Goal: Information Seeking & Learning: Learn about a topic

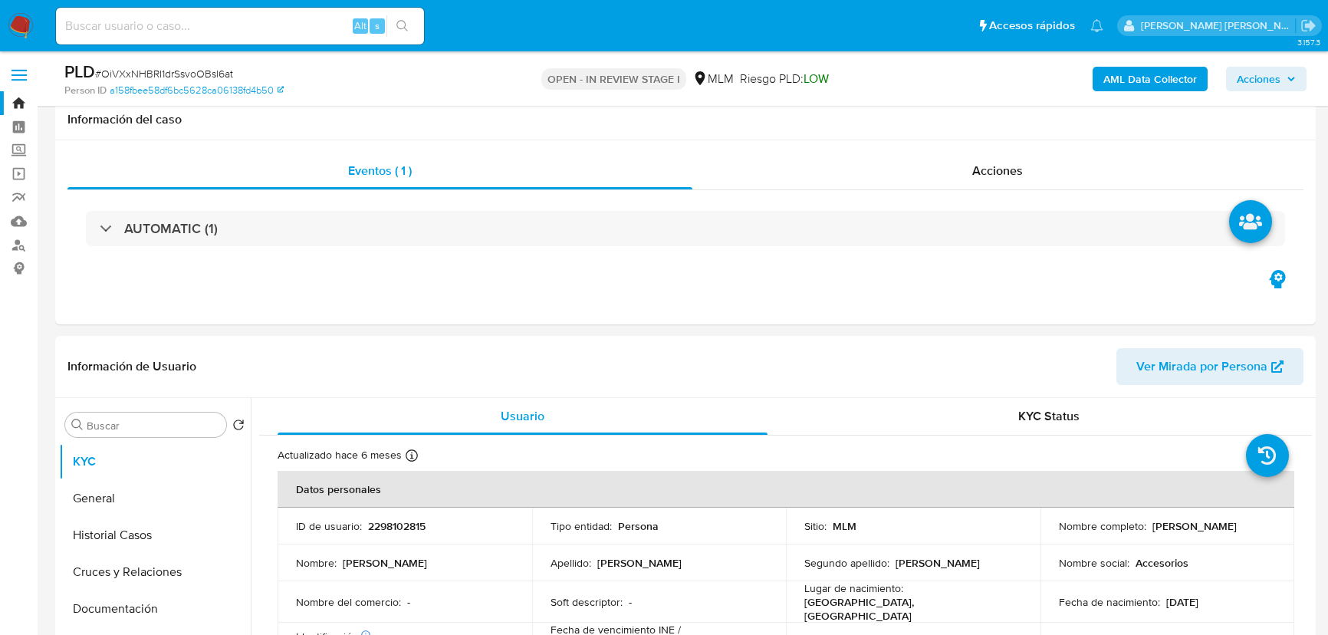
select select "10"
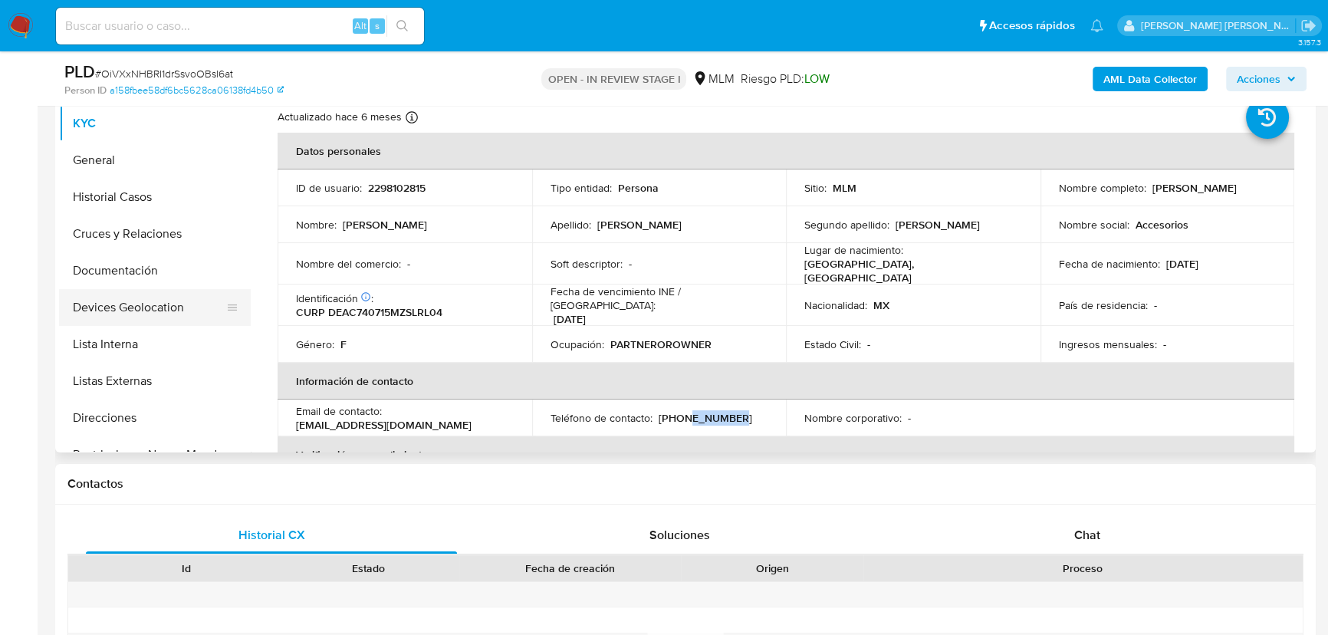
drag, startPoint x: 111, startPoint y: 282, endPoint x: 119, endPoint y: 307, distance: 25.7
click at [111, 280] on button "Documentación" at bounding box center [155, 270] width 192 height 37
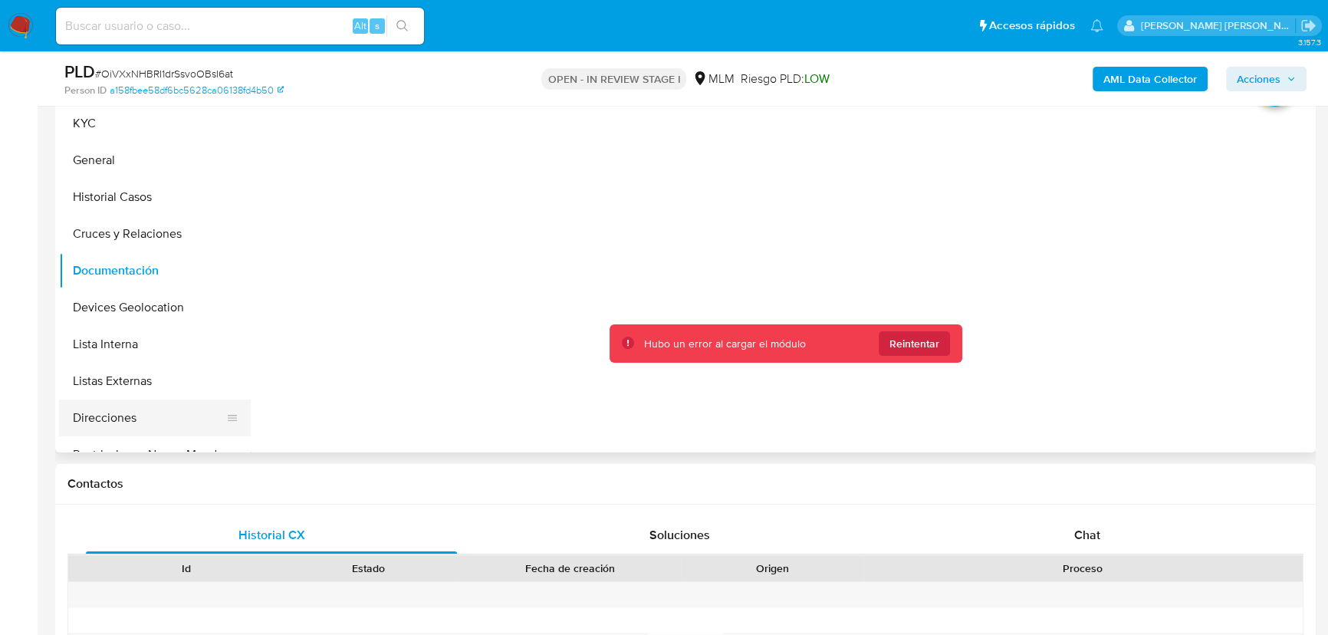
scroll to position [209, 0]
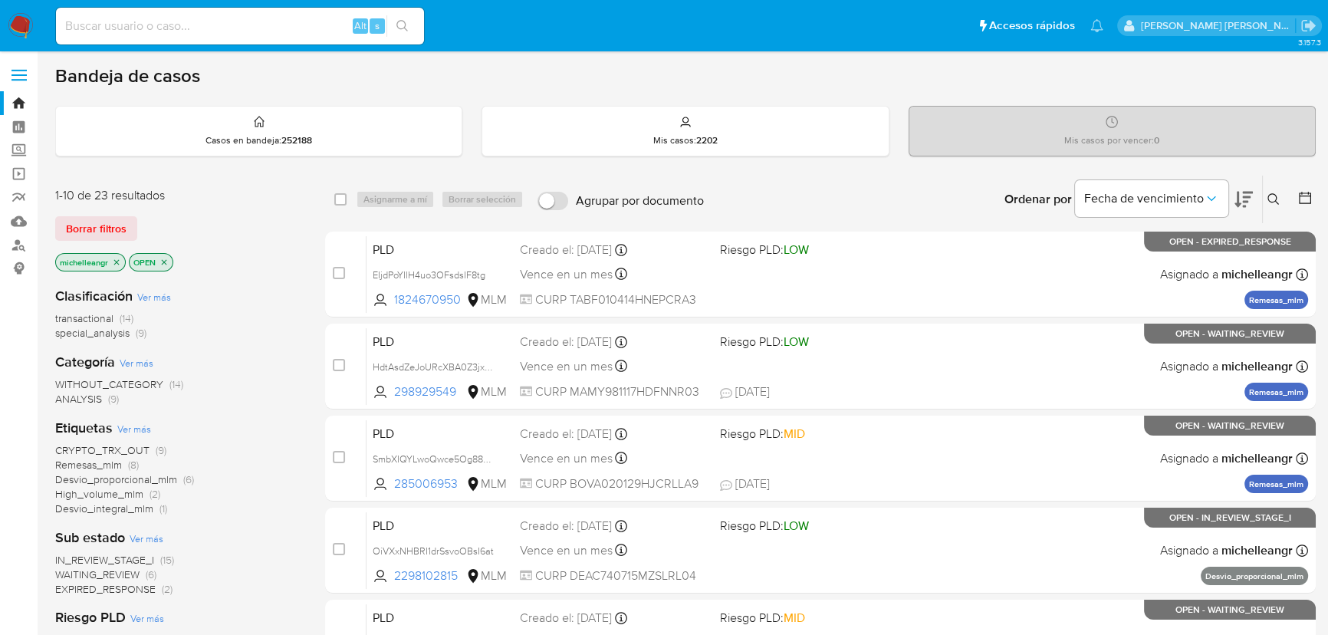
click at [179, 8] on div "Alt s" at bounding box center [240, 26] width 368 height 43
click at [143, 48] on nav "Pausado Ver notificaciones Alt s Accesos rápidos Presiona las siguientes teclas…" at bounding box center [664, 25] width 1328 height 51
click at [160, 33] on input at bounding box center [240, 26] width 368 height 20
paste input "OiVXxNHBRI1drSsvoOBsI6at"
type input "OiVXxNHBRI1drSsvoOBsI6at"
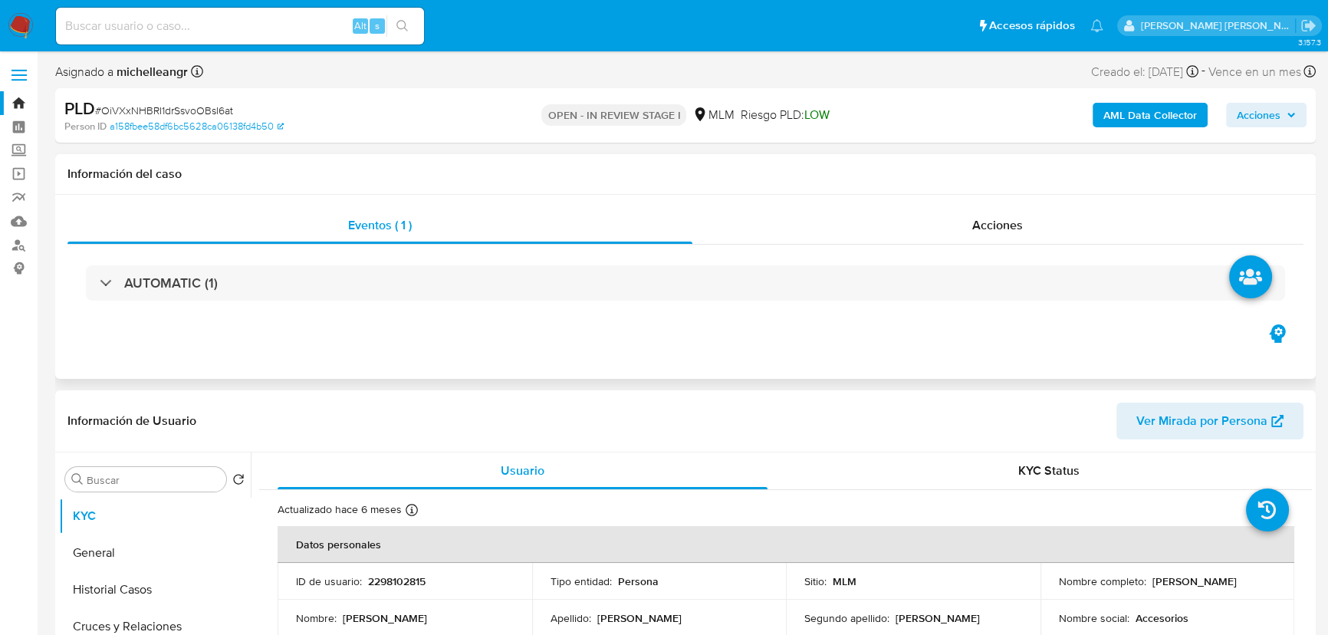
select select "10"
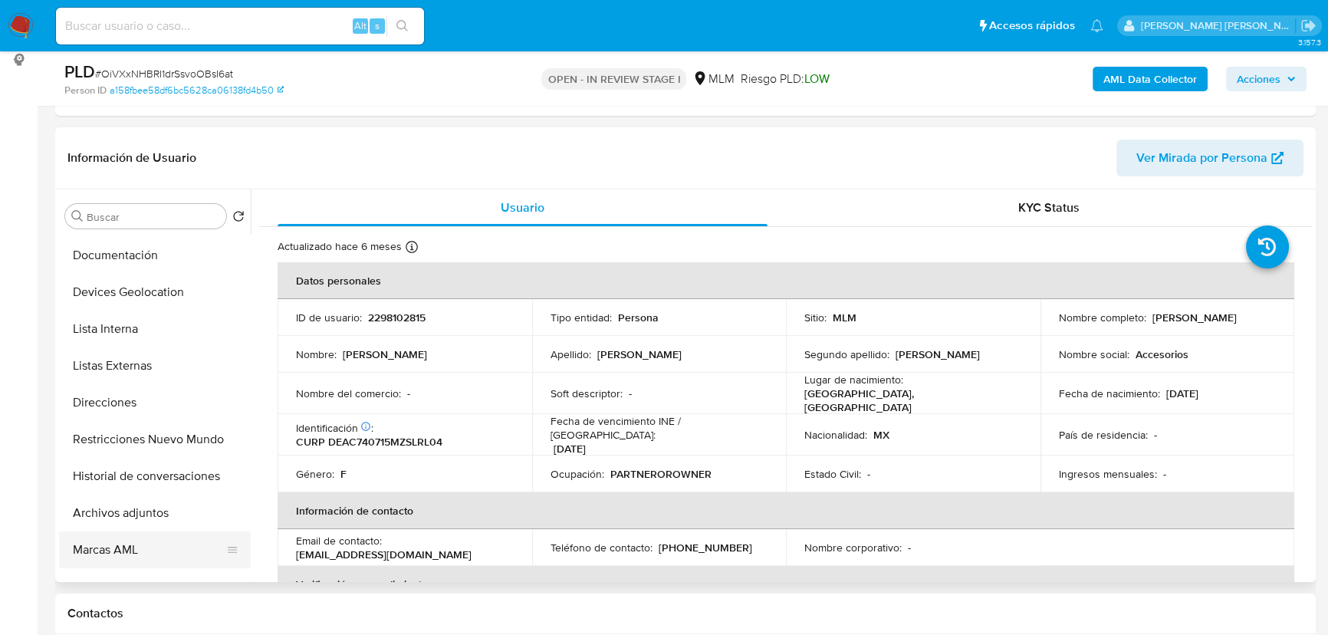
scroll to position [278, 0]
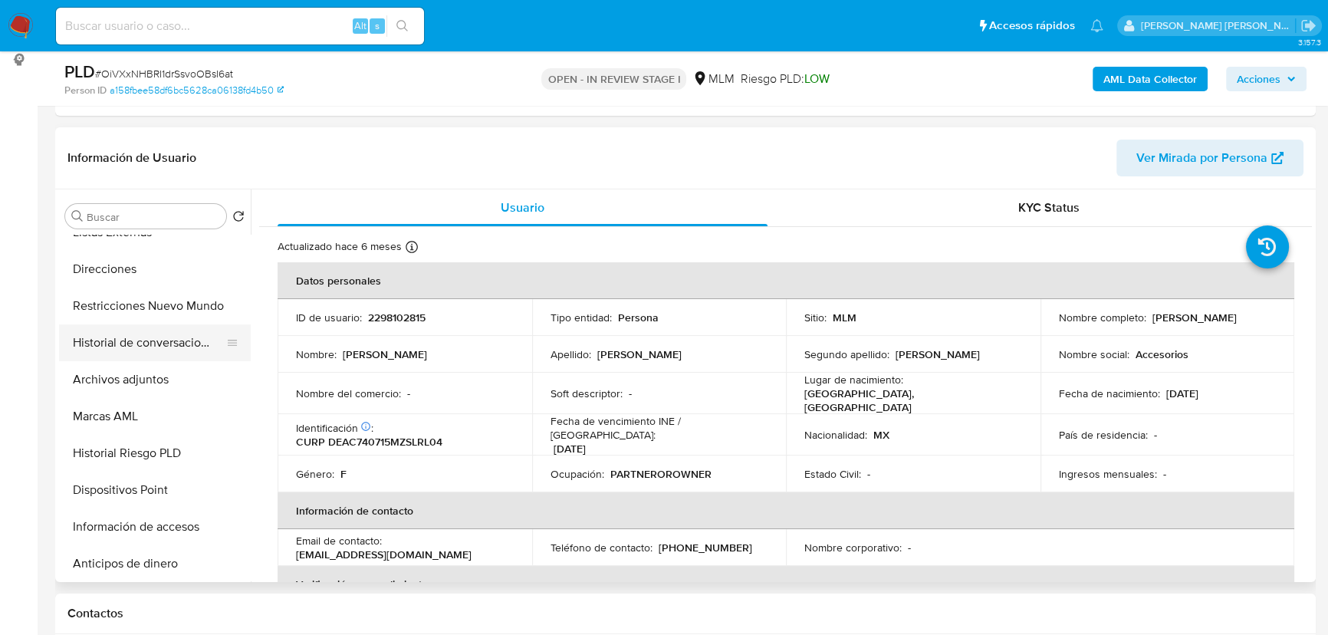
click at [189, 344] on button "Historial de conversaciones" at bounding box center [148, 342] width 179 height 37
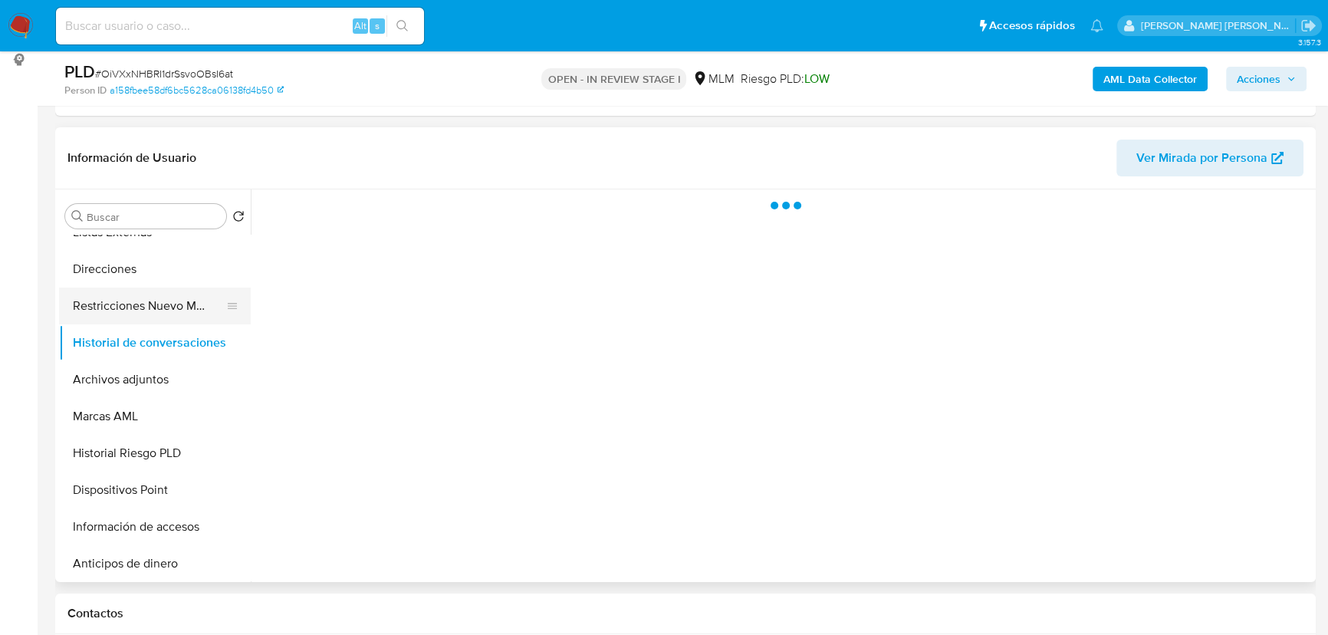
click at [176, 307] on button "Restricciones Nuevo Mundo" at bounding box center [148, 305] width 179 height 37
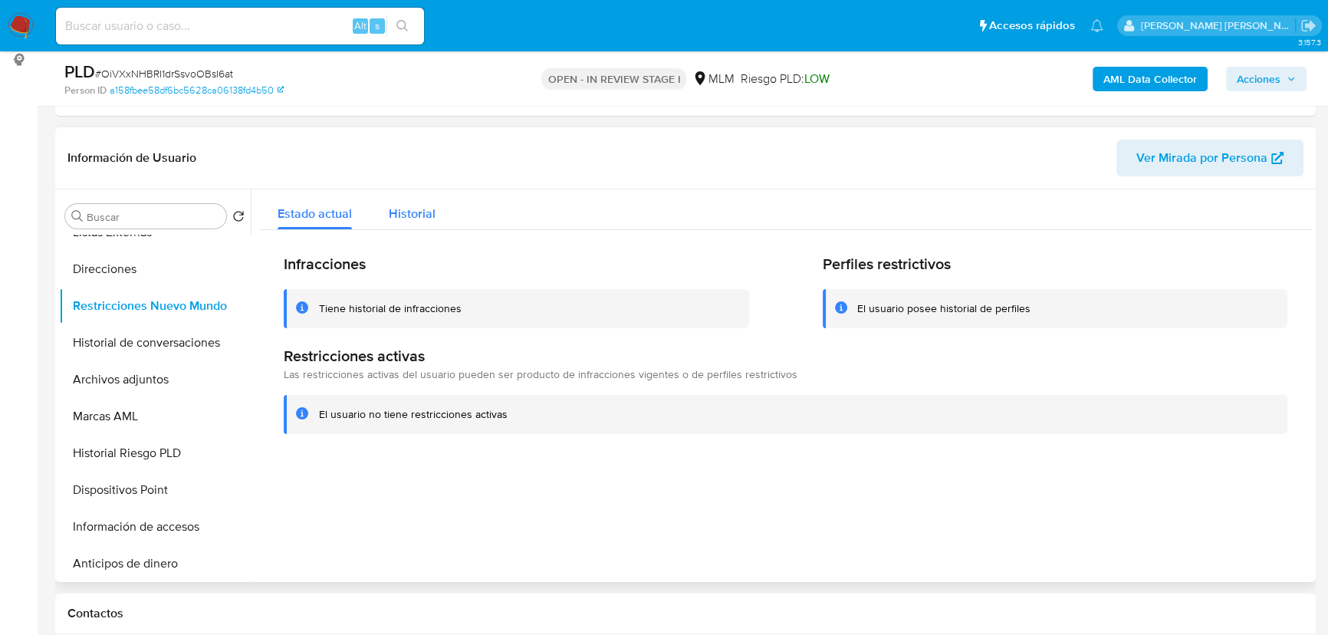
click at [418, 215] on span "Historial" at bounding box center [412, 214] width 47 height 18
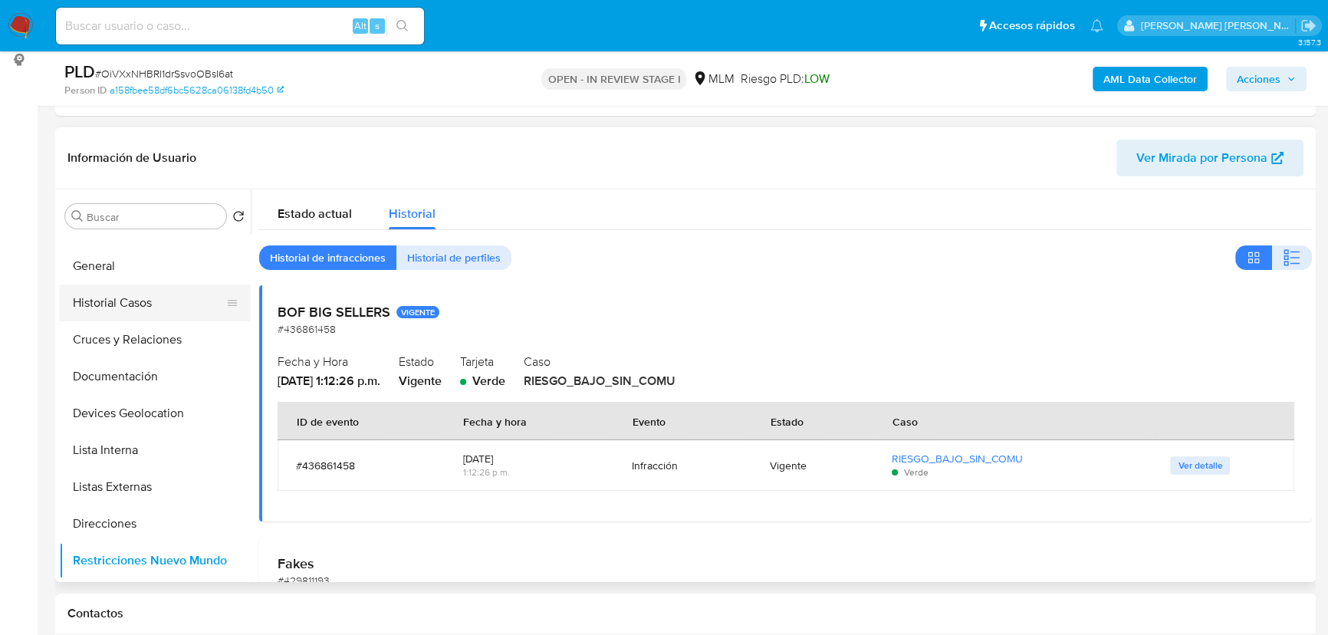
scroll to position [0, 0]
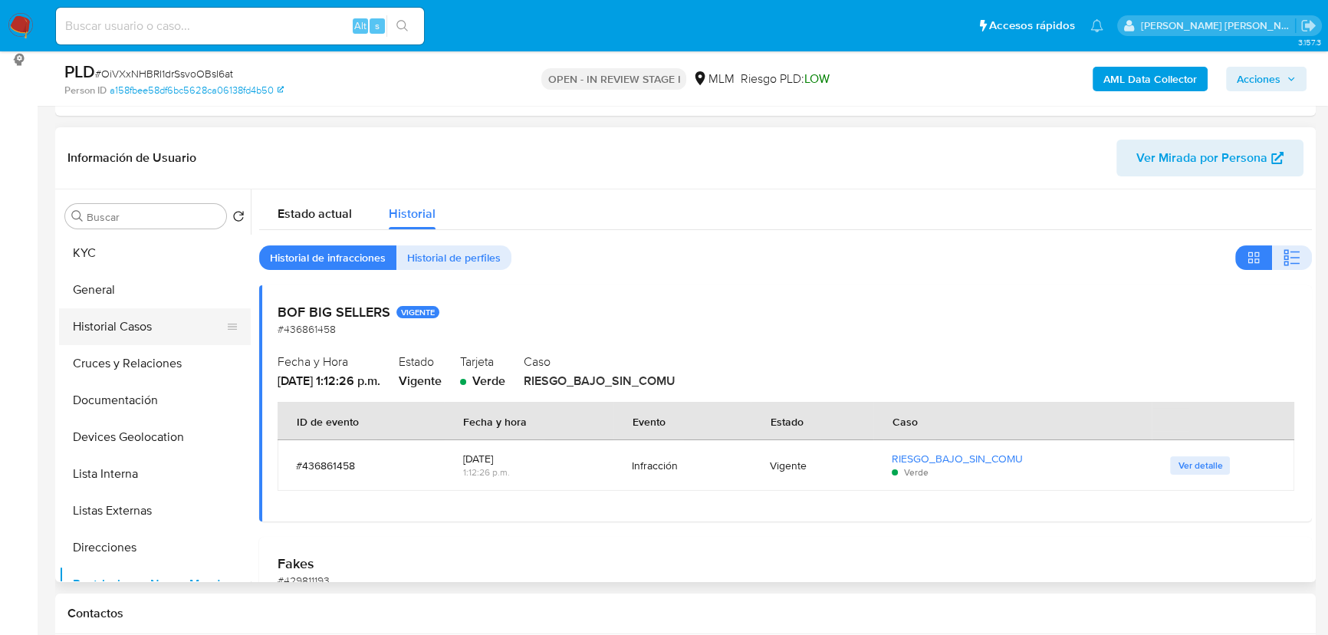
click at [153, 319] on button "Historial Casos" at bounding box center [148, 326] width 179 height 37
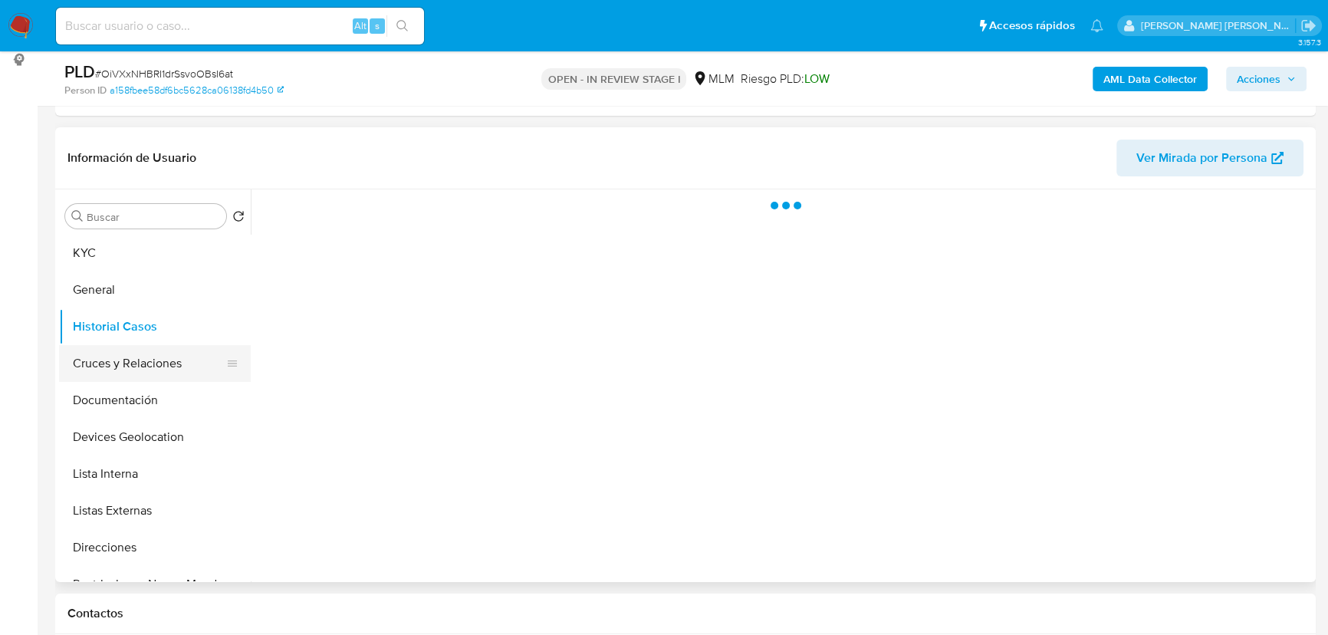
click at [150, 366] on button "Cruces y Relaciones" at bounding box center [148, 363] width 179 height 37
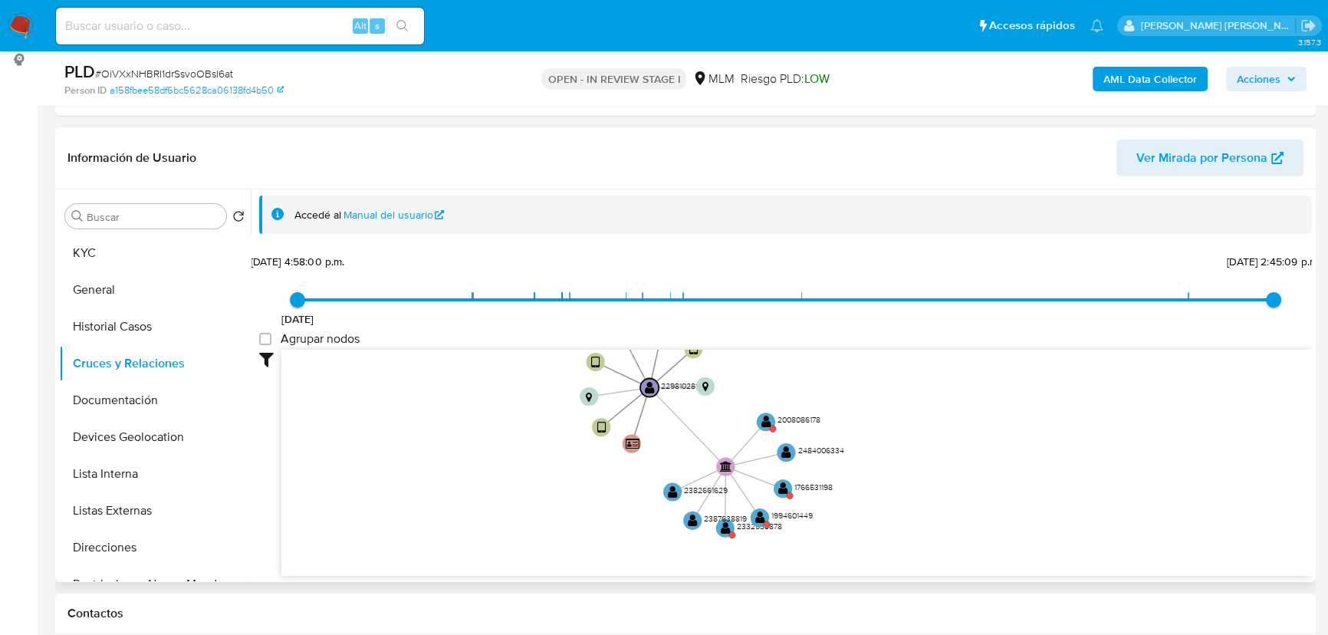
drag, startPoint x: 684, startPoint y: 487, endPoint x: 584, endPoint y: 455, distance: 104.7
click at [567, 477] on icon "user-2298102815  2298102815 device-67c3ff37f3fdc8a3729df62d  device-67ae7f4ea…" at bounding box center [796, 461] width 1030 height 222
click at [766, 422] on text "" at bounding box center [766, 418] width 10 height 13
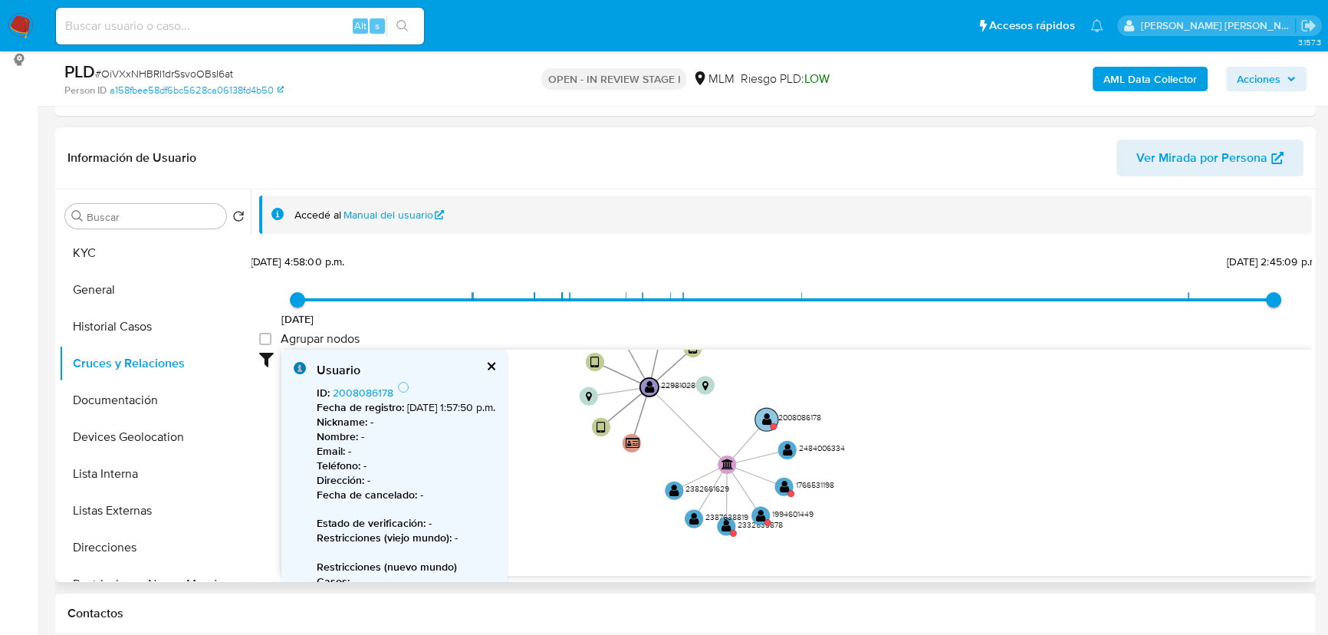
click at [767, 421] on text "" at bounding box center [767, 418] width 10 height 13
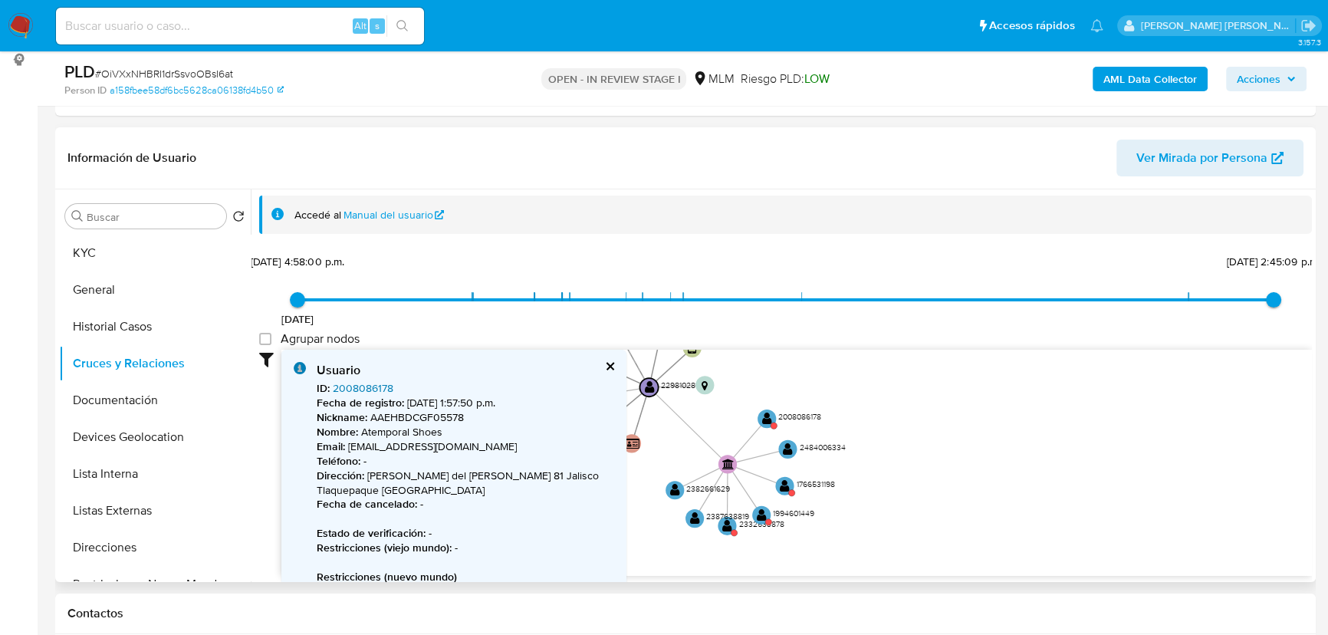
click at [360, 383] on link "2008086178" at bounding box center [363, 387] width 61 height 15
click at [783, 488] on text "" at bounding box center [785, 484] width 10 height 13
click at [787, 486] on text "" at bounding box center [785, 484] width 10 height 13
click at [371, 382] on link "1766531198" at bounding box center [360, 387] width 54 height 15
click at [764, 510] on text "" at bounding box center [762, 514] width 10 height 13
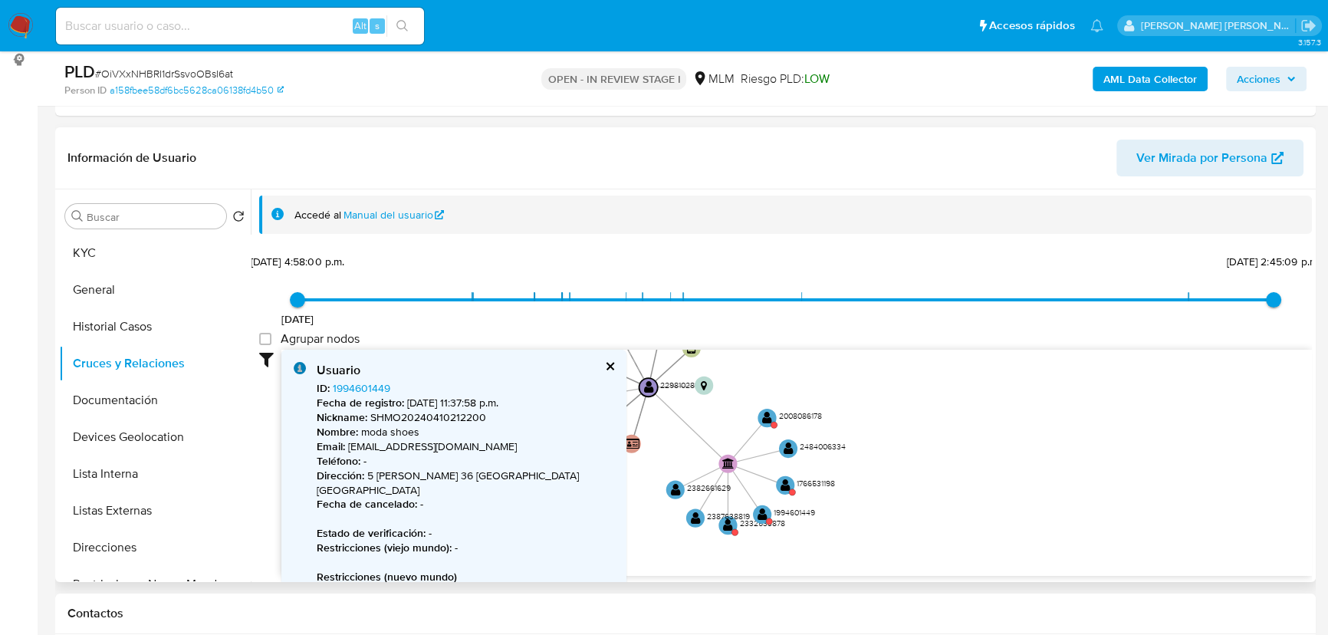
drag, startPoint x: 761, startPoint y: 514, endPoint x: 583, endPoint y: 479, distance: 181.3
click at [761, 516] on text "" at bounding box center [762, 514] width 10 height 13
click at [359, 387] on link "1994601449" at bounding box center [361, 387] width 57 height 15
click at [733, 529] on circle at bounding box center [735, 531] width 6 height 6
click at [729, 524] on text "" at bounding box center [729, 523] width 10 height 13
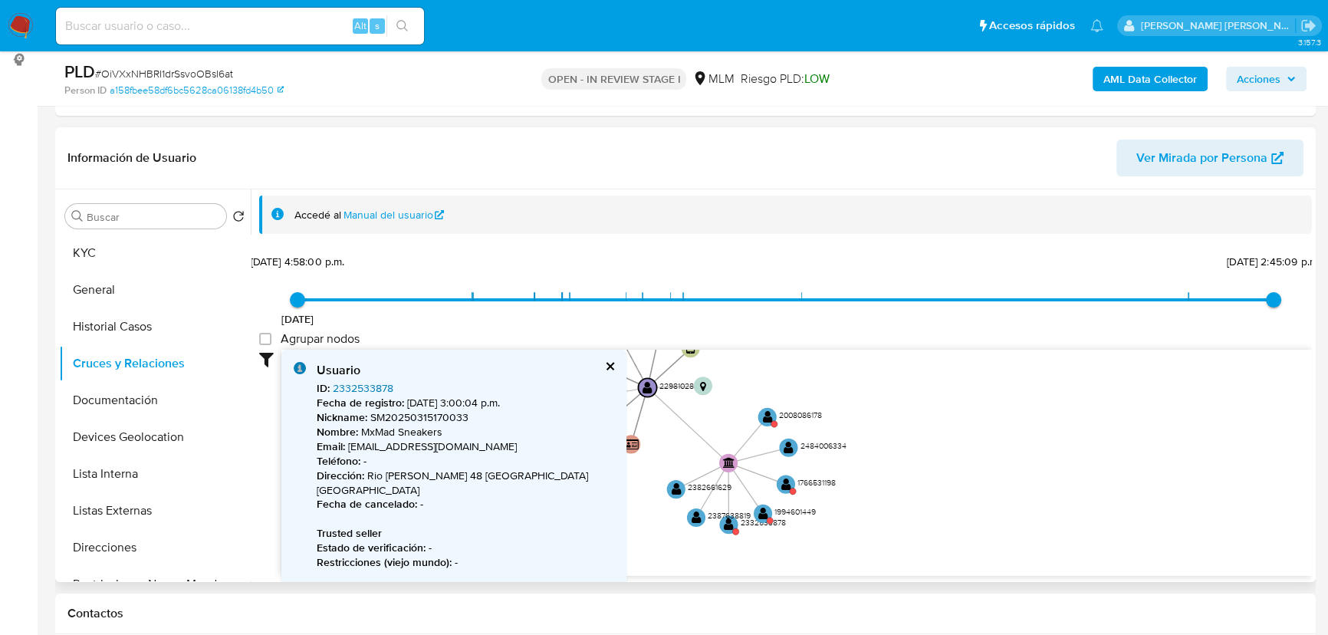
click at [350, 389] on link "2332533878" at bounding box center [363, 387] width 61 height 15
click at [81, 264] on button "KYC" at bounding box center [148, 253] width 179 height 37
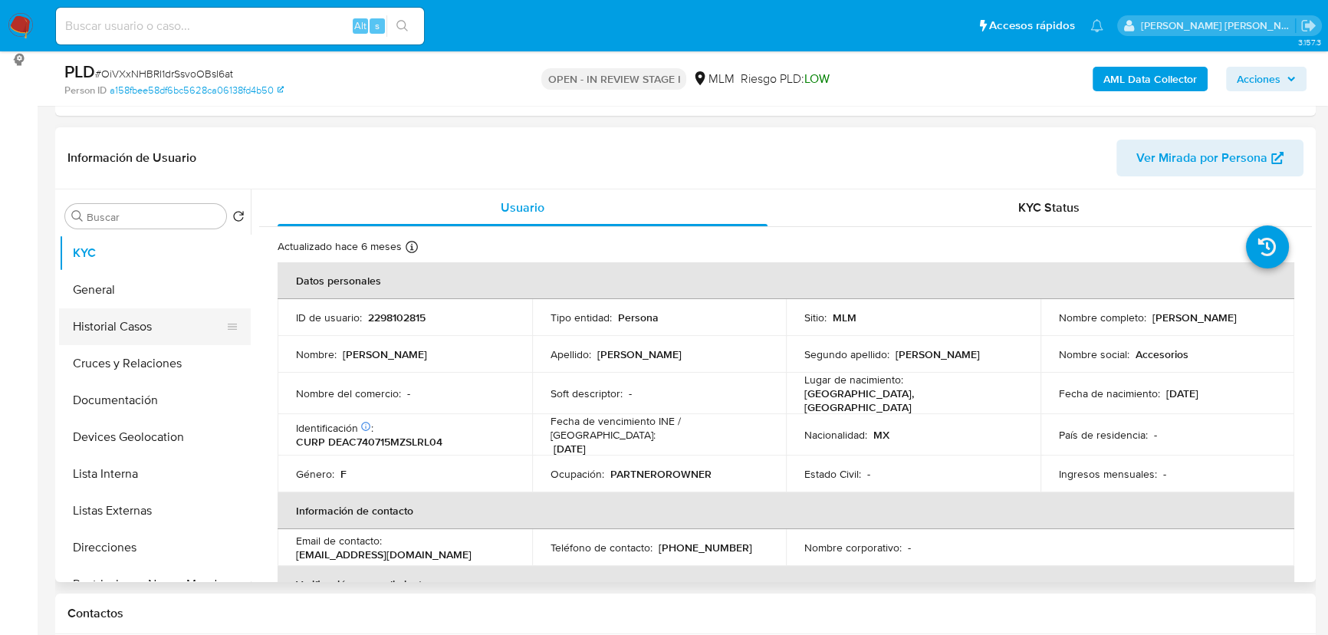
click at [174, 339] on button "Historial Casos" at bounding box center [148, 326] width 179 height 37
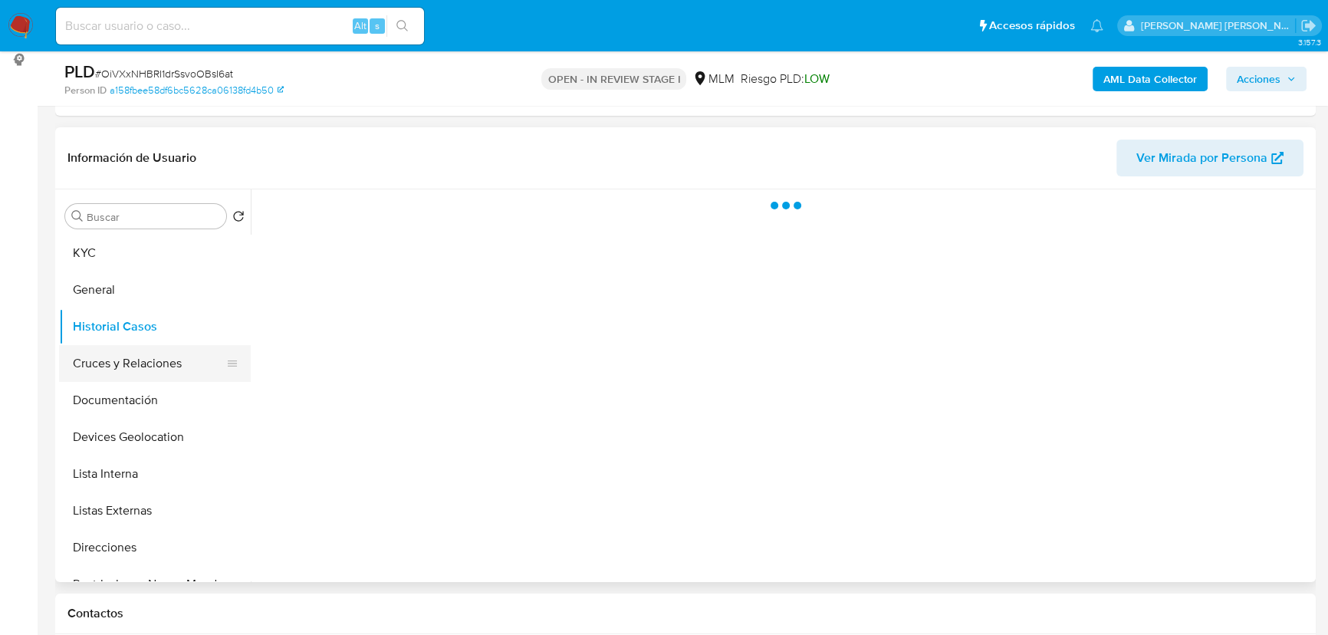
click at [169, 363] on button "Cruces y Relaciones" at bounding box center [148, 363] width 179 height 37
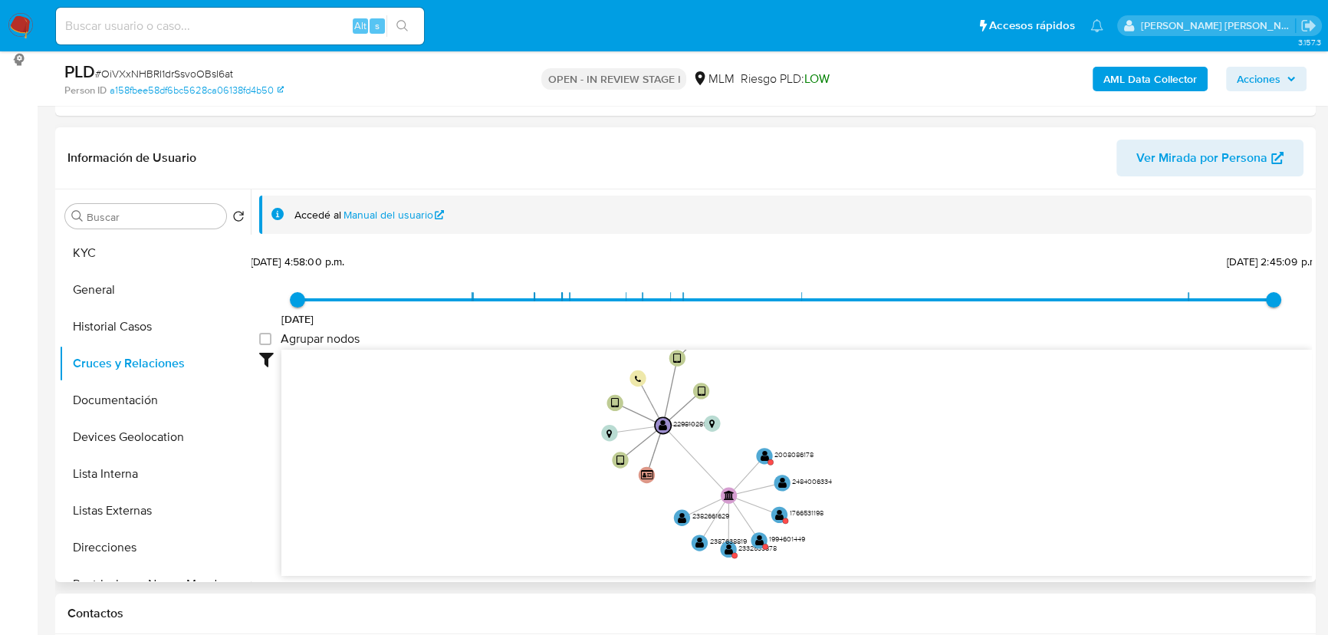
drag, startPoint x: 595, startPoint y: 460, endPoint x: 590, endPoint y: 475, distance: 15.3
click at [590, 475] on icon "user-2298102815  2298102815 device-67c3ff37f3fdc8a3729df62d  device-67ae7f4ea…" at bounding box center [796, 461] width 1030 height 222
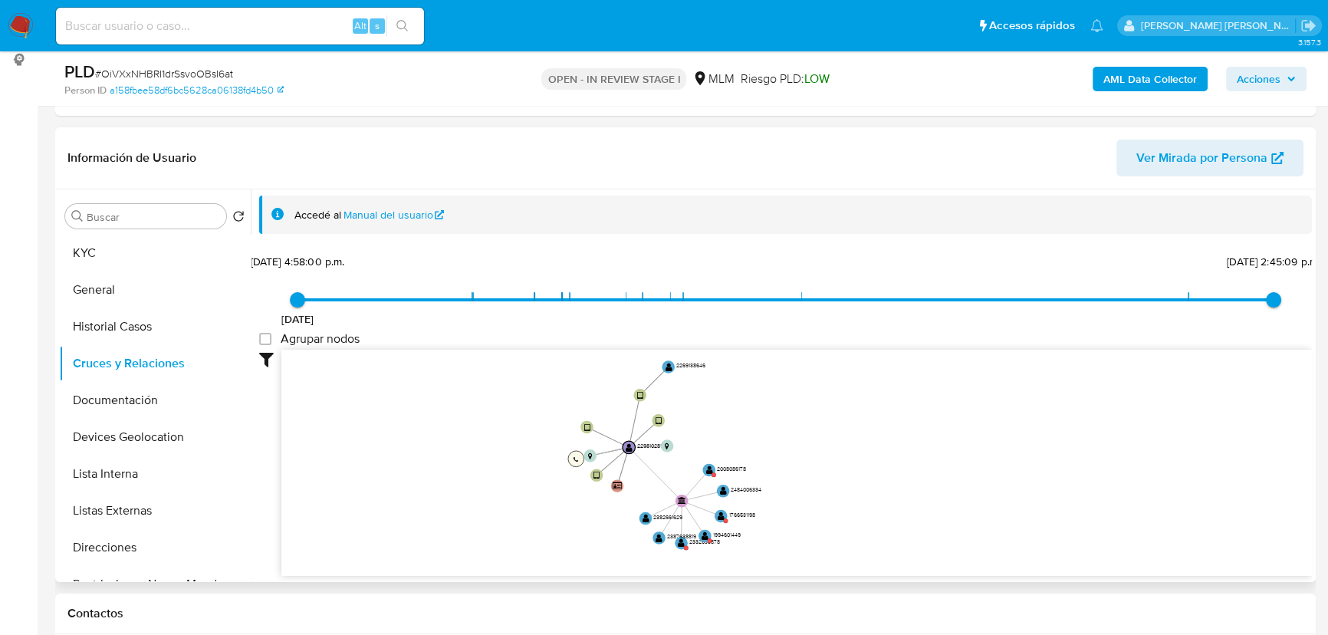
drag, startPoint x: 596, startPoint y: 435, endPoint x: 580, endPoint y: 451, distance: 23.3
click at [580, 452] on circle at bounding box center [576, 459] width 16 height 16
click at [663, 370] on text "" at bounding box center [665, 367] width 7 height 9
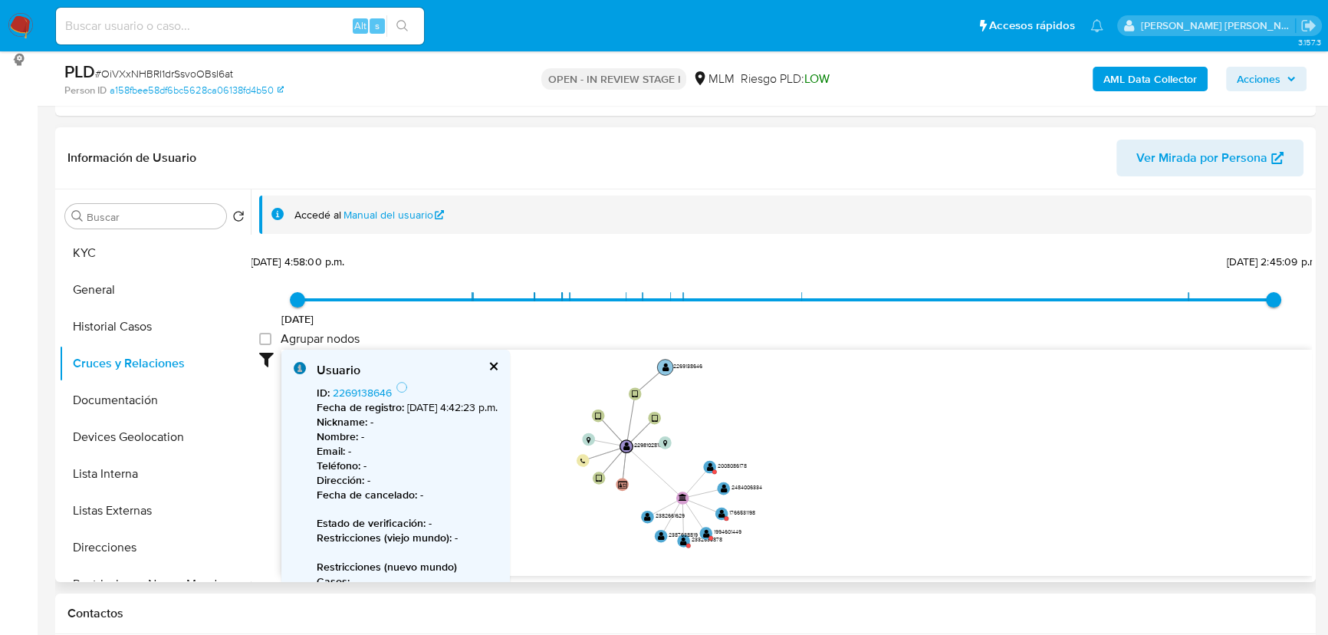
click at [665, 369] on text "" at bounding box center [665, 367] width 7 height 9
type input "1604017964000"
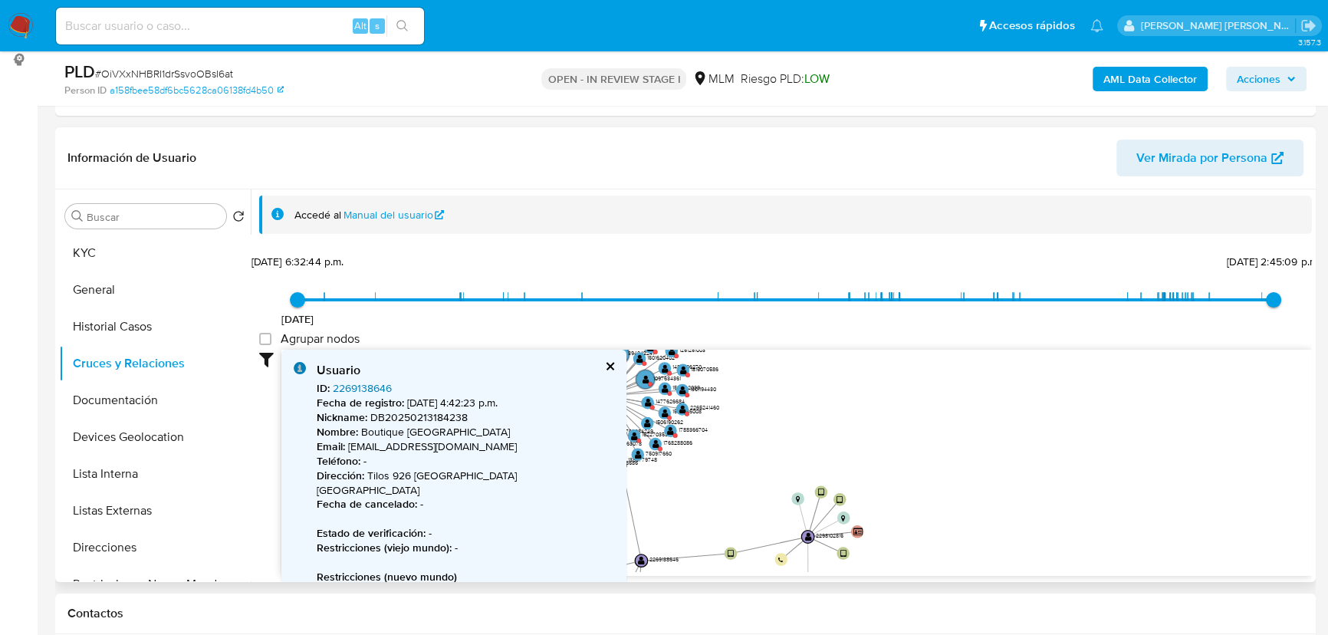
click at [355, 388] on link "2269138646" at bounding box center [362, 387] width 59 height 15
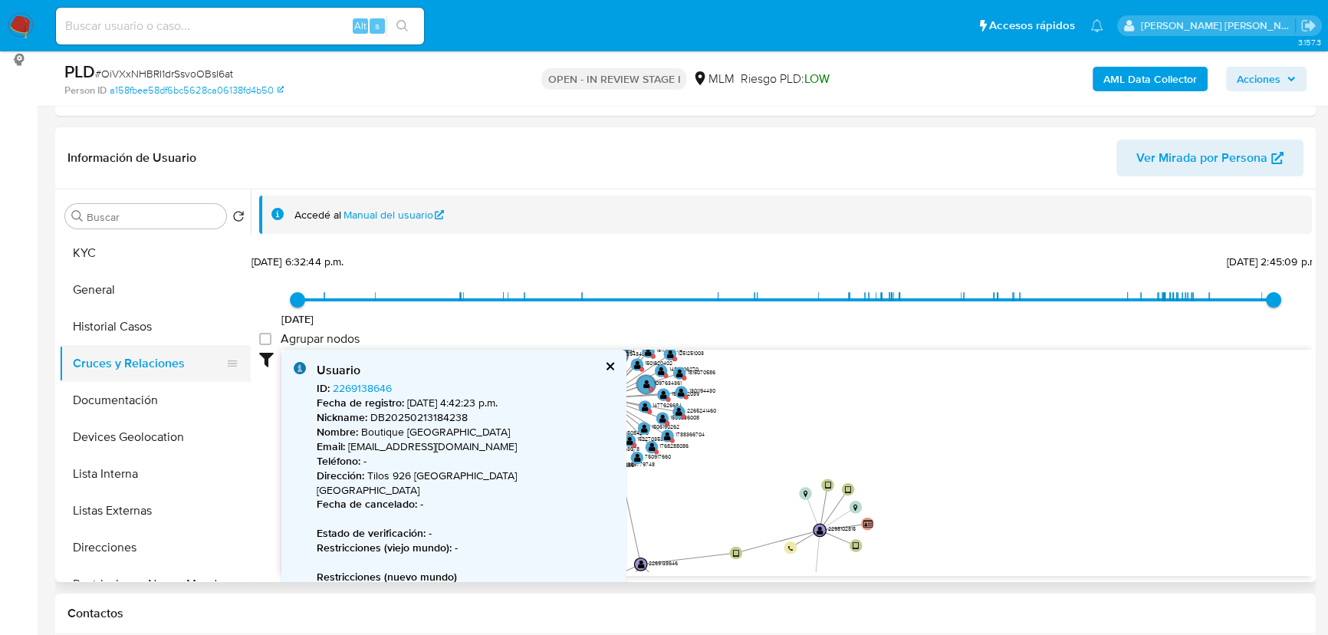
drag, startPoint x: 149, startPoint y: 406, endPoint x: 163, endPoint y: 375, distance: 34.3
click at [149, 406] on button "Documentación" at bounding box center [155, 400] width 192 height 37
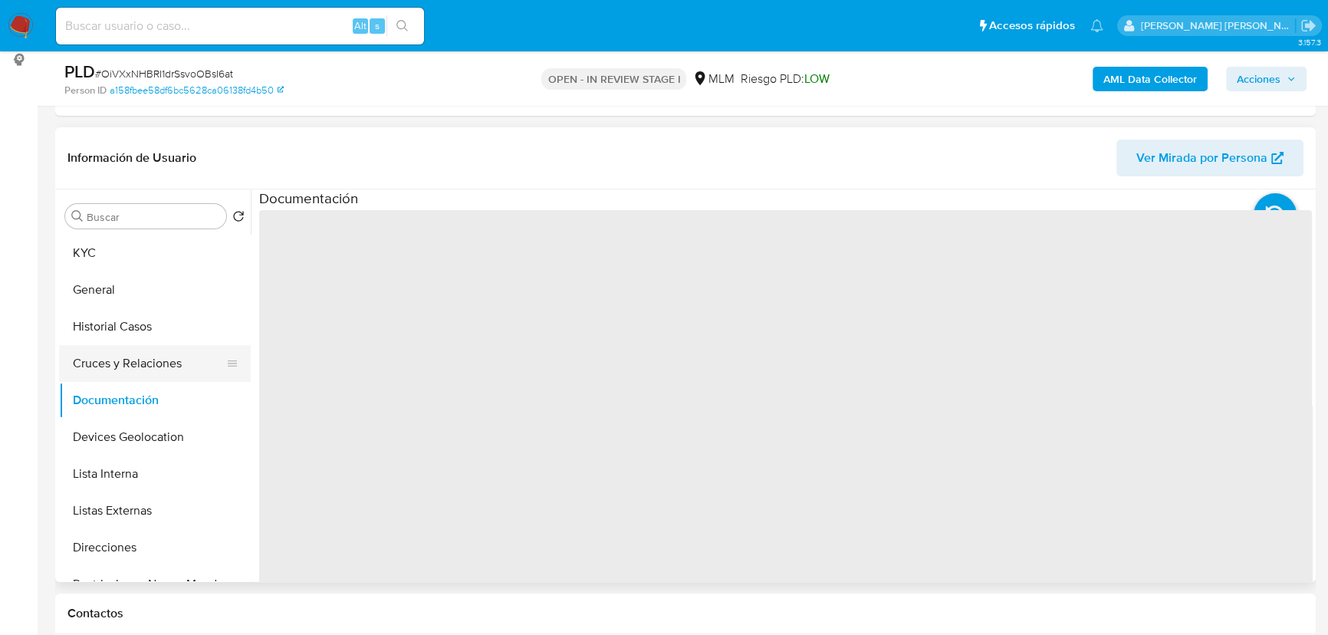
click at [166, 363] on button "Cruces y Relaciones" at bounding box center [148, 363] width 179 height 37
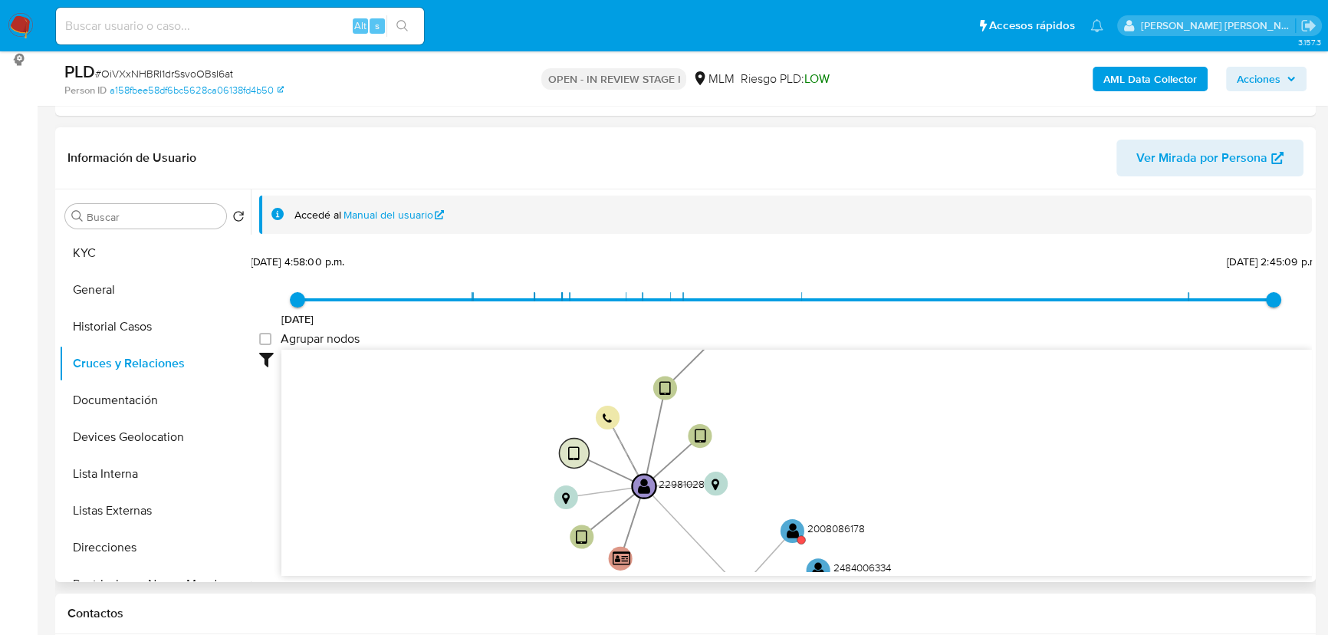
drag, startPoint x: 596, startPoint y: 446, endPoint x: 574, endPoint y: 456, distance: 24.4
click at [542, 529] on icon "user-2298102815  2298102815 device-67c3ff37f3fdc8a3729df62d  device-67ae7f4ea…" at bounding box center [796, 461] width 1030 height 222
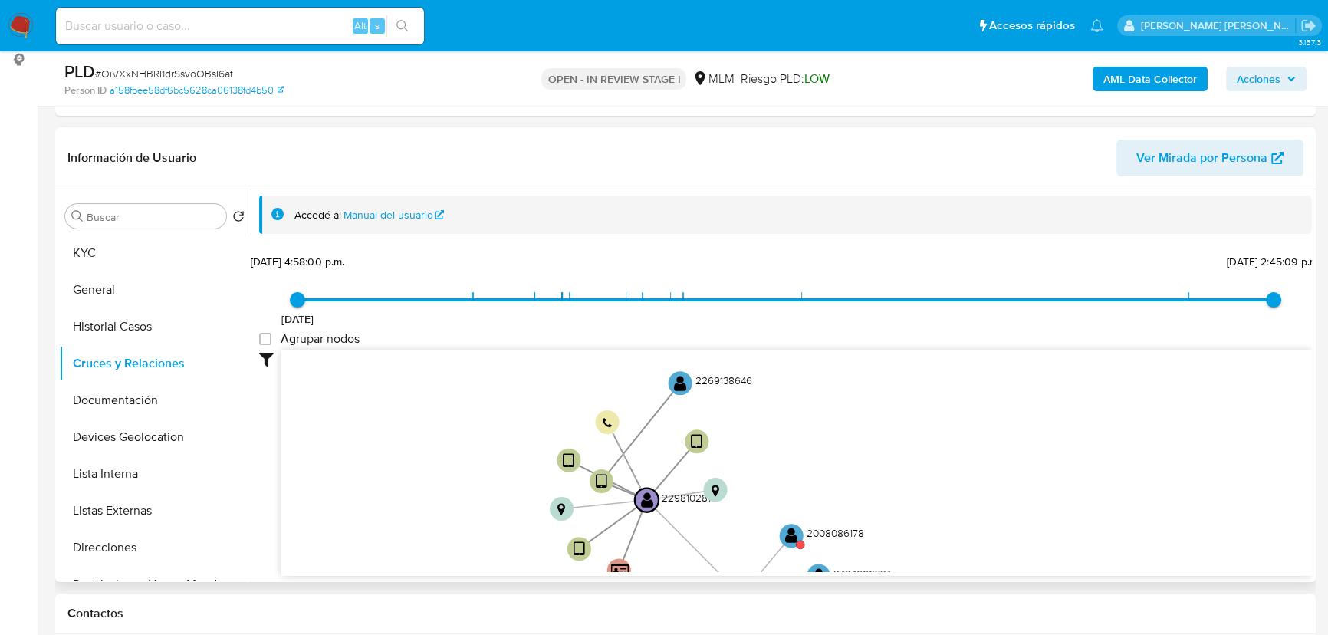
drag, startPoint x: 672, startPoint y: 392, endPoint x: 674, endPoint y: 433, distance: 41.4
click at [612, 471] on circle at bounding box center [602, 481] width 24 height 24
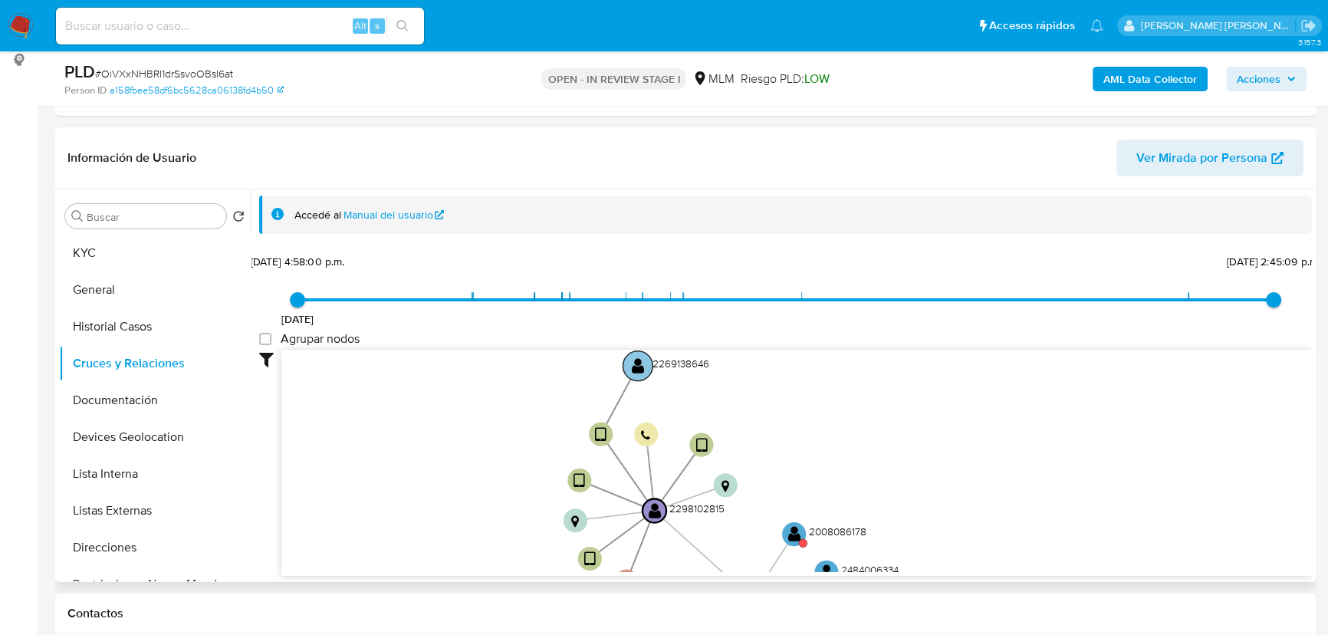
click at [639, 368] on text "" at bounding box center [638, 365] width 12 height 17
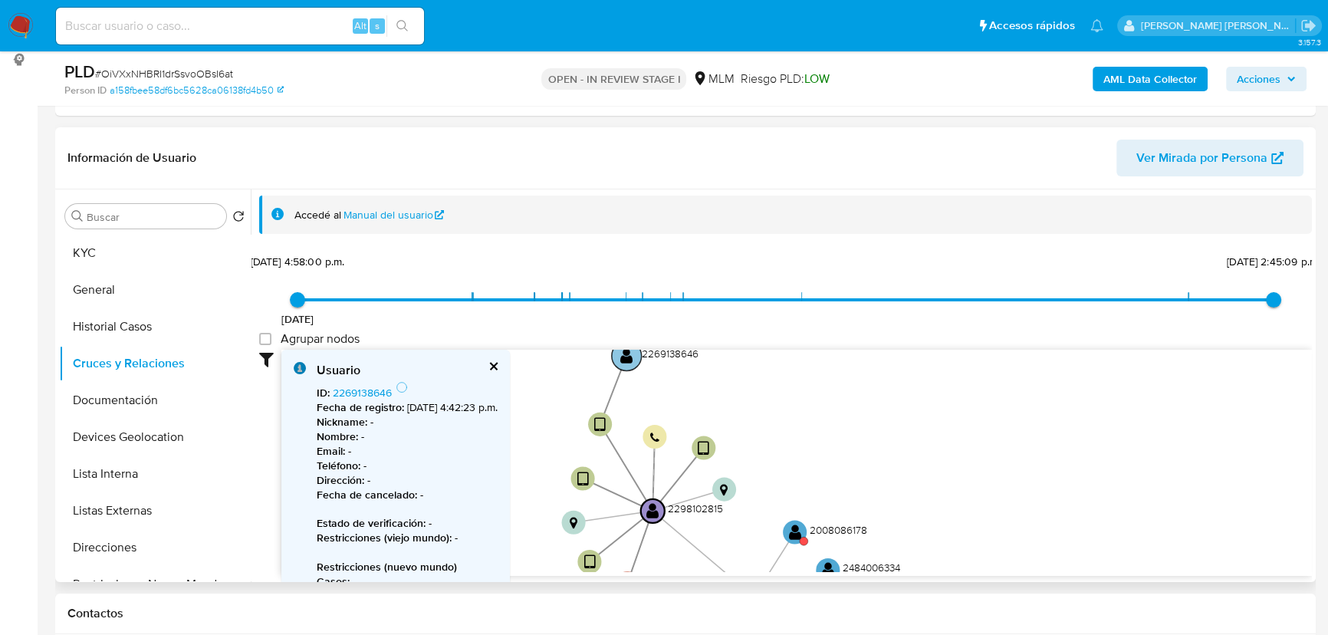
click at [627, 359] on text "" at bounding box center [626, 355] width 12 height 17
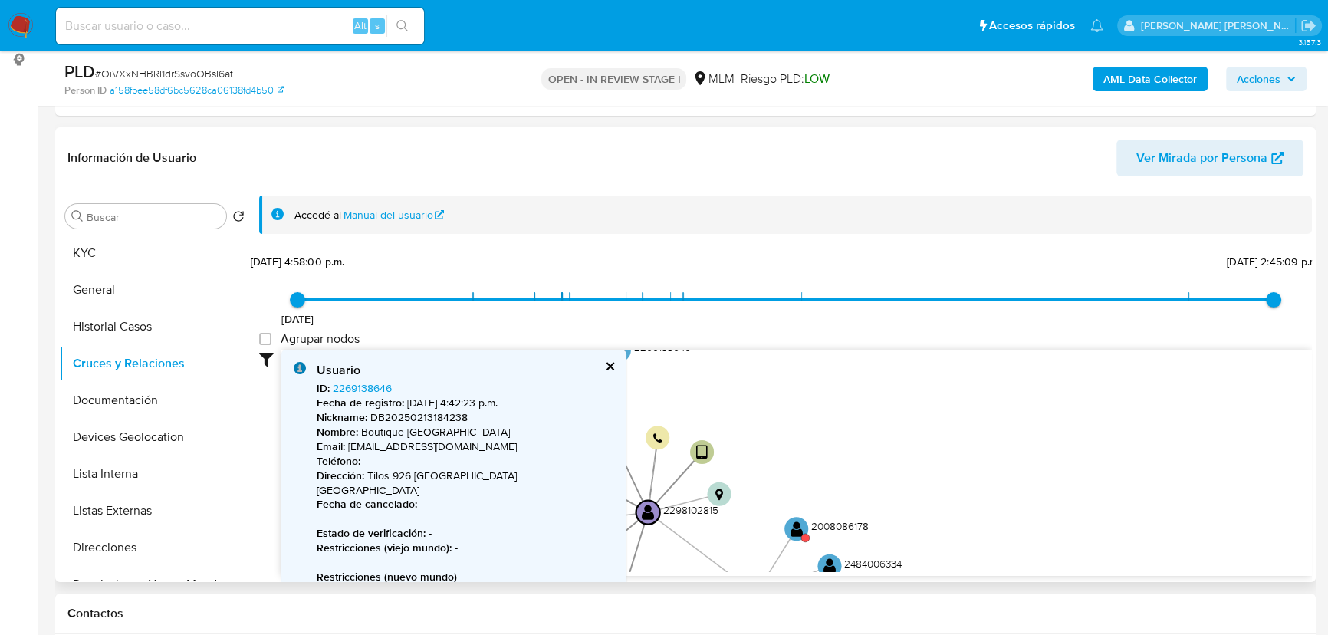
drag, startPoint x: 672, startPoint y: 384, endPoint x: 675, endPoint y: 439, distance: 55.2
click at [675, 439] on icon "user-2298102815  2298102815 device-67c3ff37f3fdc8a3729df62d  device-67ae7f4ea…" at bounding box center [796, 461] width 1030 height 222
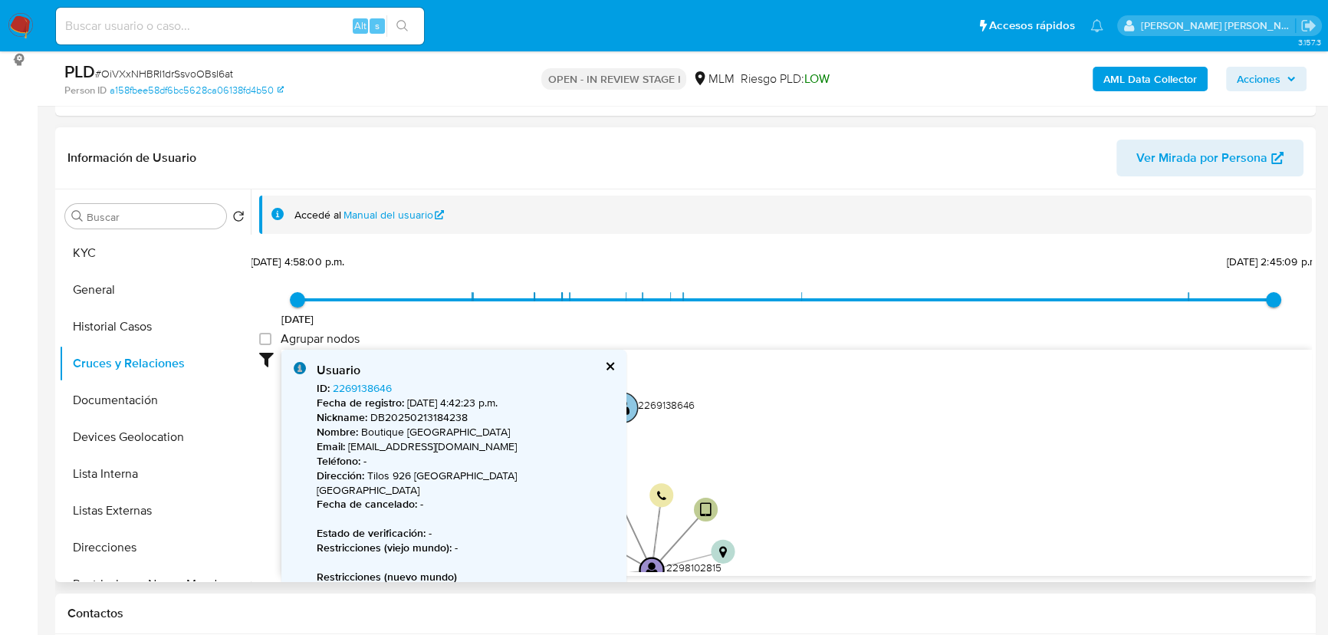
click at [623, 411] on text "" at bounding box center [622, 407] width 12 height 17
click at [374, 386] on link "2269138646" at bounding box center [362, 387] width 59 height 15
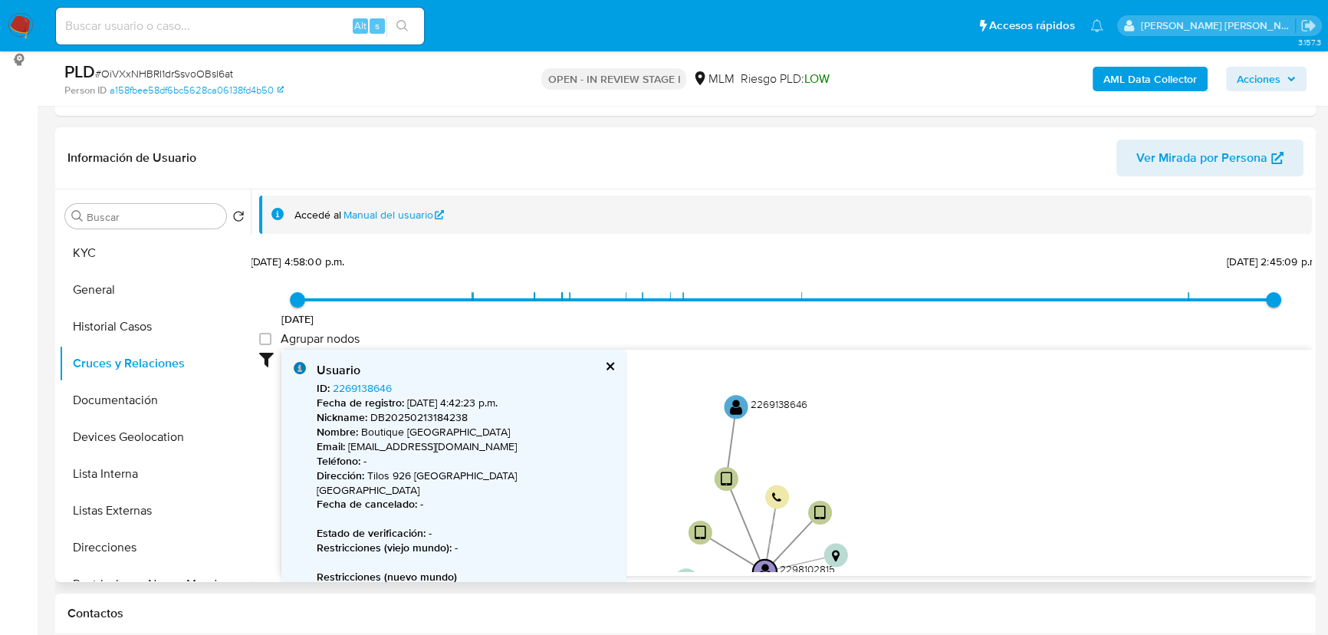
drag, startPoint x: 757, startPoint y: 448, endPoint x: 859, endPoint y: 468, distance: 104.0
click at [859, 468] on icon "user-2298102815  2298102815 device-67c3ff37f3fdc8a3729df62d  device-67ae7f4ea…" at bounding box center [796, 461] width 1030 height 222
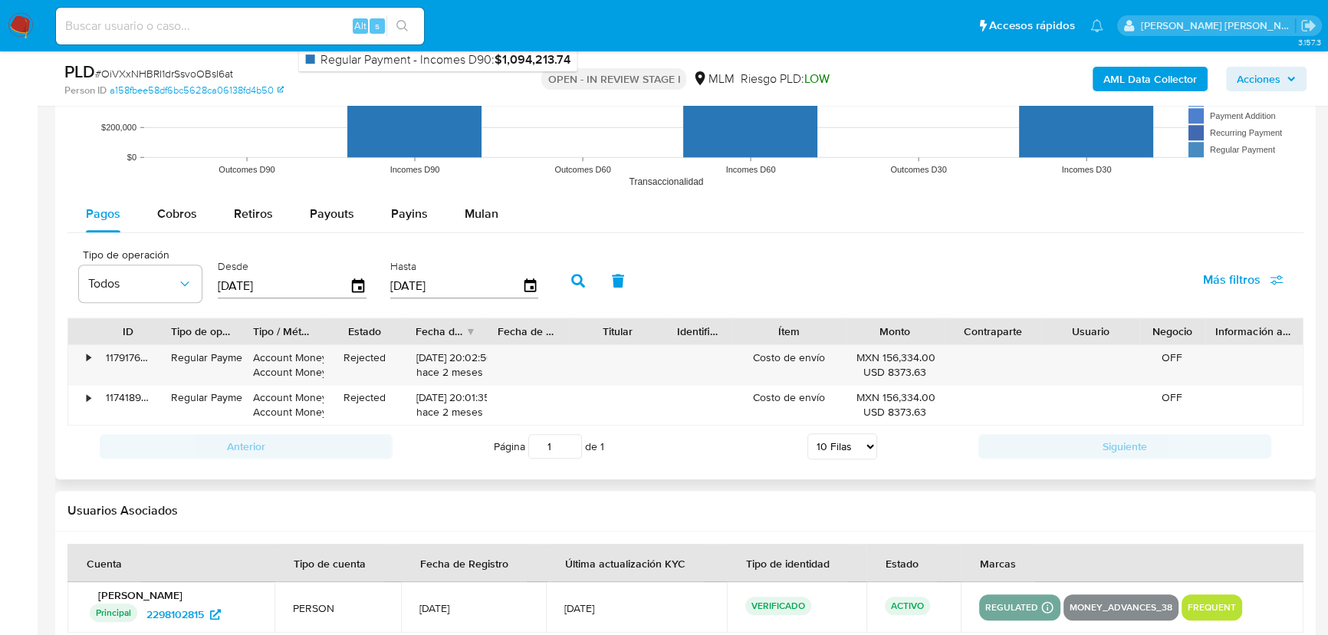
scroll to position [1672, 0]
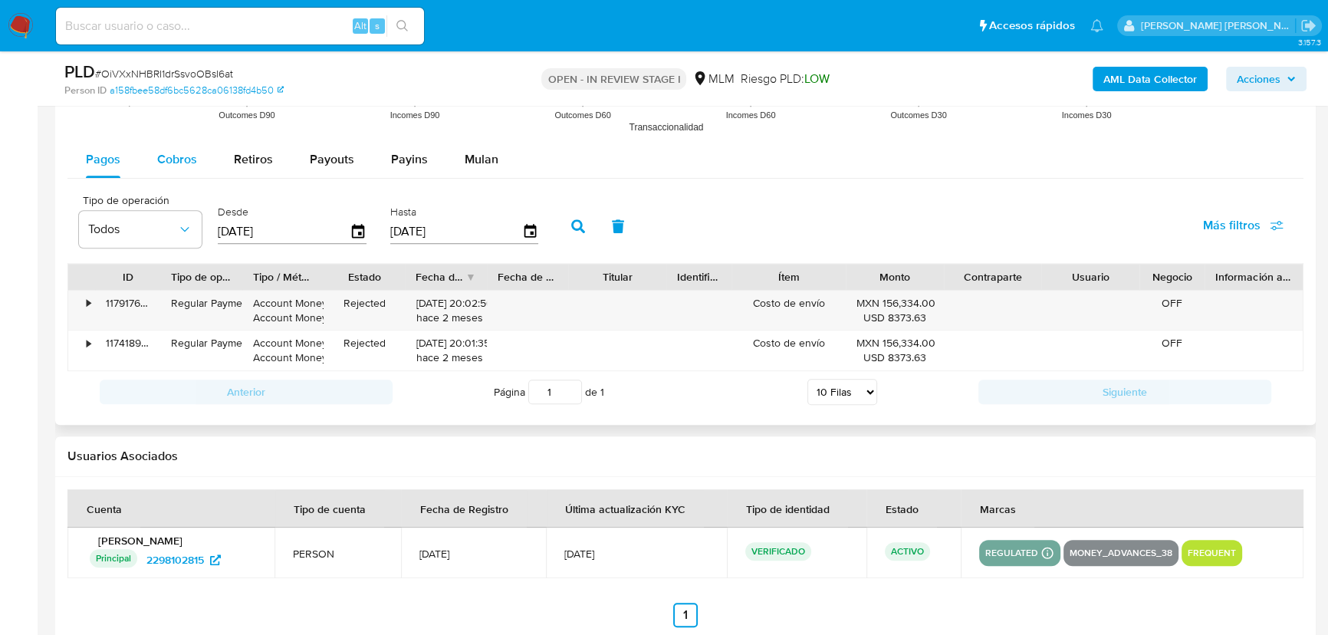
click at [191, 153] on span "Cobros" at bounding box center [177, 159] width 40 height 18
select select "10"
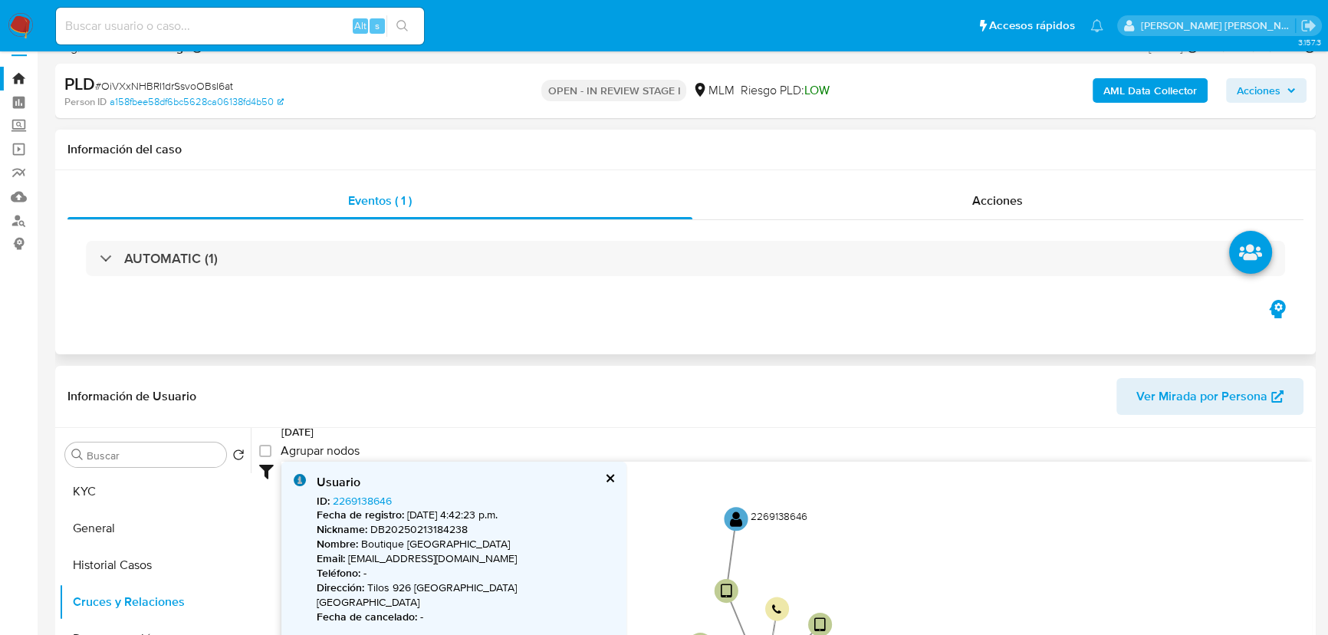
scroll to position [0, 0]
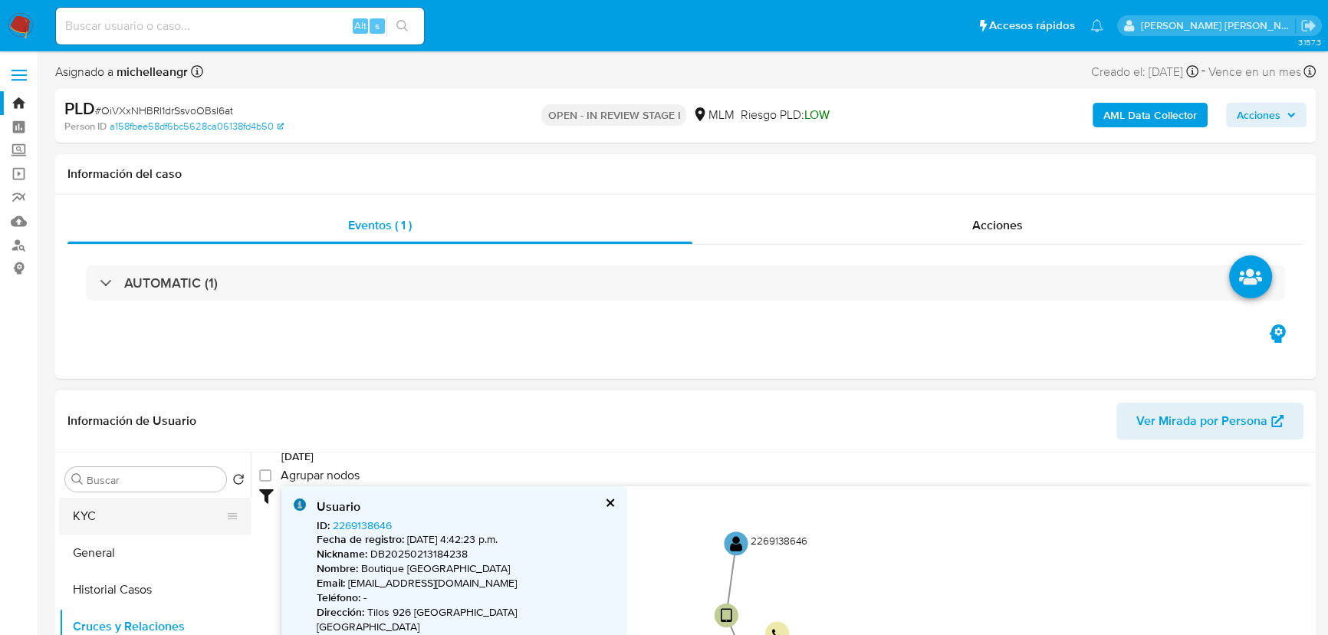
click at [167, 524] on button "KYC" at bounding box center [148, 516] width 179 height 37
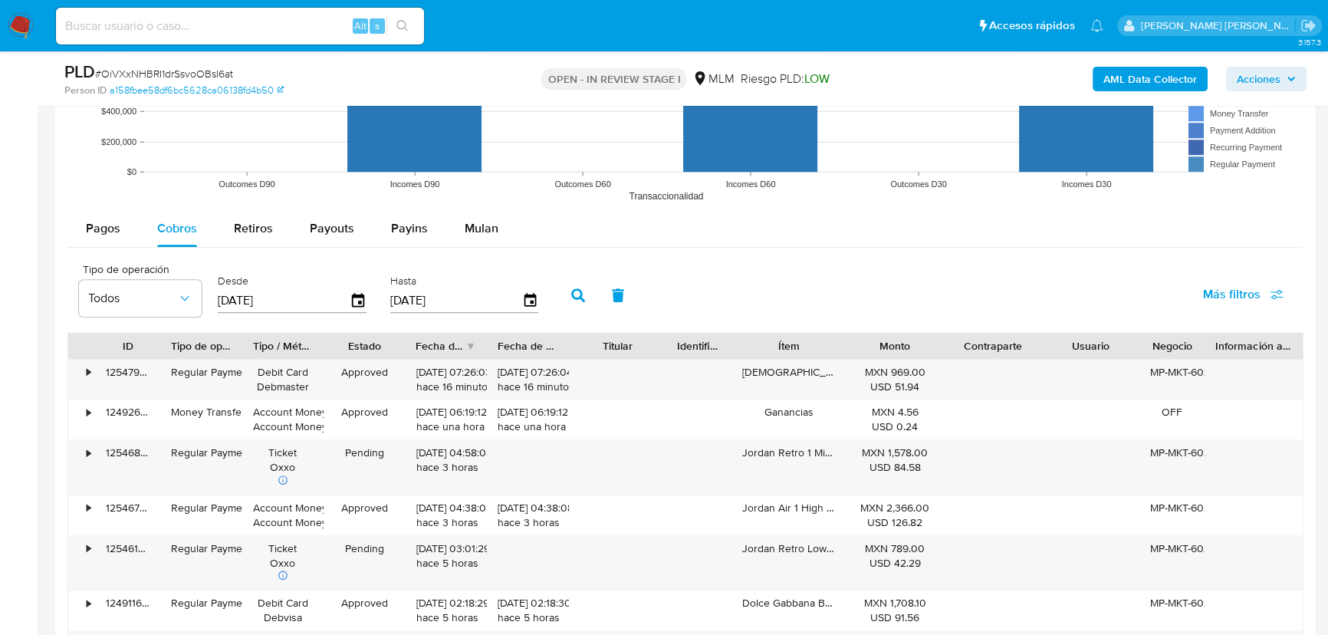
scroll to position [1700, 0]
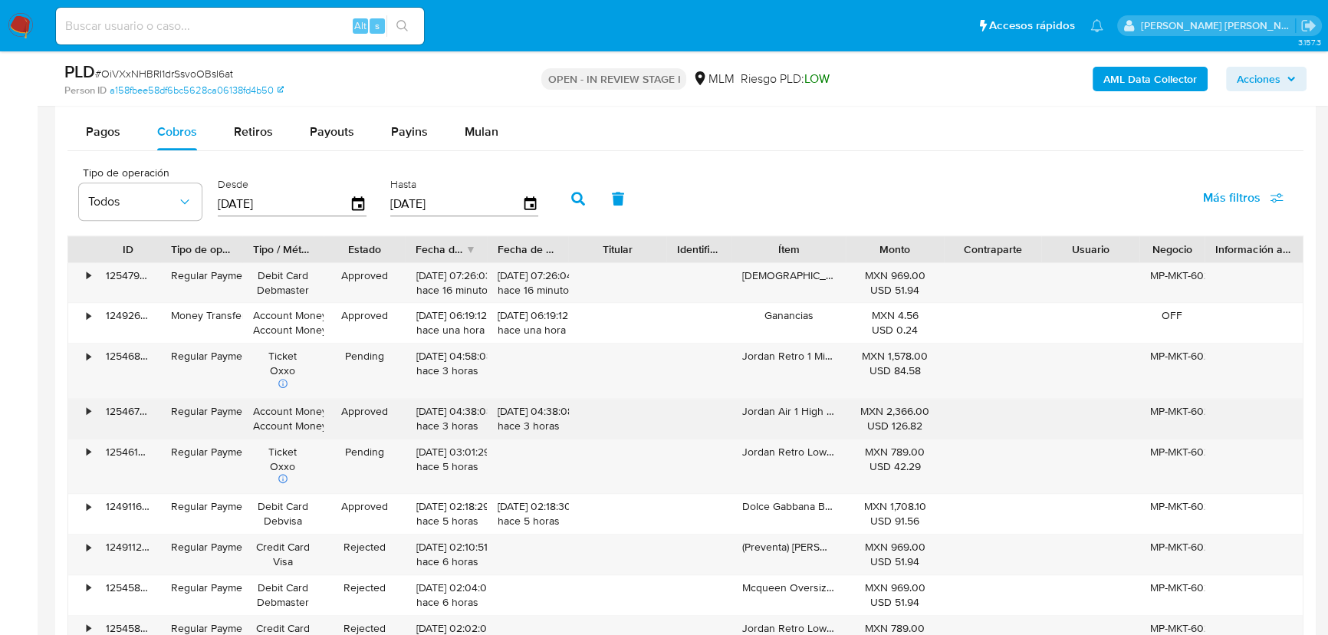
drag, startPoint x: 789, startPoint y: 363, endPoint x: 805, endPoint y: 399, distance: 39.5
click at [805, 399] on div "• 125479543522 Regular Payment Debit Card Debmaster Approved 09/09/2025 07:26:0…" at bounding box center [685, 479] width 1236 height 435
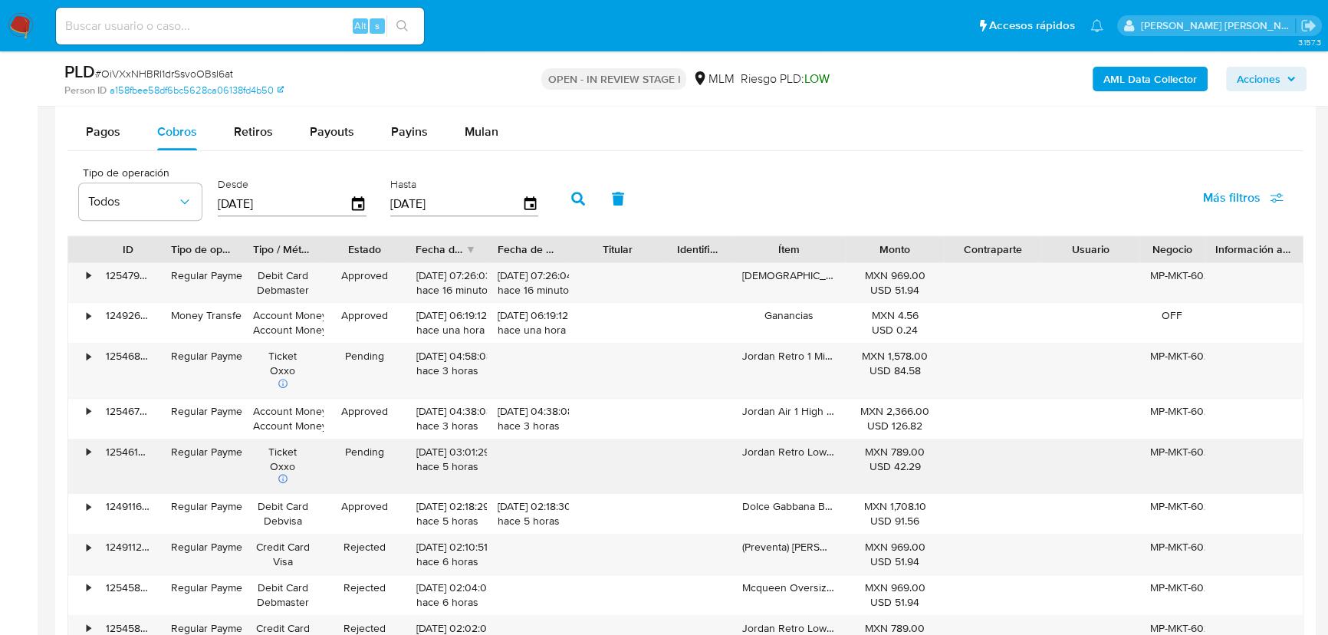
click at [803, 439] on div "Jordan Retro Low Negro Suela Roja Sku.049 (29.5 Cm (Tallas Mx))" at bounding box center [788, 466] width 114 height 54
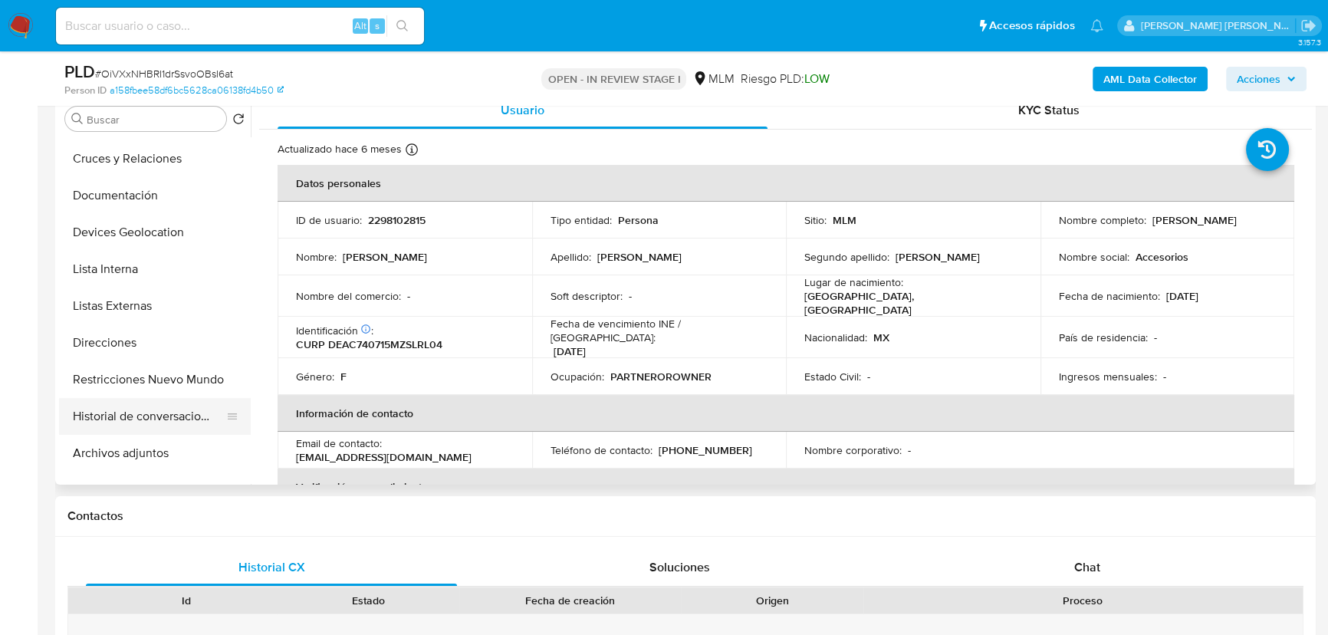
scroll to position [209, 0]
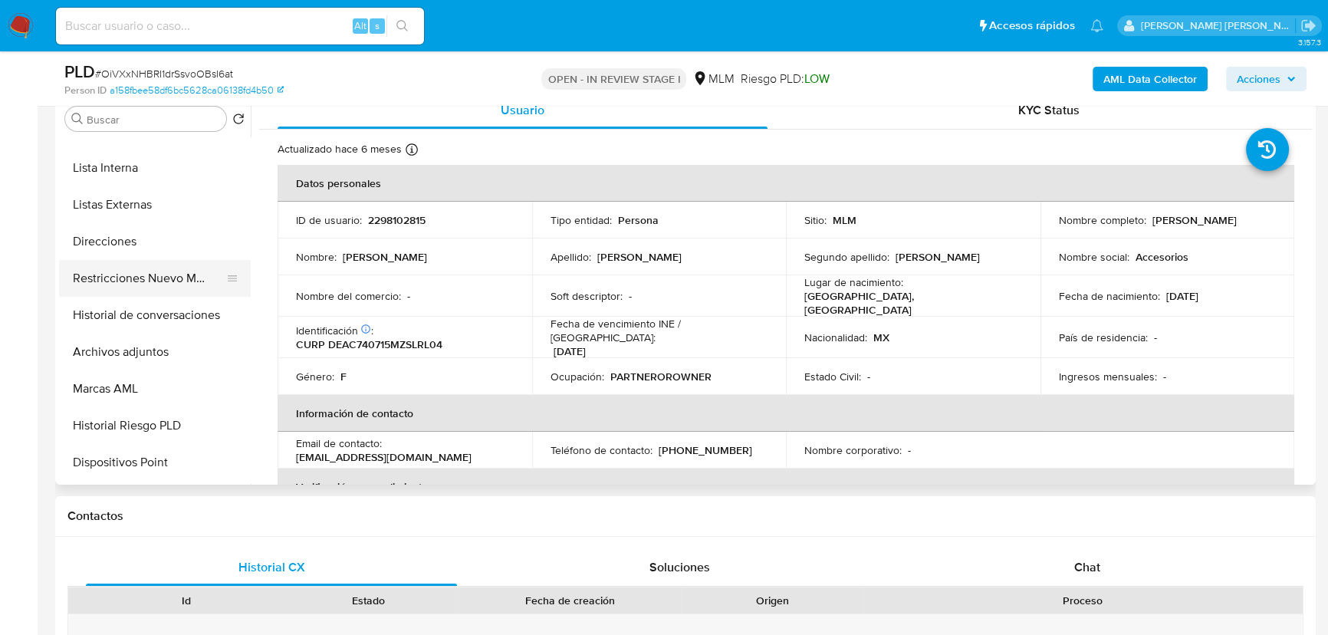
click at [182, 276] on button "Restricciones Nuevo Mundo" at bounding box center [148, 278] width 179 height 37
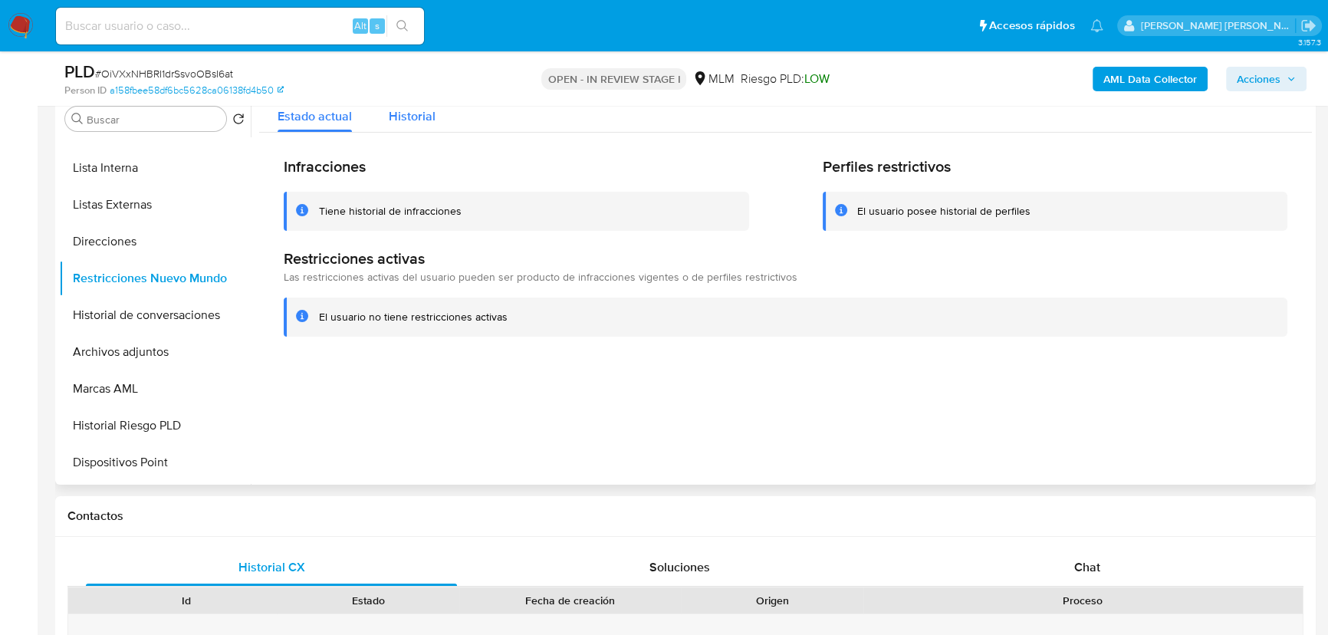
click at [418, 110] on span "Historial" at bounding box center [412, 116] width 47 height 18
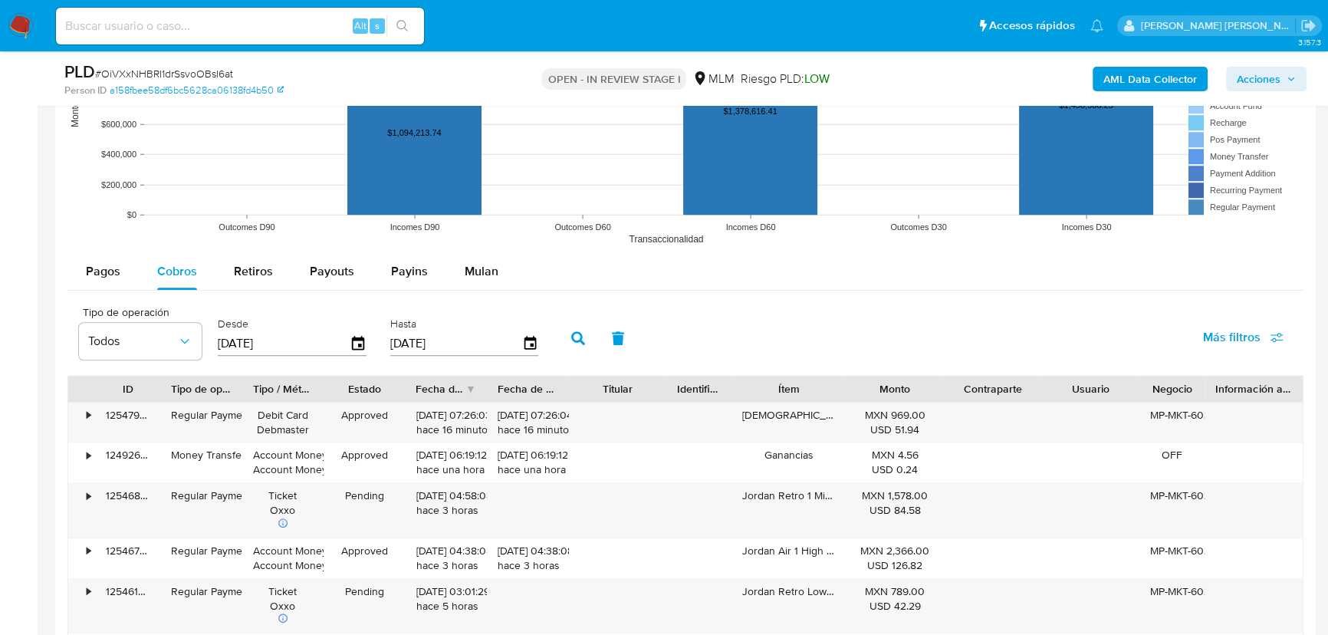
scroll to position [1909, 0]
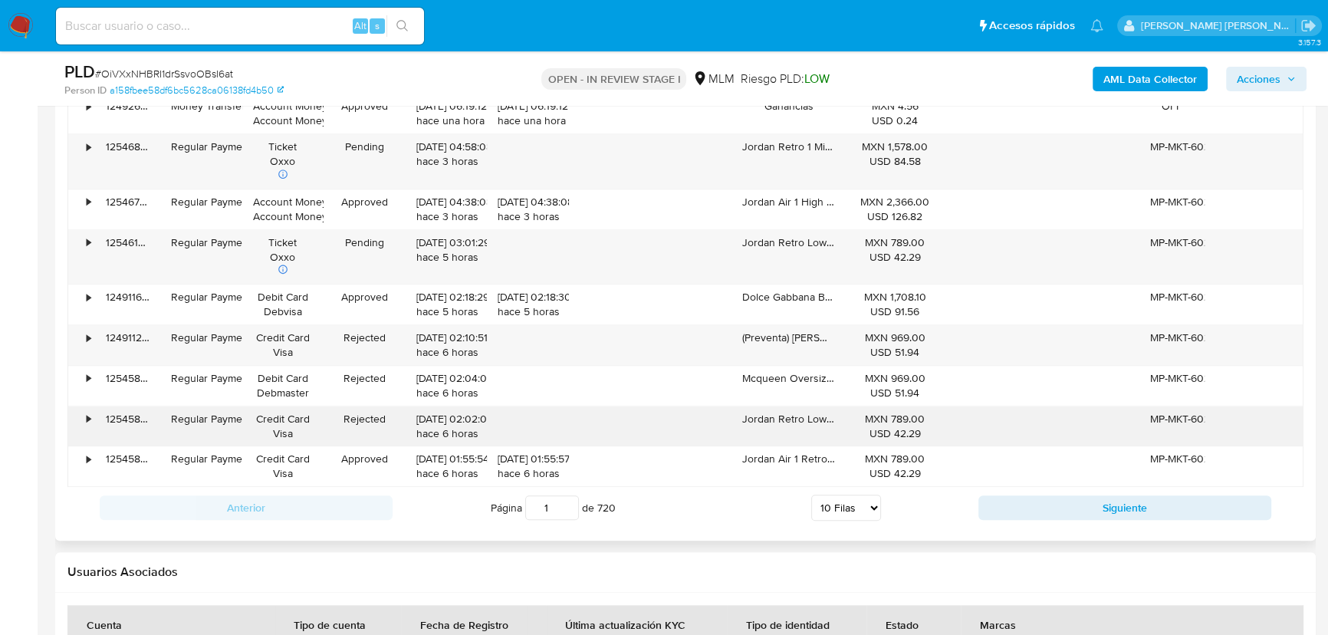
click at [807, 426] on div "Jordan Retro Low Negro Suela Roja Sku.049 (24.5 Cm (Tallas Mx))" at bounding box center [788, 426] width 114 height 40
click at [69, 415] on div "•" at bounding box center [81, 426] width 27 height 40
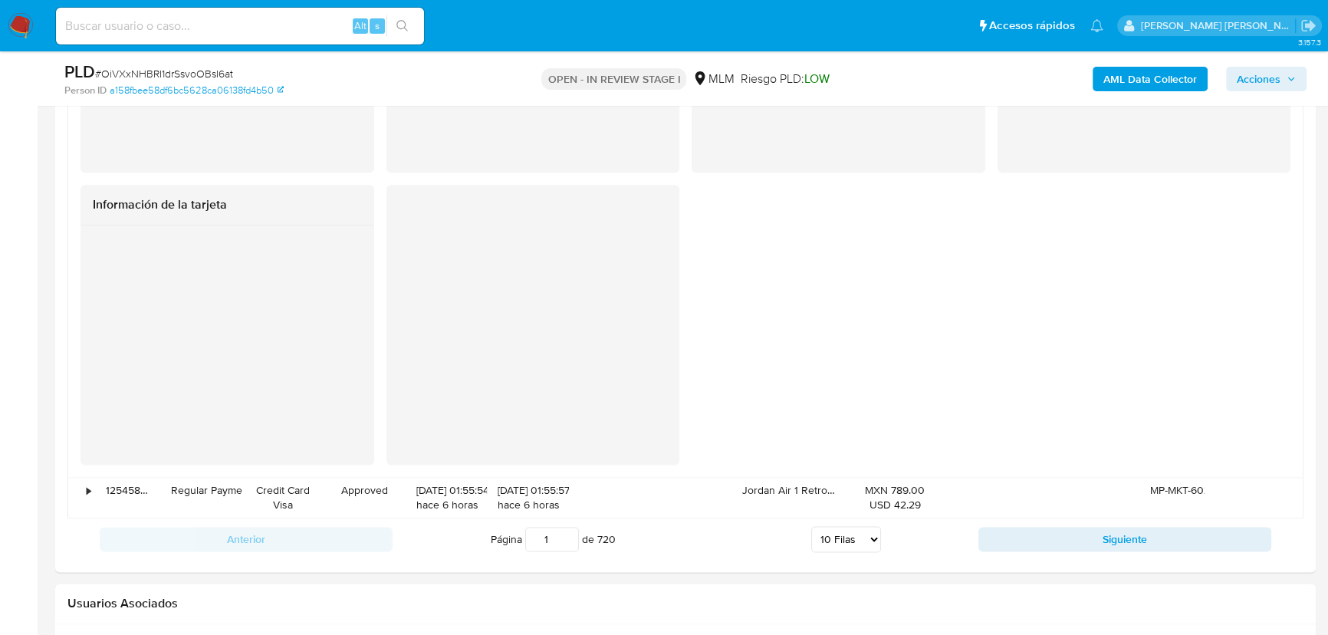
scroll to position [2606, 0]
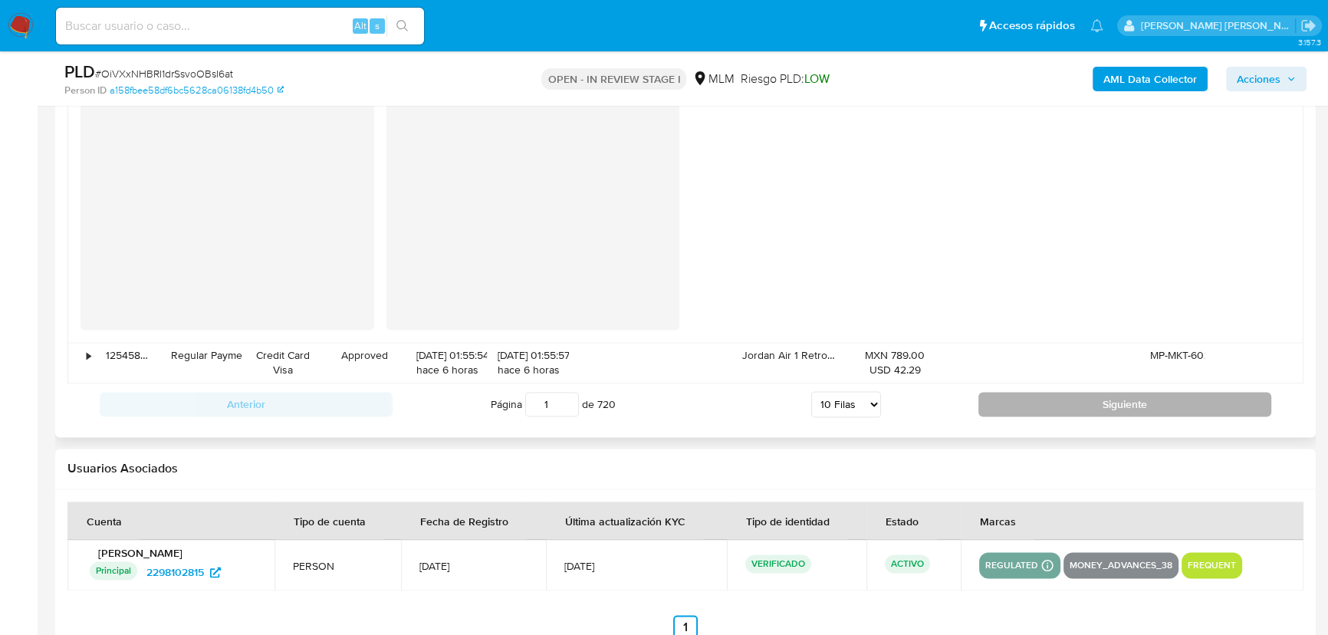
click at [1054, 397] on button "Siguiente" at bounding box center [1124, 404] width 293 height 25
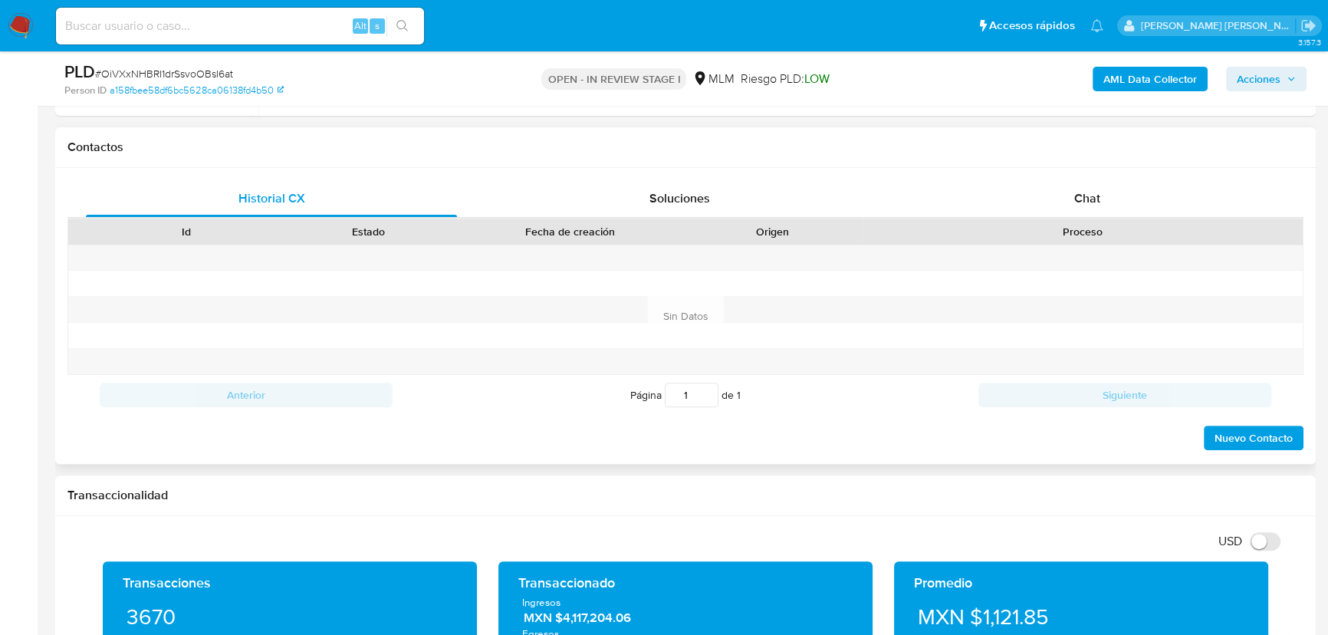
scroll to position [544, 0]
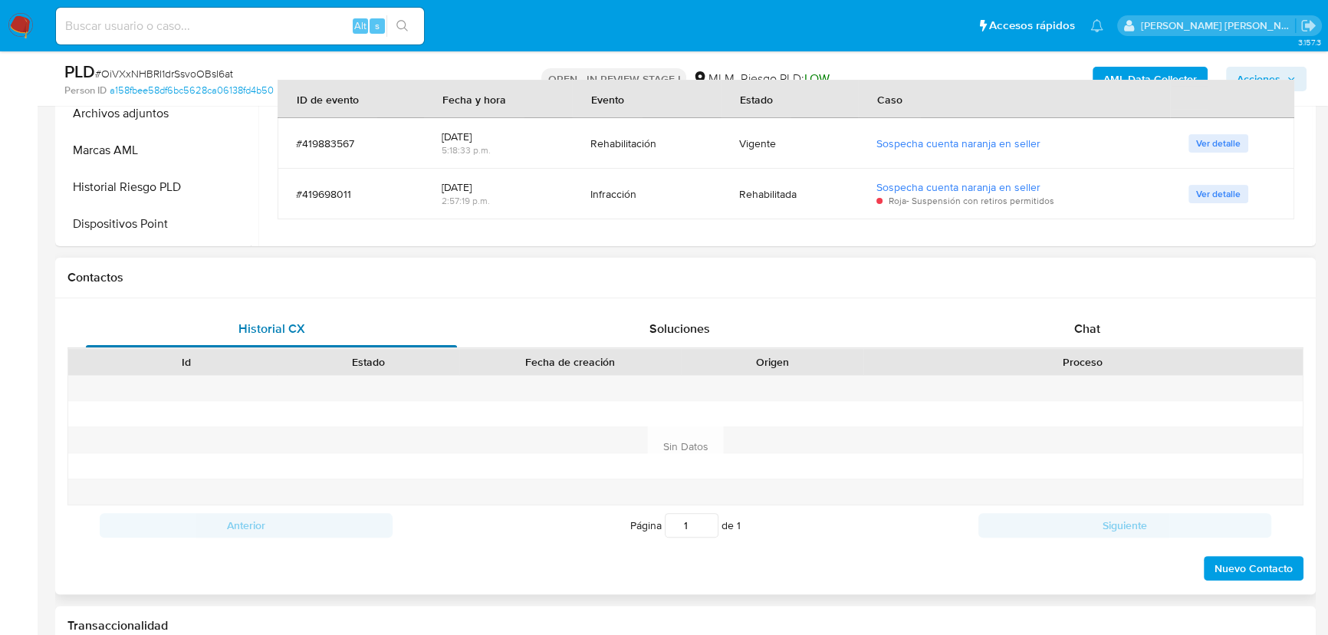
click at [287, 332] on span "Historial CX" at bounding box center [271, 329] width 67 height 18
click at [723, 310] on div "Soluciones" at bounding box center [679, 328] width 371 height 37
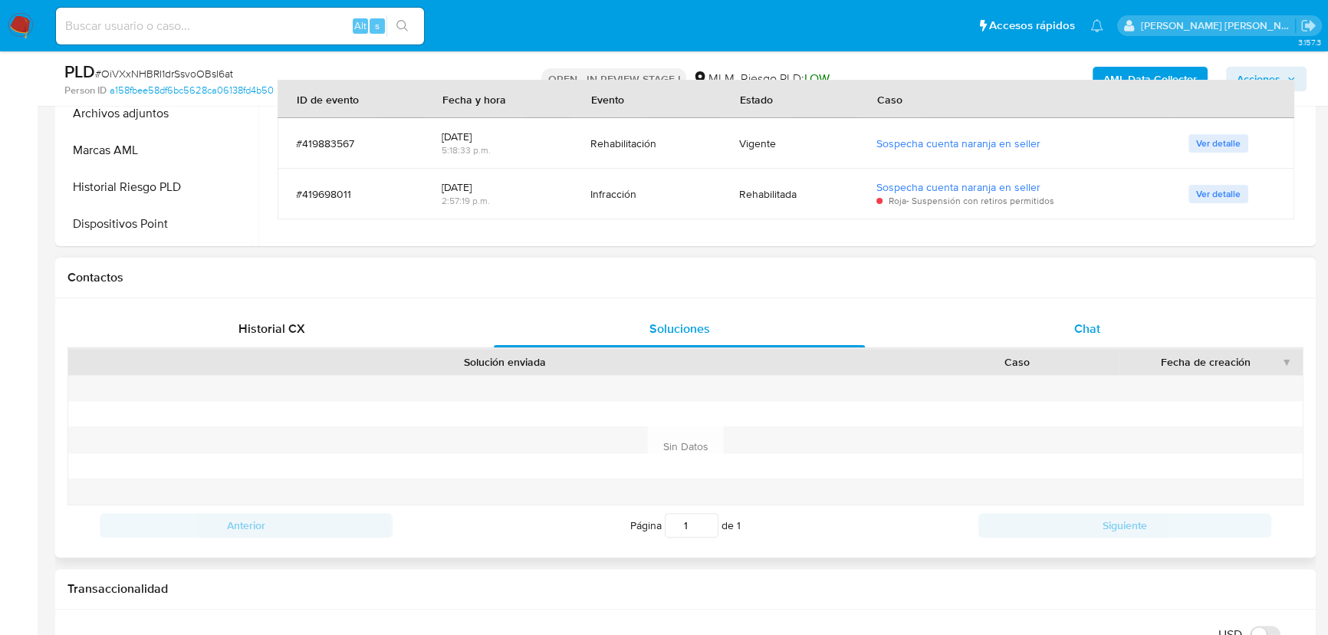
click at [1122, 337] on div "Chat" at bounding box center [1087, 328] width 371 height 37
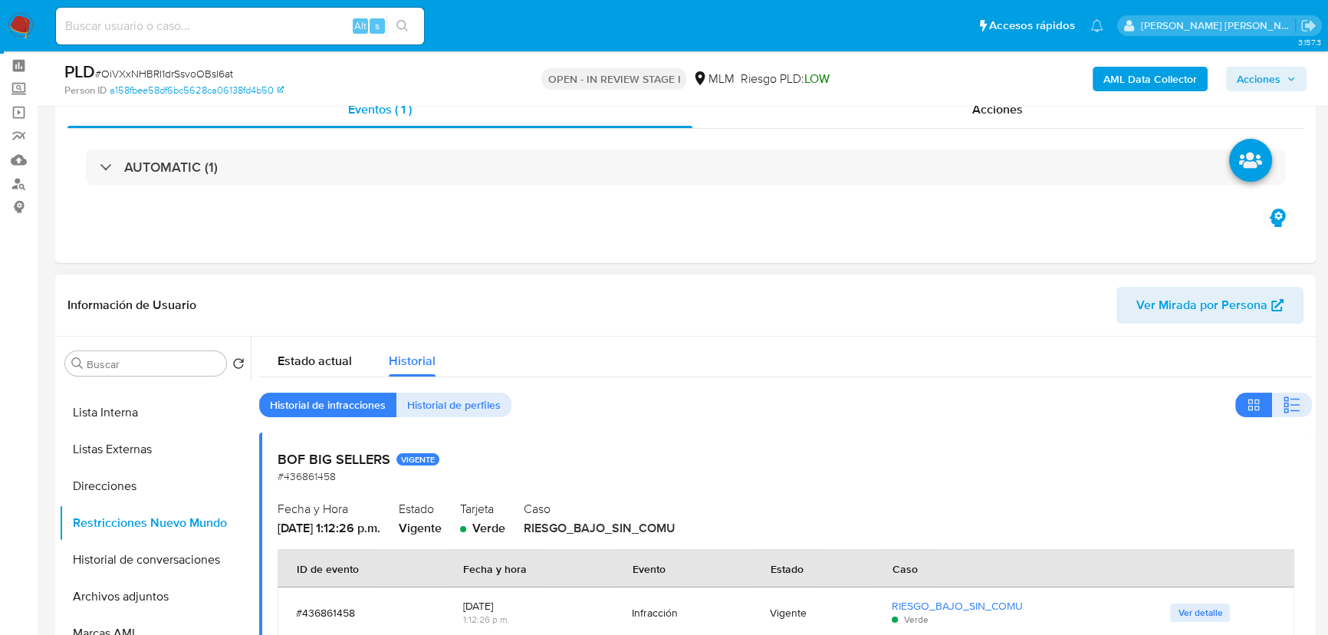
scroll to position [57, 0]
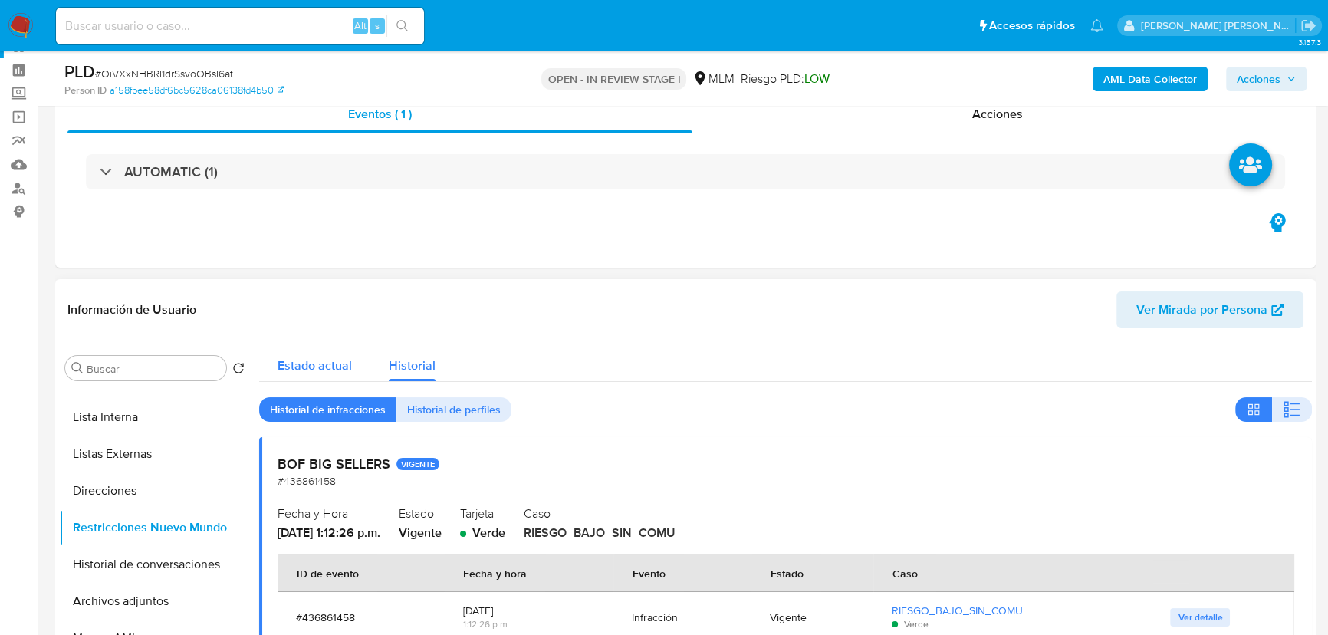
click at [317, 347] on div "Estado actual" at bounding box center [315, 361] width 74 height 41
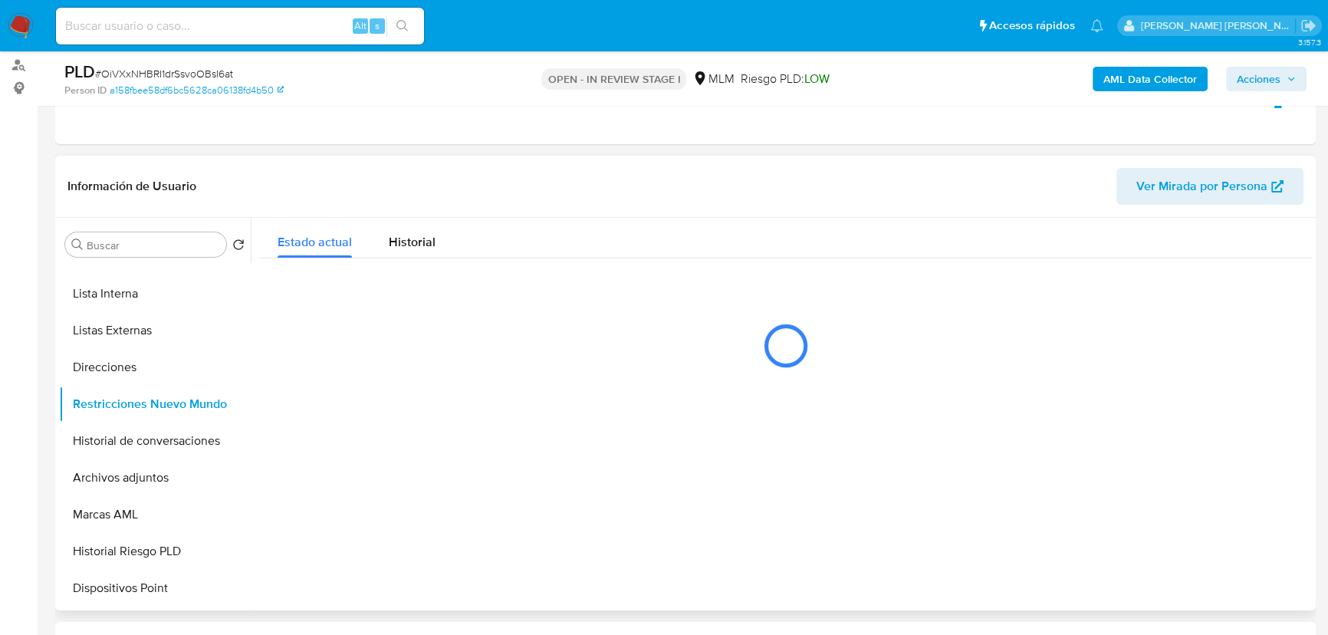
scroll to position [266, 0]
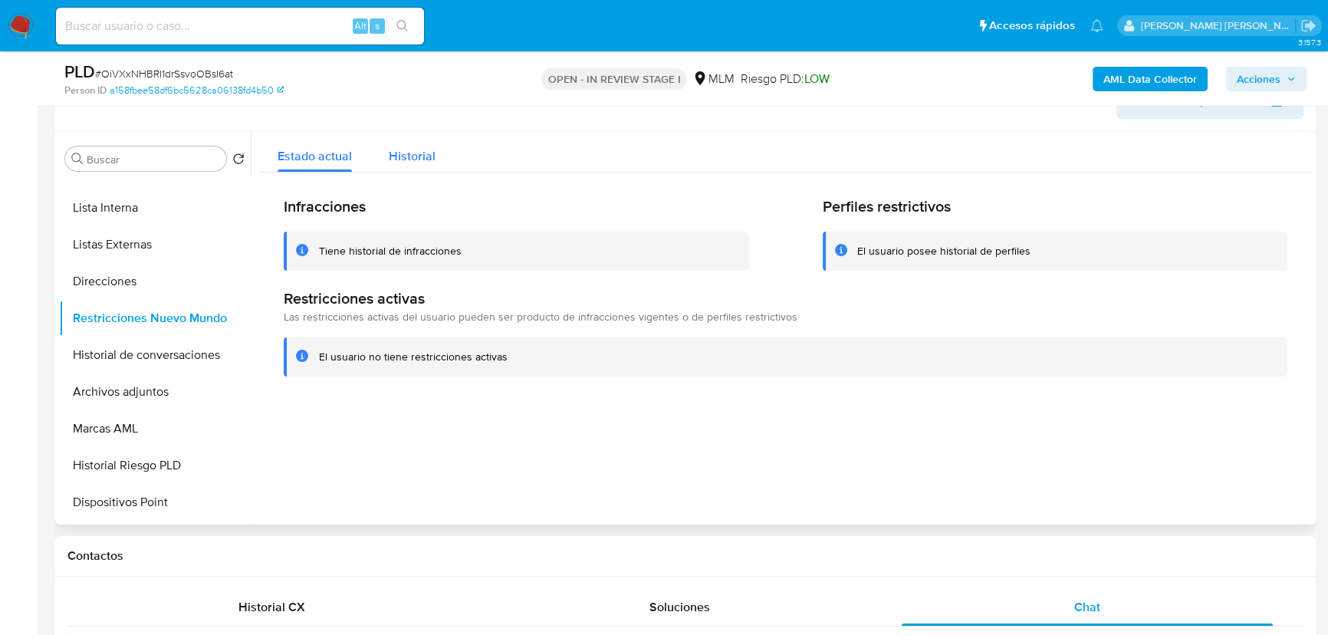
click at [402, 166] on div "Historial" at bounding box center [412, 152] width 47 height 41
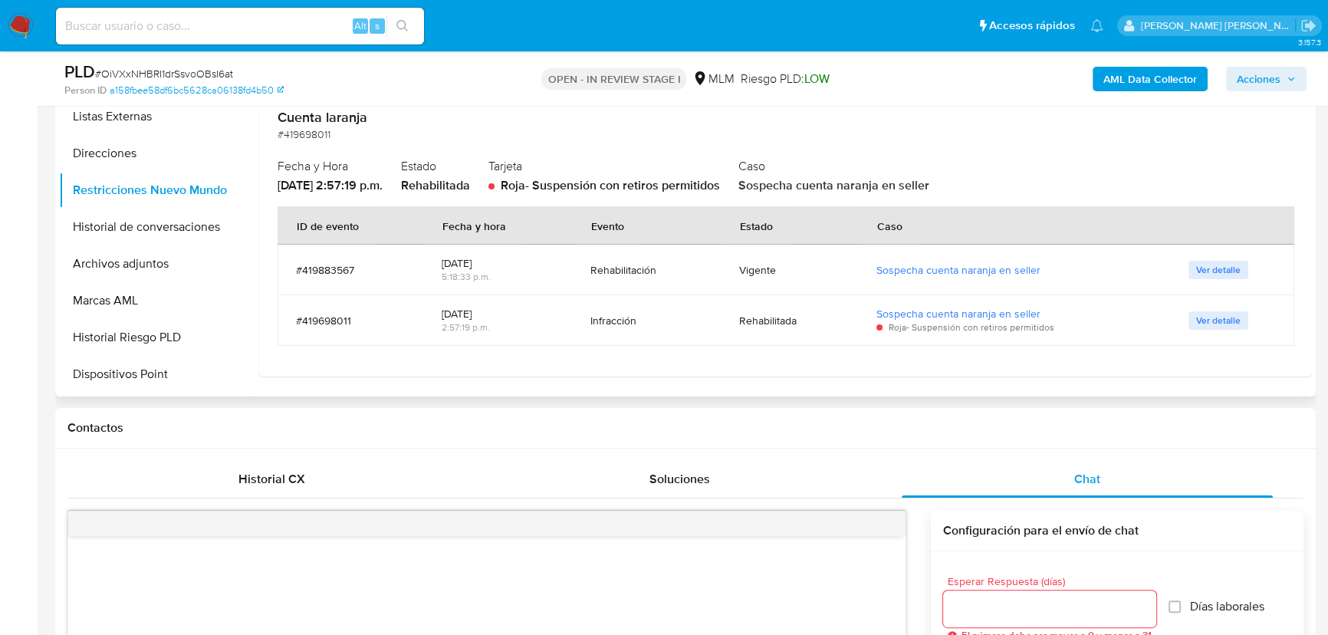
scroll to position [406, 0]
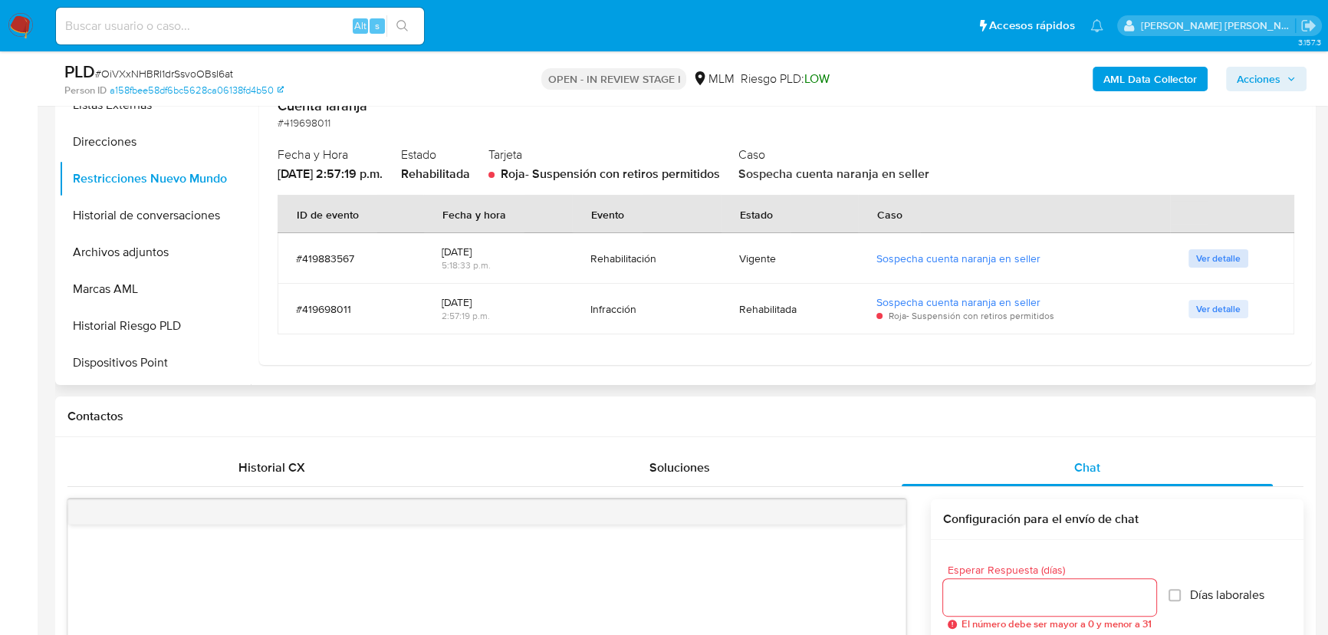
click at [1209, 256] on span "Ver detalle" at bounding box center [1218, 258] width 44 height 15
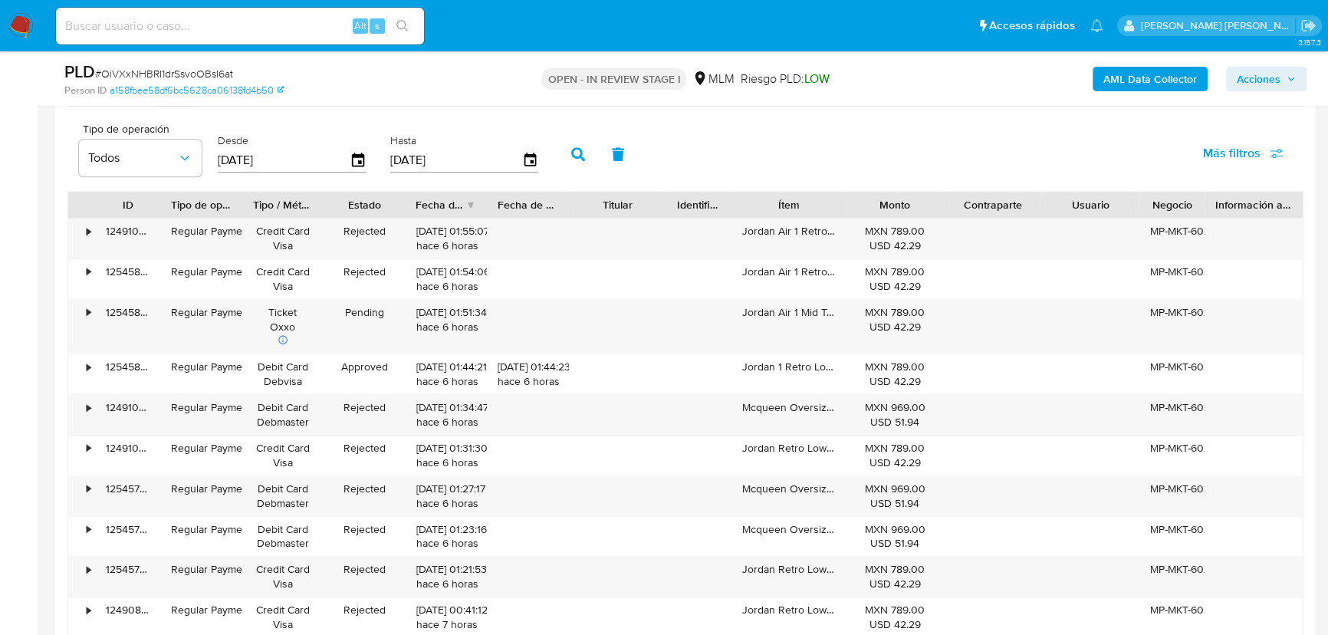
scroll to position [2078, 0]
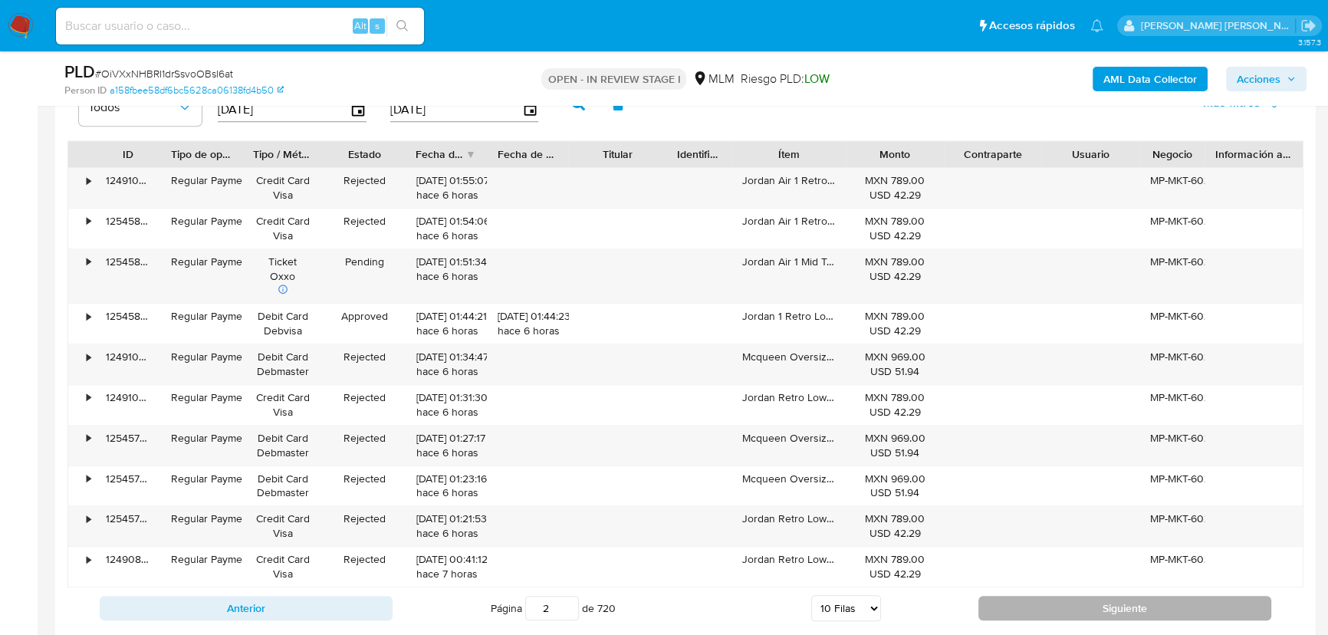
click at [1097, 600] on button "Siguiente" at bounding box center [1124, 608] width 293 height 25
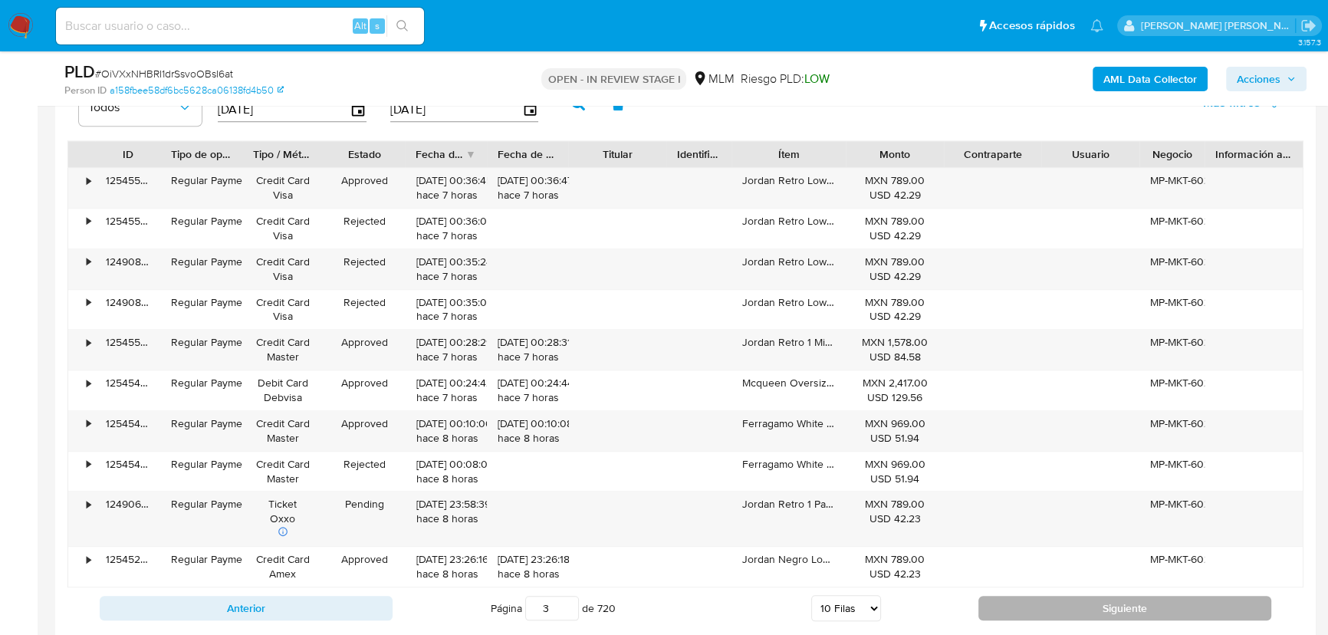
click at [1070, 598] on button "Siguiente" at bounding box center [1124, 608] width 293 height 25
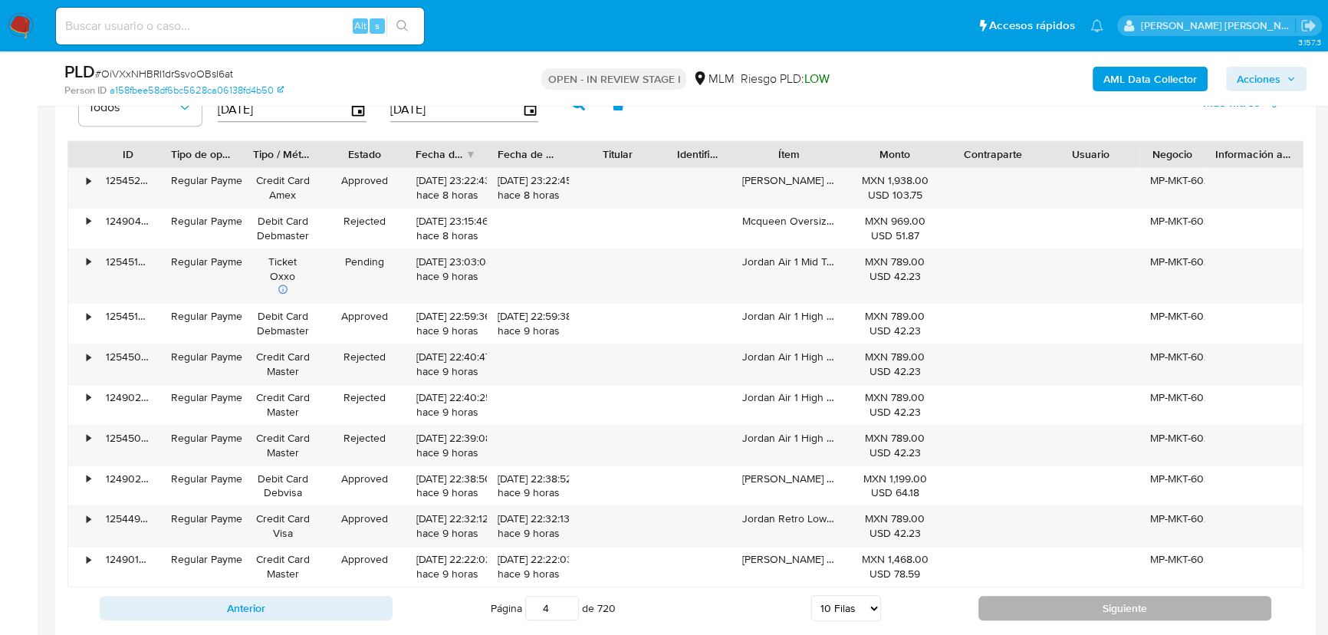
click at [1076, 603] on button "Siguiente" at bounding box center [1124, 608] width 293 height 25
type input "5"
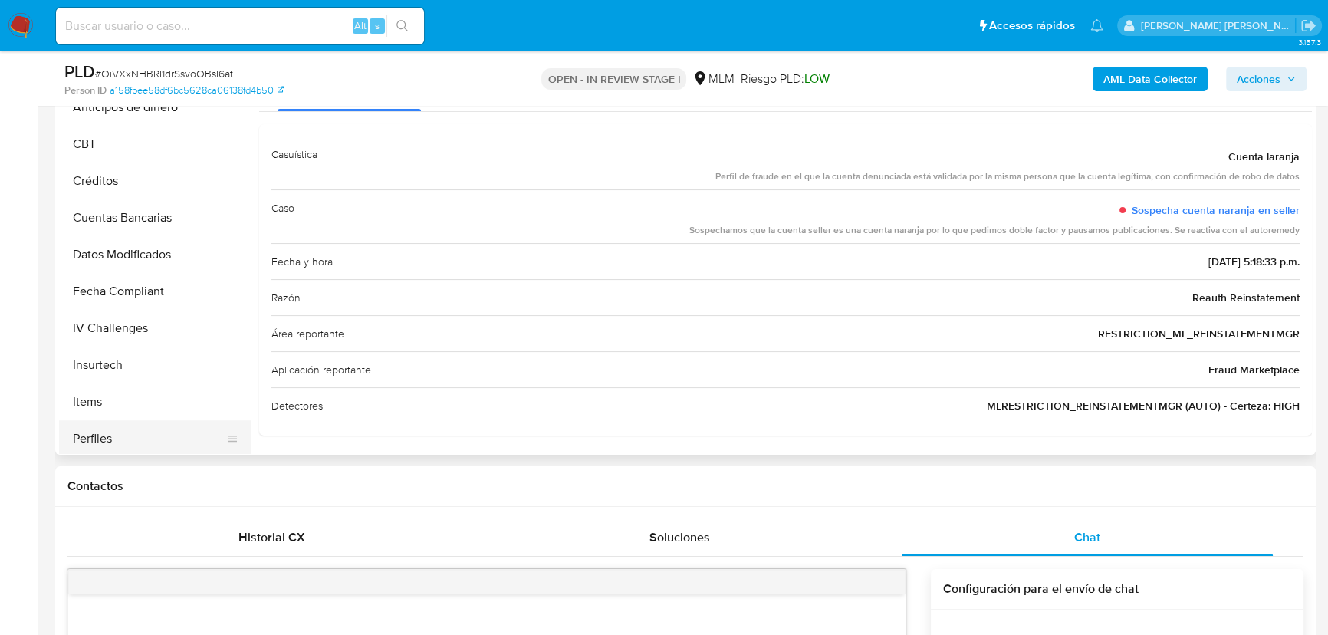
scroll to position [647, 0]
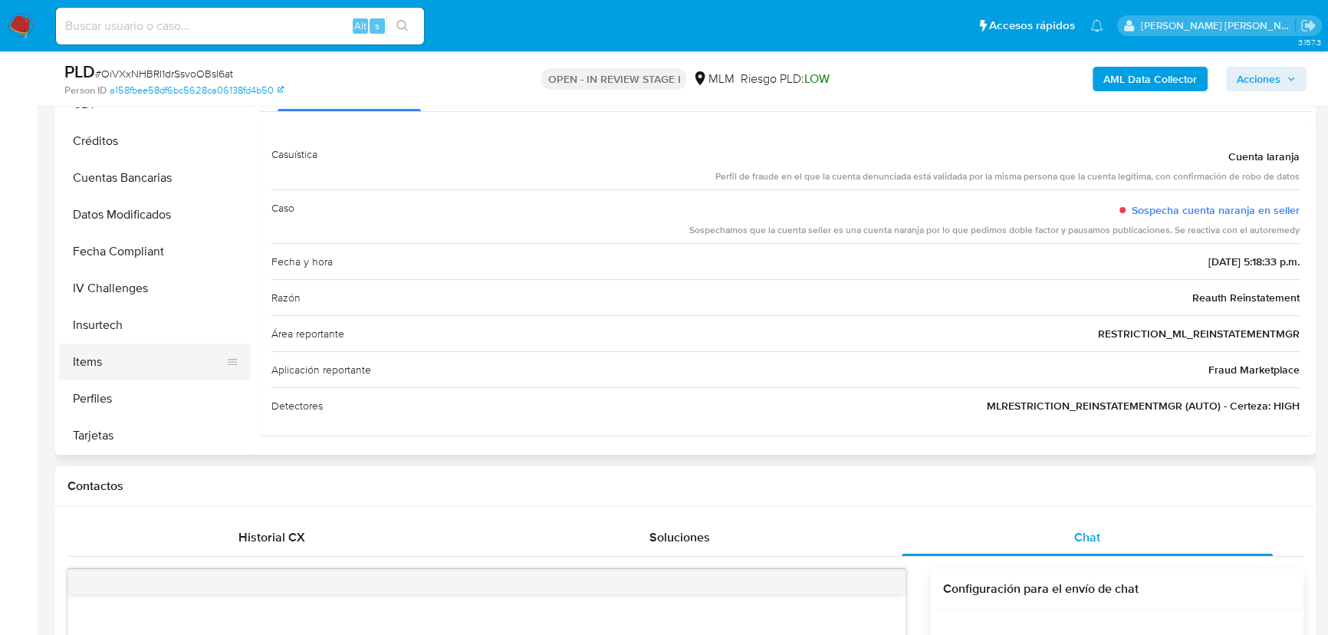
click at [124, 356] on button "Items" at bounding box center [148, 361] width 179 height 37
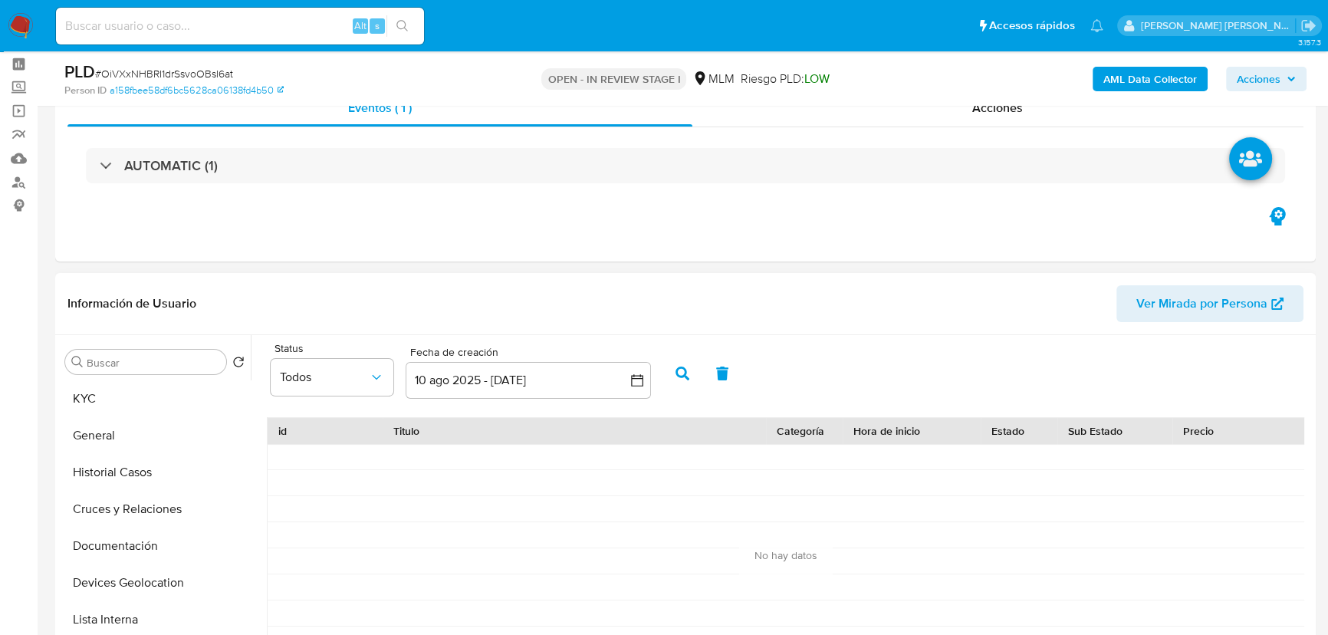
scroll to position [0, 0]
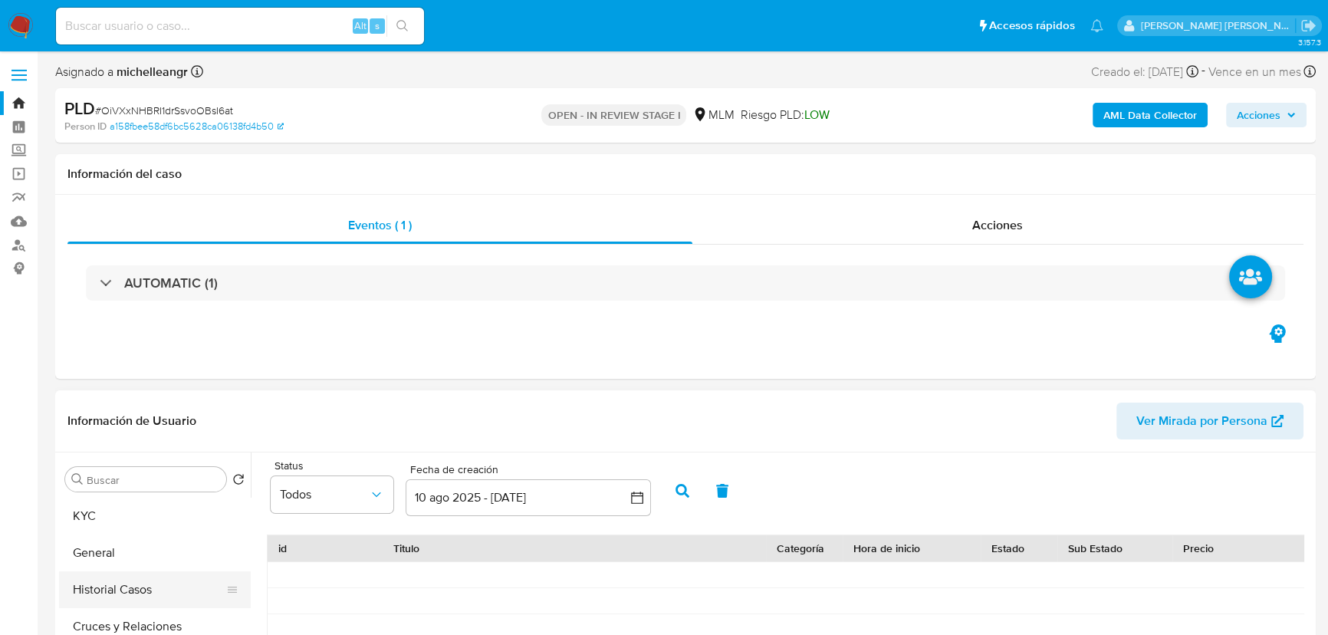
click at [135, 586] on button "Historial Casos" at bounding box center [148, 589] width 179 height 37
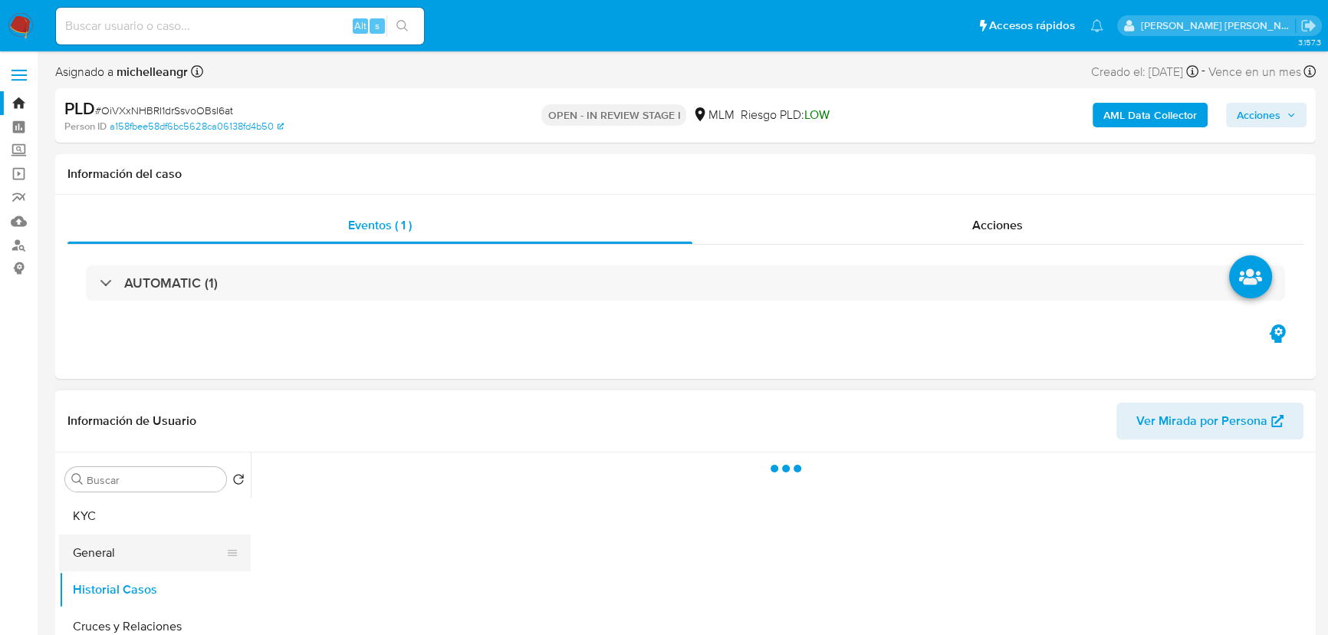
click at [132, 540] on button "General" at bounding box center [148, 552] width 179 height 37
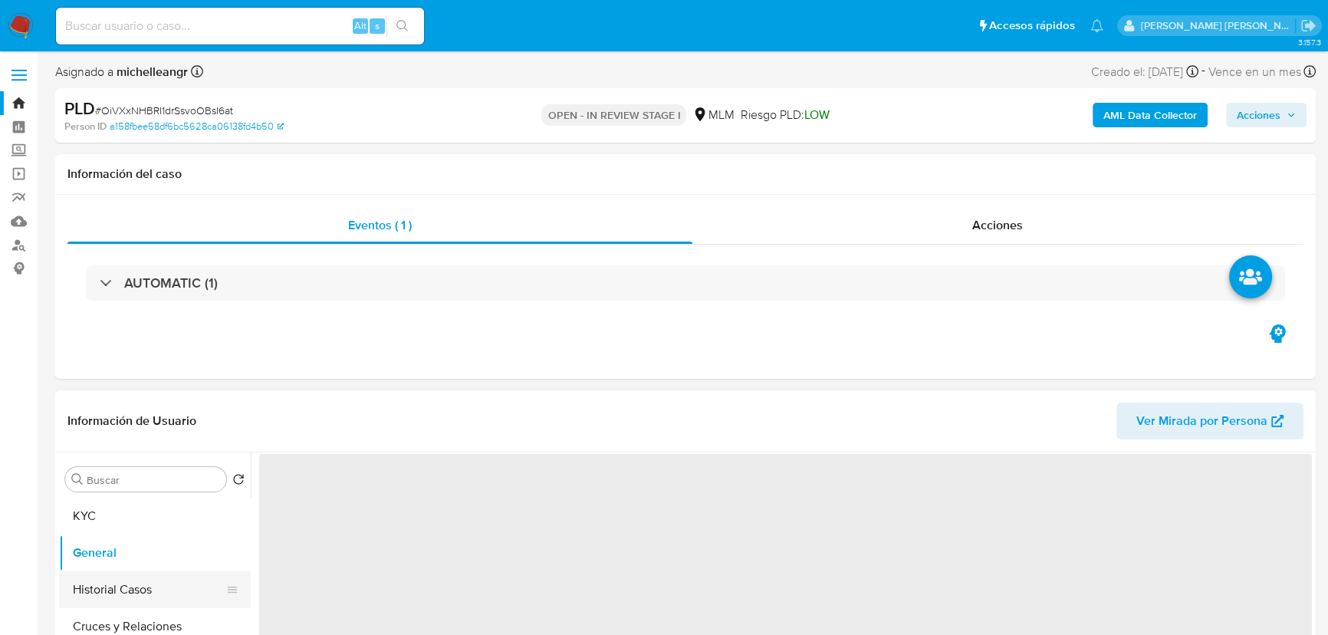
scroll to position [69, 0]
click at [144, 565] on button "Cruces y Relaciones" at bounding box center [148, 557] width 179 height 37
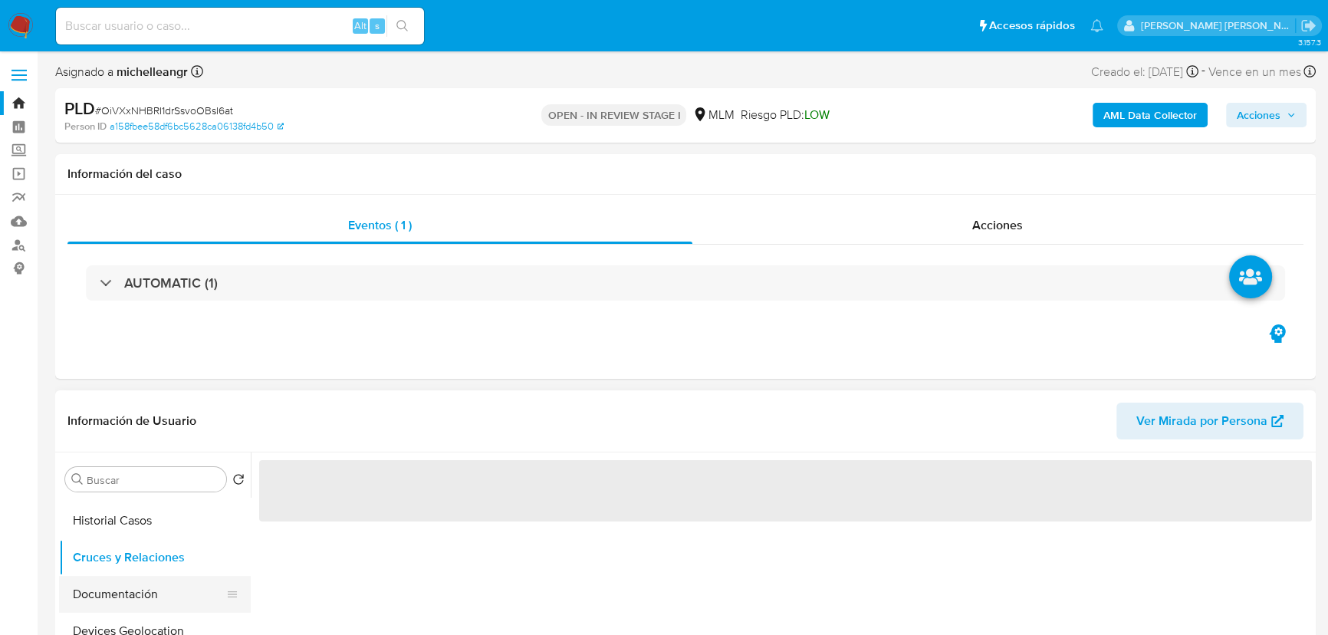
click at [147, 587] on button "Documentación" at bounding box center [148, 594] width 179 height 37
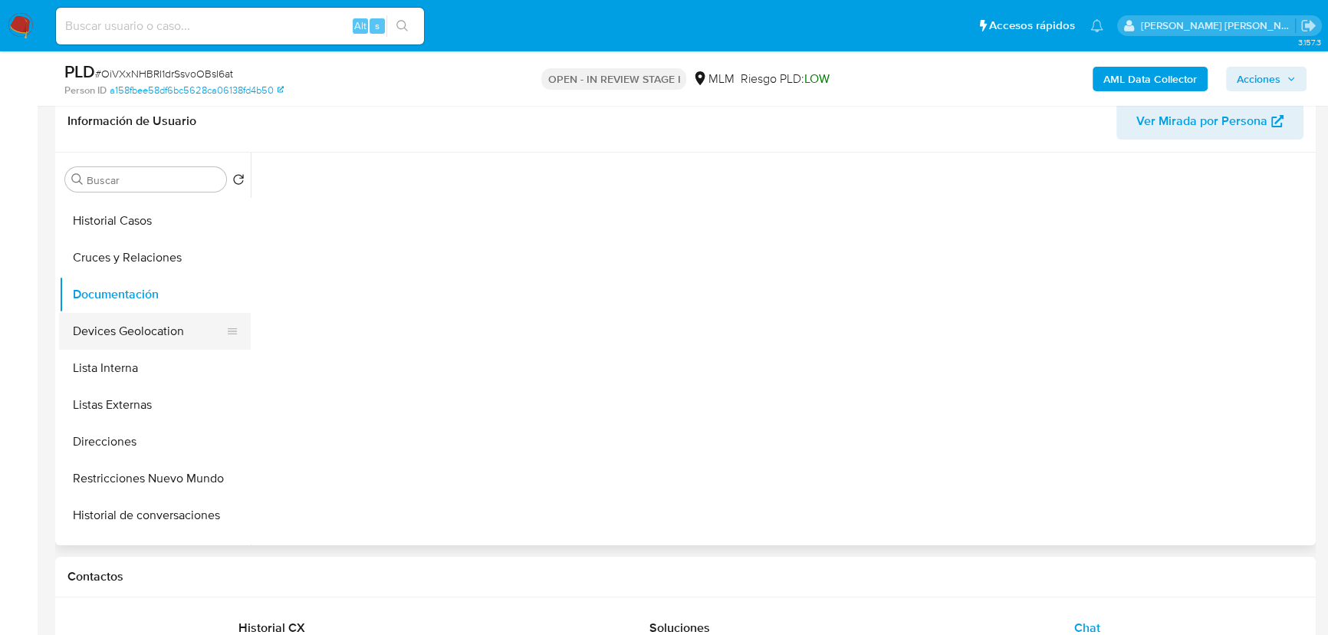
scroll to position [0, 0]
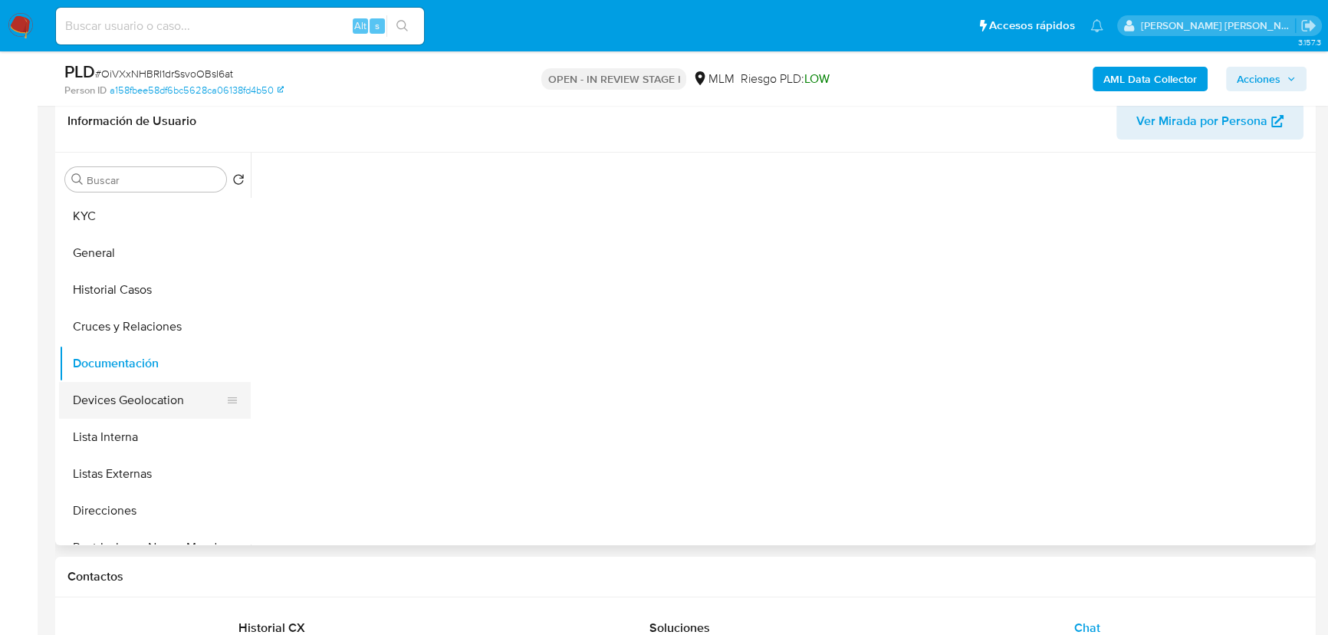
click at [154, 392] on button "Devices Geolocation" at bounding box center [148, 400] width 179 height 37
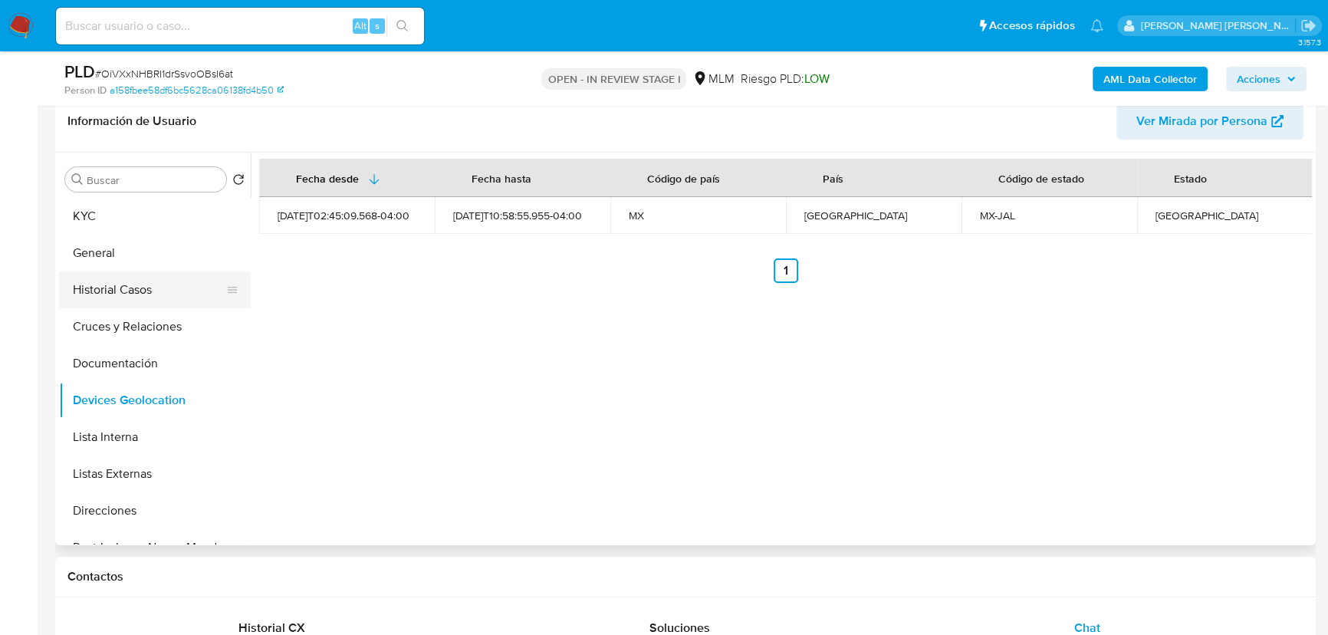
click at [147, 292] on button "Historial Casos" at bounding box center [148, 289] width 179 height 37
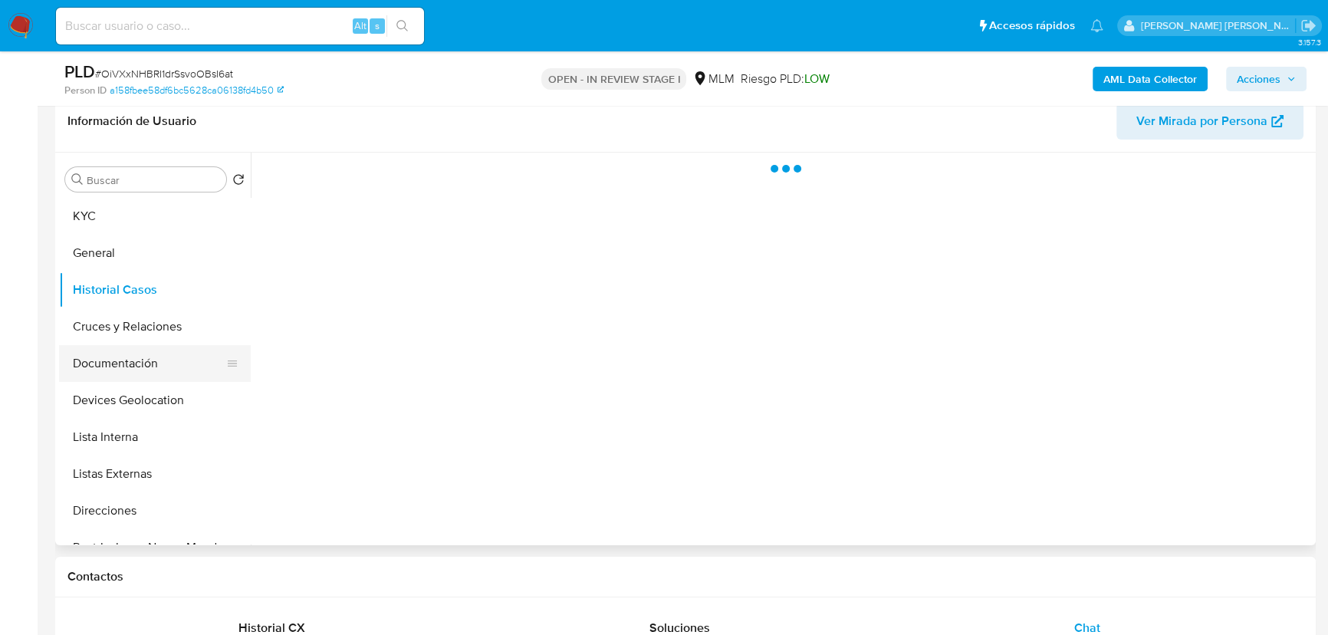
click at [146, 345] on button "Documentación" at bounding box center [148, 363] width 179 height 37
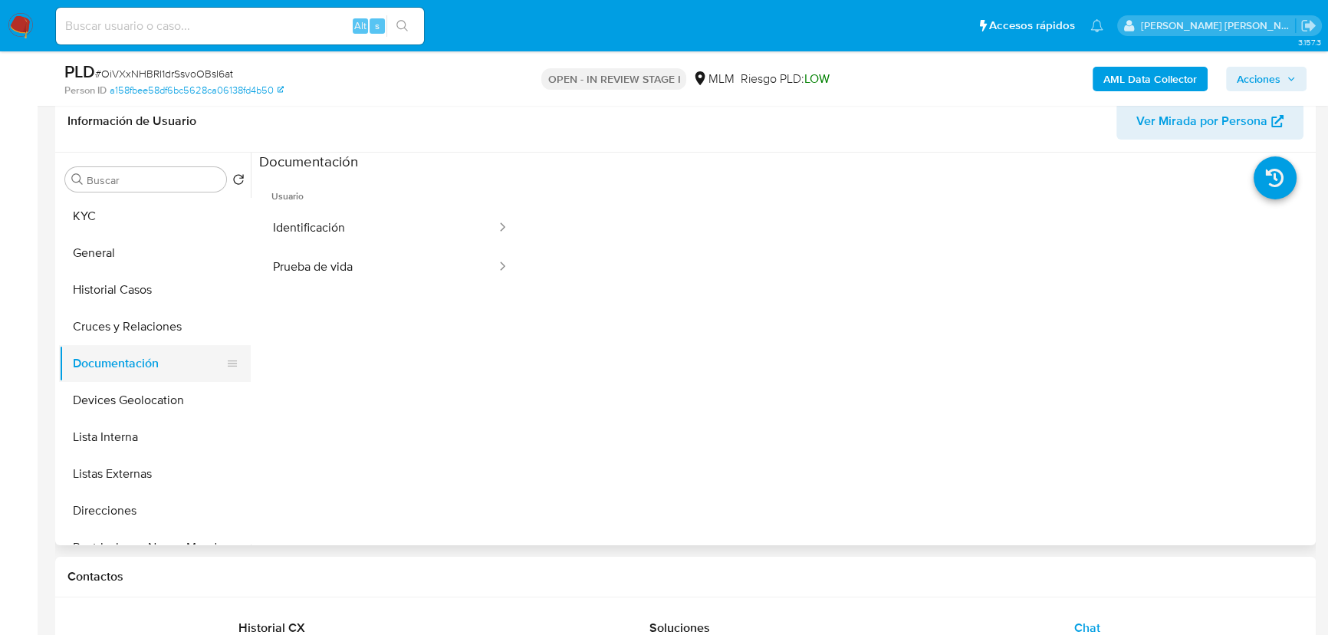
click at [137, 367] on button "Documentación" at bounding box center [148, 363] width 179 height 37
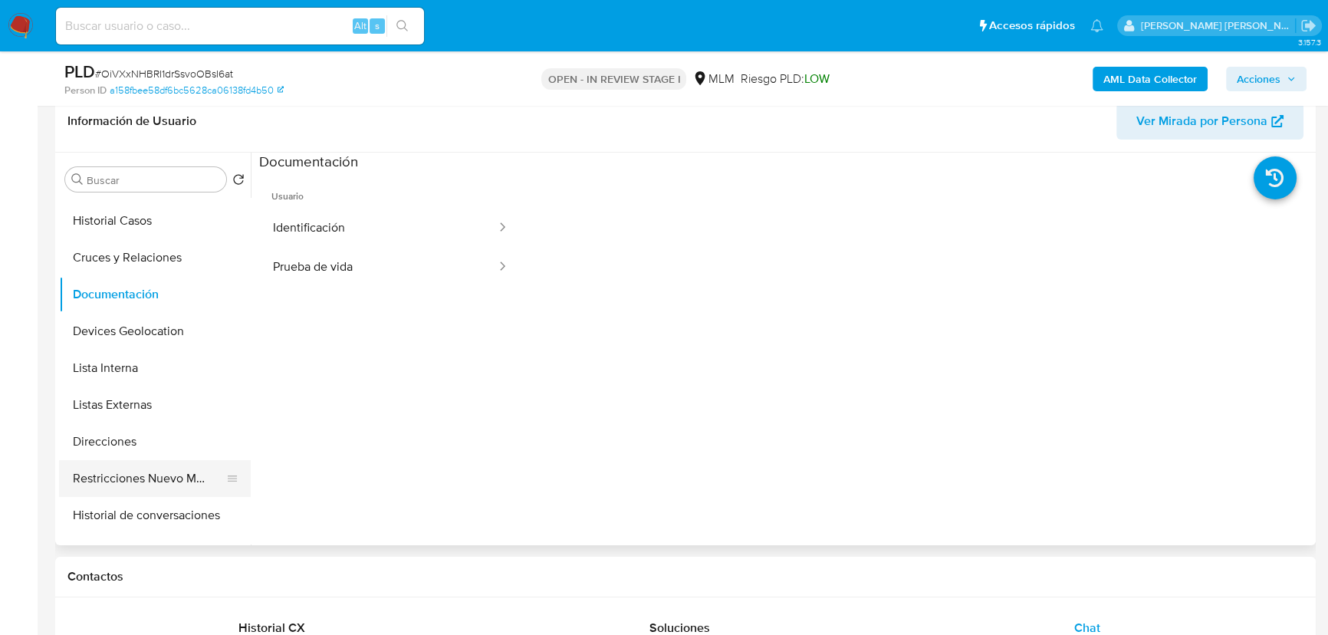
click at [146, 489] on button "Restricciones Nuevo Mundo" at bounding box center [148, 478] width 179 height 37
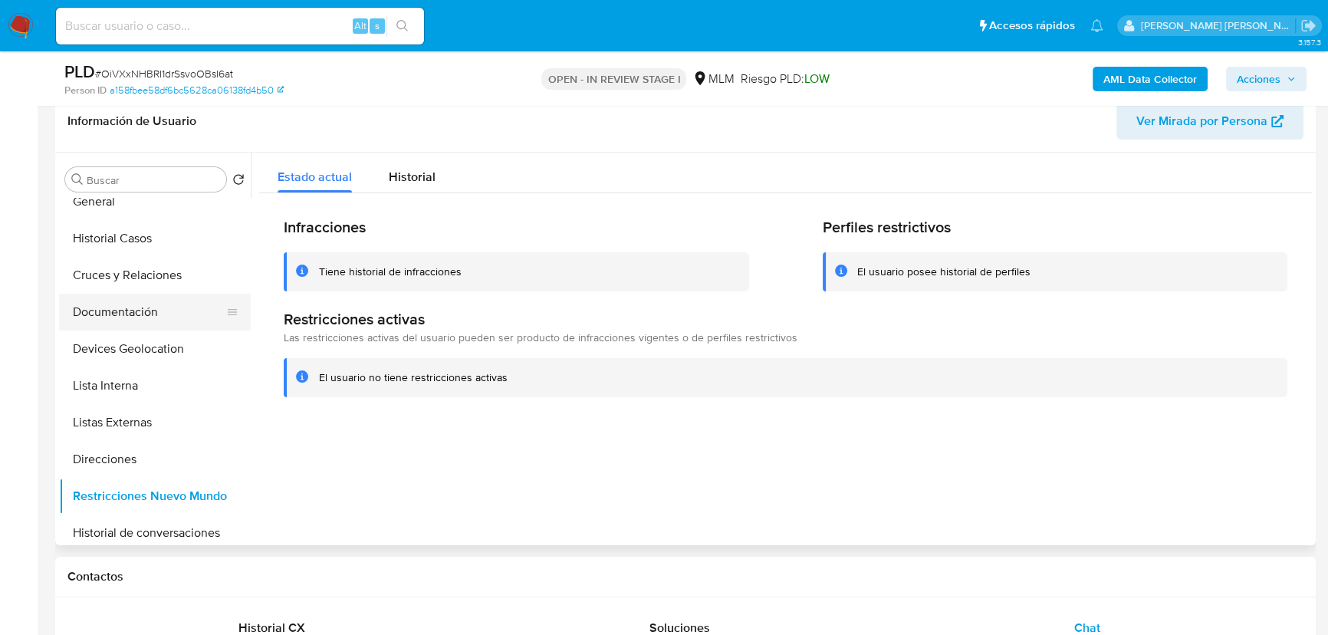
scroll to position [0, 0]
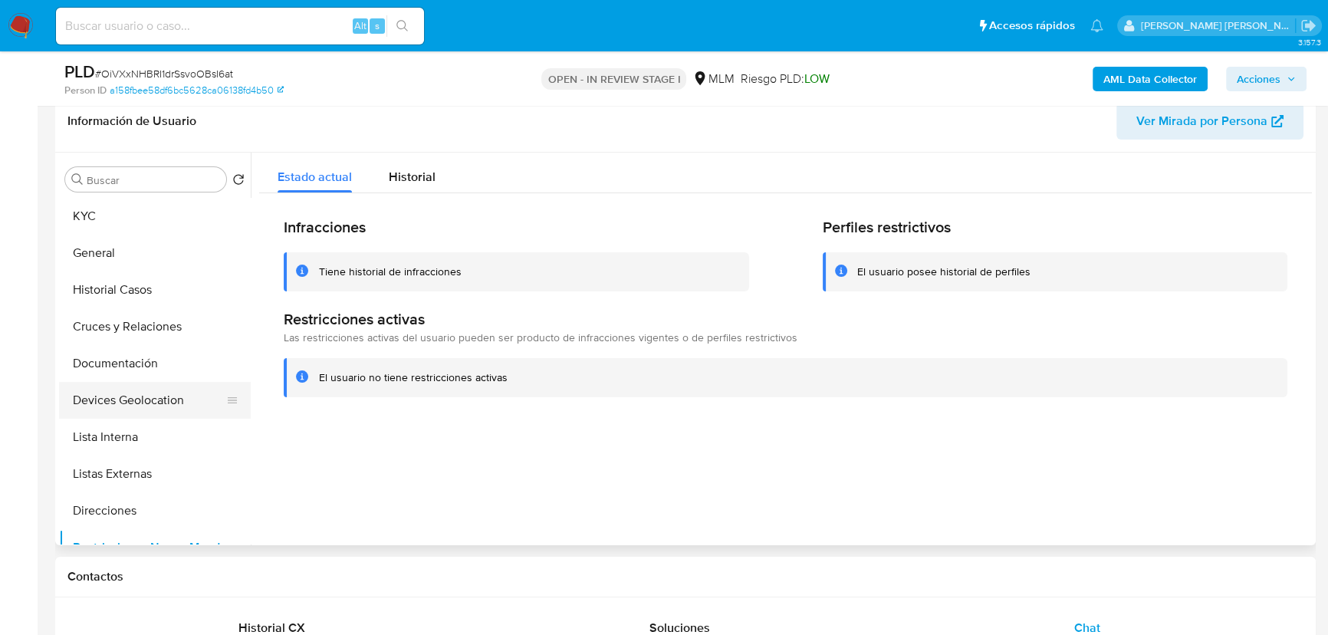
click at [130, 405] on button "Devices Geolocation" at bounding box center [148, 400] width 179 height 37
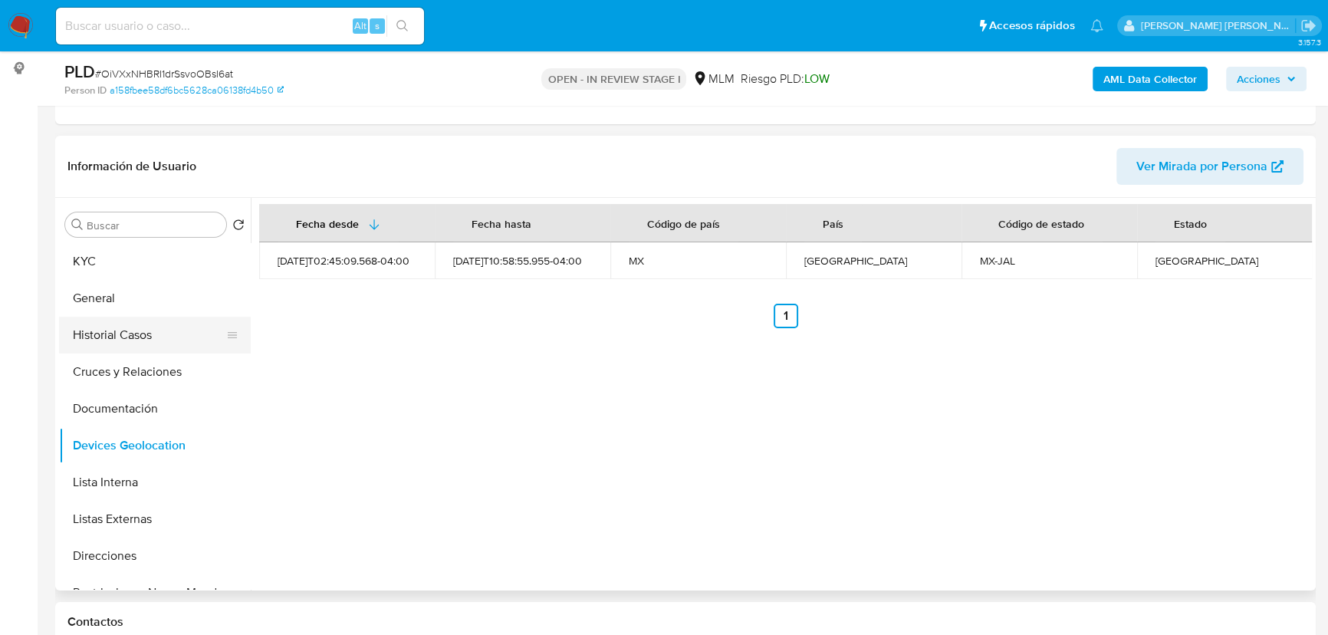
scroll to position [176, 0]
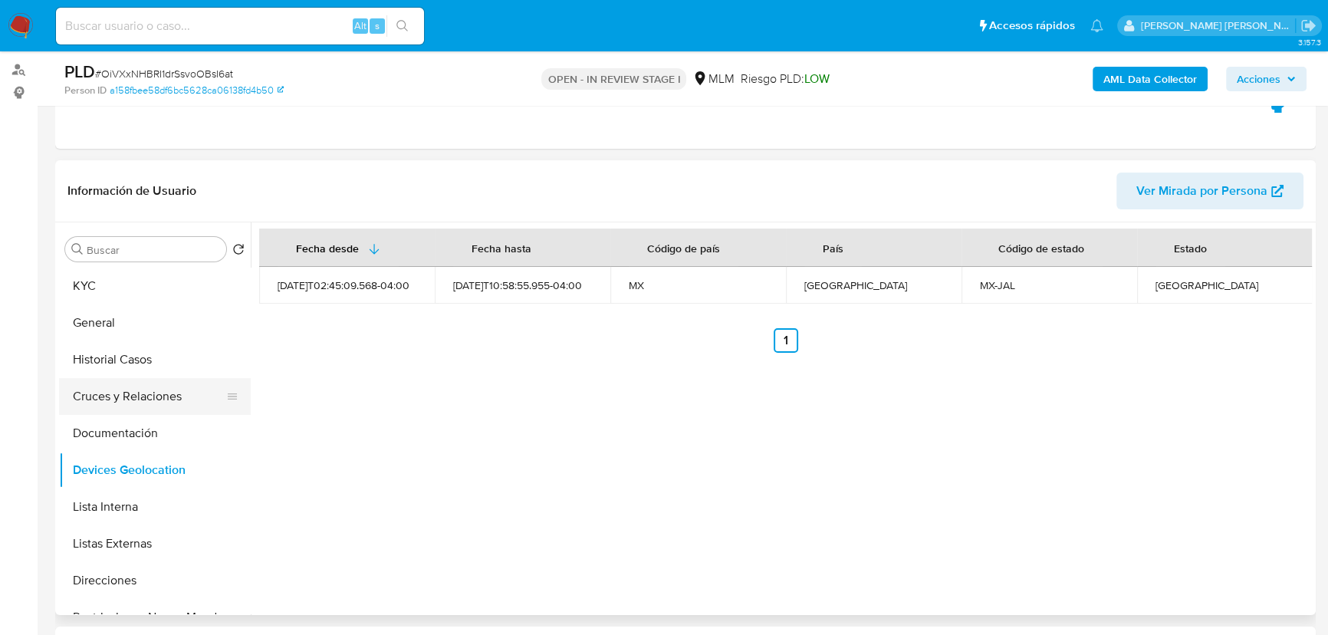
click at [130, 387] on button "Cruces y Relaciones" at bounding box center [148, 396] width 179 height 37
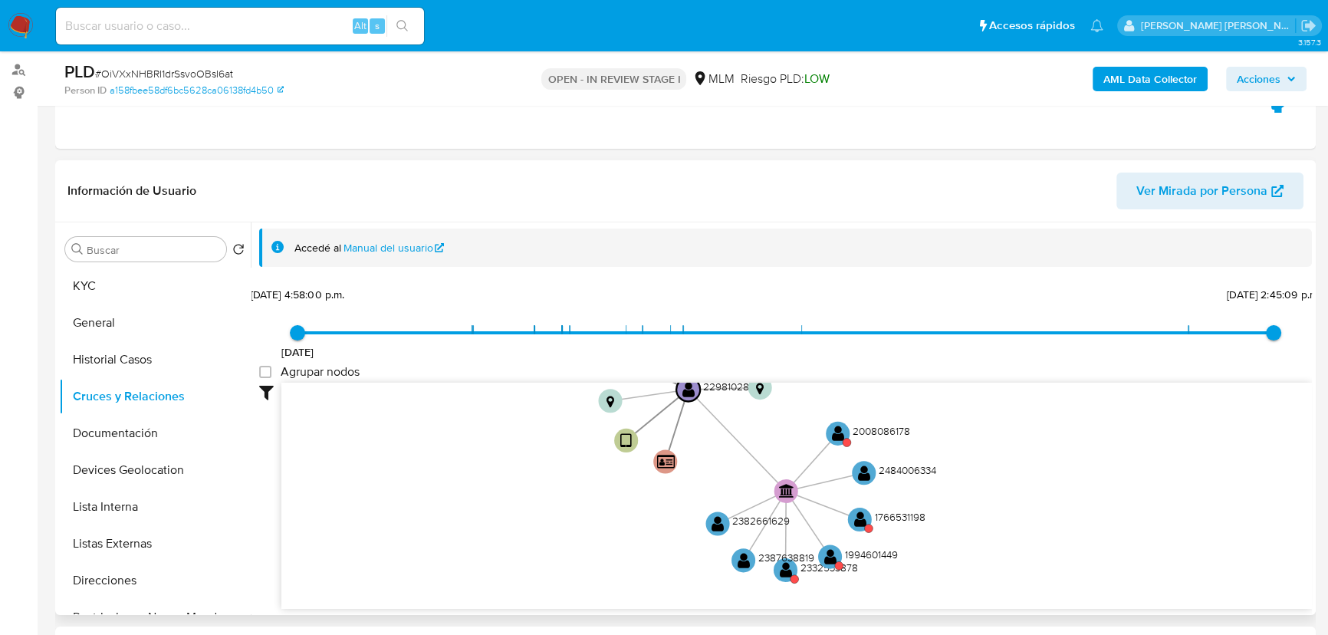
drag, startPoint x: 744, startPoint y: 506, endPoint x: 654, endPoint y: 512, distance: 89.9
click at [654, 512] on icon "user-2298102815  2298102815 device-67c3ff37f3fdc8a3729df62d  device-67ae7f4ea…" at bounding box center [796, 494] width 1030 height 222
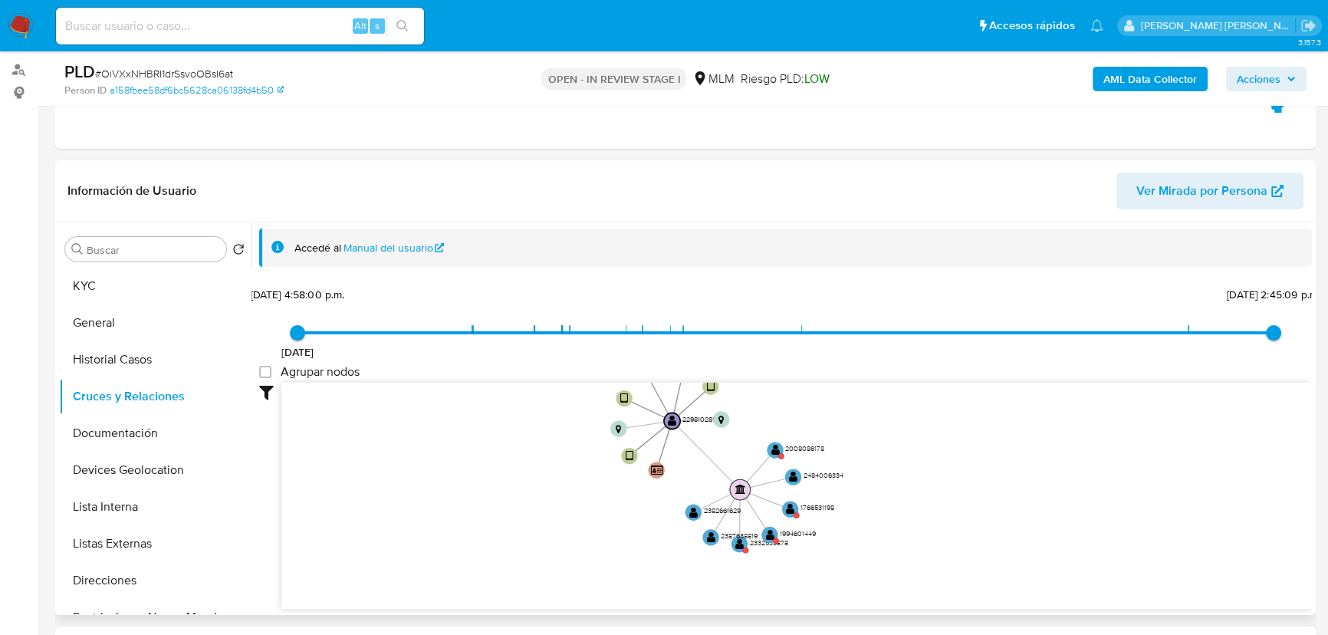
click at [740, 492] on circle at bounding box center [740, 489] width 21 height 21
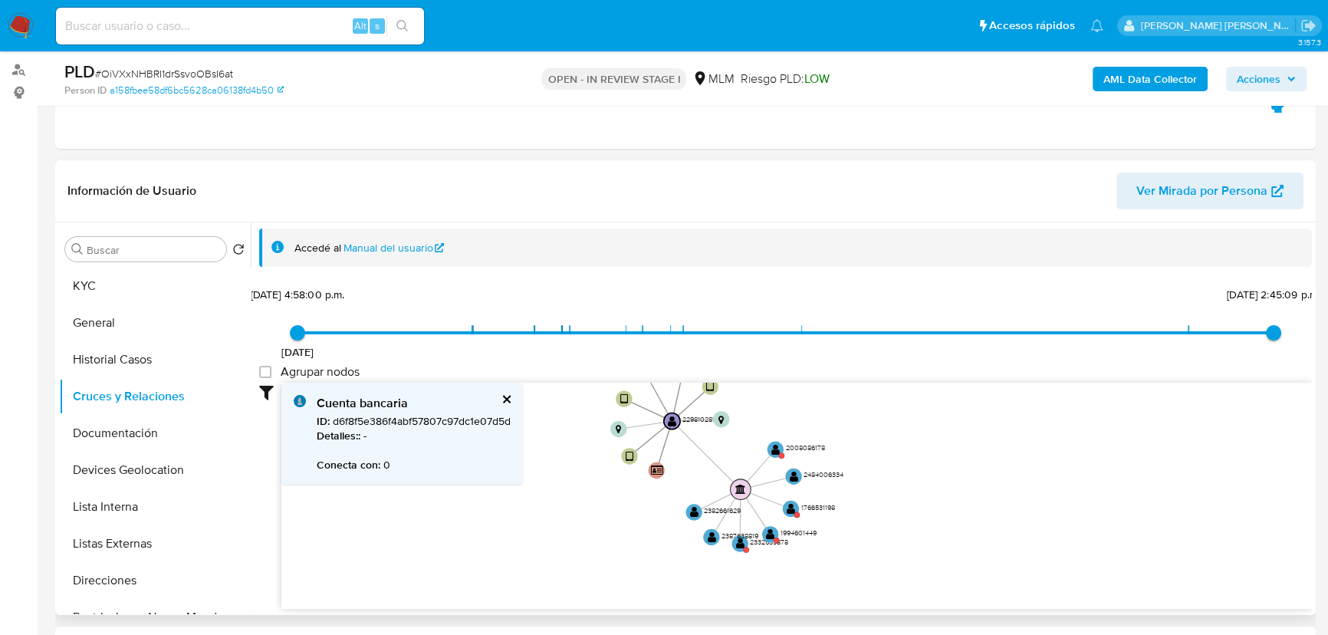
click at [739, 491] on text "" at bounding box center [740, 488] width 11 height 10
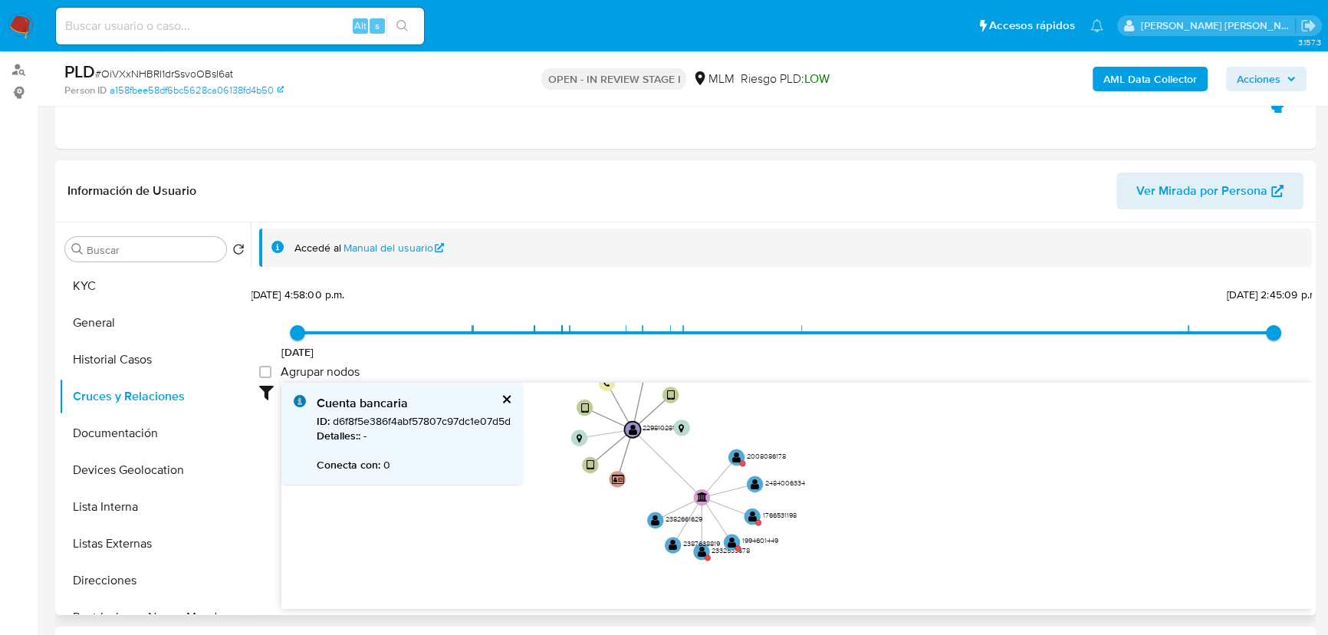
drag, startPoint x: 652, startPoint y: 458, endPoint x: 690, endPoint y: 475, distance: 42.2
click at [612, 461] on icon "user-2298102815  2298102815 device-67c3ff37f3fdc8a3729df62d  device-67ae7f4ea…" at bounding box center [796, 494] width 1030 height 222
click at [260, 21] on input at bounding box center [240, 26] width 368 height 20
paste input "2097143378"
type input "2097143378"
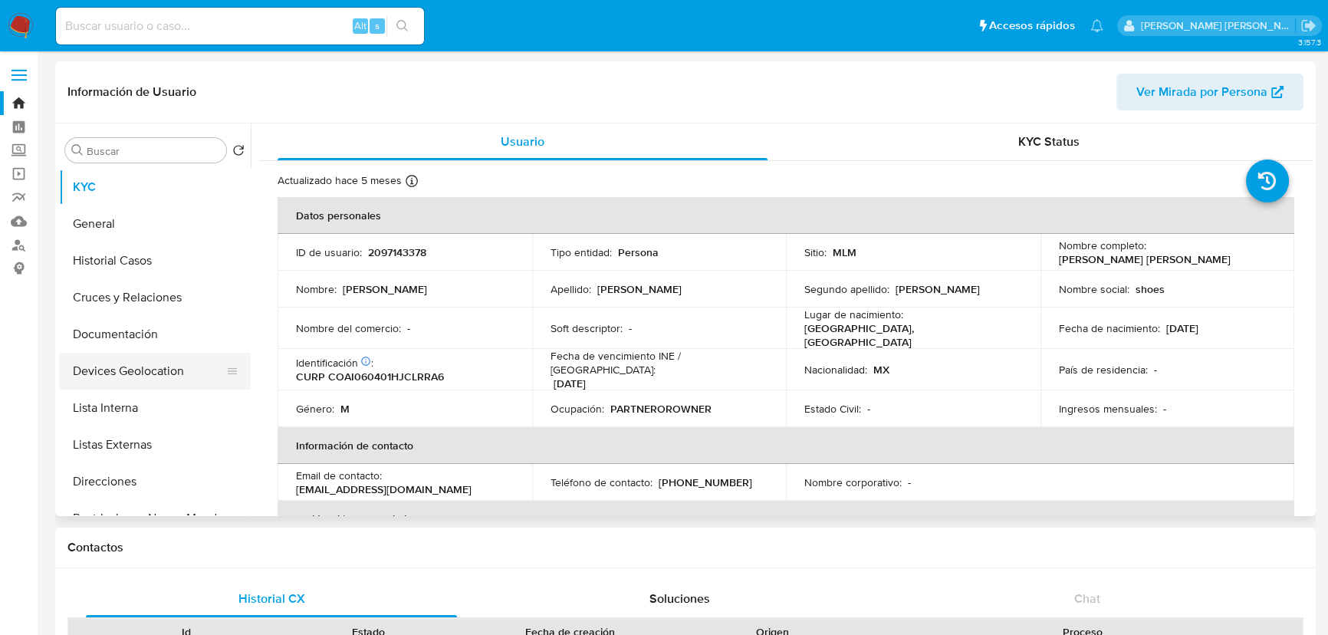
select select "10"
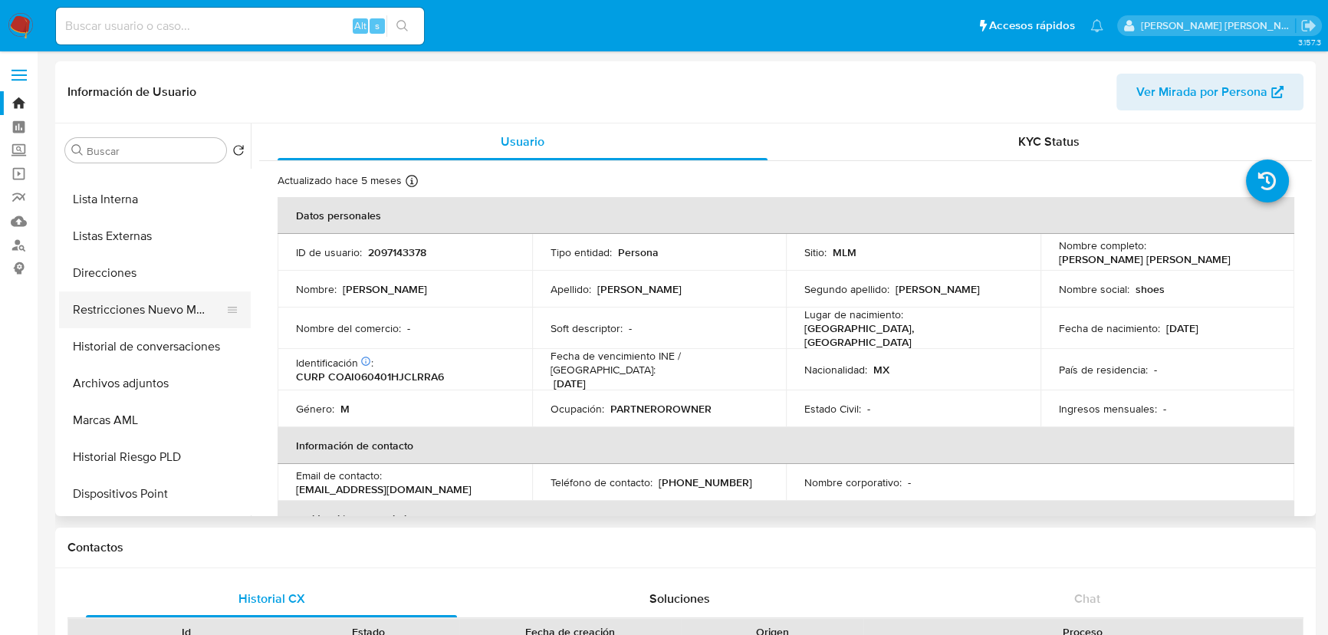
click at [176, 314] on button "Restricciones Nuevo Mundo" at bounding box center [148, 309] width 179 height 37
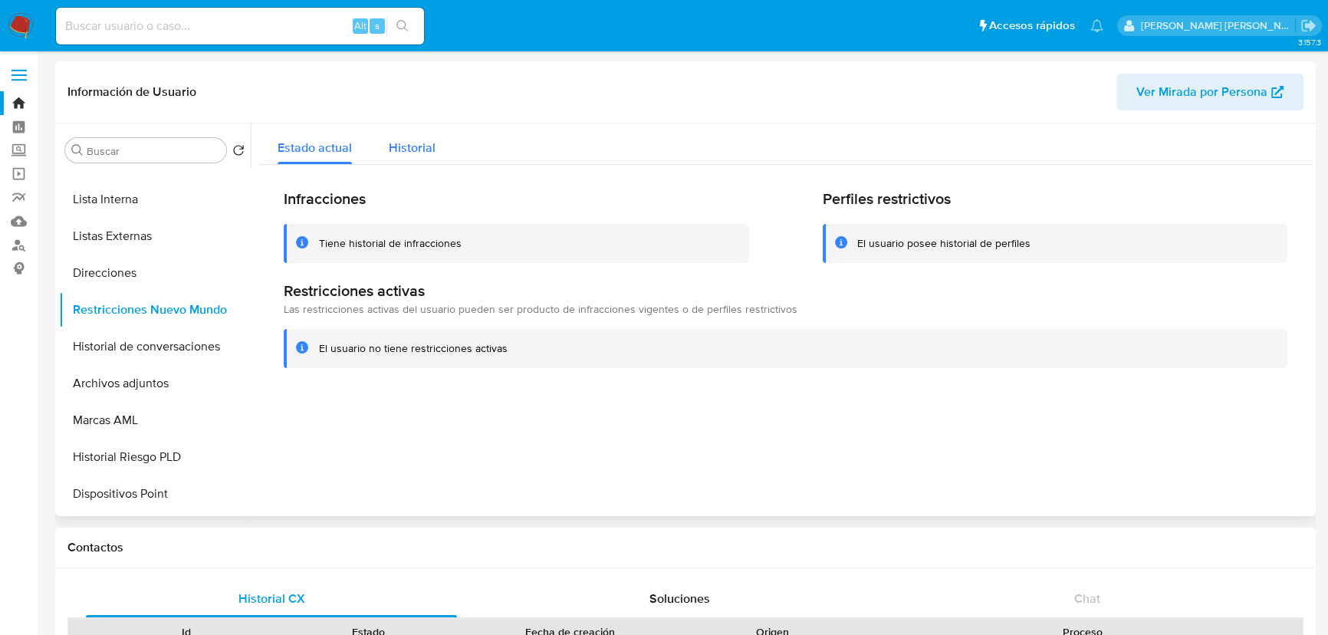
click at [429, 161] on div "Historial" at bounding box center [412, 143] width 47 height 41
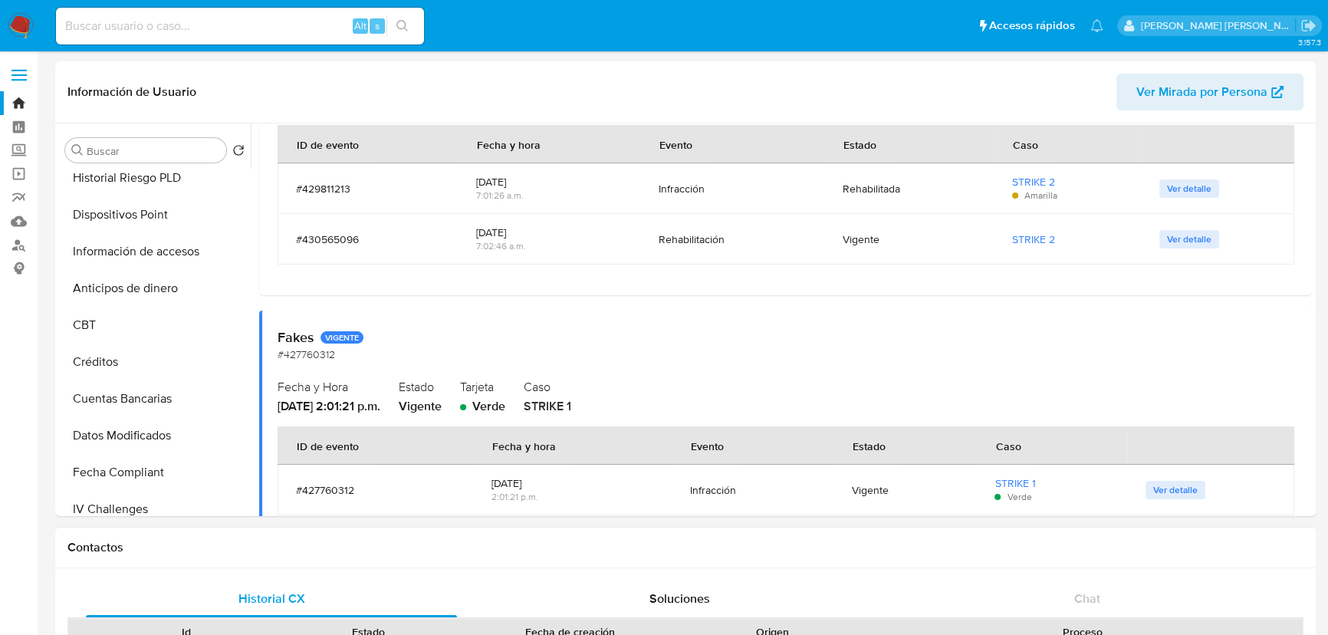
scroll to position [557, 0]
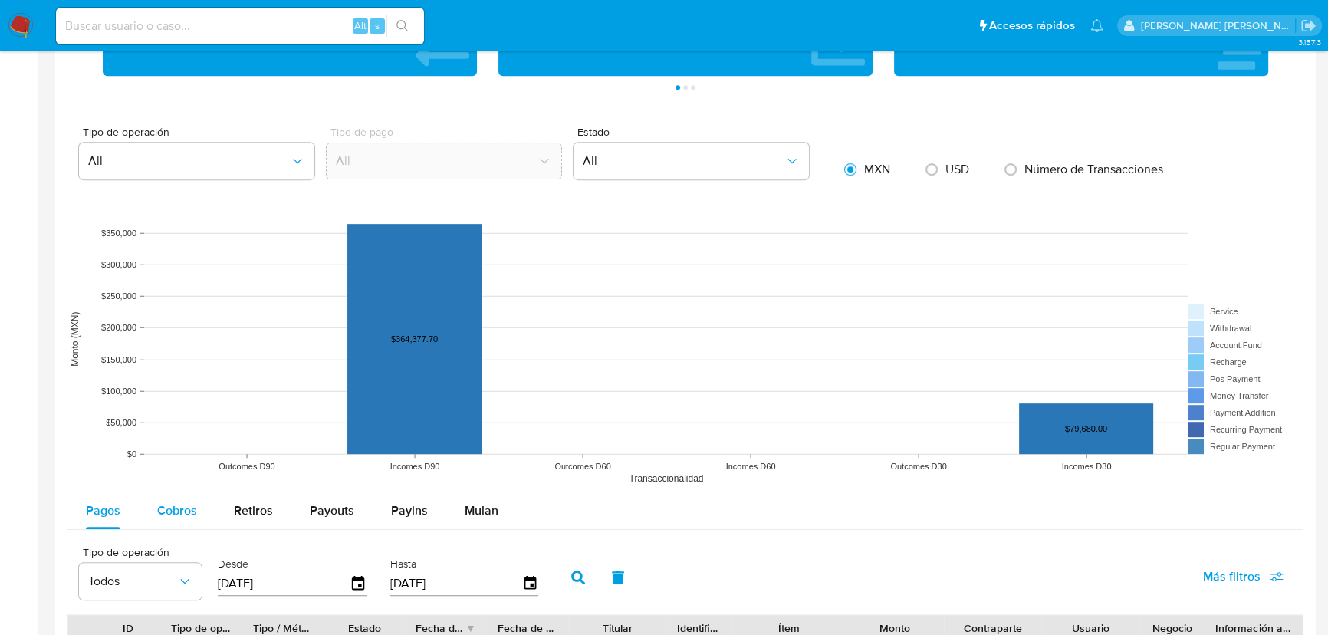
drag, startPoint x: 166, startPoint y: 526, endPoint x: 182, endPoint y: 513, distance: 21.3
click at [162, 522] on div "Cobros" at bounding box center [177, 510] width 40 height 37
select select "10"
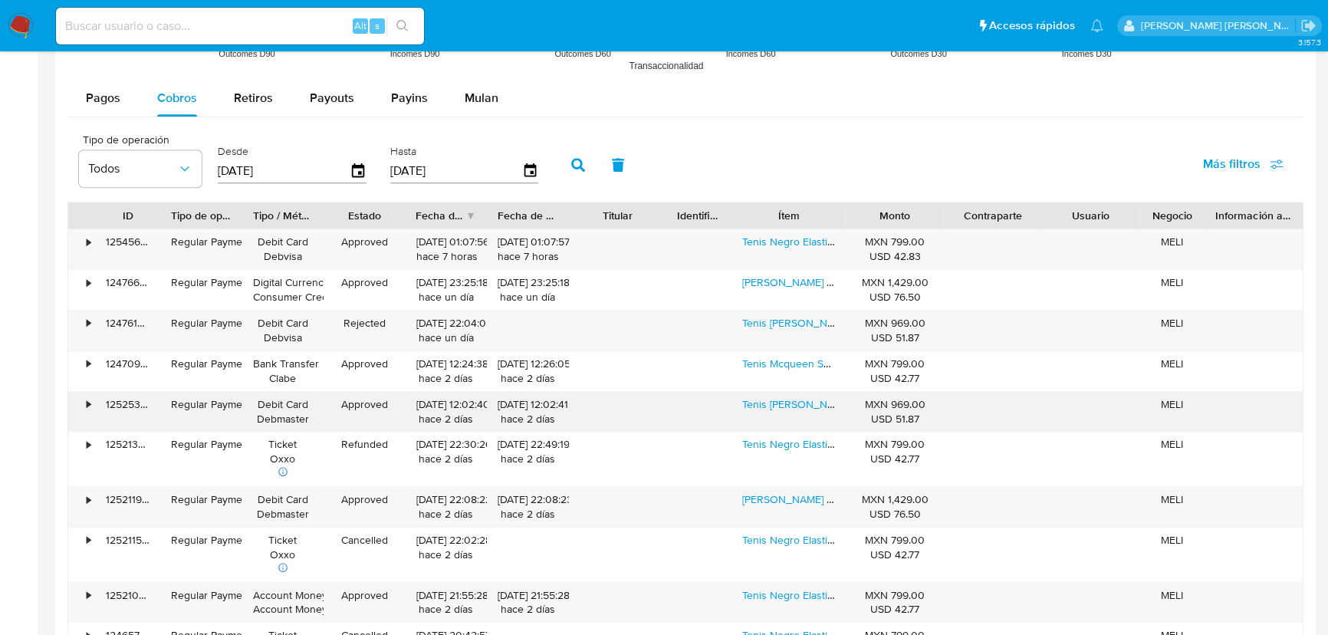
scroll to position [1324, 0]
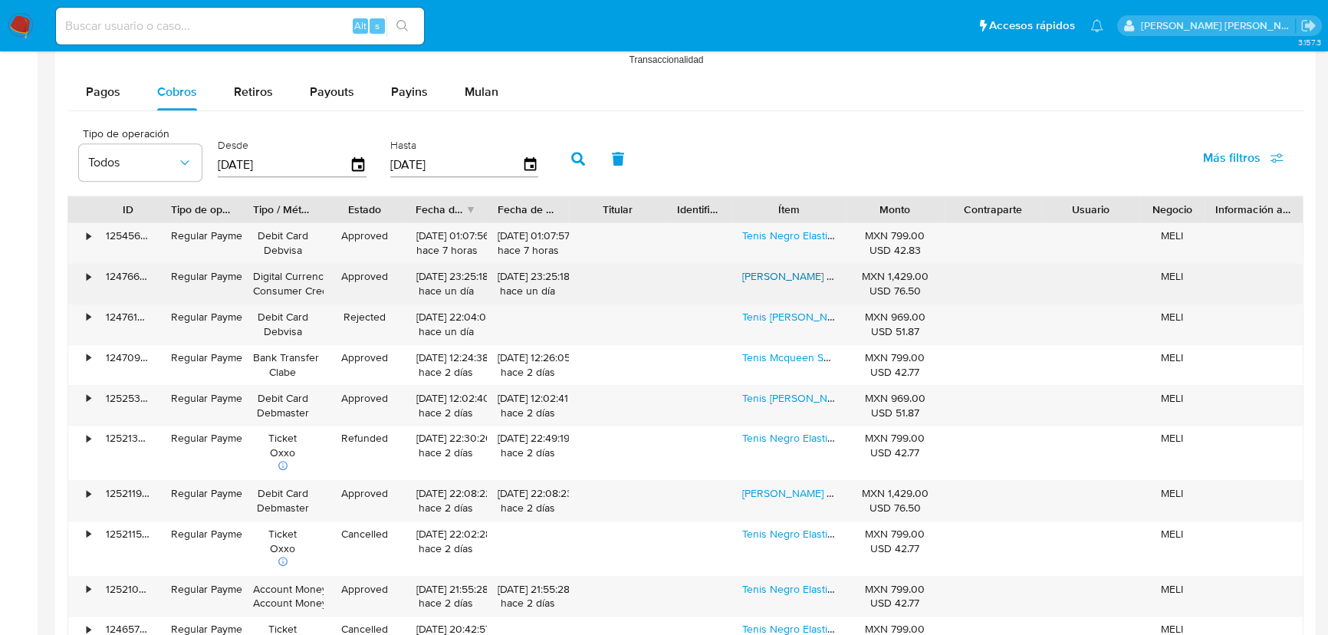
click at [784, 281] on link "Tenis Mcqueen Sneakers Oversize Zapato Unisex Sku.005" at bounding box center [886, 275] width 289 height 15
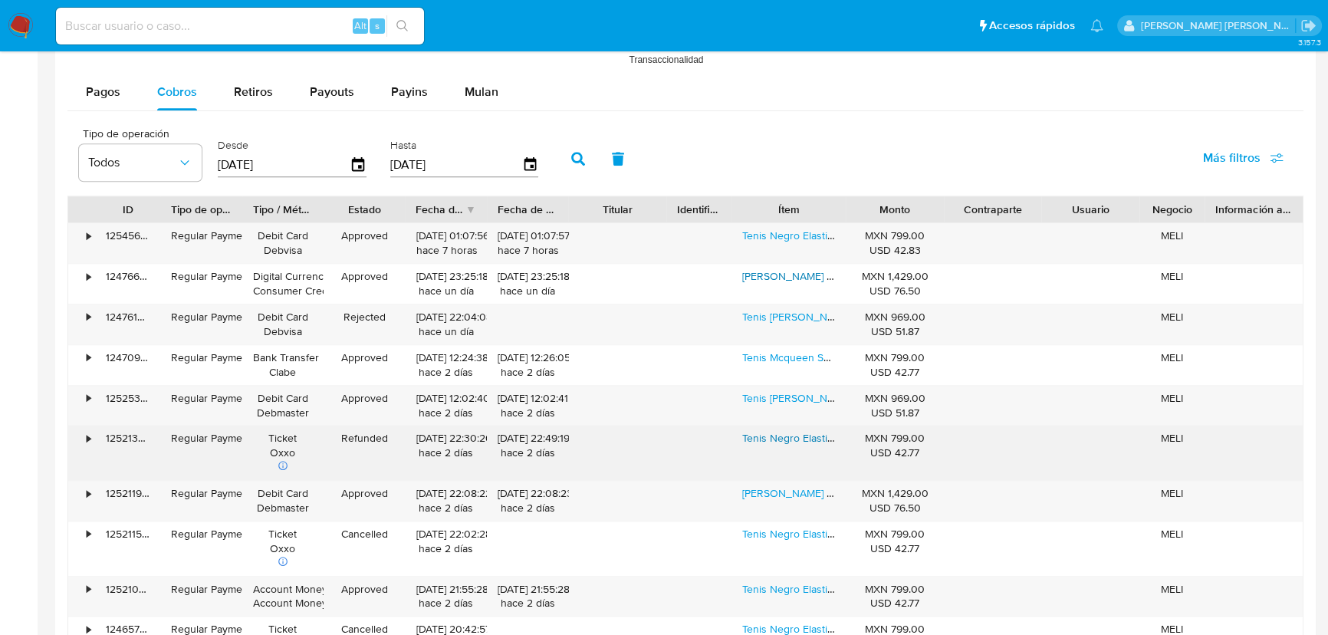
click at [800, 437] on link "Tenis Negro Elastico Clasico Speed Calcetin Unisex" at bounding box center [864, 437] width 244 height 15
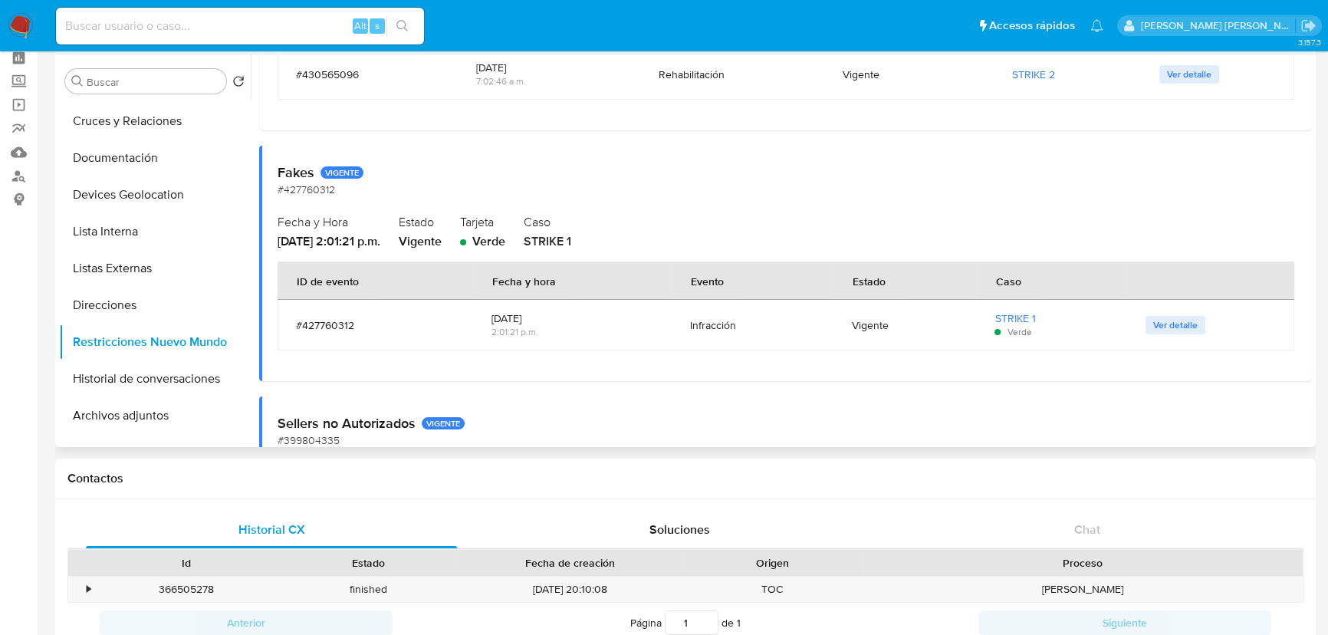
scroll to position [0, 0]
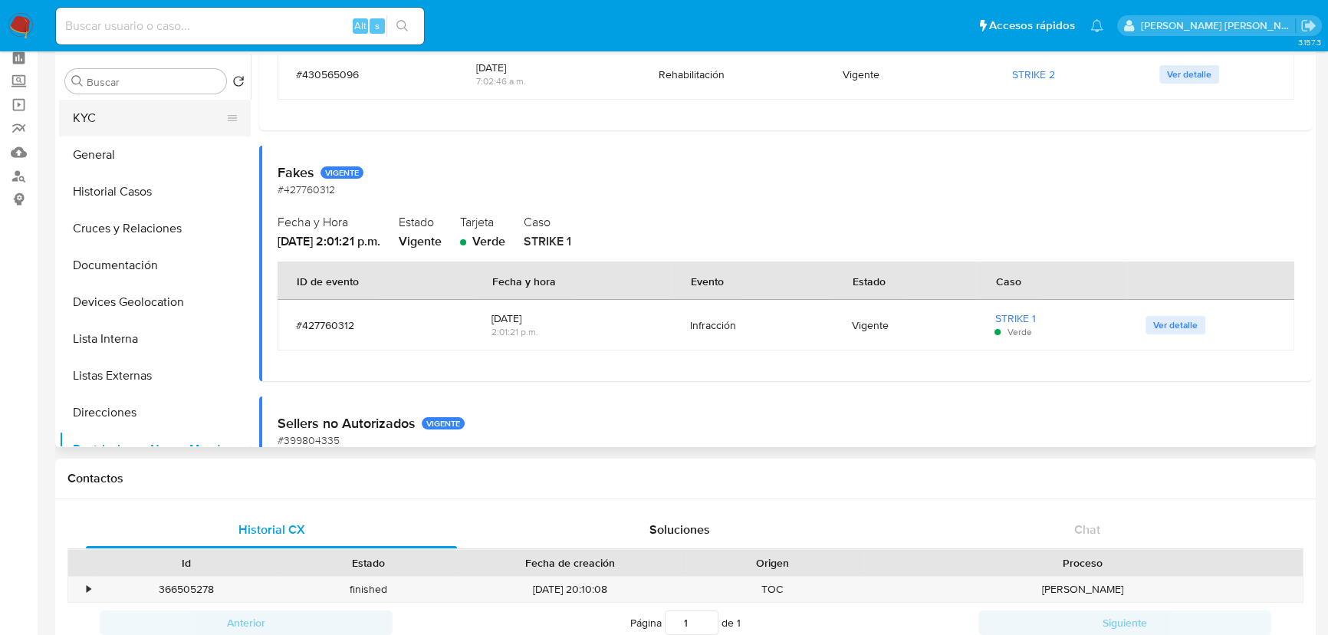
click at [109, 103] on button "KYC" at bounding box center [148, 118] width 179 height 37
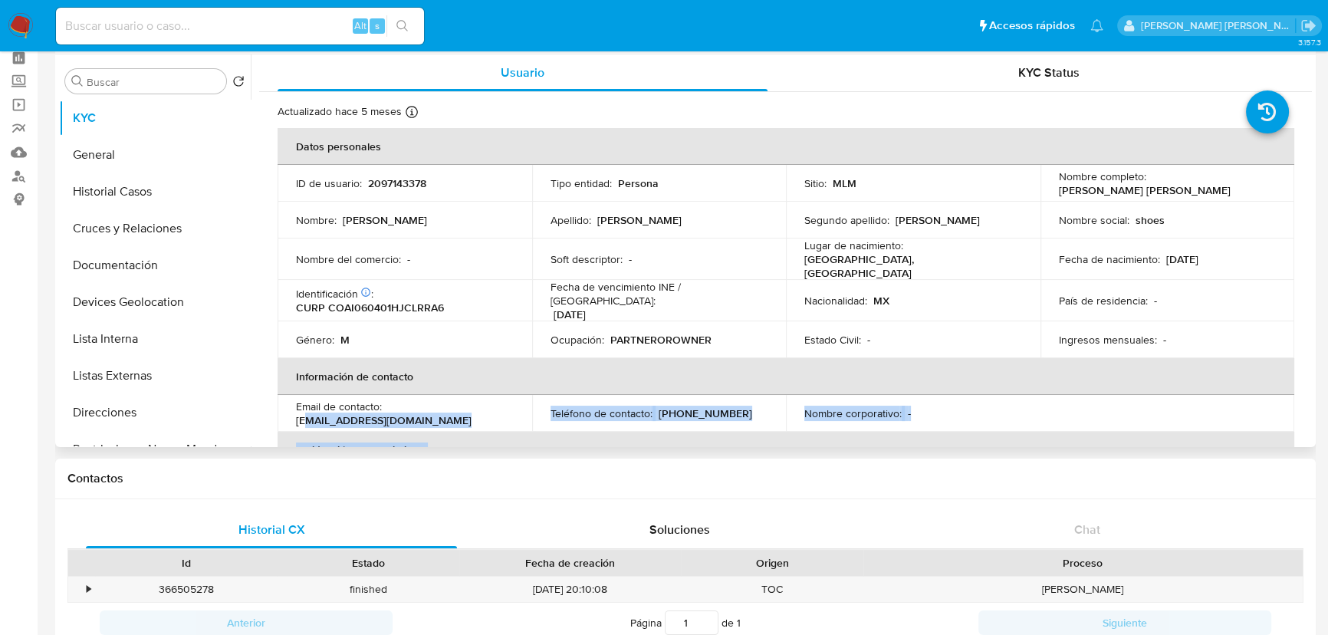
drag, startPoint x: 408, startPoint y: 420, endPoint x: 307, endPoint y: 411, distance: 101.6
click at [307, 411] on table "Datos personales ID de usuario : 2097143378 Tipo entidad : Persona Sitio : MLM …" at bounding box center [786, 408] width 1017 height 561
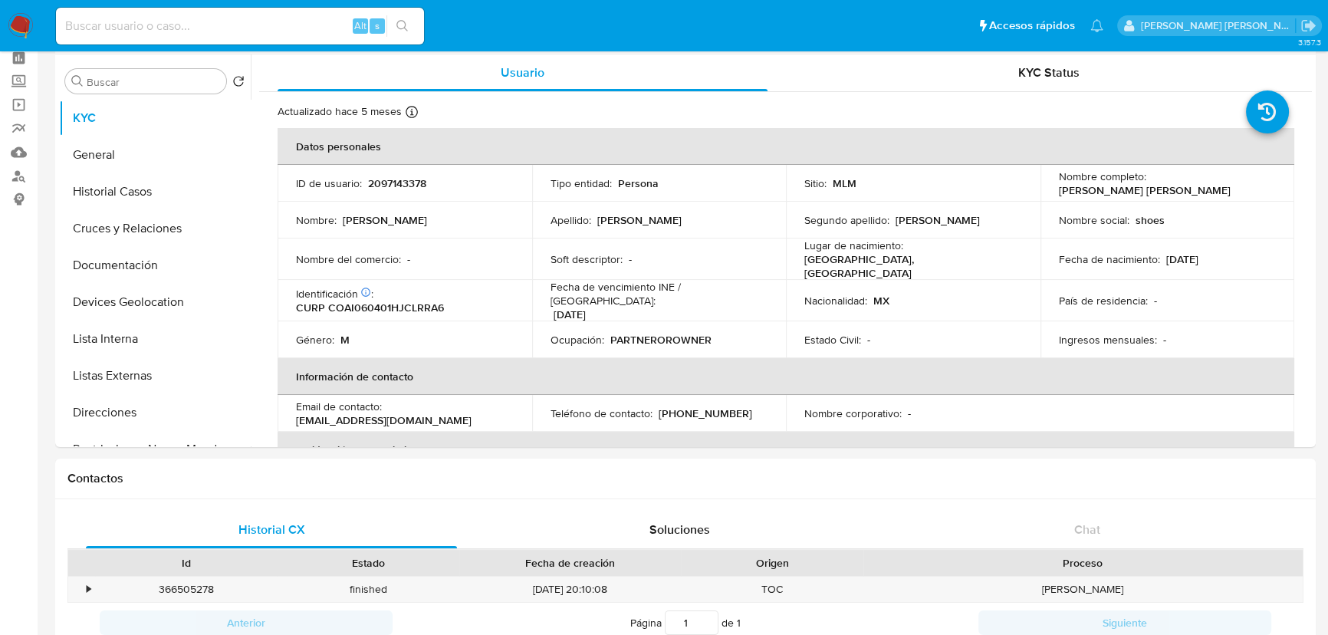
click at [151, 31] on input at bounding box center [240, 26] width 368 height 20
paste input "2382661629"
type input "2382661629"
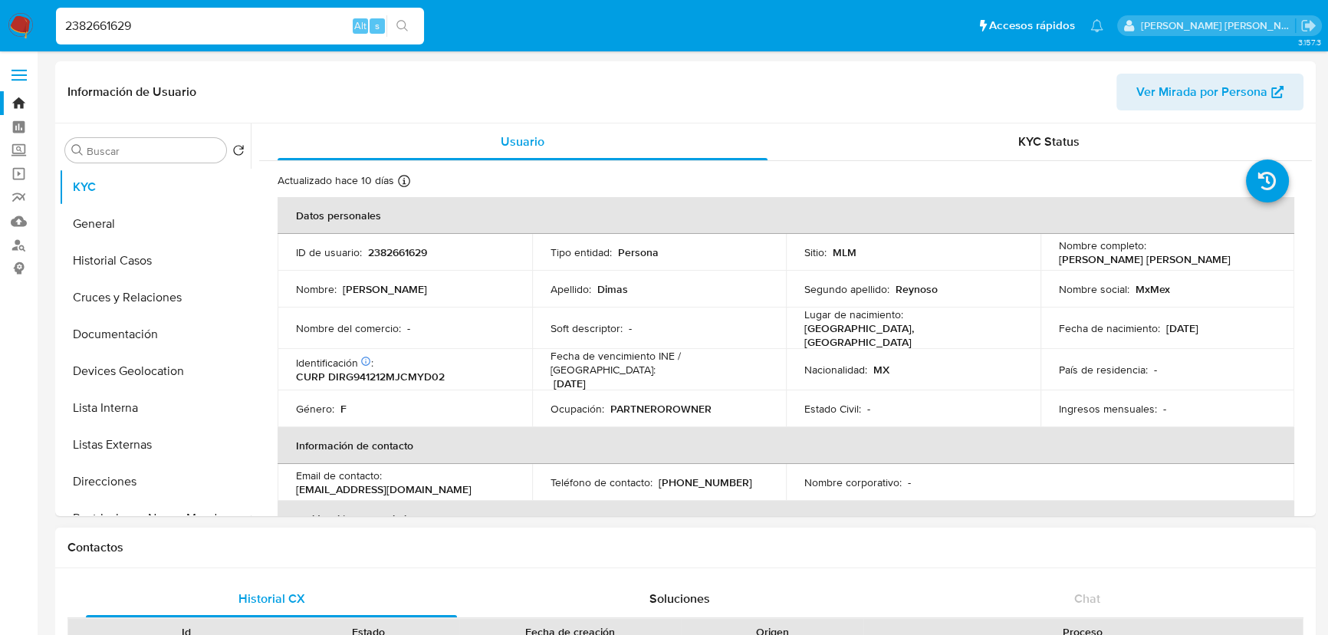
select select "10"
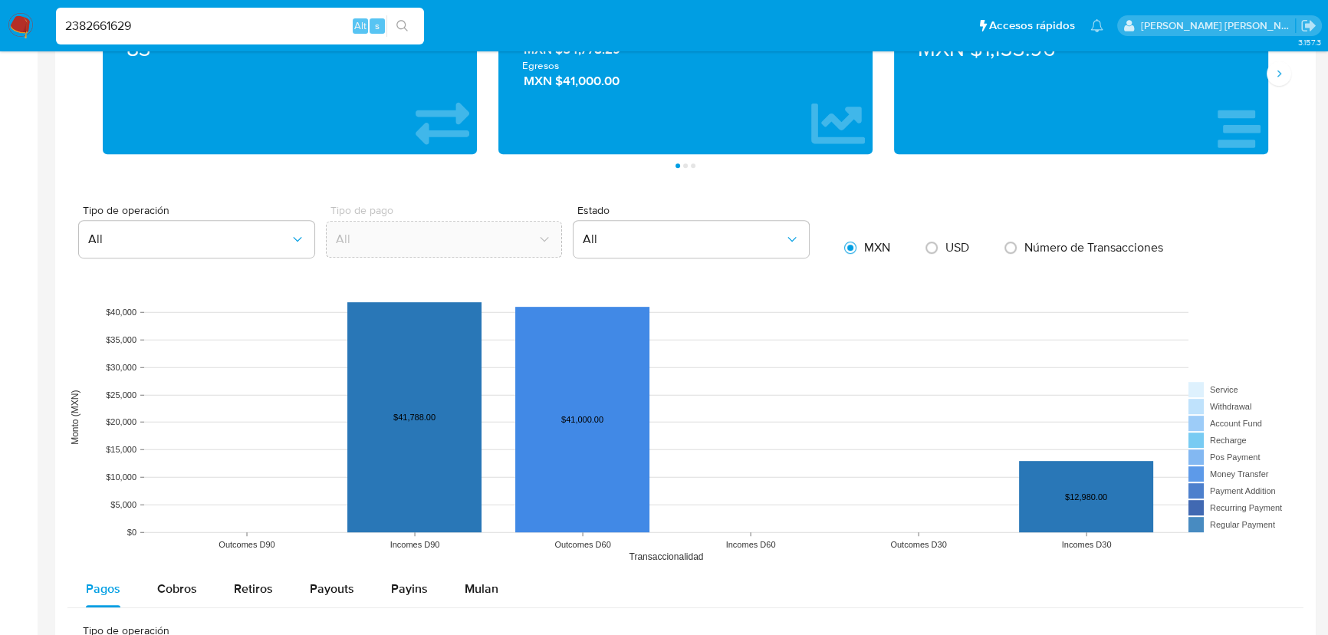
scroll to position [1045, 0]
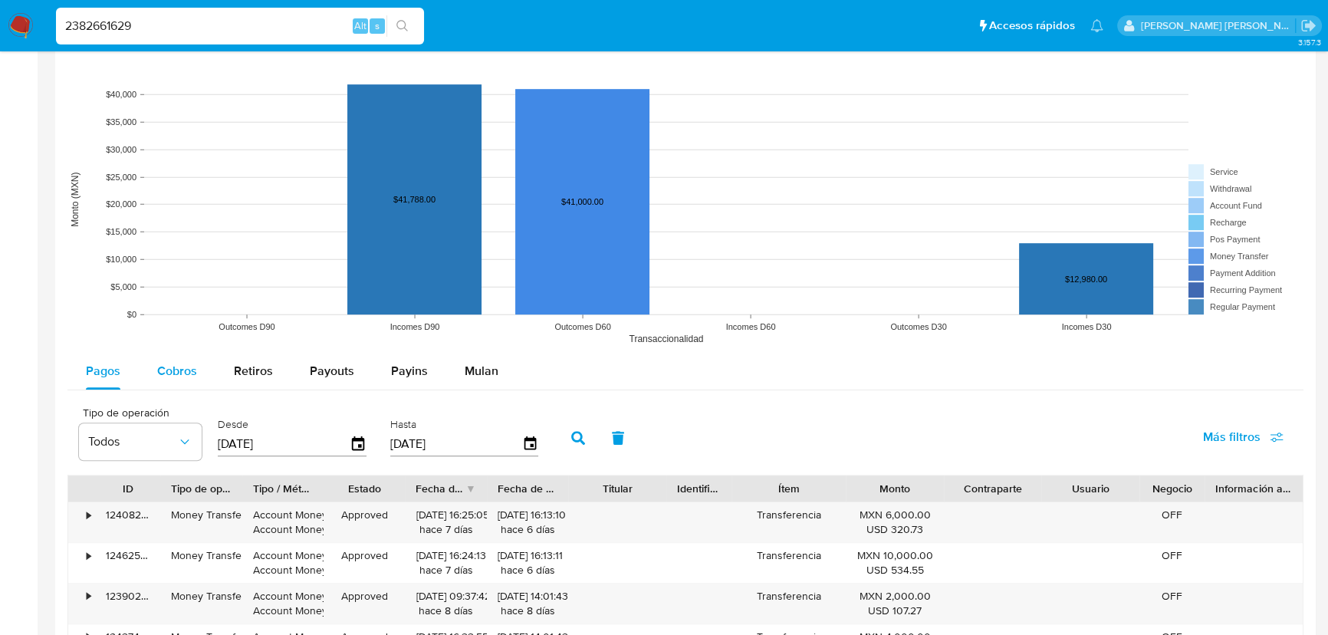
click at [181, 368] on span "Cobros" at bounding box center [177, 371] width 40 height 18
select select "10"
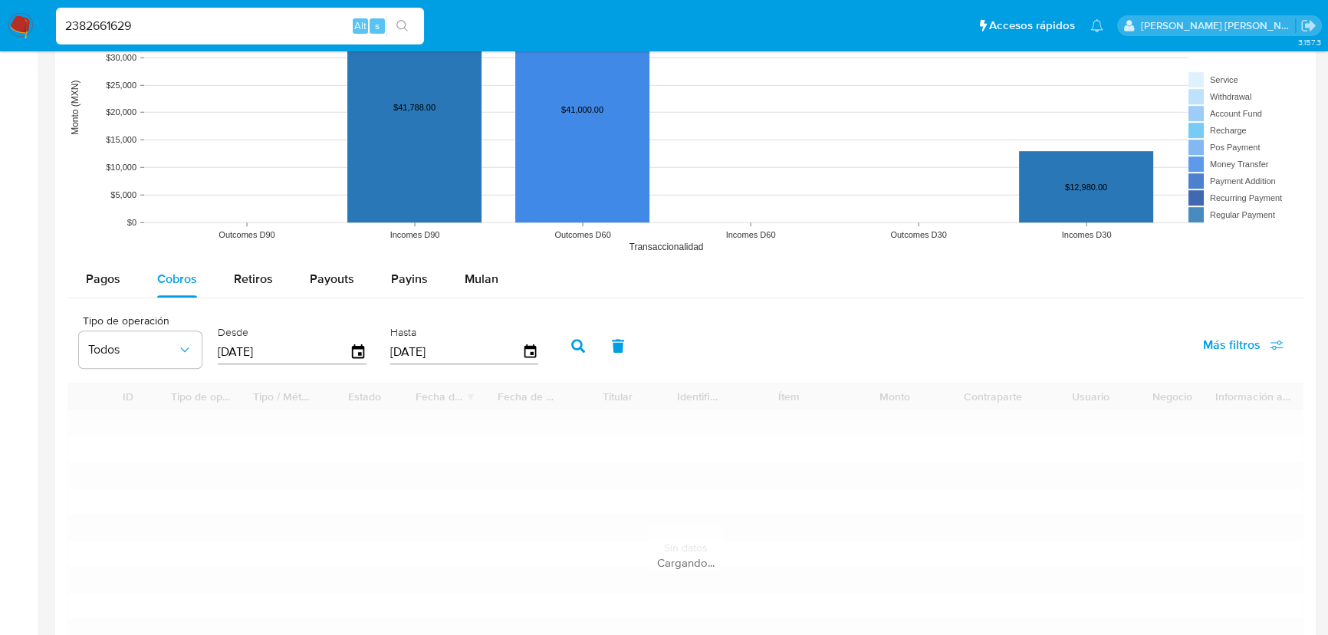
scroll to position [1254, 0]
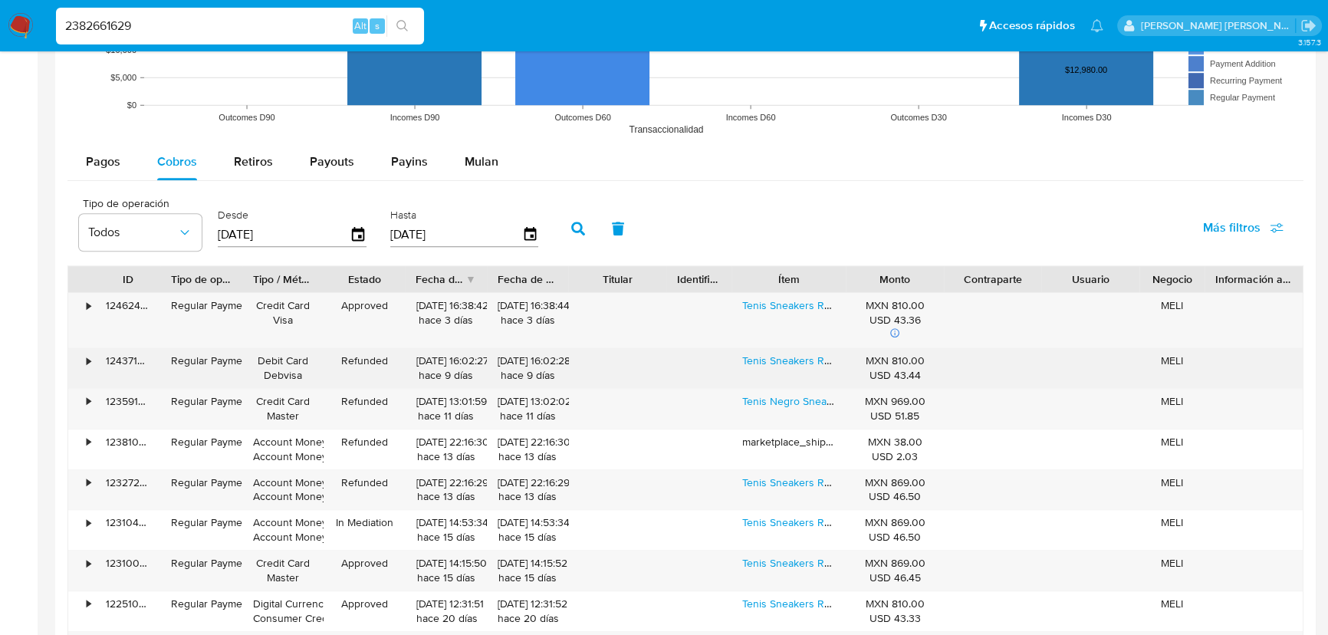
click at [788, 368] on div "Tenis Sneakers Retro Af-1 Blanco En Piel Unisex" at bounding box center [788, 368] width 114 height 40
click at [790, 368] on div "Tenis Sneakers Retro Af-1 Blanco En Piel Unisex" at bounding box center [788, 368] width 114 height 40
click at [798, 355] on link "Tenis Sneakers Retro Af-1 Blanco En Piel Unisex" at bounding box center [912, 360] width 341 height 15
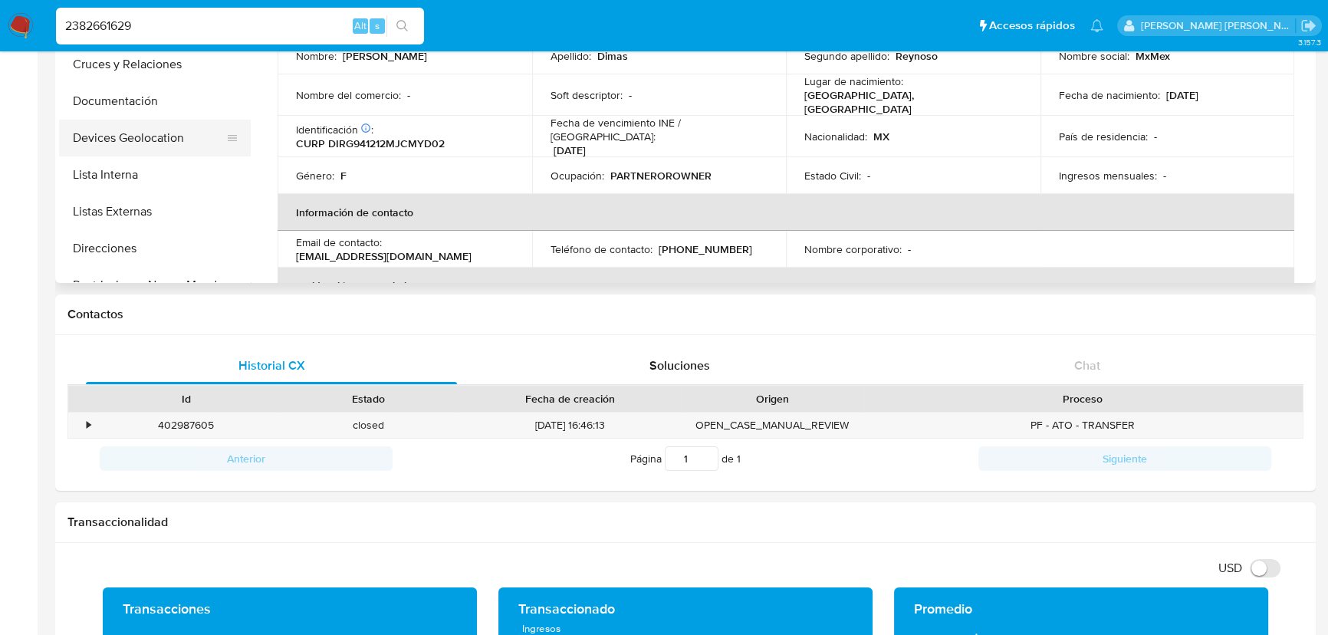
scroll to position [69, 0]
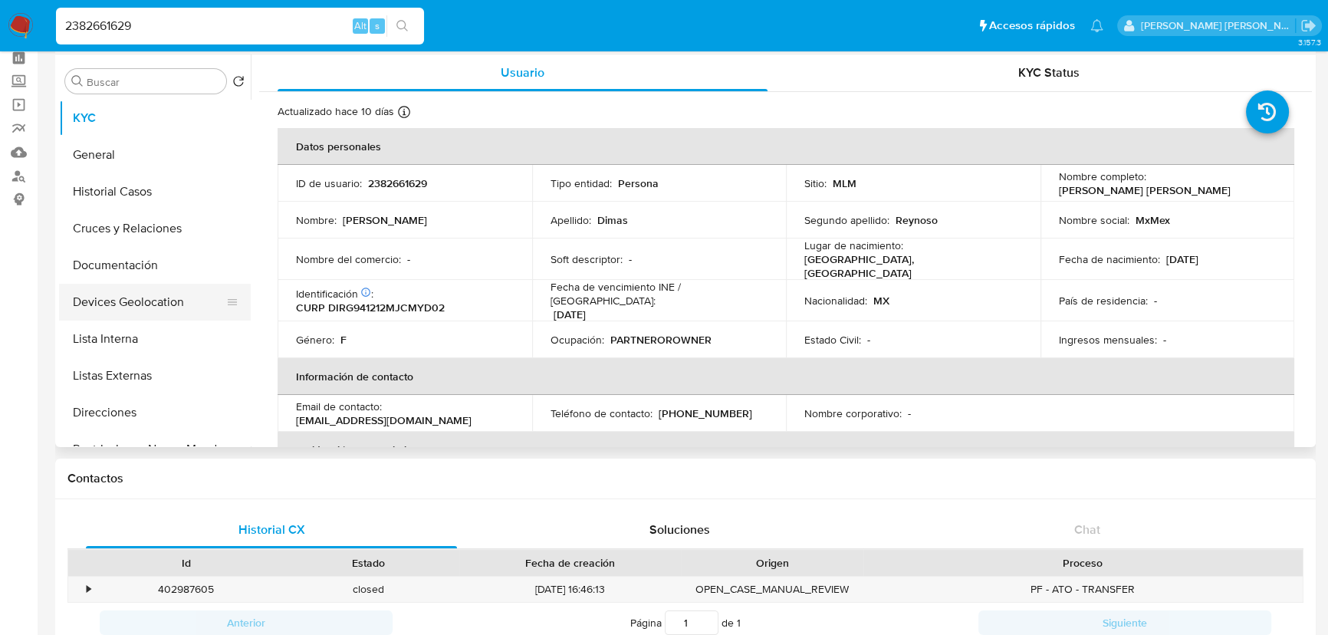
click at [185, 297] on button "Devices Geolocation" at bounding box center [148, 302] width 179 height 37
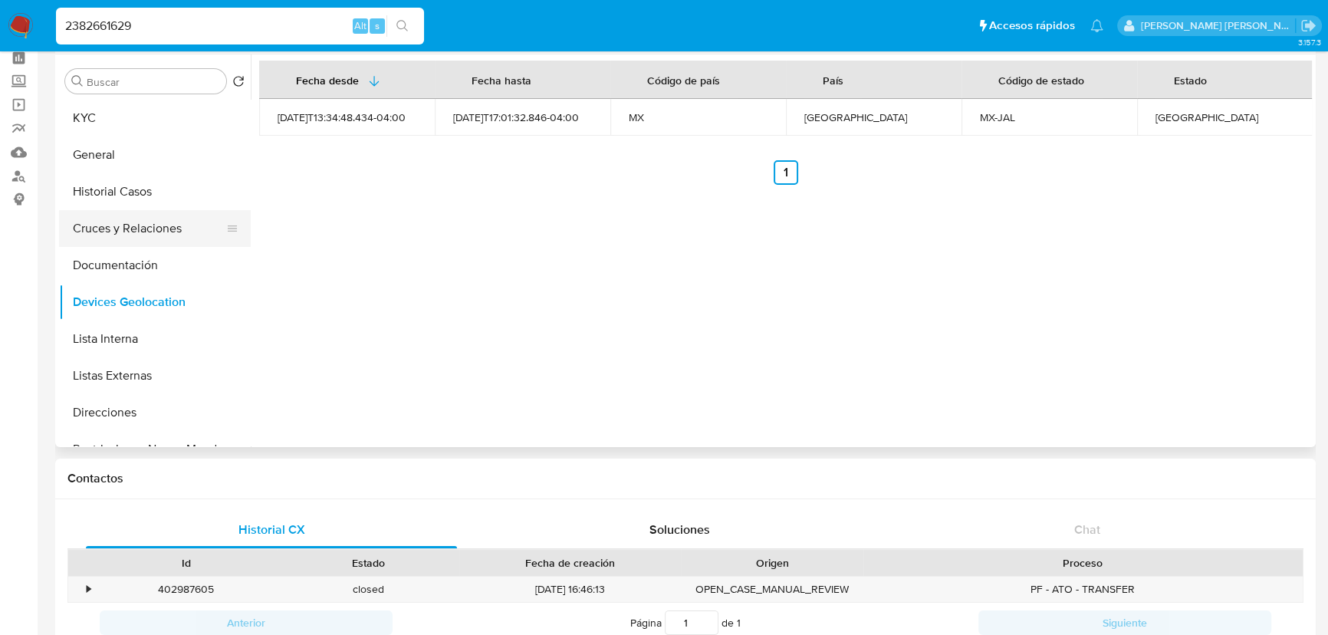
click at [143, 223] on button "Cruces y Relaciones" at bounding box center [148, 228] width 179 height 37
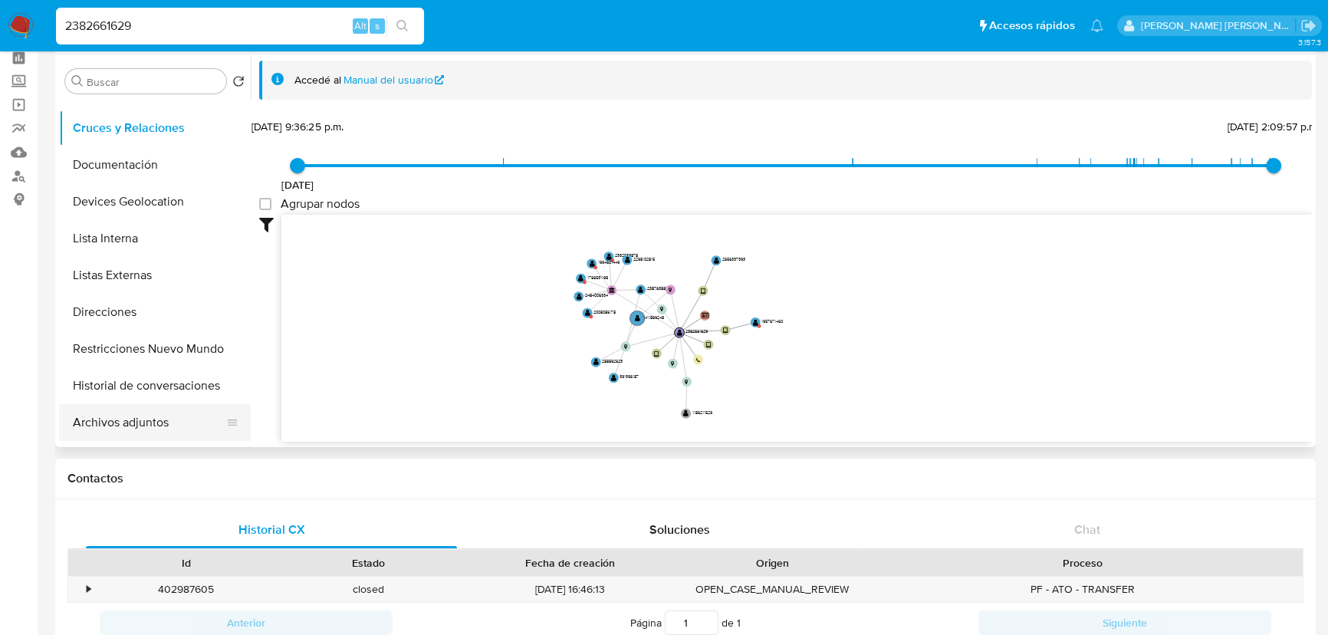
scroll to position [209, 0]
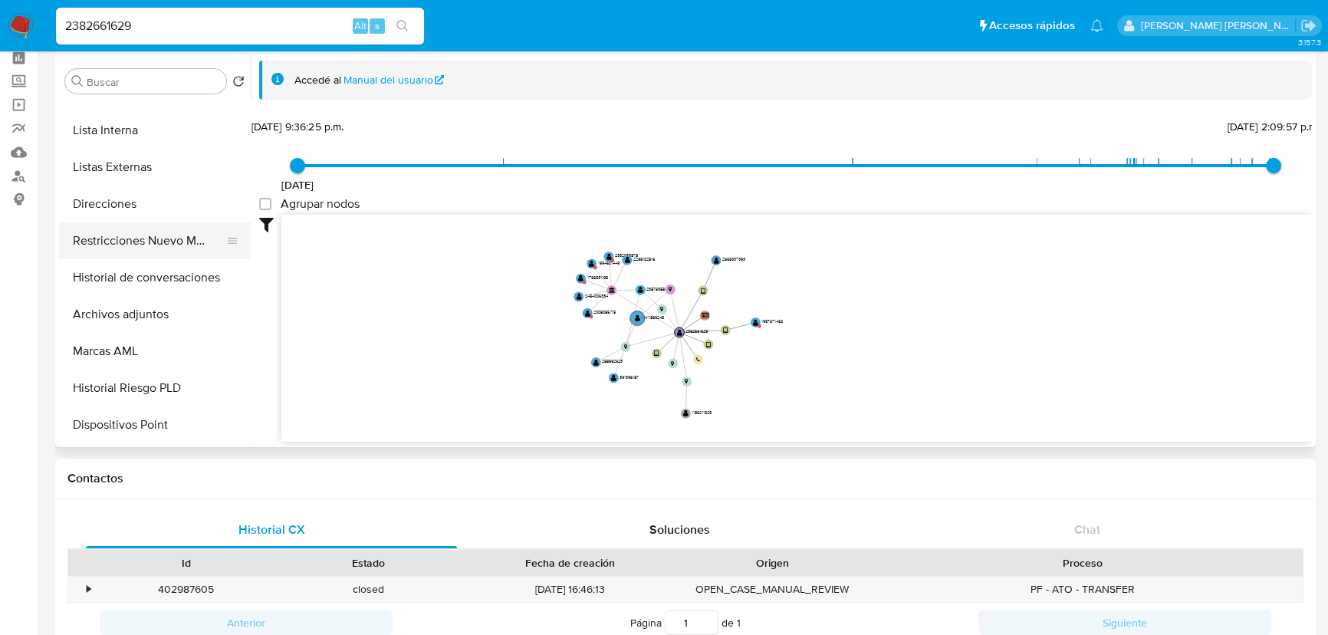
click at [179, 238] on button "Restricciones Nuevo Mundo" at bounding box center [148, 240] width 179 height 37
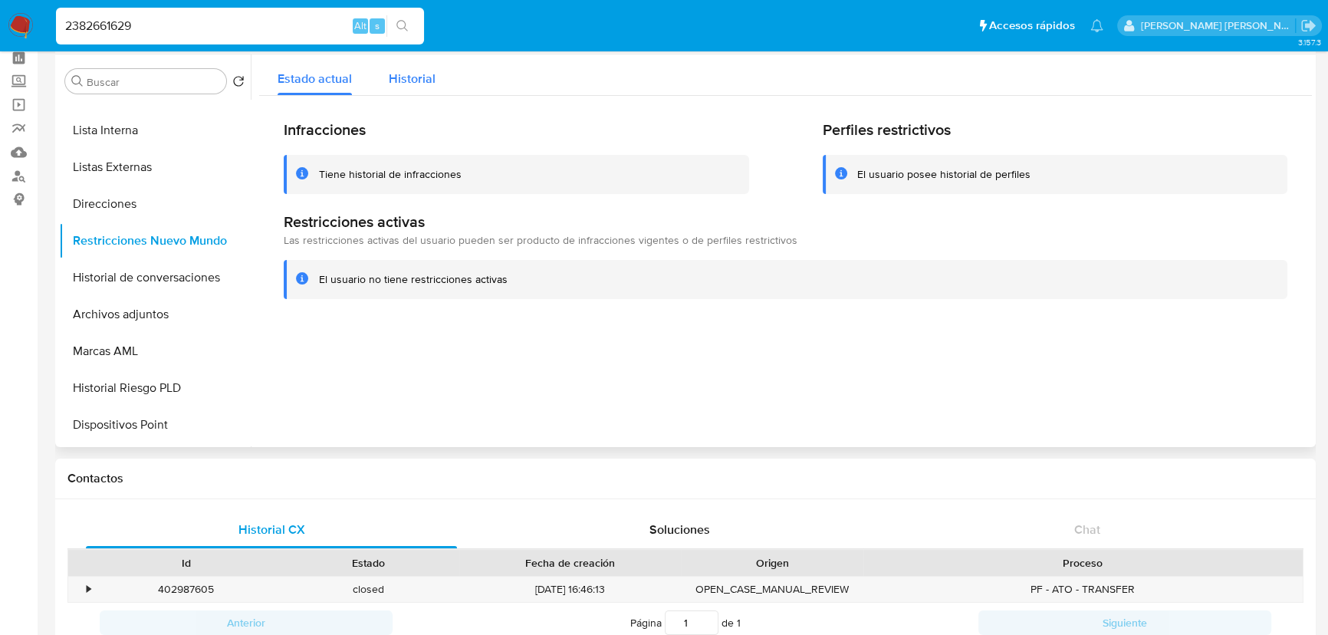
click at [414, 71] on span "Historial" at bounding box center [412, 79] width 47 height 18
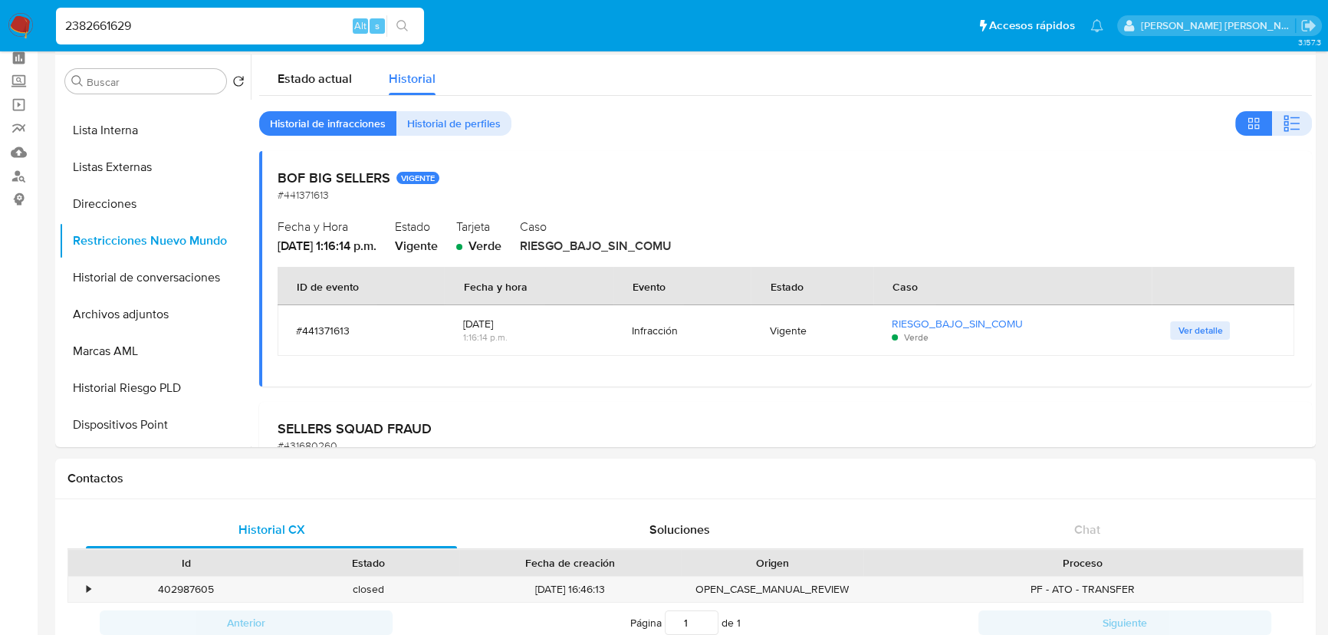
drag, startPoint x: 155, startPoint y: 29, endPoint x: 0, endPoint y: -27, distance: 164.7
paste input "1859586190"
type input "1859586190"
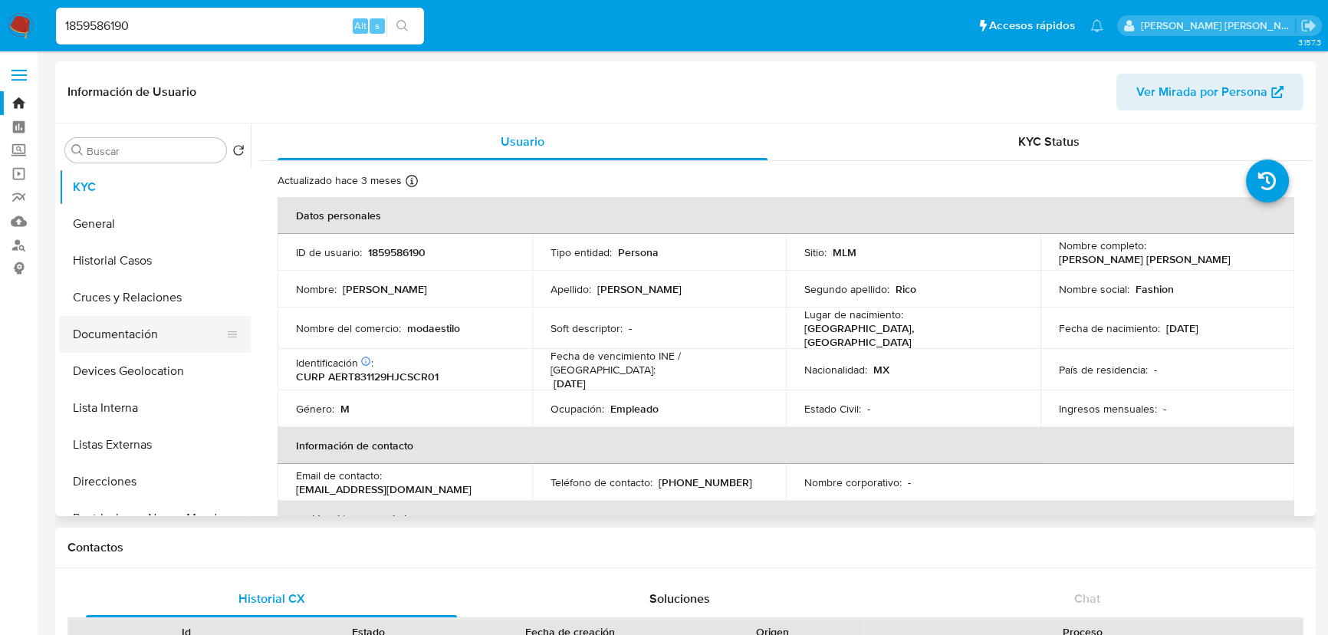
select select "10"
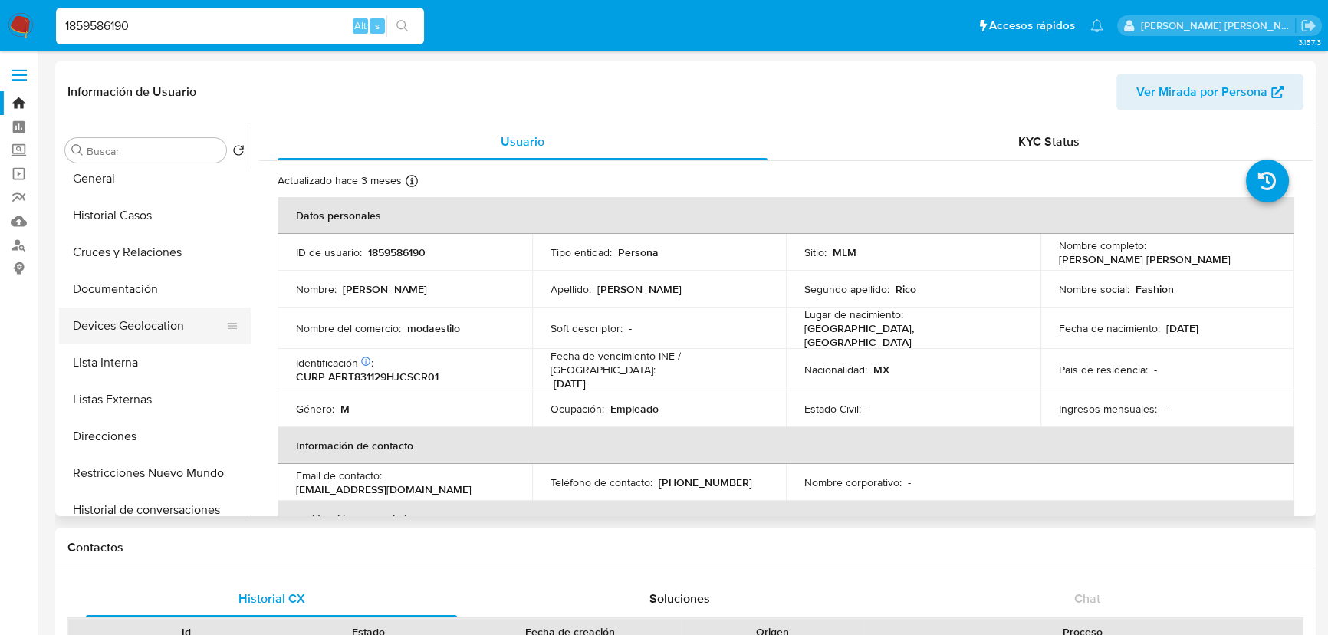
scroll to position [69, 0]
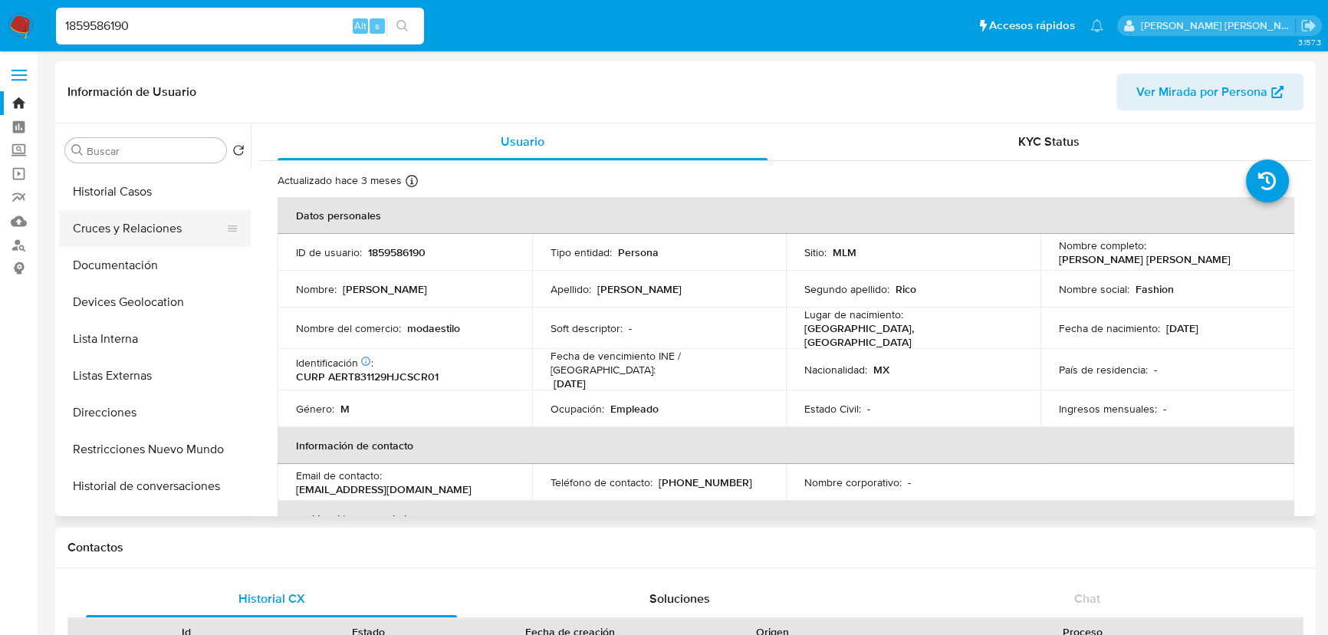
click at [164, 235] on button "Cruces y Relaciones" at bounding box center [148, 228] width 179 height 37
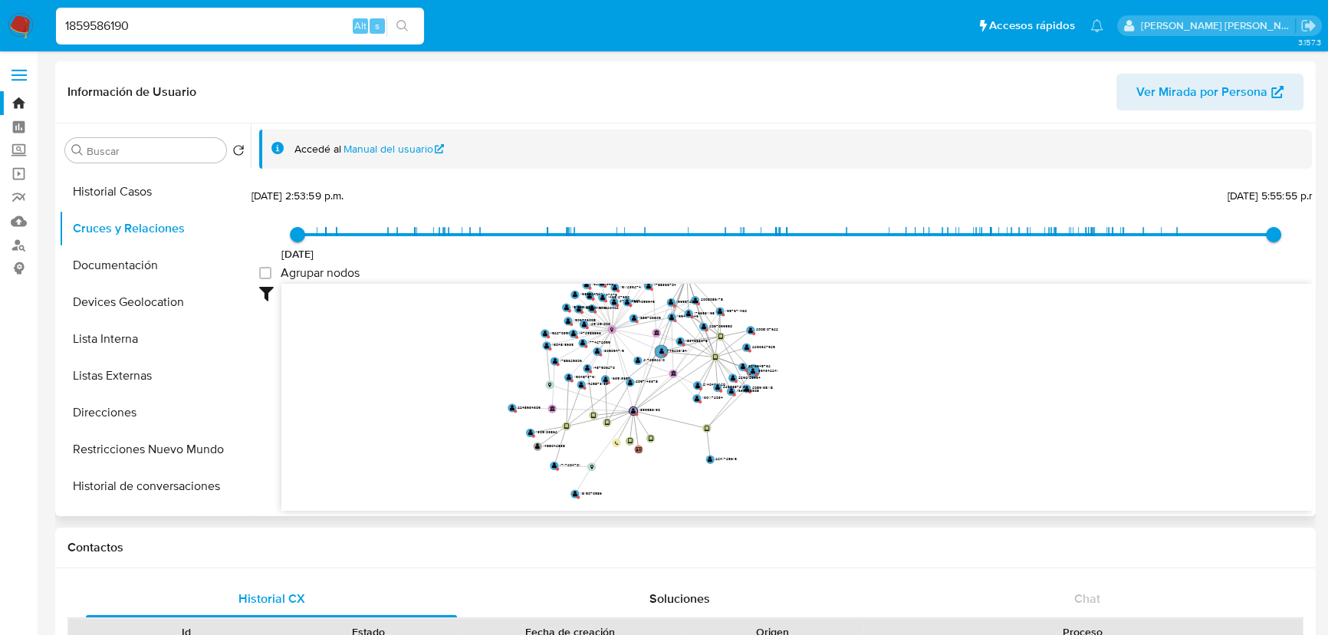
drag, startPoint x: 471, startPoint y: 409, endPoint x: 466, endPoint y: 350, distance: 59.2
click at [466, 350] on icon "user-1834663078  1834663078 user-2097099550  2097099550 user-394342241  3943…" at bounding box center [796, 395] width 1030 height 222
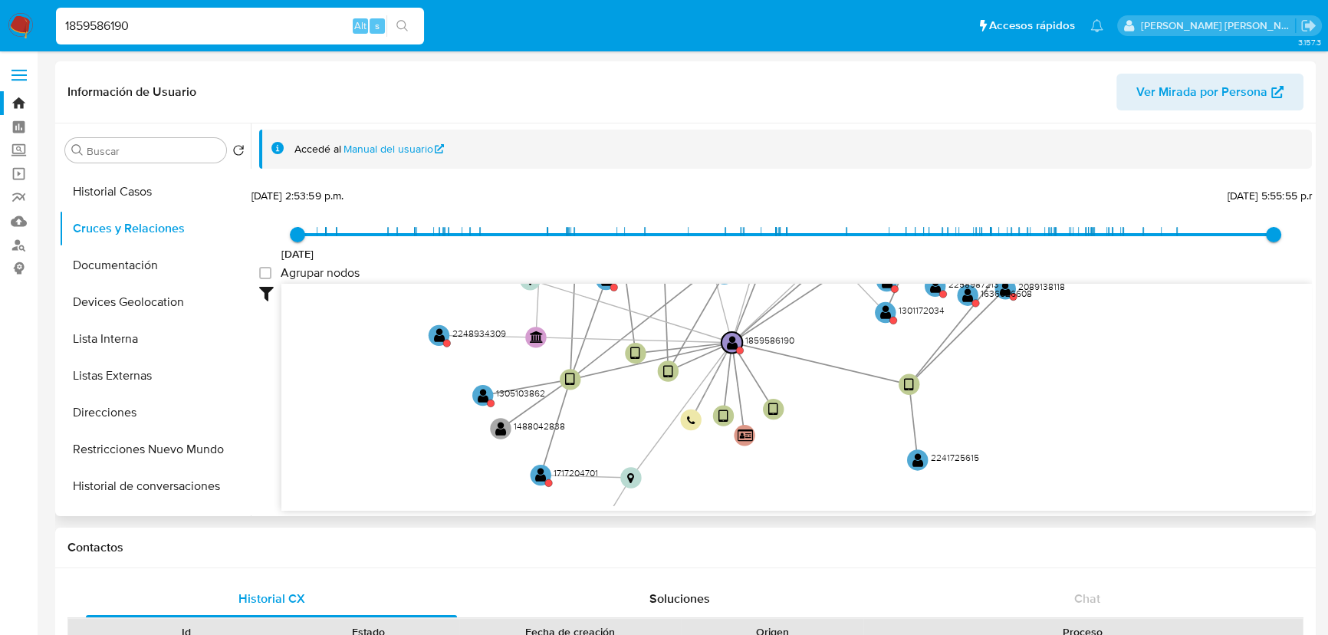
drag, startPoint x: 602, startPoint y: 408, endPoint x: 713, endPoint y: 371, distance: 117.1
click at [713, 371] on icon "user-1834663078  1834663078 user-2097099550  2097099550 user-394342241  3943…" at bounding box center [796, 395] width 1030 height 222
click at [484, 391] on text "" at bounding box center [483, 395] width 11 height 15
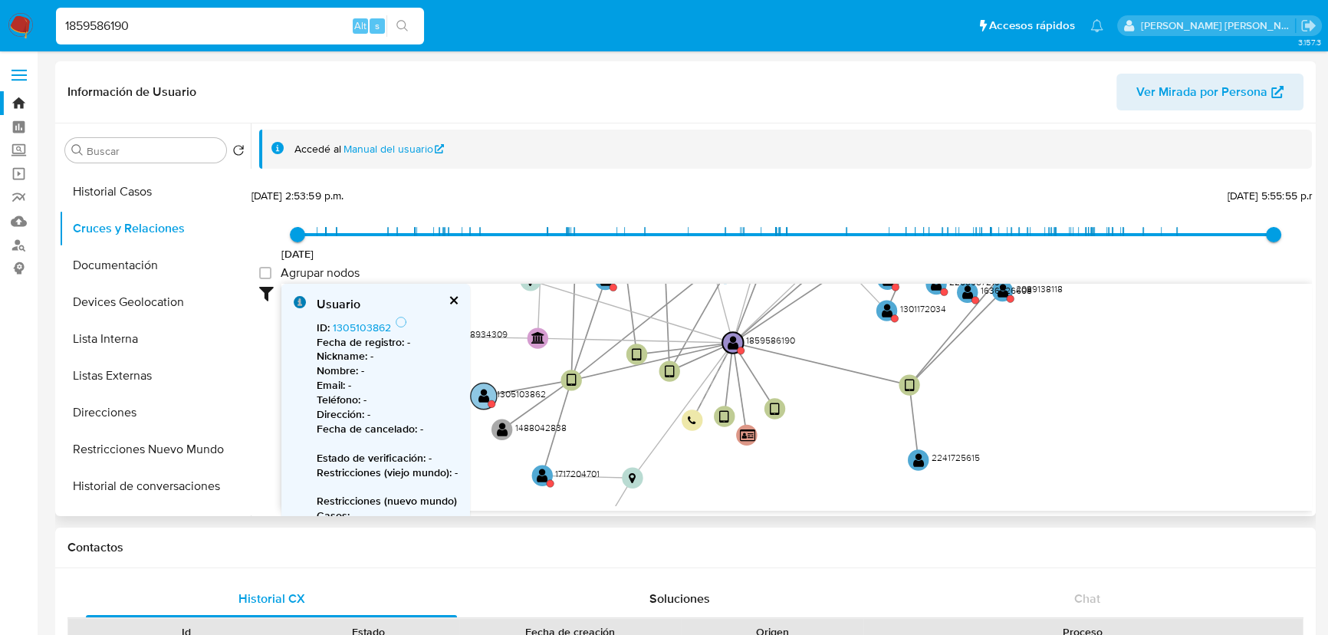
click at [484, 391] on text "" at bounding box center [483, 395] width 11 height 15
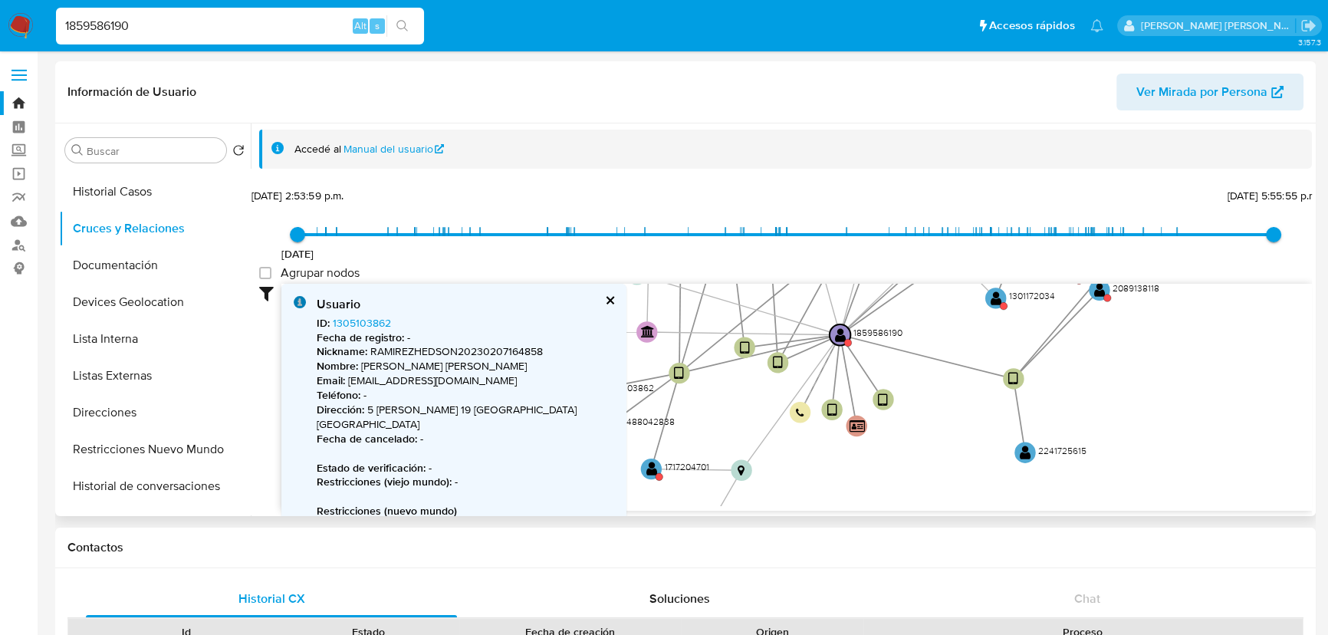
drag, startPoint x: 621, startPoint y: 445, endPoint x: 739, endPoint y: 433, distance: 118.7
click at [743, 432] on icon "user-1834663078  1834663078 user-2097099550  2097099550 user-394342241  3943…" at bounding box center [796, 395] width 1030 height 222
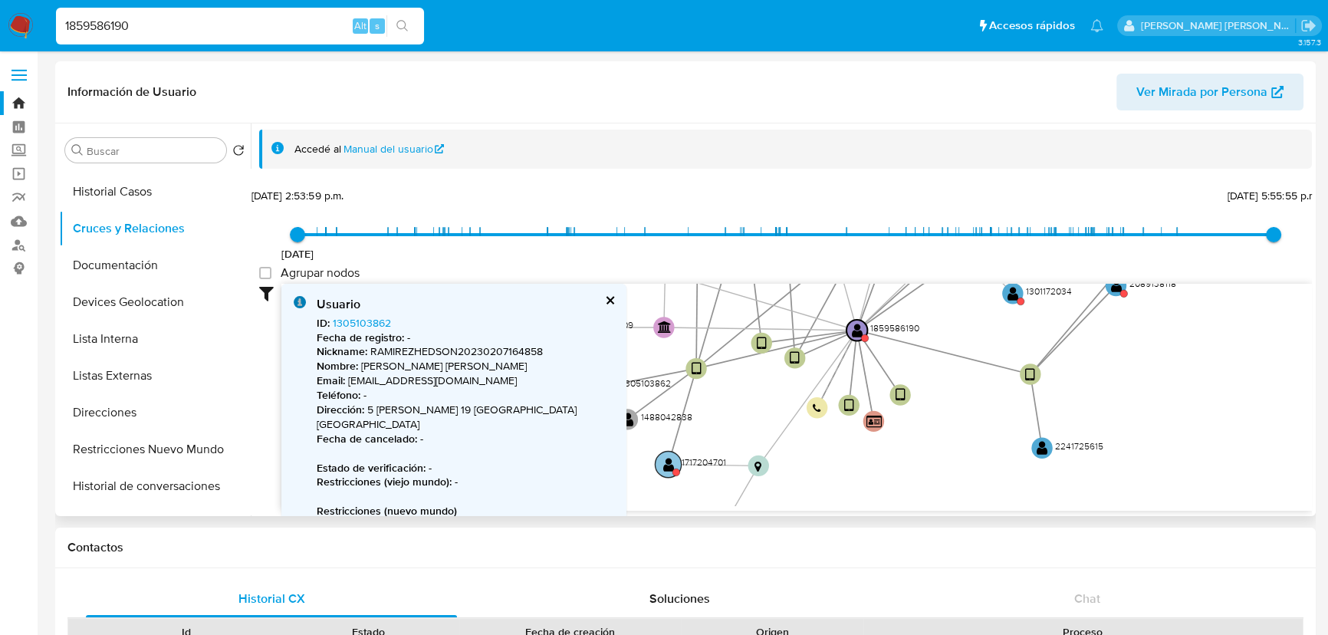
click at [666, 462] on text "" at bounding box center [668, 464] width 11 height 15
click at [666, 470] on text "" at bounding box center [670, 465] width 11 height 15
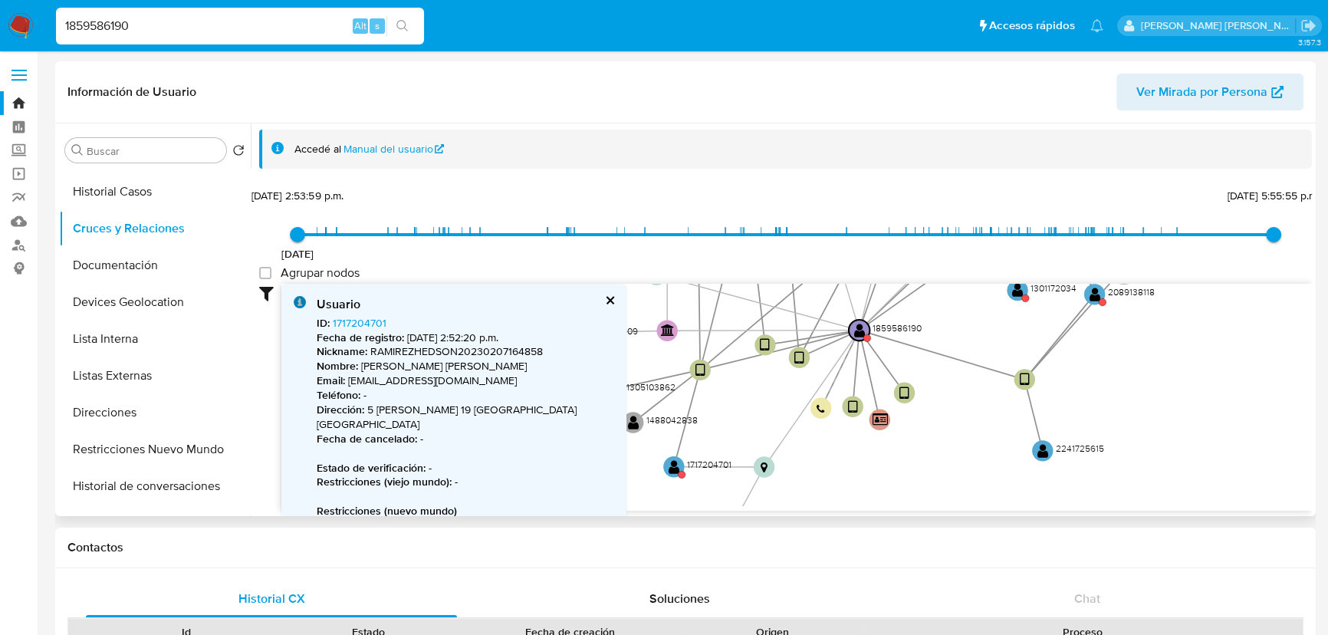
drag, startPoint x: 663, startPoint y: 427, endPoint x: 790, endPoint y: 469, distance: 133.3
click at [790, 469] on icon "user-1834663078  1834663078 user-2097099550  2097099550 user-394342241  3943…" at bounding box center [796, 395] width 1030 height 222
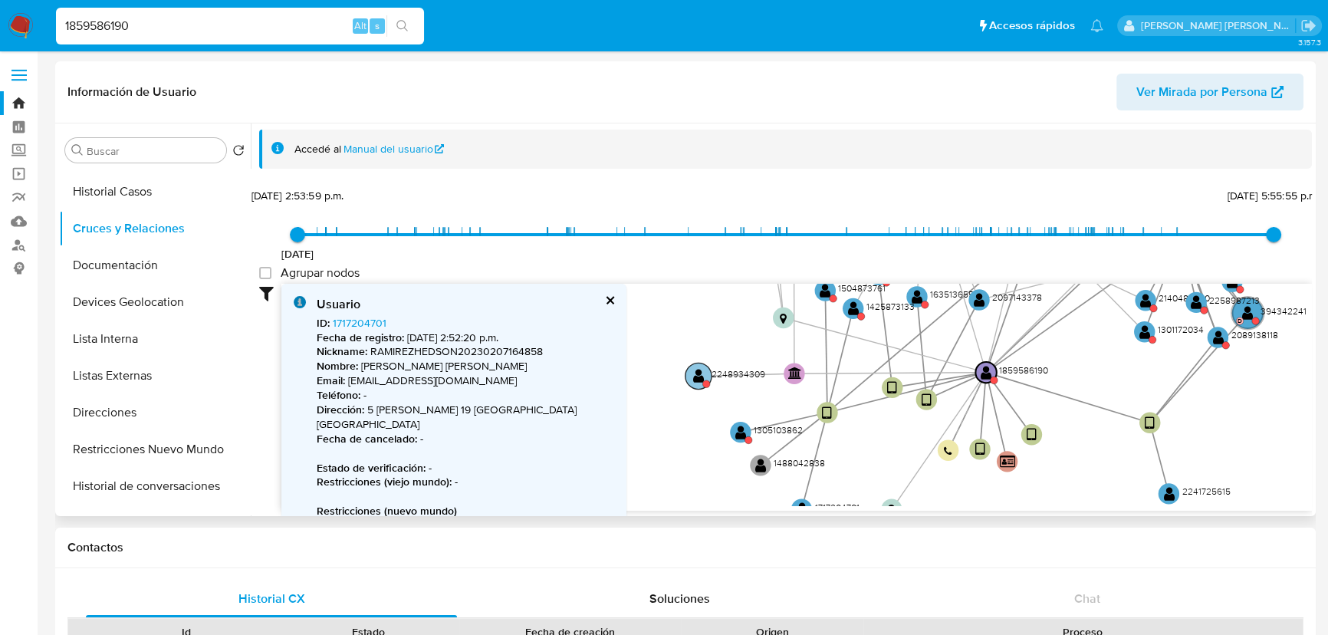
click at [692, 373] on circle at bounding box center [698, 376] width 26 height 26
click at [699, 376] on text "" at bounding box center [700, 377] width 11 height 15
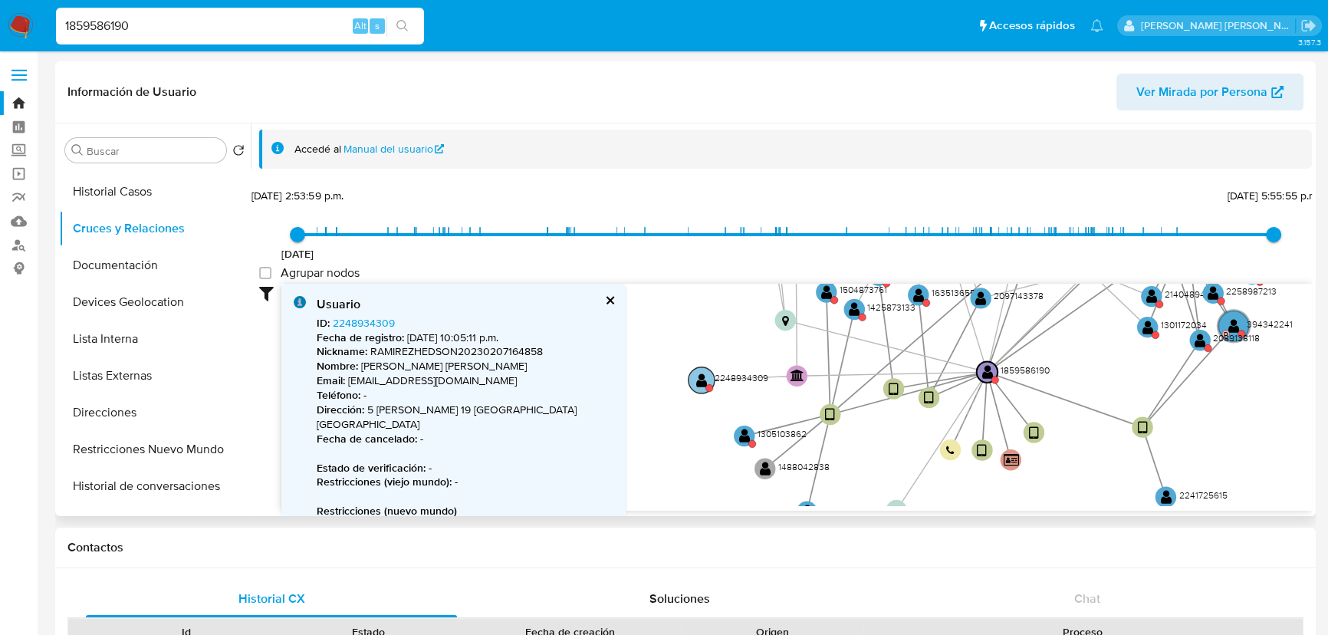
click at [696, 378] on text "" at bounding box center [701, 380] width 11 height 15
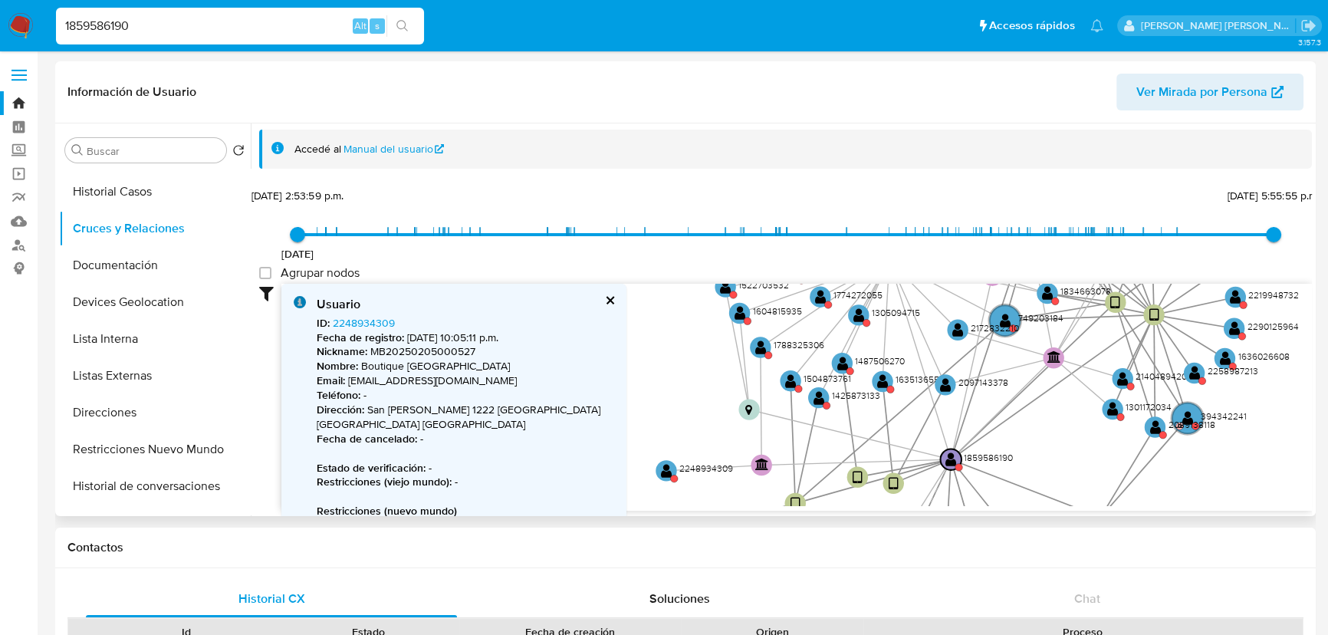
drag, startPoint x: 725, startPoint y: 376, endPoint x: 687, endPoint y: 442, distance: 75.6
click at [688, 451] on icon "user-1834663078  1834663078 user-2097099550  2097099550 user-394342241  3943…" at bounding box center [796, 395] width 1030 height 222
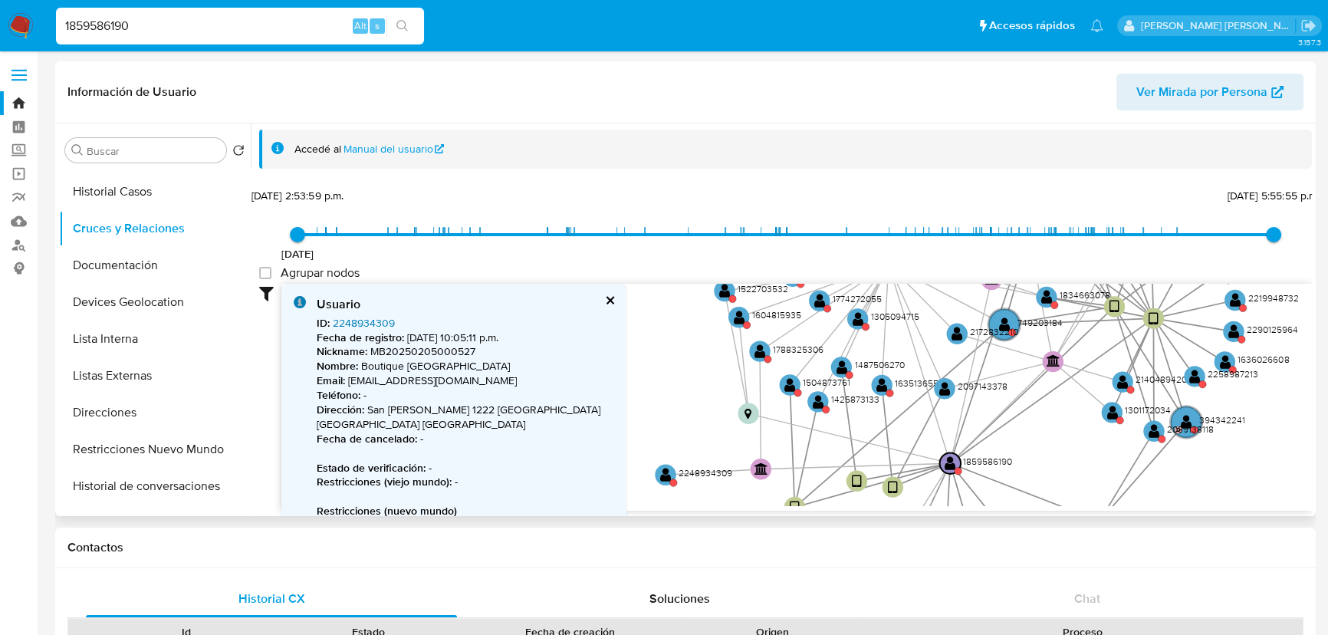
click at [383, 323] on link "2248934309" at bounding box center [364, 322] width 62 height 15
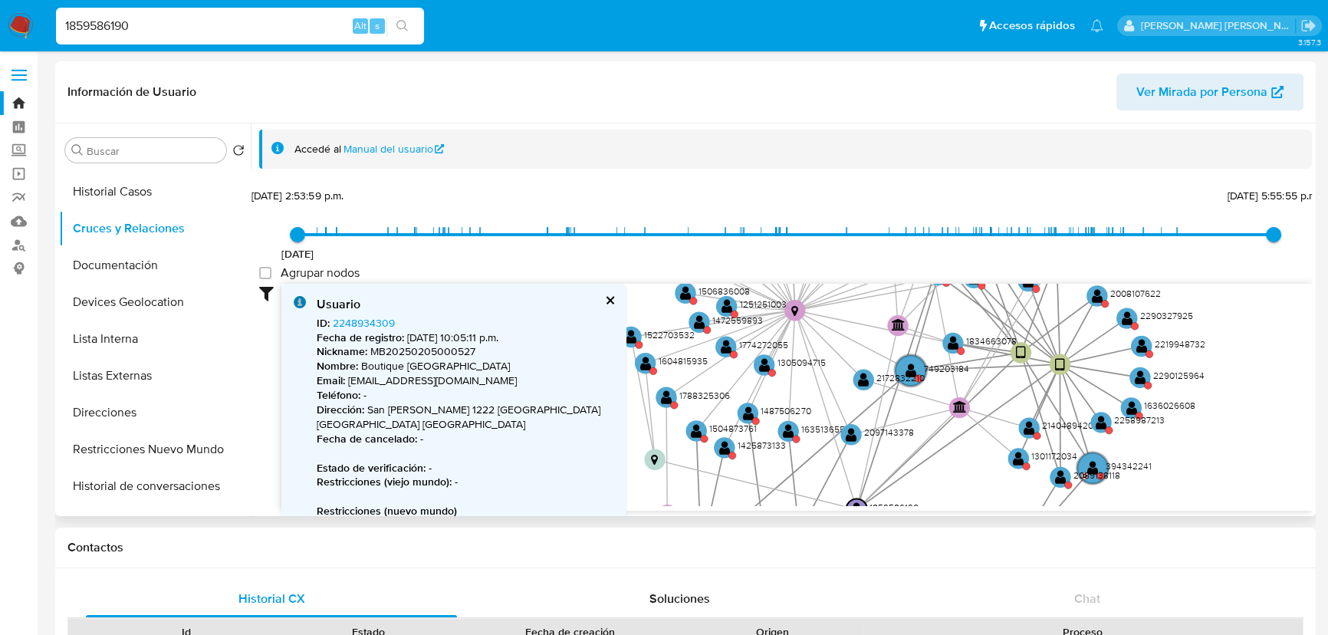
drag, startPoint x: 751, startPoint y: 404, endPoint x: 645, endPoint y: 455, distance: 117.3
click at [666, 460] on icon at bounding box center [666, 456] width 1 height 118
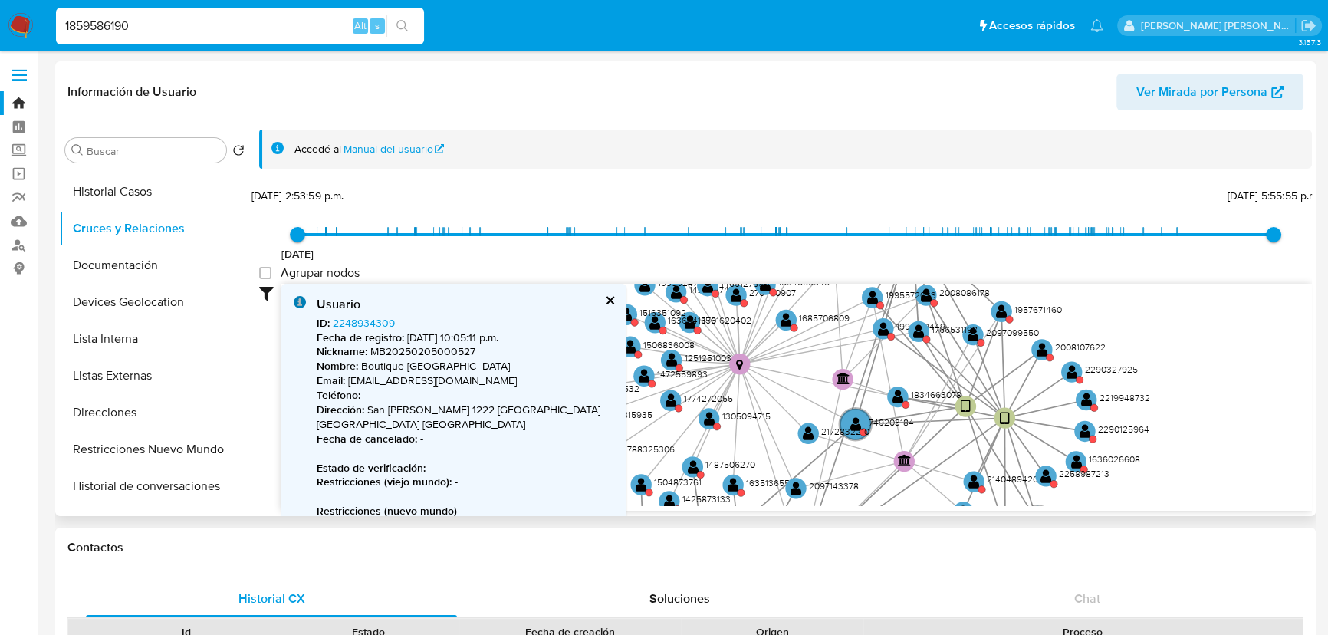
drag, startPoint x: 772, startPoint y: 391, endPoint x: 731, endPoint y: 406, distance: 43.9
click at [731, 406] on icon "user-1834663078  1834663078 user-2097099550  2097099550 user-394342241  3943…" at bounding box center [796, 395] width 1030 height 222
click at [899, 395] on text "" at bounding box center [897, 396] width 11 height 15
click at [900, 395] on text "" at bounding box center [897, 396] width 11 height 15
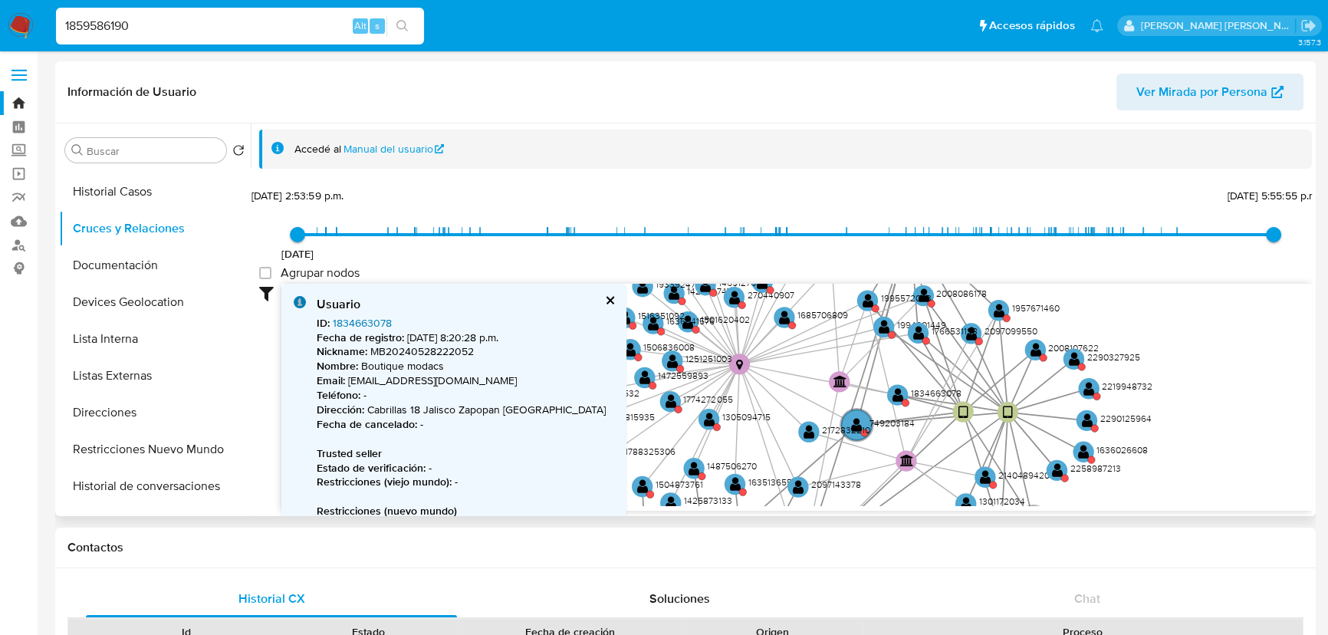
click at [370, 319] on link "1834663078" at bounding box center [362, 322] width 59 height 15
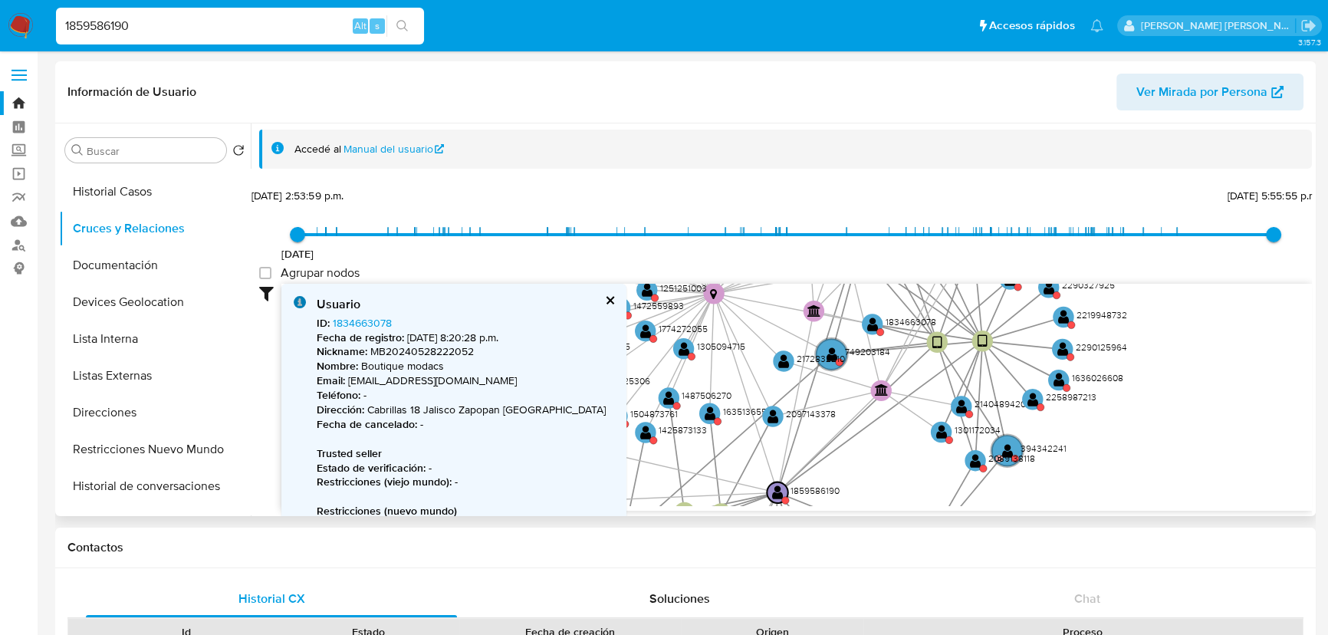
click at [889, 340] on icon "user-1834663078  1834663078 user-2097099550  2097099550 user-394342241  3943…" at bounding box center [796, 395] width 1030 height 222
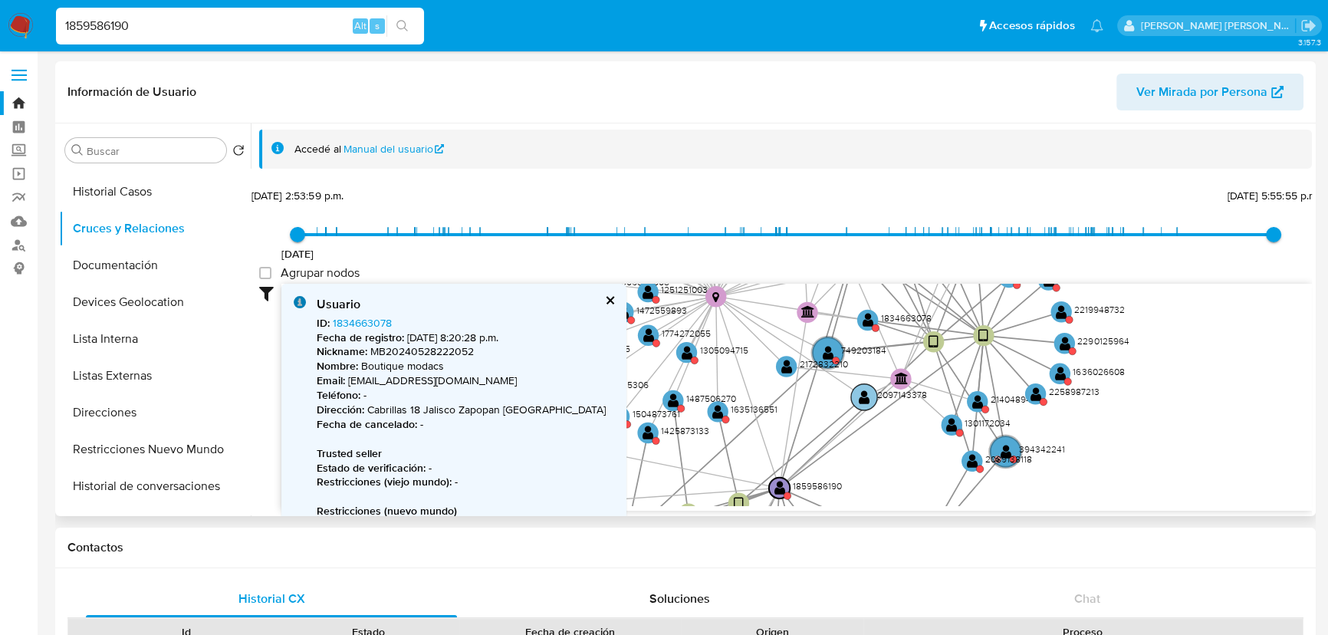
drag, startPoint x: 780, startPoint y: 414, endPoint x: 871, endPoint y: 397, distance: 92.0
click at [871, 397] on circle at bounding box center [864, 397] width 26 height 26
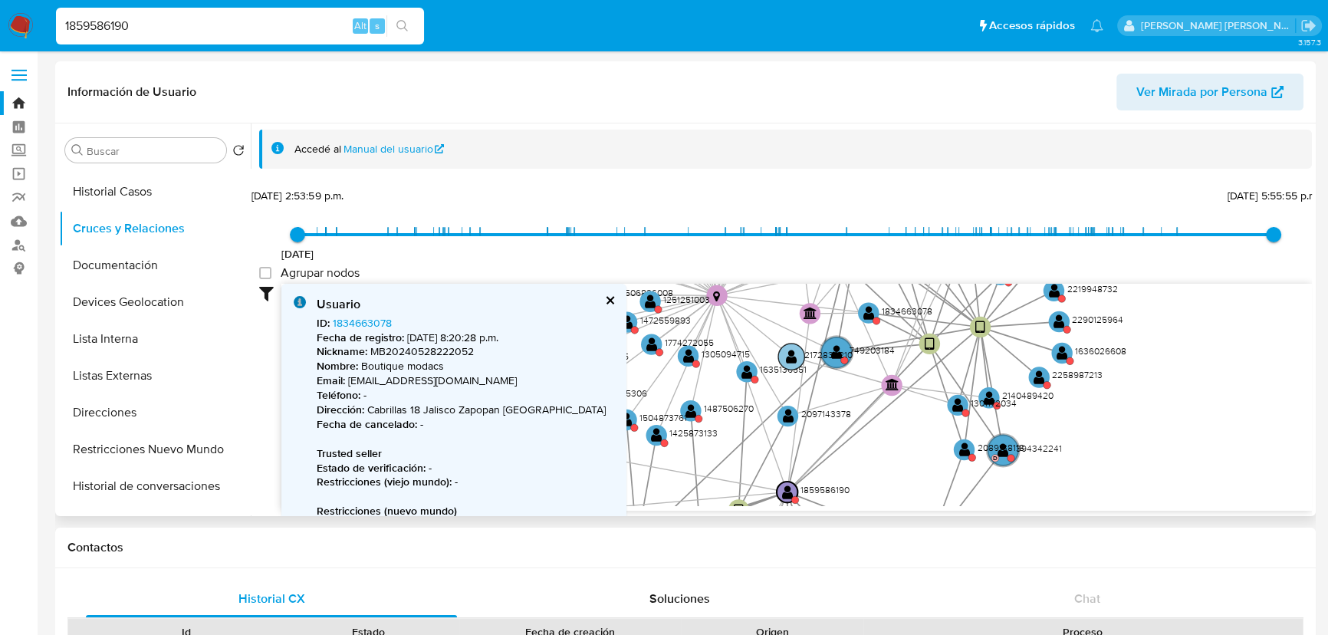
drag, startPoint x: 795, startPoint y: 429, endPoint x: 791, endPoint y: 367, distance: 61.5
click at [799, 363] on text "1635136551" at bounding box center [783, 369] width 47 height 13
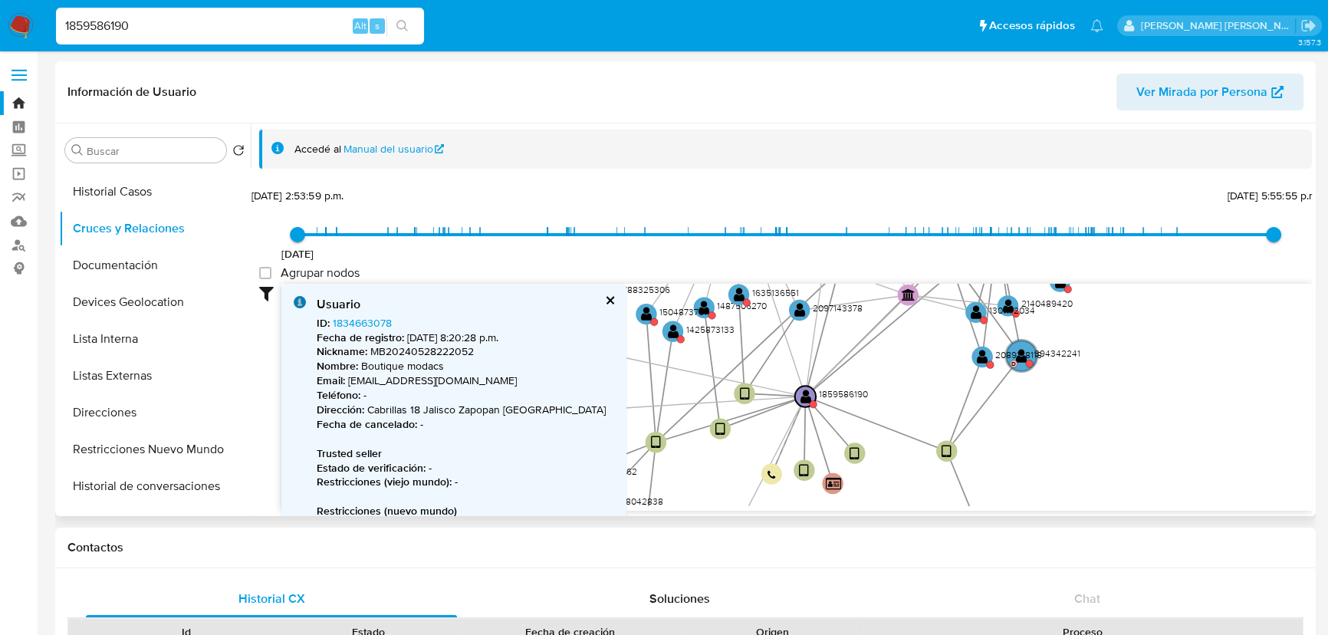
drag, startPoint x: 832, startPoint y: 446, endPoint x: 849, endPoint y: 349, distance: 98.8
click at [849, 349] on icon "user-1834663078  1834663078 user-2097099550  2097099550 user-394342241  3943…" at bounding box center [796, 395] width 1030 height 222
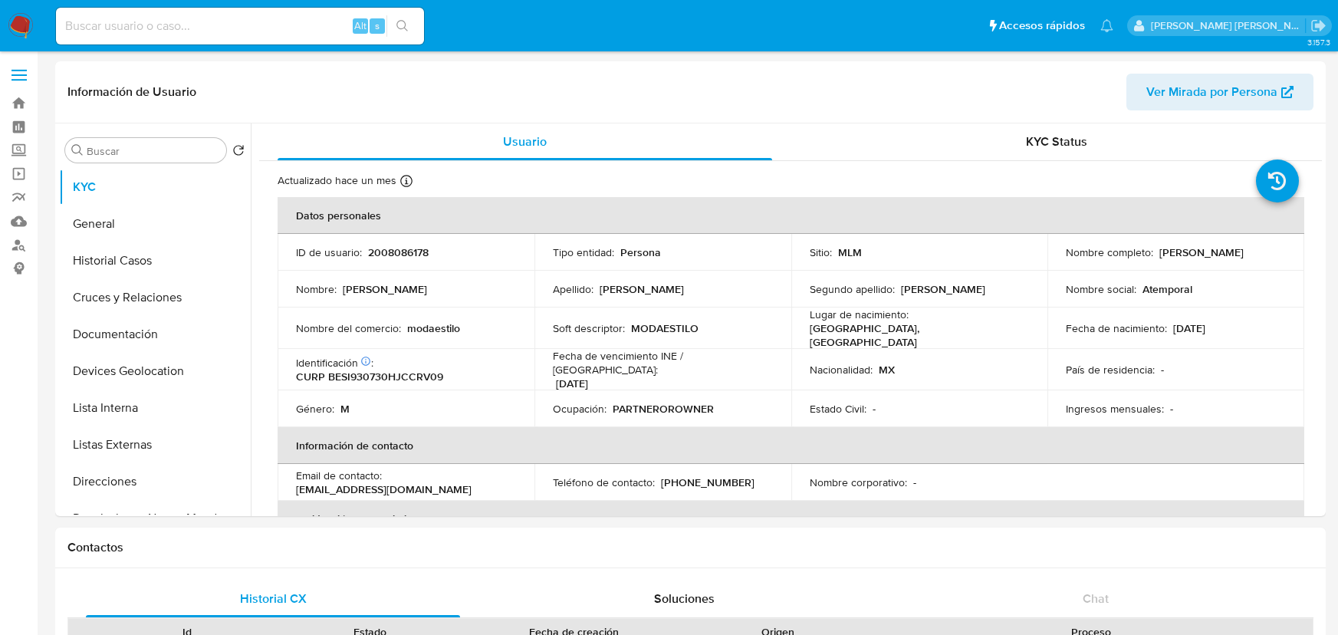
select select "10"
click at [184, 298] on button "Cruces y Relaciones" at bounding box center [148, 297] width 179 height 37
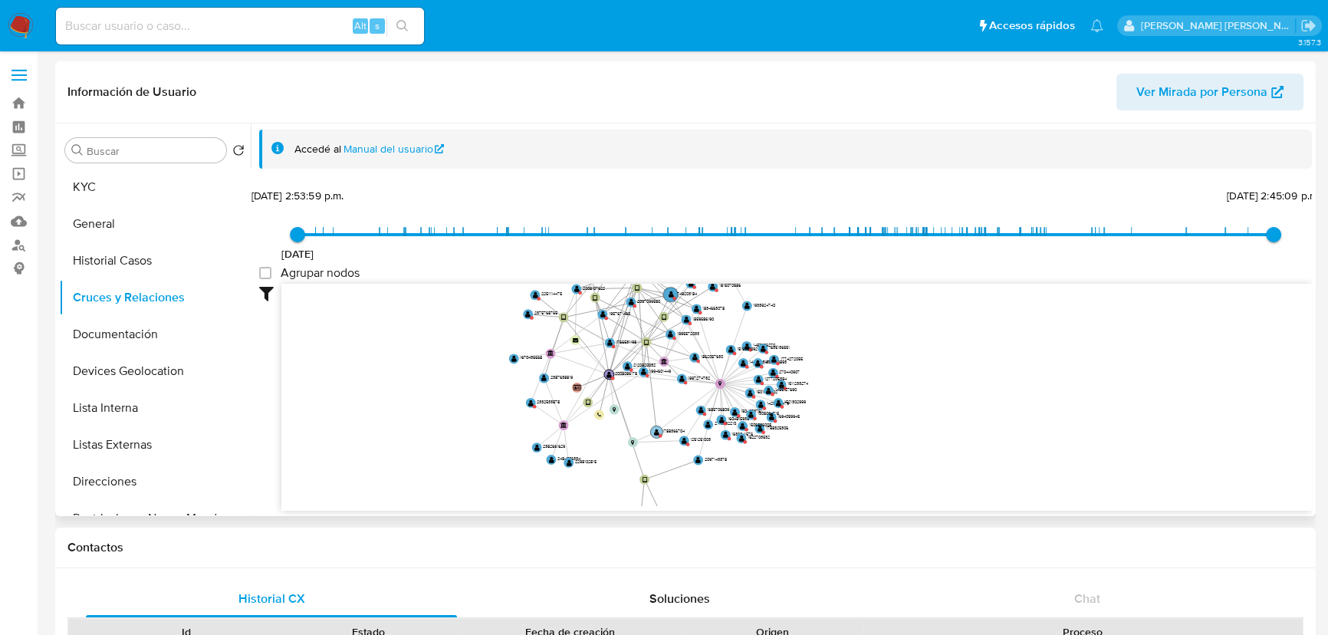
drag, startPoint x: 680, startPoint y: 407, endPoint x: 667, endPoint y: 429, distance: 25.8
click at [667, 429] on text "1788366704" at bounding box center [673, 431] width 22 height 6
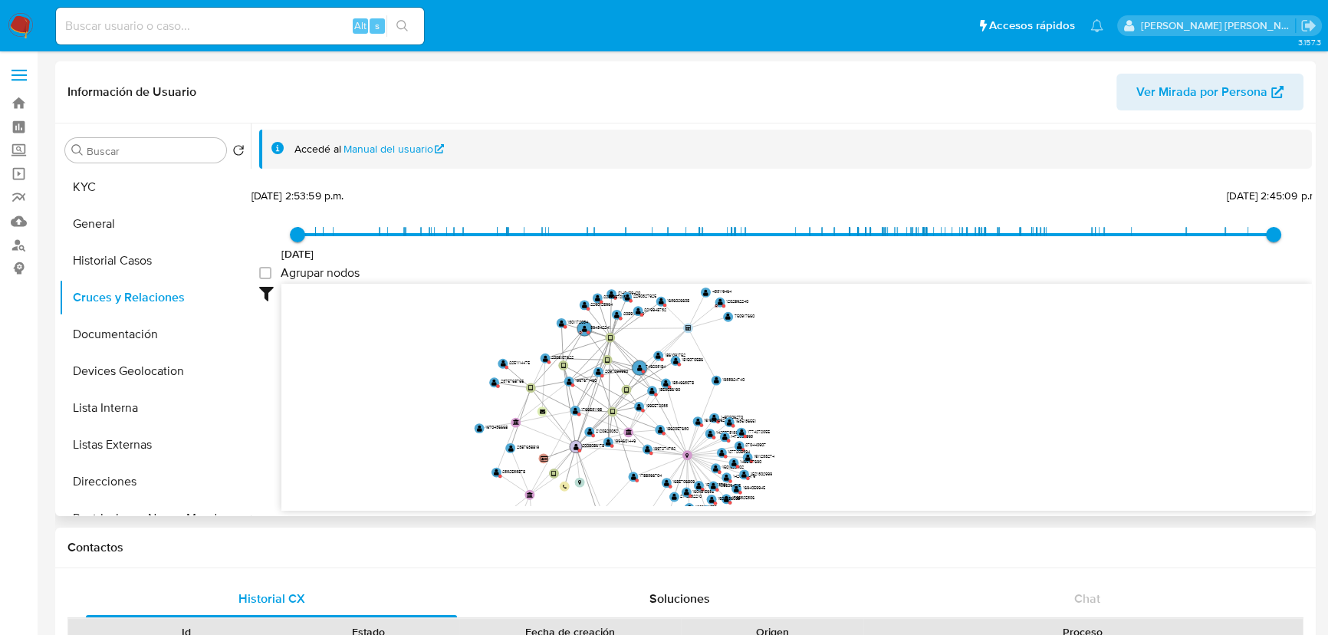
drag, startPoint x: 588, startPoint y: 452, endPoint x: 589, endPoint y: 443, distance: 9.2
click at [586, 453] on icon "user-1834663078  1834663078 user-2097099550  2097099550 user-394342241  3943…" at bounding box center [796, 395] width 1030 height 222
click at [695, 418] on g "user-1516351092  1516351092" at bounding box center [707, 422] width 33 height 12
click at [695, 422] on text "" at bounding box center [697, 422] width 5 height 7
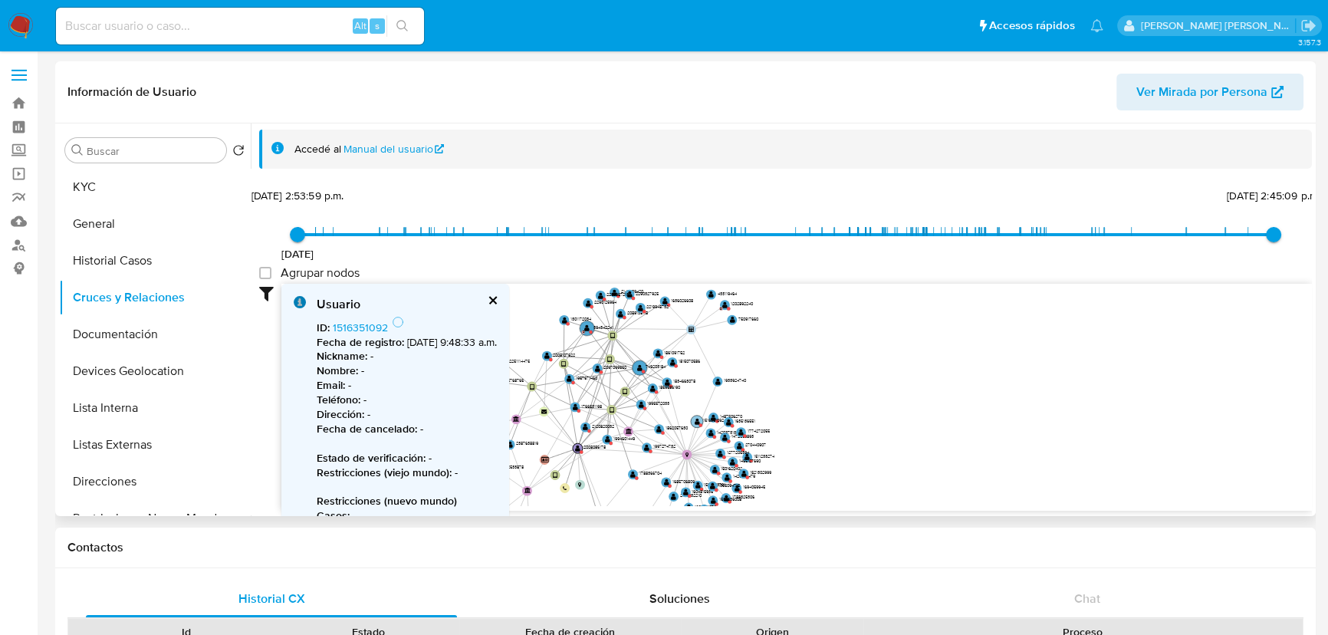
click at [695, 422] on text "" at bounding box center [697, 421] width 5 height 7
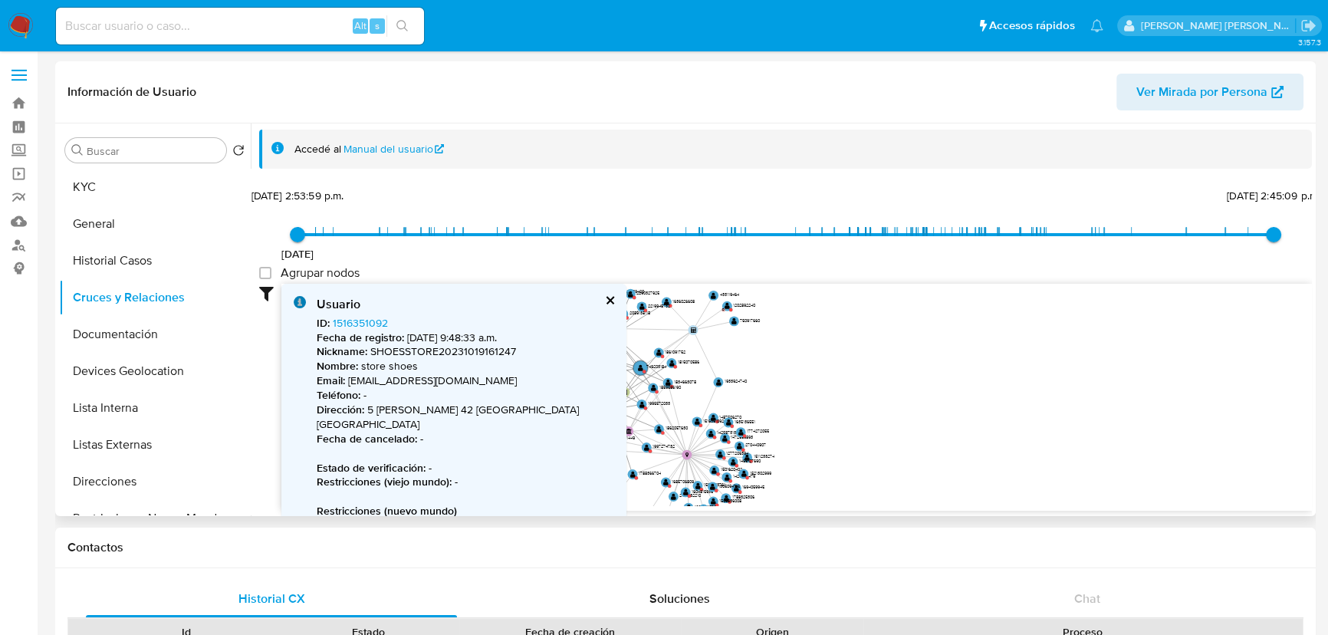
click at [371, 330] on b "Fecha de registro :" at bounding box center [360, 337] width 87 height 15
click at [376, 318] on link "1516351092" at bounding box center [360, 322] width 55 height 15
click at [746, 439] on icon "user-1834663078  1834663078 user-2097099550  2097099550 user-394342241  3943…" at bounding box center [796, 395] width 1030 height 222
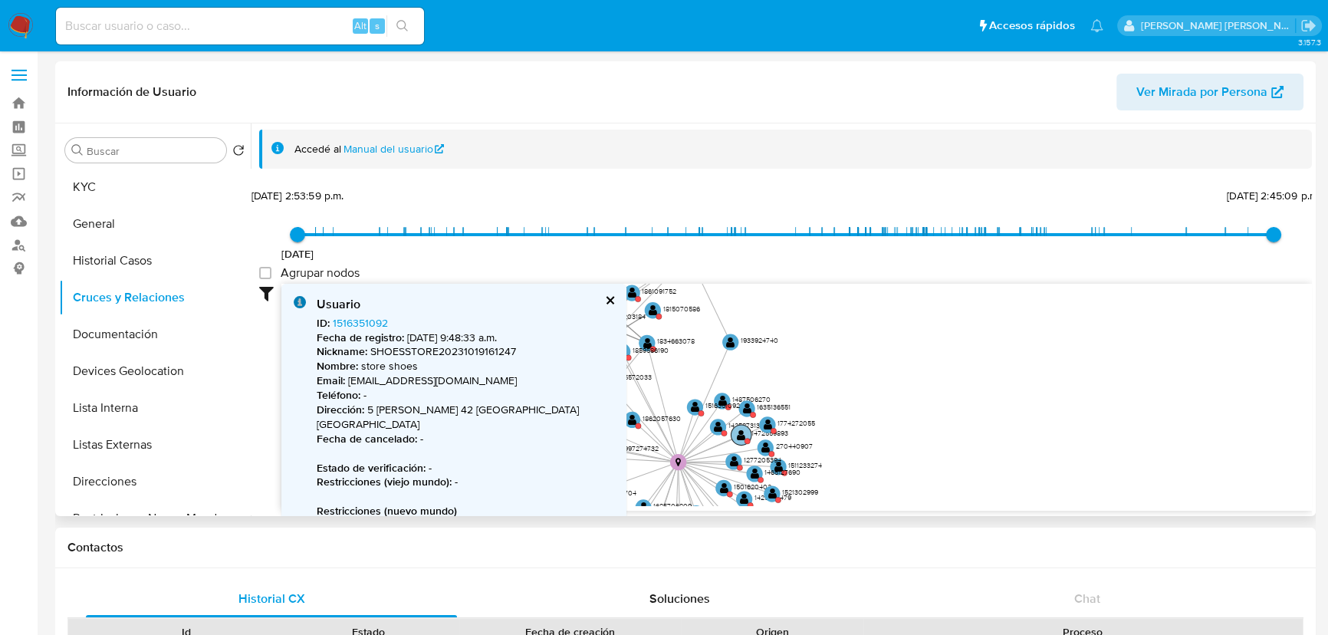
click at [744, 438] on text "" at bounding box center [741, 434] width 8 height 11
click at [740, 432] on text "" at bounding box center [741, 434] width 8 height 11
click at [366, 320] on link "1472559893" at bounding box center [362, 322] width 58 height 15
click at [779, 468] on text "1465127690" at bounding box center [780, 472] width 36 height 10
click at [770, 468] on text "1465127690" at bounding box center [780, 470] width 36 height 10
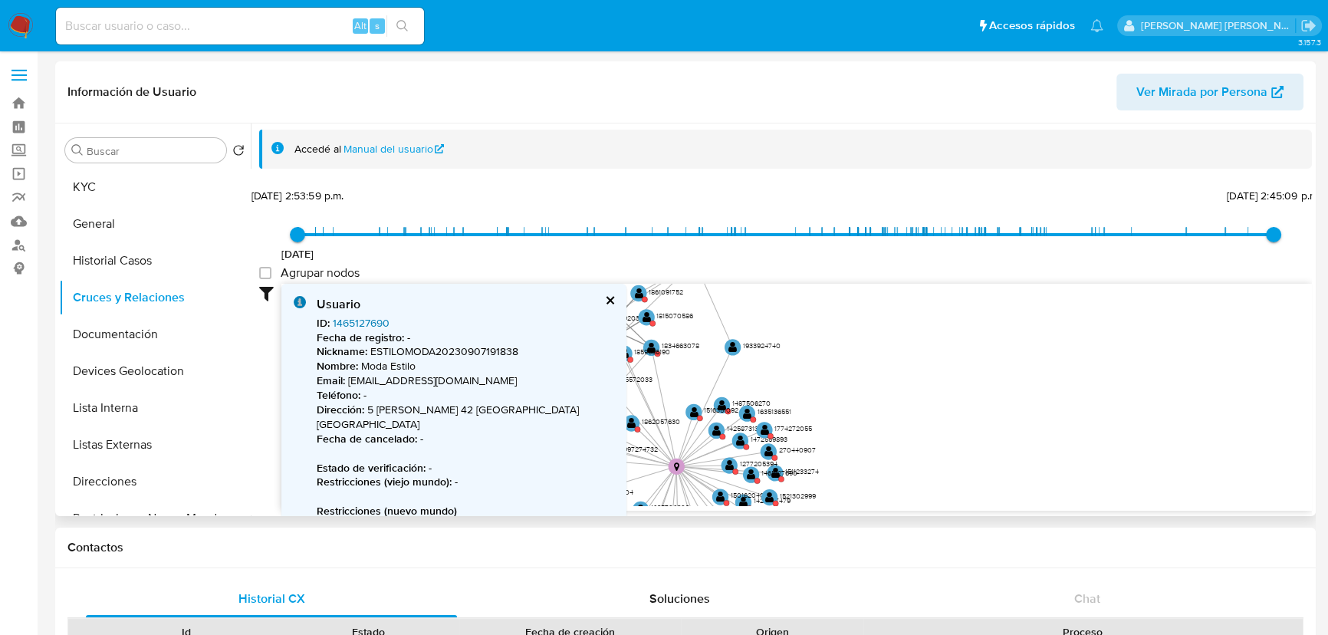
click at [372, 320] on link "1465127690" at bounding box center [361, 322] width 57 height 15
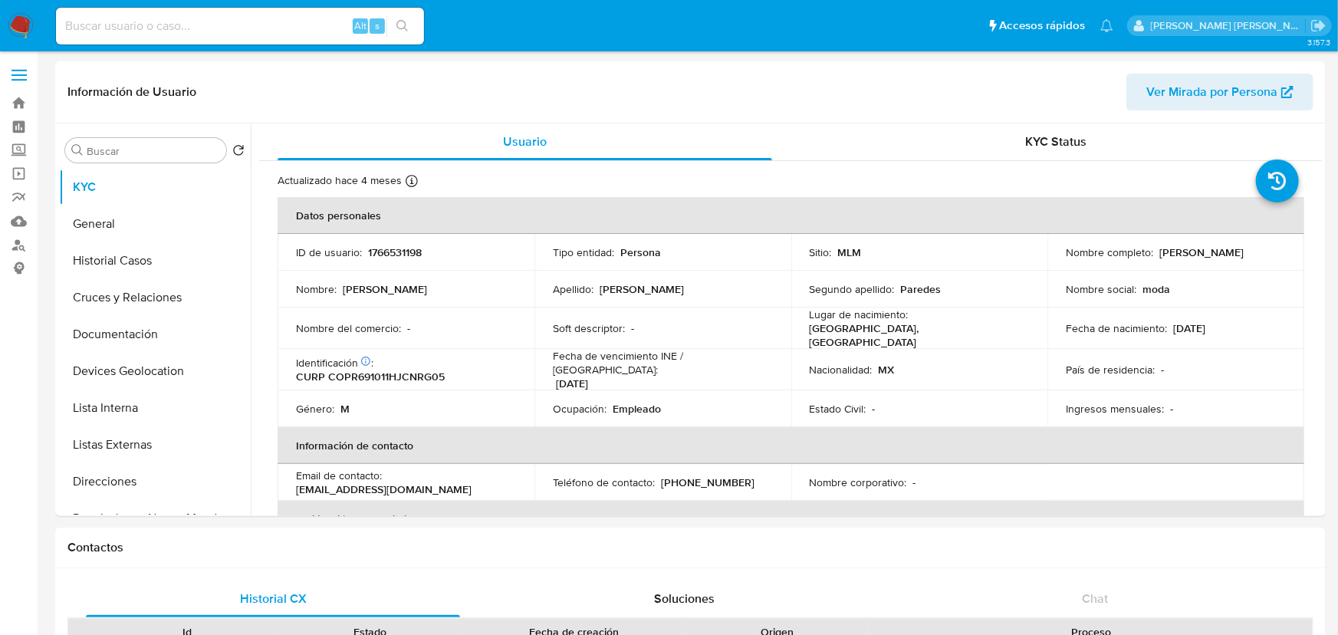
select select "10"
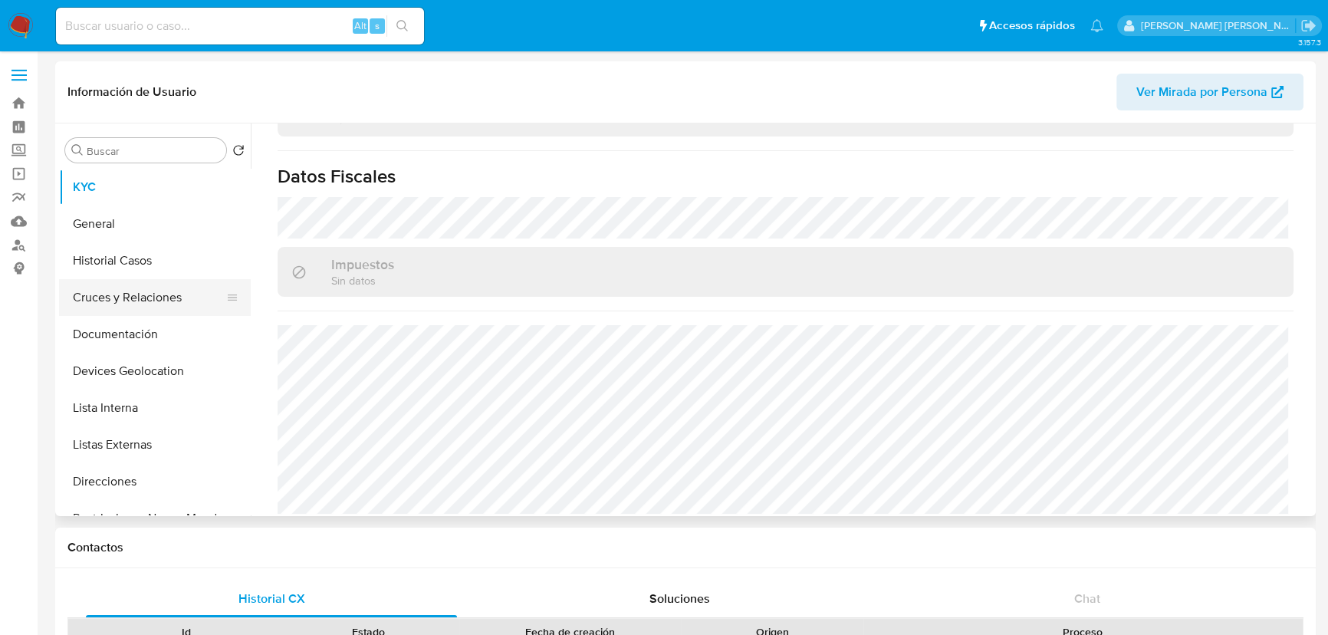
click at [166, 288] on button "Cruces y Relaciones" at bounding box center [148, 297] width 179 height 37
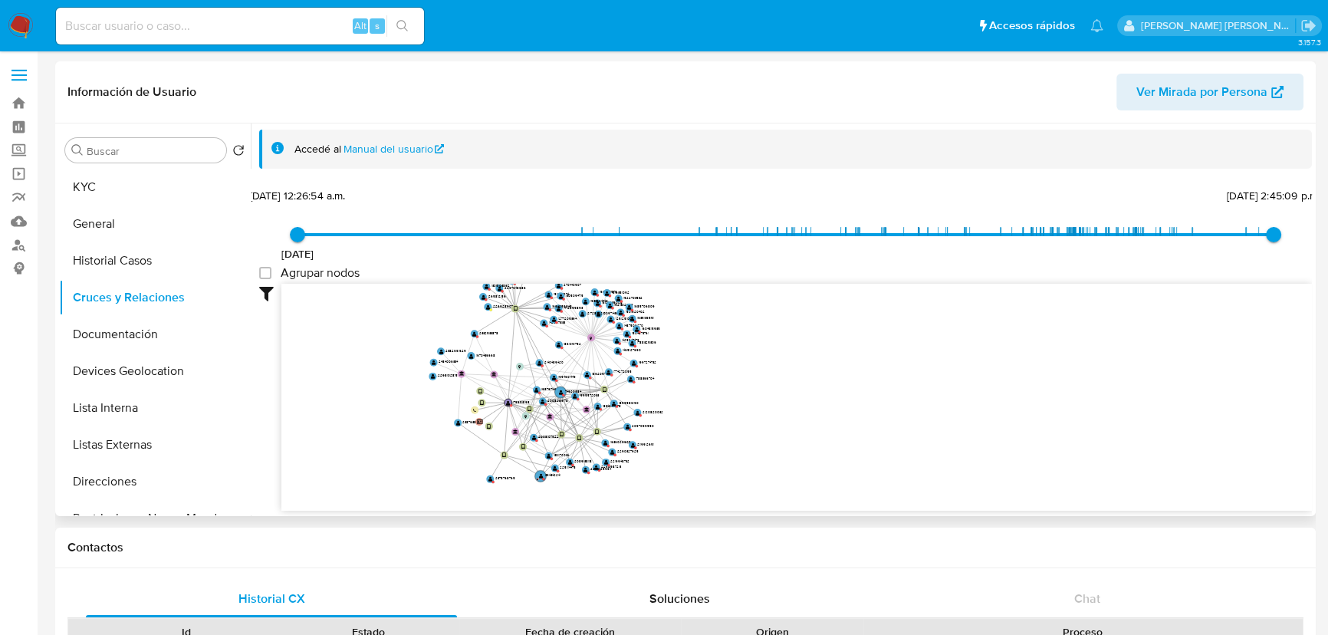
click at [506, 410] on icon "device-65243918f13a0b1e4819c9ae  user-1766531198  1766531198 user-1834663078 …" at bounding box center [796, 395] width 1030 height 222
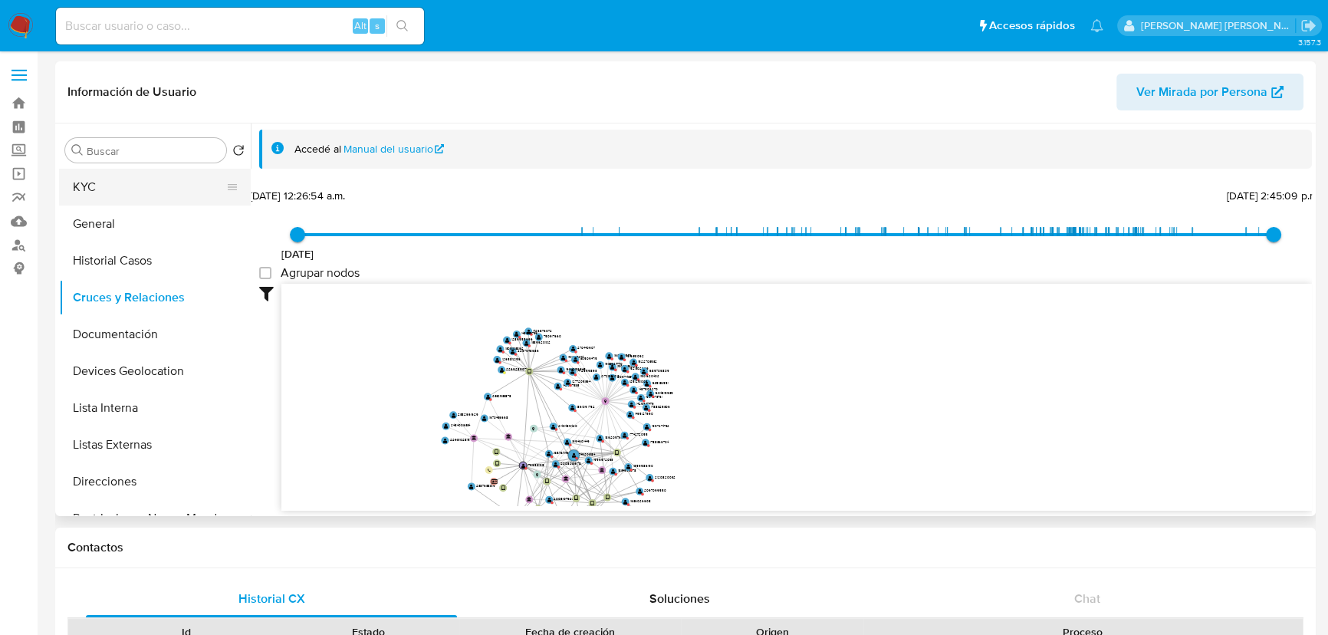
click at [99, 180] on button "KYC" at bounding box center [148, 187] width 179 height 37
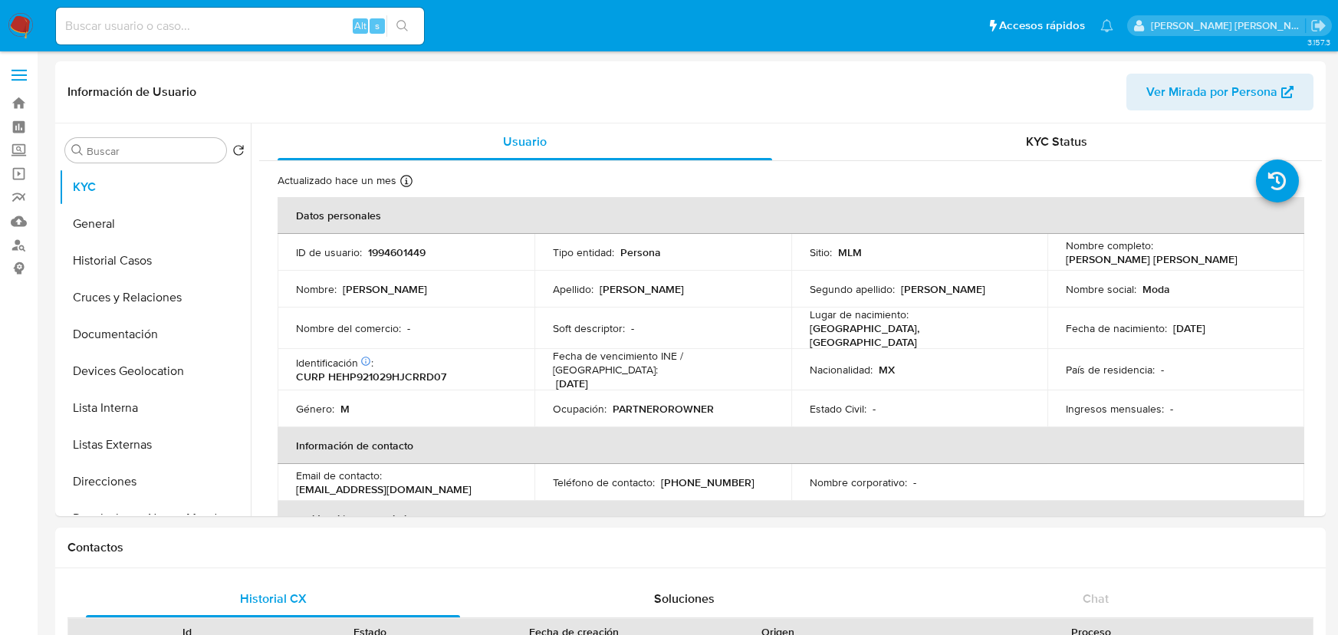
select select "10"
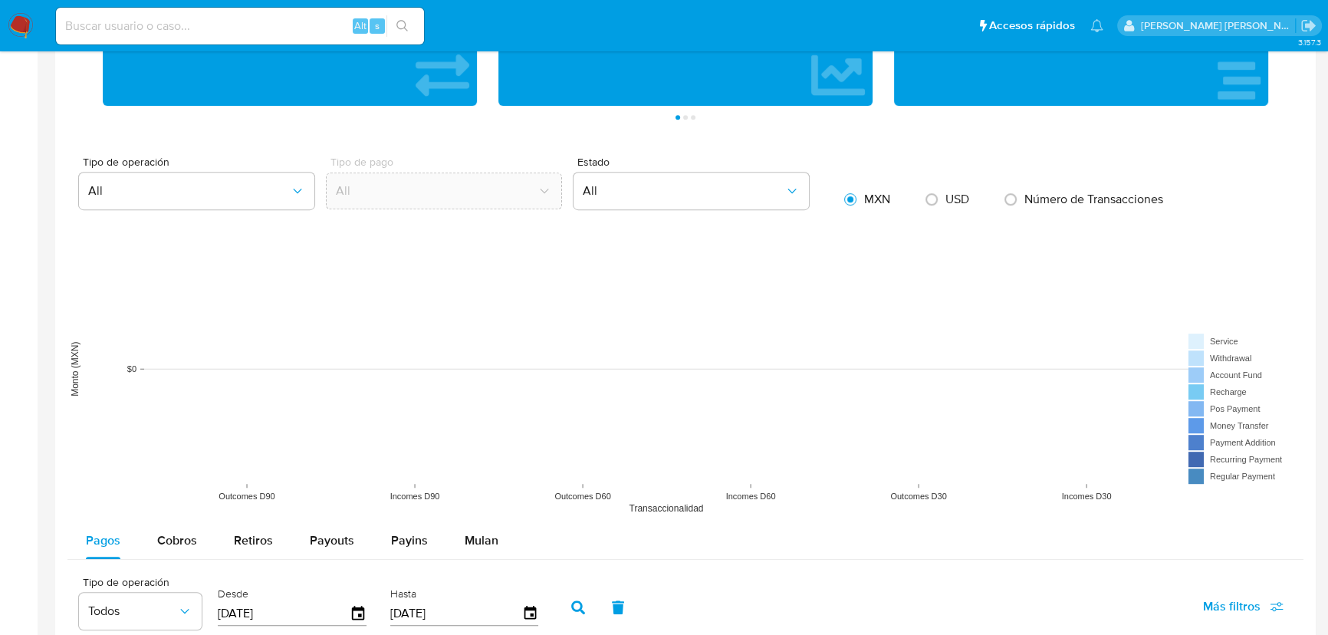
scroll to position [1115, 0]
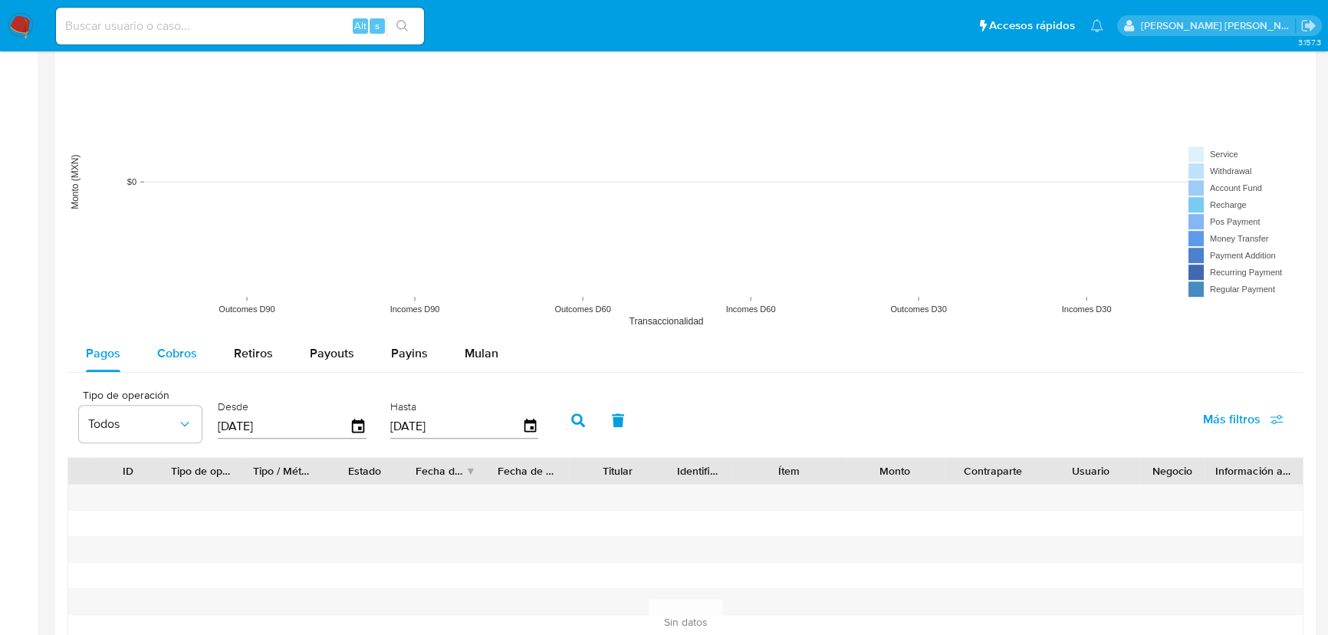
click at [202, 357] on button "Cobros" at bounding box center [177, 353] width 77 height 37
select select "10"
click at [355, 426] on icon "button" at bounding box center [358, 426] width 27 height 27
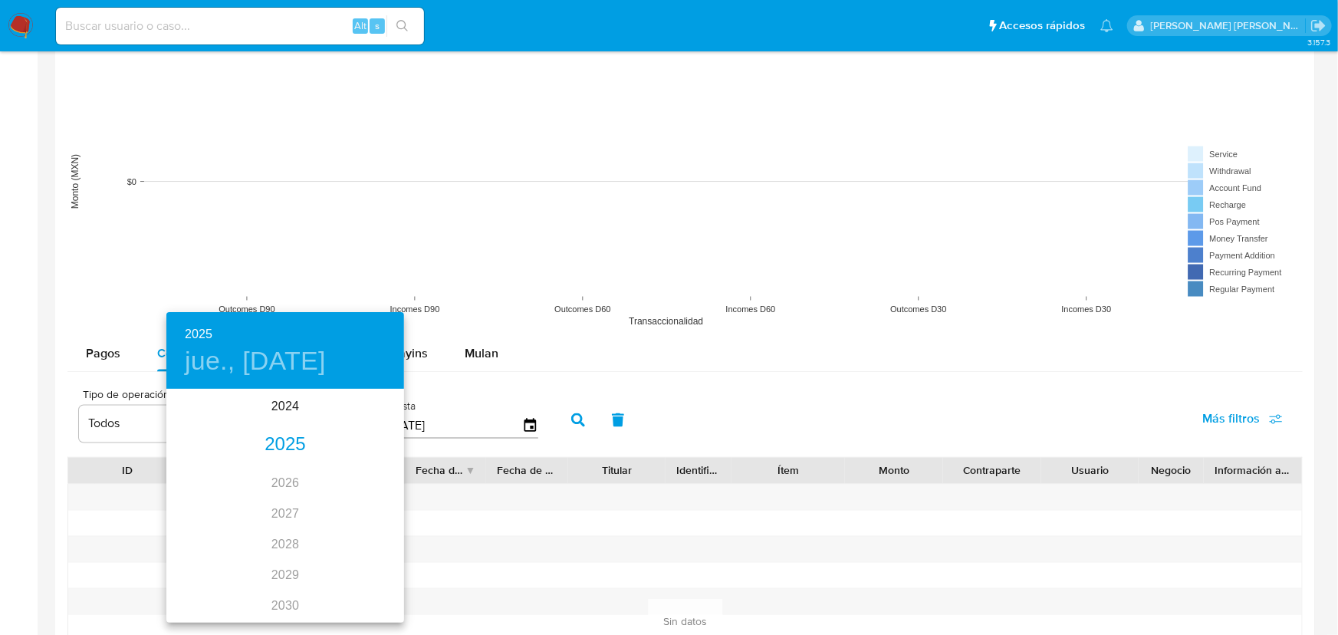
click at [284, 446] on div "2025" at bounding box center [285, 444] width 238 height 31
click at [295, 478] on div "may." at bounding box center [284, 476] width 79 height 57
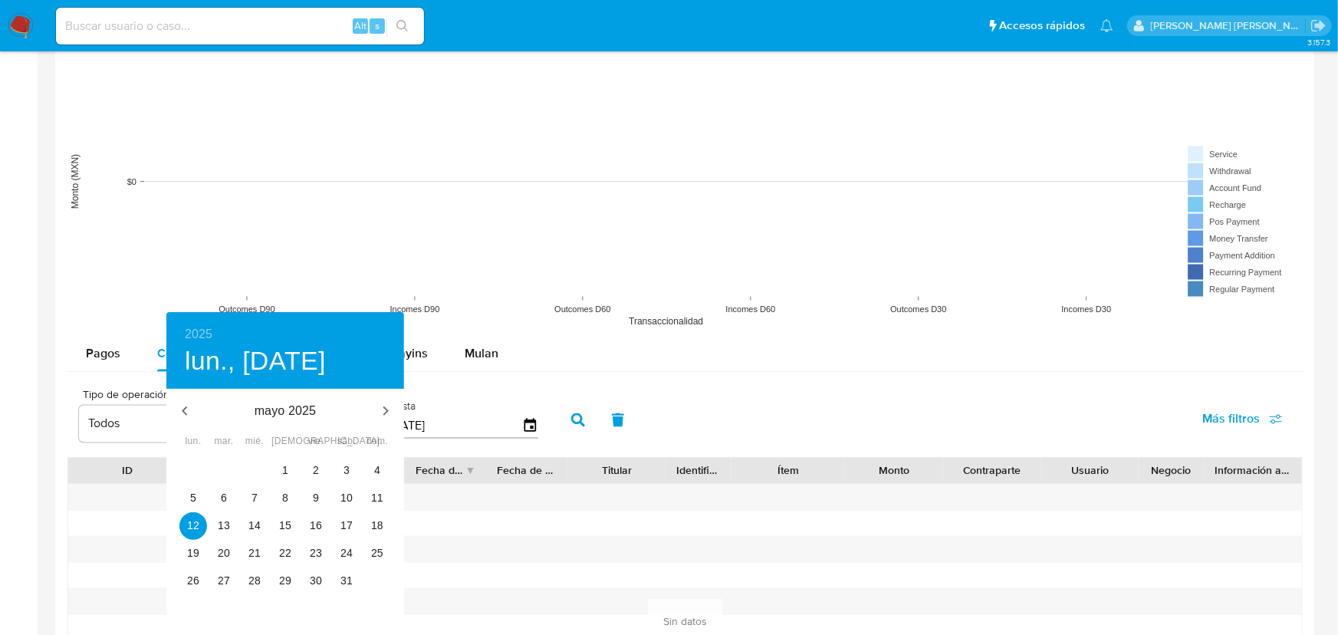
click at [277, 403] on p "mayo 2025" at bounding box center [285, 411] width 164 height 18
click at [185, 406] on icon "button" at bounding box center [185, 411] width 18 height 18
click at [186, 406] on icon "button" at bounding box center [184, 410] width 5 height 9
click at [205, 494] on span "3" at bounding box center [193, 497] width 28 height 15
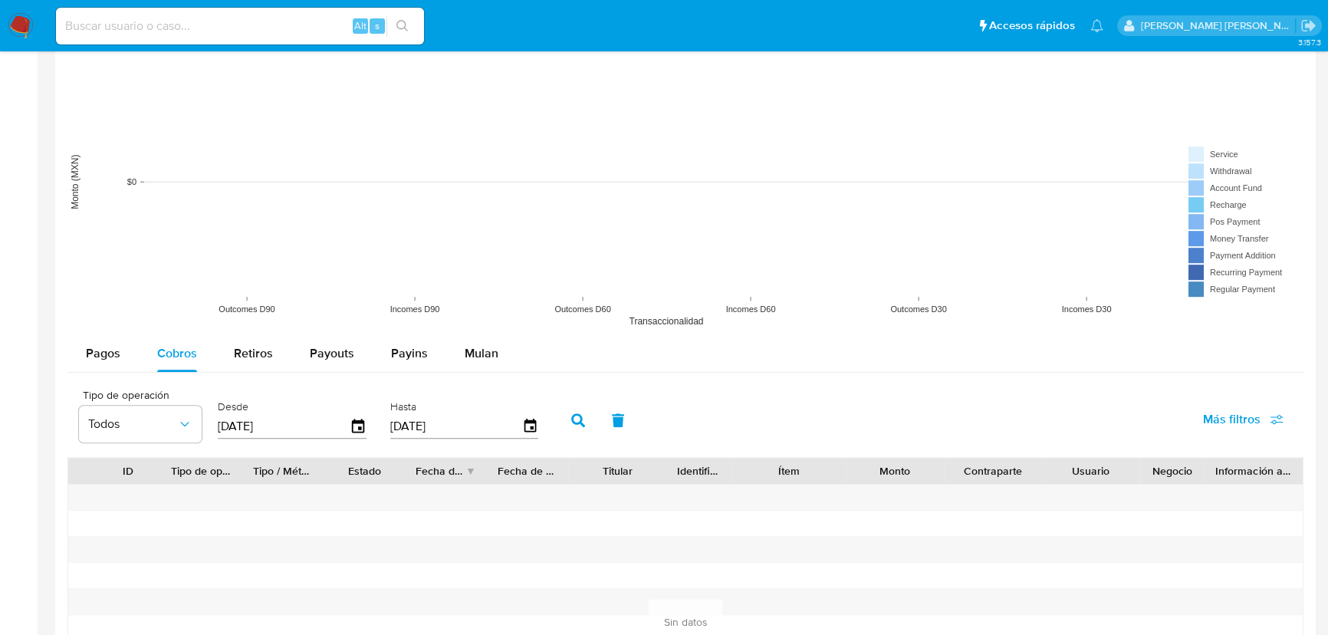
click at [581, 422] on icon "button" at bounding box center [578, 420] width 14 height 14
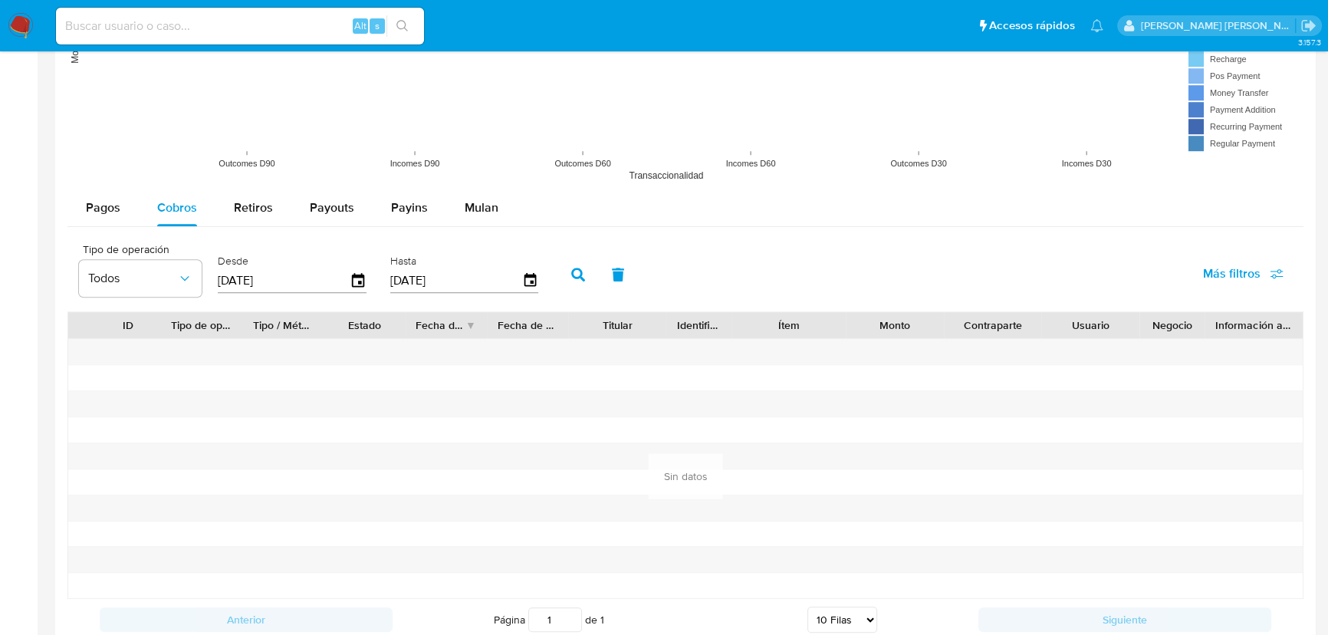
scroll to position [1254, 0]
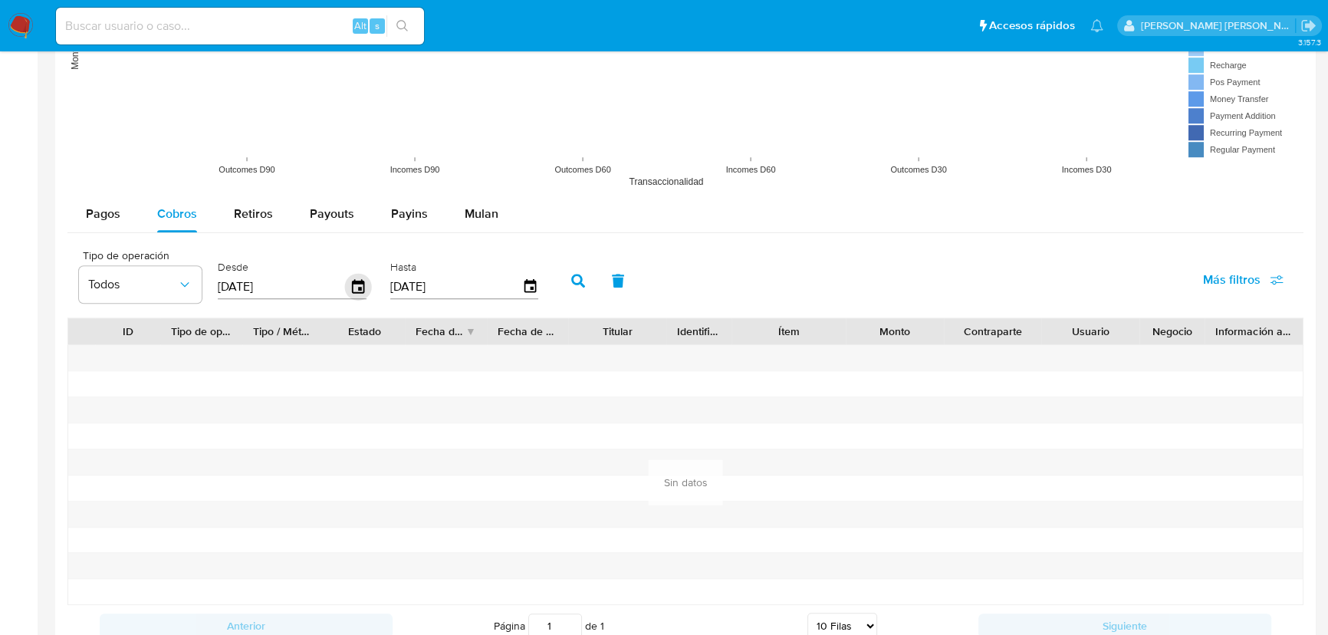
click at [360, 285] on icon "button" at bounding box center [358, 287] width 27 height 27
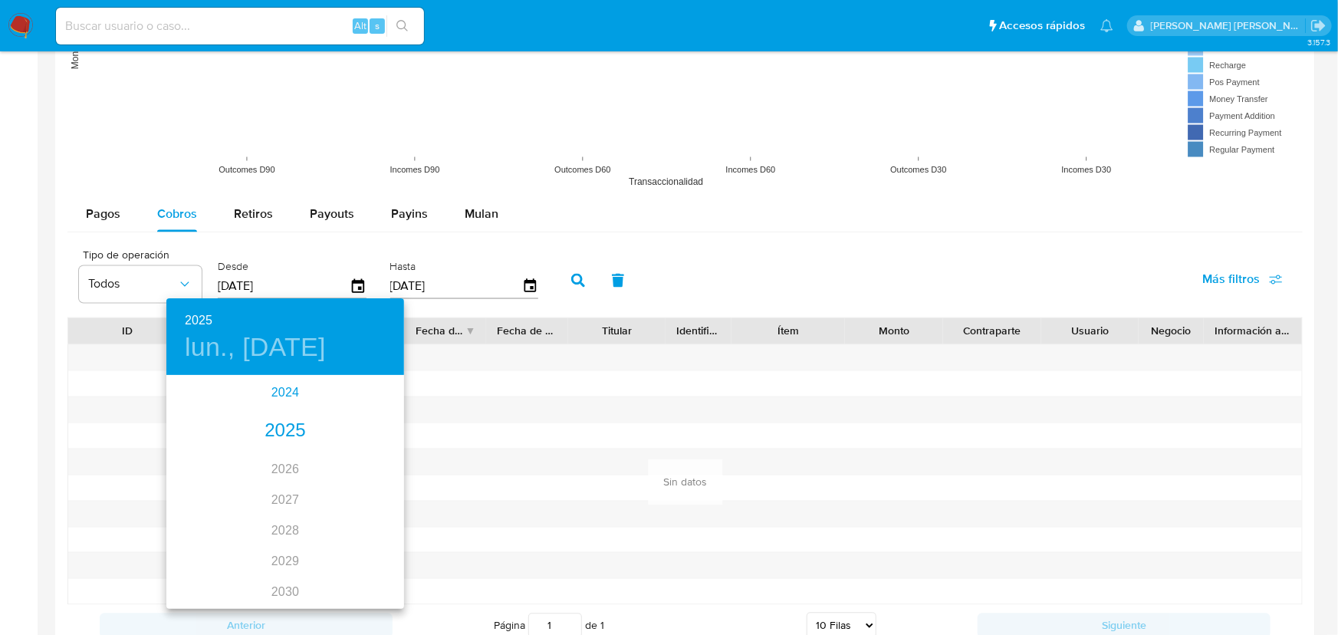
click at [281, 392] on div "2024" at bounding box center [285, 392] width 238 height 31
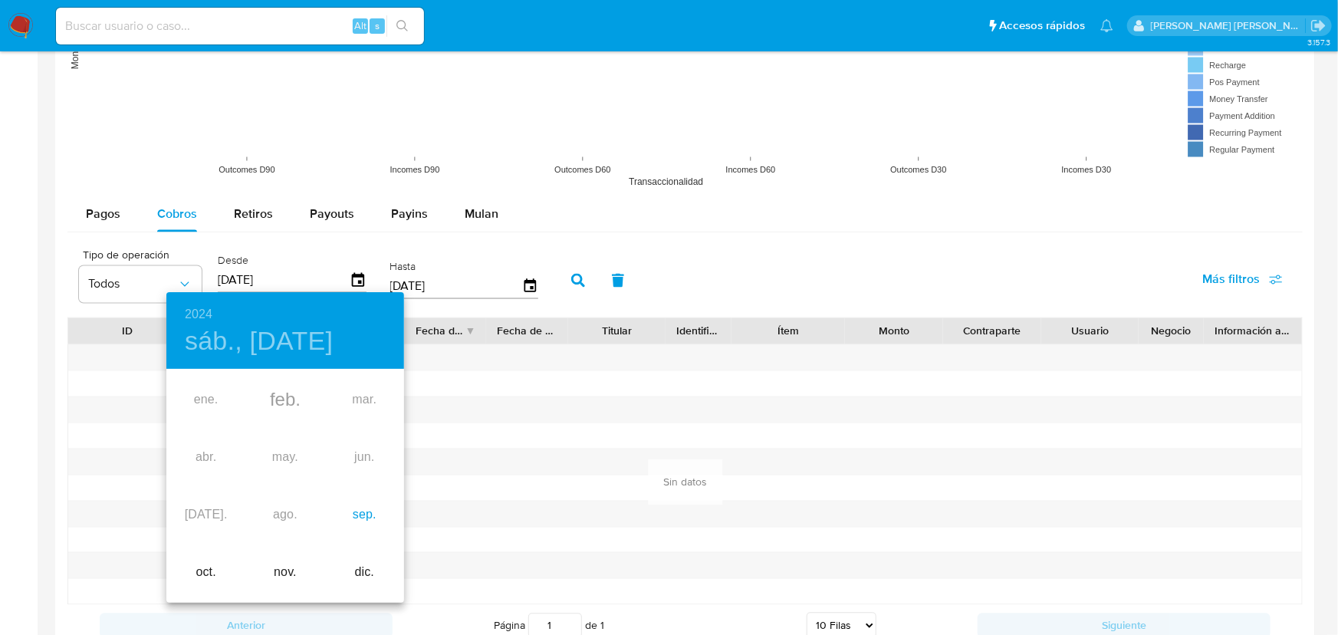
click at [367, 517] on div "sep." at bounding box center [364, 514] width 79 height 57
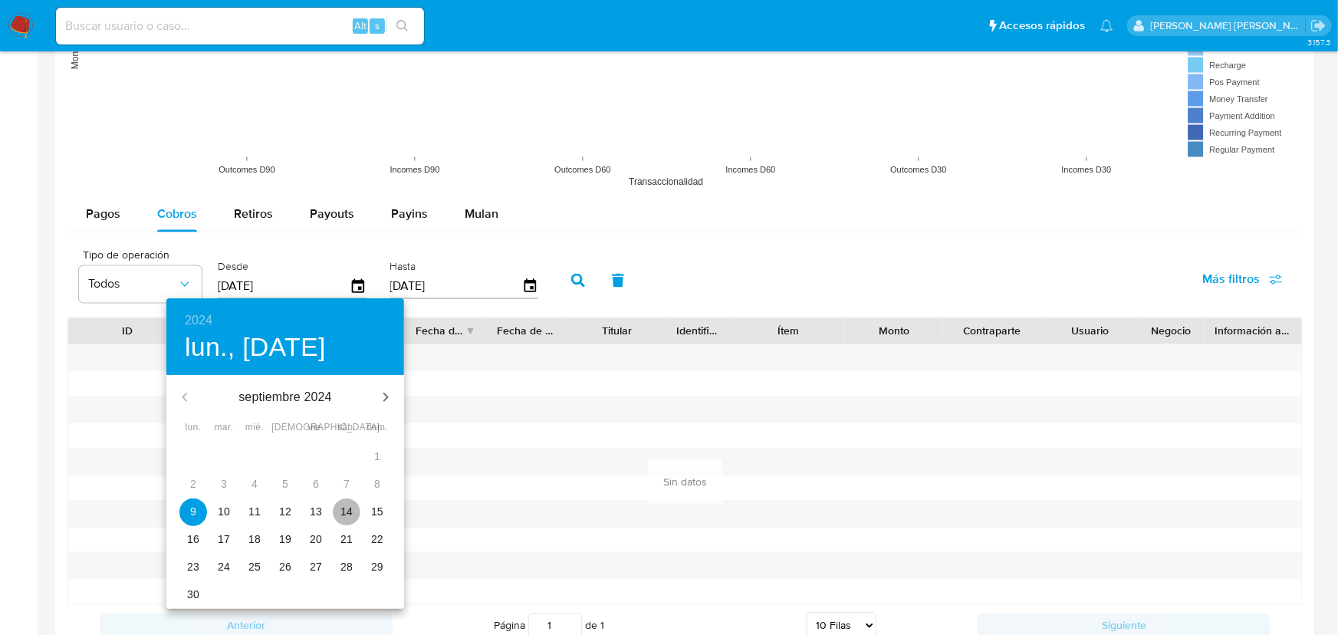
click at [337, 506] on span "14" at bounding box center [347, 511] width 28 height 15
type input "14/09/2024"
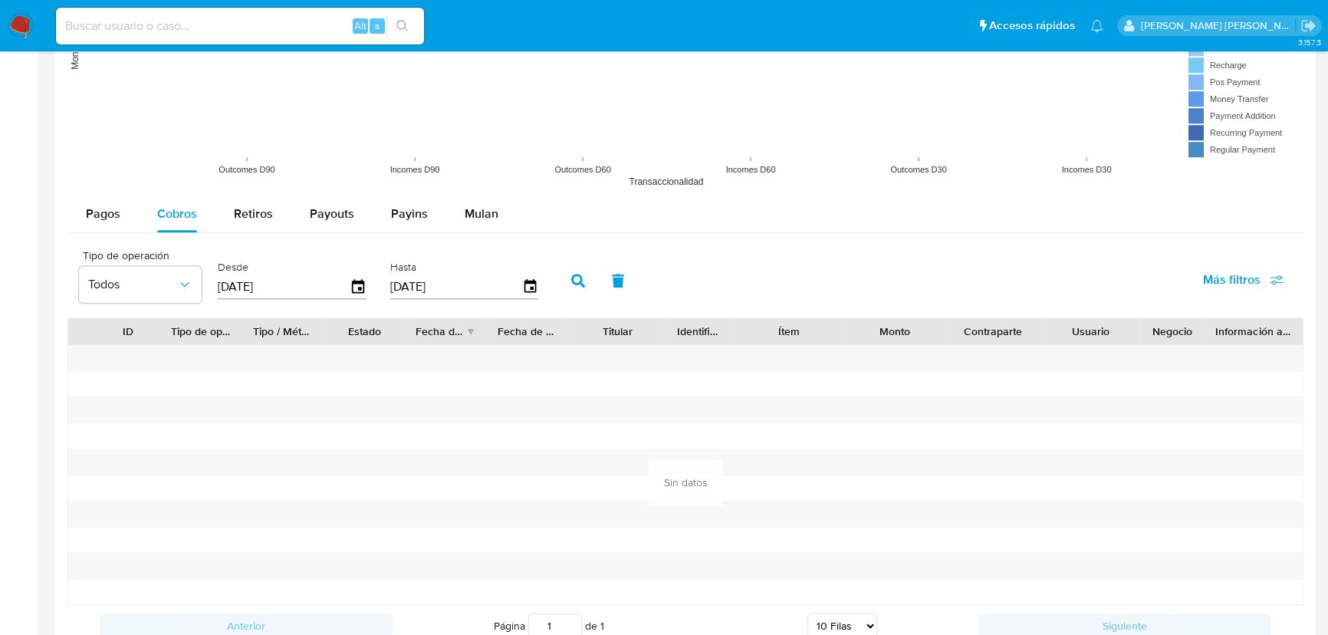
click at [577, 283] on icon "button" at bounding box center [578, 281] width 14 height 14
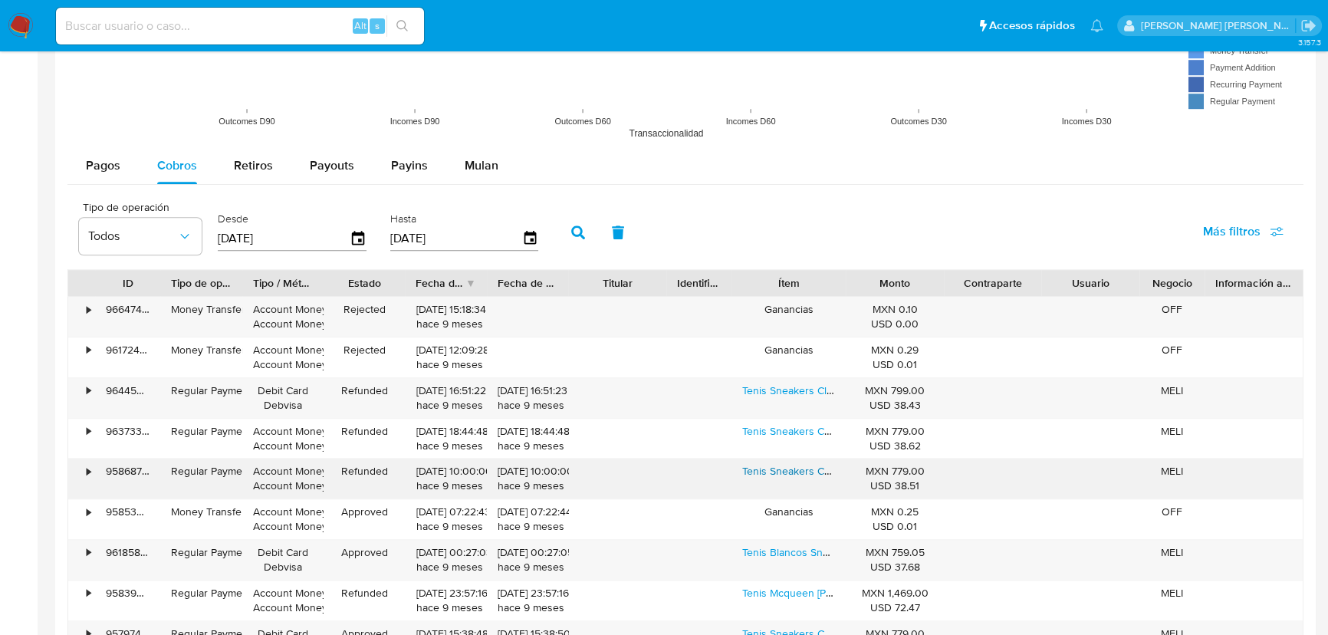
scroll to position [1394, 0]
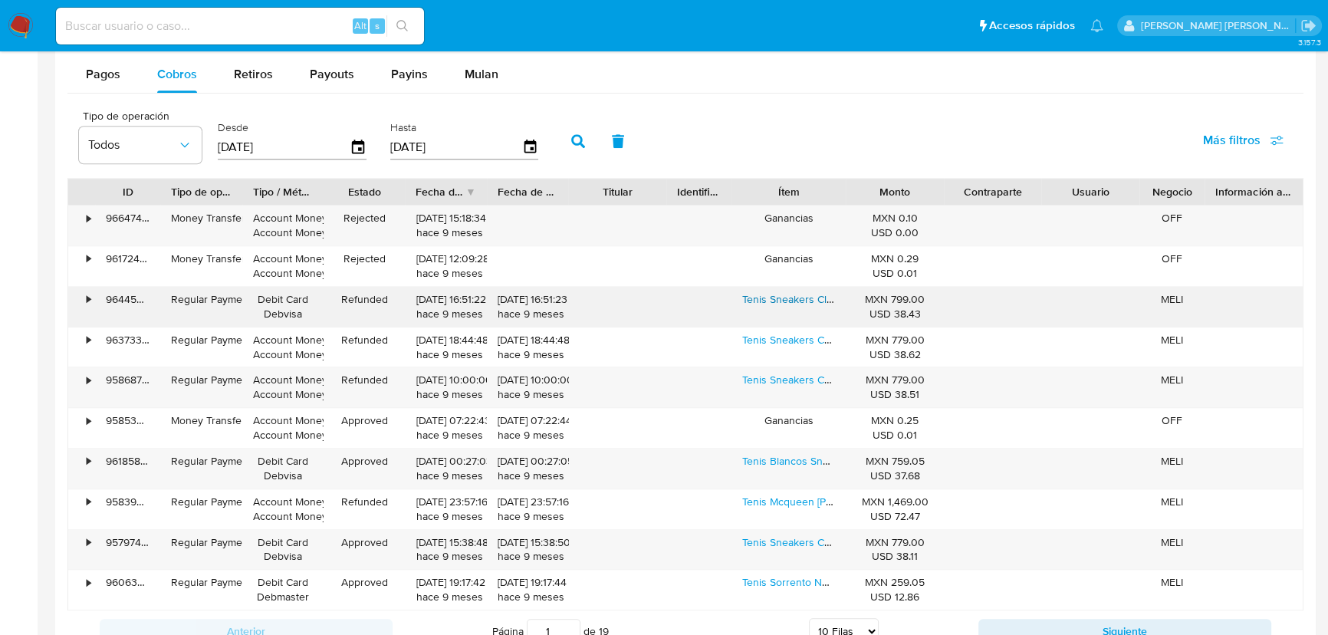
click at [811, 301] on link "Tenis Sneakers Clasicos Unisex Philipp Sku .001" at bounding box center [871, 298] width 258 height 15
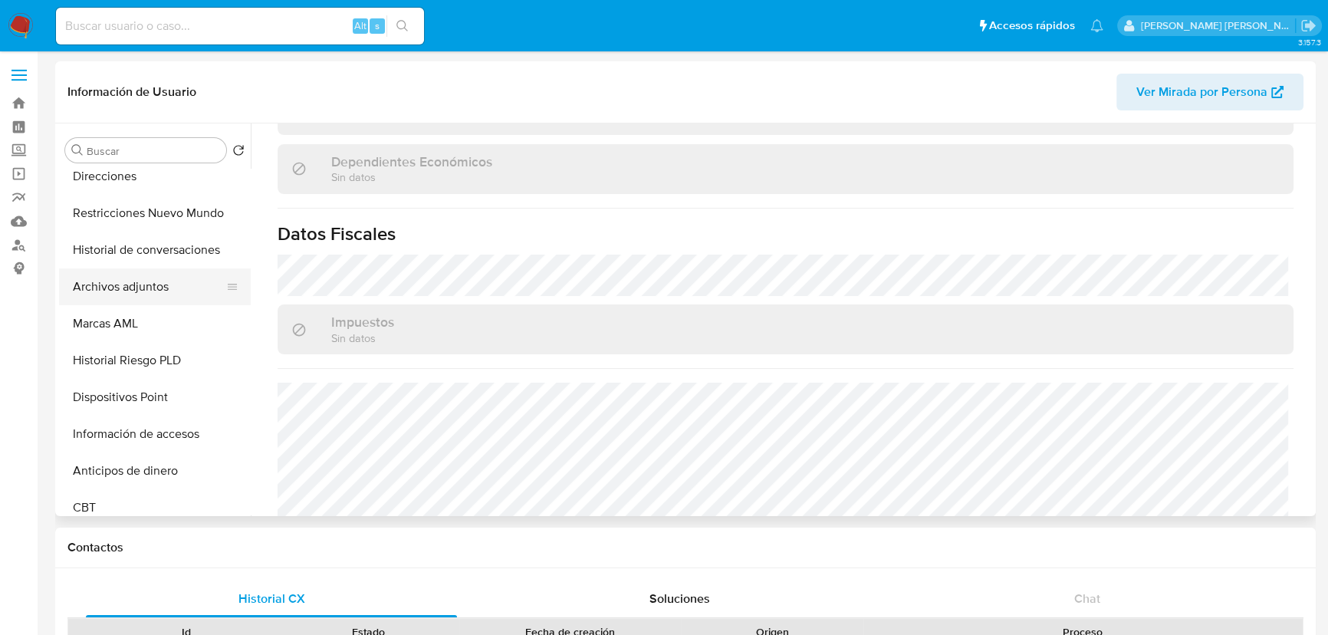
scroll to position [299, 0]
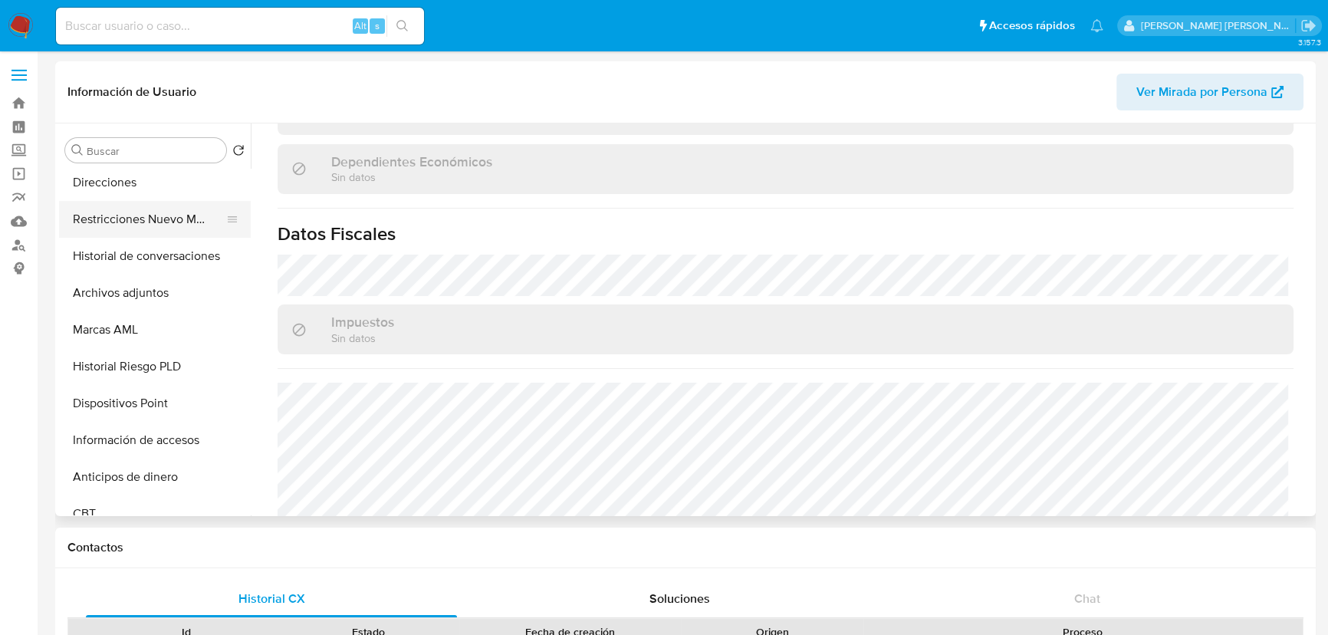
drag, startPoint x: 182, startPoint y: 238, endPoint x: 183, endPoint y: 228, distance: 10.1
click at [183, 239] on button "Historial de conversaciones" at bounding box center [155, 256] width 192 height 37
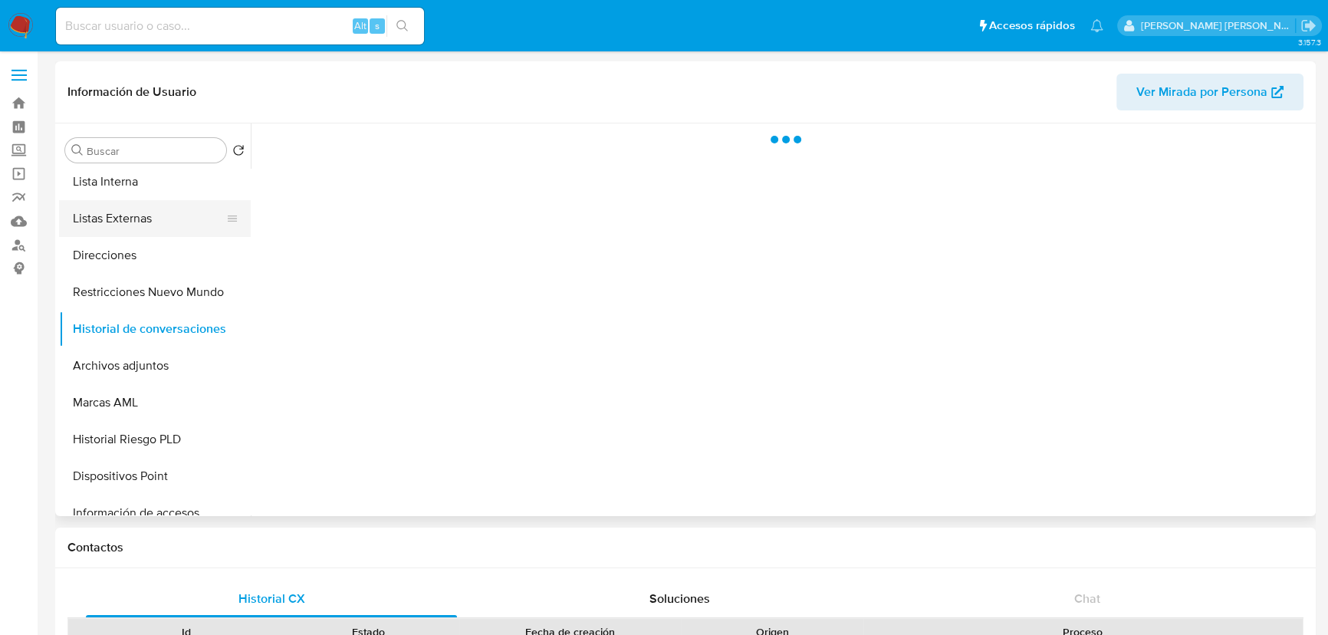
scroll to position [159, 0]
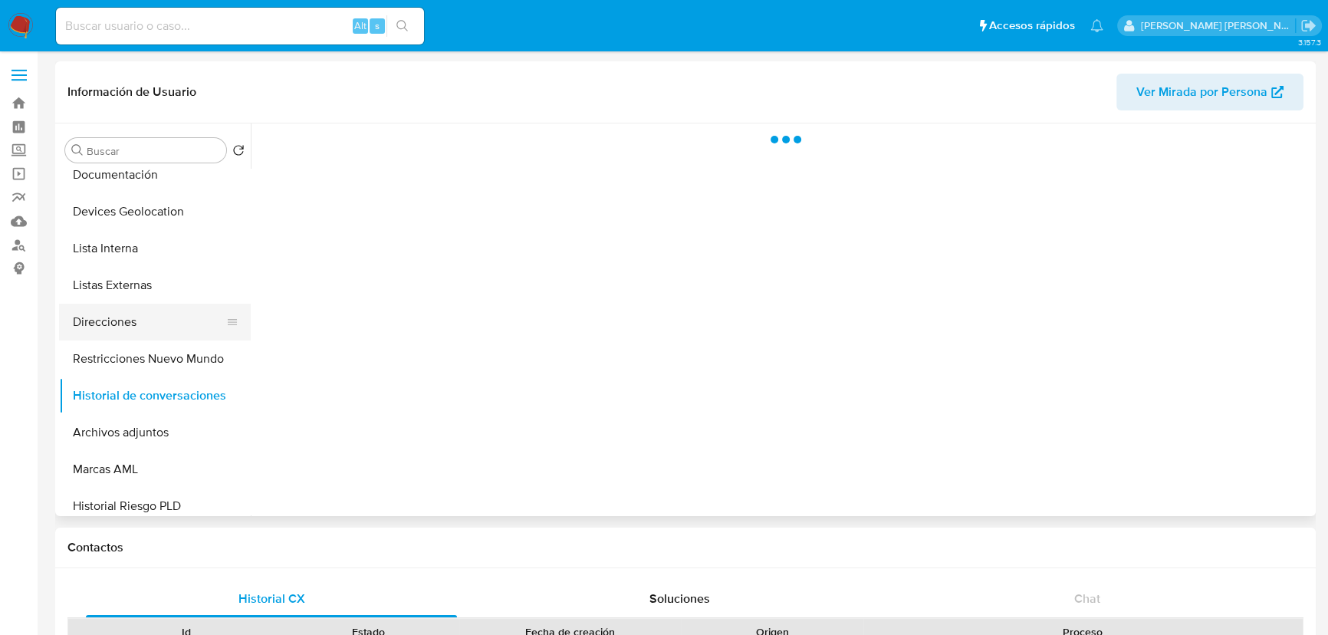
drag, startPoint x: 179, startPoint y: 372, endPoint x: 179, endPoint y: 337, distance: 34.5
click at [179, 370] on button "Restricciones Nuevo Mundo" at bounding box center [155, 358] width 192 height 37
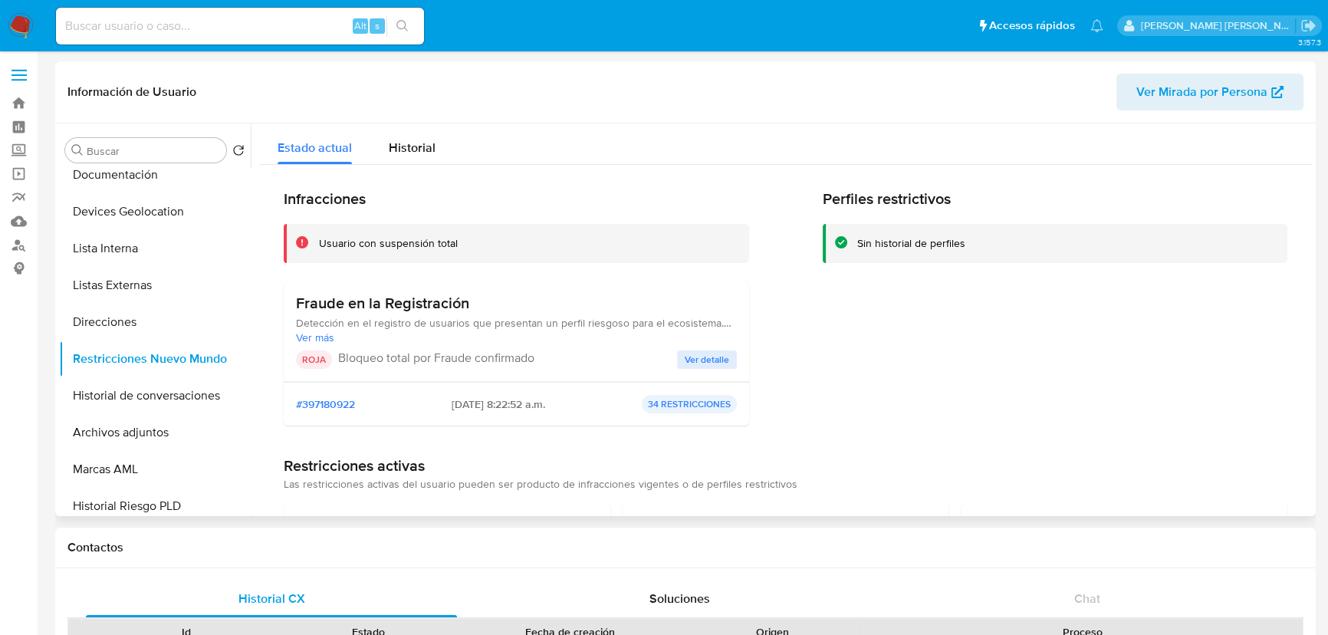
click at [685, 360] on span "Ver detalle" at bounding box center [707, 359] width 44 height 15
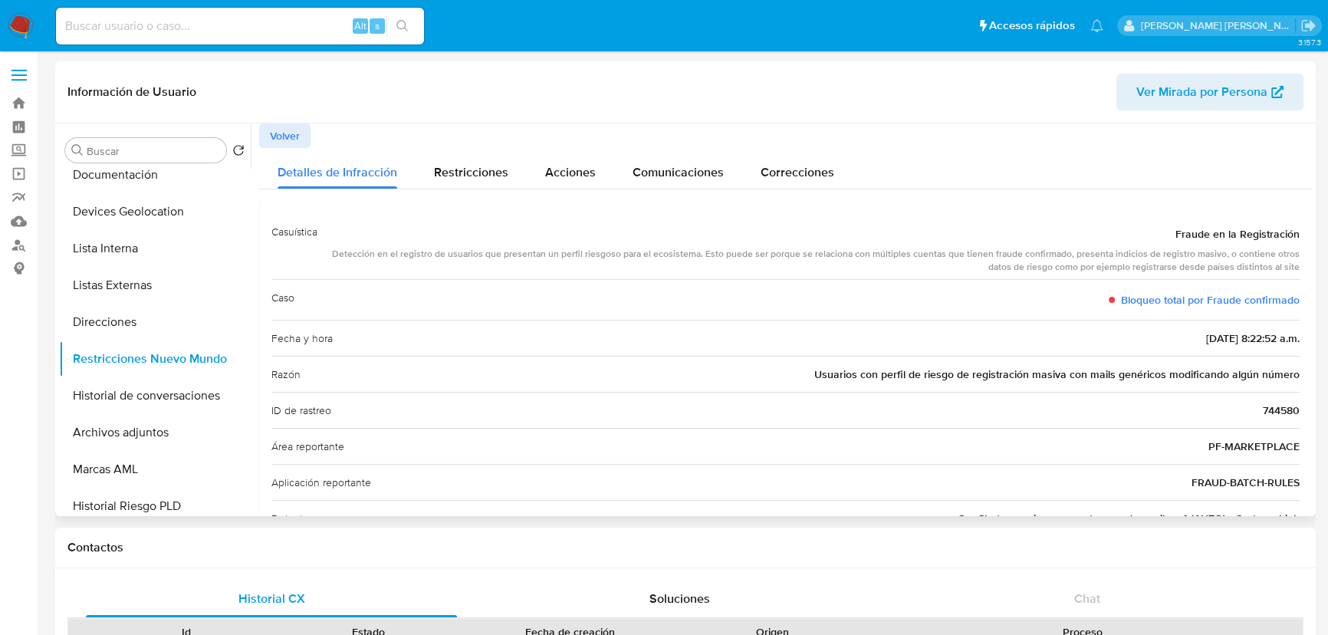
drag, startPoint x: 882, startPoint y: 259, endPoint x: 1313, endPoint y: 269, distance: 431.7
click at [1313, 269] on div "Buscar Volver al orden por defecto KYC General Historial Casos Cruces y Relacio…" at bounding box center [685, 319] width 1260 height 393
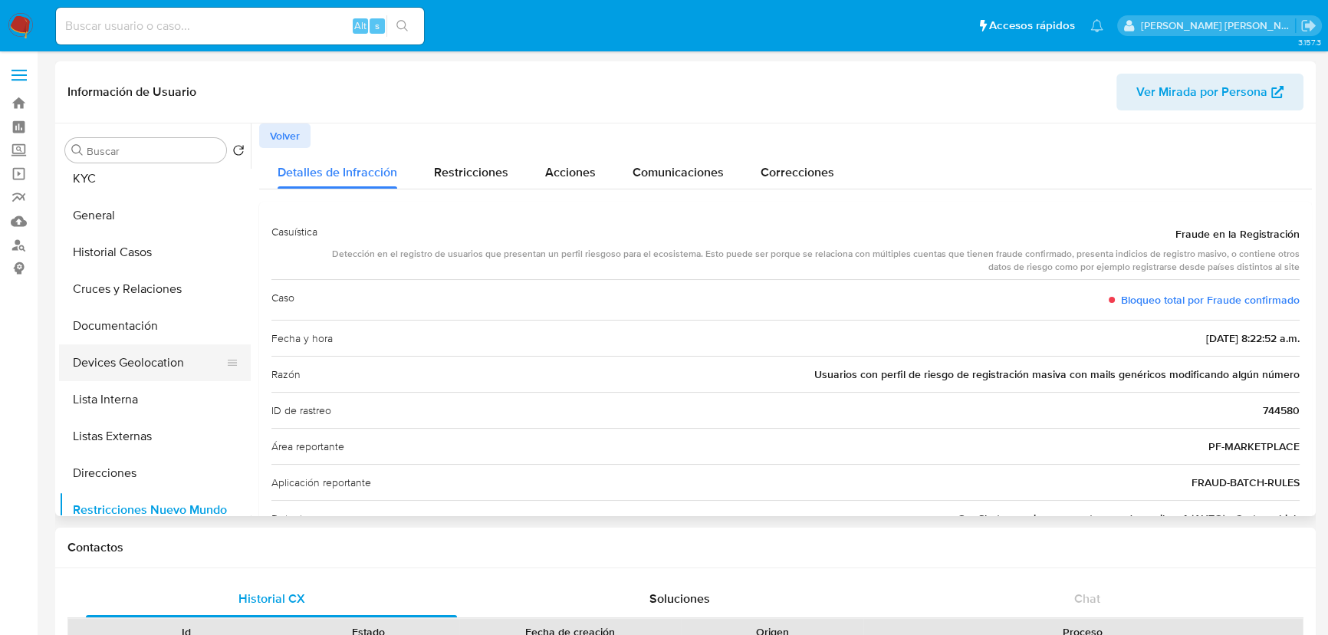
scroll to position [0, 0]
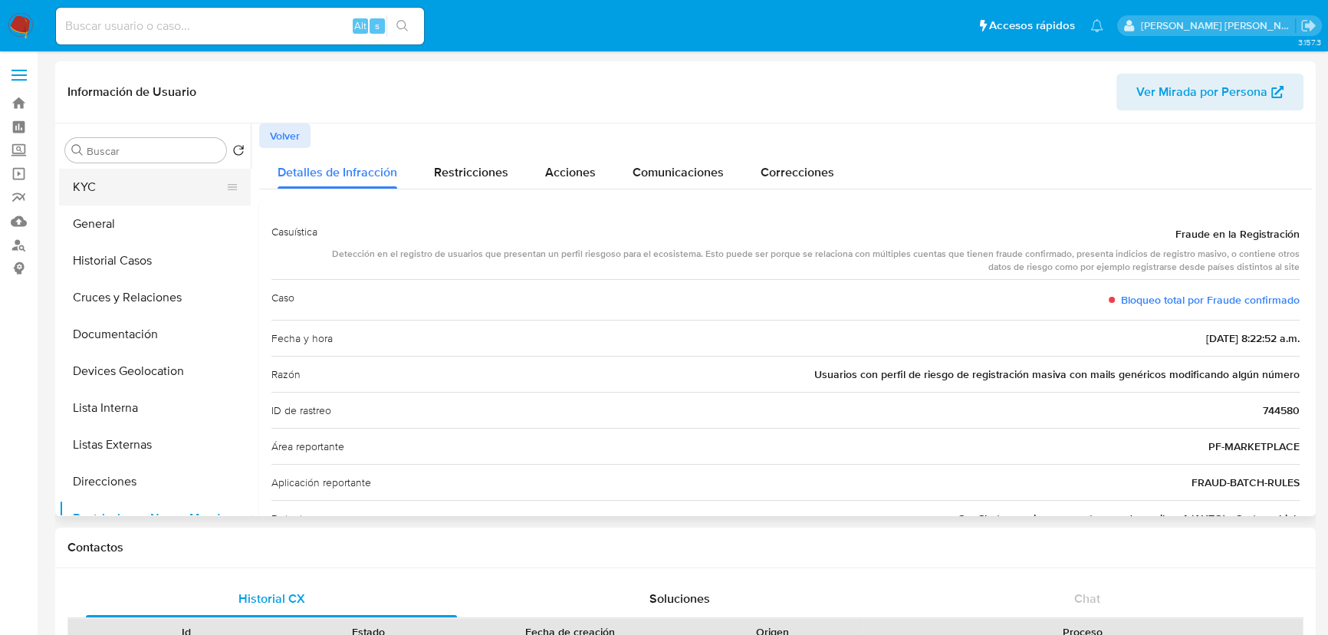
click at [121, 190] on button "KYC" at bounding box center [148, 187] width 179 height 37
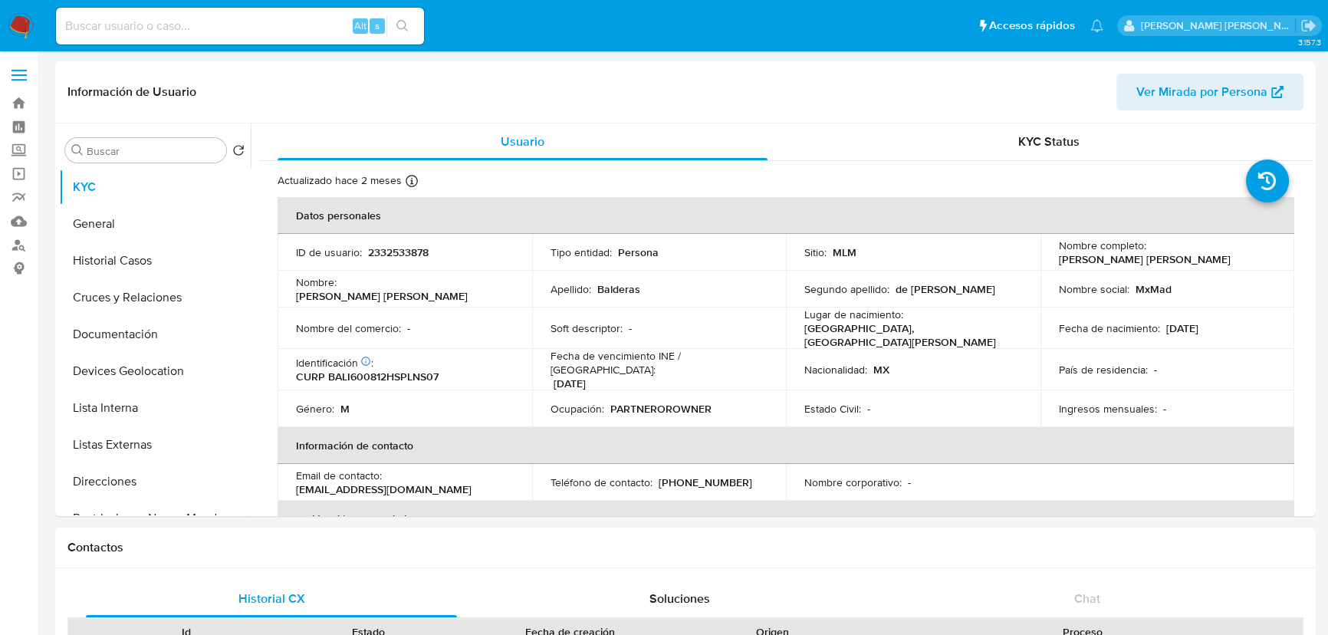
select select "10"
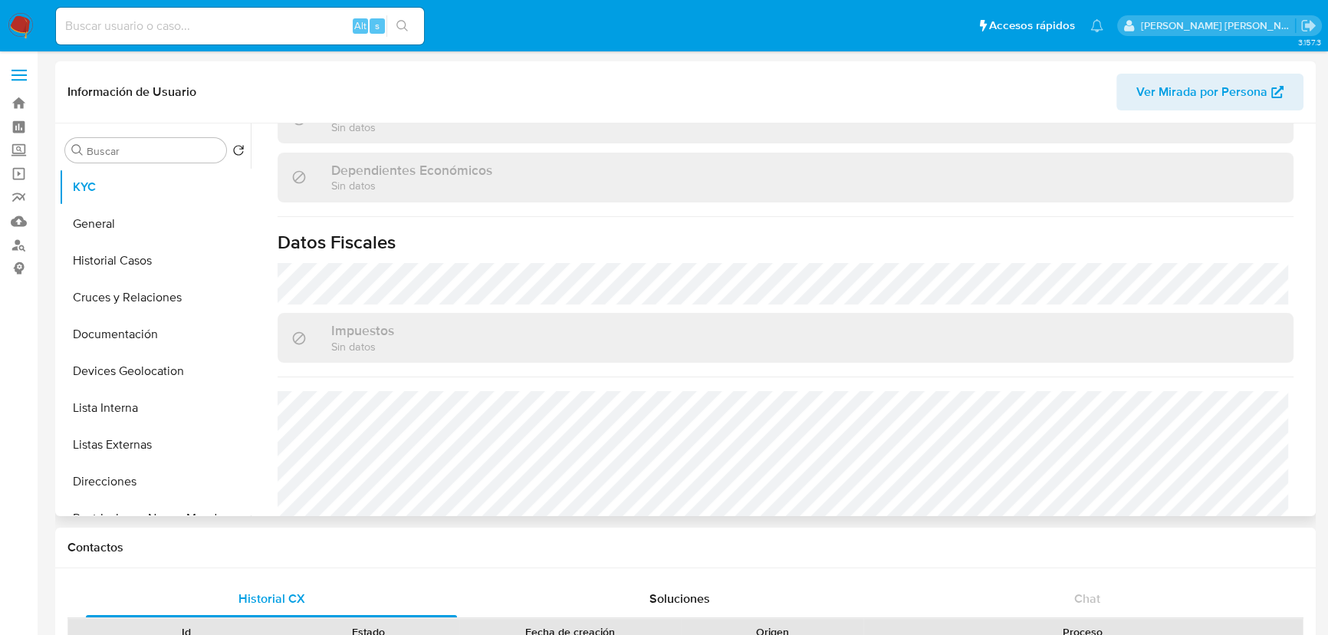
scroll to position [963, 0]
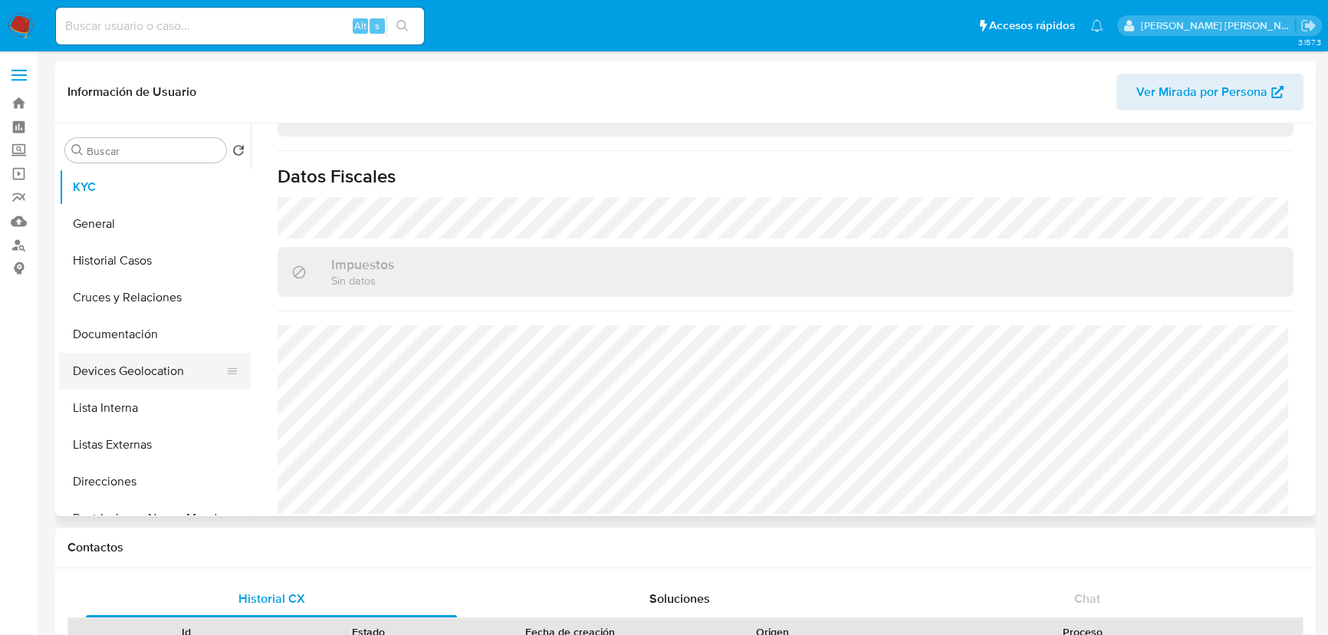
click at [144, 291] on button "Cruces y Relaciones" at bounding box center [155, 297] width 192 height 37
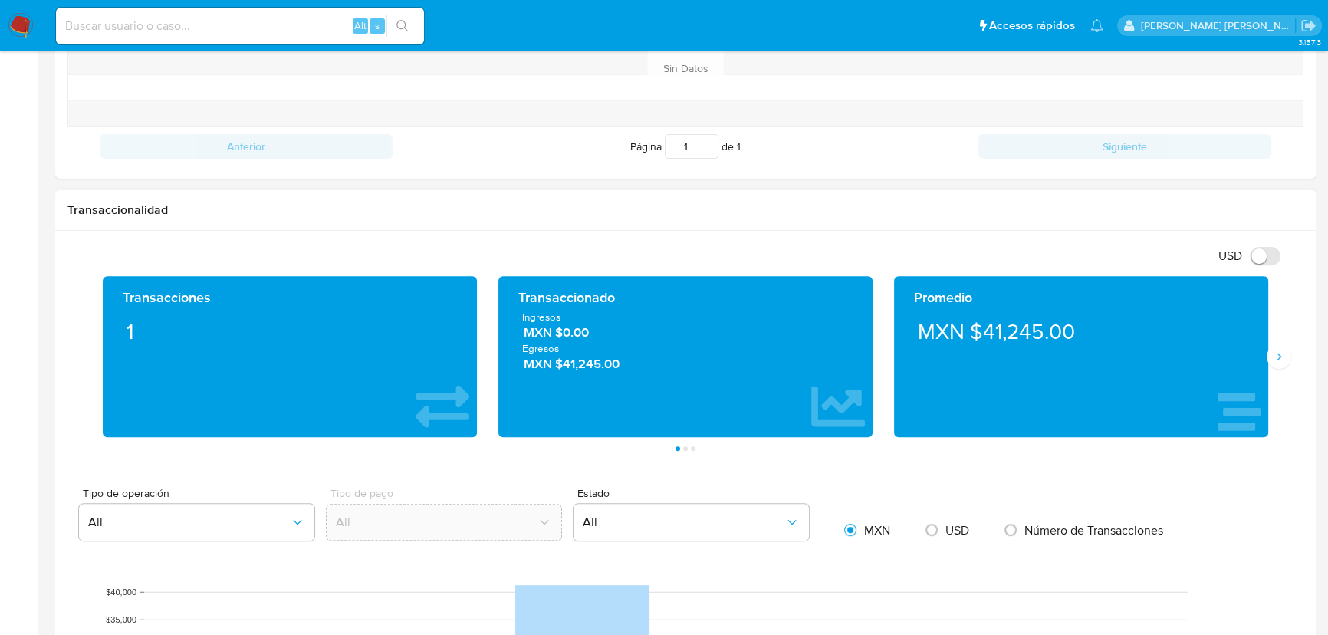
scroll to position [975, 0]
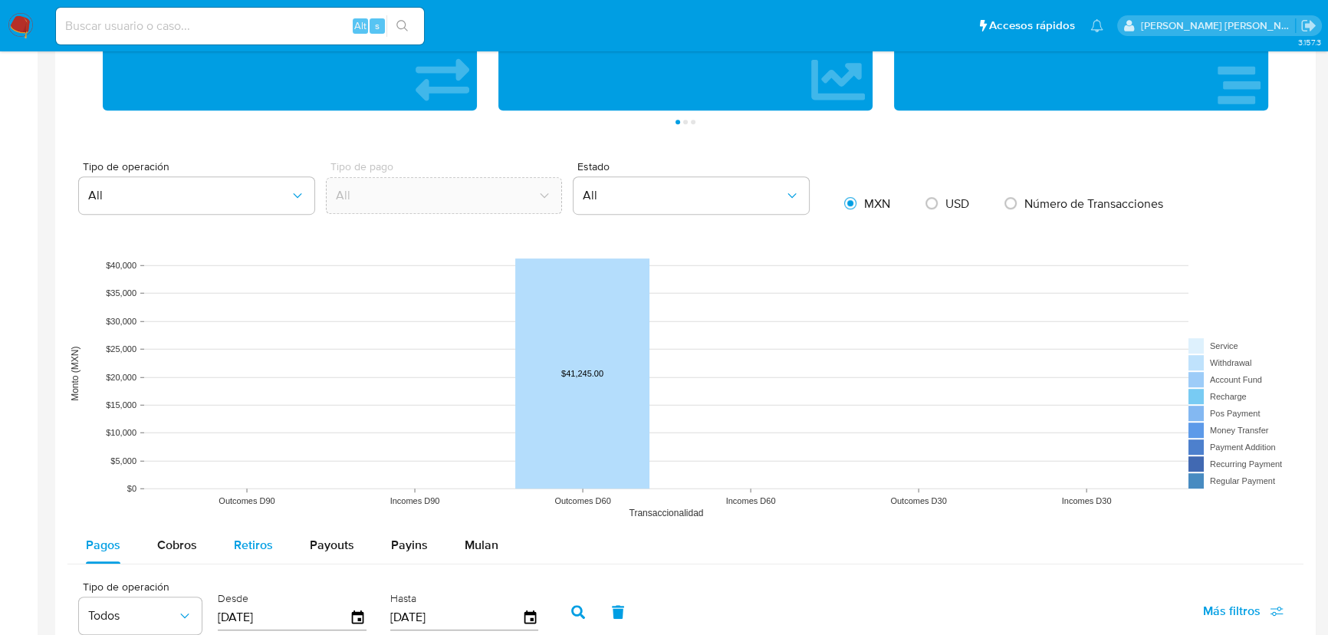
click at [199, 548] on button "Cobros" at bounding box center [177, 545] width 77 height 37
select select "10"
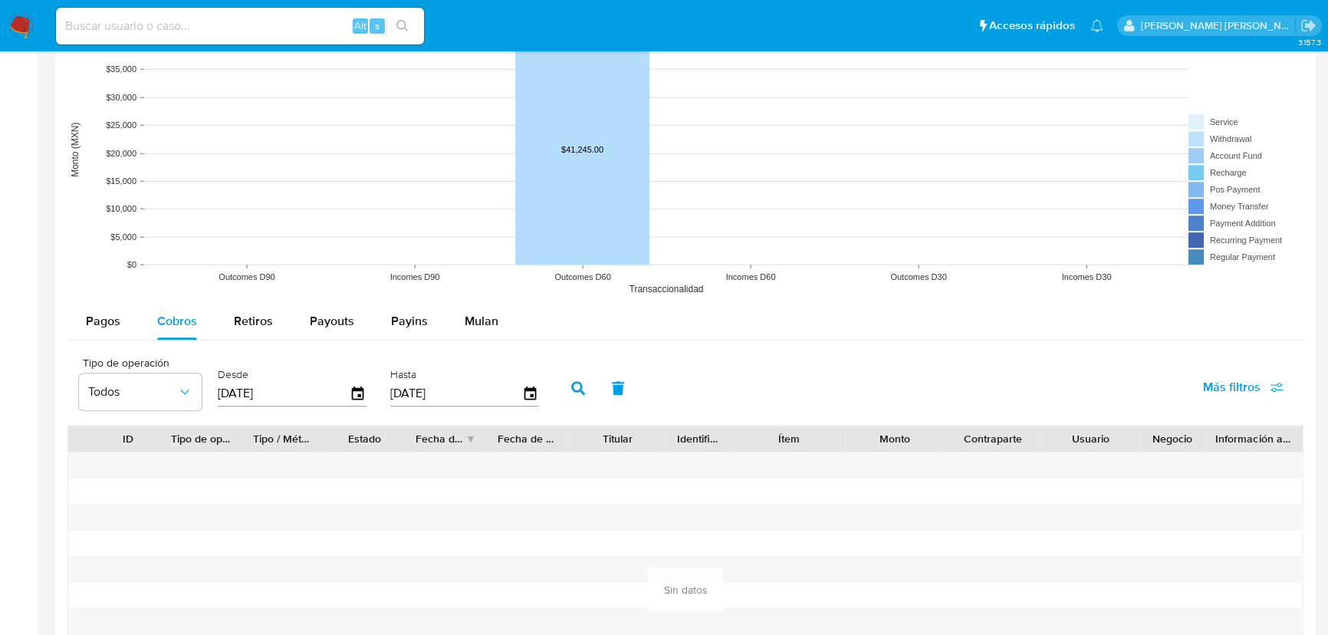
scroll to position [1254, 0]
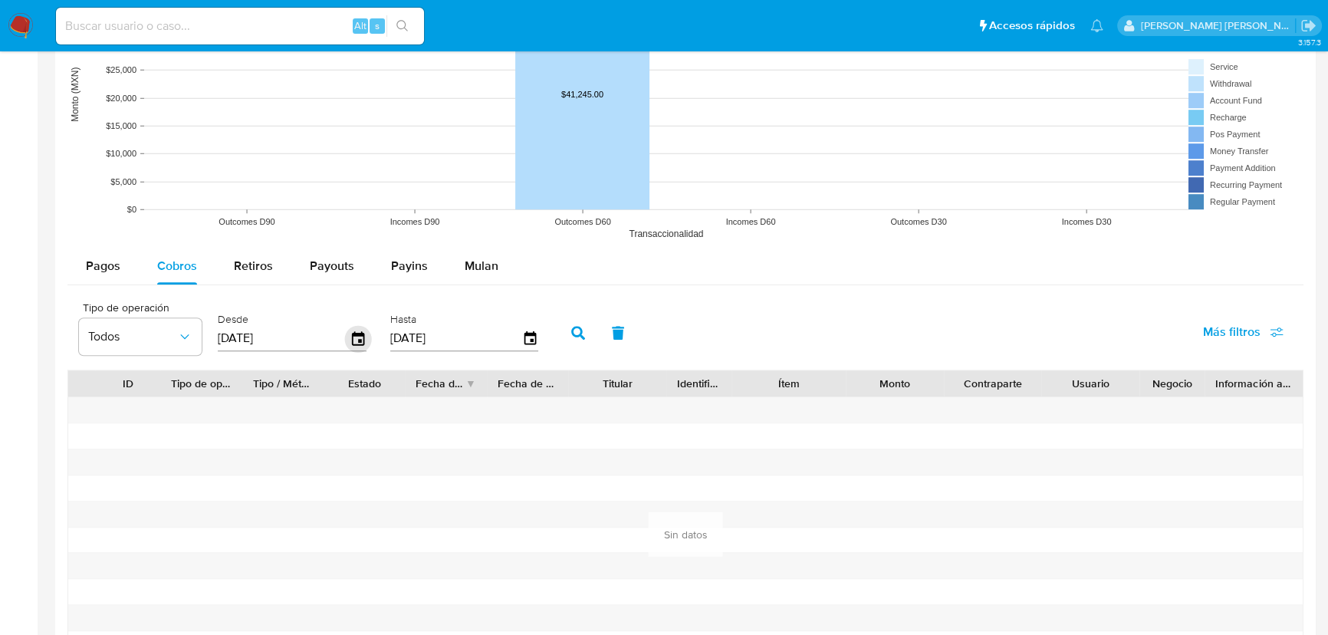
click at [363, 338] on icon "button" at bounding box center [358, 338] width 12 height 14
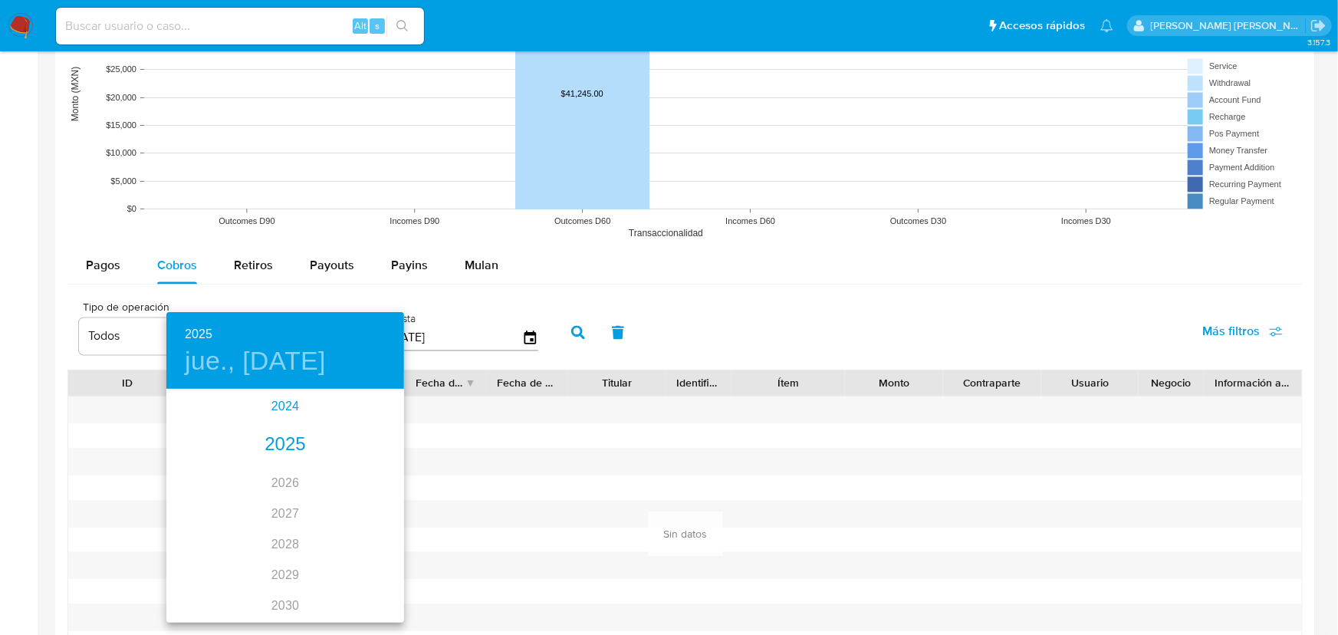
click at [274, 404] on div "2024" at bounding box center [285, 406] width 238 height 31
click at [302, 593] on div "nov." at bounding box center [284, 591] width 79 height 57
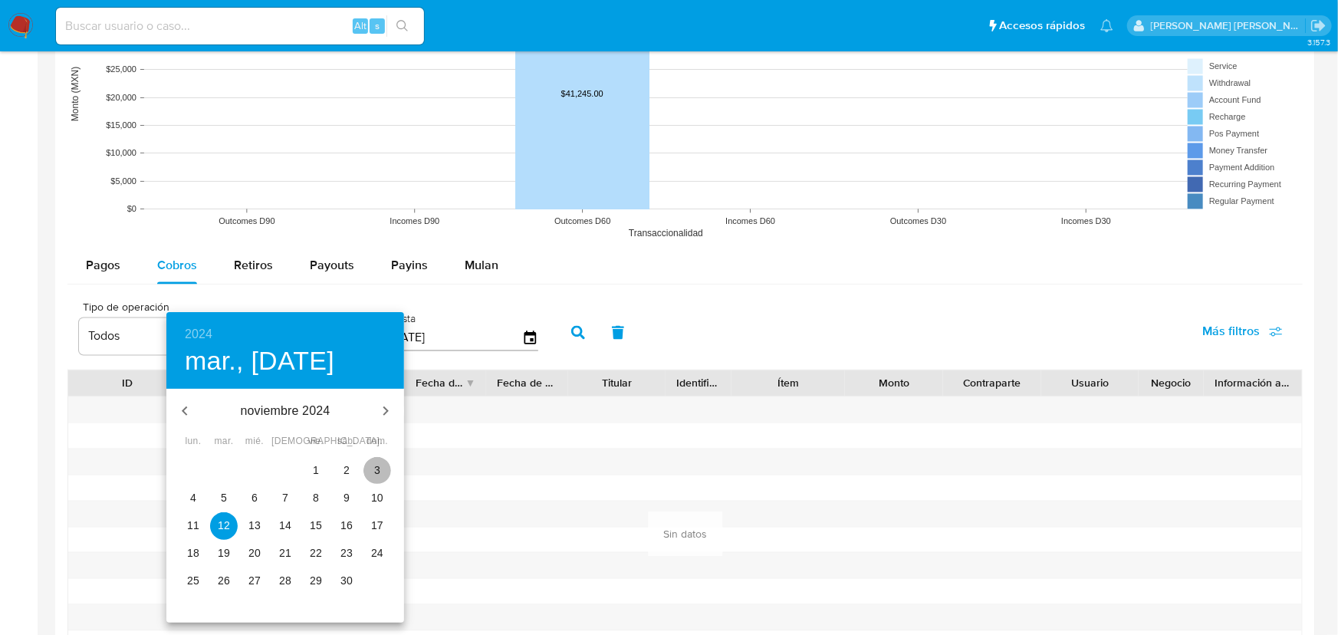
click at [366, 471] on span "3" at bounding box center [377, 469] width 28 height 15
type input "03/11/2024"
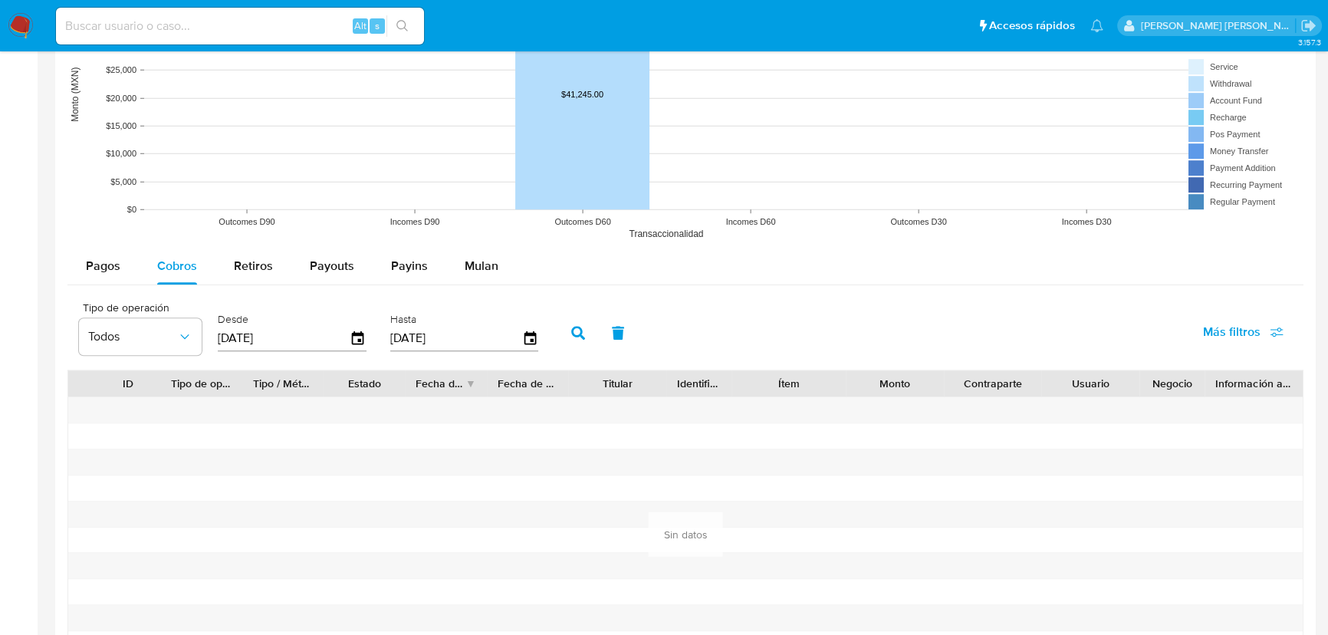
click at [580, 333] on icon "button" at bounding box center [578, 333] width 14 height 14
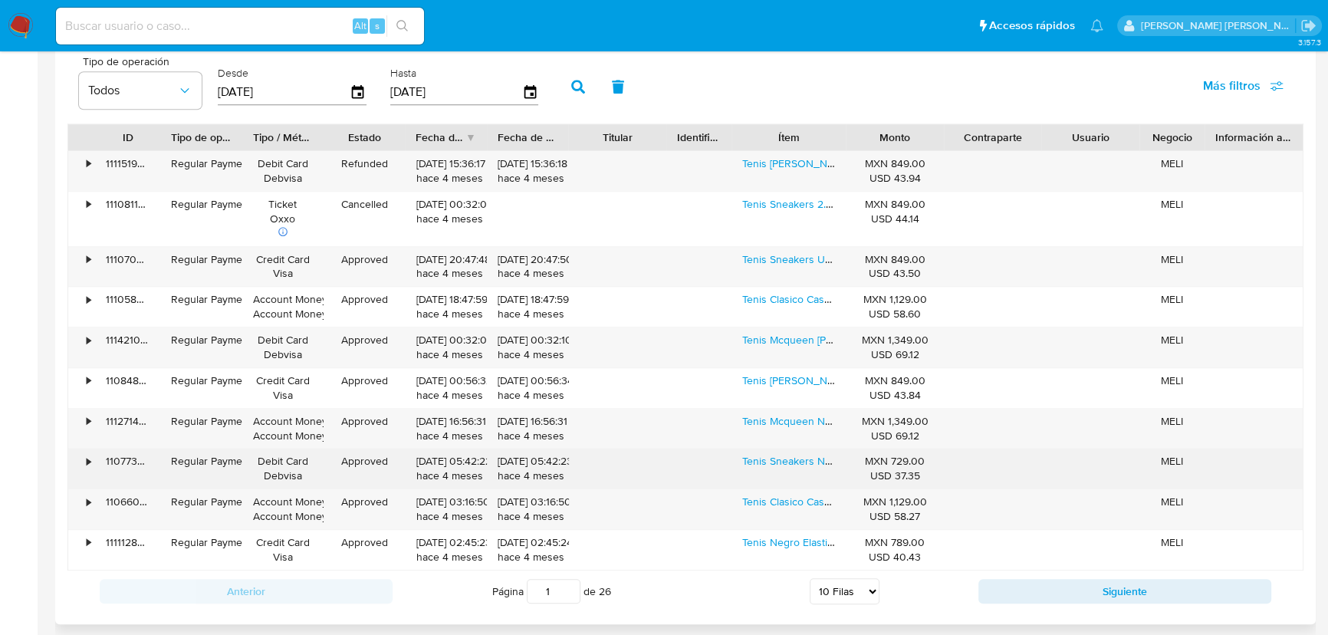
scroll to position [1533, 0]
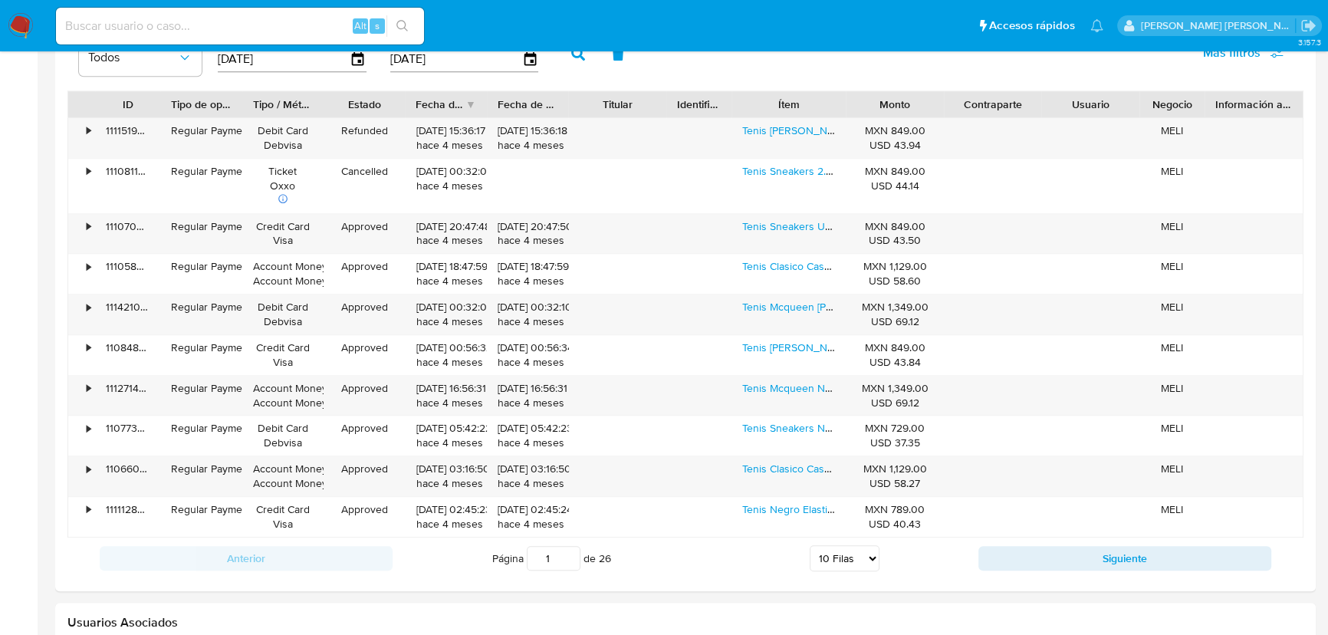
click at [1020, 566] on button "Siguiente" at bounding box center [1124, 558] width 293 height 25
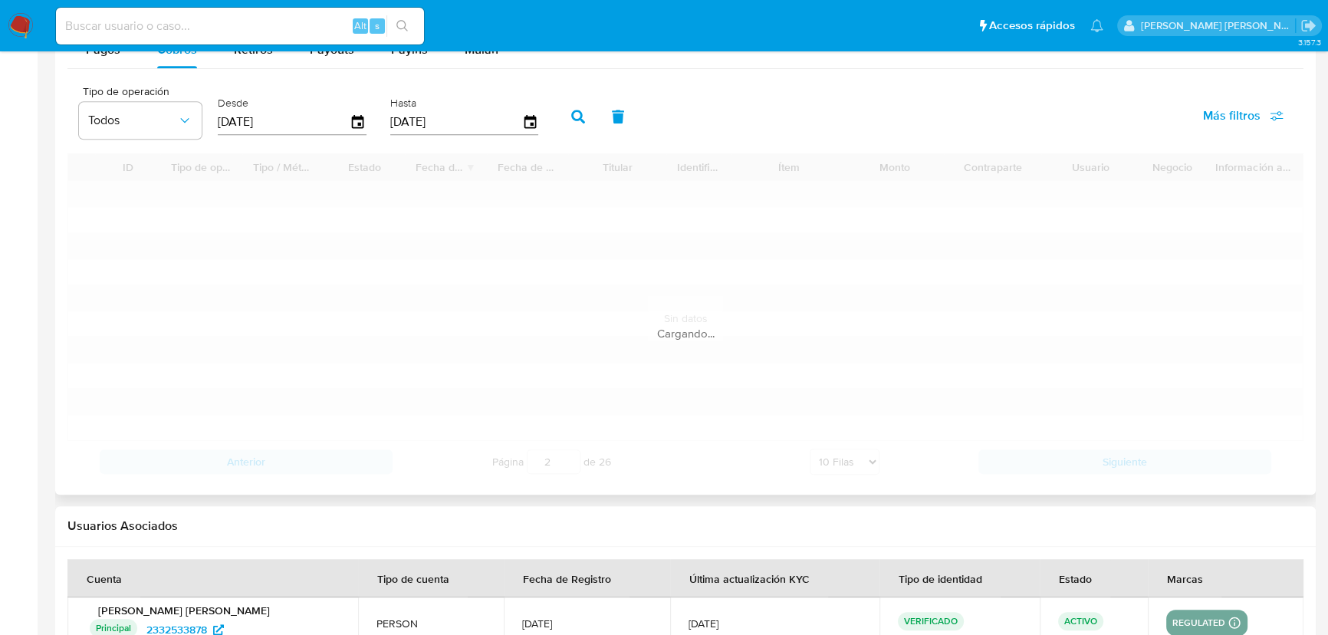
scroll to position [1394, 0]
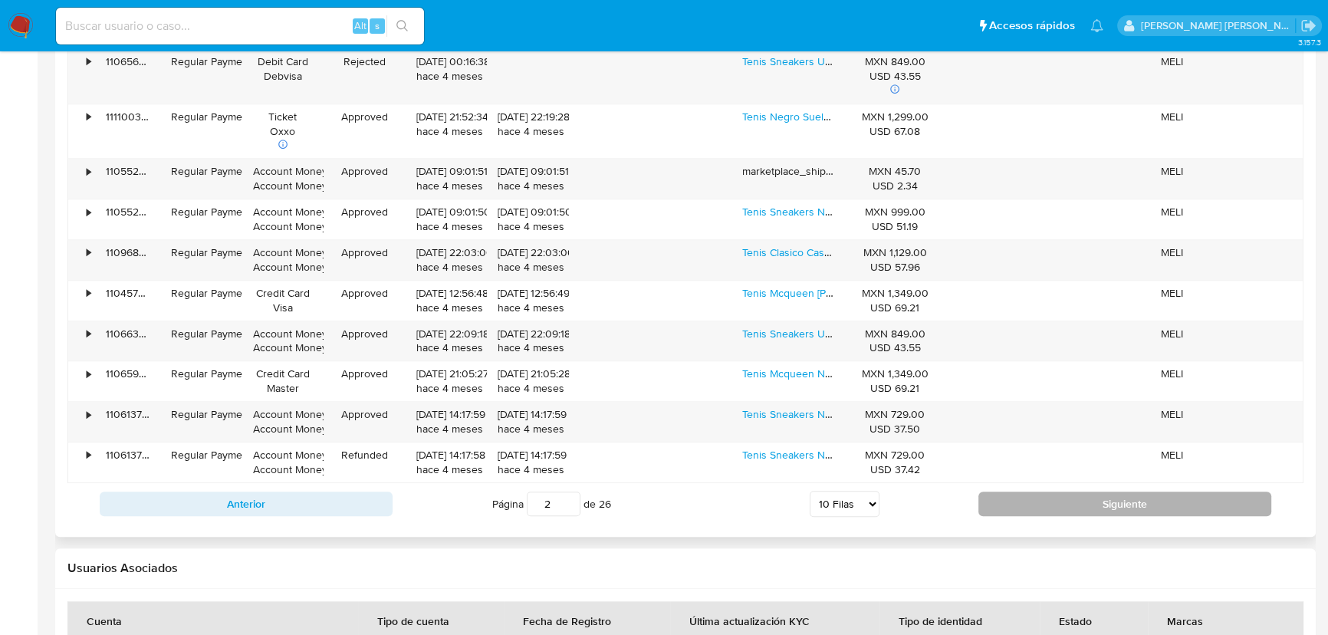
click at [1104, 496] on button "Siguiente" at bounding box center [1124, 503] width 293 height 25
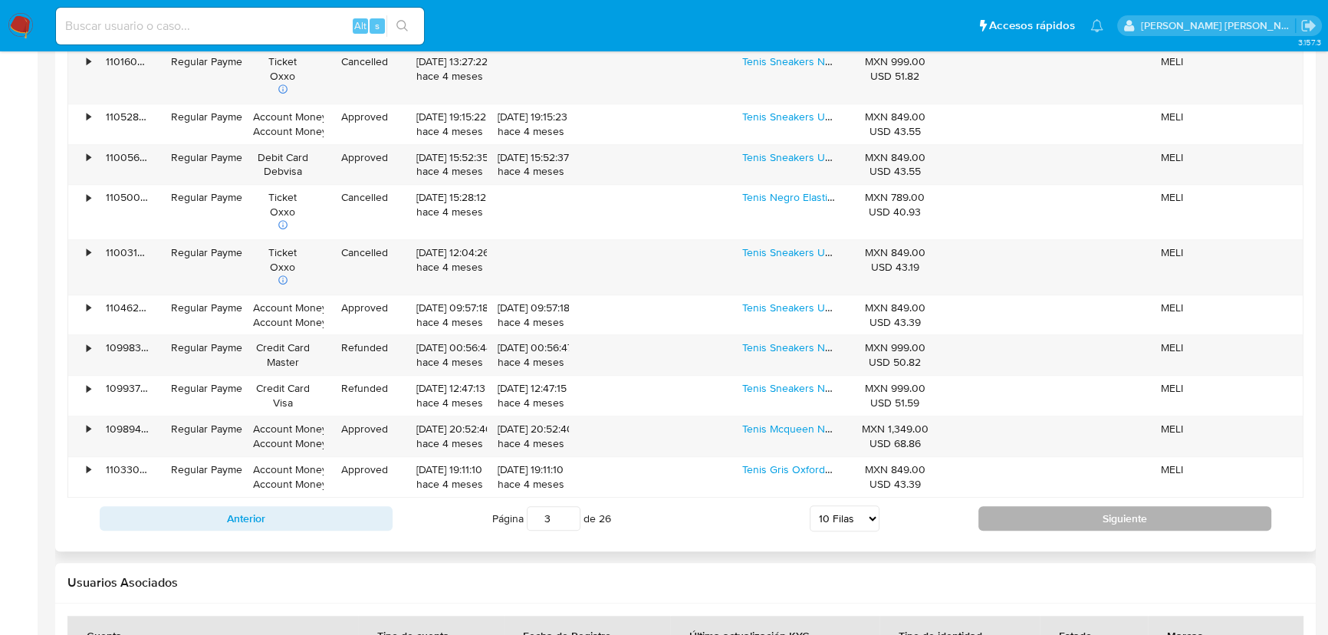
click at [1093, 520] on button "Siguiente" at bounding box center [1124, 518] width 293 height 25
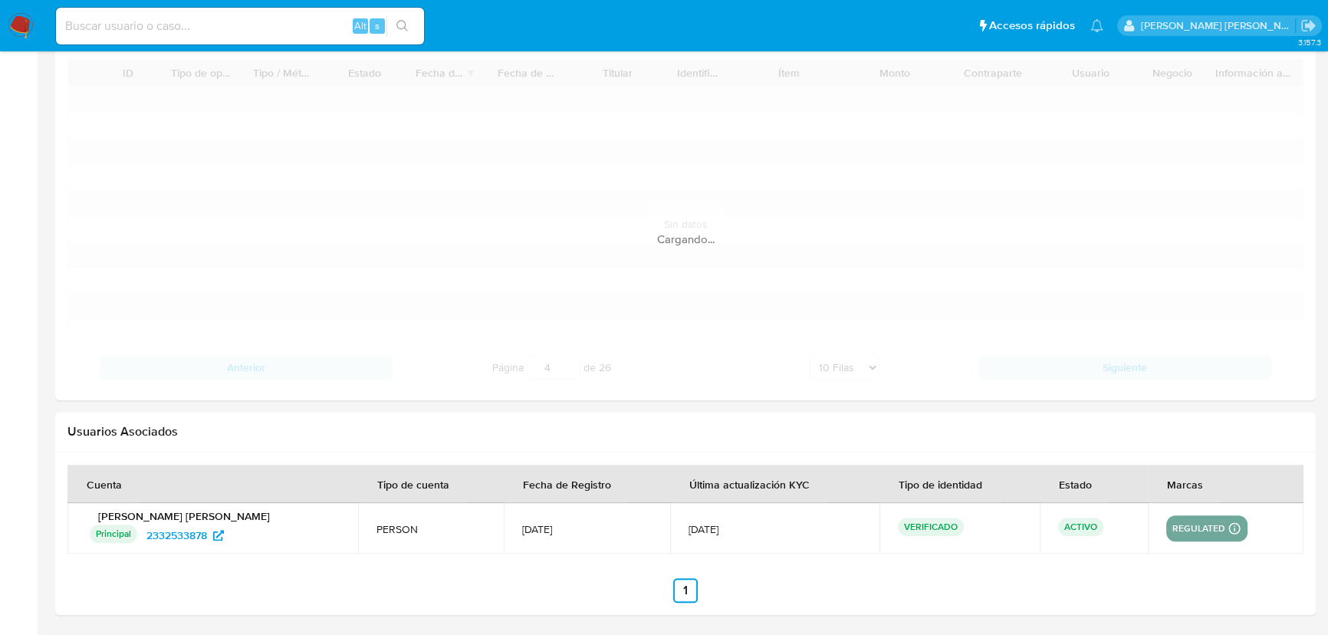
scroll to position [1602, 0]
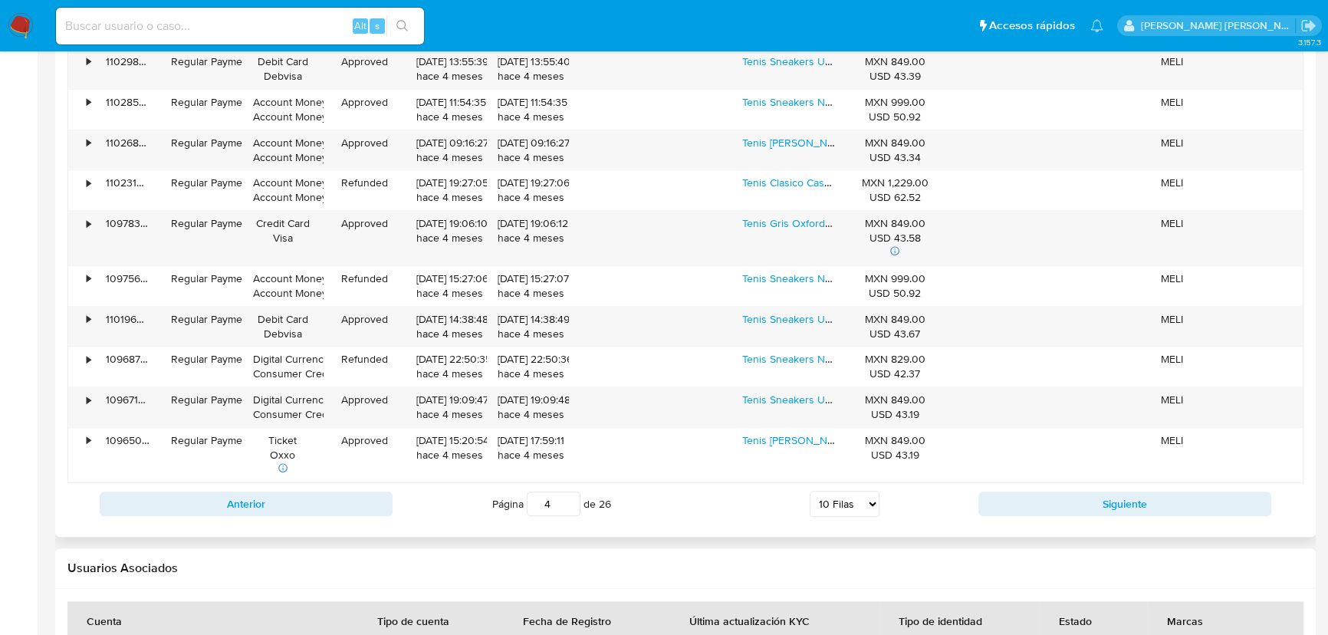
click at [1076, 518] on div "Anterior Página 4 de 26 5 Filas 10 Filas 20 Filas 25 Filas 50 Filas 100 Filas S…" at bounding box center [685, 503] width 1236 height 41
click at [1079, 509] on button "Siguiente" at bounding box center [1124, 503] width 293 height 25
type input "5"
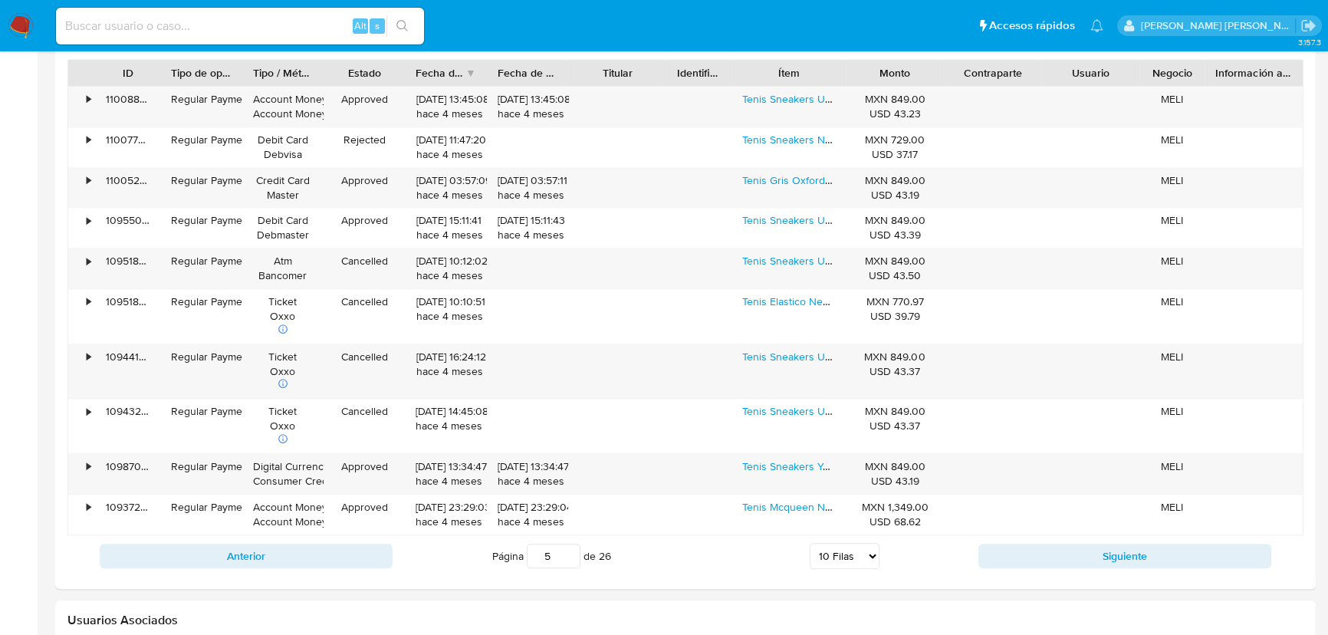
scroll to position [1324, 0]
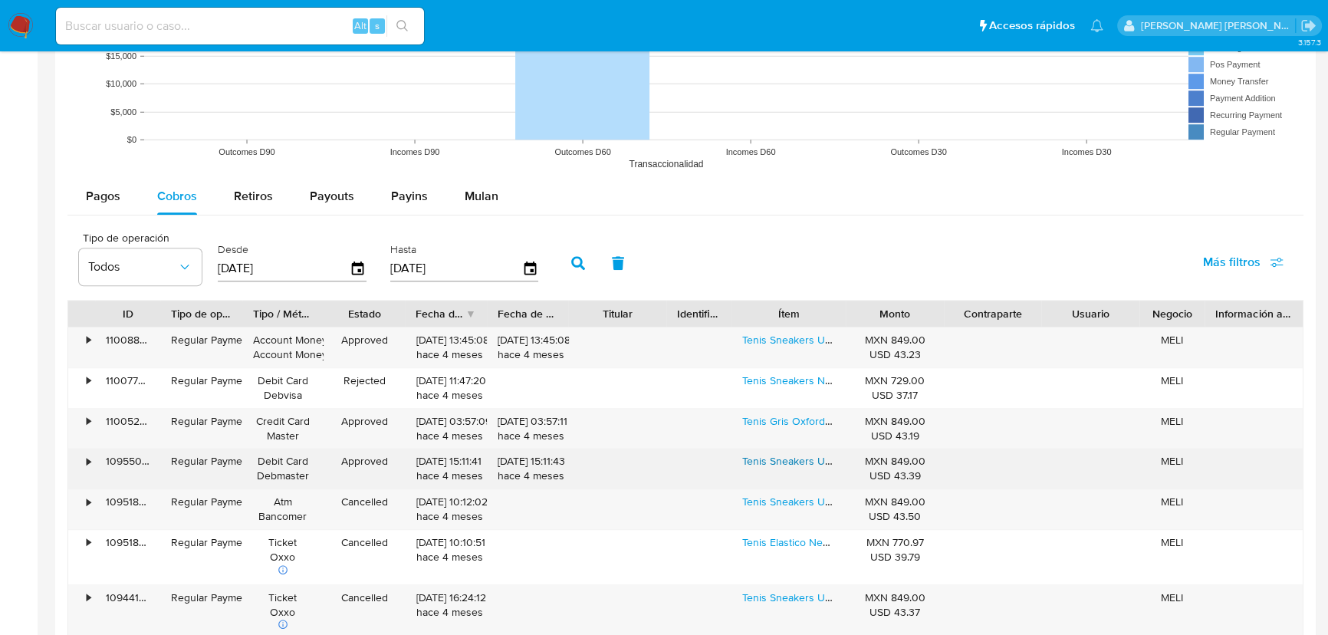
click at [770, 462] on link "Tenis Sneakers Unisex Moda Portofino Clasico." at bounding box center [853, 460] width 222 height 15
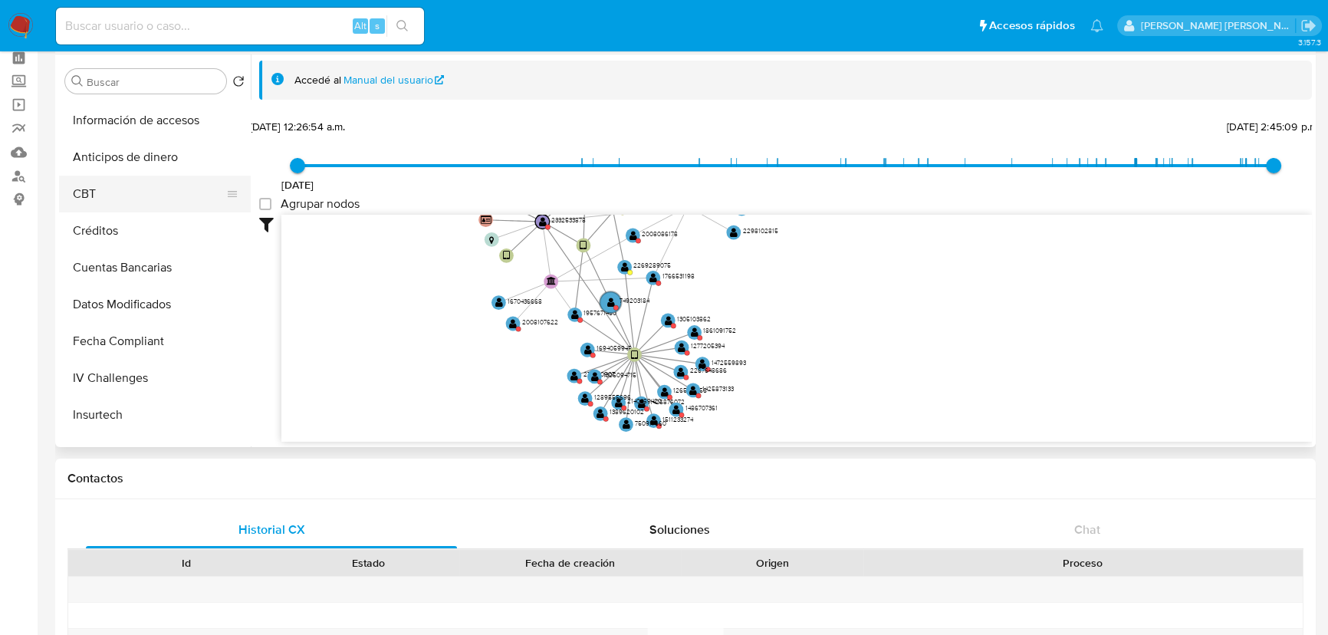
scroll to position [438, 0]
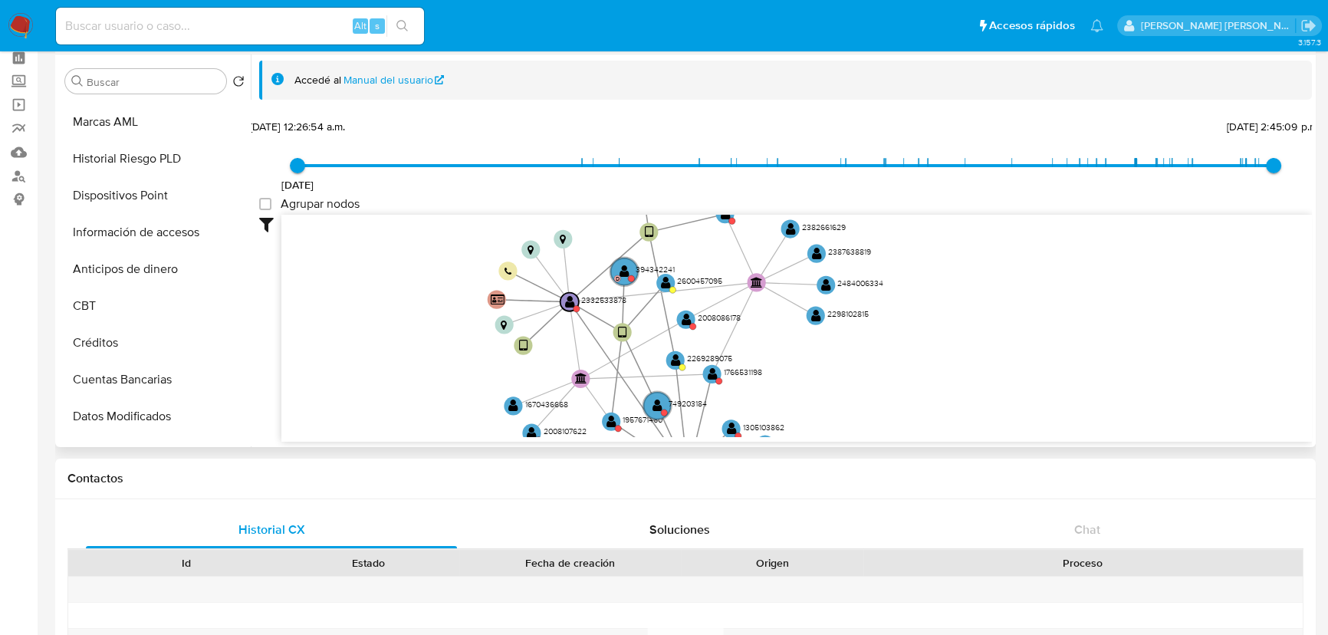
drag, startPoint x: 490, startPoint y: 314, endPoint x: 542, endPoint y: 344, distance: 60.1
click at [526, 411] on icon "user-1426876072  1426876072 user-1389620102  1389620102 user-1265812156  126…" at bounding box center [796, 326] width 1030 height 222
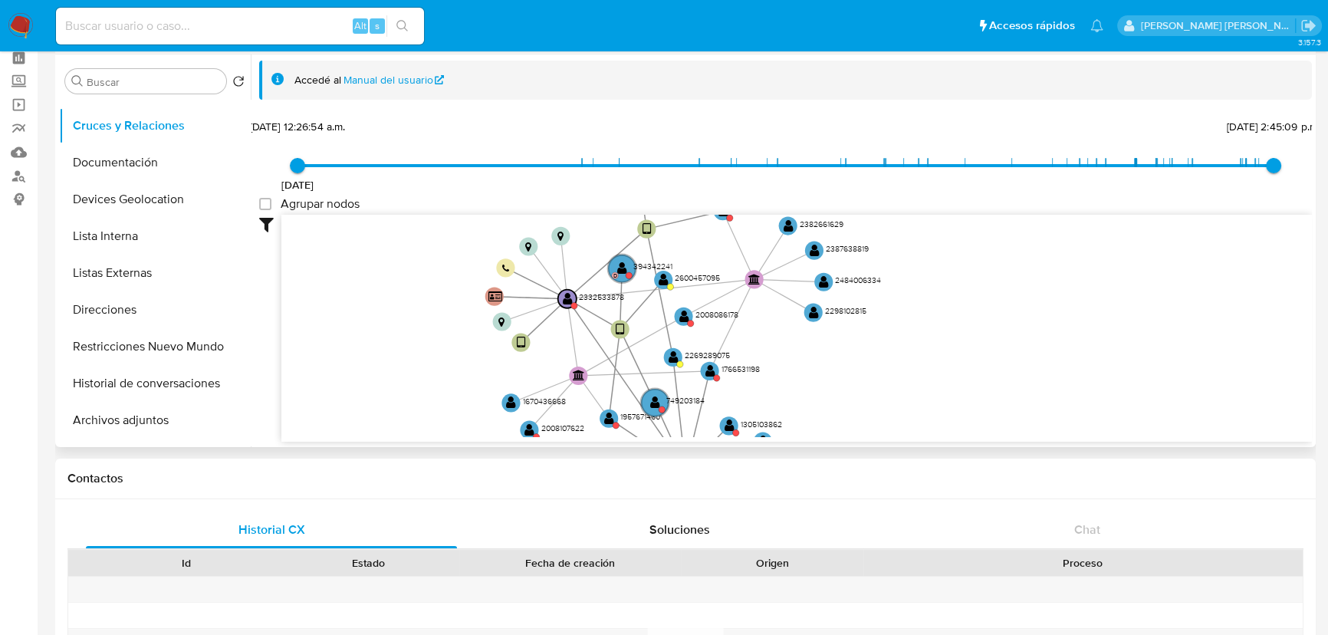
scroll to position [0, 0]
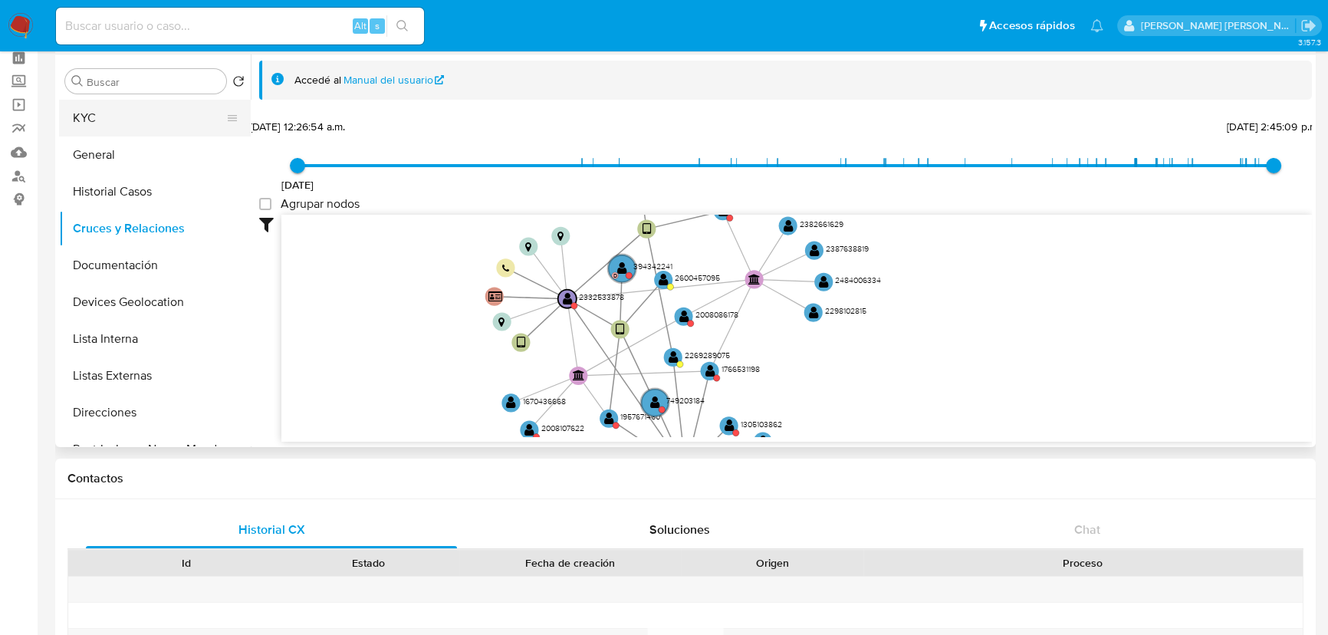
click at [139, 108] on button "KYC" at bounding box center [148, 118] width 179 height 37
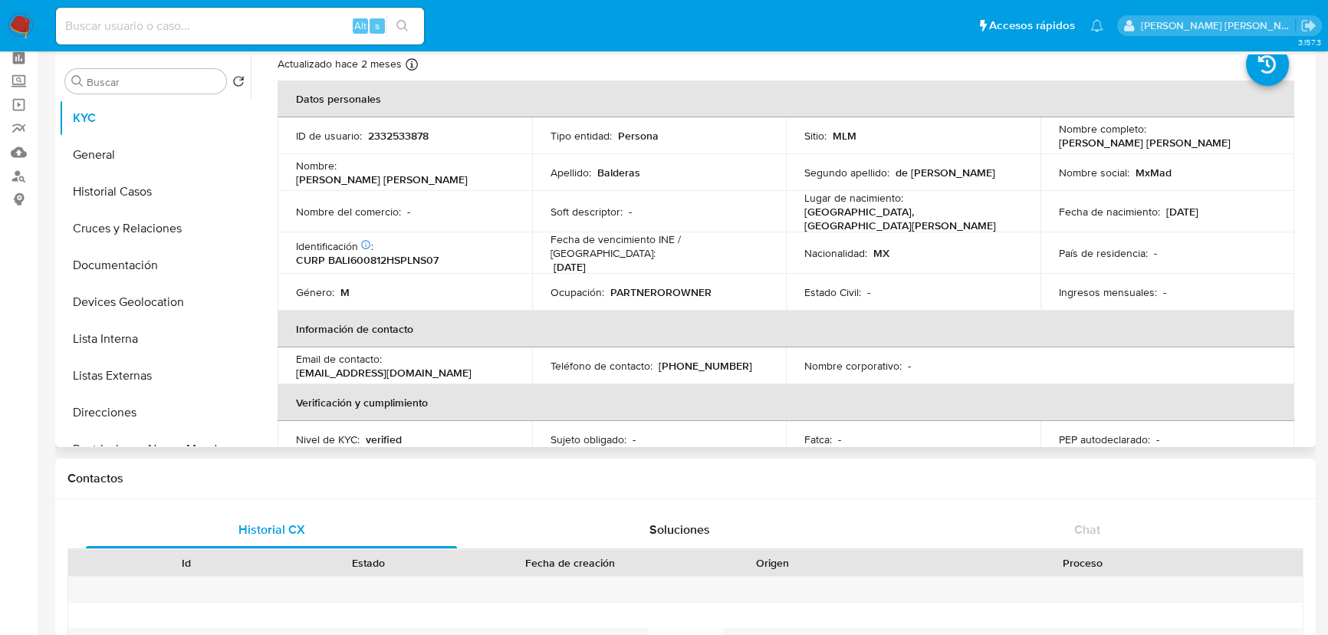
scroll to position [69, 0]
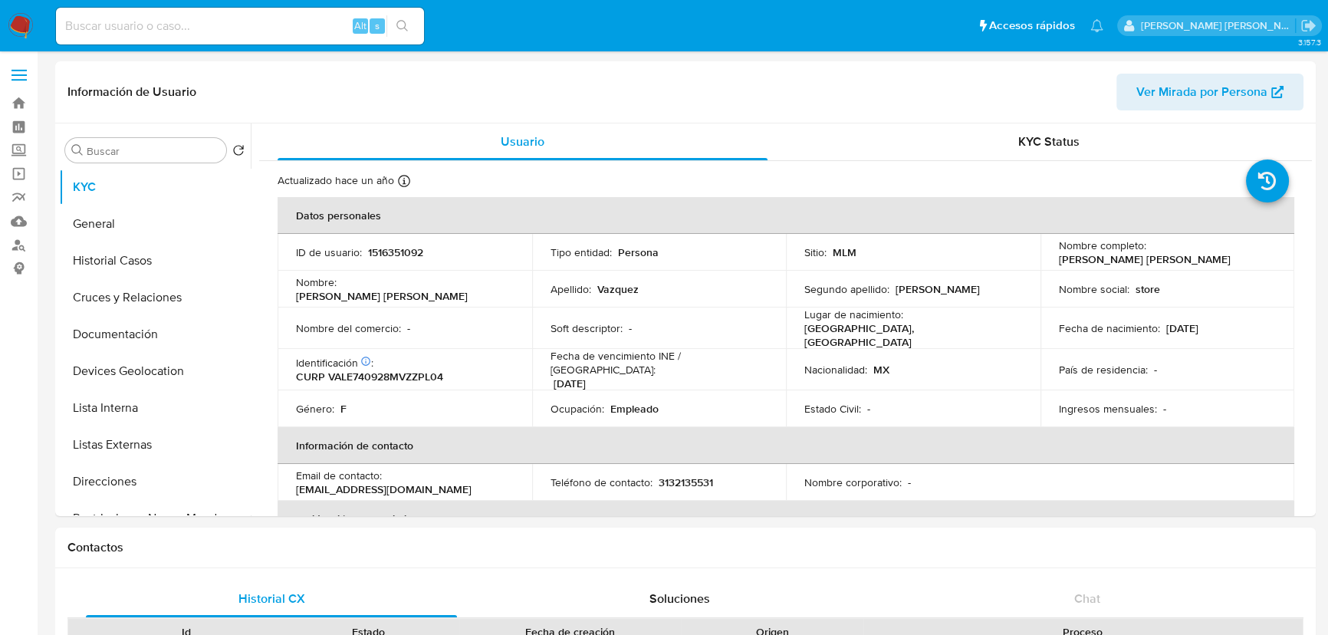
select select "10"
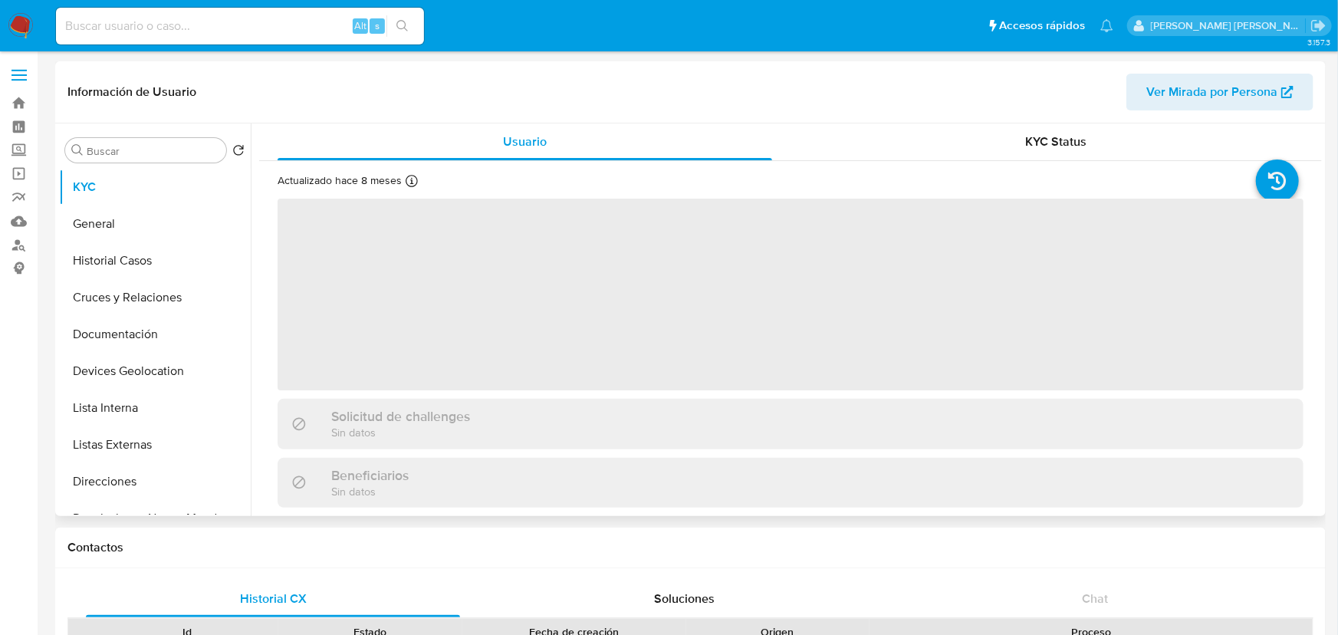
select select "10"
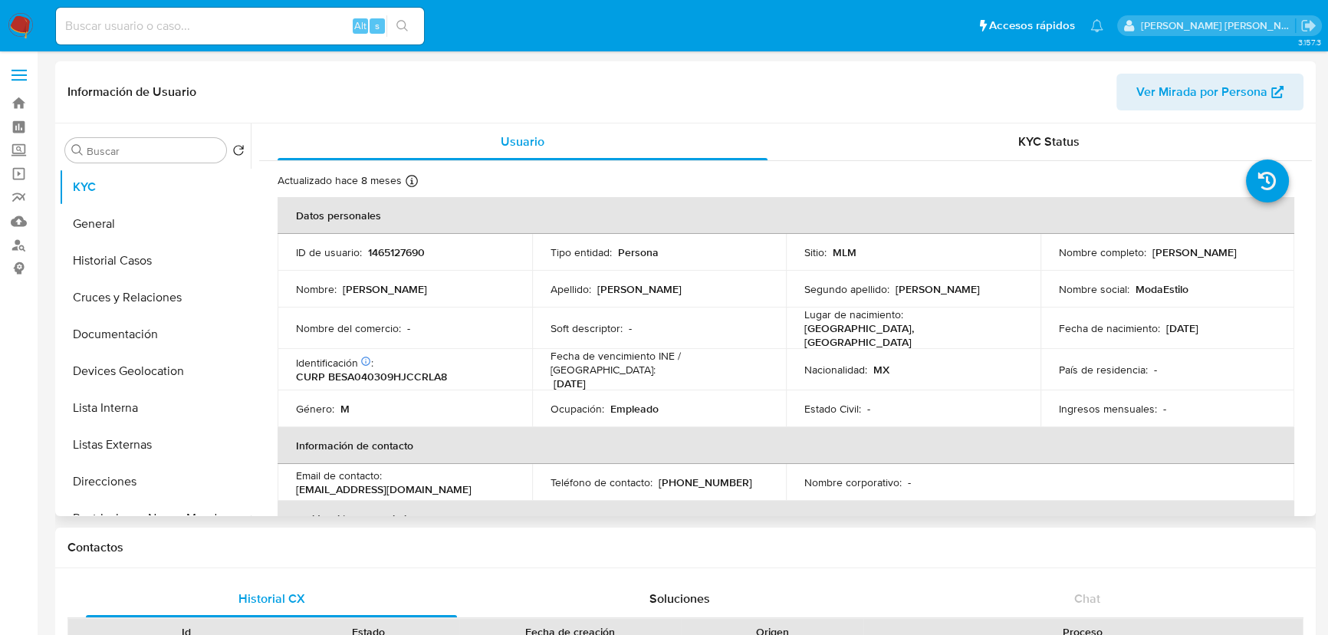
select select "10"
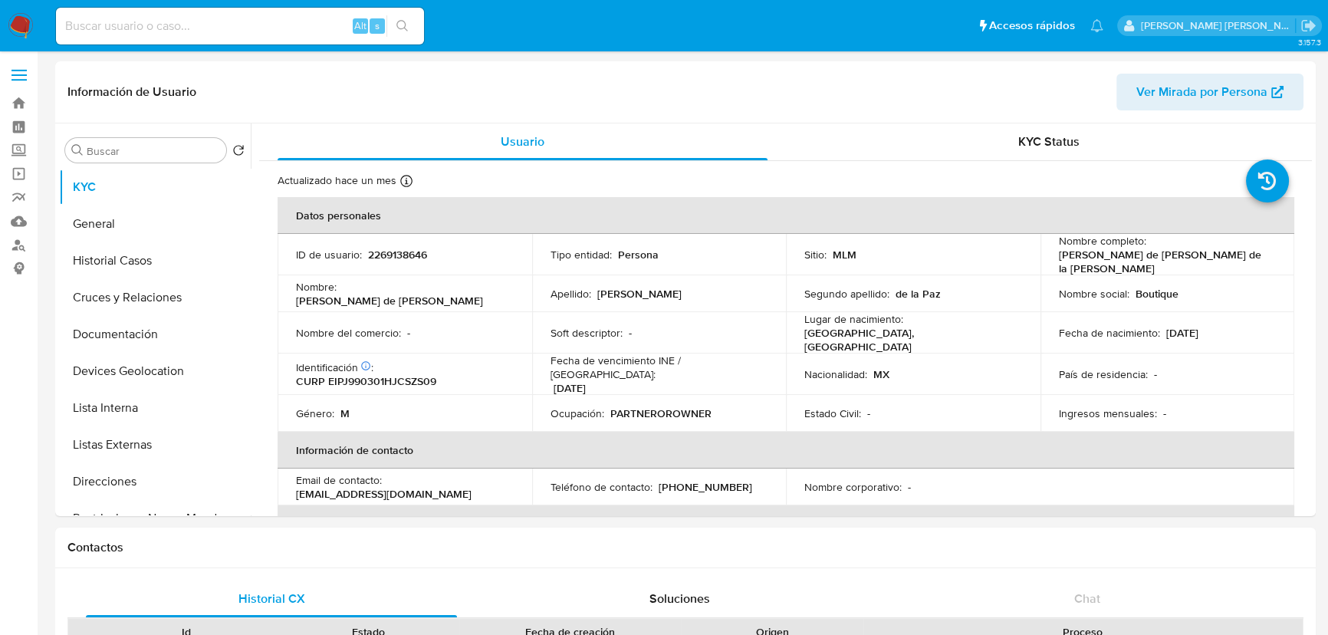
select select "10"
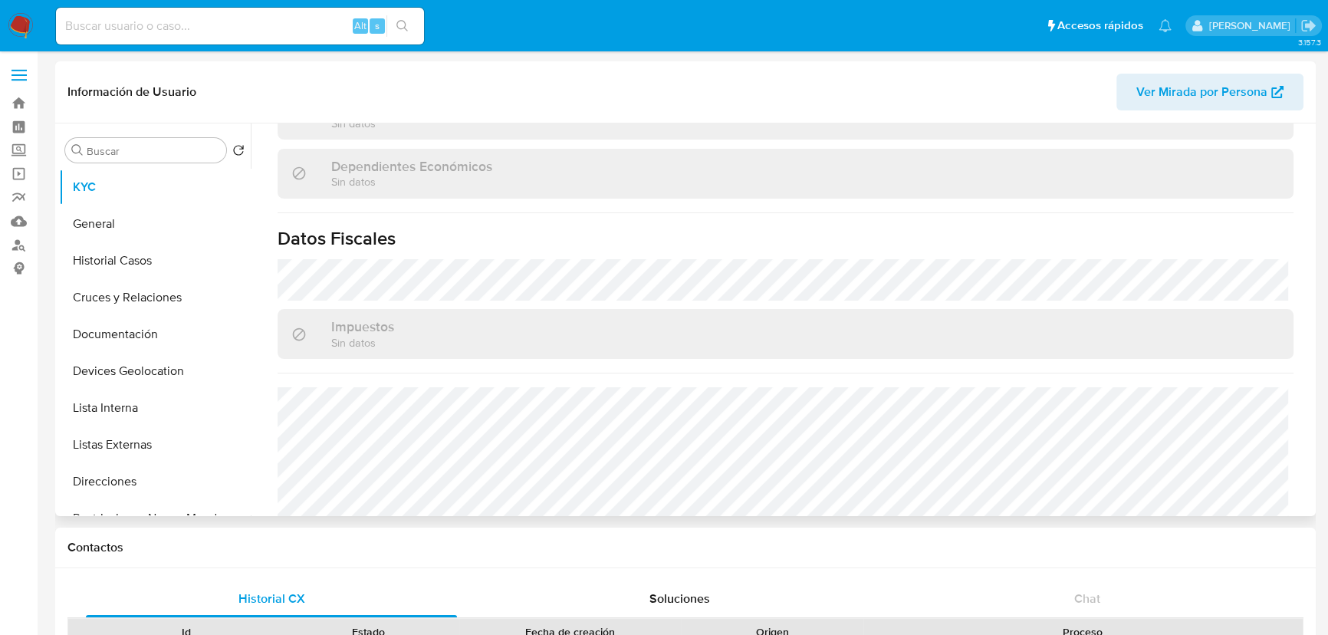
scroll to position [963, 0]
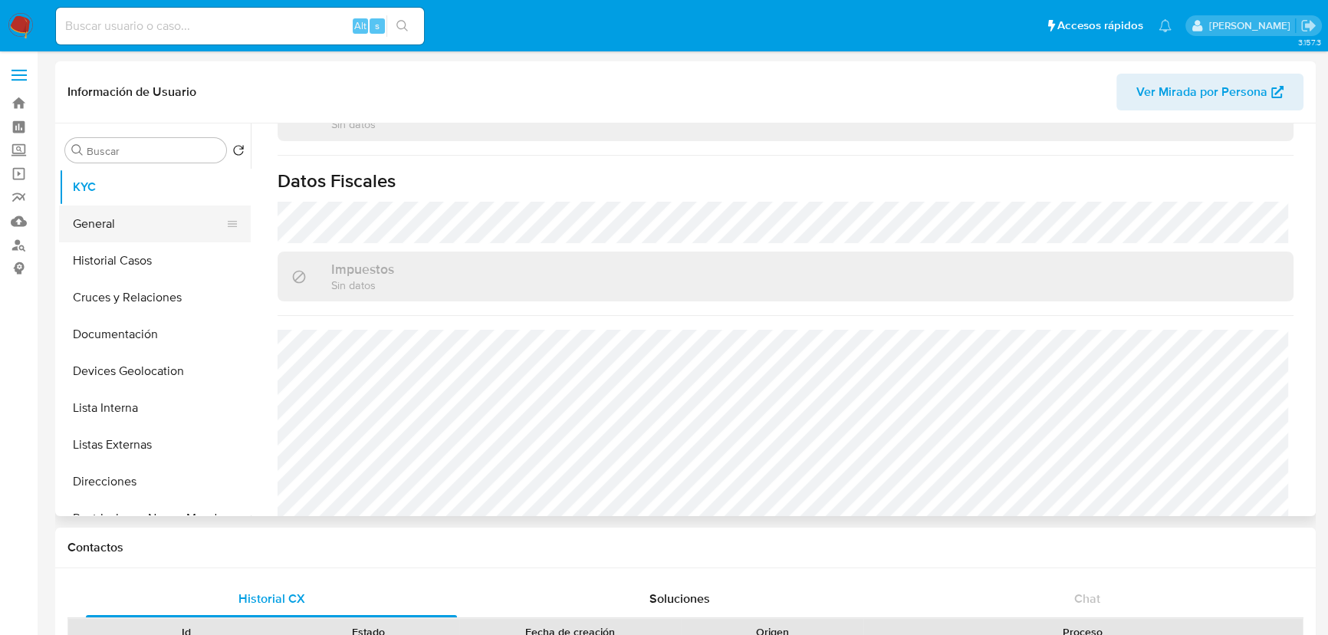
click at [100, 216] on button "General" at bounding box center [148, 223] width 179 height 37
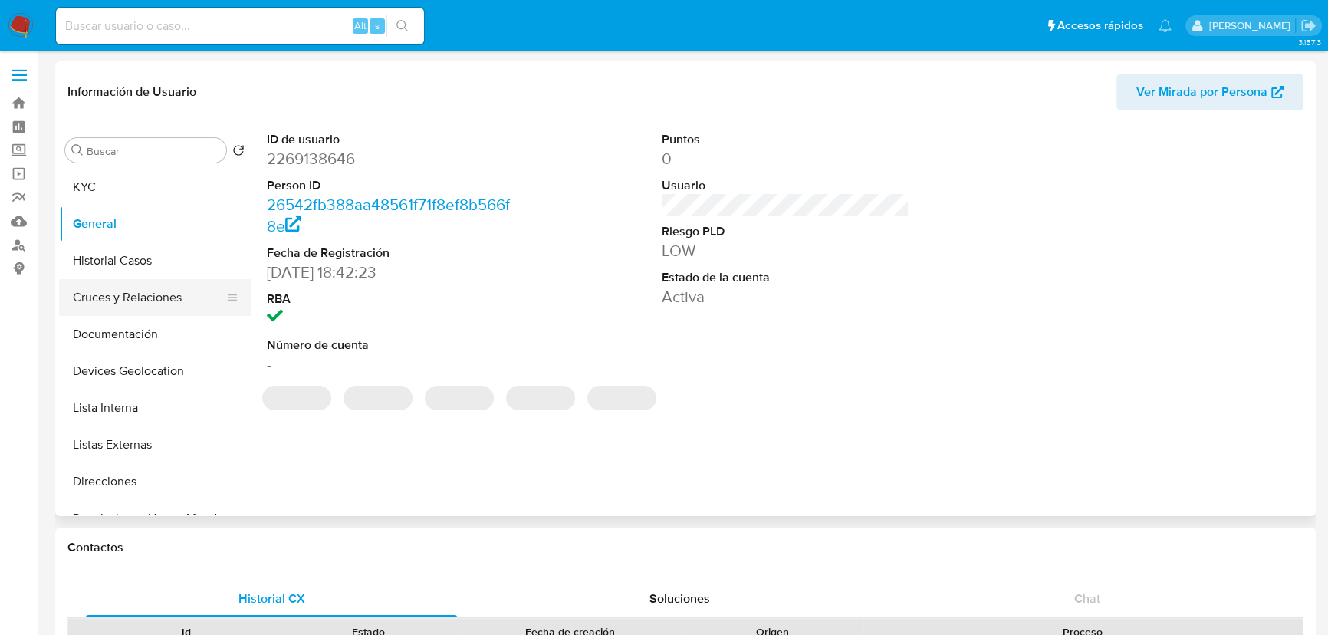
click at [123, 301] on button "Cruces y Relaciones" at bounding box center [148, 297] width 179 height 37
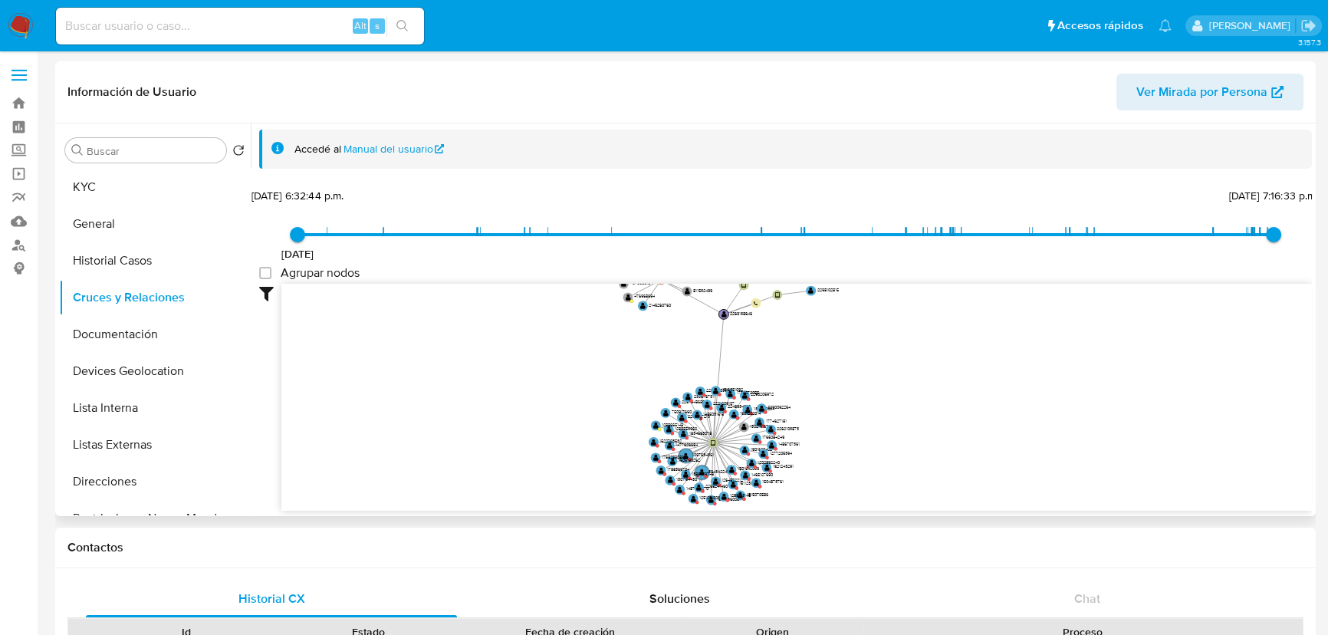
drag, startPoint x: 575, startPoint y: 413, endPoint x: 492, endPoint y: 417, distance: 82.9
click at [492, 418] on icon "user-2298102815  2298102815 device-67ae7f4ea462c018fdfa5f1b  user-2269138646 …" at bounding box center [796, 395] width 1030 height 222
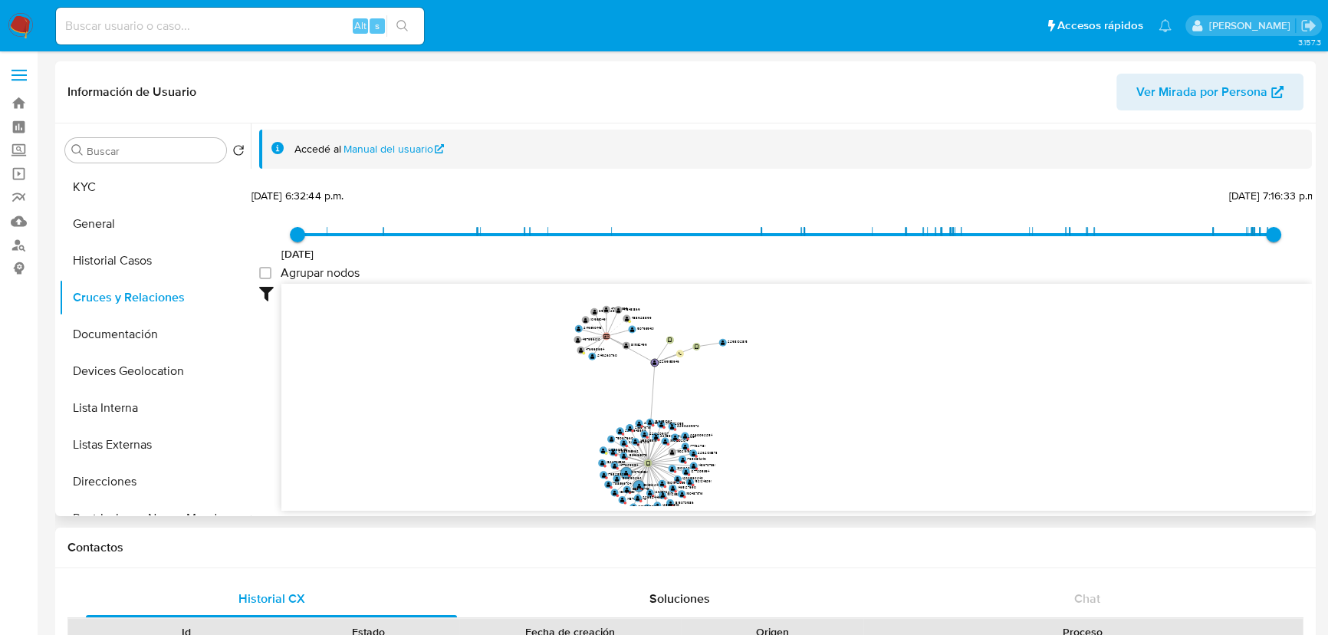
drag, startPoint x: 516, startPoint y: 383, endPoint x: 552, endPoint y: 406, distance: 42.3
click at [552, 406] on icon "user-2298102815  2298102815 device-67ae7f4ea462c018fdfa5f1b  user-2269138646 …" at bounding box center [796, 395] width 1030 height 222
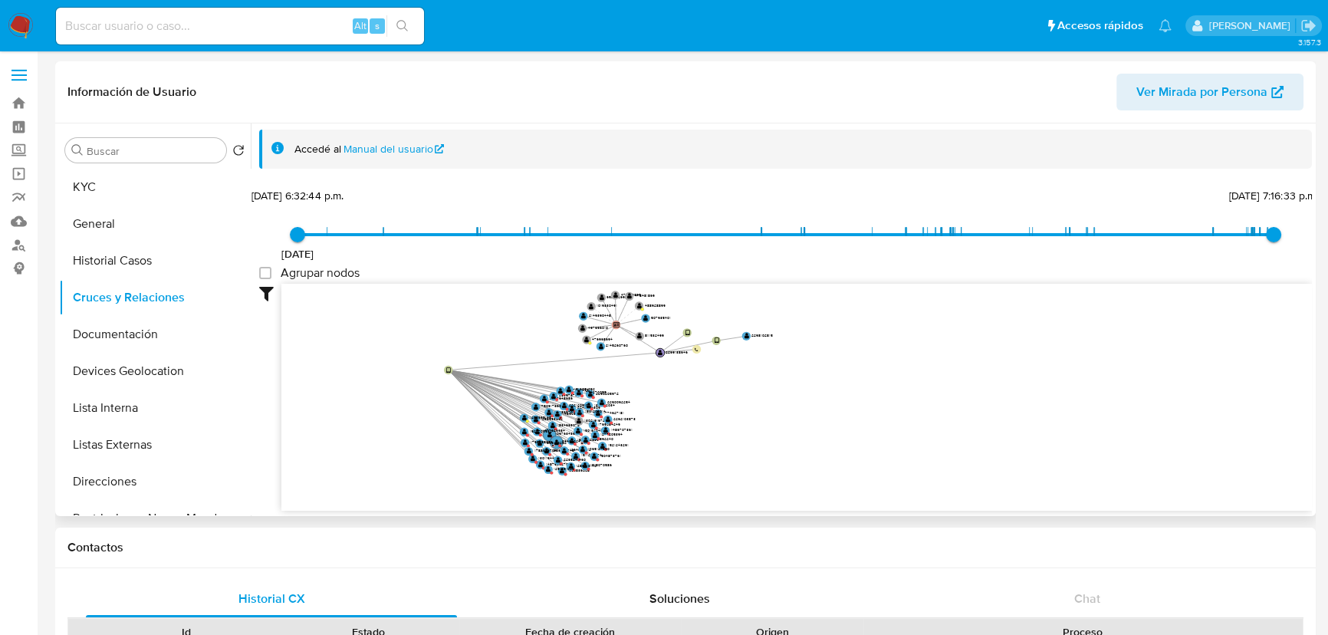
drag, startPoint x: 655, startPoint y: 471, endPoint x: 429, endPoint y: 353, distance: 255.5
click at [446, 367] on text "" at bounding box center [448, 370] width 5 height 6
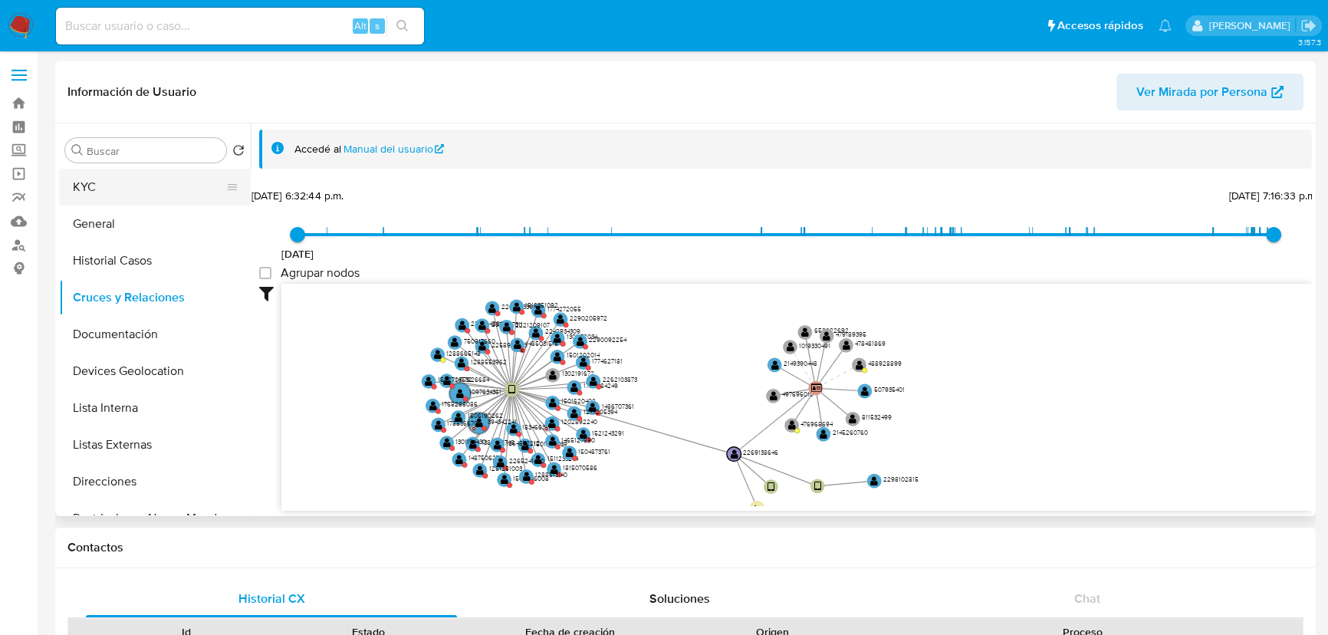
click at [123, 186] on button "KYC" at bounding box center [148, 187] width 179 height 37
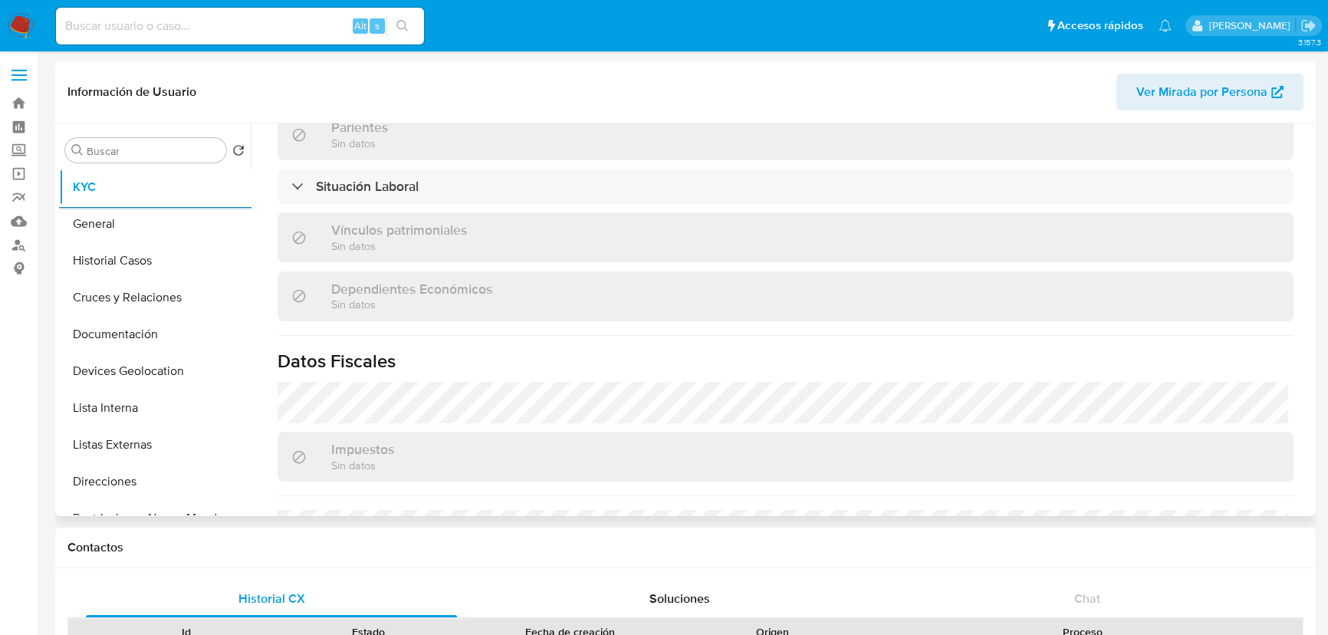
scroll to position [905, 0]
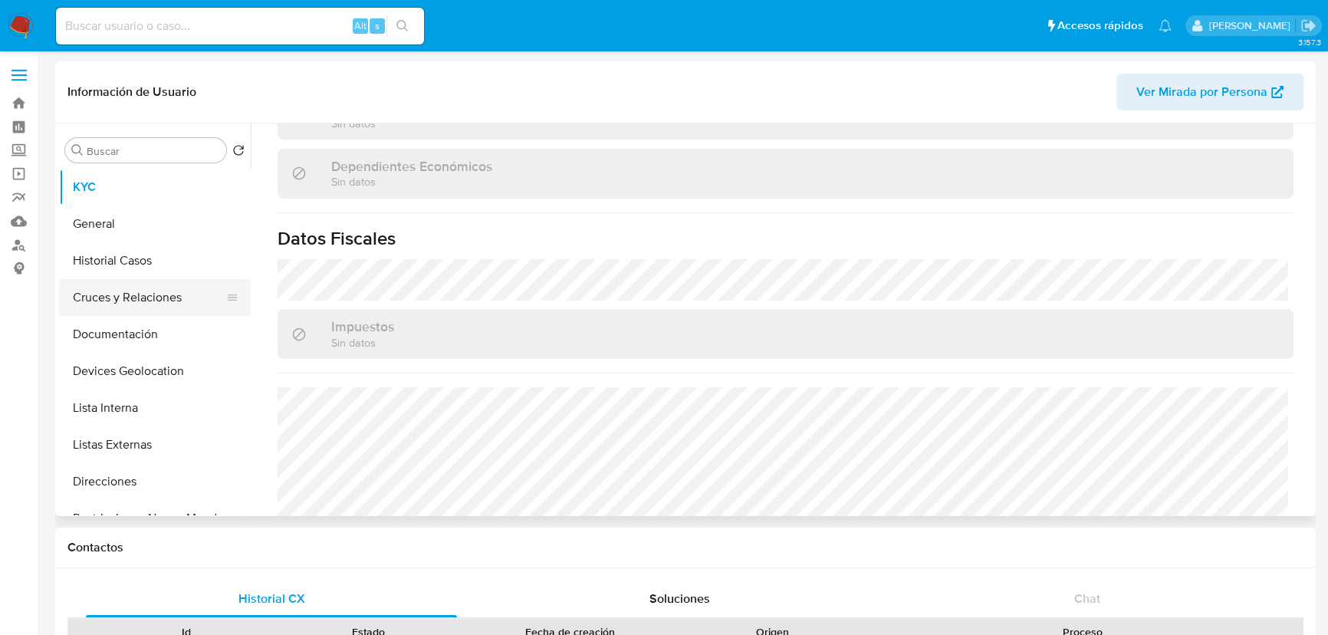
click at [143, 294] on button "Cruces y Relaciones" at bounding box center [148, 297] width 179 height 37
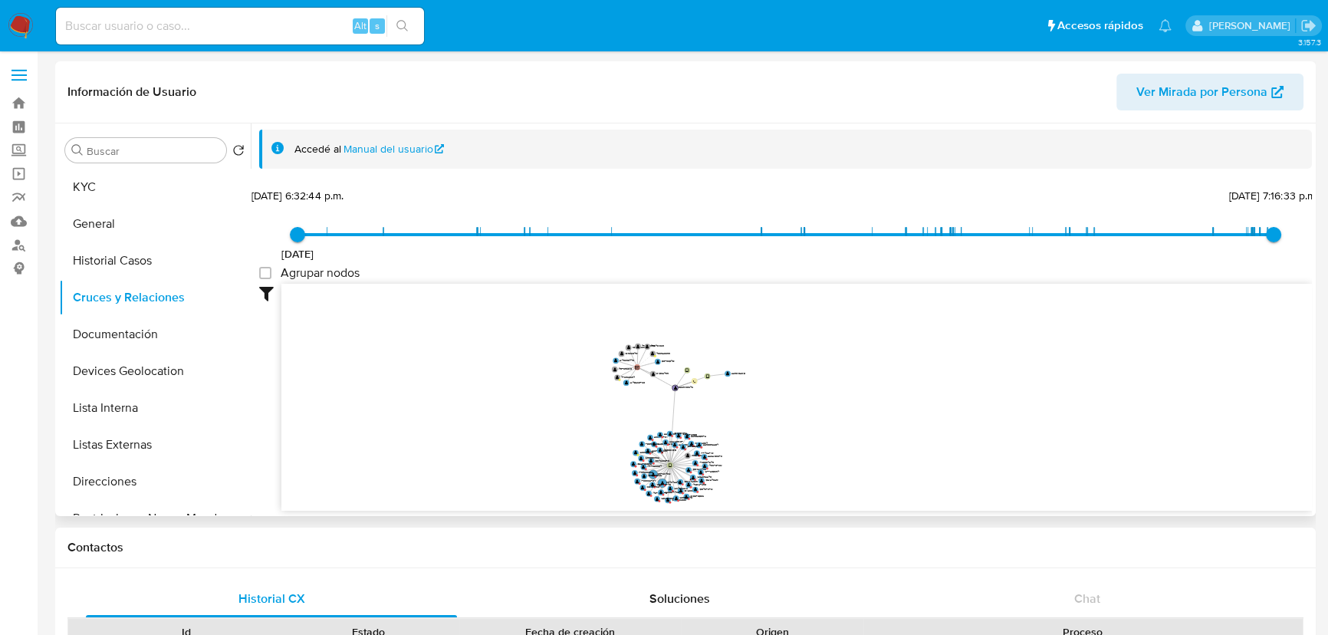
drag, startPoint x: 562, startPoint y: 355, endPoint x: 665, endPoint y: 421, distance: 122.7
click at [537, 383] on icon "user-2298102815  2298102815 device-67ae7f4ea462c018fdfa5f1b  user-2269138646 …" at bounding box center [796, 395] width 1030 height 222
drag, startPoint x: 790, startPoint y: 443, endPoint x: 672, endPoint y: 458, distance: 118.3
click at [680, 467] on g "user-2298102815  2298102815 device-67ae7f4ea462c018fdfa5f1b  user-2269138646 …" at bounding box center [687, 425] width 133 height 159
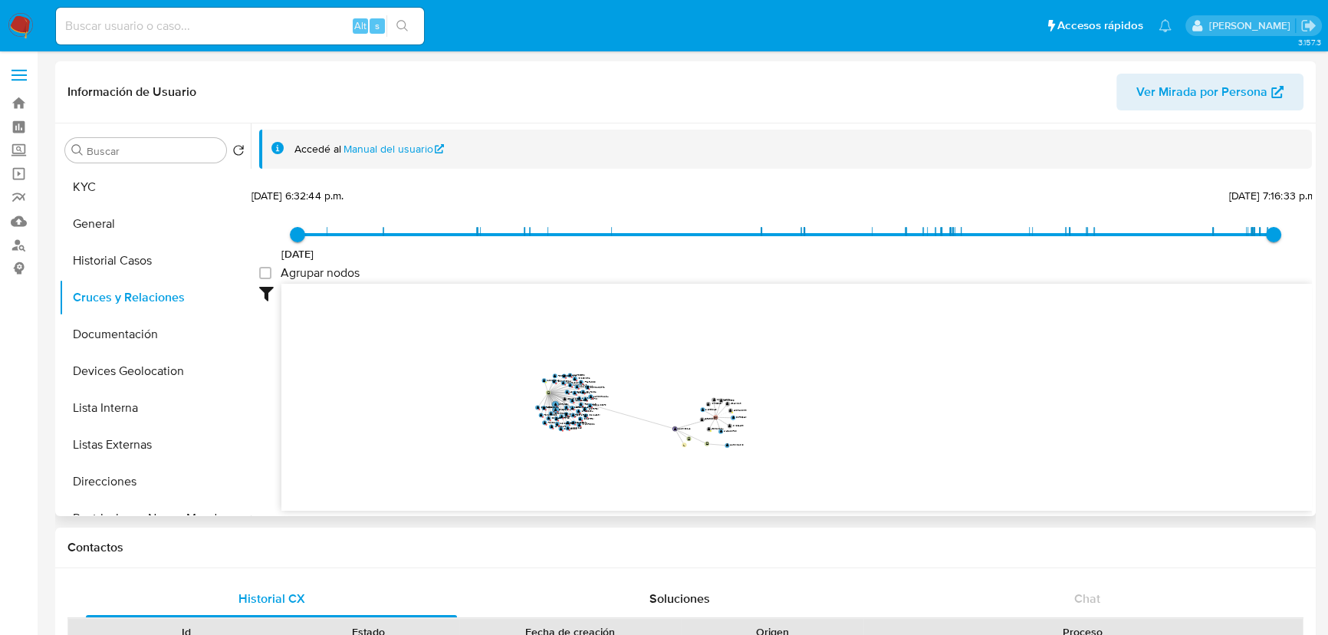
drag, startPoint x: 700, startPoint y: 461, endPoint x: 545, endPoint y: 393, distance: 169.2
click at [547, 393] on text "" at bounding box center [548, 393] width 2 height 4
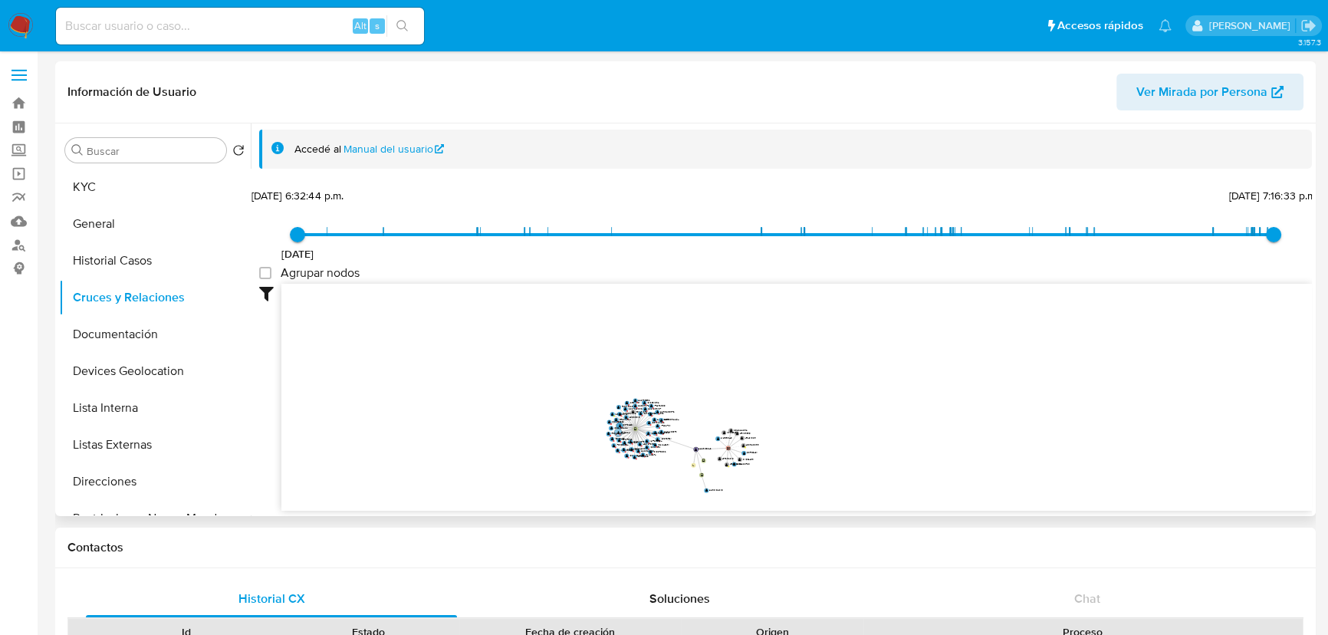
drag, startPoint x: 643, startPoint y: 425, endPoint x: 631, endPoint y: 430, distance: 13.1
click at [631, 430] on icon "user-2298102815  2298102815 device-67ae7f4ea462c018fdfa5f1b  user-2269138646 …" at bounding box center [796, 395] width 1030 height 222
drag, startPoint x: 635, startPoint y: 425, endPoint x: 593, endPoint y: 452, distance: 50.0
click at [593, 453] on circle at bounding box center [594, 456] width 6 height 6
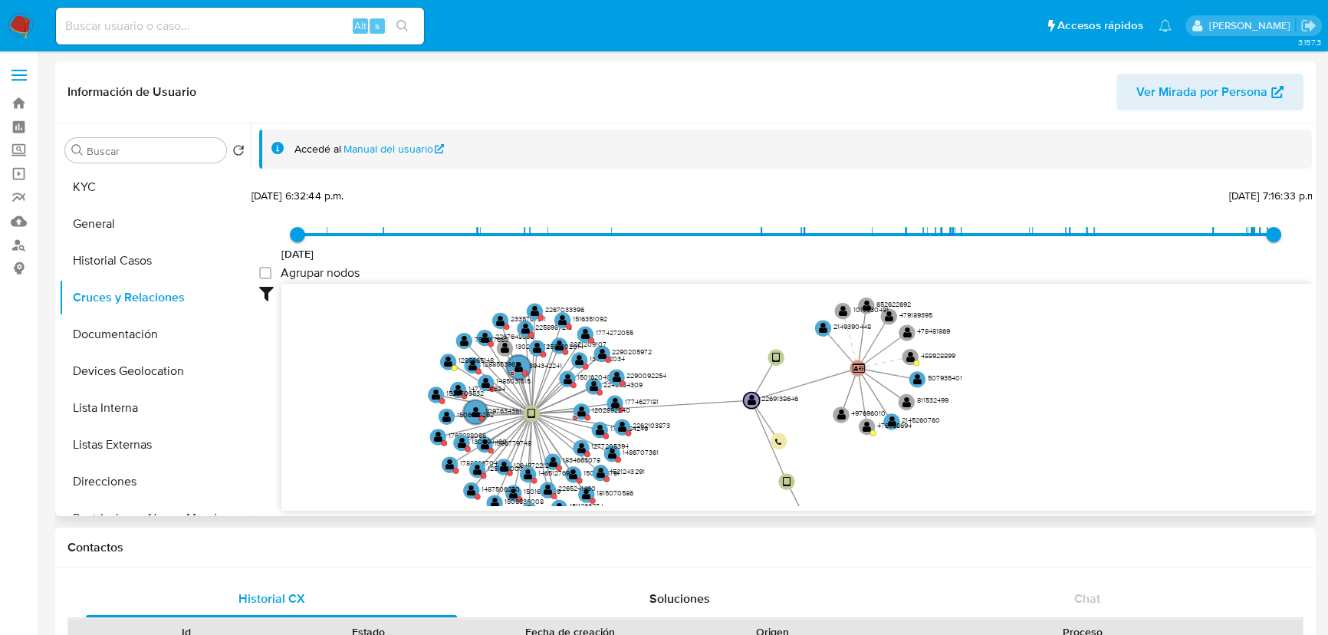
drag, startPoint x: 713, startPoint y: 420, endPoint x: 743, endPoint y: 313, distance: 111.4
click at [743, 313] on icon "user-2298102815  2298102815 device-67ae7f4ea462c018fdfa5f1b  user-2269138646 …" at bounding box center [796, 395] width 1030 height 222
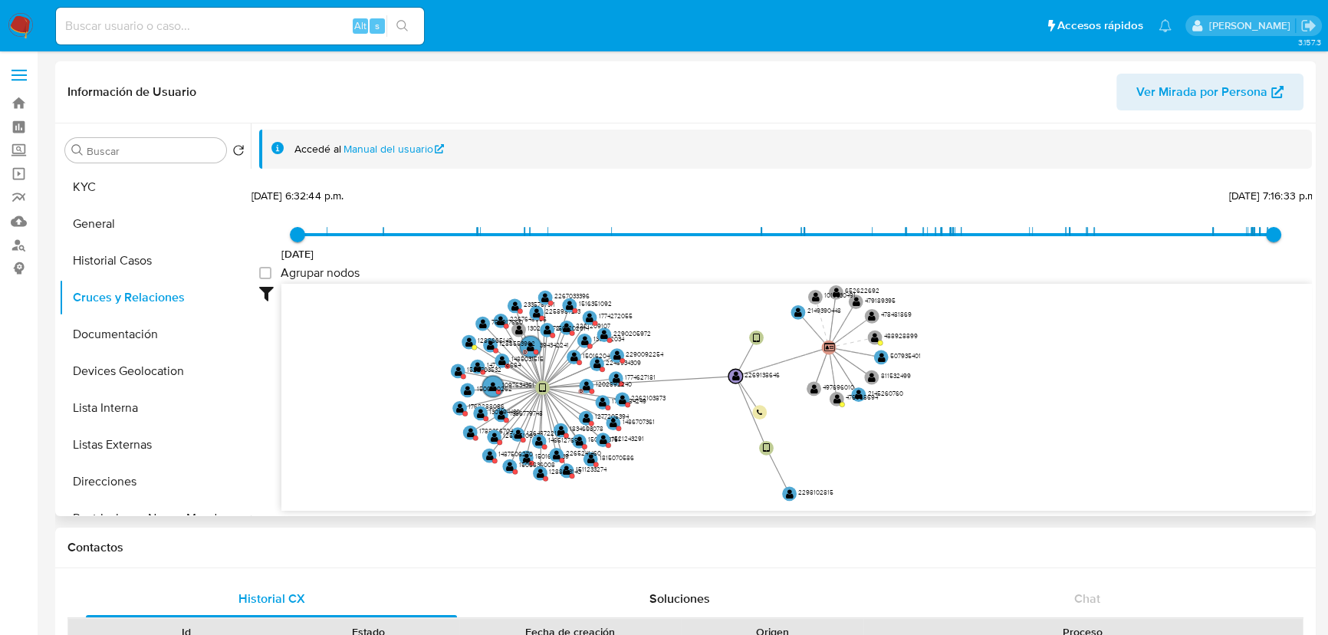
drag, startPoint x: 669, startPoint y: 468, endPoint x: 672, endPoint y: 440, distance: 27.8
click at [672, 440] on icon "user-2298102815  2298102815 device-67ae7f4ea462c018fdfa5f1b  user-2269138646 …" at bounding box center [796, 395] width 1030 height 222
click at [828, 345] on text "" at bounding box center [829, 347] width 11 height 9
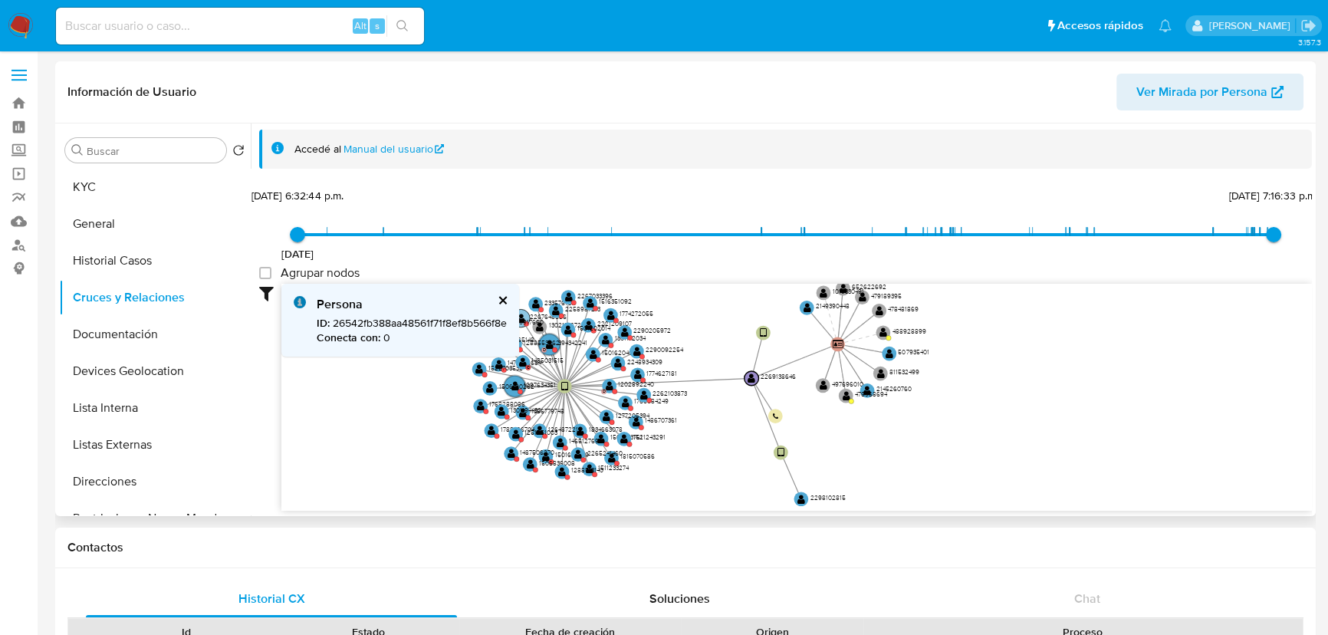
drag, startPoint x: 502, startPoint y: 304, endPoint x: 549, endPoint y: 316, distance: 48.3
click at [501, 304] on button "cerrar" at bounding box center [502, 300] width 10 height 10
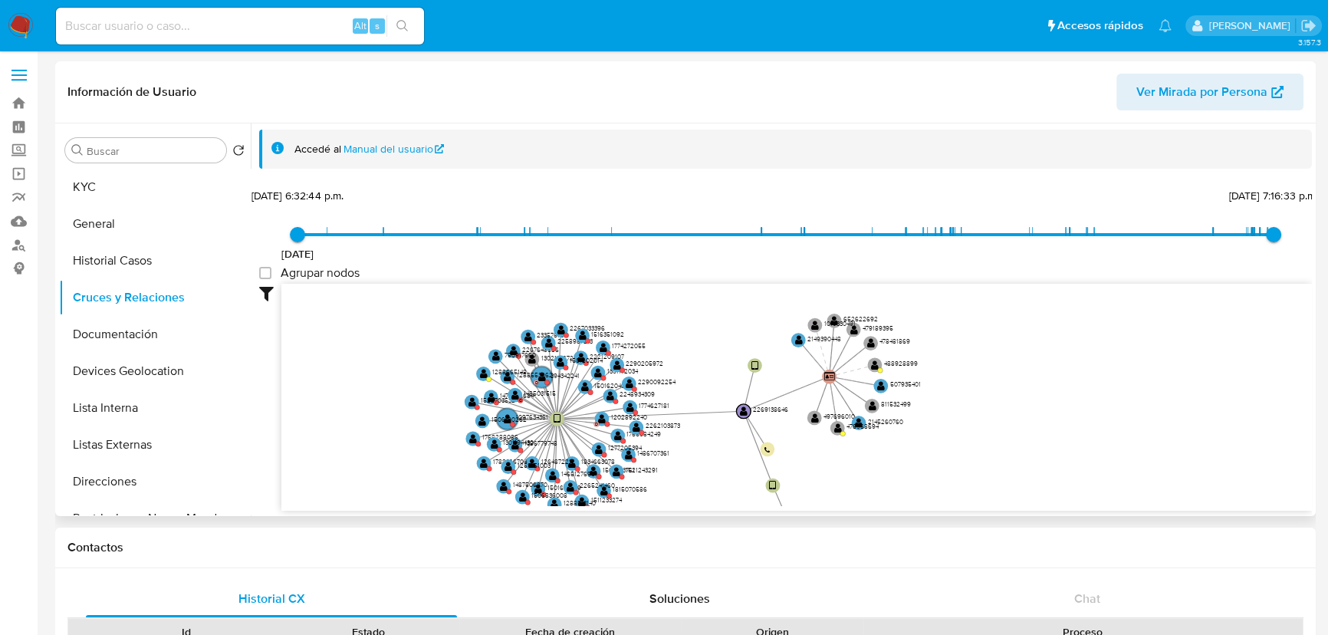
drag, startPoint x: 563, startPoint y: 353, endPoint x: 575, endPoint y: 382, distance: 31.3
click at [571, 404] on icon at bounding box center [577, 396] width 41 height 46
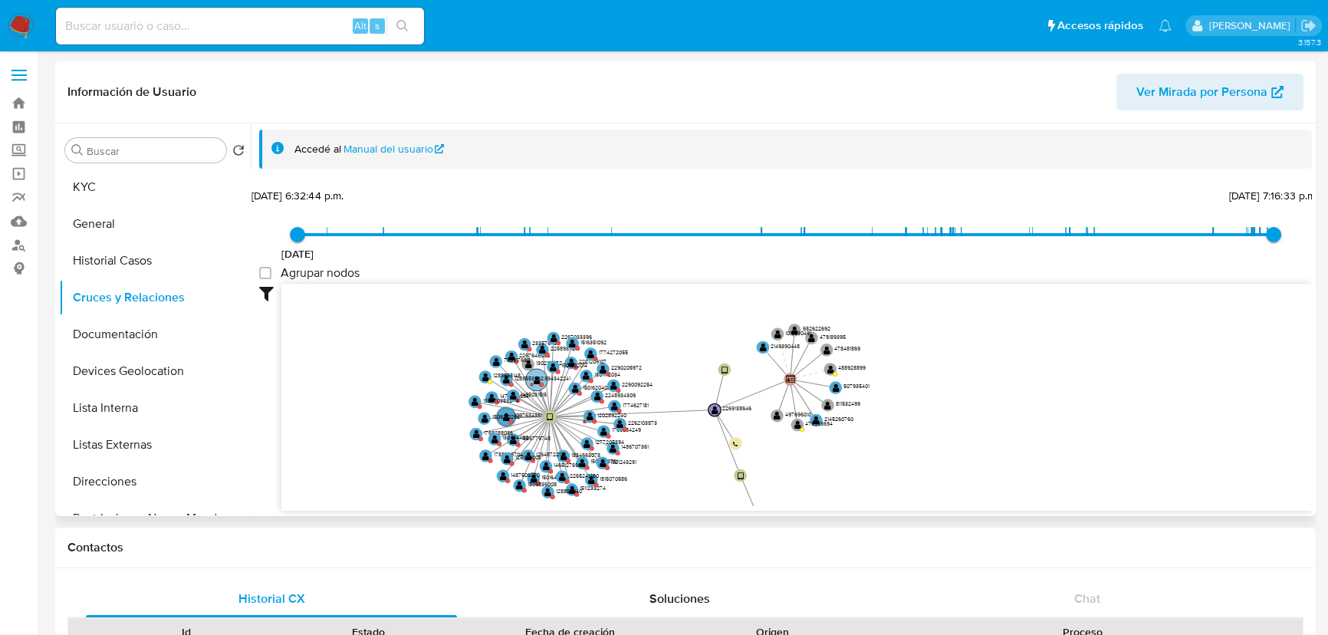
click at [549, 382] on icon "user-2298102815  2298102815 device-67ae7f4ea462c018fdfa5f1b  user-2269138646 …" at bounding box center [796, 395] width 1030 height 222
click at [553, 367] on text "" at bounding box center [553, 367] width 7 height 9
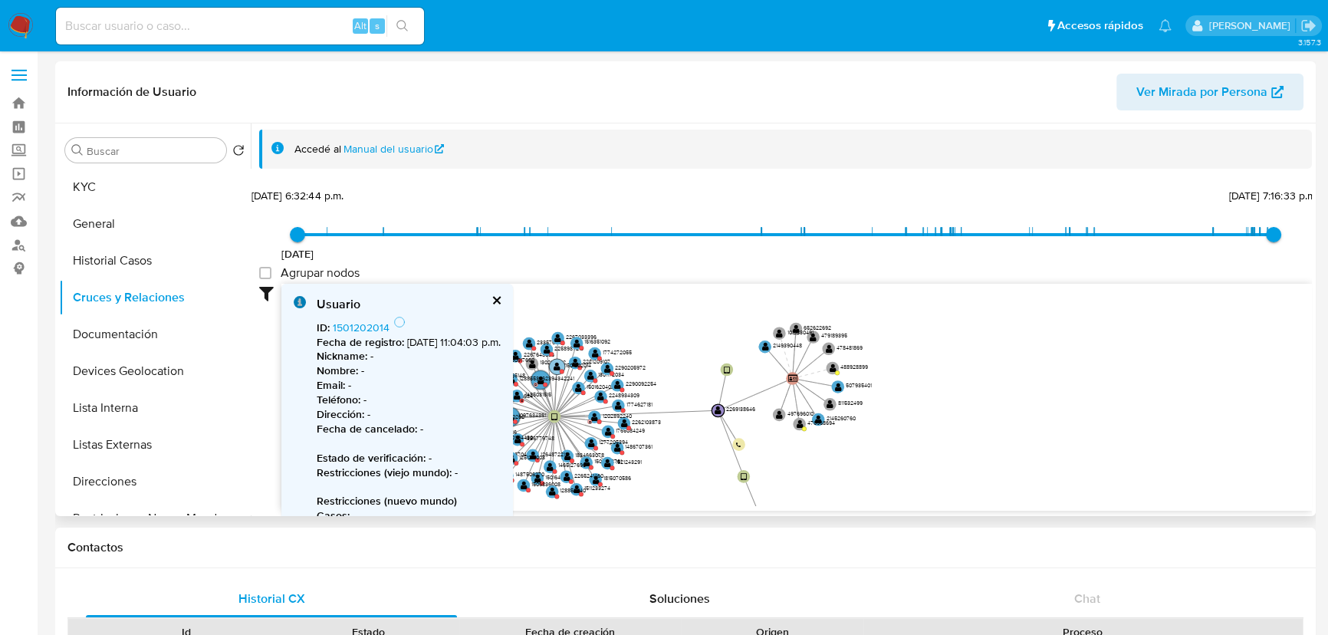
click at [553, 367] on circle at bounding box center [557, 367] width 16 height 16
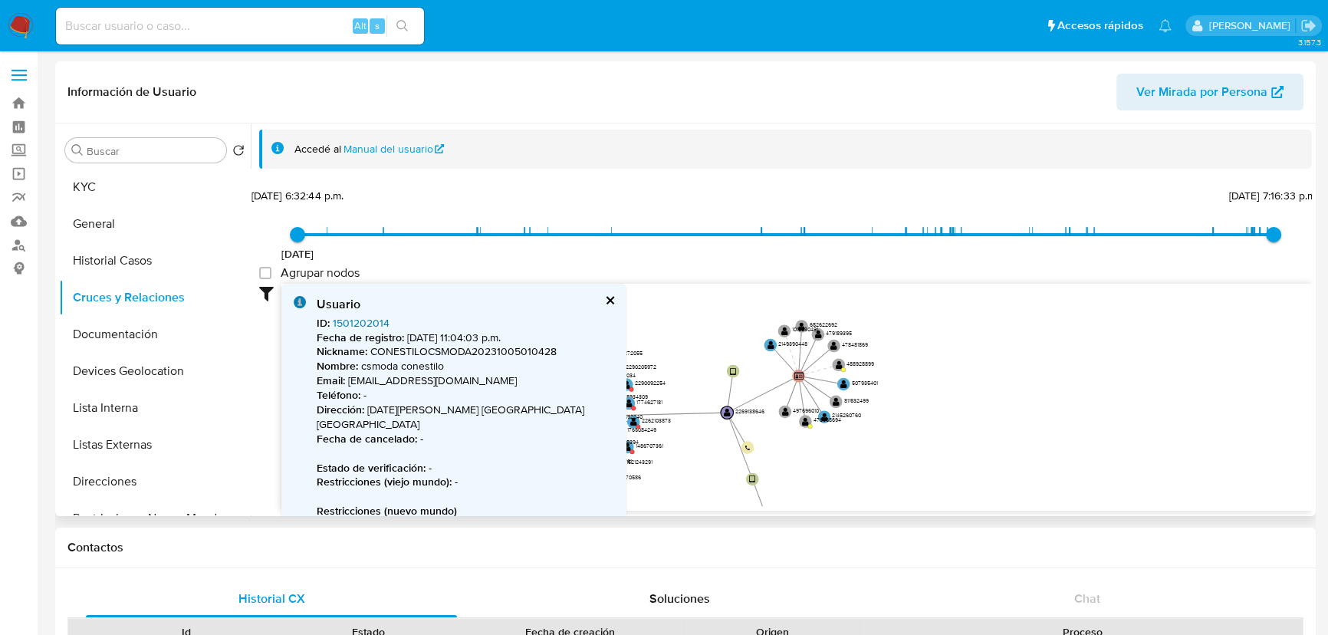
click at [354, 328] on link "1501202014" at bounding box center [361, 322] width 57 height 15
drag, startPoint x: 681, startPoint y: 450, endPoint x: 675, endPoint y: 432, distance: 19.2
click at [678, 440] on icon "user-2298102815  2298102815 device-67ae7f4ea462c018fdfa5f1b  user-2269138646 …" at bounding box center [796, 395] width 1030 height 222
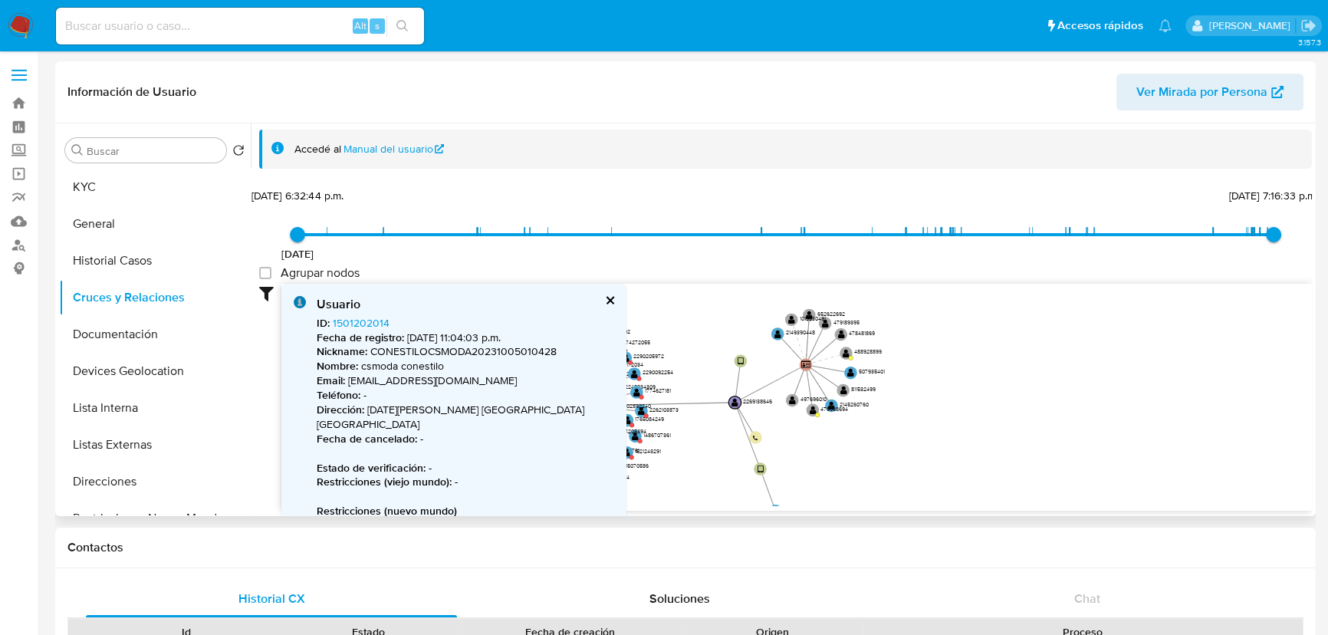
drag, startPoint x: 665, startPoint y: 347, endPoint x: 826, endPoint y: 344, distance: 161.8
click at [843, 342] on icon "user-2298102815  2298102815 device-67ae7f4ea462c018fdfa5f1b  user-2269138646 …" at bounding box center [796, 395] width 1030 height 222
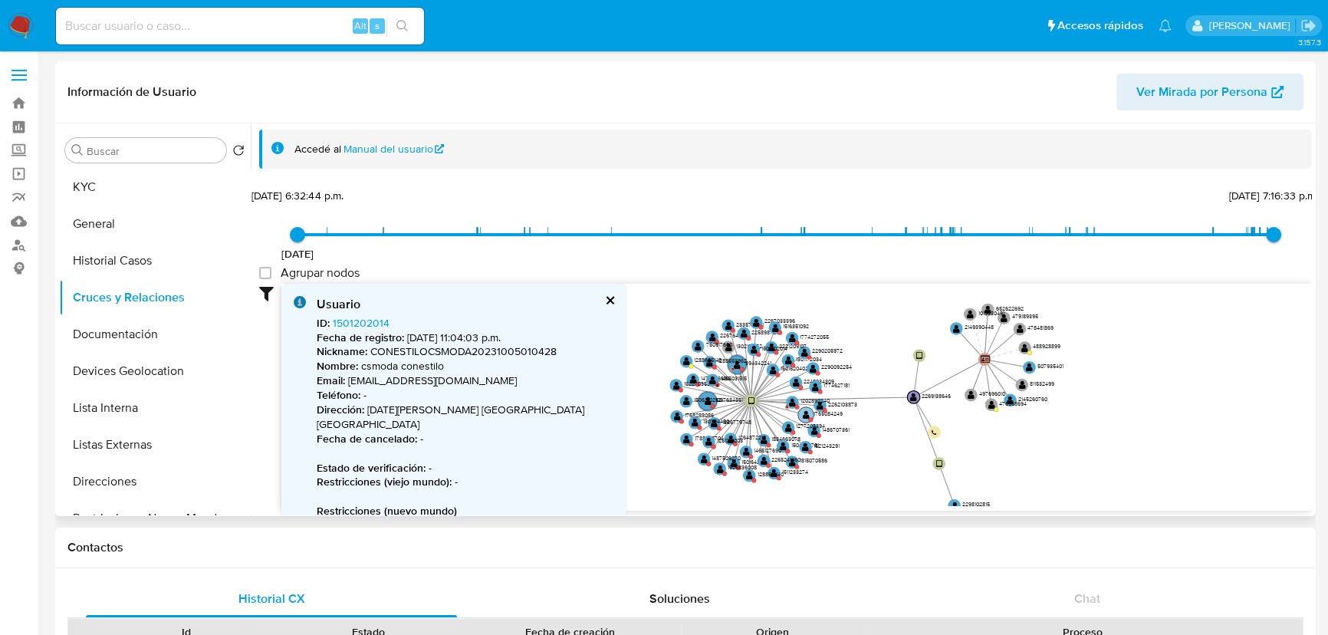
click at [805, 416] on text "" at bounding box center [806, 414] width 7 height 9
click at [804, 414] on circle at bounding box center [809, 415] width 16 height 16
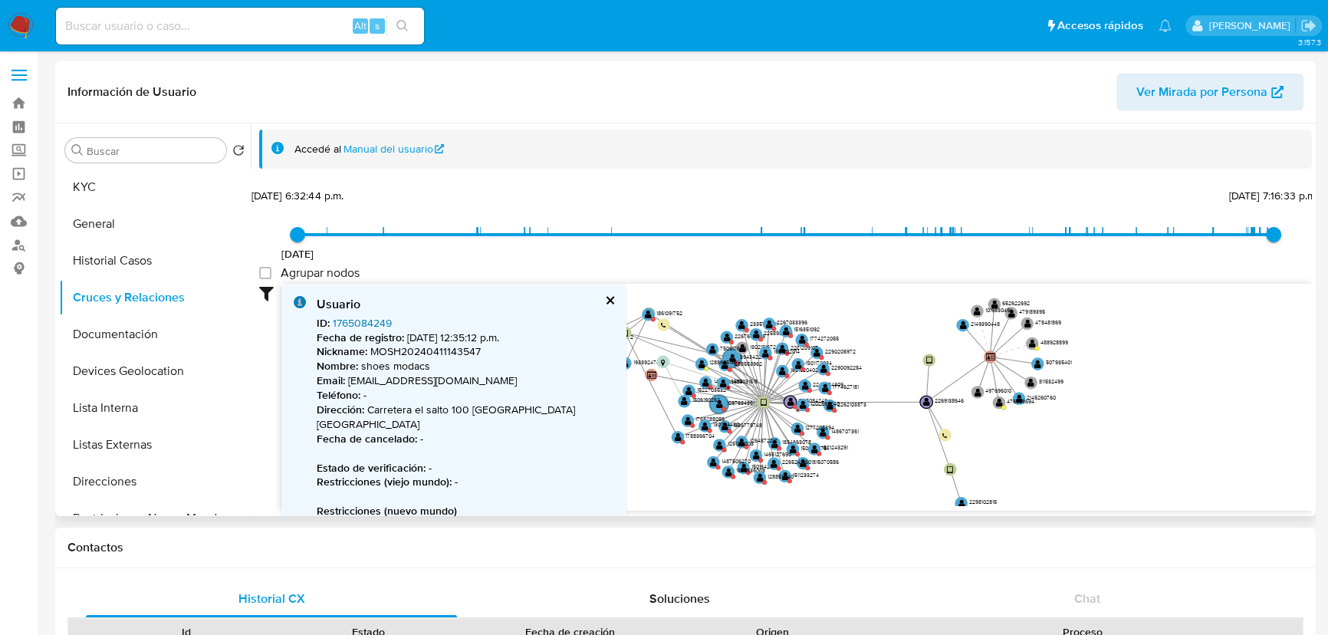
click at [367, 321] on link "1765084249" at bounding box center [362, 322] width 59 height 15
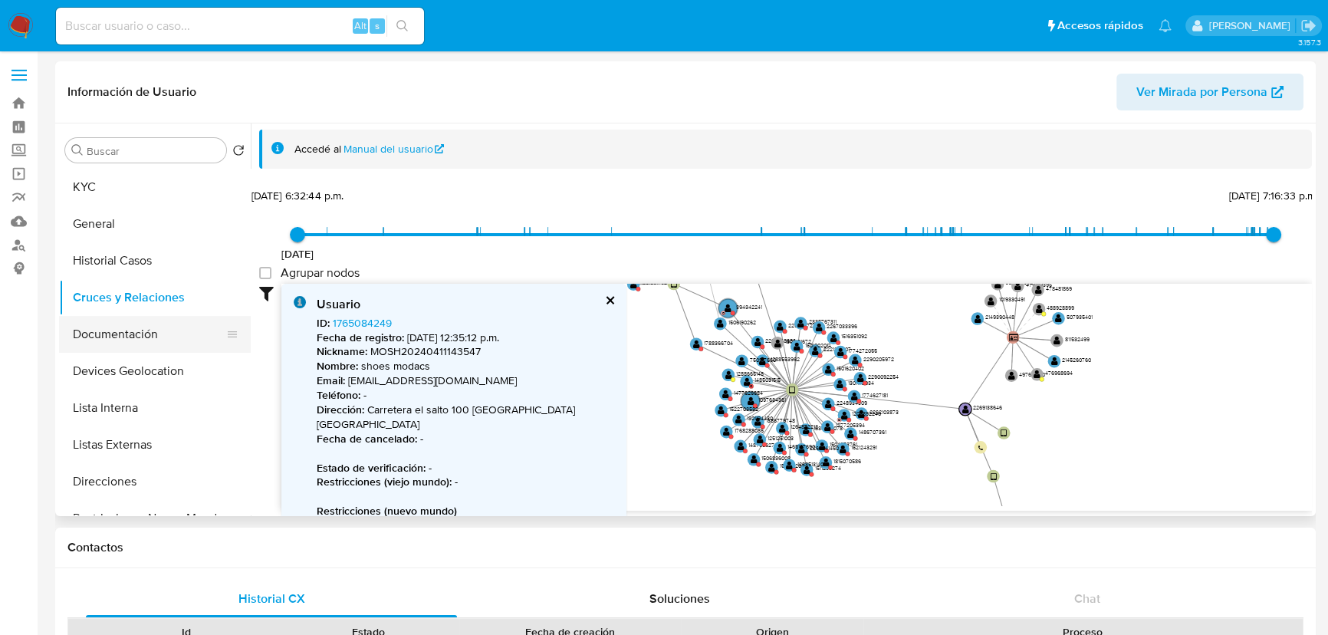
click at [135, 354] on button "Devices Geolocation" at bounding box center [155, 371] width 192 height 37
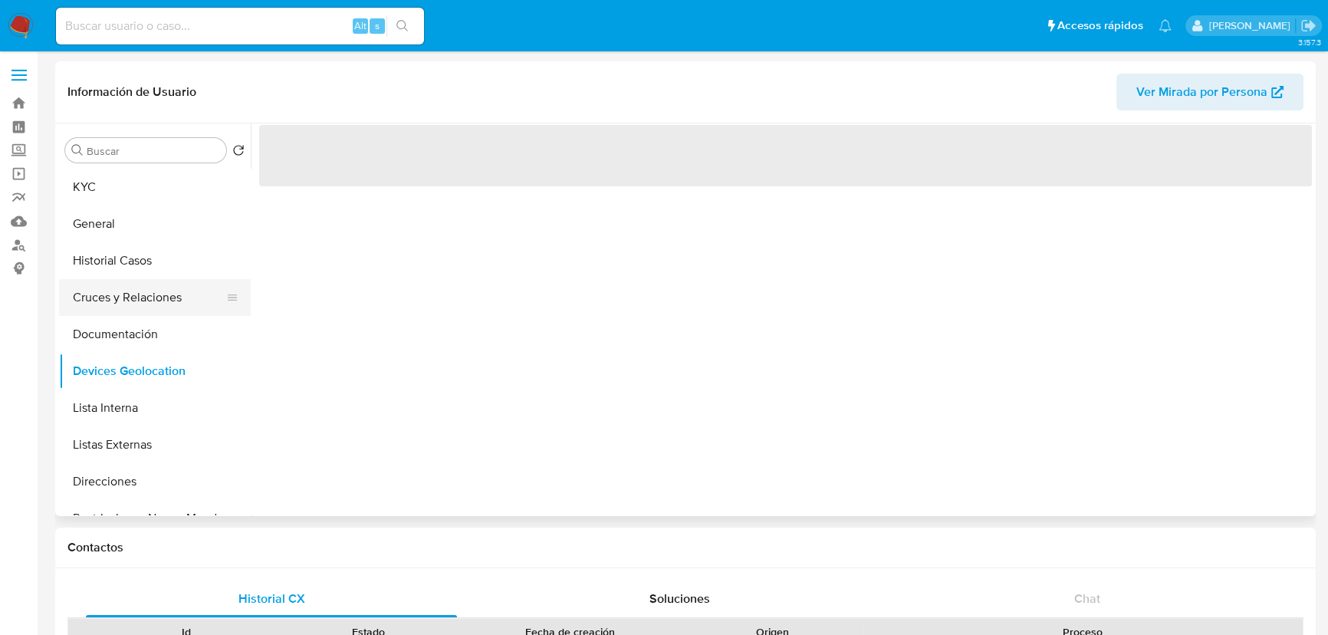
click at [146, 311] on button "Cruces y Relaciones" at bounding box center [148, 297] width 179 height 37
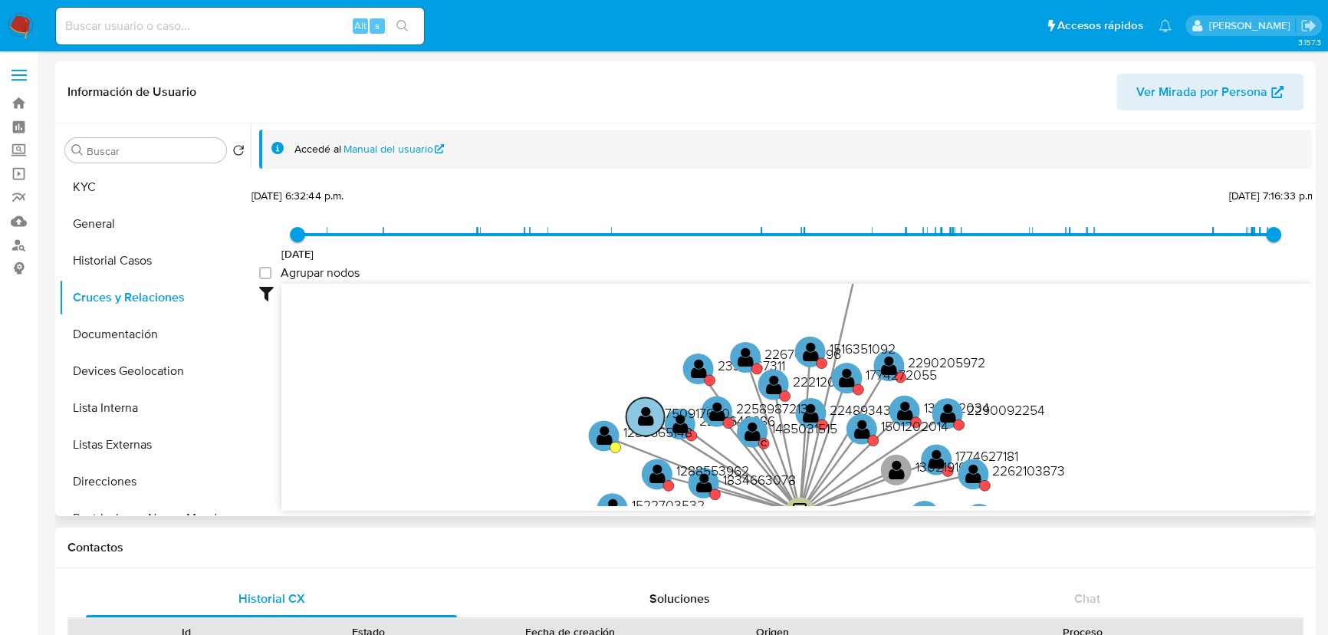
drag, startPoint x: 689, startPoint y: 447, endPoint x: 655, endPoint y: 408, distance: 51.6
click at [655, 408] on g "user-2298102815  2298102815 device-67ae7f4ea462c018fdfa5f1b  user-2269138646 …" at bounding box center [905, 293] width 691 height 838
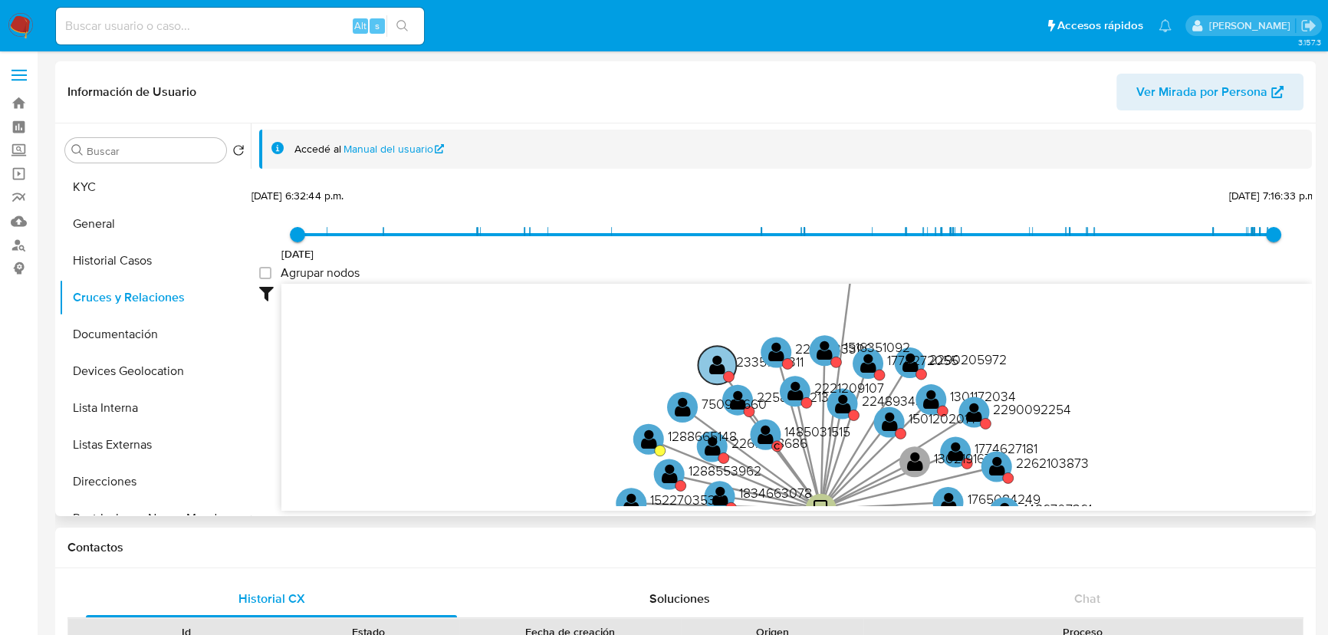
click at [716, 360] on text "" at bounding box center [717, 364] width 16 height 22
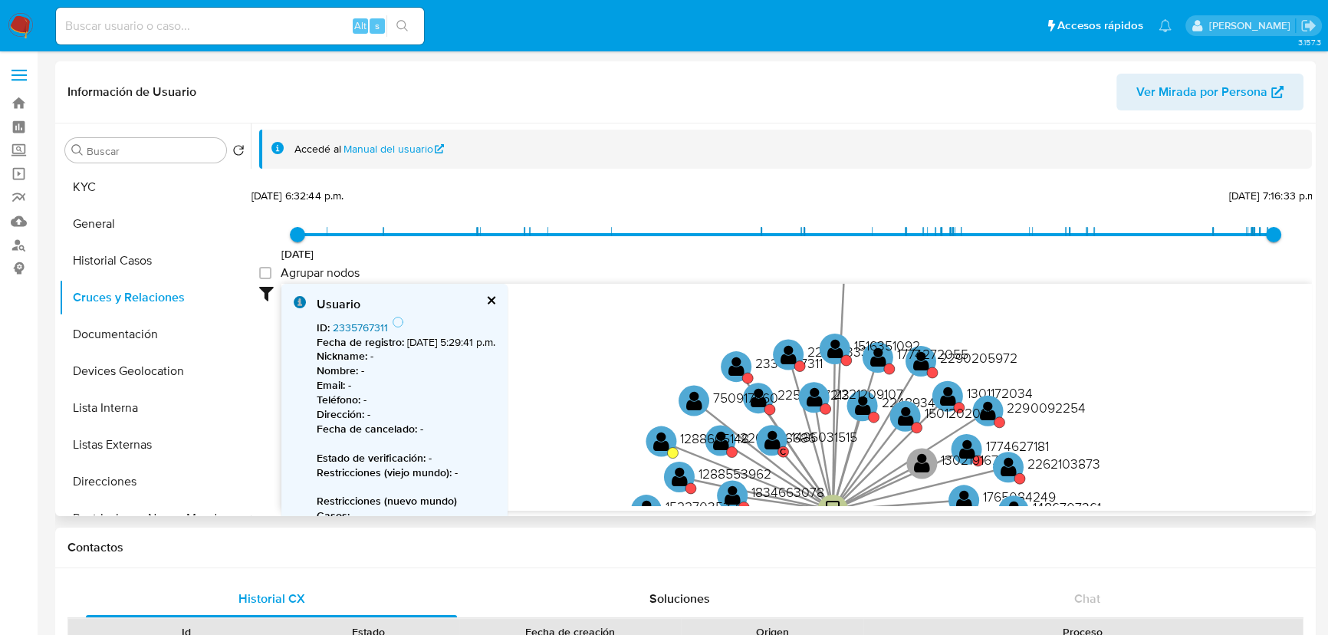
click at [373, 322] on link "2335767311" at bounding box center [360, 327] width 55 height 15
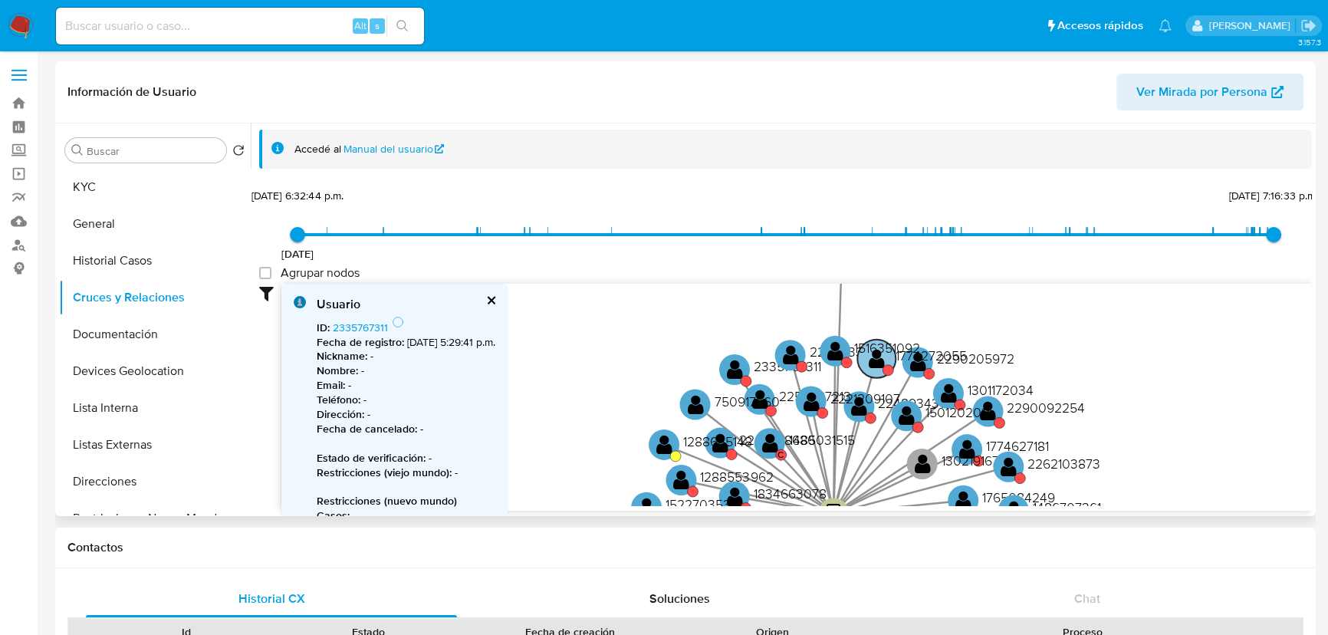
click at [908, 360] on text "1774272055" at bounding box center [930, 355] width 71 height 19
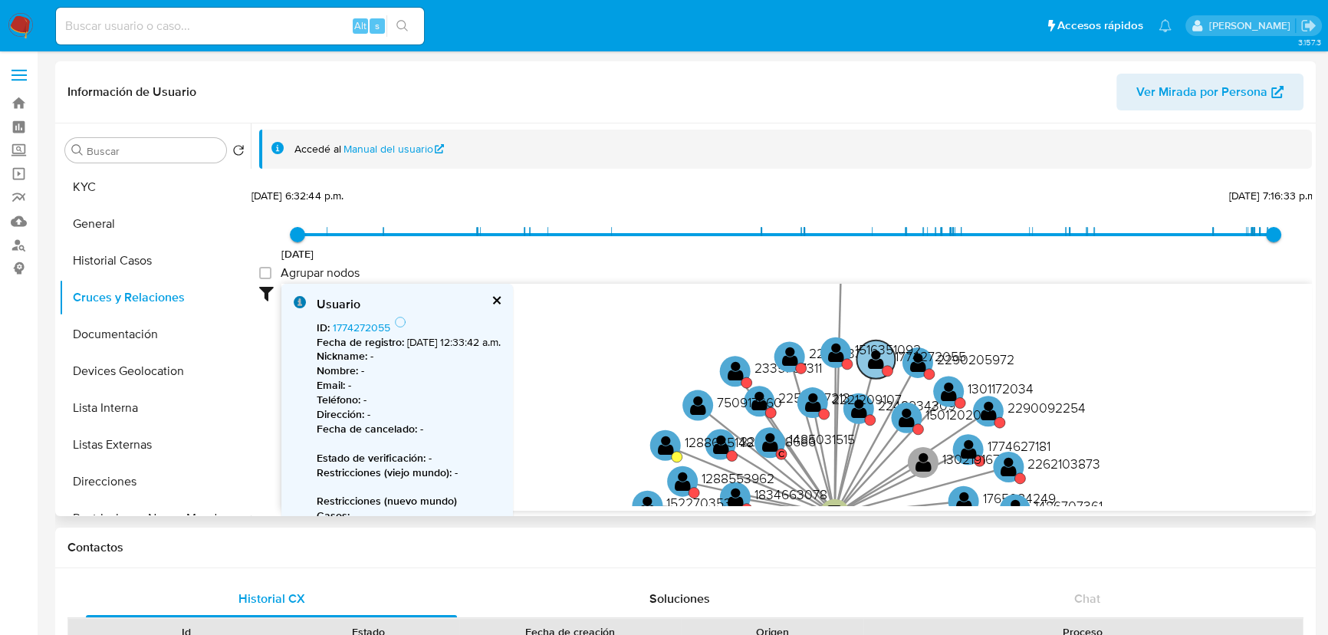
click at [915, 363] on text "1774272055" at bounding box center [930, 356] width 71 height 19
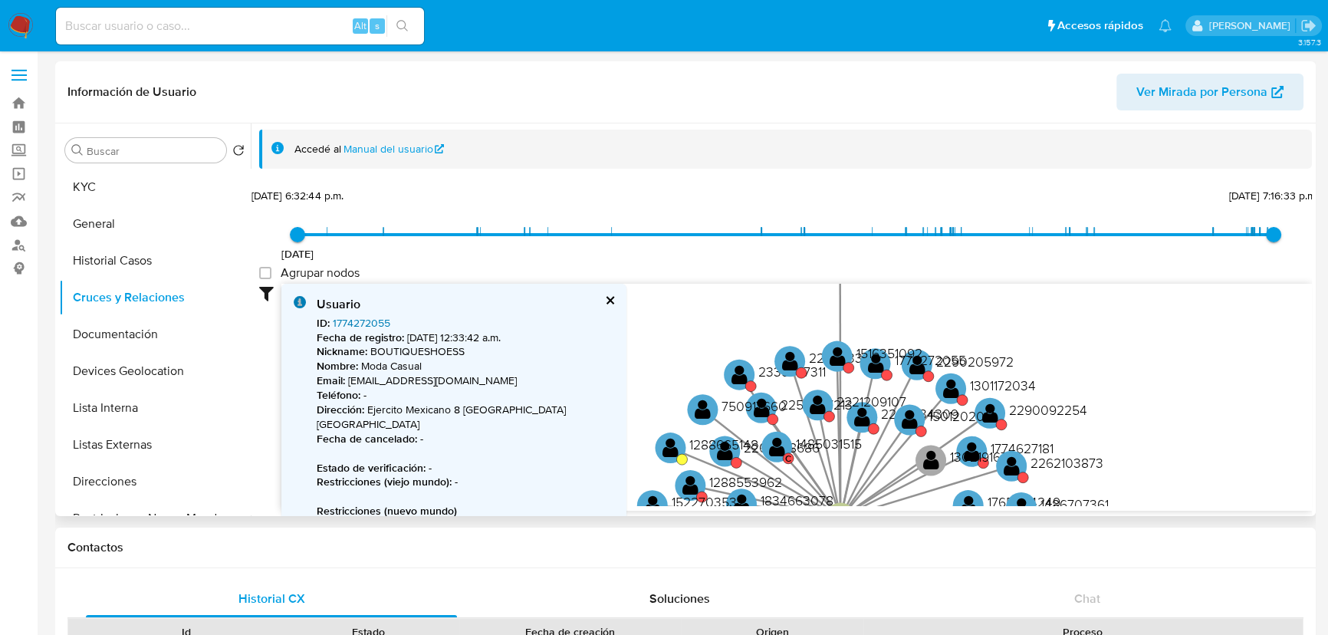
click at [379, 321] on link "1774272055" at bounding box center [361, 322] width 57 height 15
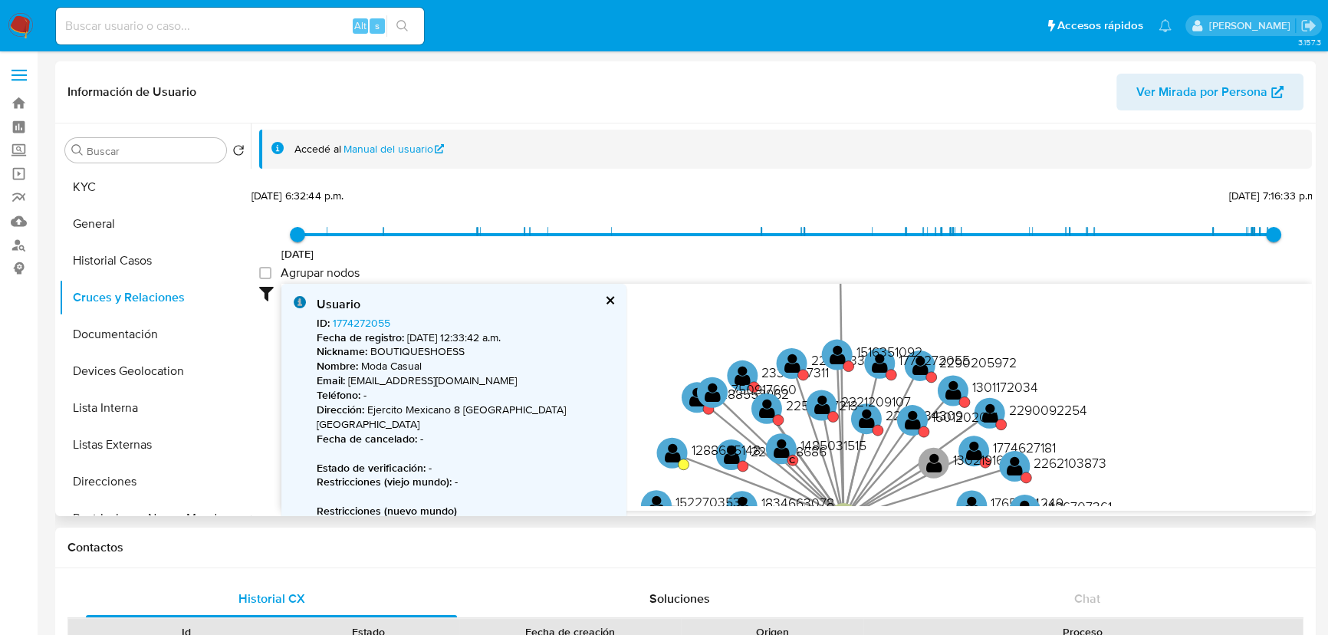
drag, startPoint x: 724, startPoint y: 399, endPoint x: 751, endPoint y: 356, distance: 50.6
click at [724, 384] on text "1288553962" at bounding box center [752, 393] width 73 height 19
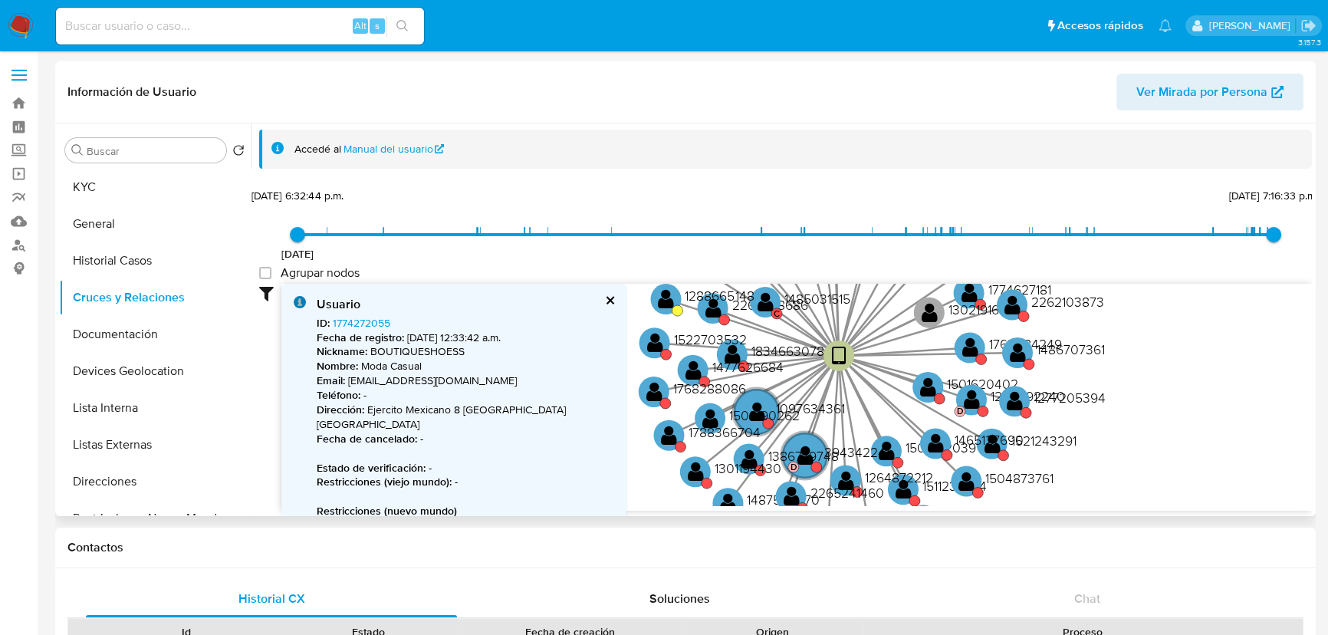
drag, startPoint x: 682, startPoint y: 412, endPoint x: 674, endPoint y: 263, distance: 149.7
click at [674, 263] on div "29/10/2020 29/10/2020, 6:32:44 p.m. 18/3/2025, 7:16:33 p.m. Agrupar nodos Filtr…" at bounding box center [785, 348] width 1053 height 326
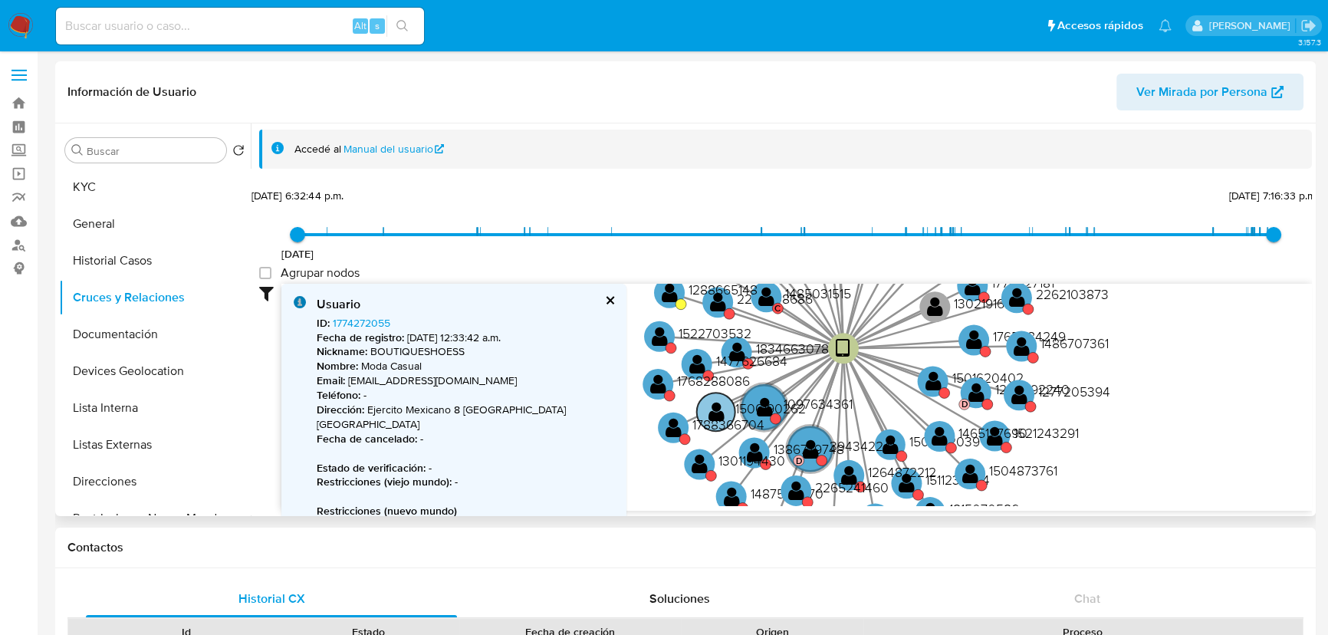
click at [761, 410] on text "1506190262" at bounding box center [770, 408] width 71 height 19
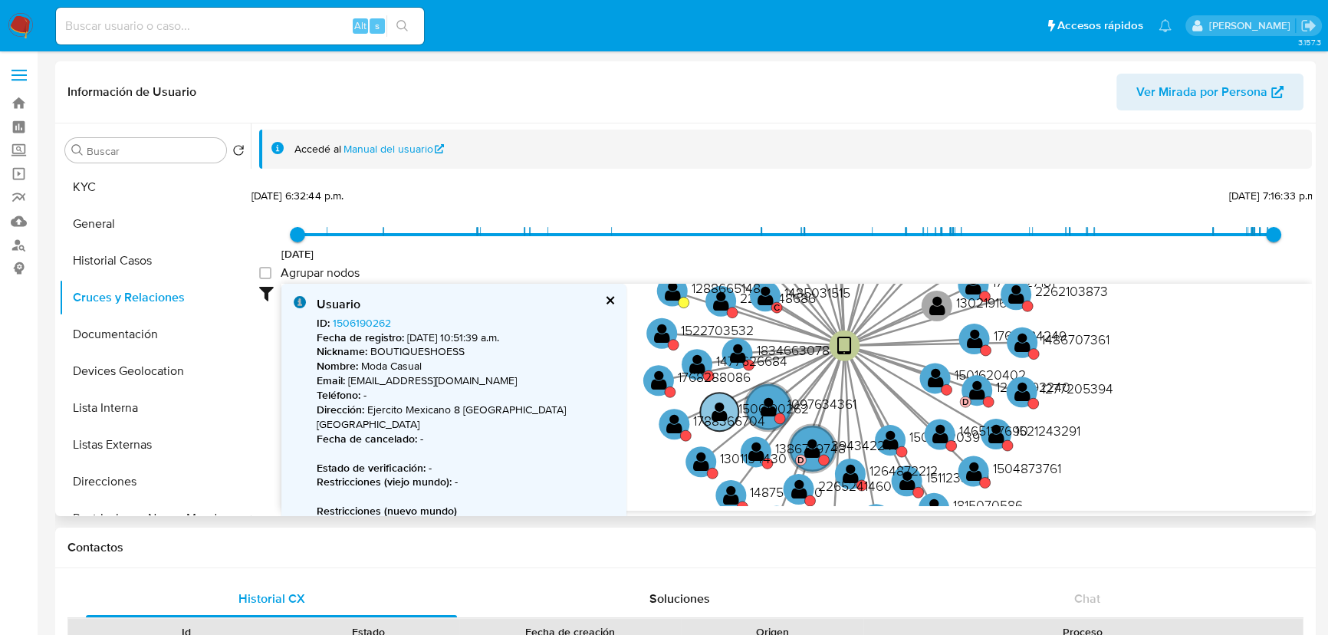
click at [774, 410] on text "1506190262" at bounding box center [773, 408] width 71 height 19
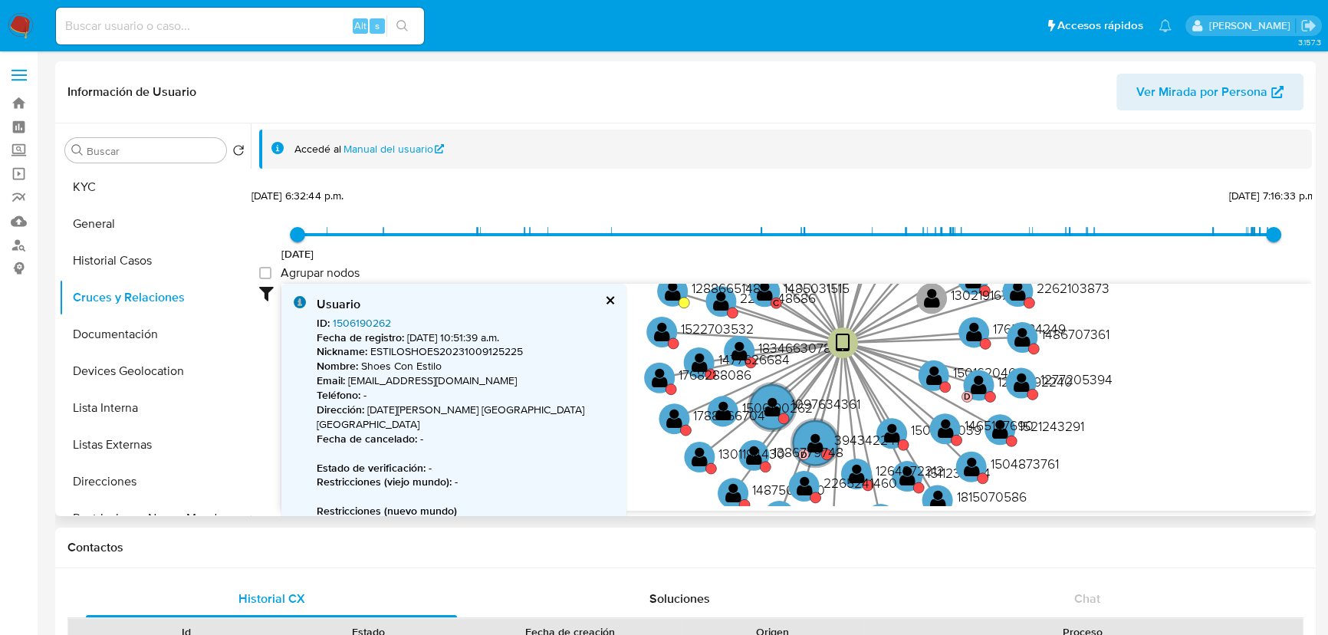
click at [360, 324] on link "1506190262" at bounding box center [362, 322] width 58 height 15
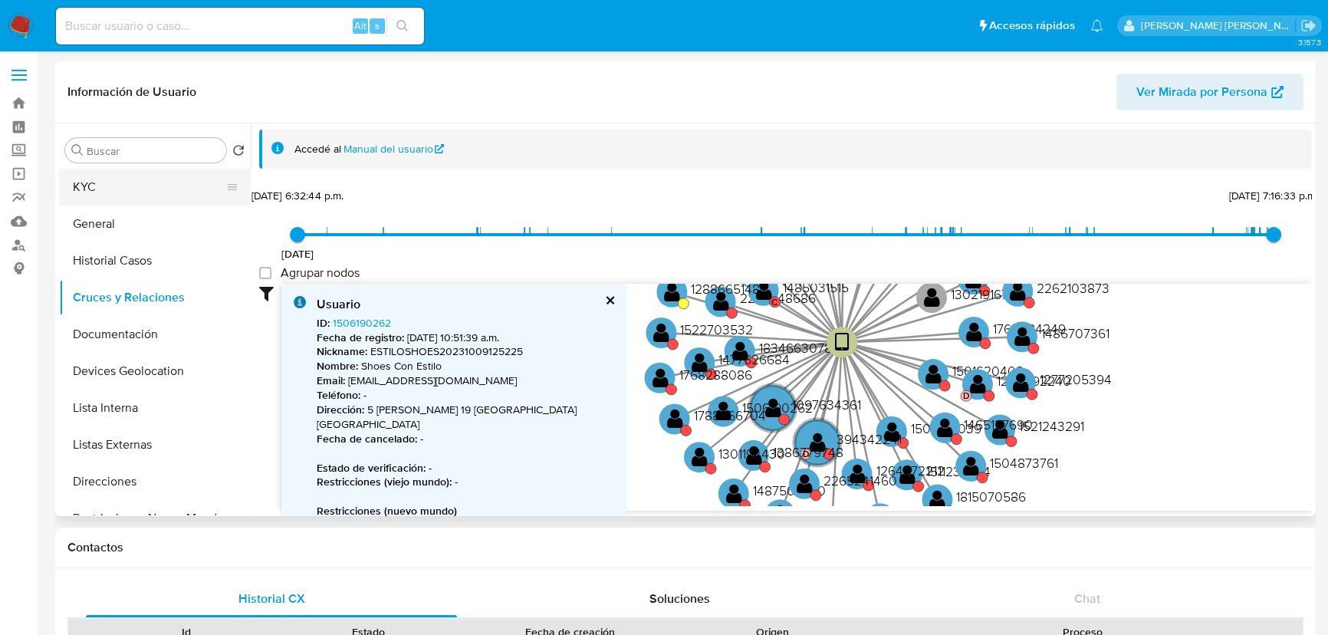
click at [130, 182] on button "KYC" at bounding box center [148, 187] width 179 height 37
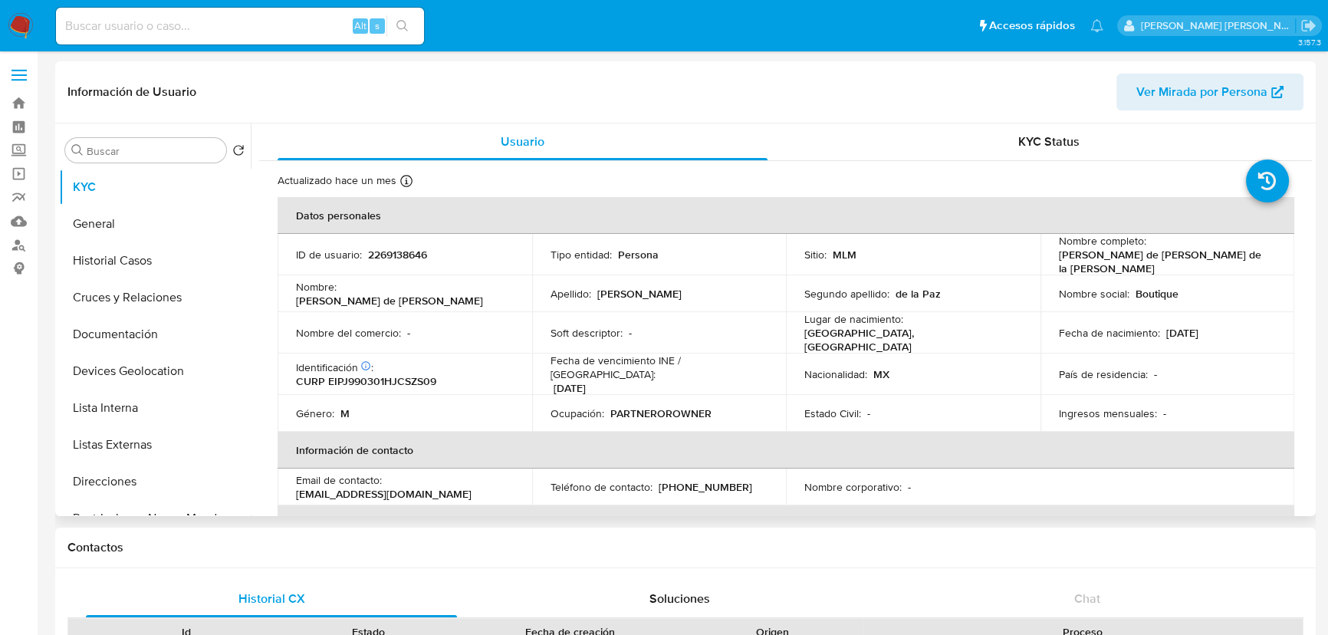
click at [413, 250] on p "2269138646" at bounding box center [397, 255] width 59 height 14
copy p "2269138646"
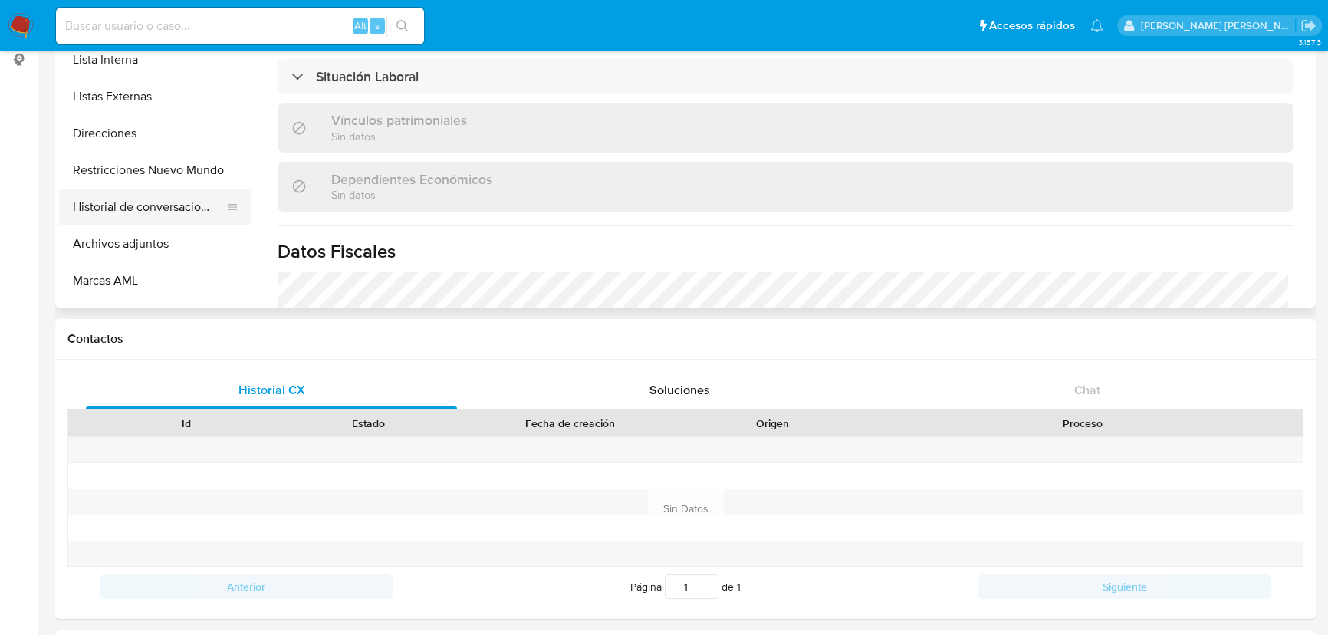
scroll to position [139, 0]
click at [199, 171] on button "Restricciones Nuevo Mundo" at bounding box center [148, 171] width 179 height 37
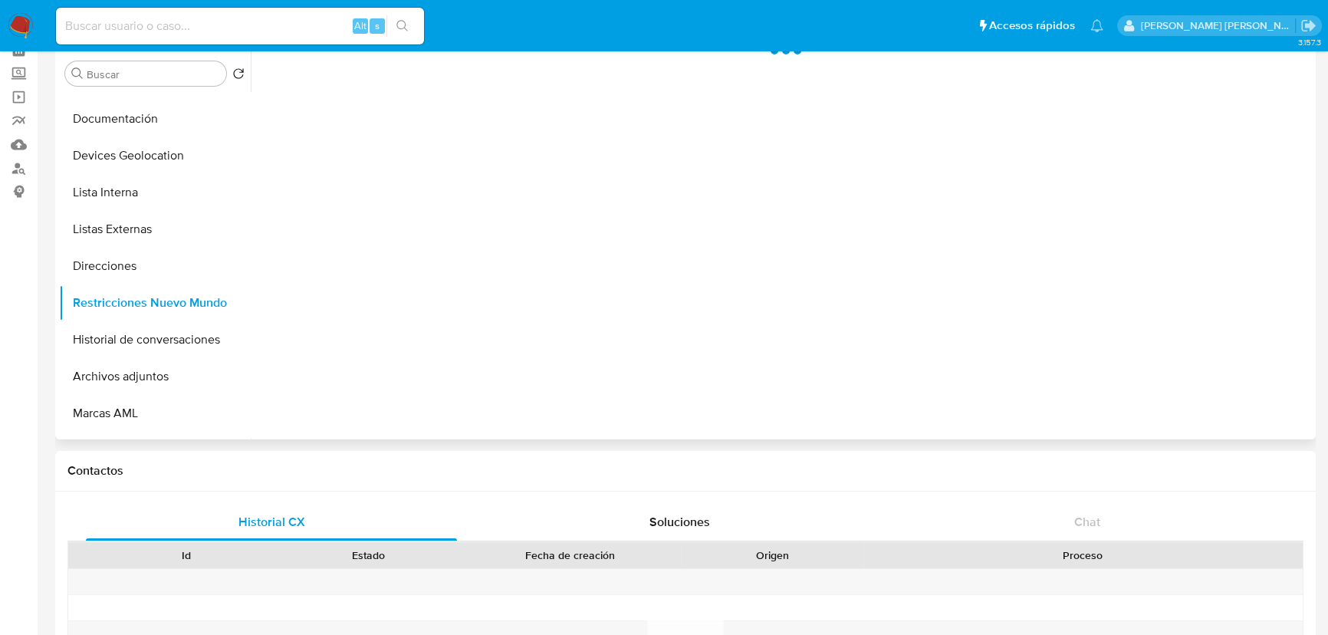
scroll to position [0, 0]
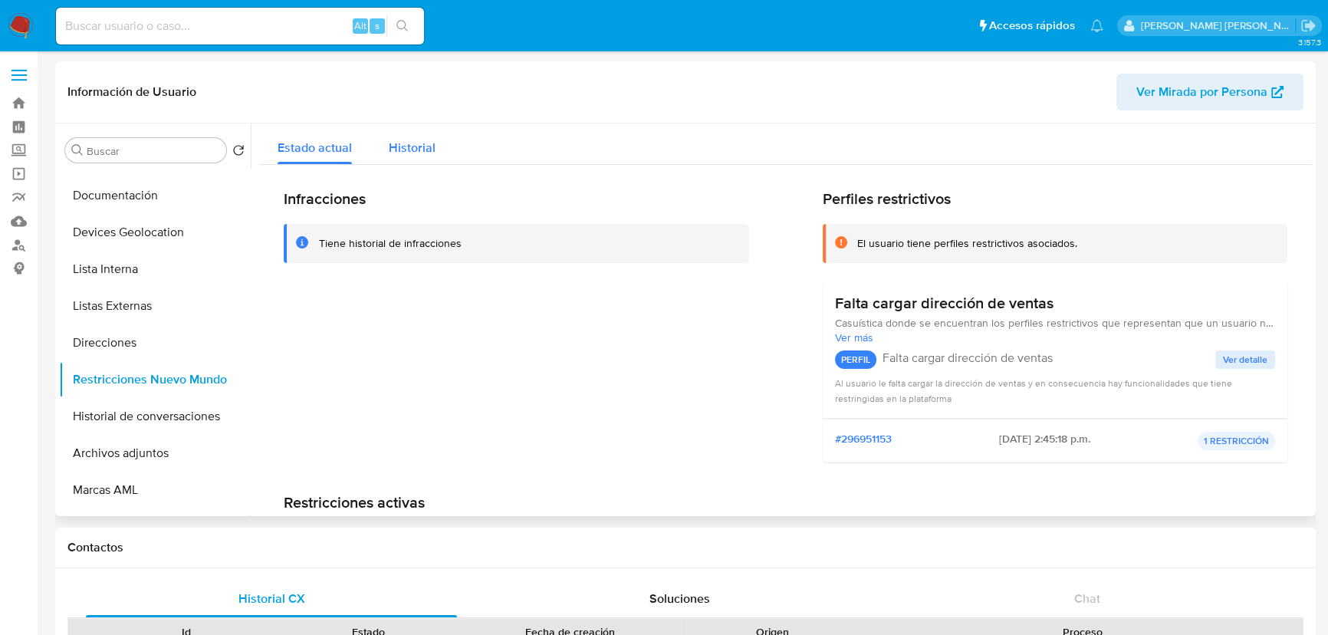
click at [448, 153] on button "Historial" at bounding box center [412, 143] width 84 height 41
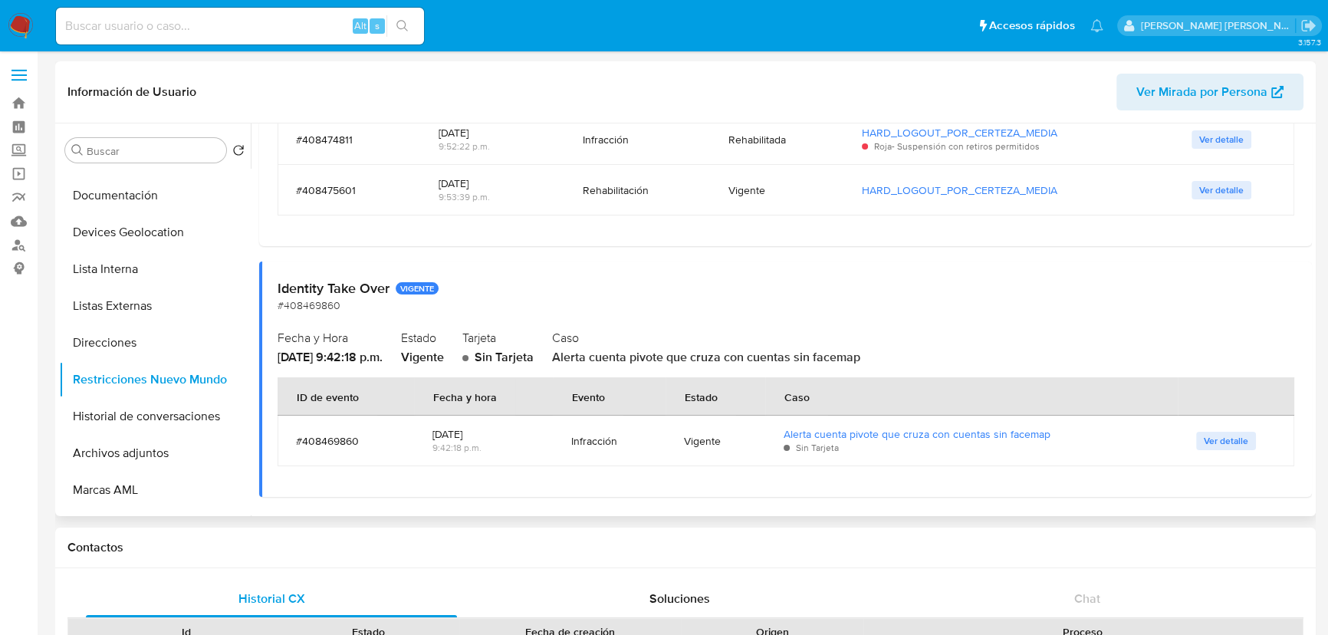
scroll to position [562, 0]
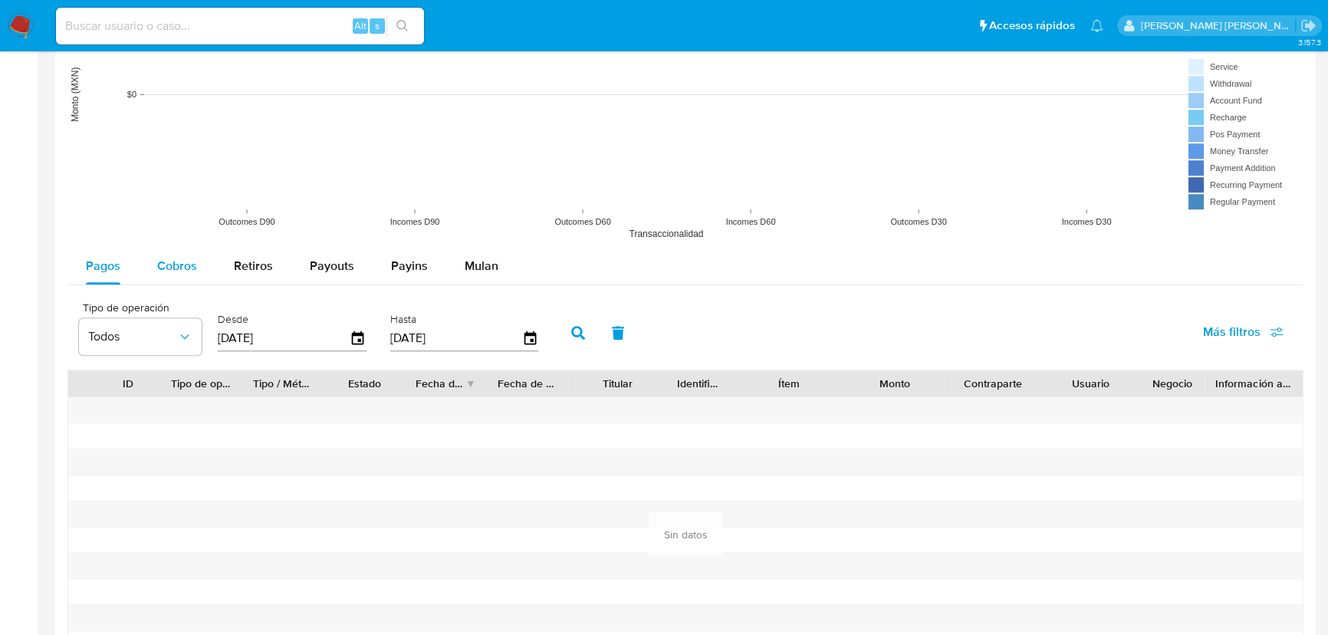
click at [176, 272] on span "Cobros" at bounding box center [177, 266] width 40 height 18
select select "10"
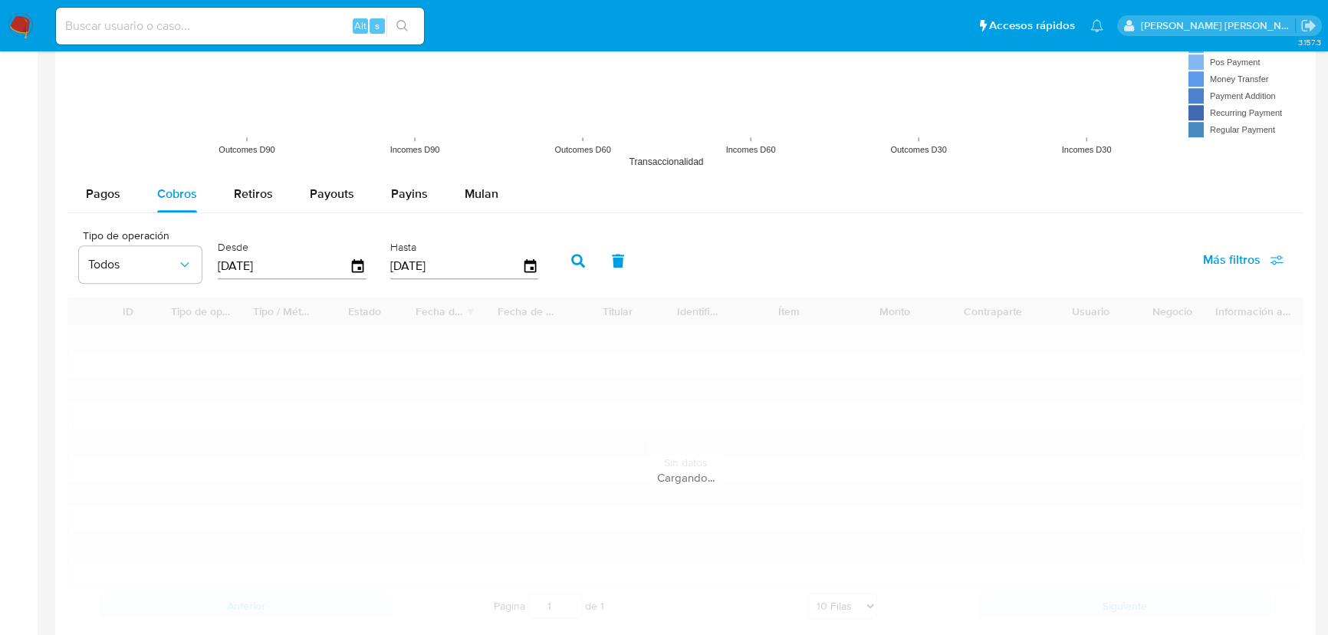
scroll to position [1394, 0]
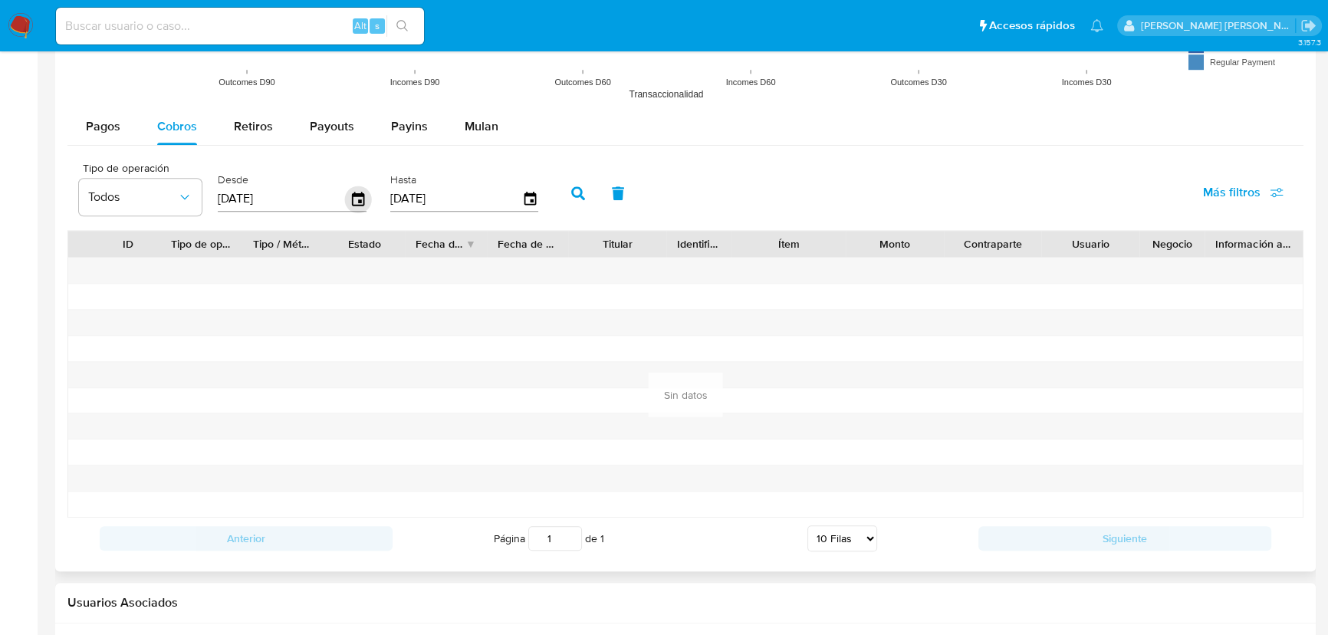
click at [356, 198] on icon "button" at bounding box center [358, 199] width 27 height 27
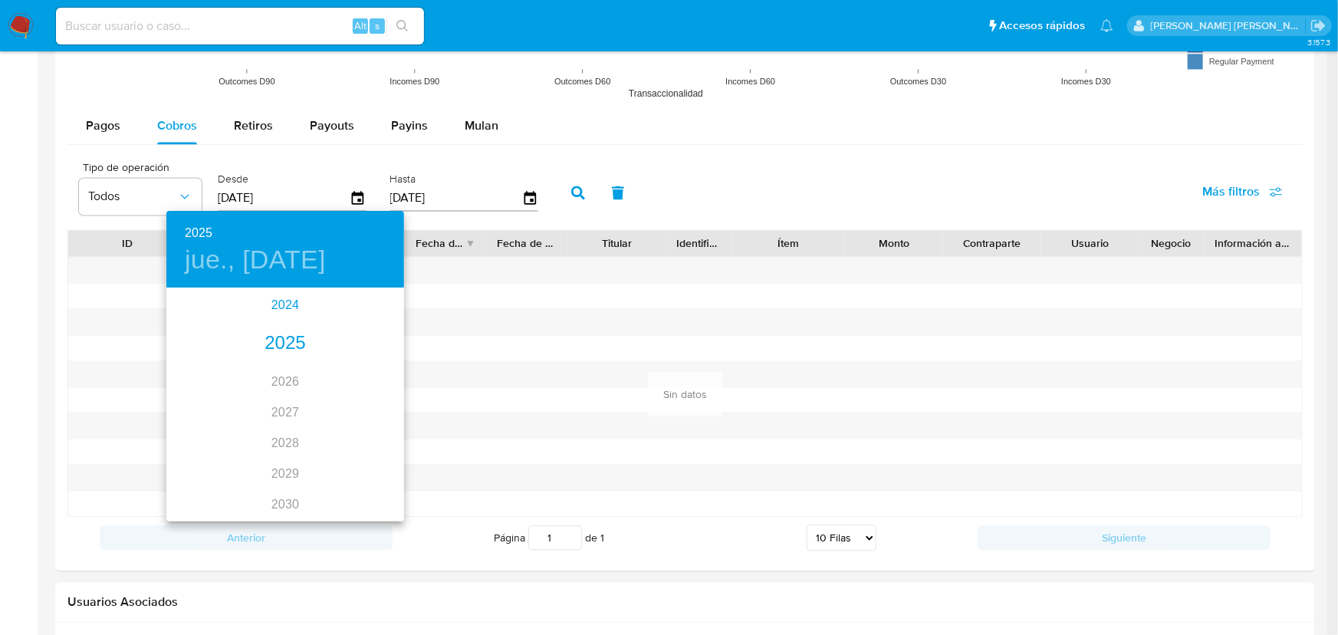
click at [281, 299] on div "2024" at bounding box center [285, 305] width 238 height 31
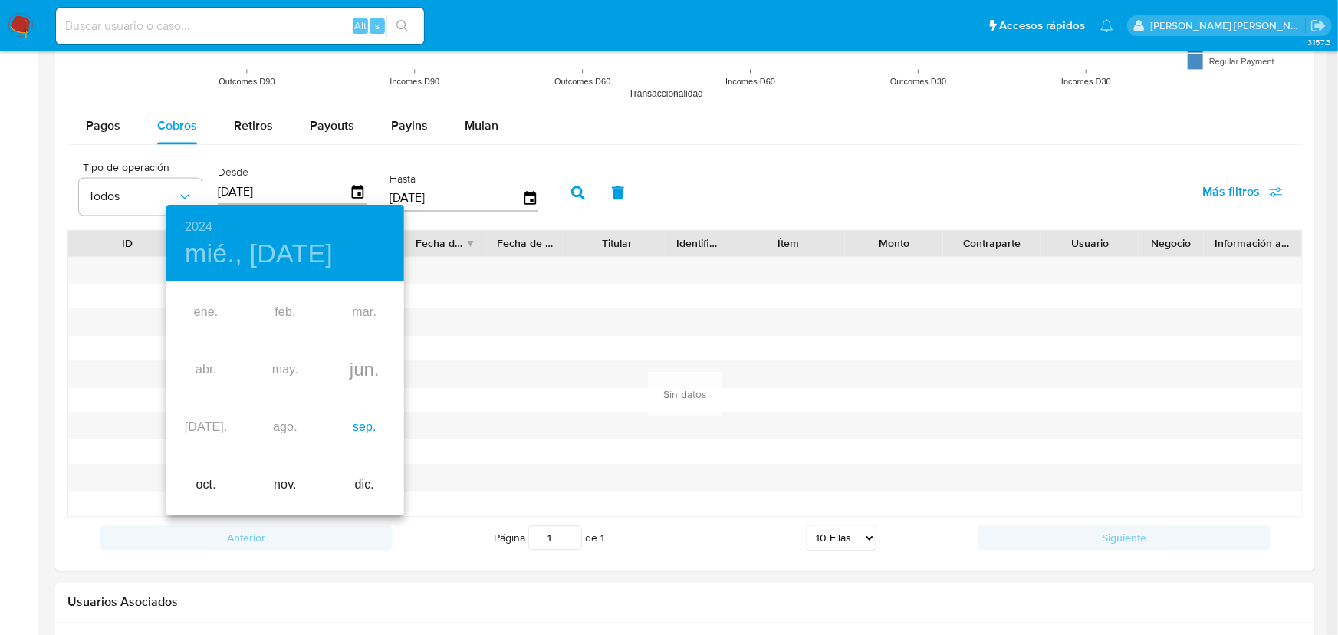
click at [363, 426] on div "sep." at bounding box center [364, 427] width 79 height 57
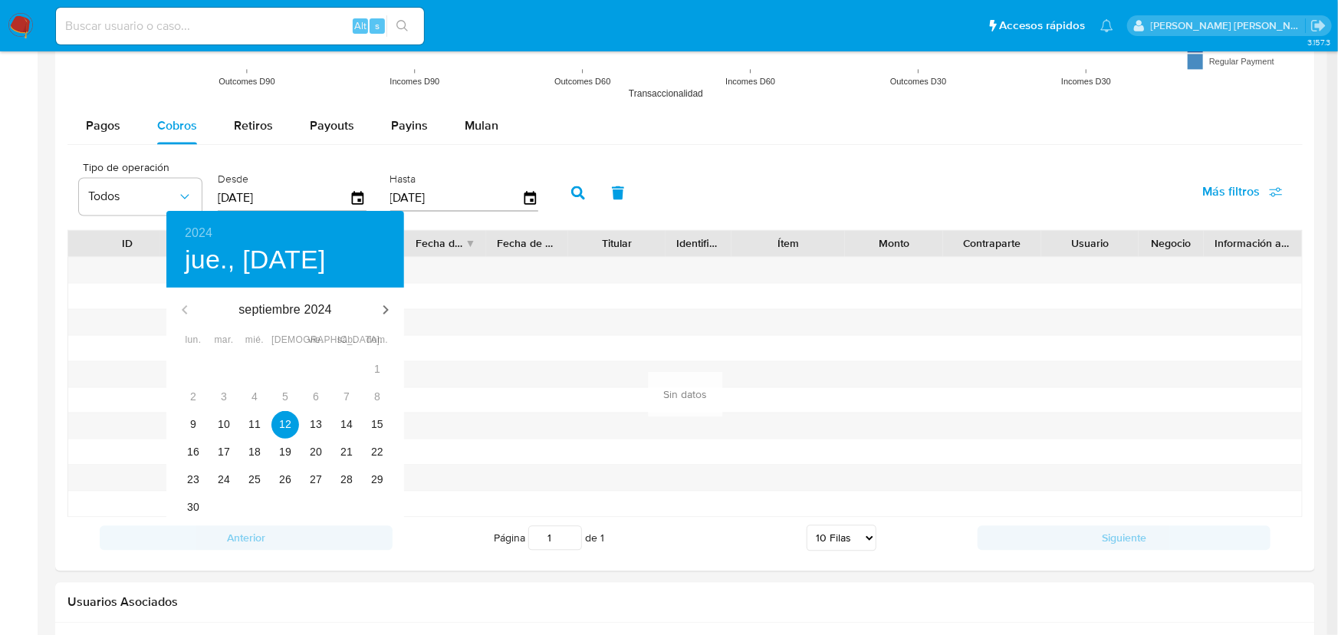
click at [349, 402] on div "7" at bounding box center [346, 397] width 31 height 28
click at [310, 422] on p "13" at bounding box center [316, 423] width 12 height 15
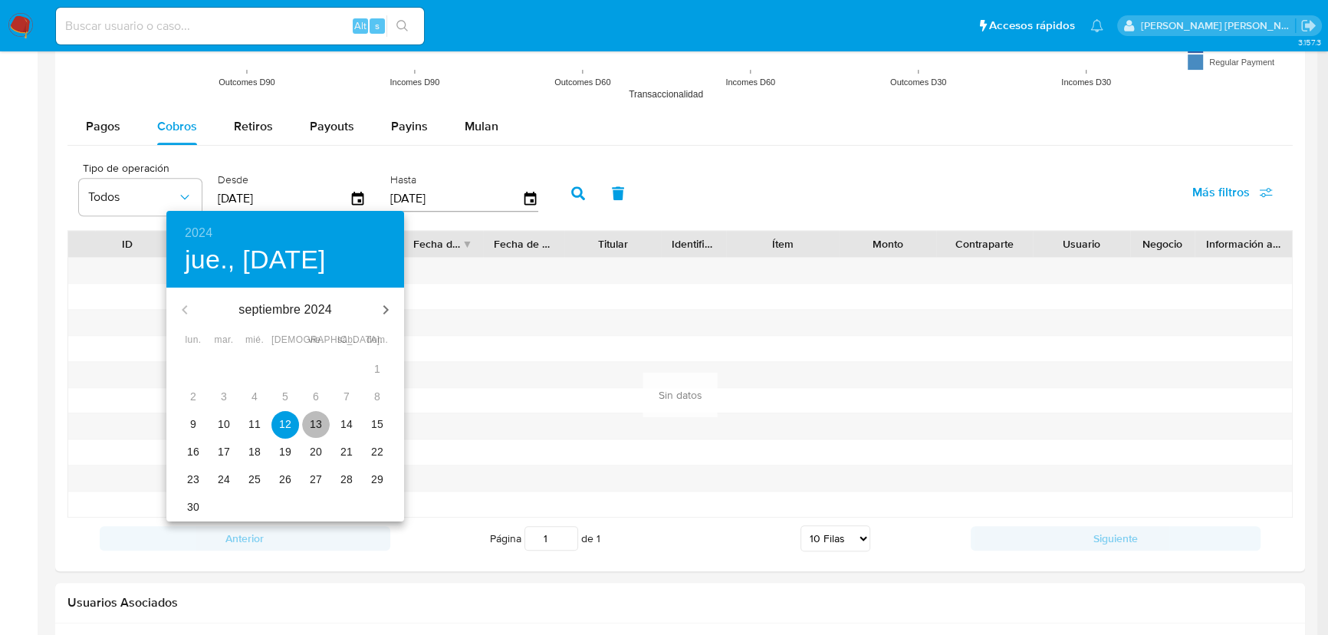
type input "13/09/2024"
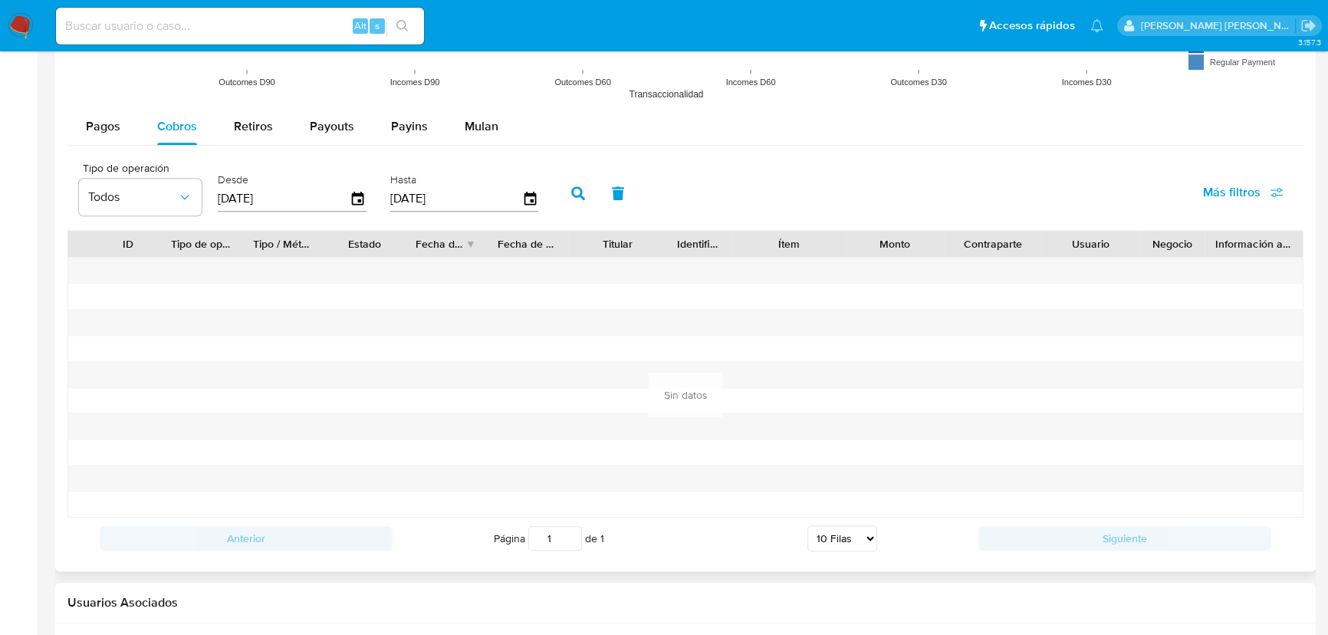
click at [584, 191] on icon "button" at bounding box center [578, 193] width 14 height 14
click at [583, 192] on icon "button" at bounding box center [578, 193] width 14 height 14
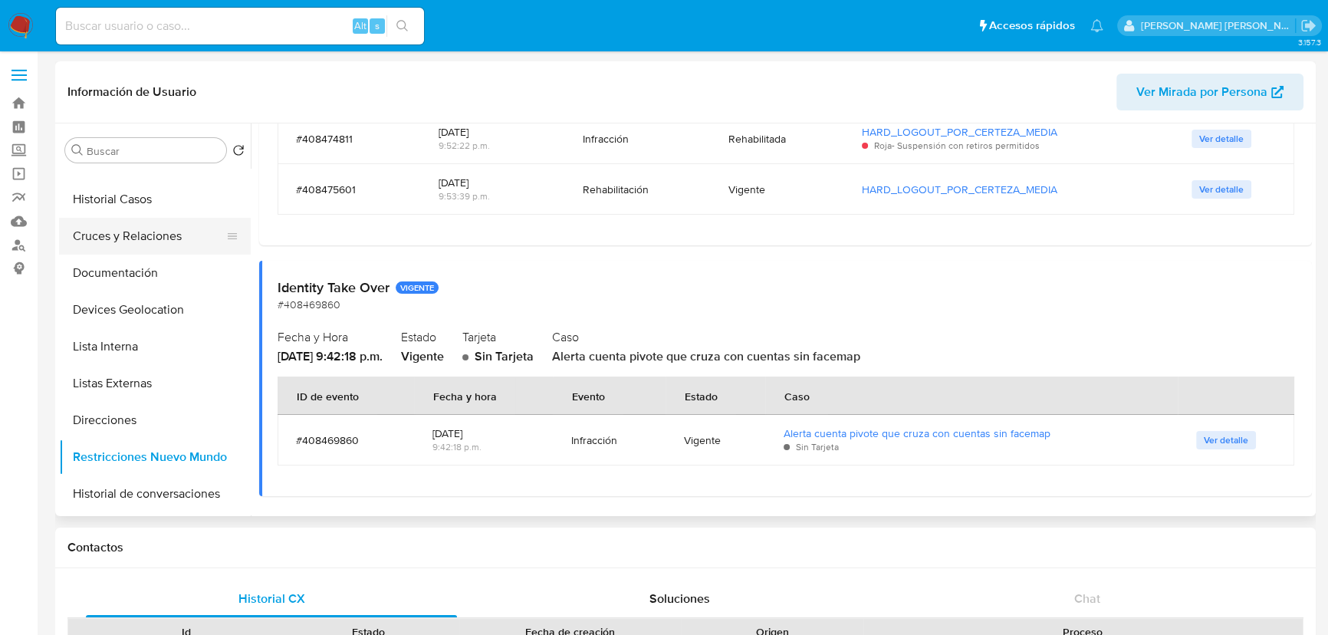
scroll to position [0, 0]
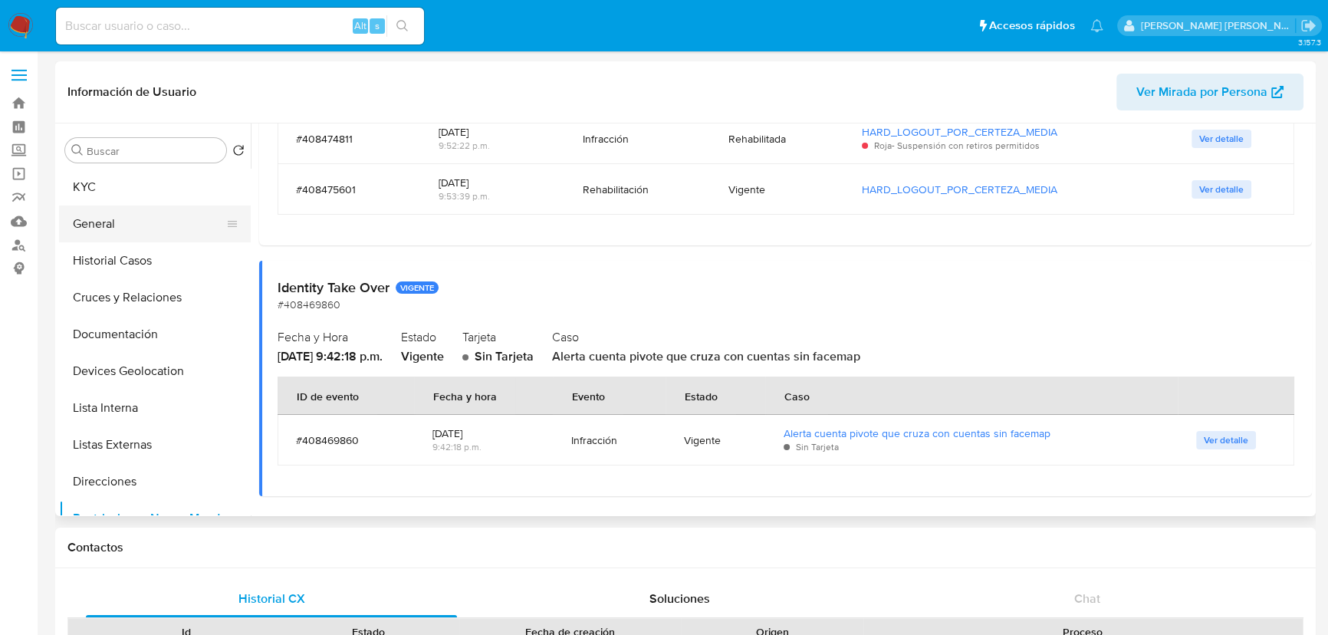
click at [121, 232] on button "General" at bounding box center [148, 223] width 179 height 37
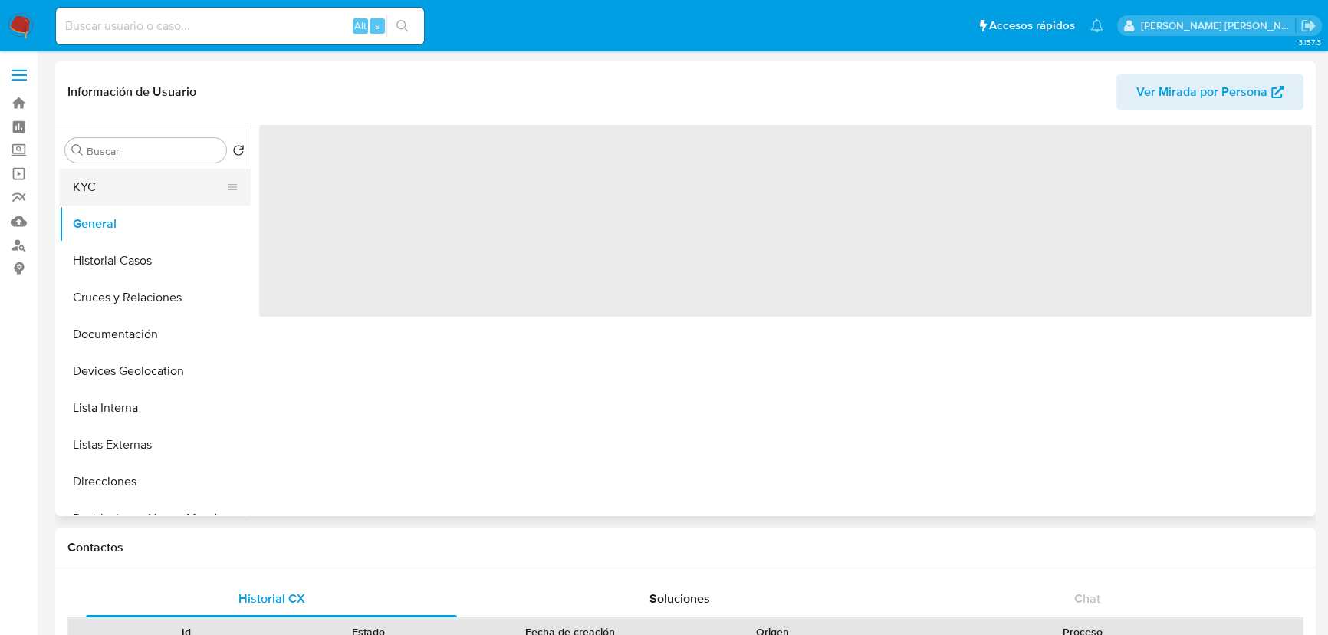
click at [120, 199] on button "KYC" at bounding box center [148, 187] width 179 height 37
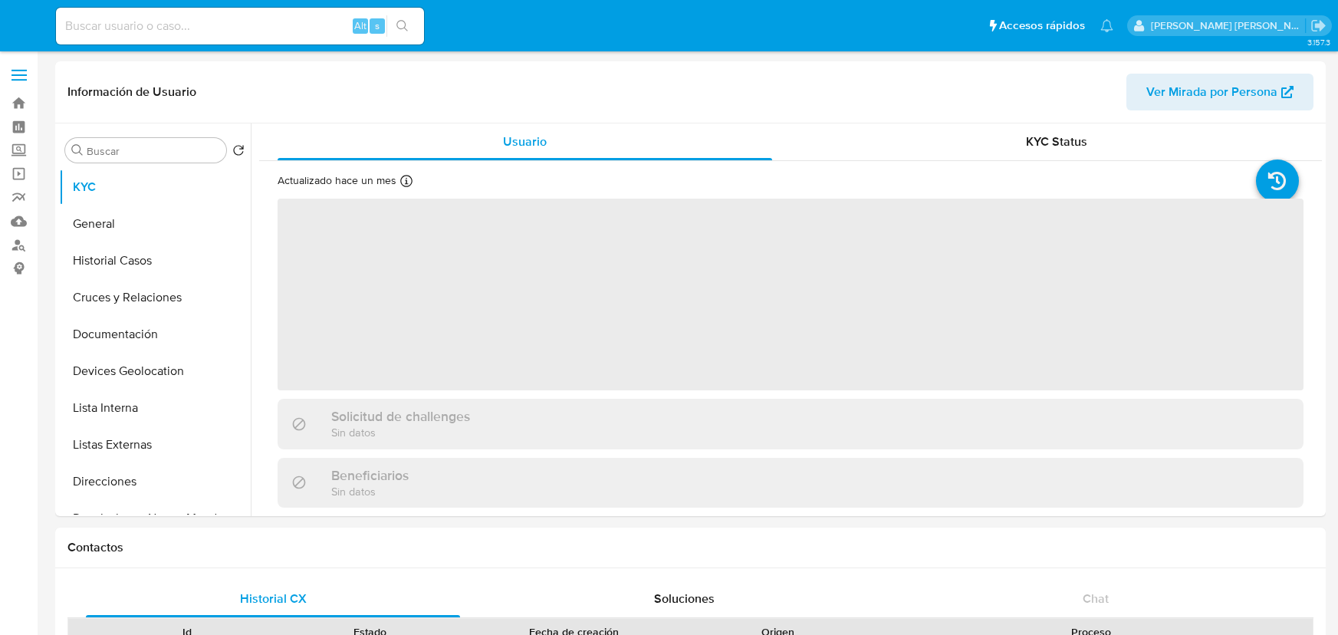
select select "10"
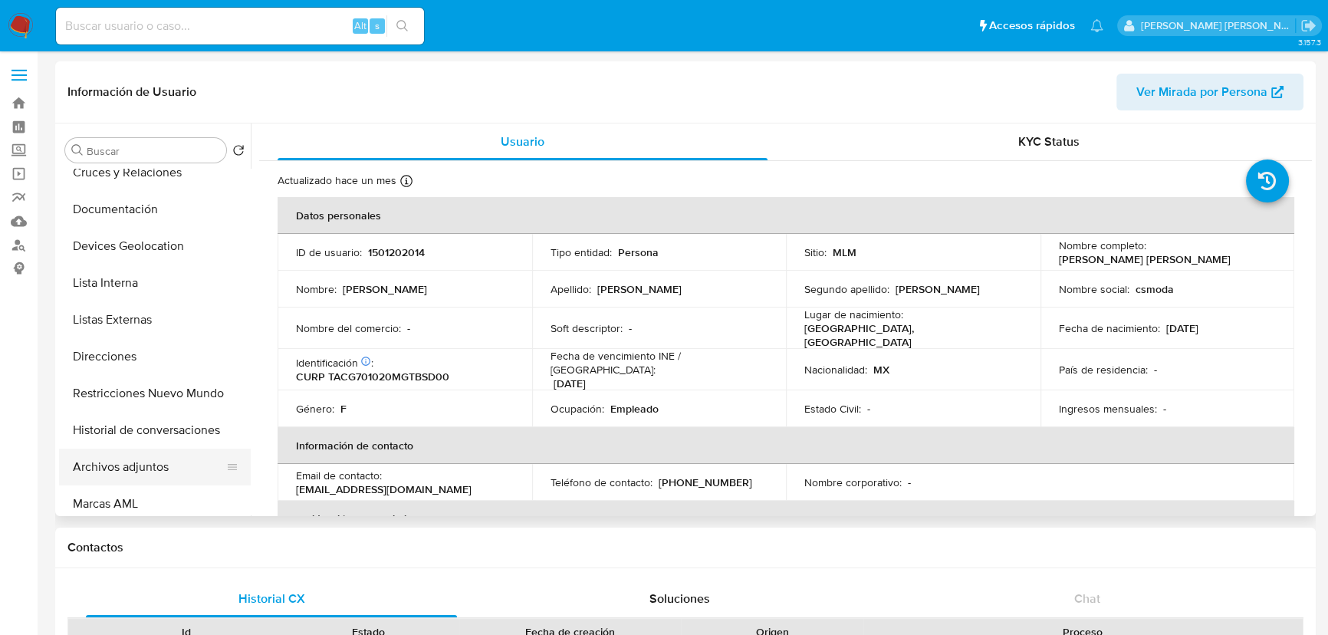
scroll to position [209, 0]
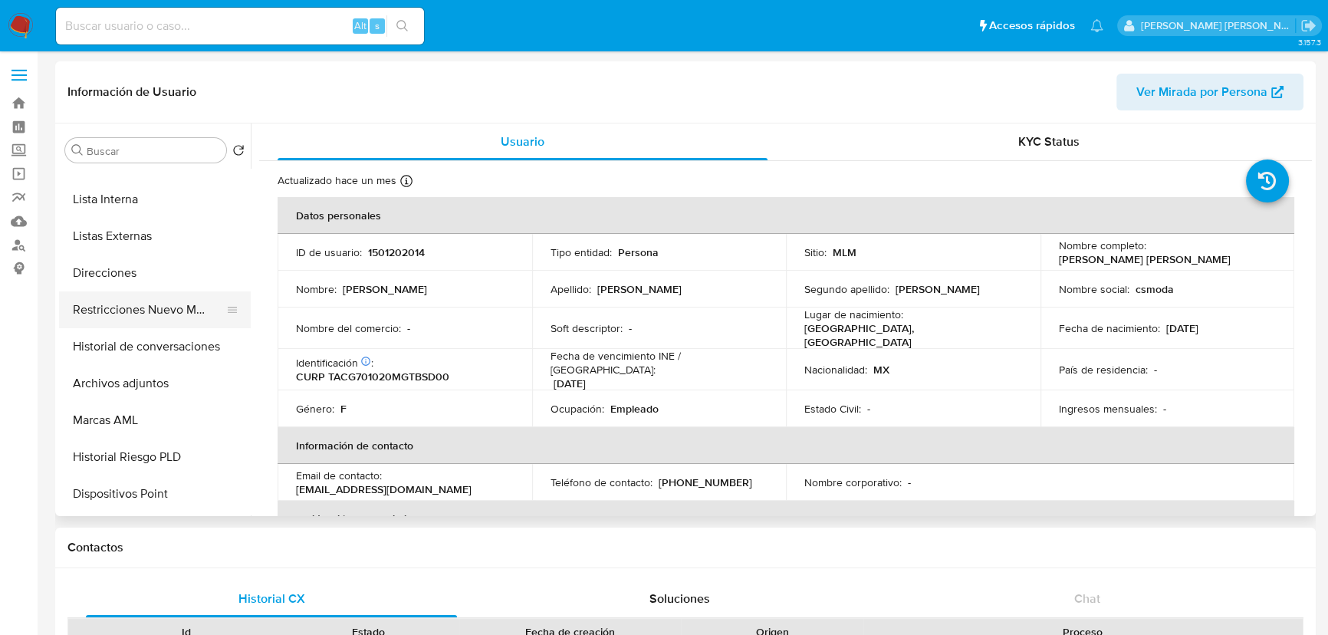
click at [141, 318] on button "Restricciones Nuevo Mundo" at bounding box center [148, 309] width 179 height 37
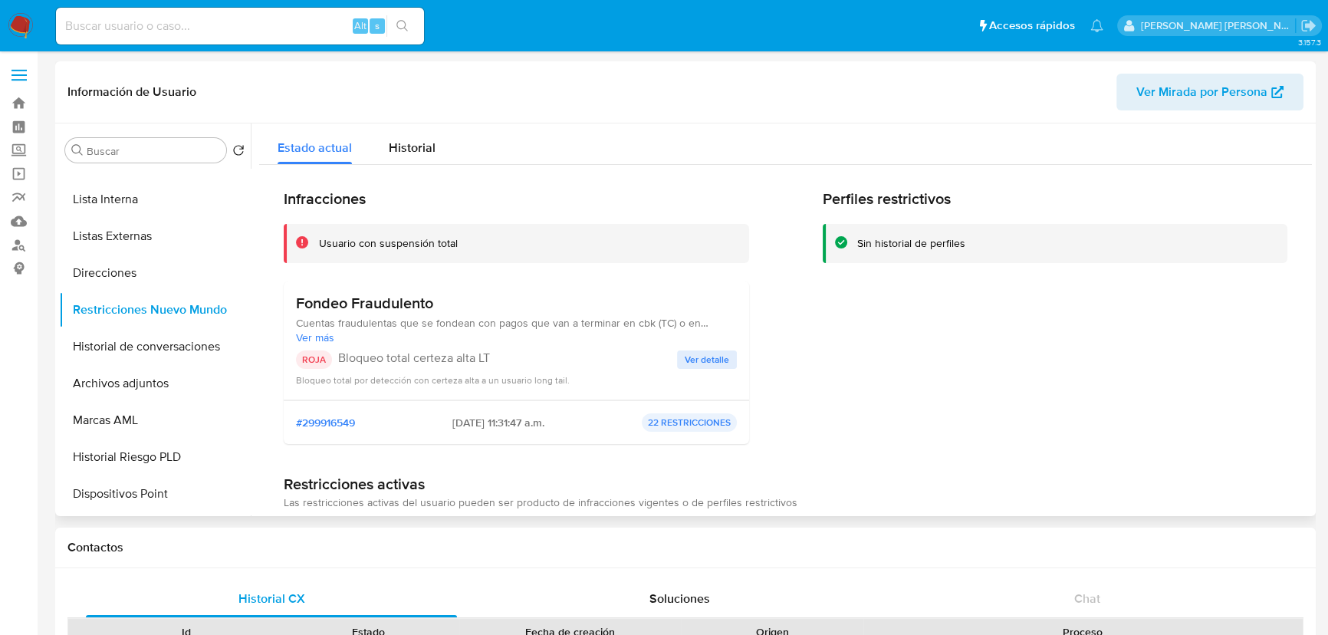
click at [730, 360] on button "Ver detalle" at bounding box center [707, 359] width 60 height 18
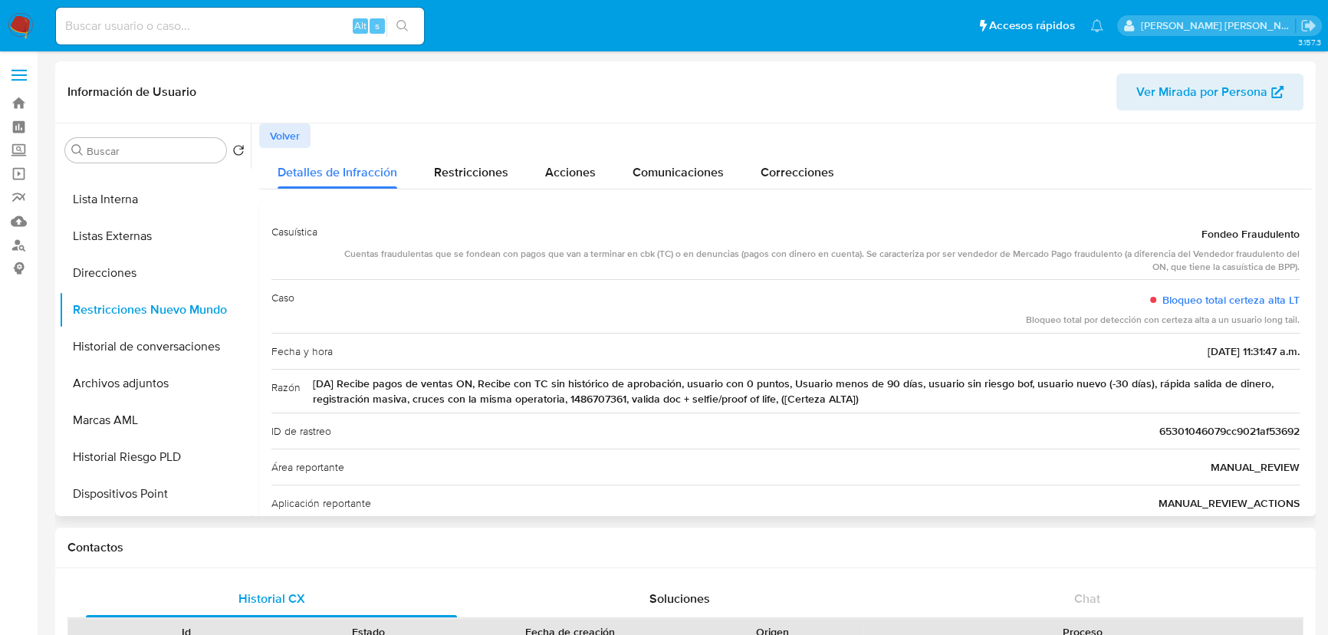
drag, startPoint x: 764, startPoint y: 228, endPoint x: 761, endPoint y: 291, distance: 63.7
click at [879, 235] on div "Fondeo Fraudulento" at bounding box center [815, 234] width 970 height 28
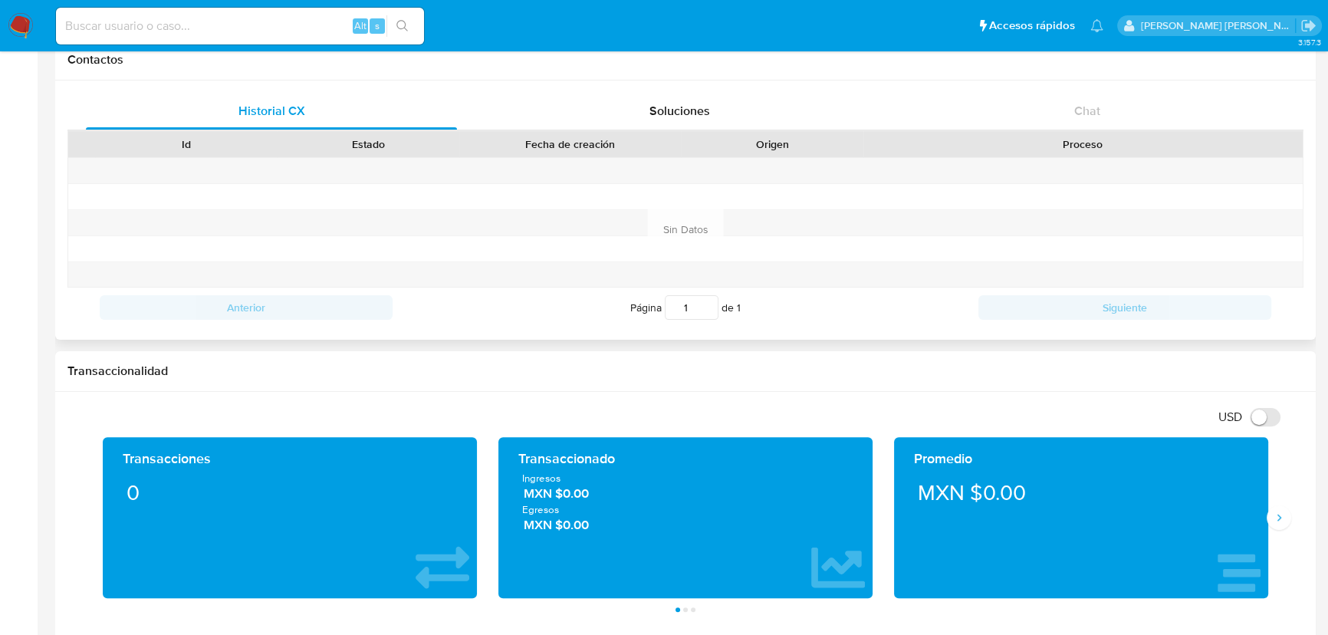
scroll to position [348, 0]
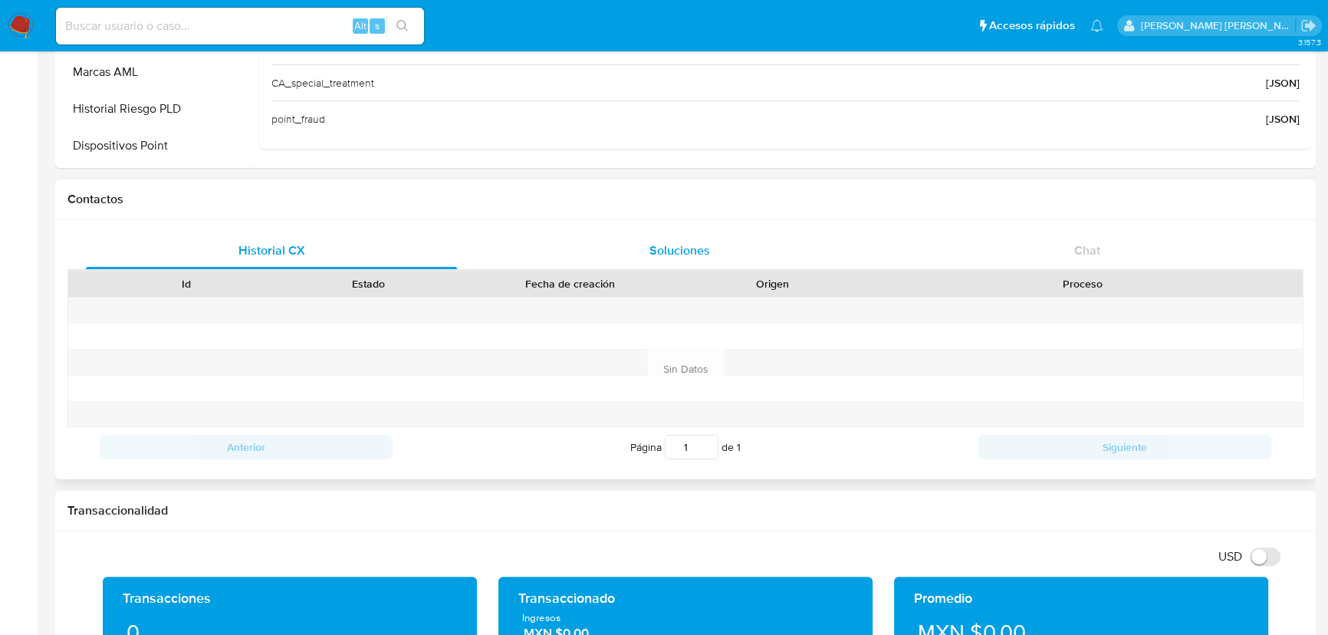
drag, startPoint x: 307, startPoint y: 241, endPoint x: 697, endPoint y: 233, distance: 389.5
click at [314, 238] on div "Historial CX" at bounding box center [271, 250] width 371 height 37
click at [708, 233] on div "Soluciones" at bounding box center [679, 250] width 371 height 37
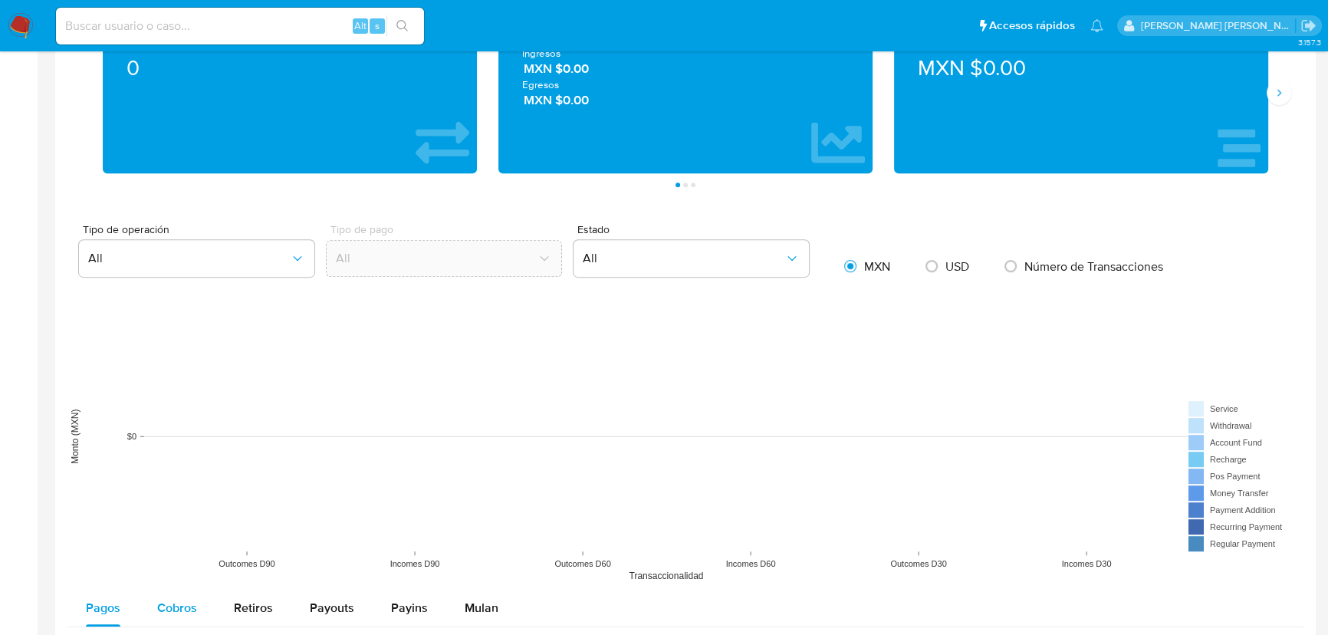
scroll to position [1045, 0]
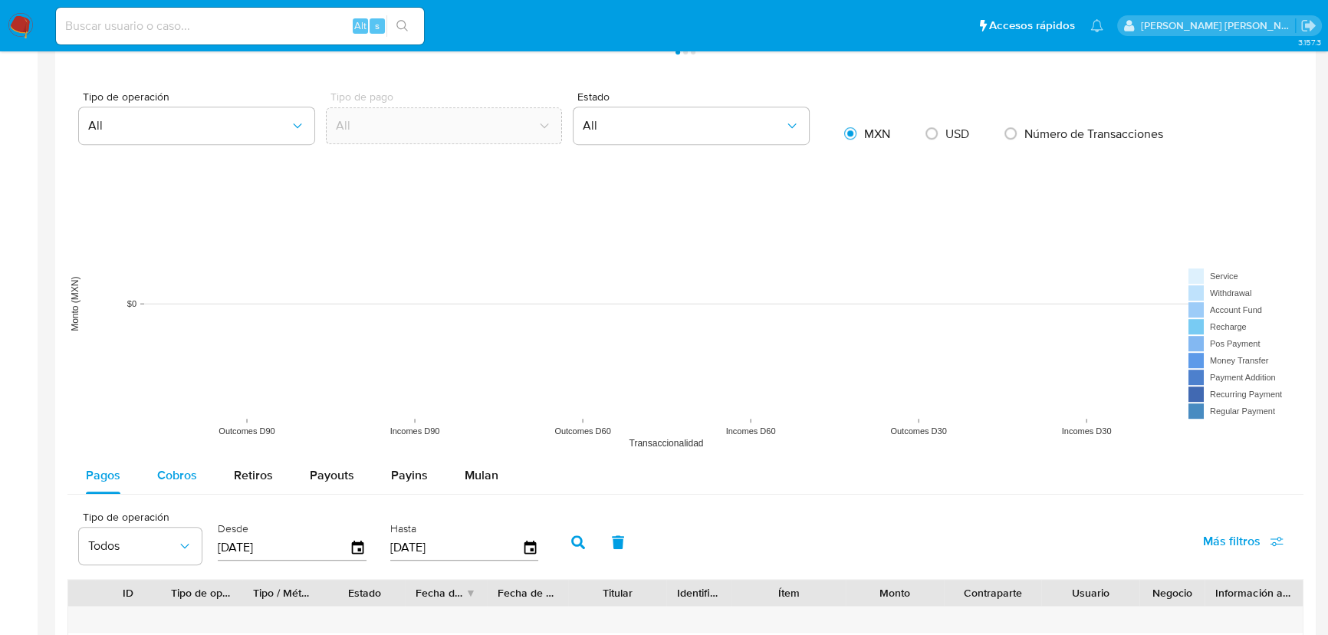
click at [172, 457] on div "Cobros" at bounding box center [177, 475] width 40 height 37
select select "10"
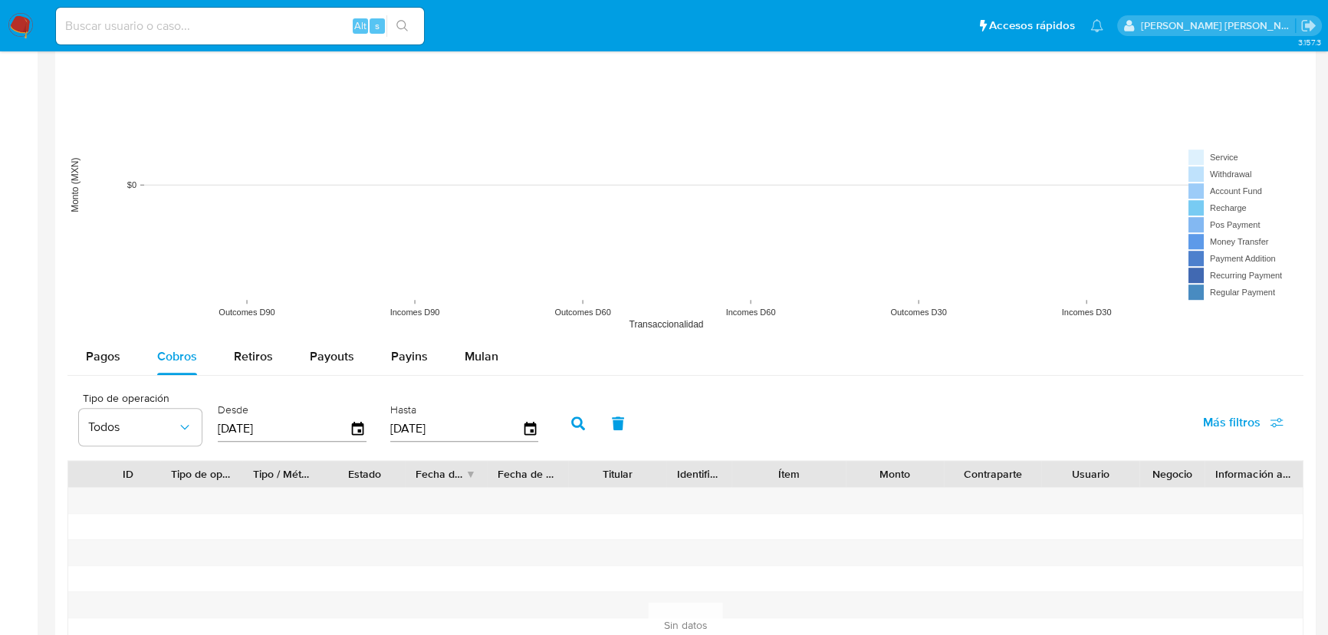
scroll to position [1254, 0]
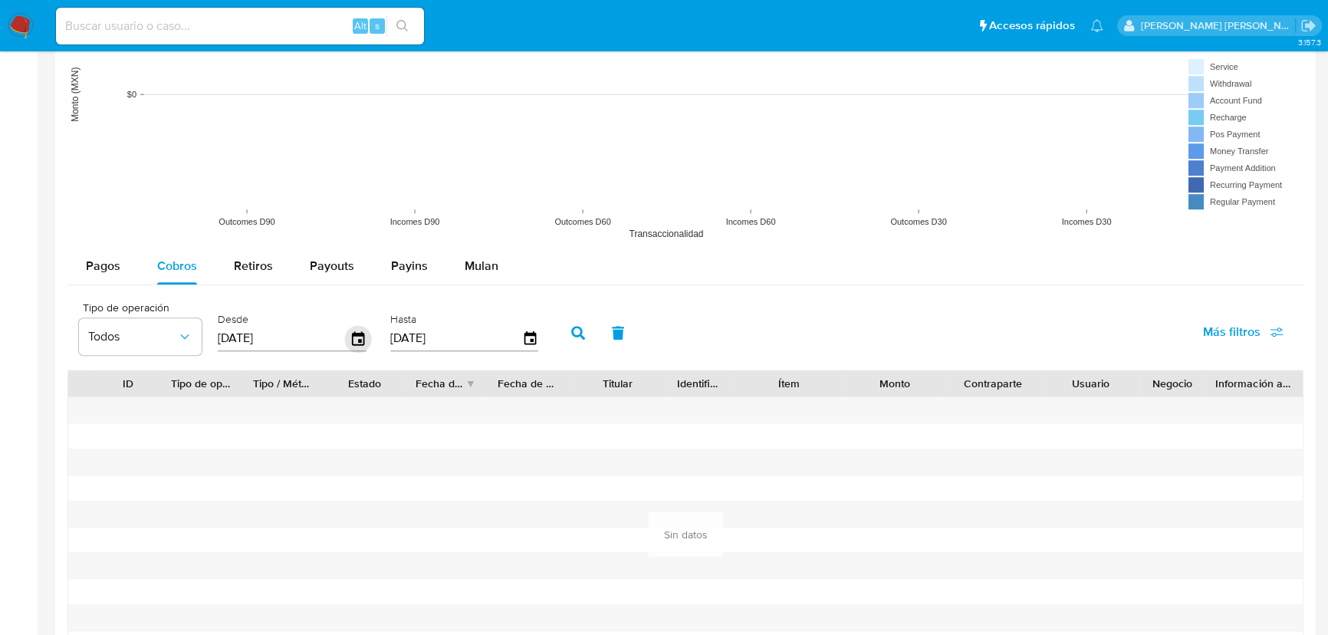
click at [360, 340] on icon "button" at bounding box center [358, 338] width 12 height 14
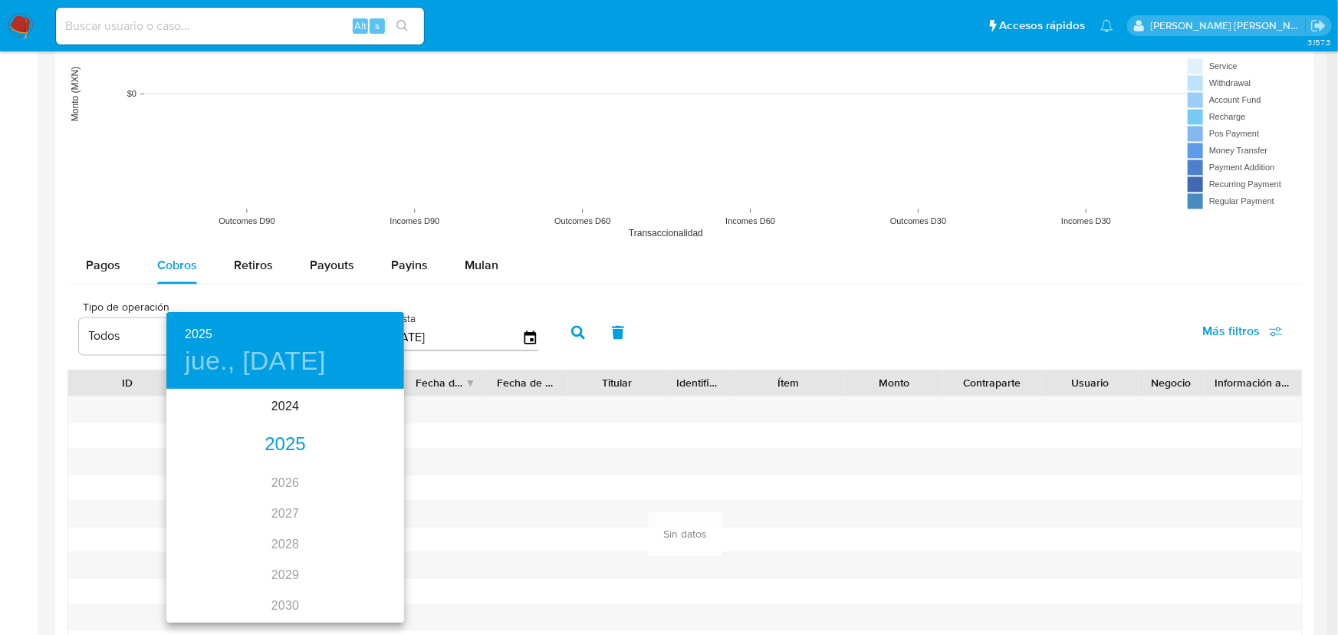
click at [268, 448] on div "2025" at bounding box center [285, 444] width 238 height 31
click at [290, 422] on div "feb." at bounding box center [284, 419] width 79 height 57
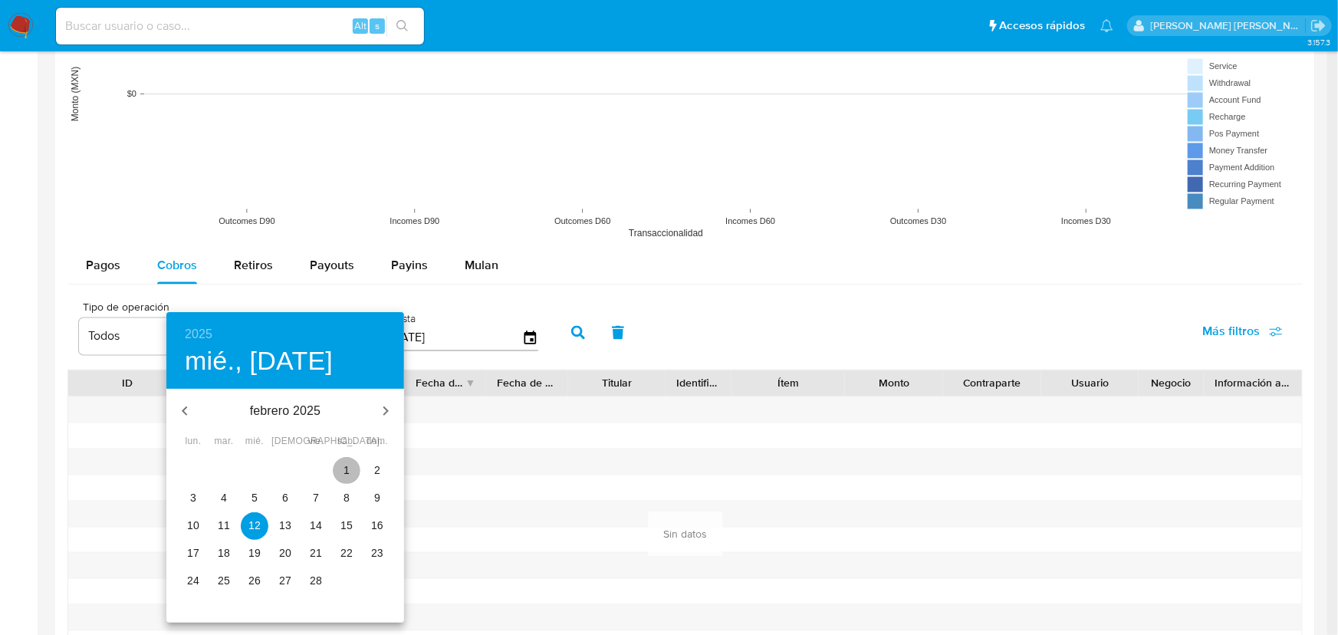
click at [345, 465] on p "1" at bounding box center [346, 469] width 6 height 15
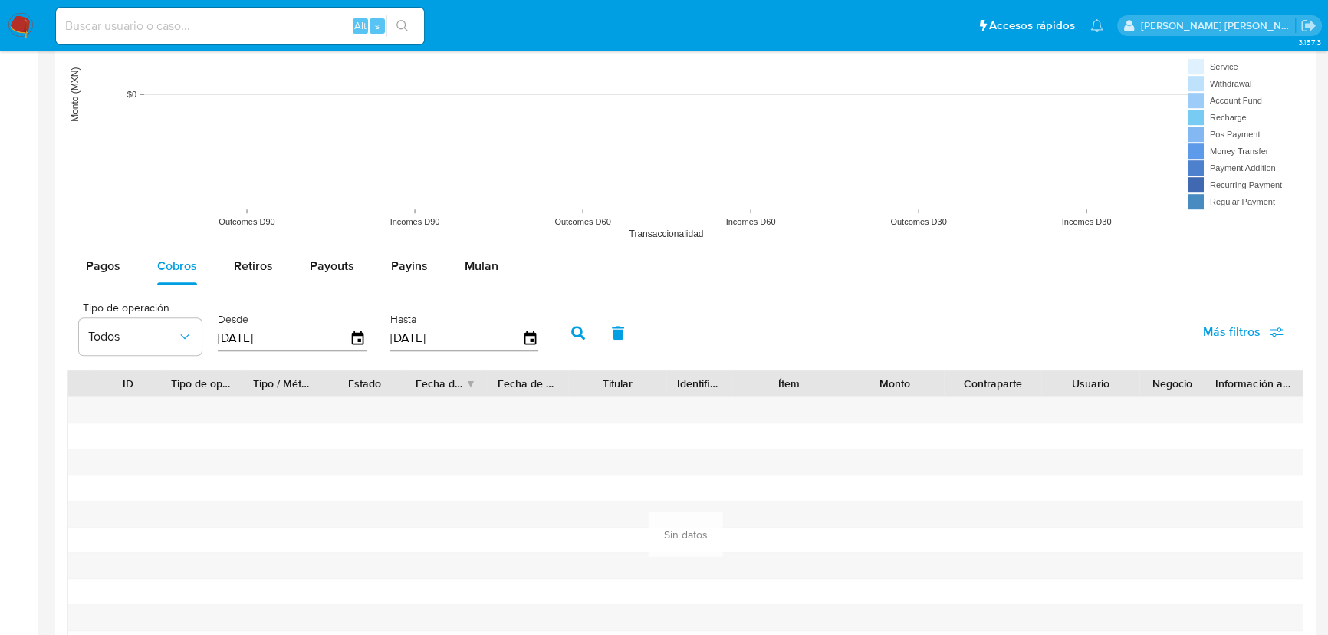
click at [577, 329] on button "button" at bounding box center [578, 332] width 40 height 37
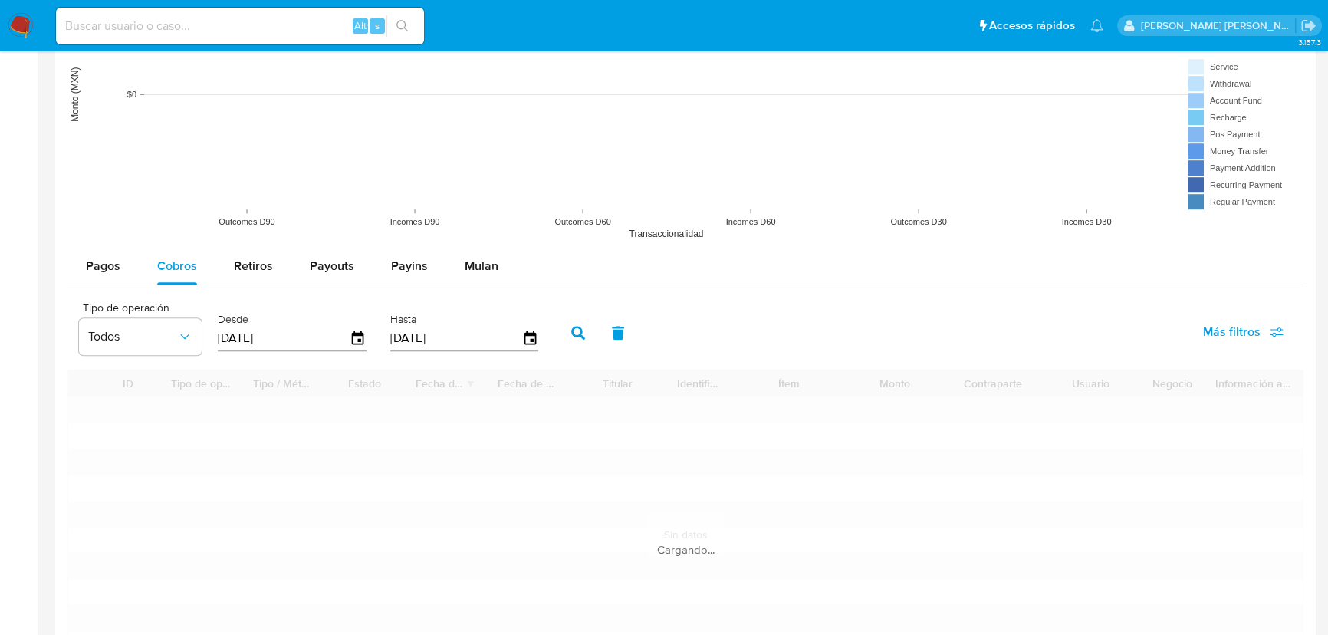
click at [575, 330] on button "button" at bounding box center [578, 332] width 40 height 37
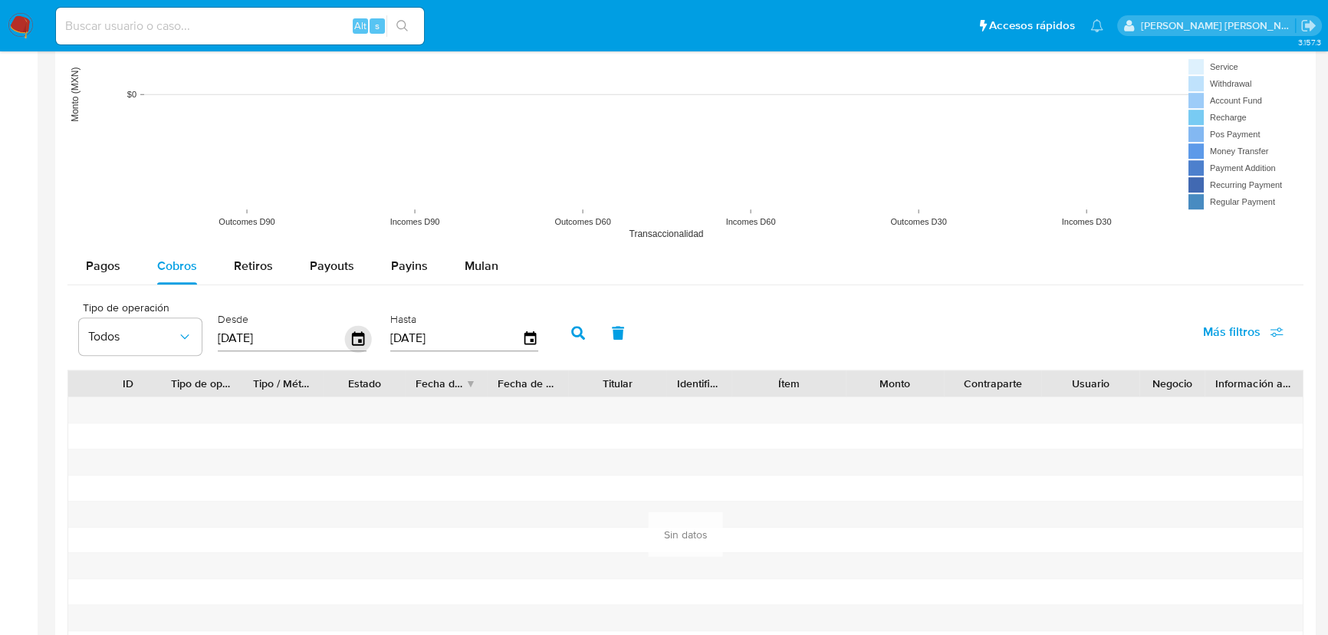
click at [353, 337] on icon "button" at bounding box center [358, 338] width 27 height 27
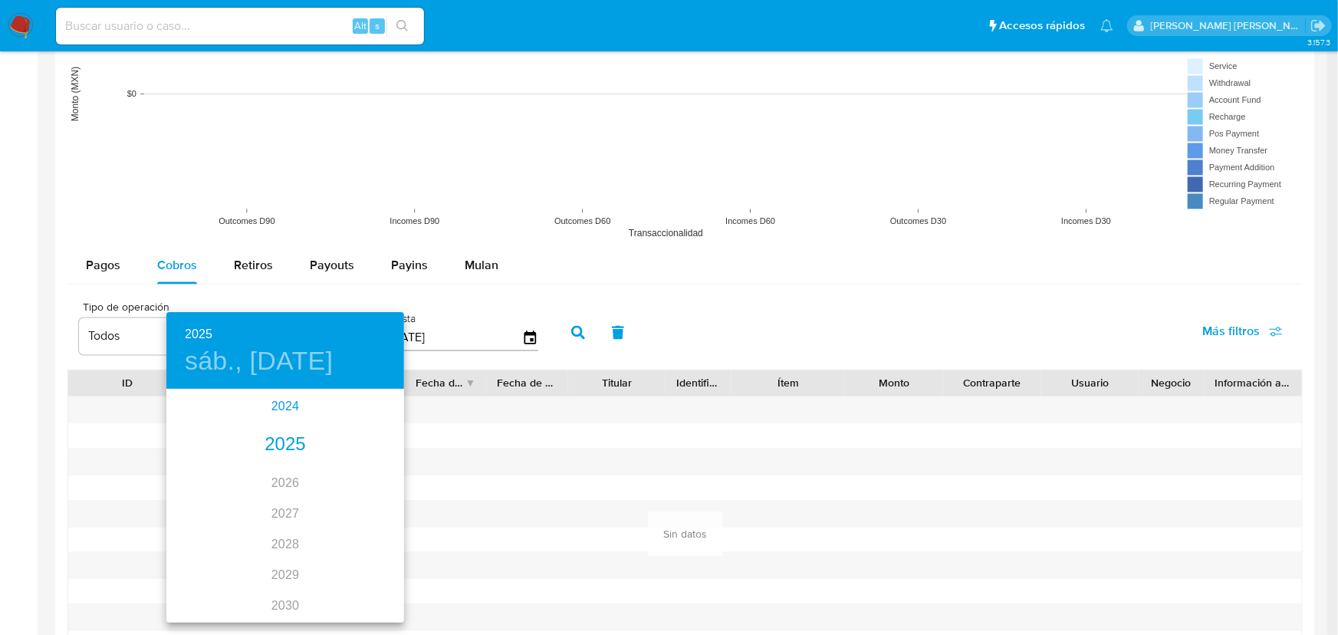
click at [265, 412] on div "2024" at bounding box center [285, 406] width 238 height 31
click at [284, 593] on div "nov." at bounding box center [284, 591] width 79 height 57
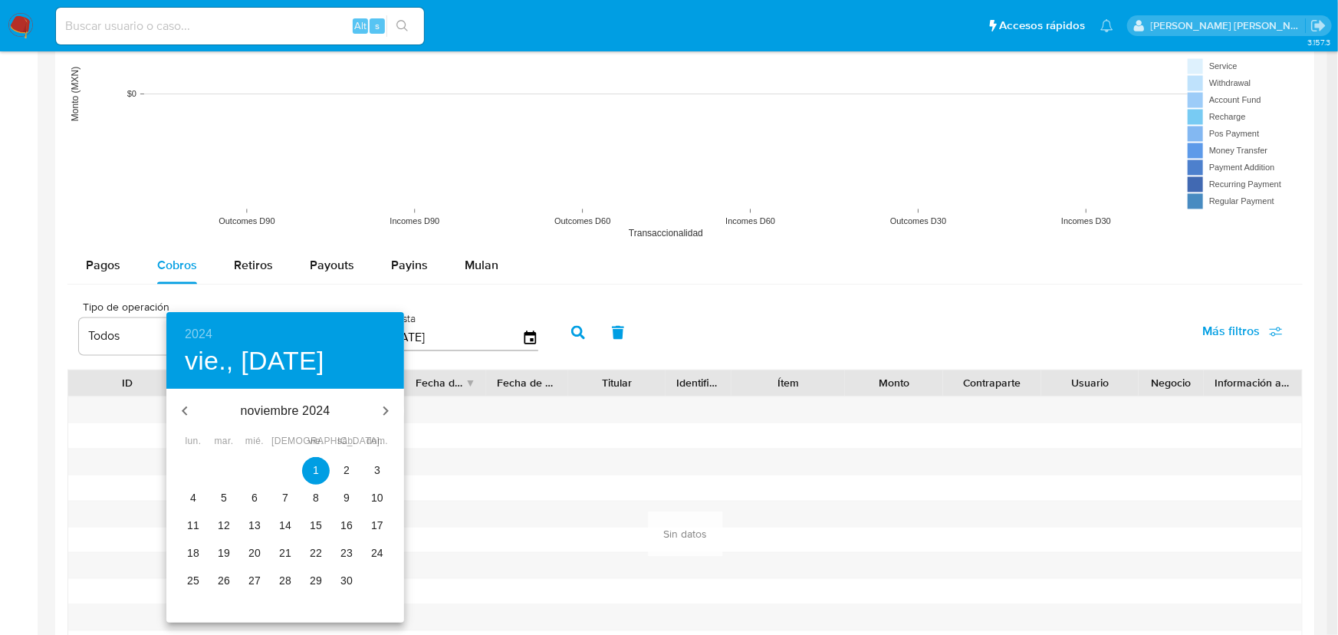
drag, startPoint x: 348, startPoint y: 475, endPoint x: 560, endPoint y: 390, distance: 227.8
click at [347, 472] on p "2" at bounding box center [346, 469] width 6 height 15
type input "02/11/2024"
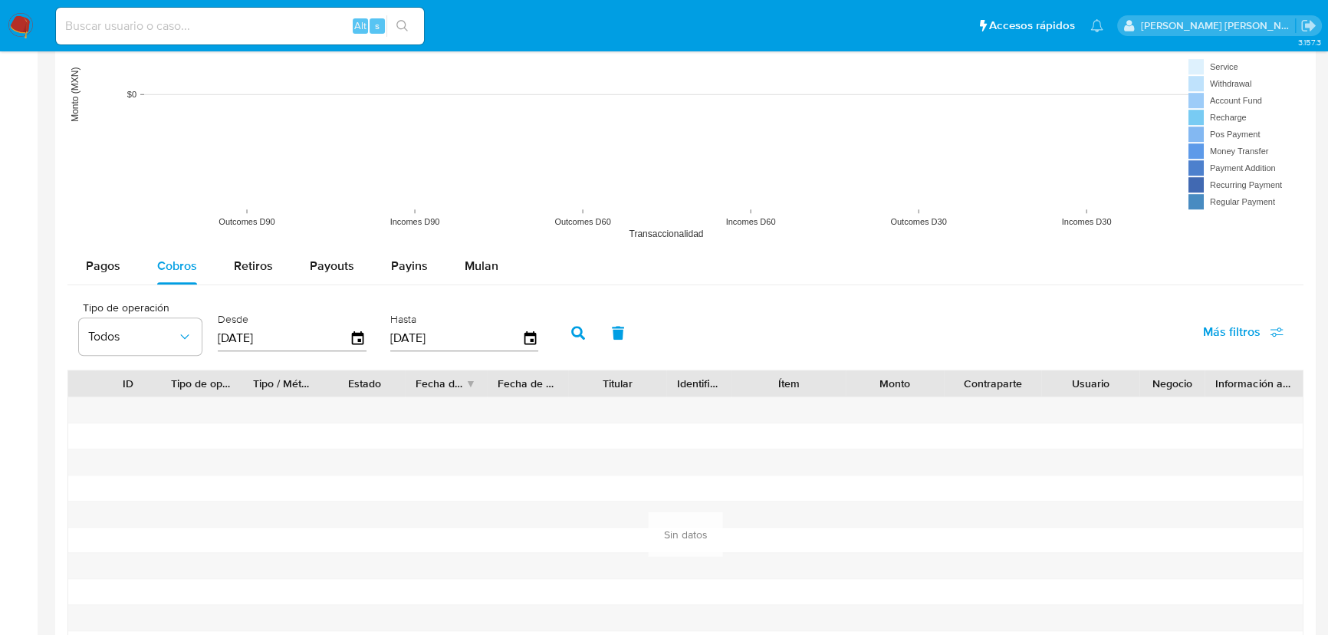
click at [593, 339] on button "button" at bounding box center [578, 332] width 40 height 37
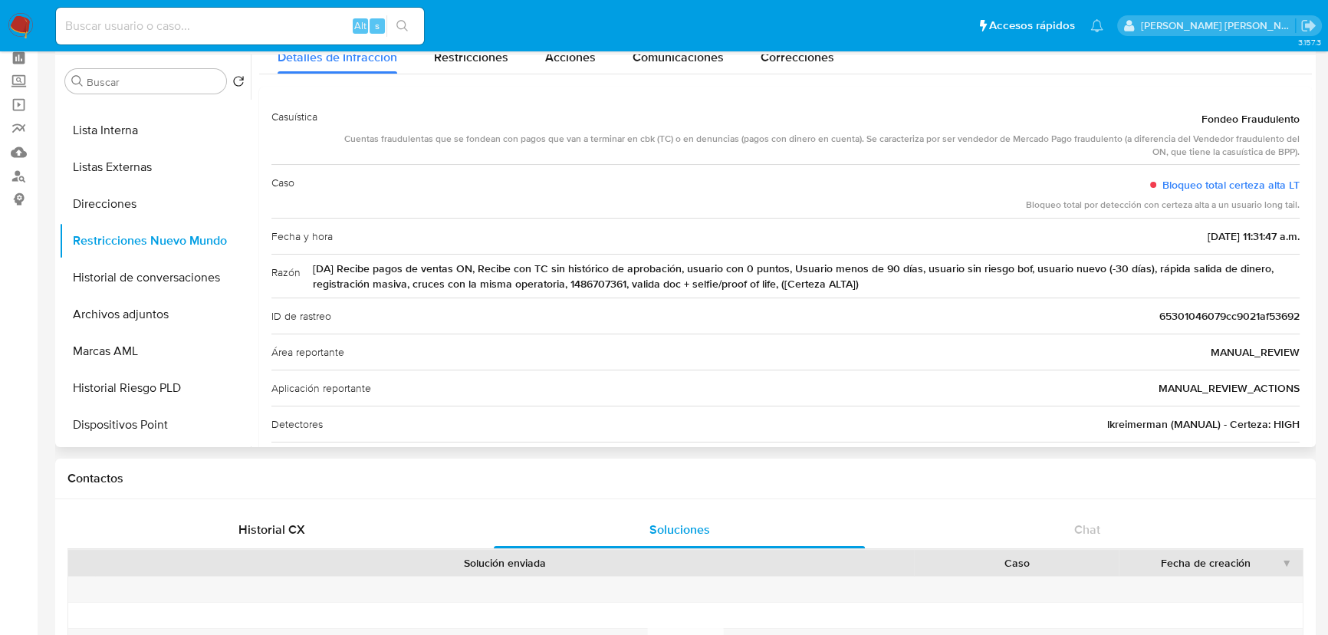
scroll to position [0, 0]
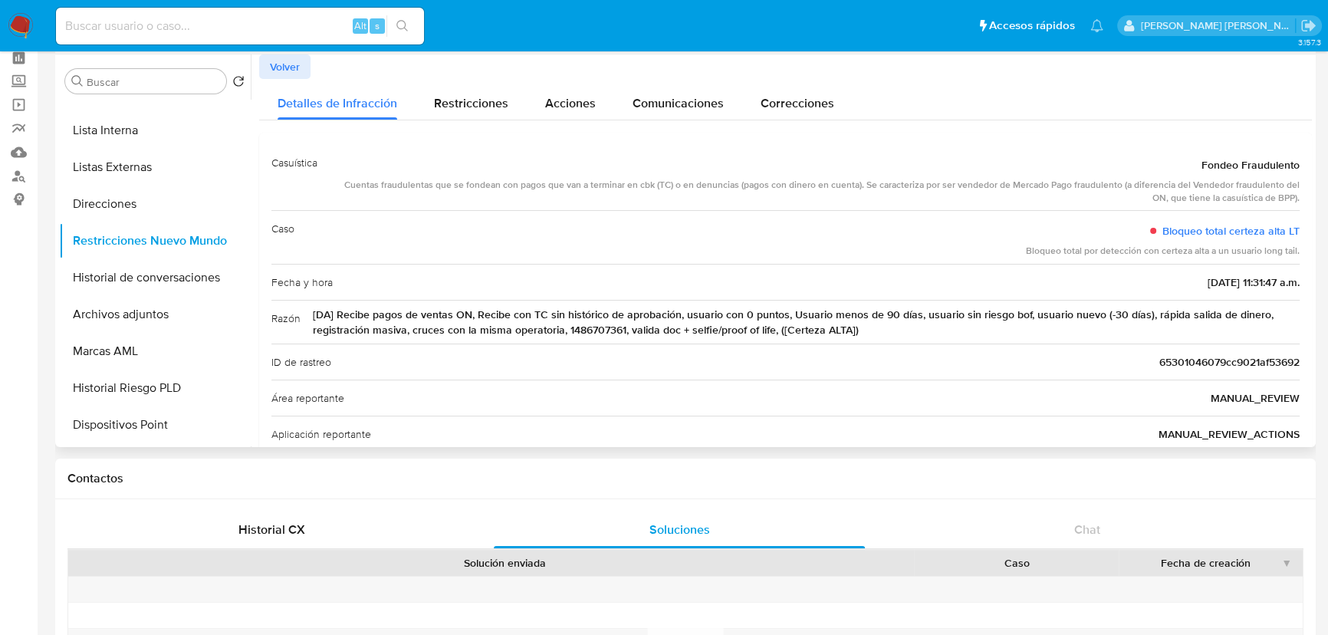
click at [296, 75] on span "Volver" at bounding box center [285, 66] width 30 height 21
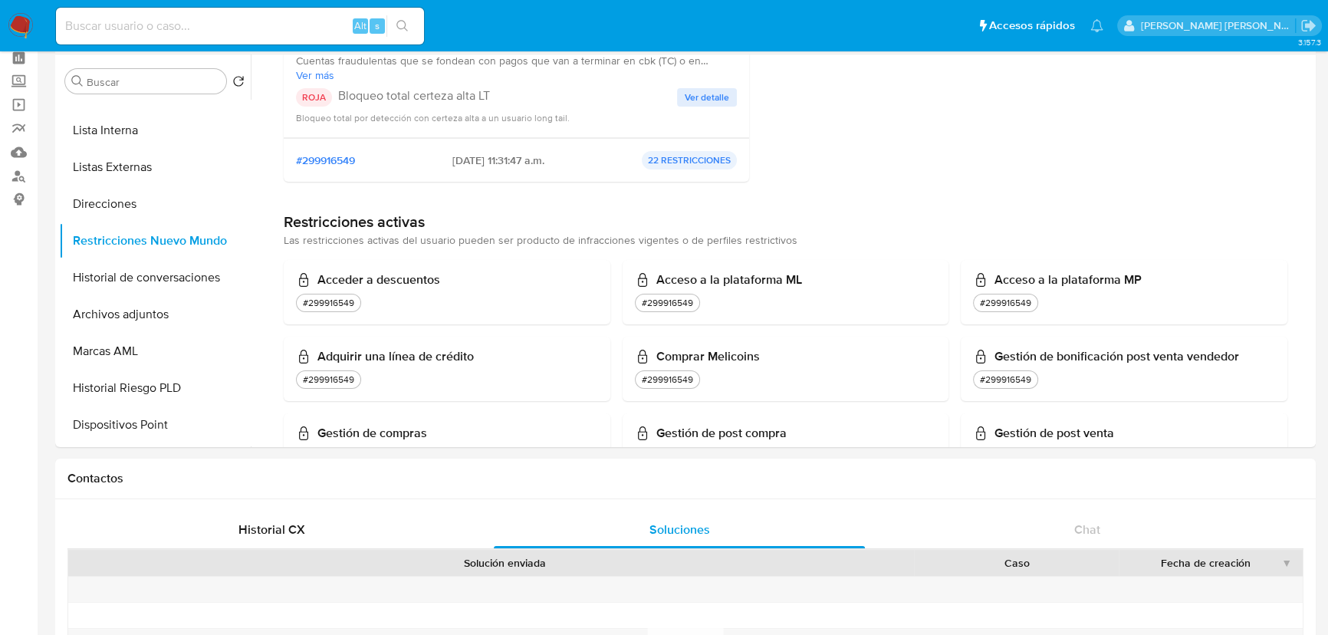
scroll to position [139, 0]
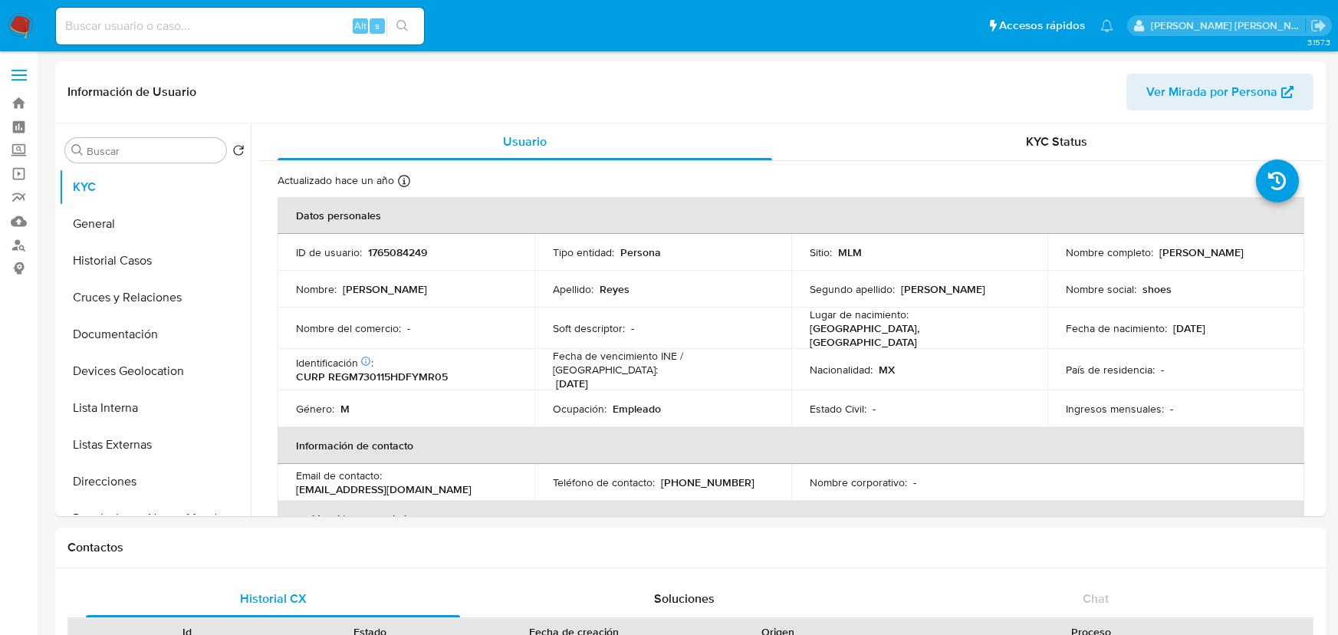
select select "10"
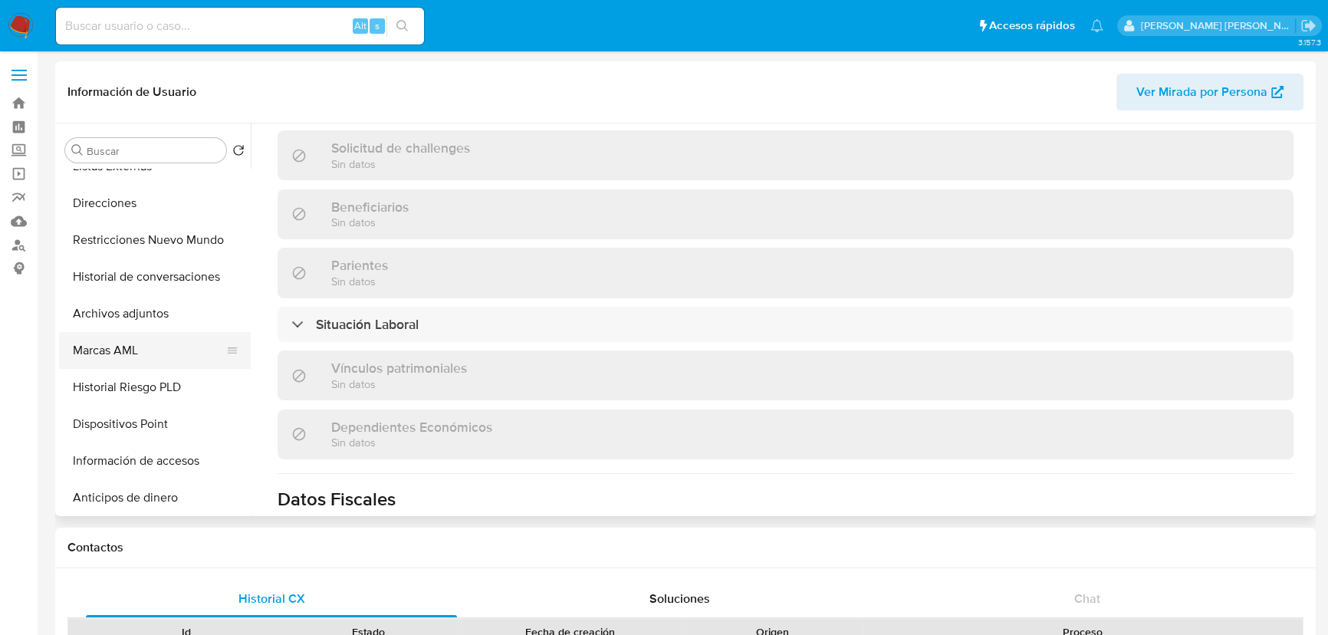
scroll to position [767, 0]
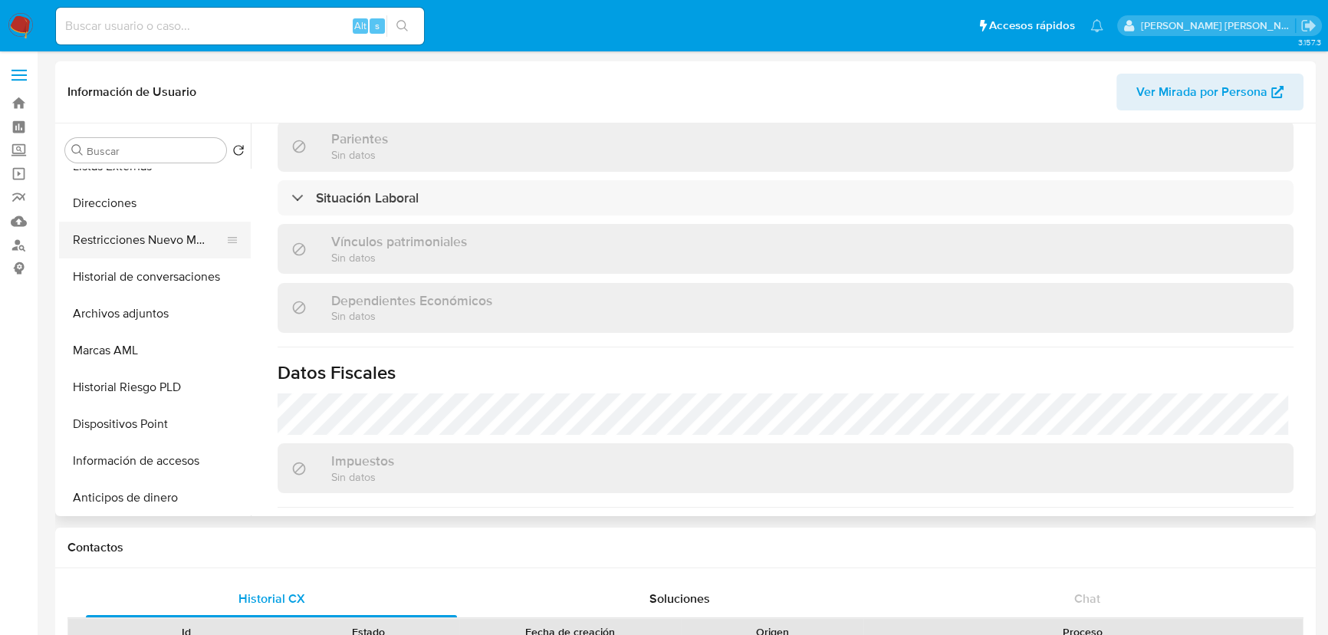
click at [173, 222] on button "Restricciones Nuevo Mundo" at bounding box center [148, 240] width 179 height 37
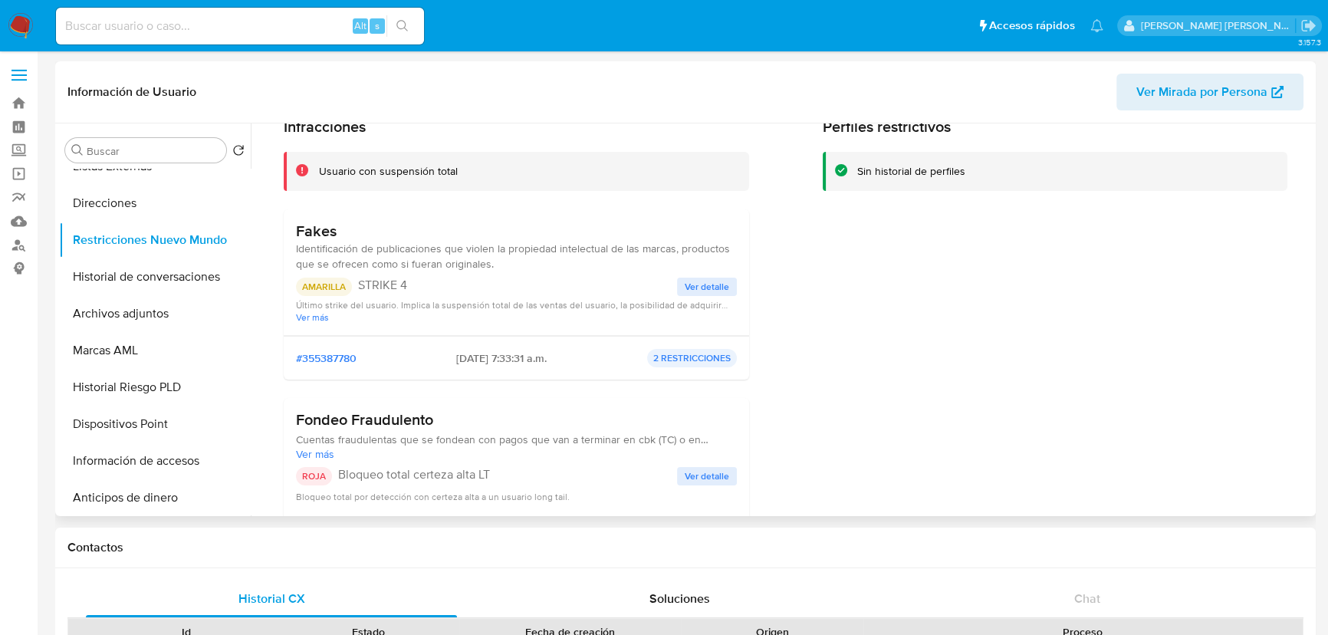
scroll to position [139, 0]
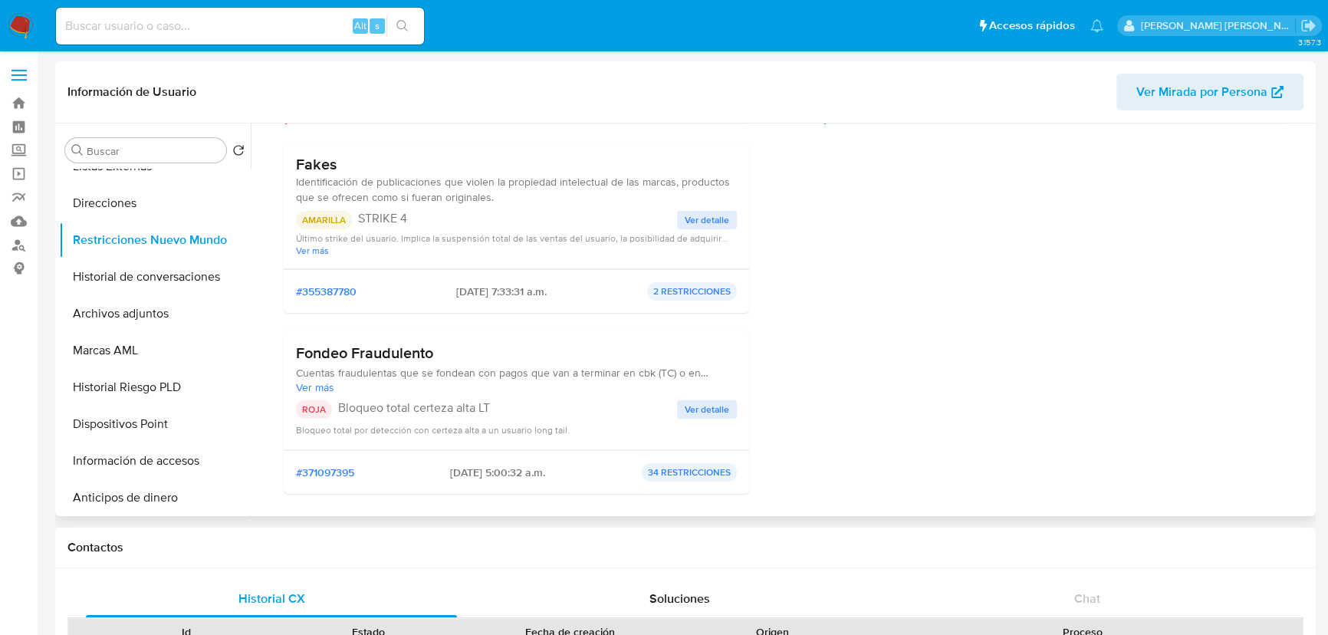
click at [691, 412] on span "Ver detalle" at bounding box center [707, 409] width 44 height 15
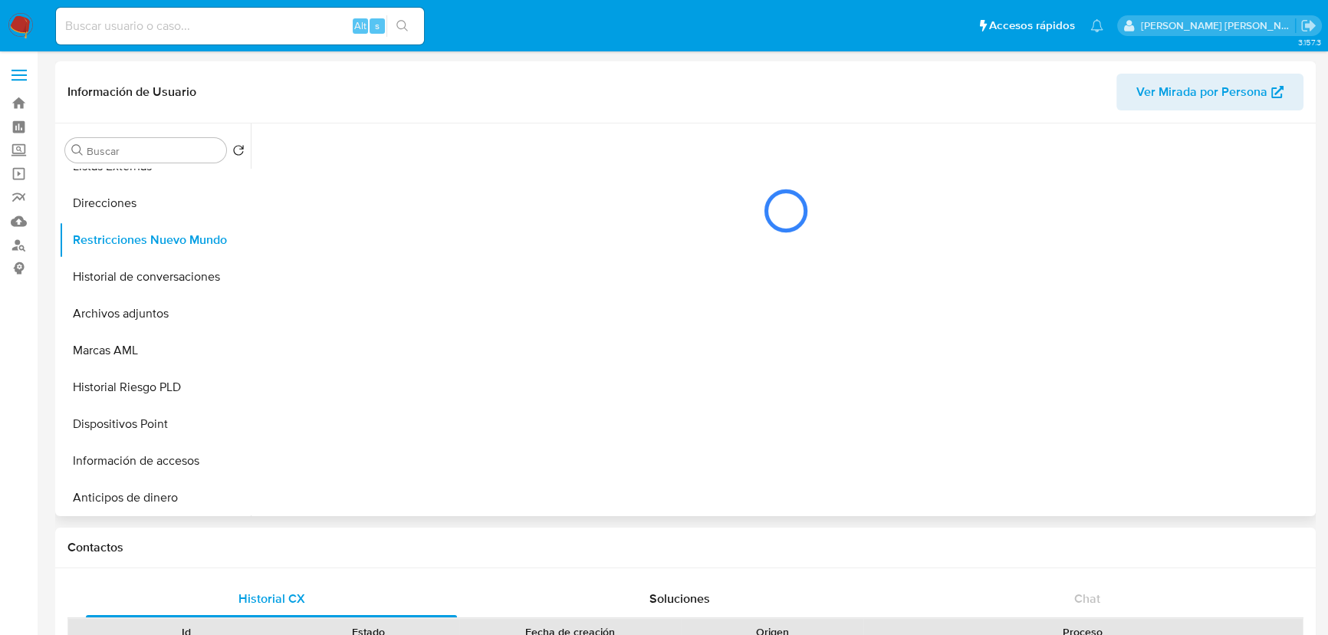
scroll to position [0, 0]
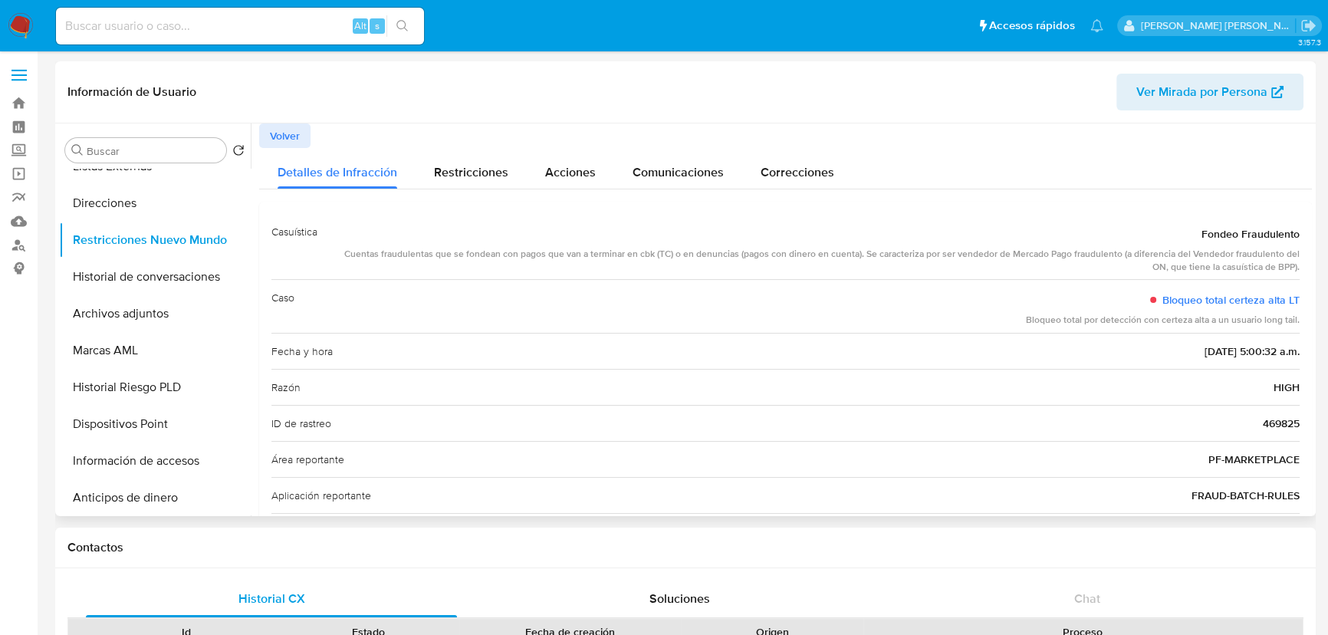
click at [276, 137] on span "Volver" at bounding box center [285, 135] width 30 height 21
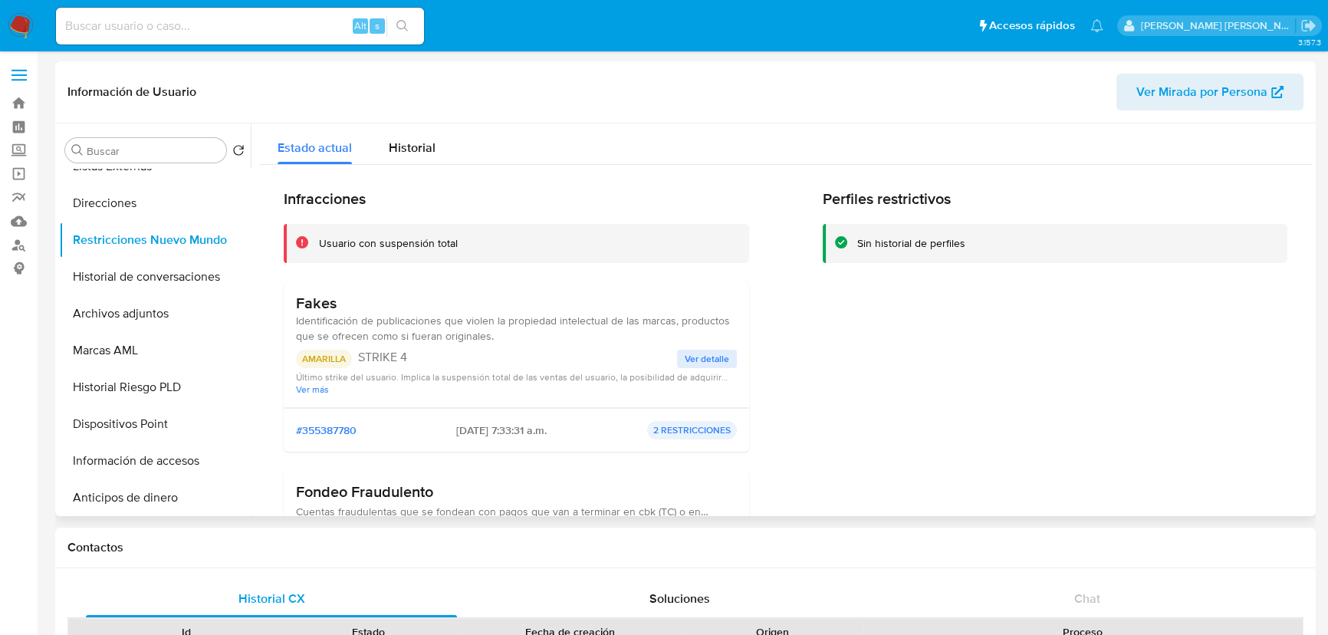
click at [711, 352] on span "Ver detalle" at bounding box center [707, 358] width 44 height 15
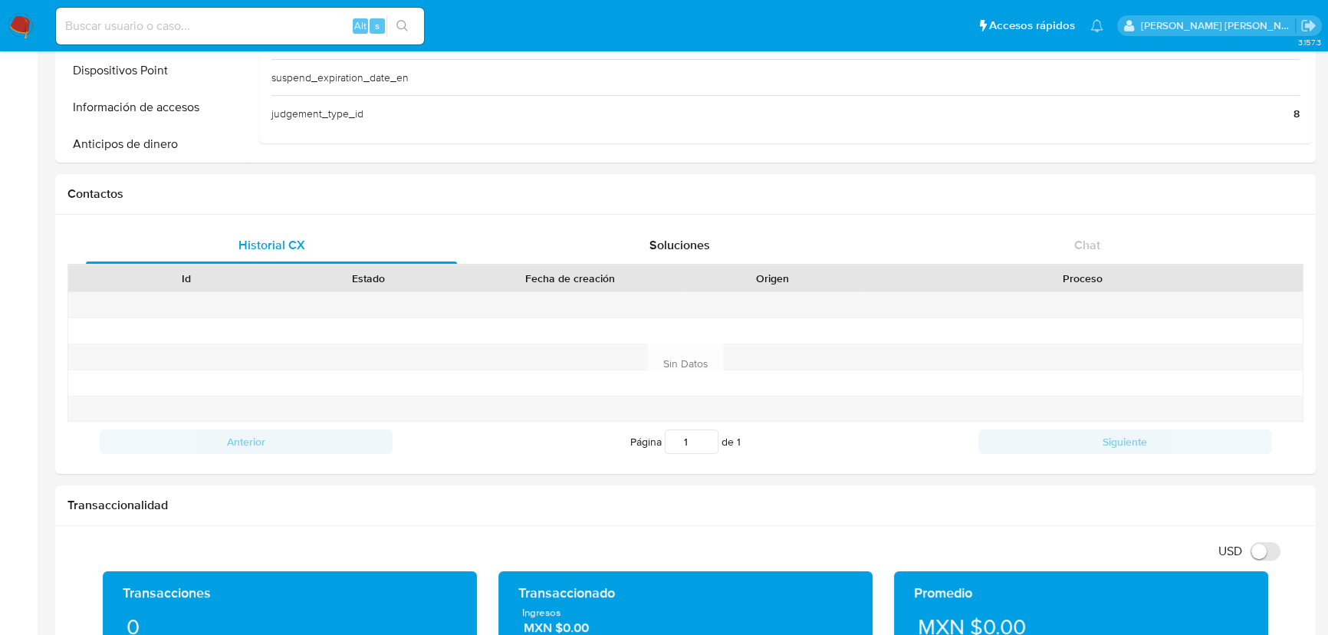
scroll to position [209, 0]
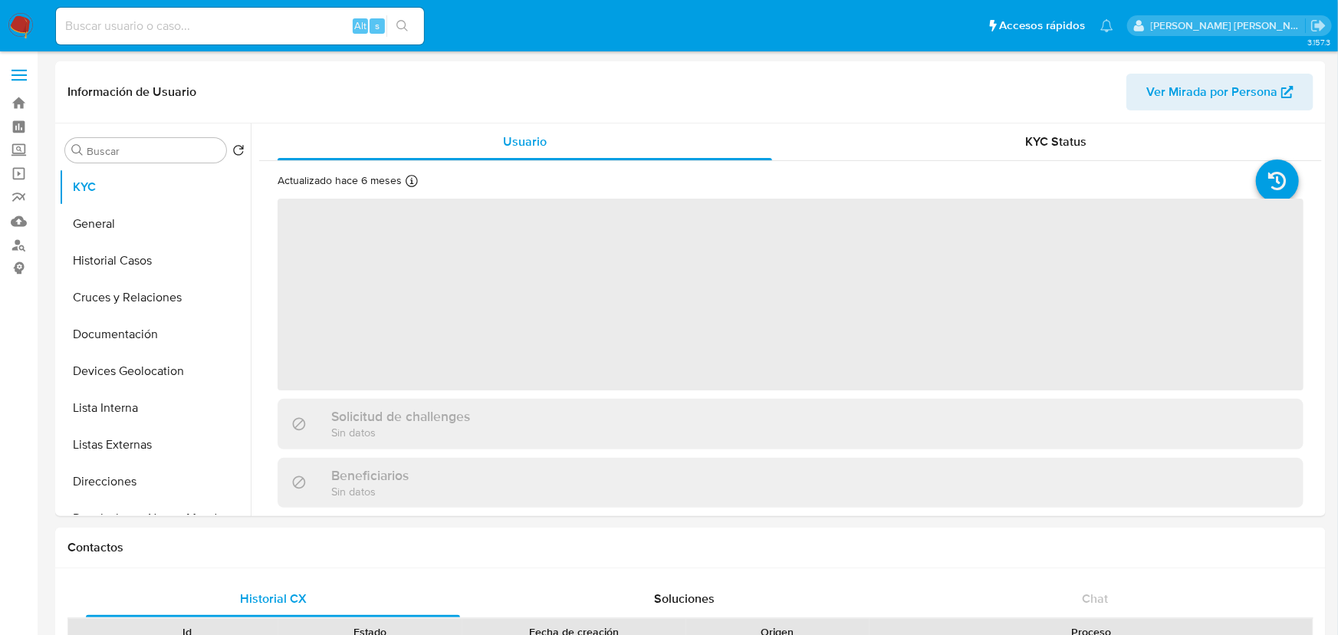
select select "10"
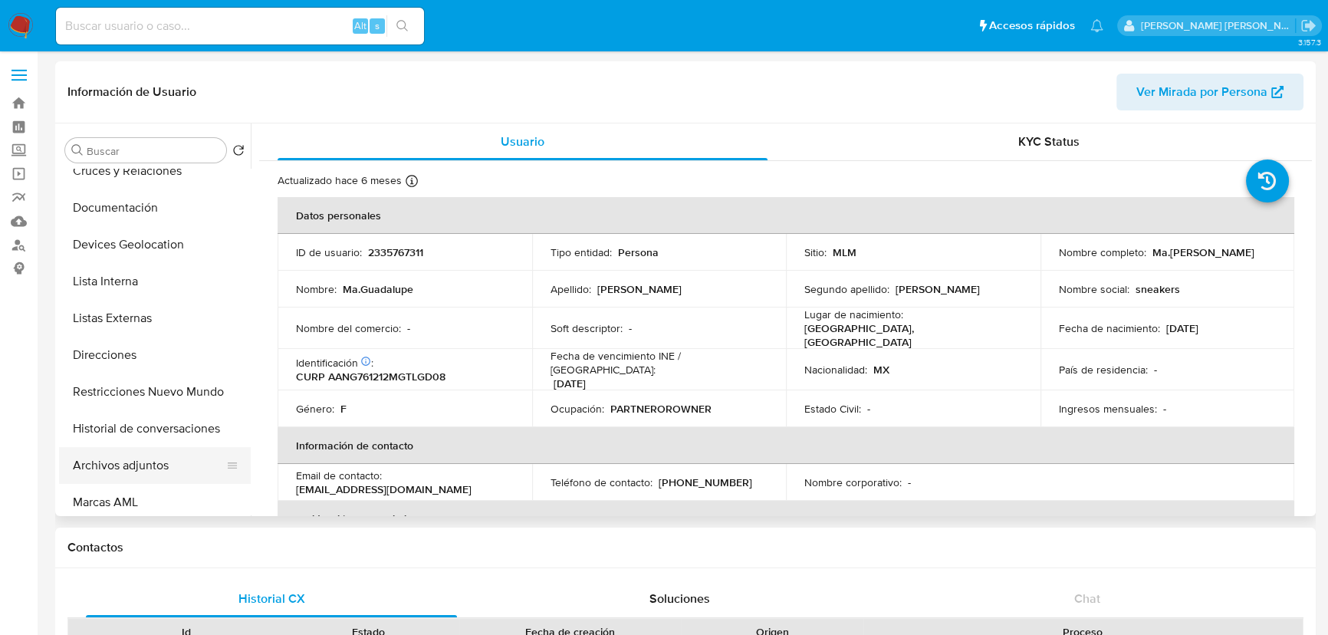
scroll to position [209, 0]
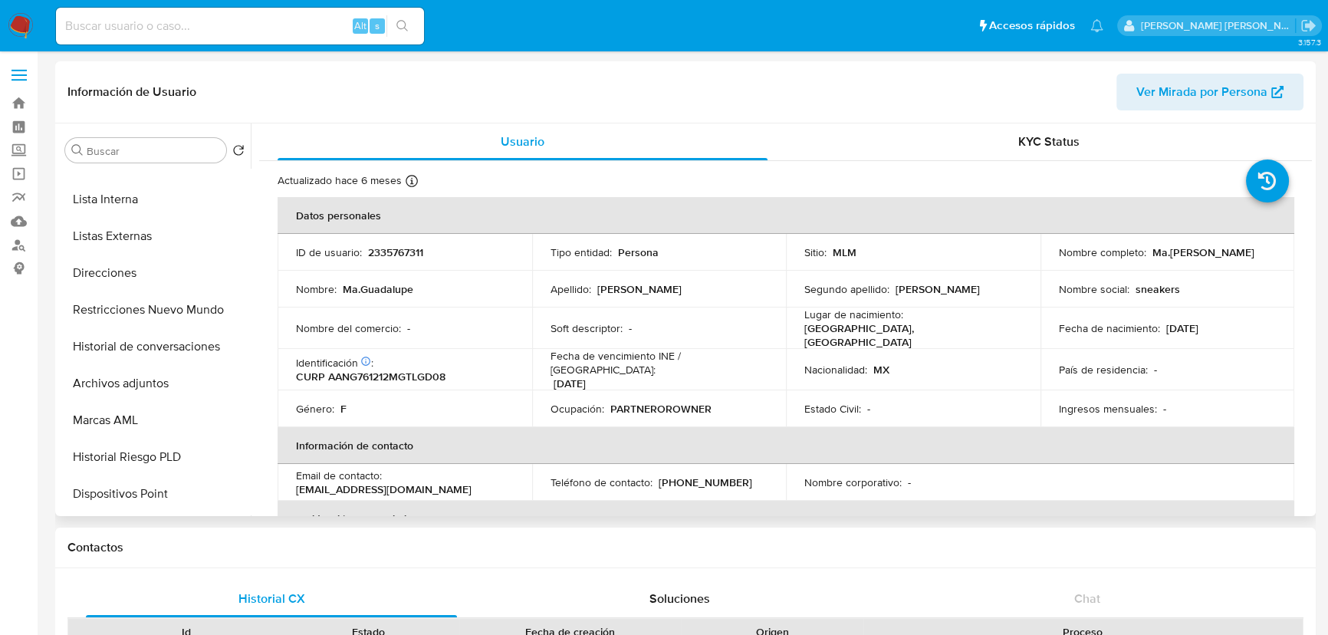
drag, startPoint x: 185, startPoint y: 313, endPoint x: 321, endPoint y: 316, distance: 136.5
click at [186, 313] on button "Restricciones Nuevo Mundo" at bounding box center [155, 309] width 192 height 37
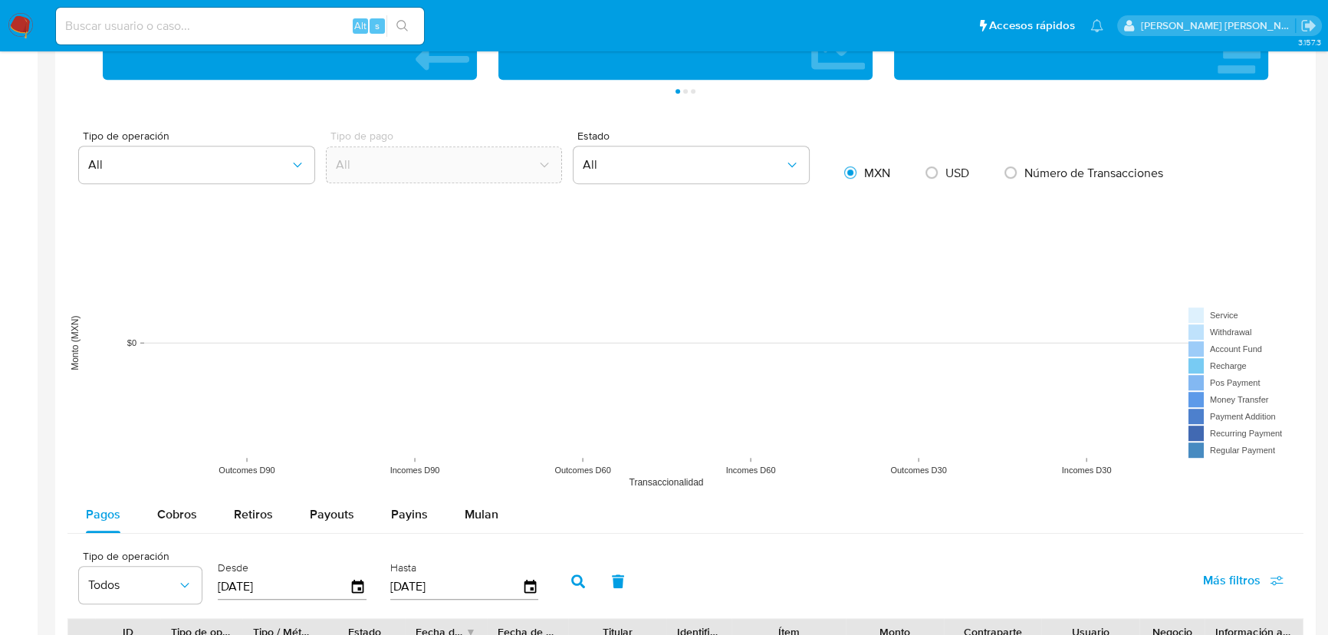
scroll to position [1115, 0]
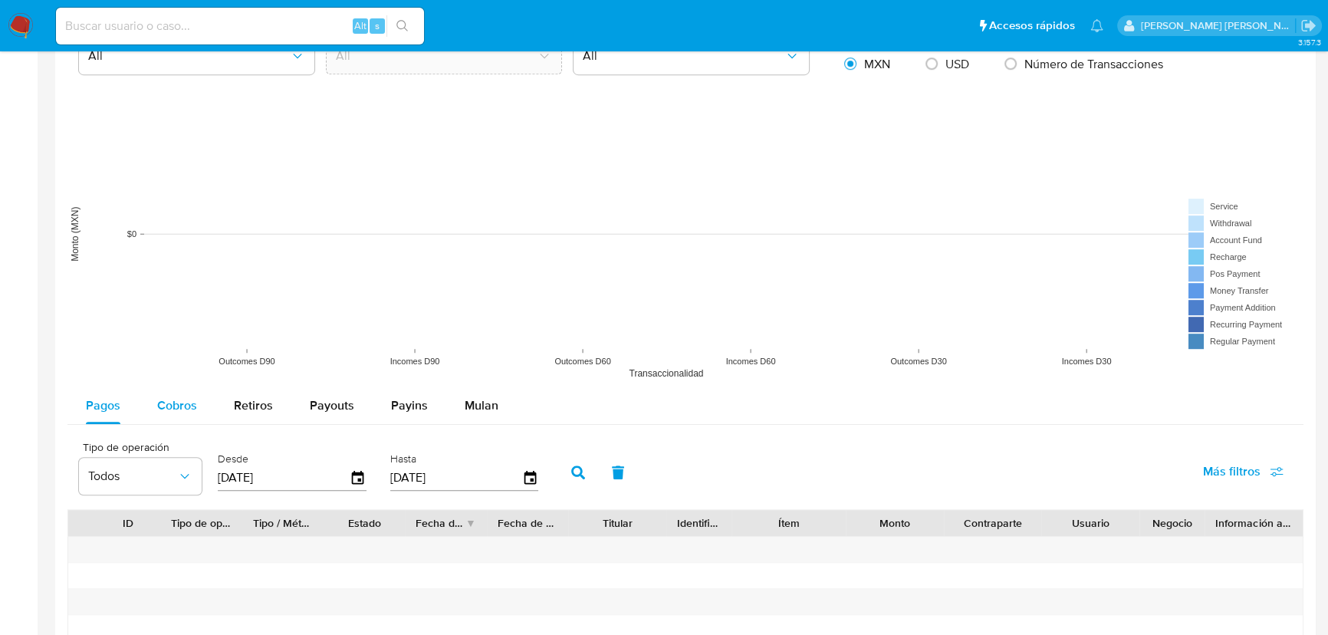
click at [192, 406] on span "Cobros" at bounding box center [177, 405] width 40 height 18
select select "10"
click at [356, 484] on icon "button" at bounding box center [358, 478] width 27 height 27
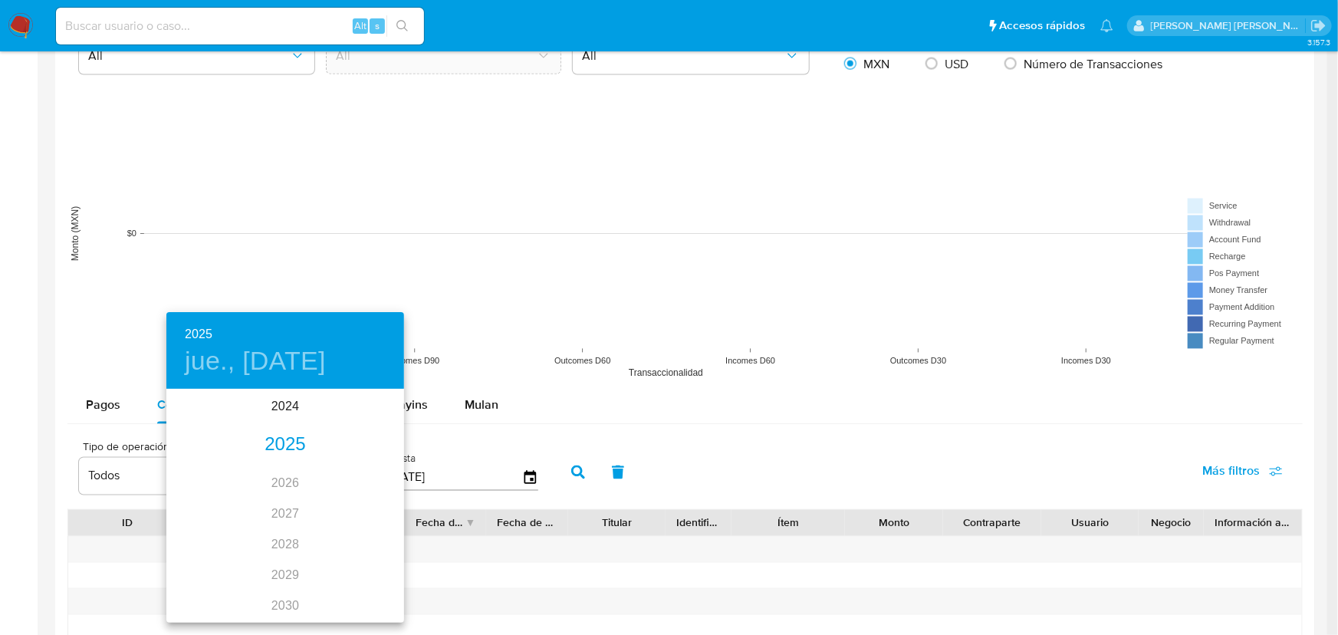
click at [284, 442] on div "2025" at bounding box center [285, 444] width 238 height 31
click at [284, 420] on div "feb." at bounding box center [284, 419] width 79 height 57
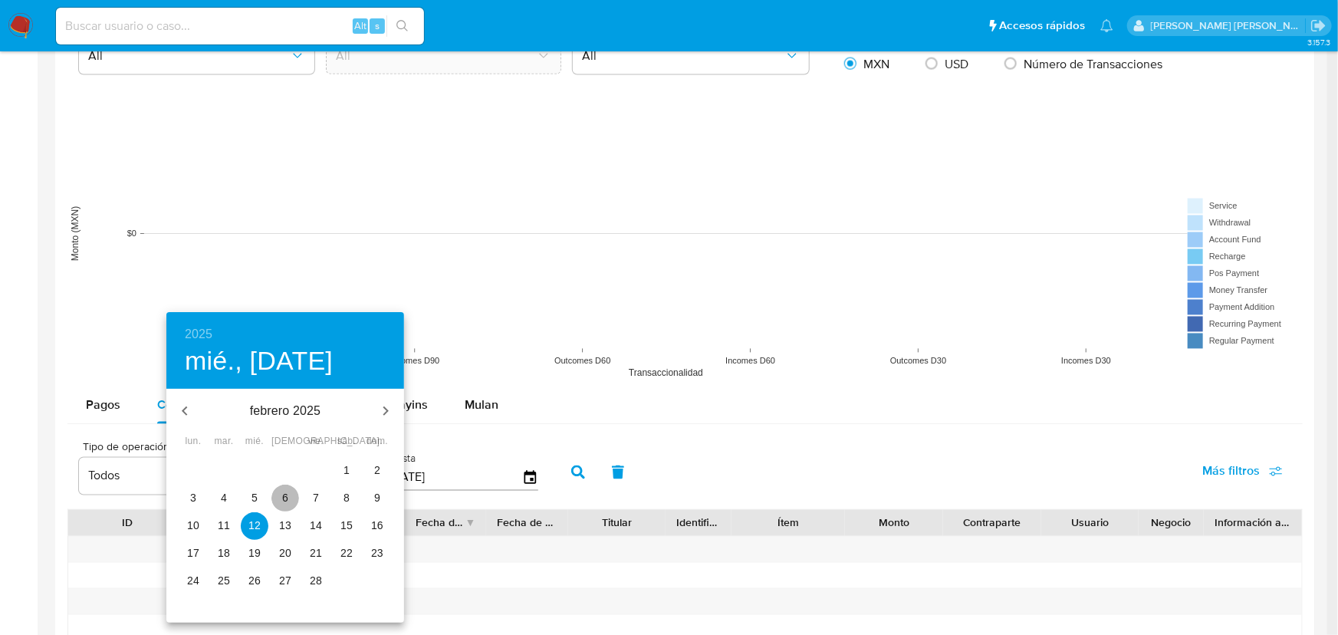
drag, startPoint x: 289, startPoint y: 495, endPoint x: 452, endPoint y: 486, distance: 163.6
click at [289, 494] on span "6" at bounding box center [285, 497] width 28 height 15
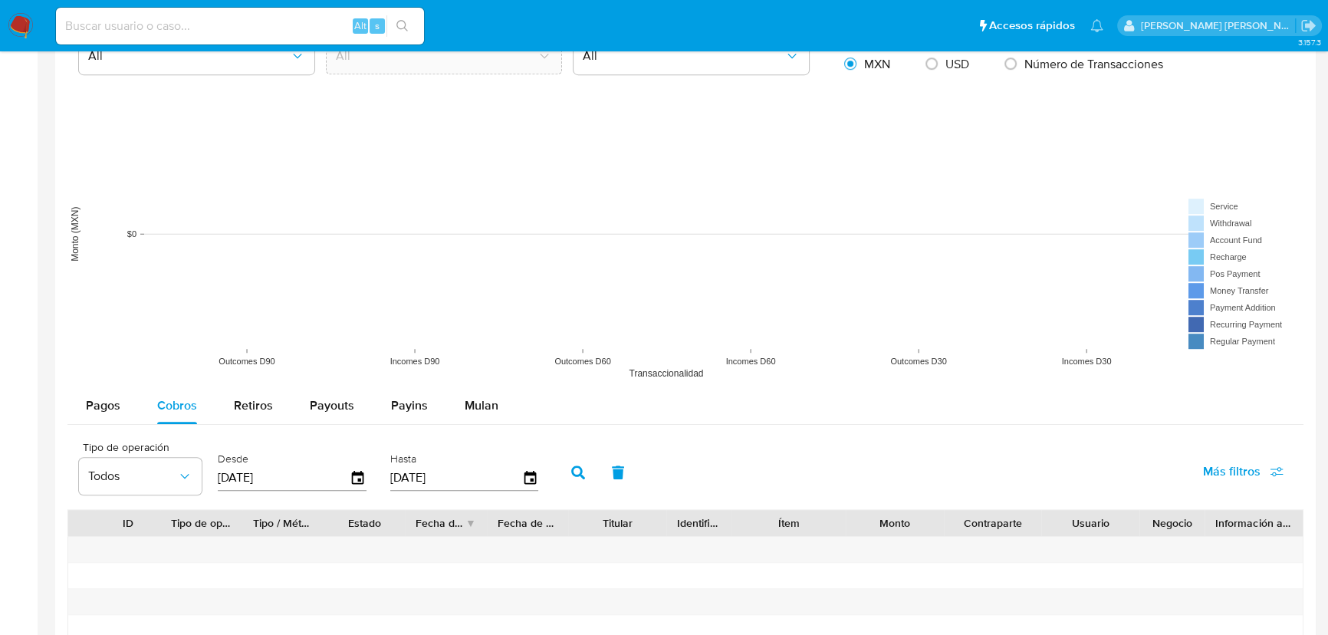
click at [585, 473] on icon "button" at bounding box center [578, 472] width 14 height 14
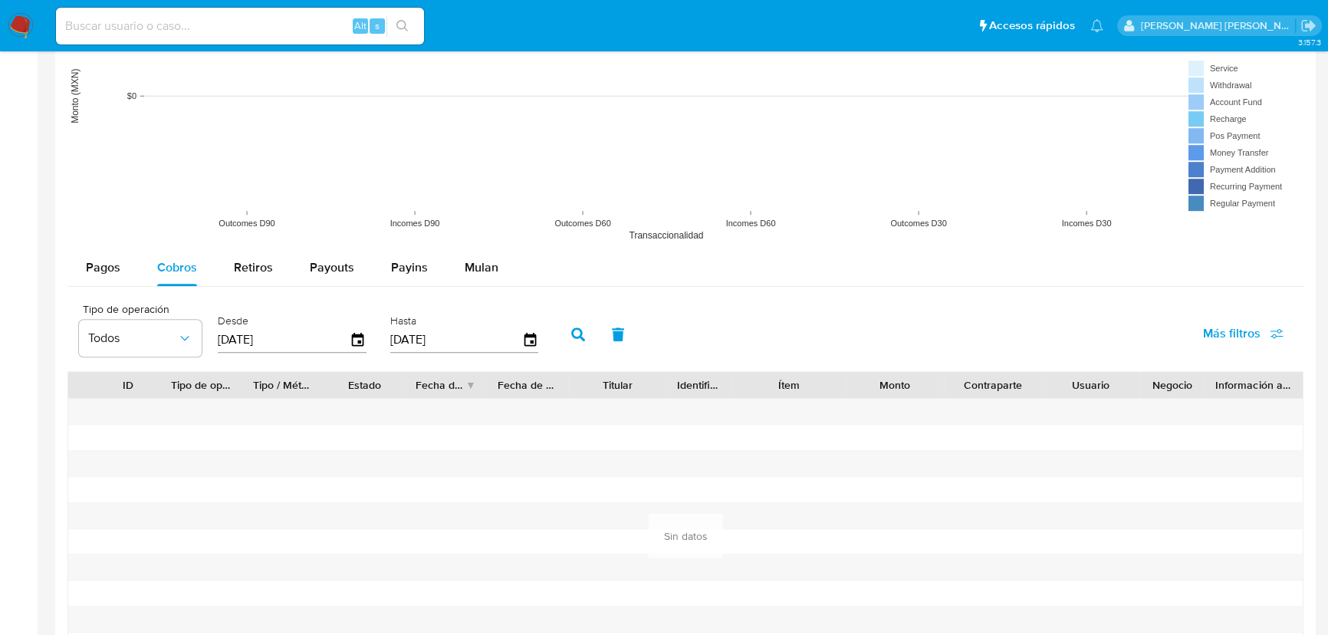
scroll to position [1254, 0]
click at [367, 339] on icon "button" at bounding box center [358, 338] width 27 height 27
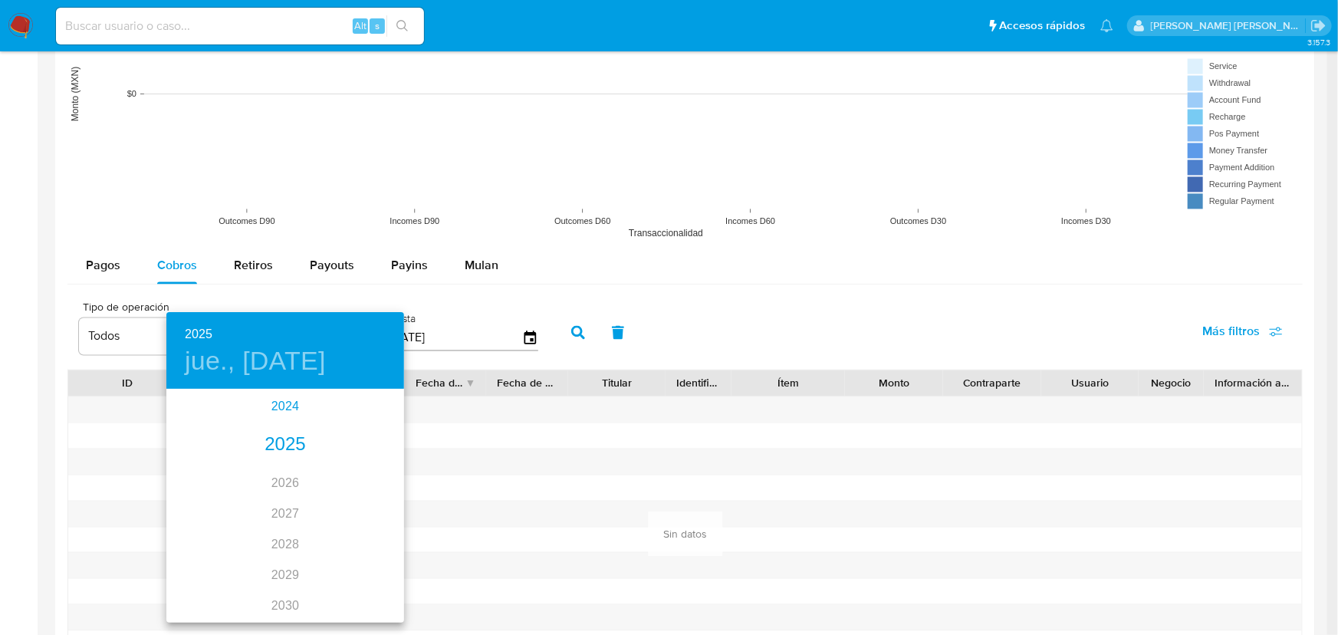
click at [284, 404] on div "2024" at bounding box center [285, 406] width 238 height 31
click at [356, 537] on div "sep." at bounding box center [364, 534] width 79 height 57
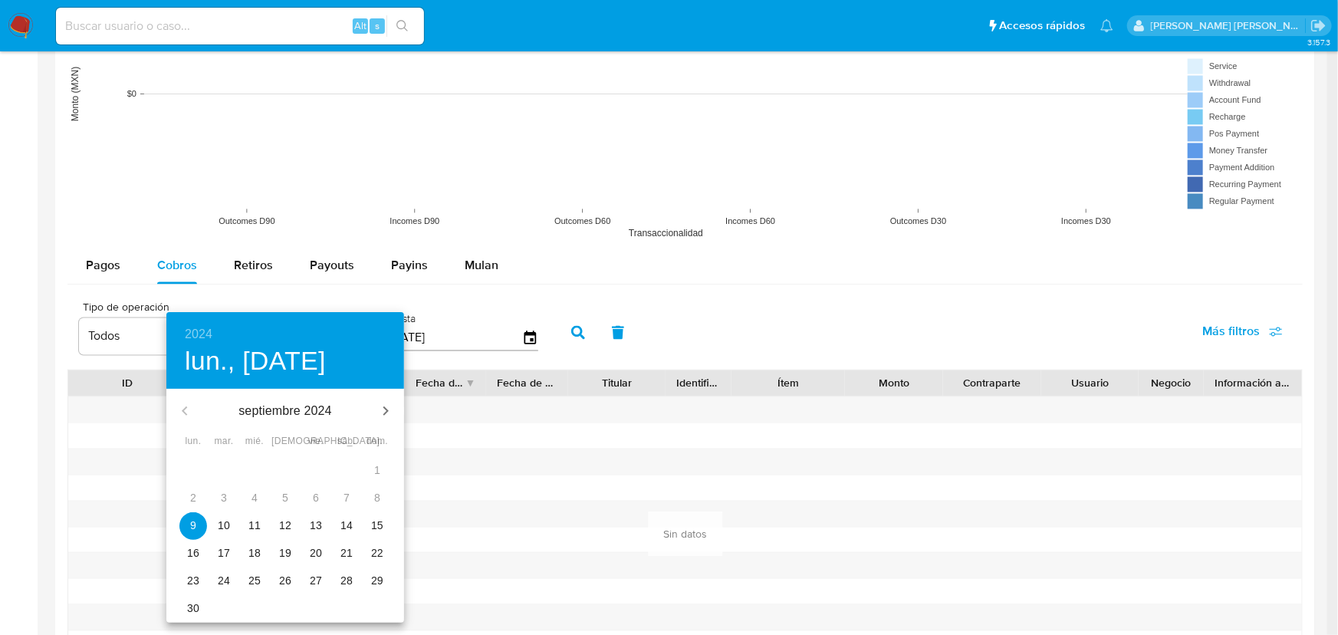
click at [351, 519] on p "14" at bounding box center [346, 524] width 12 height 15
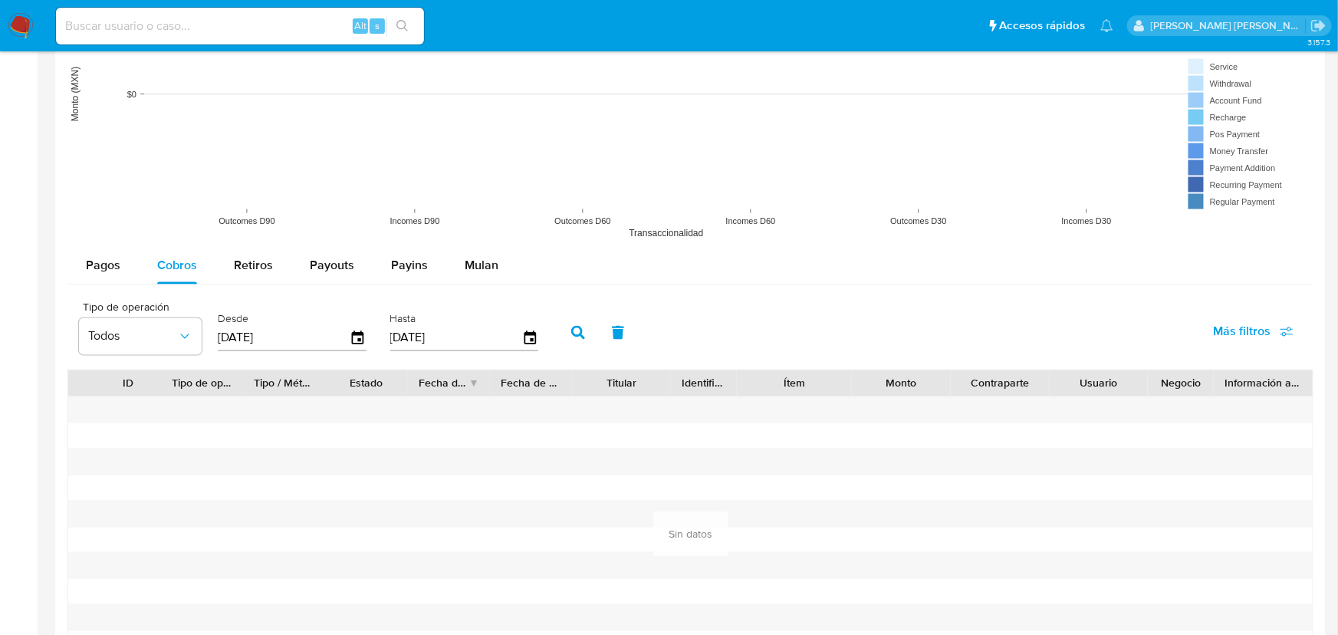
type input "[DATE]"
click at [583, 329] on icon "button" at bounding box center [578, 333] width 14 height 14
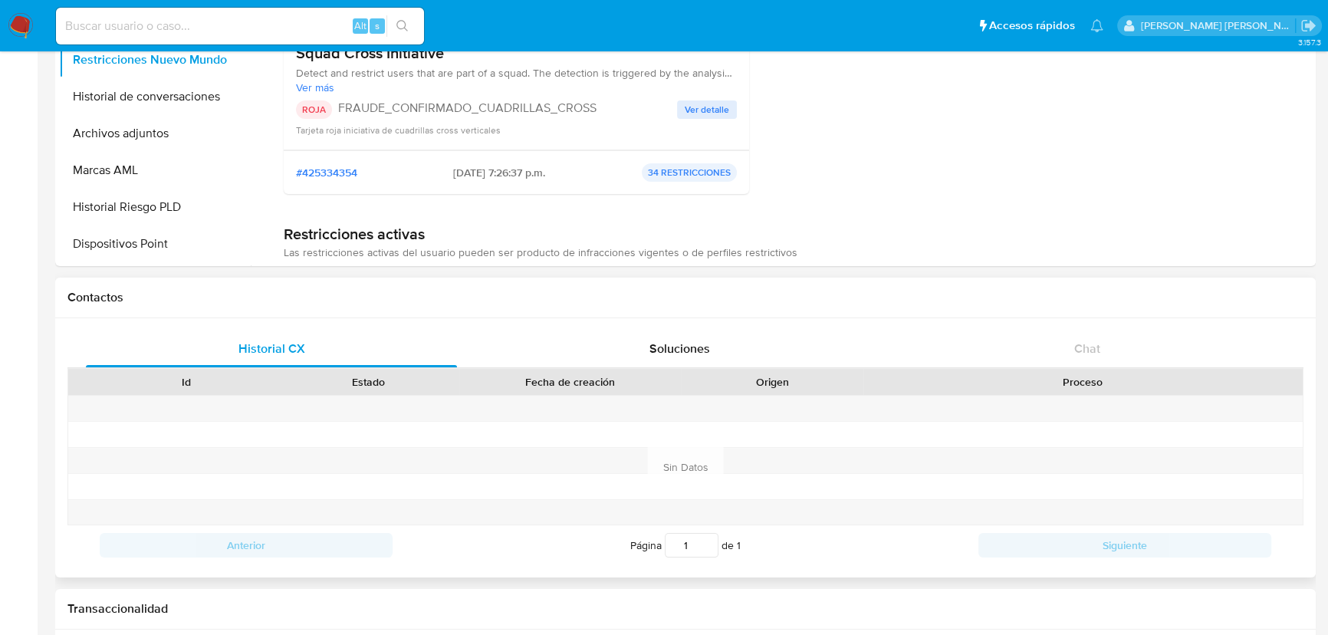
scroll to position [69, 0]
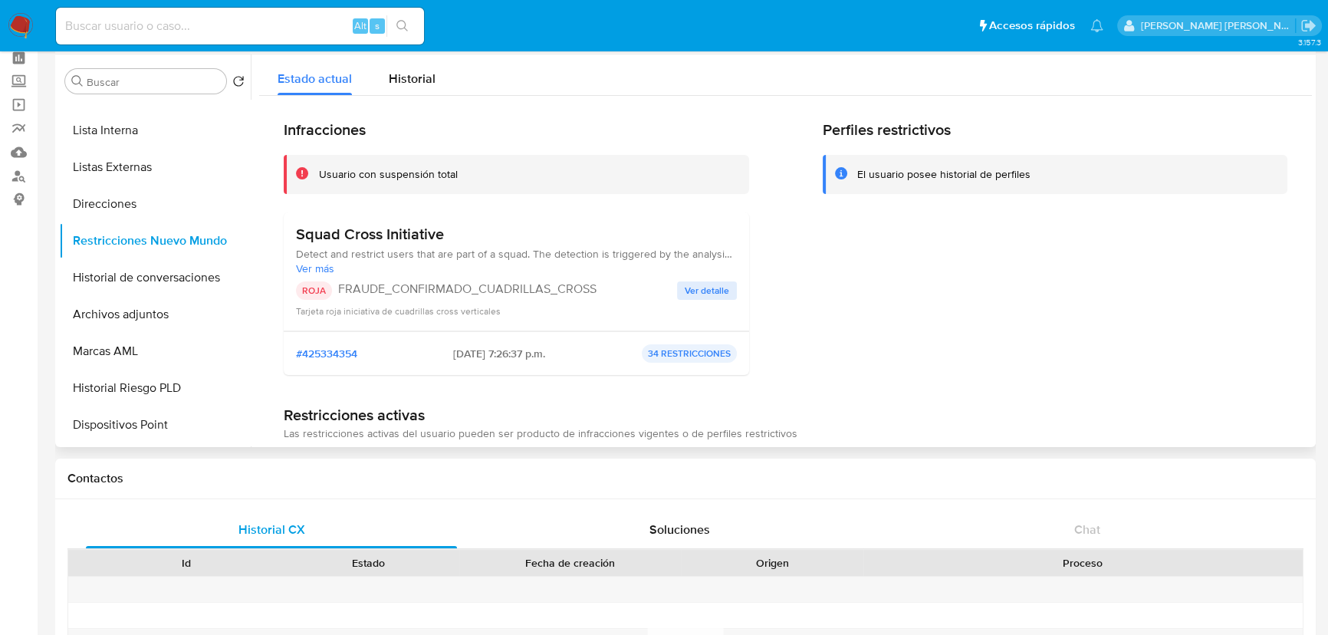
click at [716, 296] on span "Ver detalle" at bounding box center [707, 290] width 44 height 15
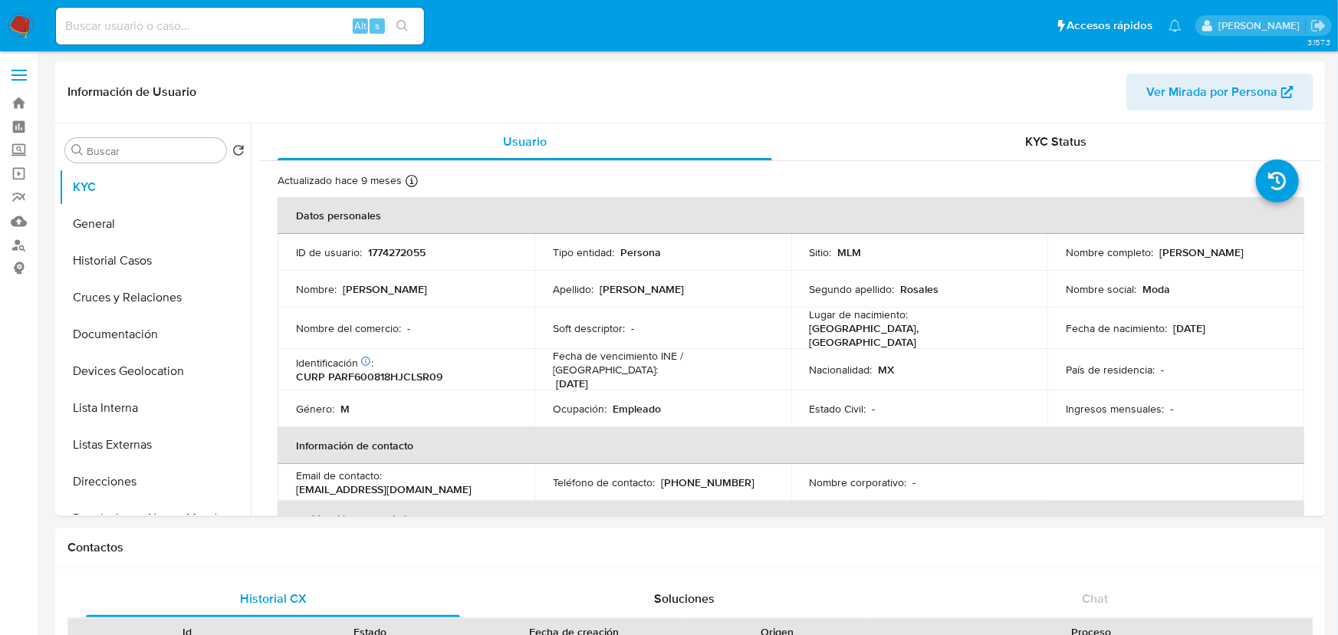
select select "10"
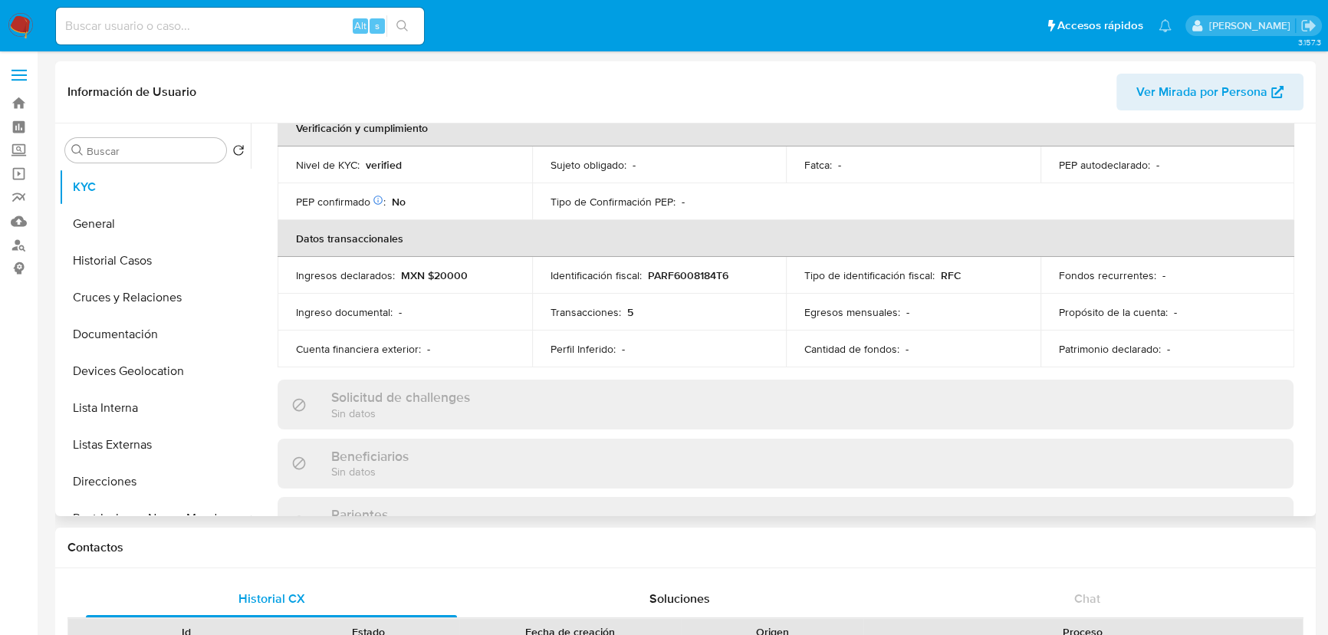
scroll to position [488, 0]
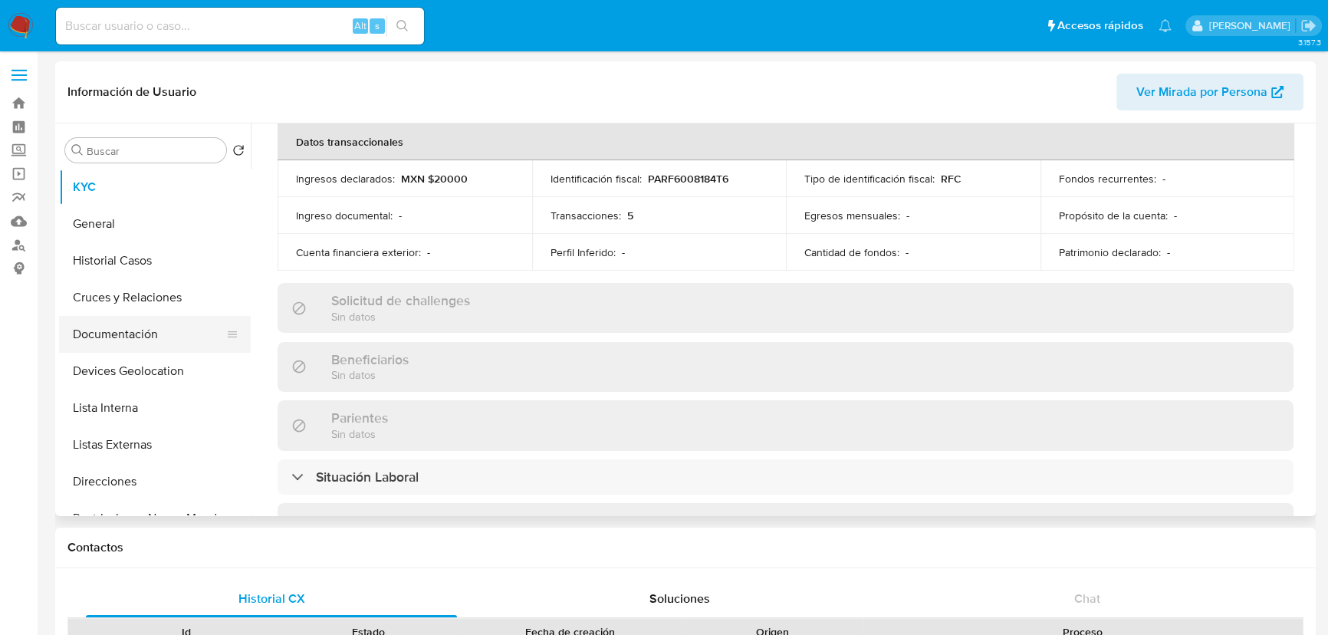
click at [173, 312] on button "Cruces y Relaciones" at bounding box center [155, 297] width 192 height 37
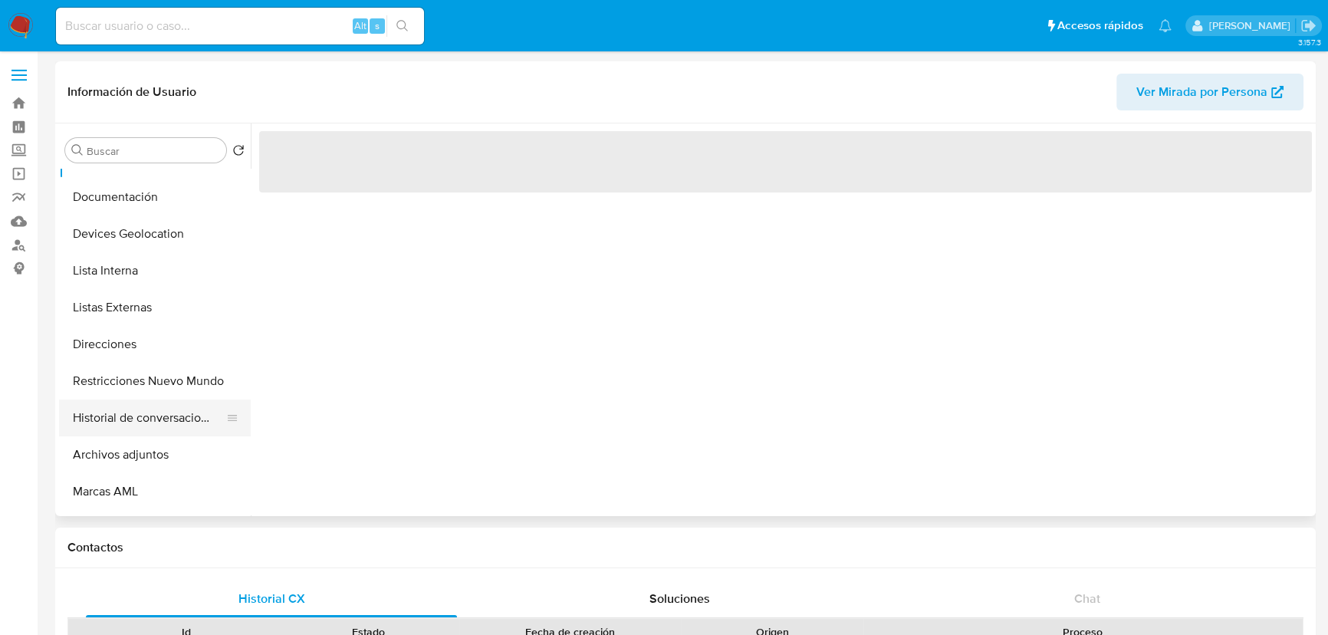
scroll to position [209, 0]
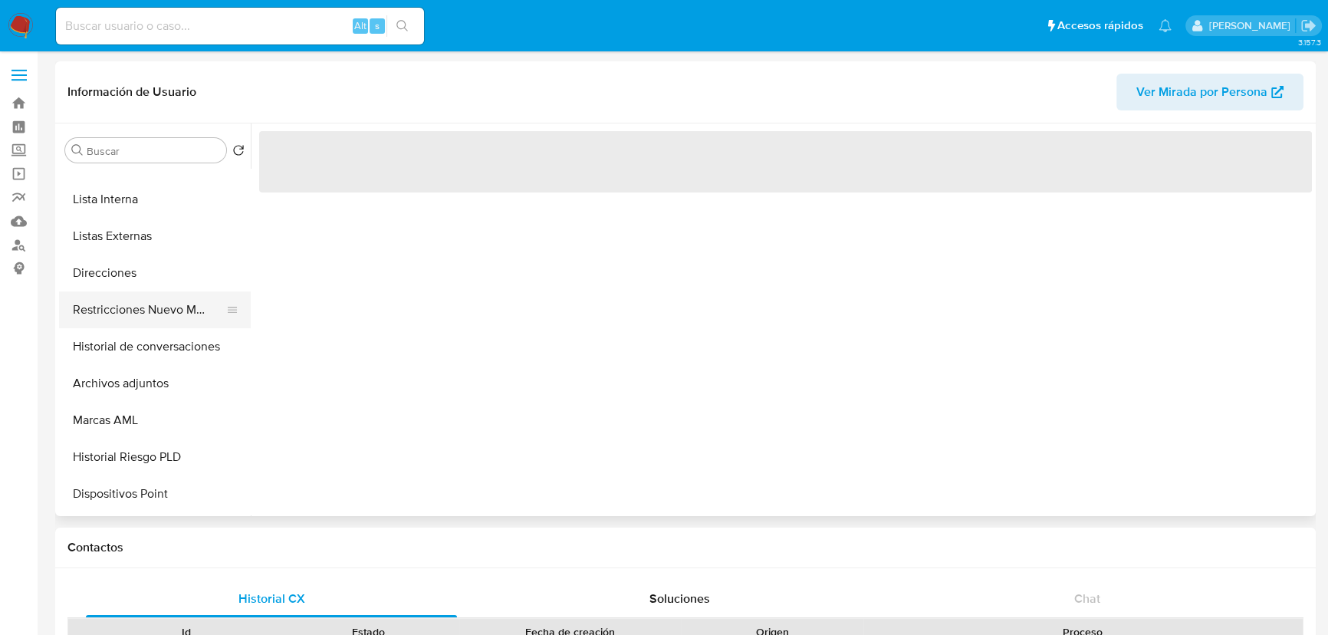
click at [197, 313] on button "Restricciones Nuevo Mundo" at bounding box center [148, 309] width 179 height 37
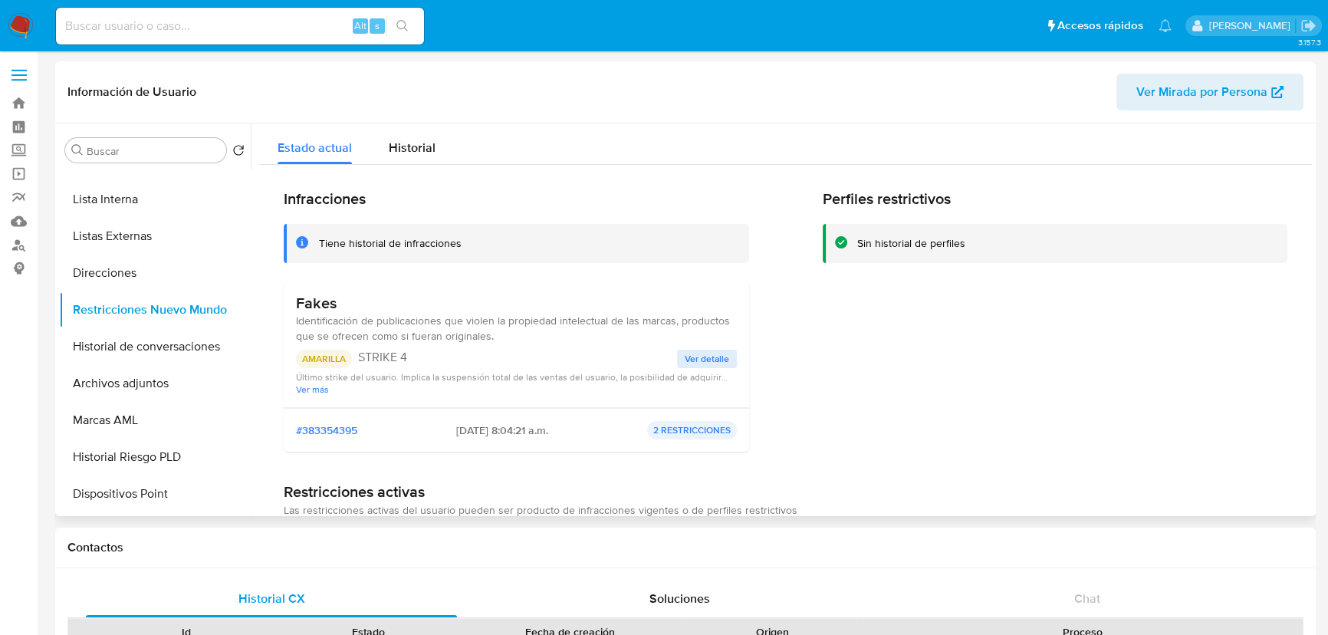
click at [685, 354] on span "Ver detalle" at bounding box center [707, 358] width 44 height 15
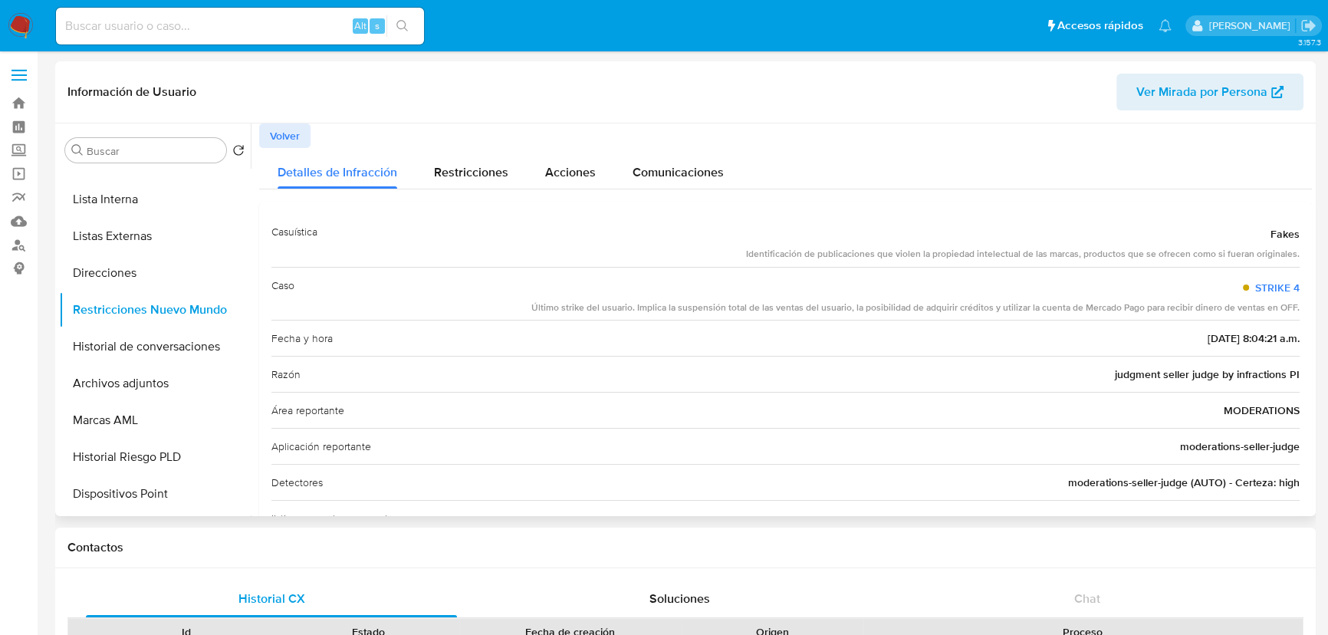
drag, startPoint x: 758, startPoint y: 294, endPoint x: 872, endPoint y: 287, distance: 114.4
click at [872, 287] on div "STRIKE 4 Último strike del usuario. Implica la suspensión total de las ventas d…" at bounding box center [915, 294] width 768 height 41
drag, startPoint x: 1005, startPoint y: 251, endPoint x: 1073, endPoint y: 251, distance: 67.5
click at [1073, 251] on div "Identificación de publicaciones que violen la propiedad intelectual de las marc…" at bounding box center [1023, 254] width 554 height 13
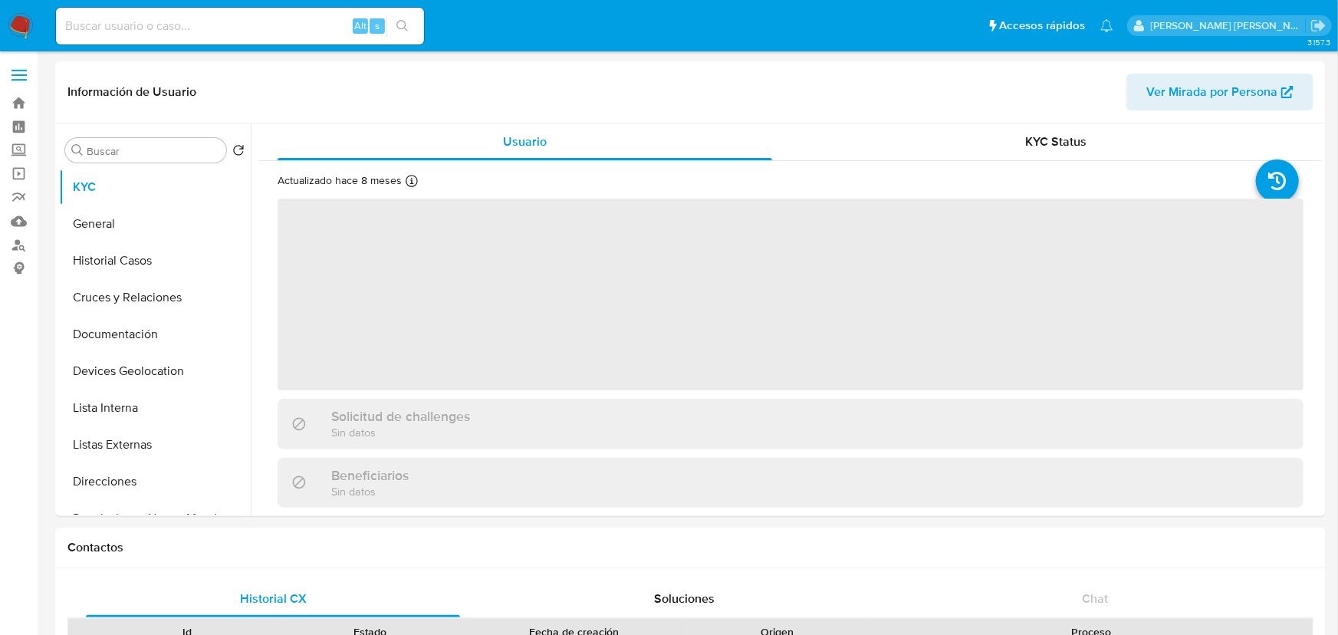
select select "10"
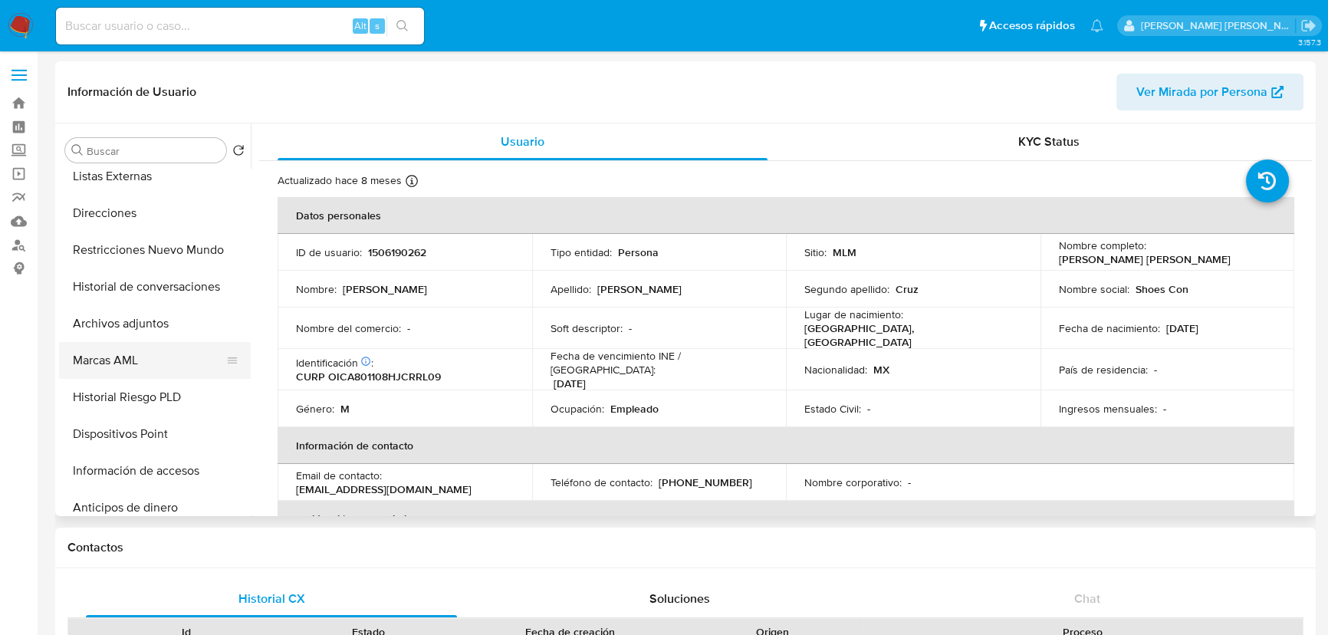
scroll to position [278, 0]
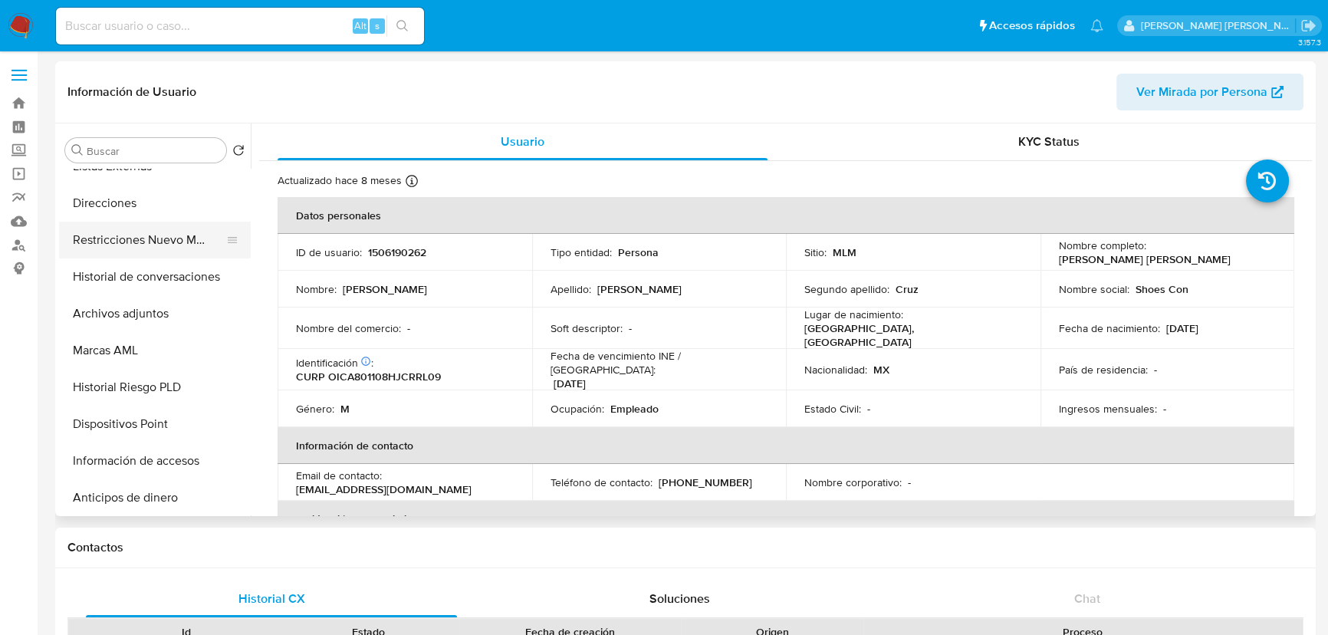
click at [171, 244] on button "Restricciones Nuevo Mundo" at bounding box center [148, 240] width 179 height 37
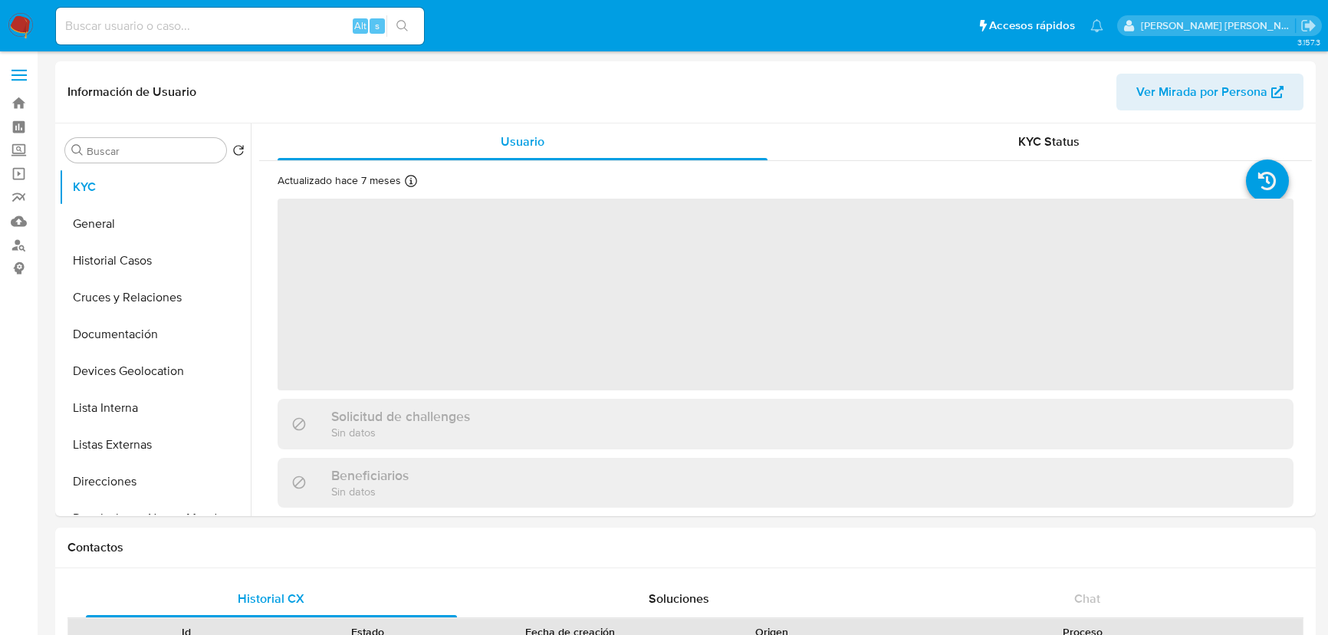
select select "10"
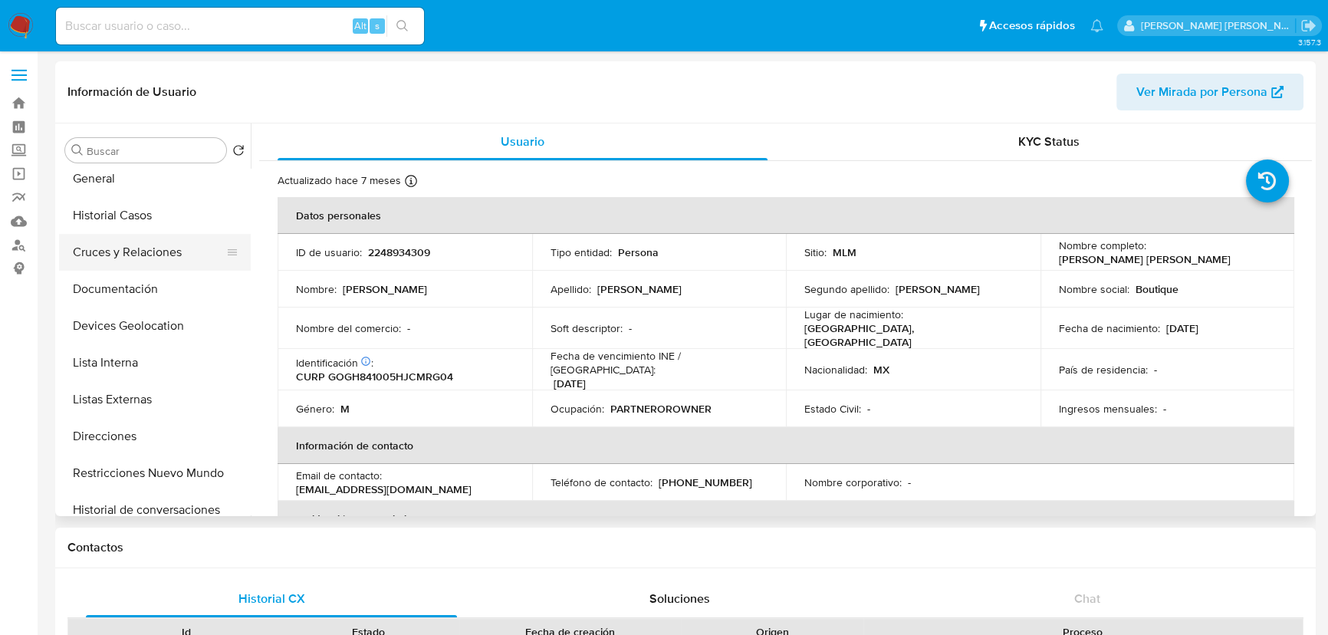
scroll to position [69, 0]
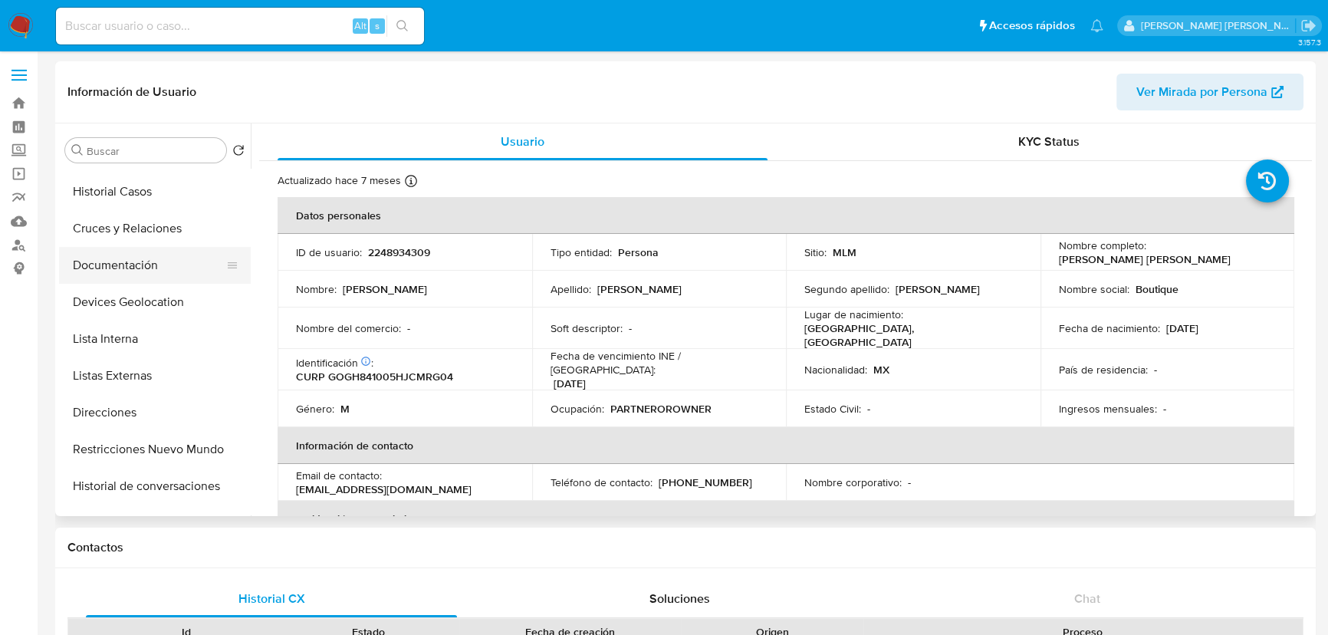
drag, startPoint x: 157, startPoint y: 220, endPoint x: 161, endPoint y: 270, distance: 50.0
click at [158, 220] on button "Cruces y Relaciones" at bounding box center [155, 228] width 192 height 37
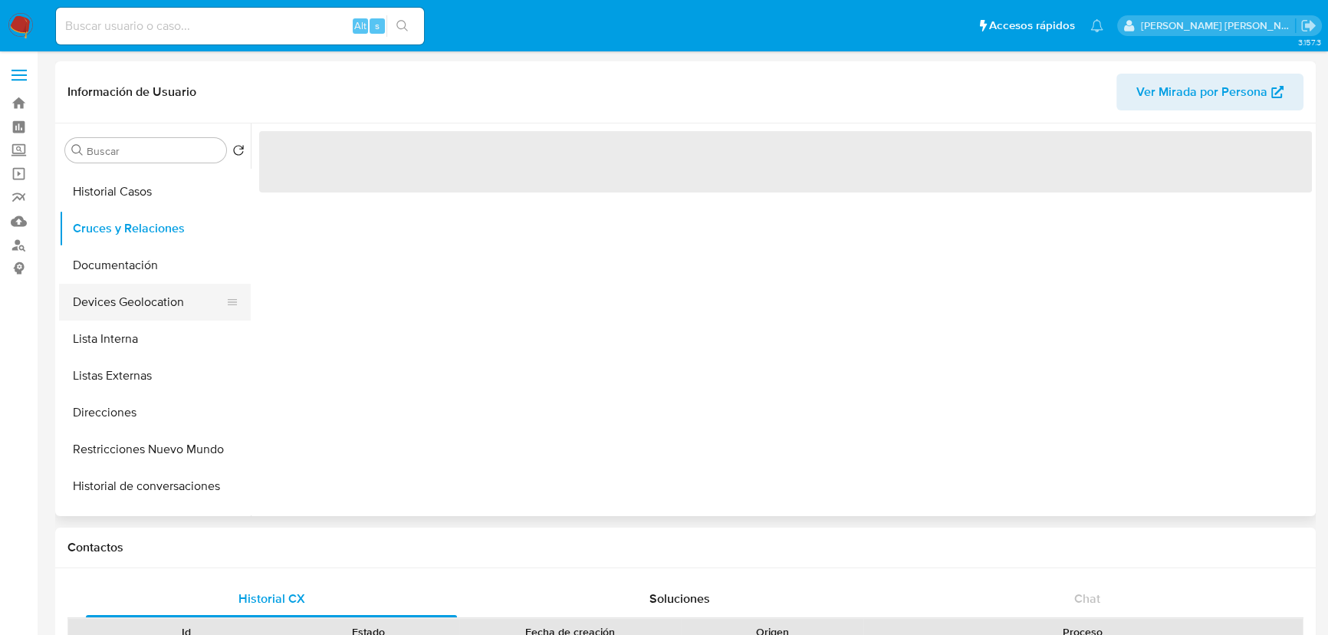
click at [155, 287] on button "Devices Geolocation" at bounding box center [148, 302] width 179 height 37
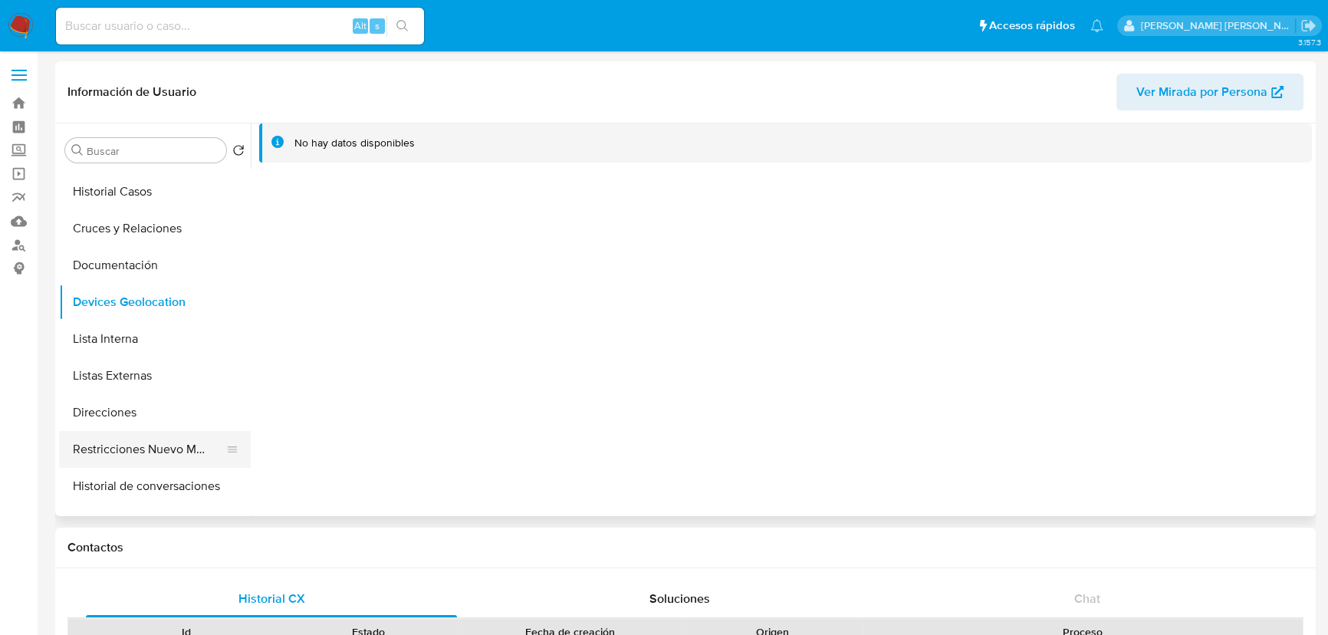
click at [179, 447] on button "Restricciones Nuevo Mundo" at bounding box center [148, 449] width 179 height 37
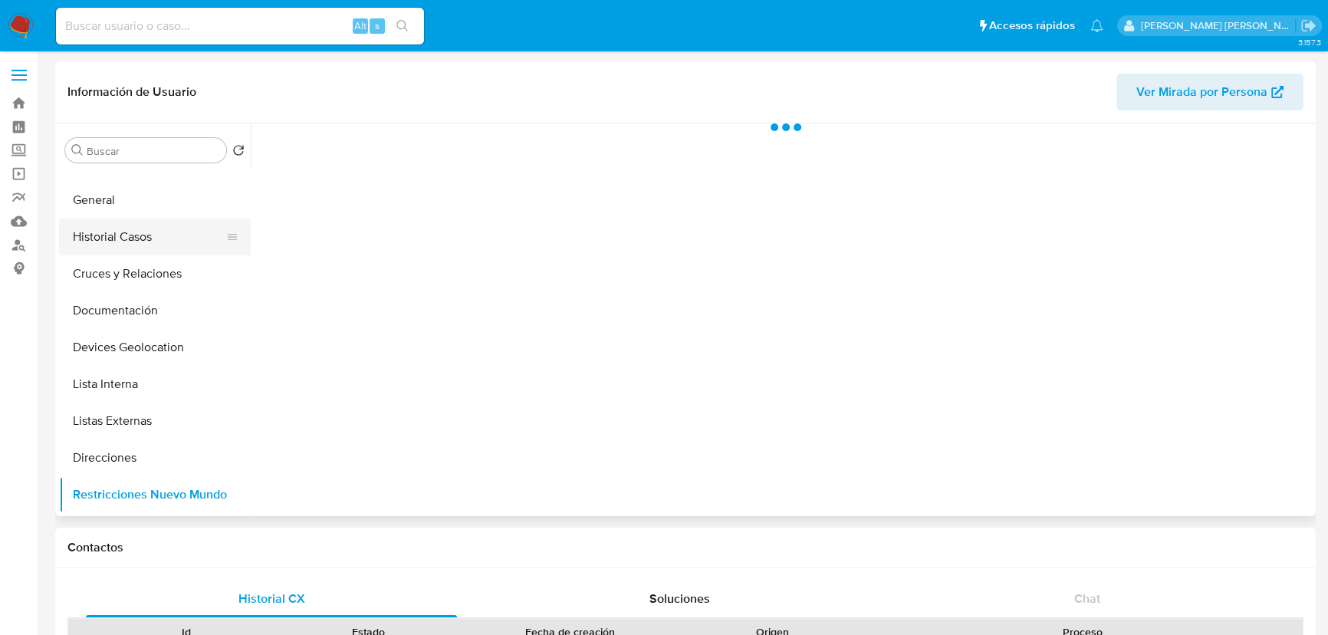
scroll to position [0, 0]
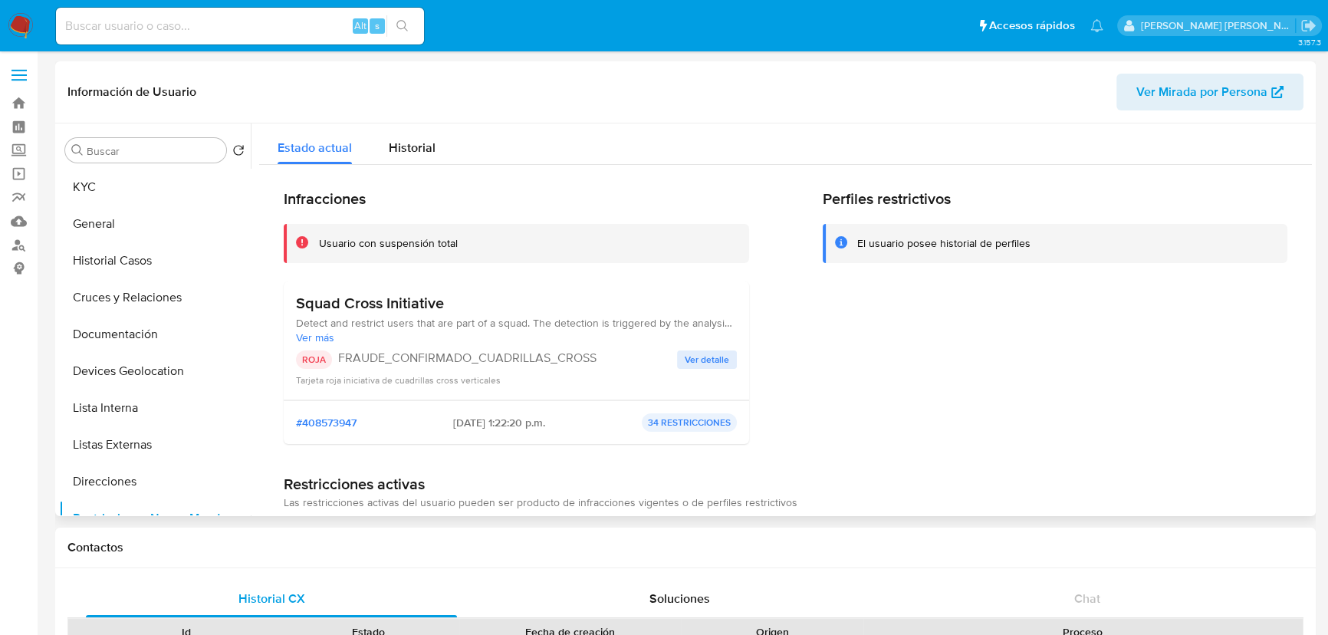
click at [695, 363] on span "Ver detalle" at bounding box center [707, 359] width 44 height 15
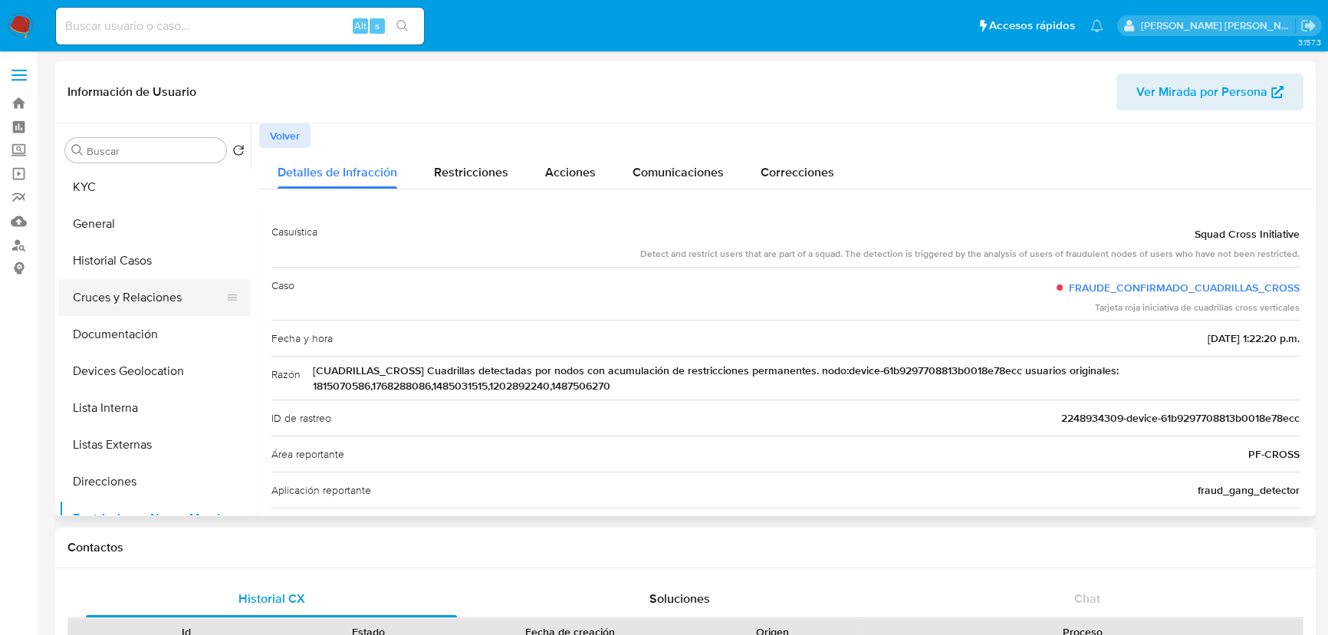
click at [211, 305] on button "Cruces y Relaciones" at bounding box center [148, 297] width 179 height 37
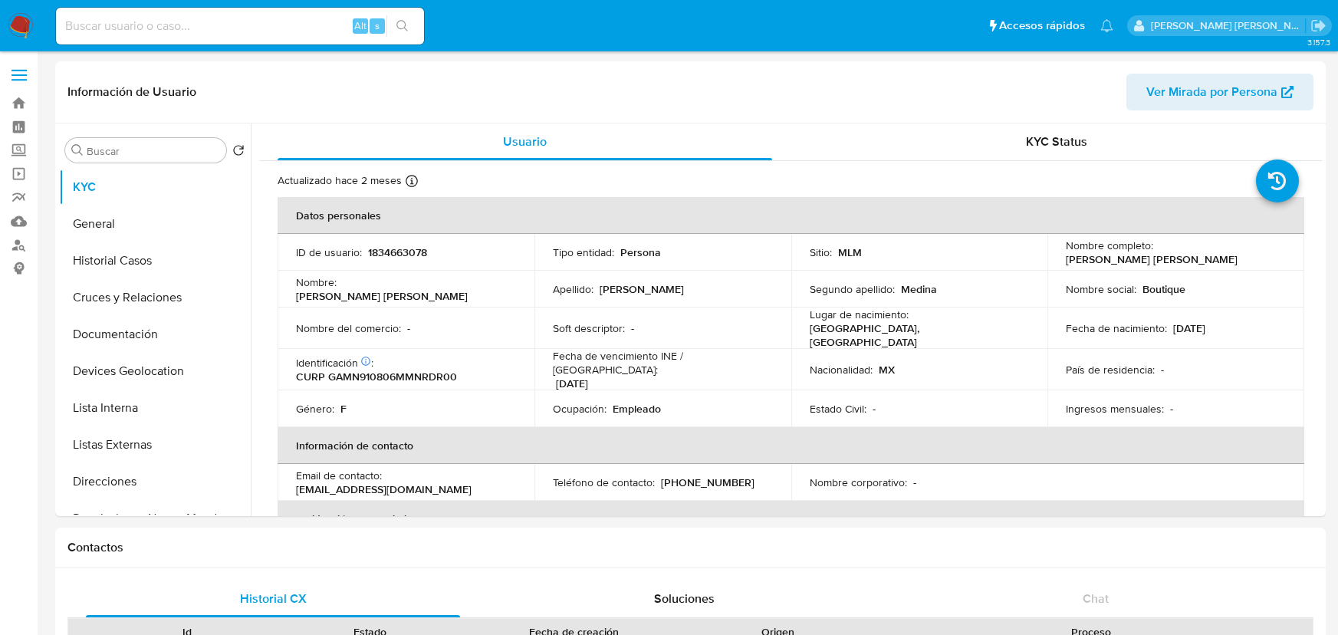
select select "10"
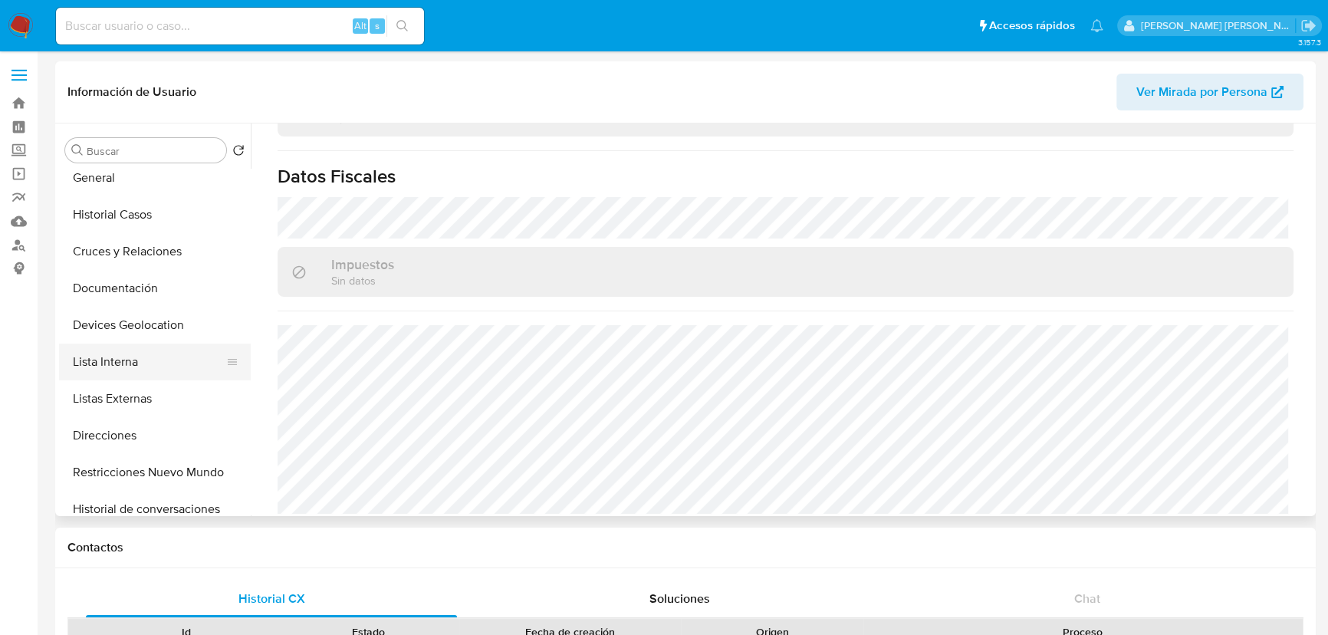
scroll to position [139, 0]
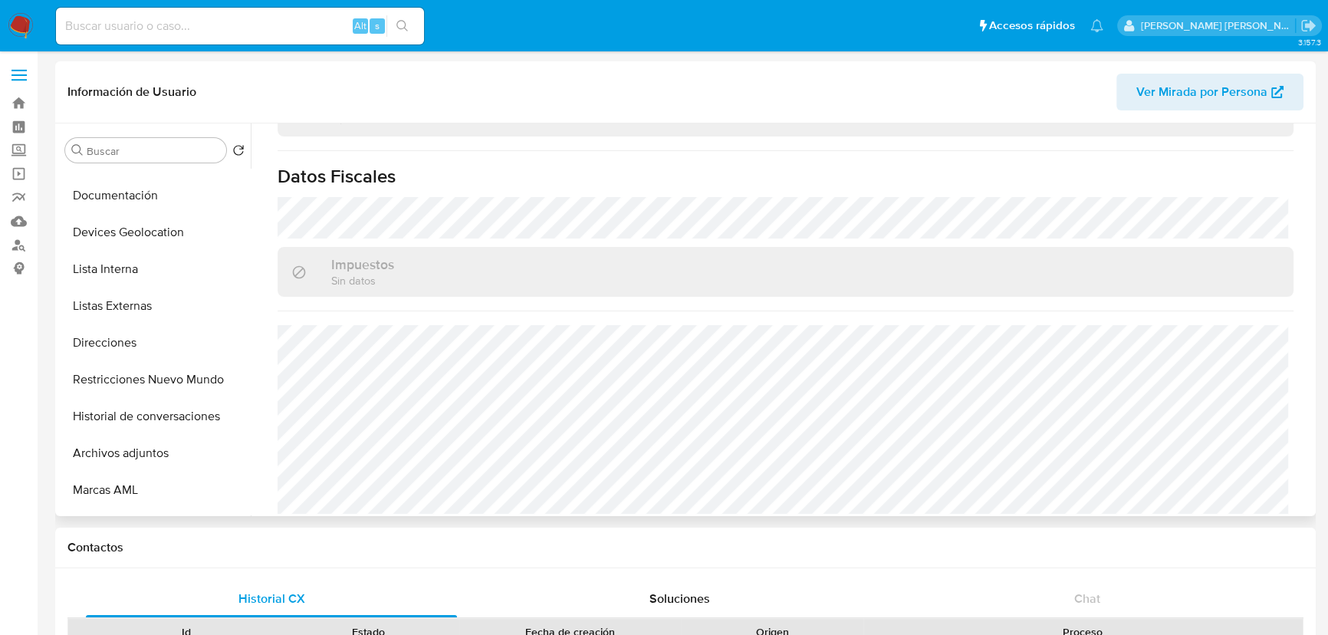
drag, startPoint x: 153, startPoint y: 375, endPoint x: 280, endPoint y: 193, distance: 221.4
click at [153, 370] on button "Restricciones Nuevo Mundo" at bounding box center [155, 379] width 192 height 37
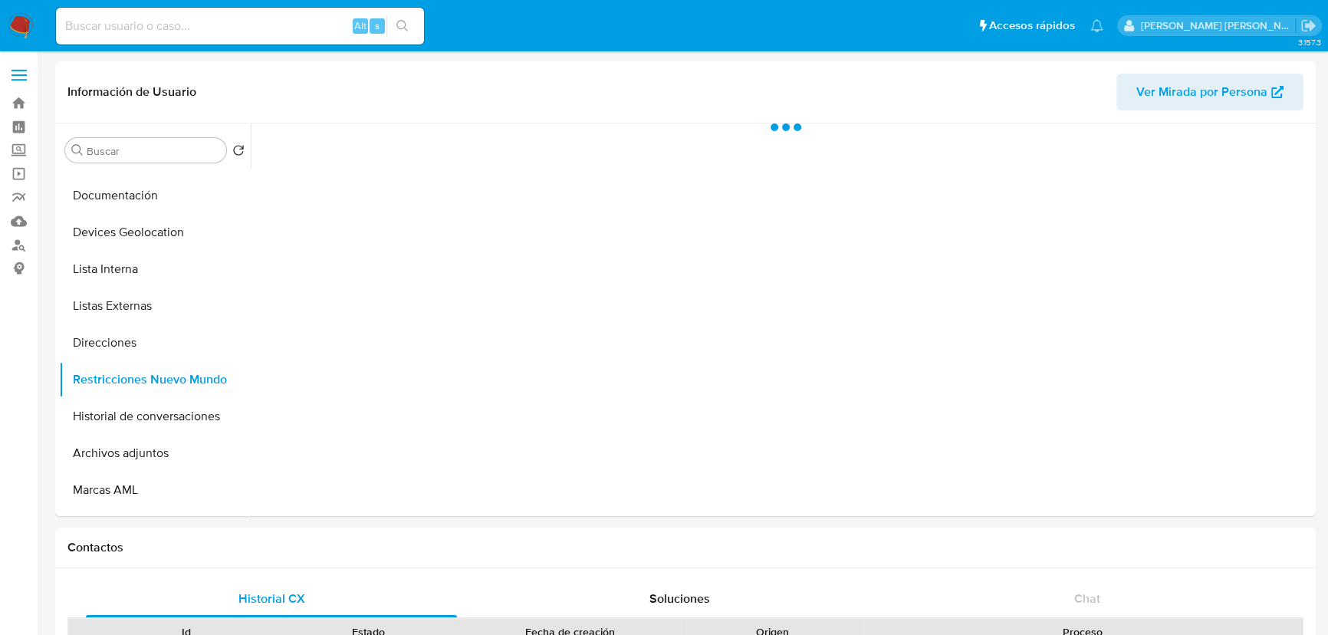
scroll to position [0, 0]
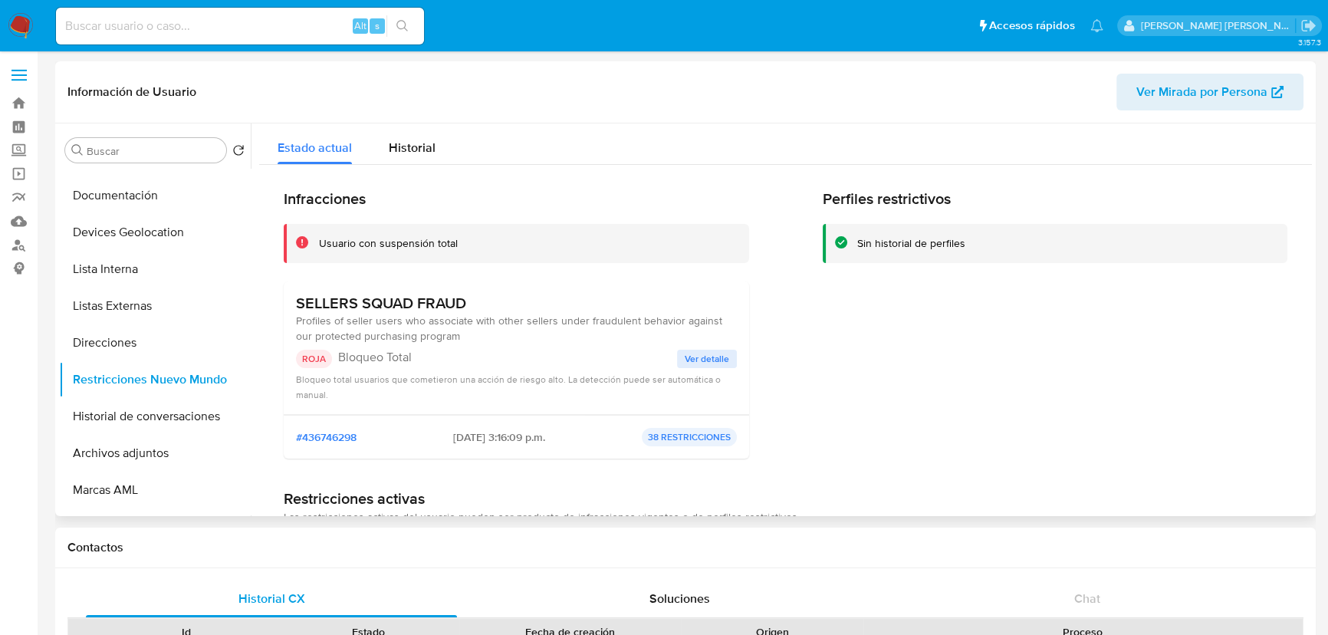
drag, startPoint x: 720, startPoint y: 353, endPoint x: 697, endPoint y: 313, distance: 46.7
click at [718, 356] on span "Ver detalle" at bounding box center [707, 358] width 44 height 15
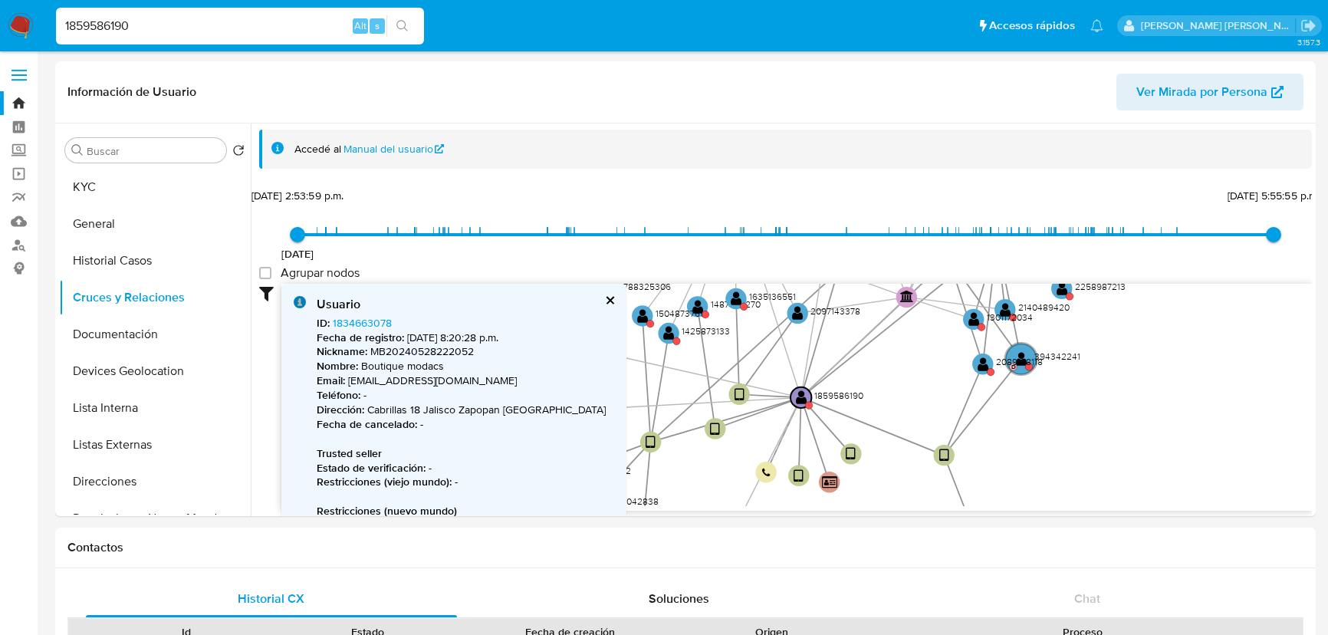
select select "10"
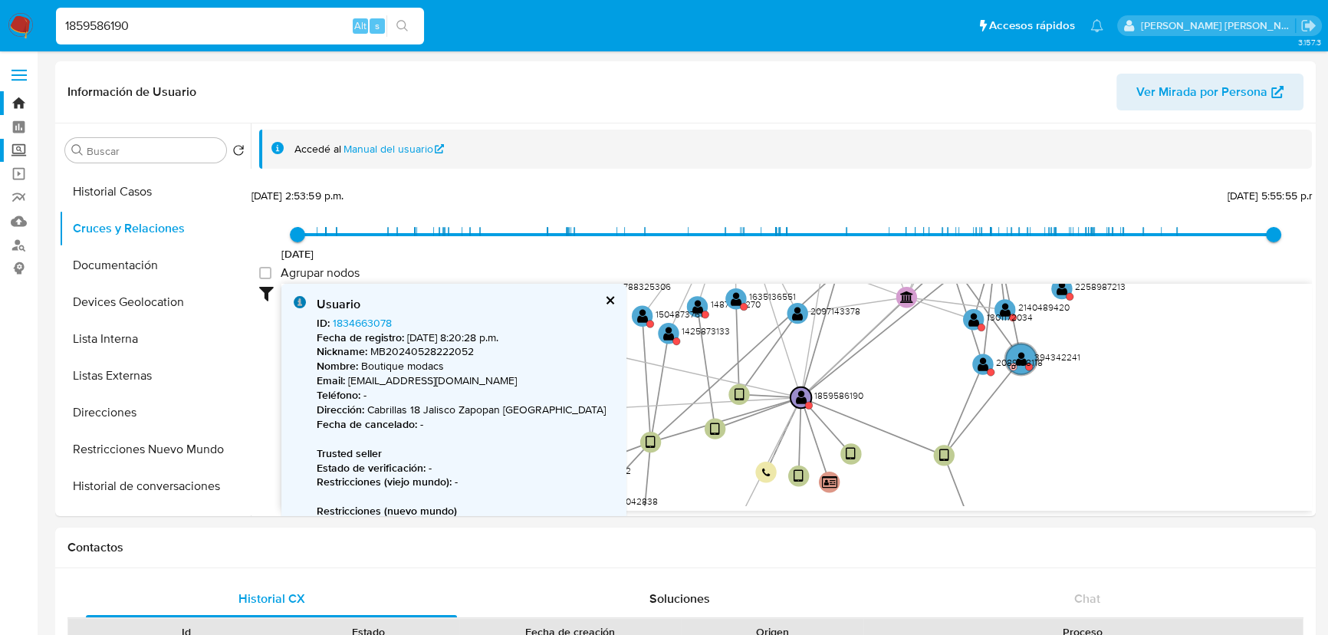
click at [21, 148] on label "Screening" at bounding box center [91, 151] width 182 height 24
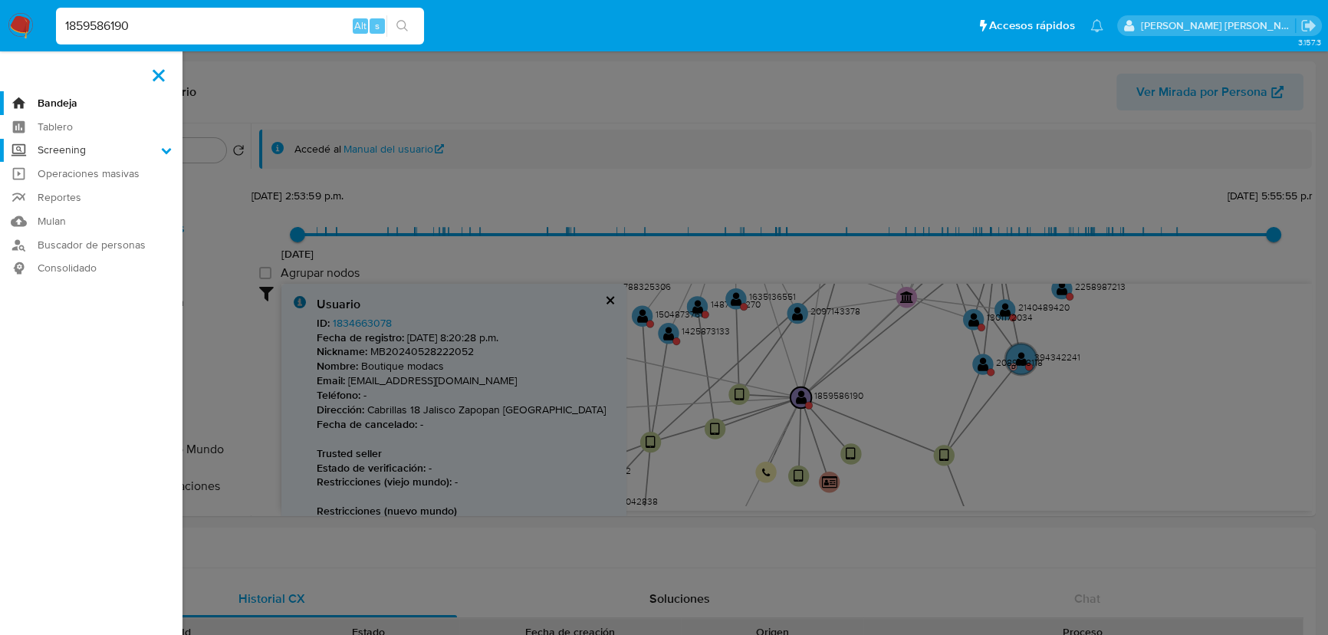
click at [0, 0] on input "Screening" at bounding box center [0, 0] width 0 height 0
click at [63, 209] on link "Herramientas" at bounding box center [91, 210] width 182 height 19
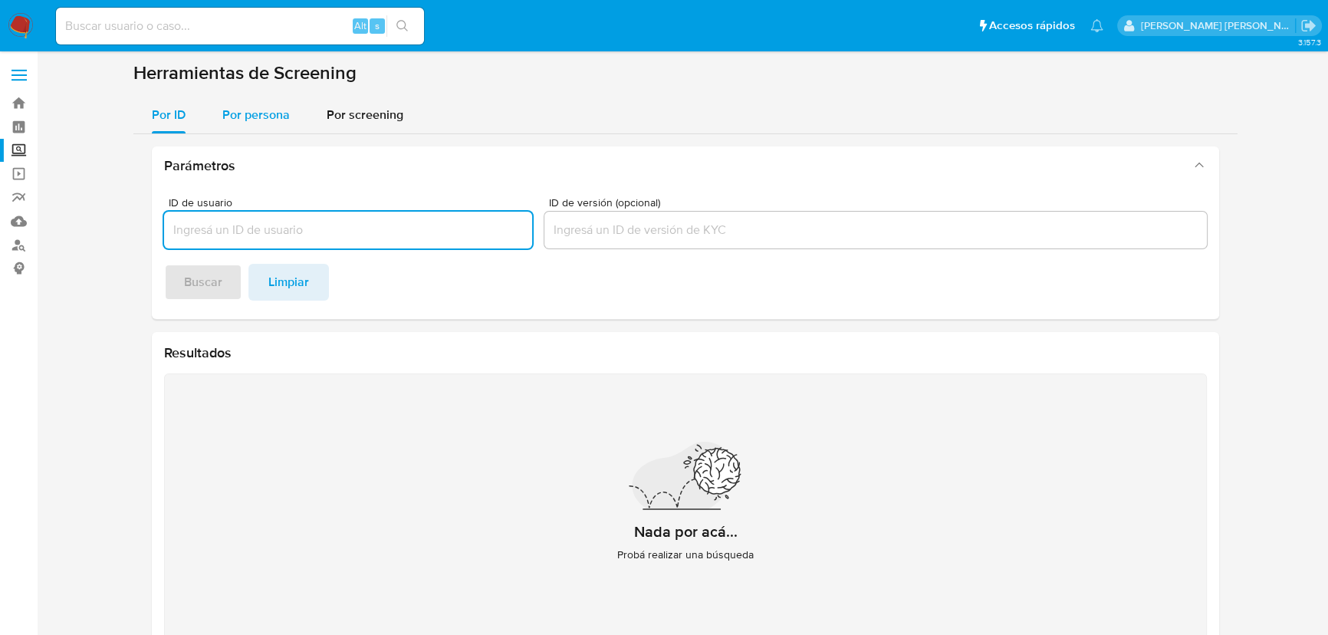
click at [255, 113] on span "Por persona" at bounding box center [255, 115] width 67 height 18
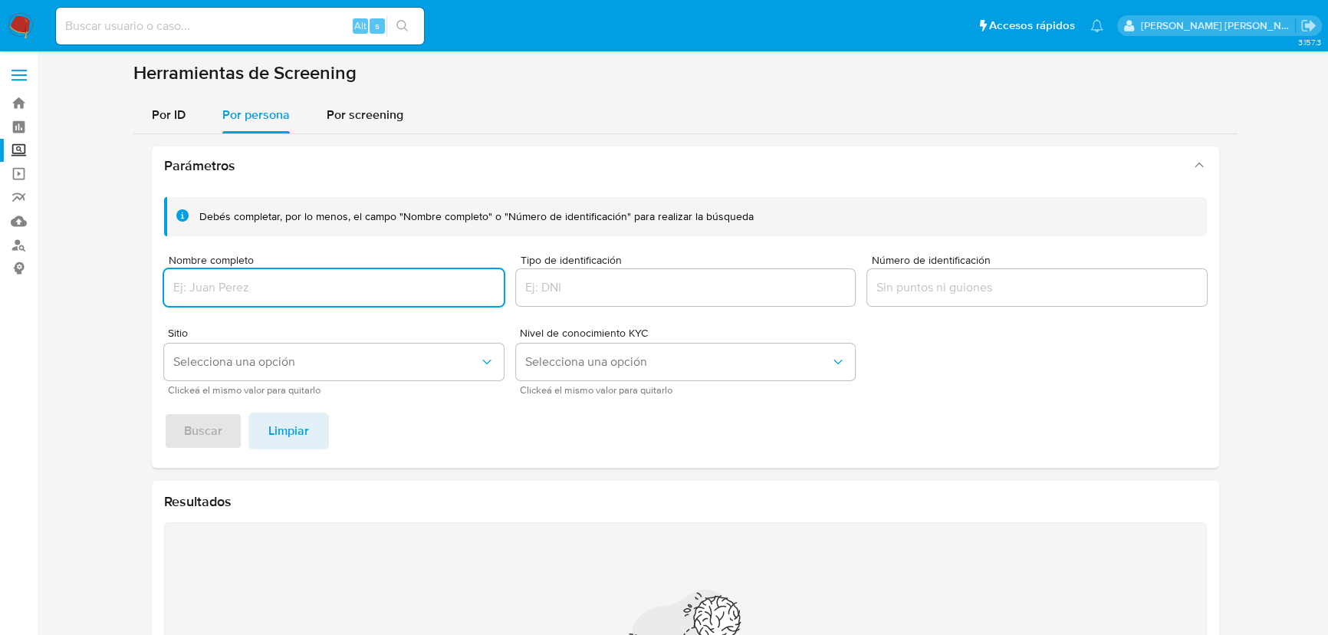
drag, startPoint x: 210, startPoint y: 307, endPoint x: 211, endPoint y: 297, distance: 9.2
click at [212, 306] on div "Nombre completo" at bounding box center [334, 282] width 340 height 54
click at [211, 287] on input "Nombre completo" at bounding box center [334, 288] width 340 height 20
type input "PAULINO GUTIERREZ ORTIZ"
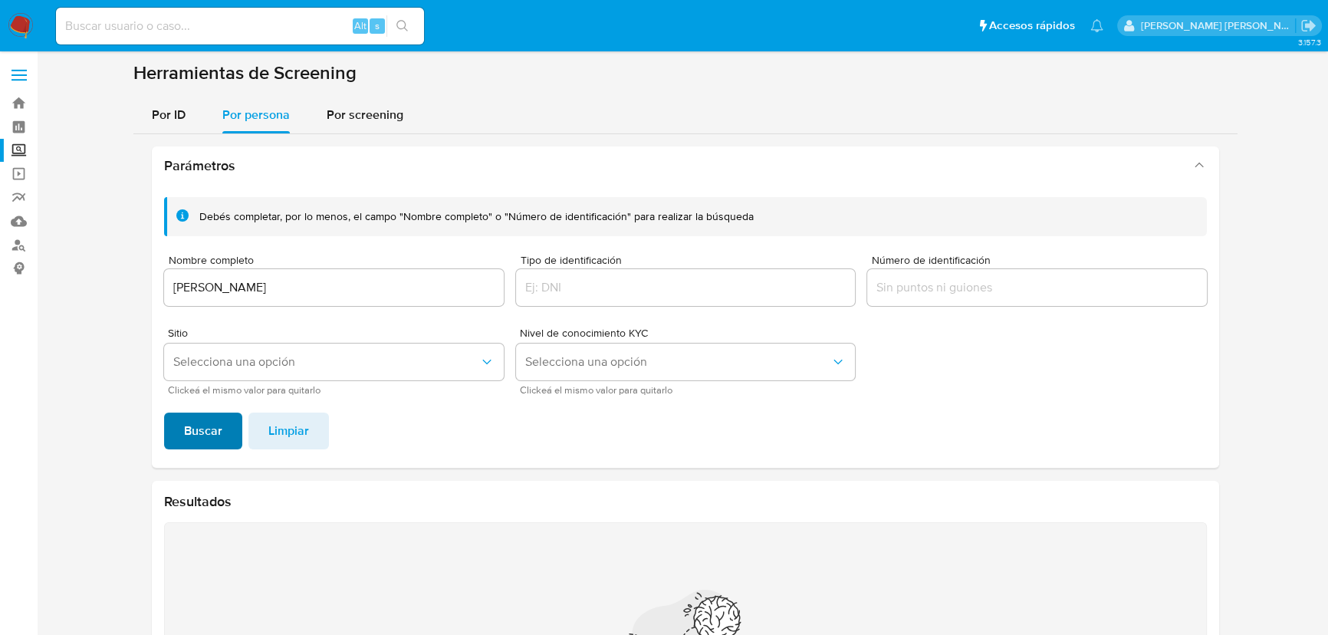
click at [202, 434] on span "Buscar" at bounding box center [203, 431] width 38 height 34
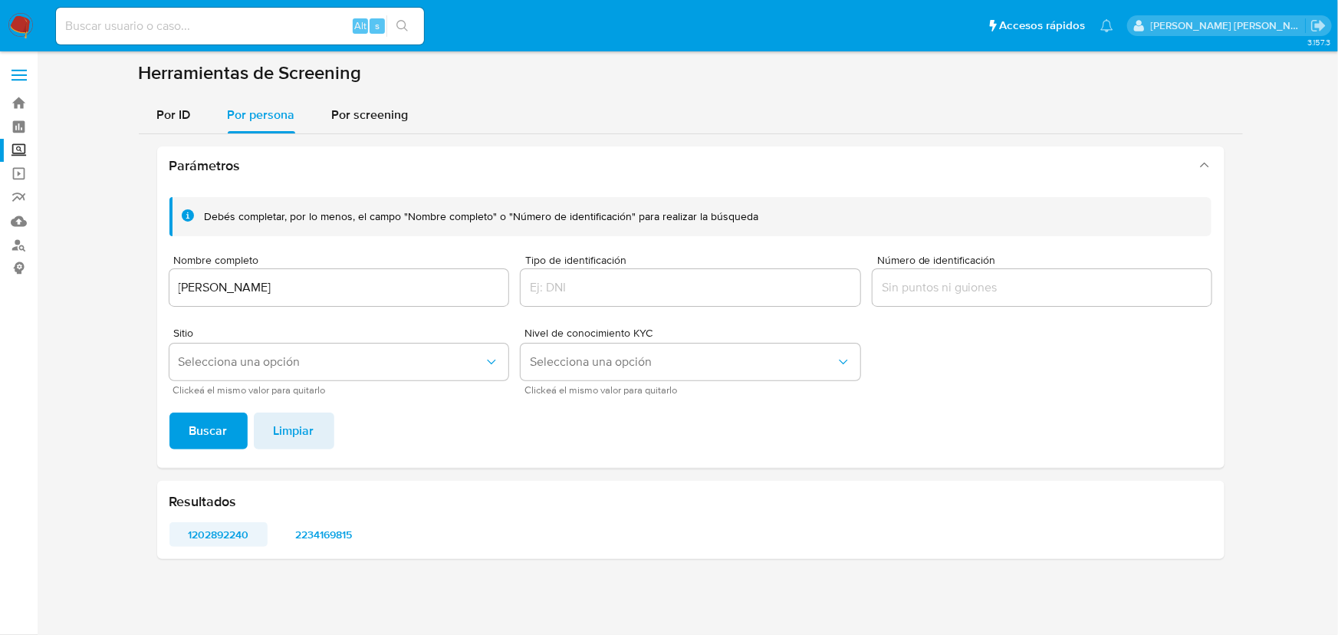
click at [225, 535] on span "1202892240" at bounding box center [218, 534] width 77 height 21
click at [306, 540] on span "2234169815" at bounding box center [322, 534] width 77 height 21
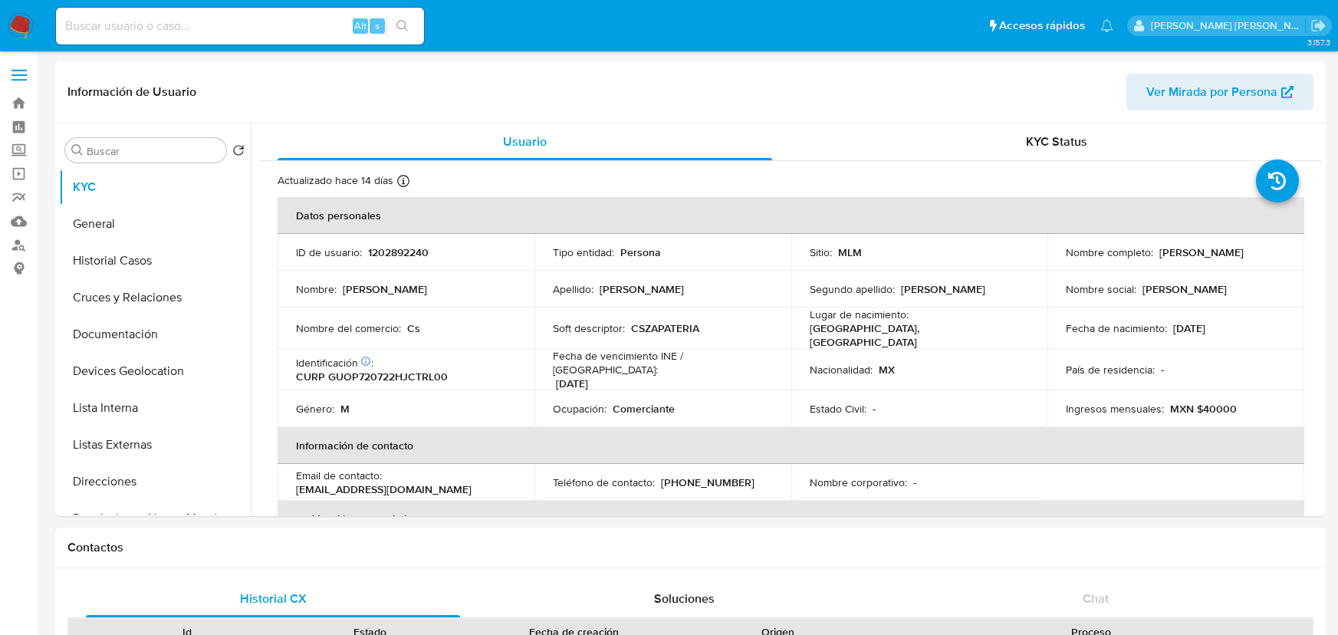
select select "10"
click at [140, 304] on button "Cruces y Relaciones" at bounding box center [148, 297] width 179 height 37
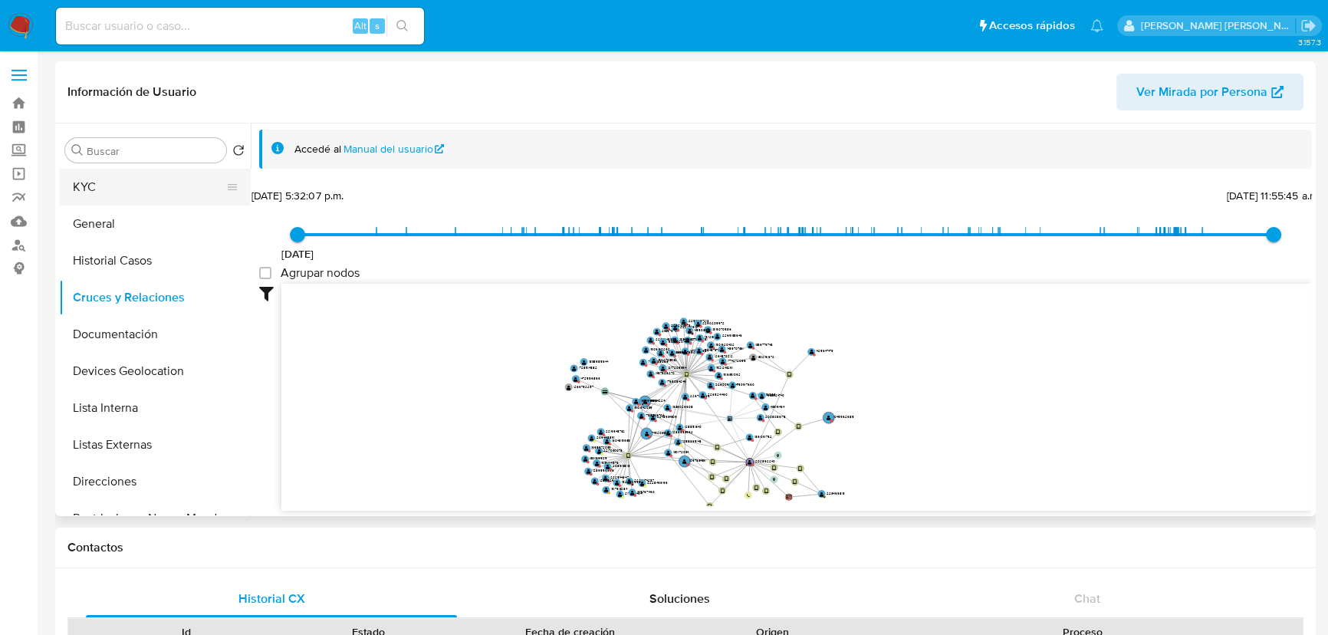
drag, startPoint x: 120, startPoint y: 189, endPoint x: 236, endPoint y: 205, distance: 117.5
click at [128, 186] on button "KYC" at bounding box center [148, 187] width 179 height 37
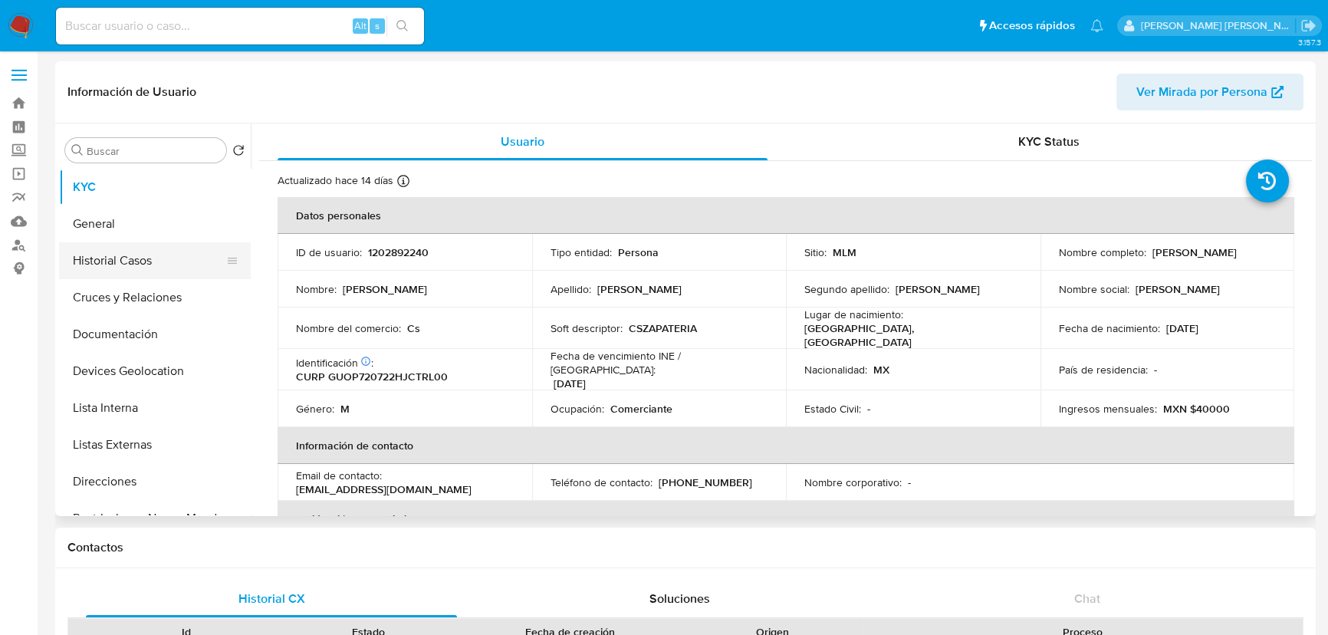
click at [143, 265] on button "Historial Casos" at bounding box center [148, 260] width 179 height 37
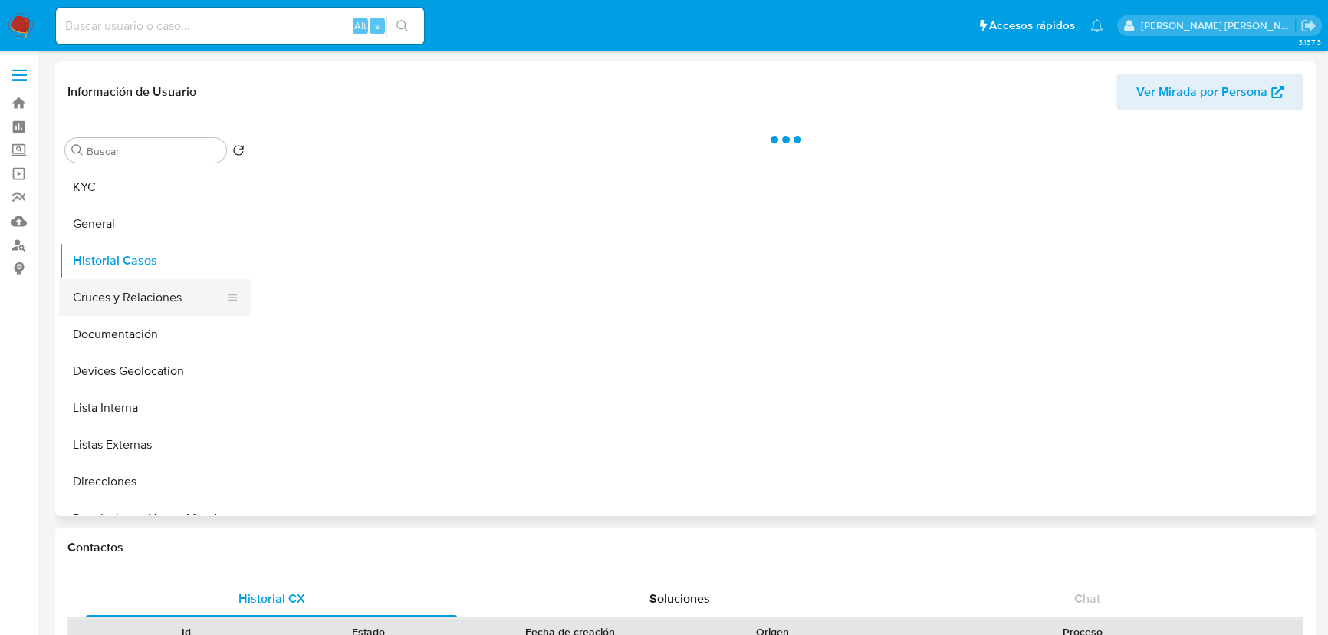
click at [138, 291] on button "Cruces y Relaciones" at bounding box center [148, 297] width 179 height 37
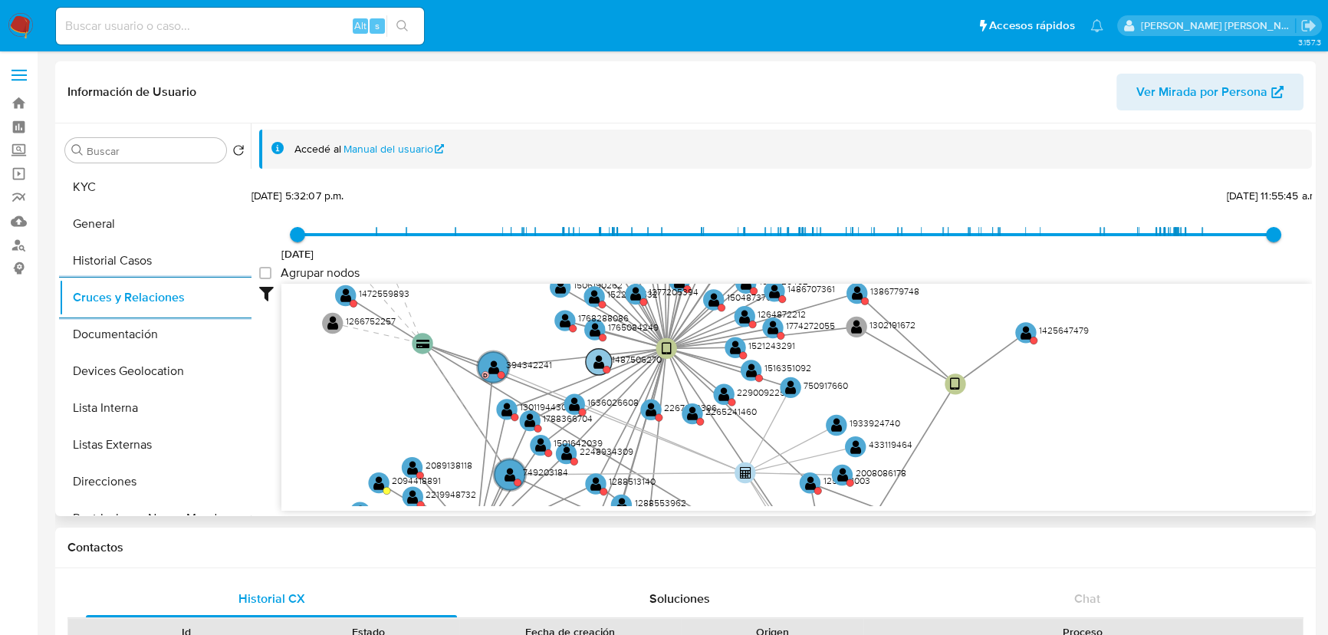
click at [606, 363] on circle at bounding box center [599, 362] width 26 height 26
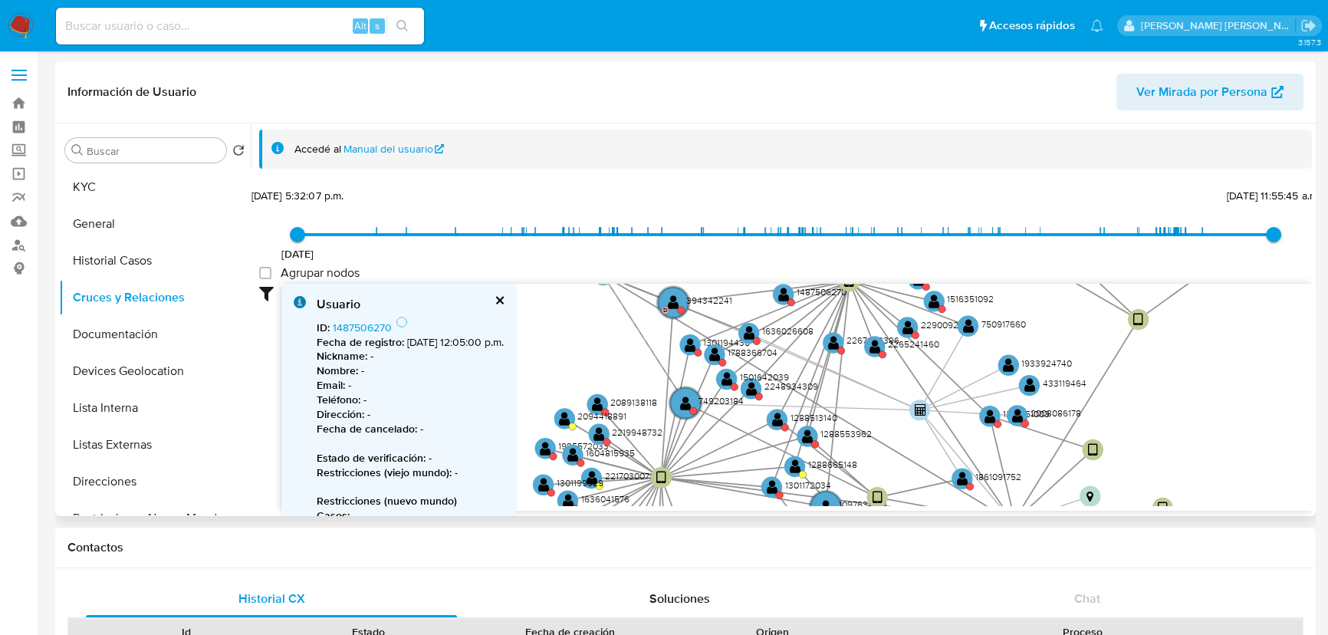
drag, startPoint x: 645, startPoint y: 376, endPoint x: 830, endPoint y: 310, distance: 196.2
click at [830, 310] on icon "device-64797afa08813b0018f2770d  user-1202892240  1202892240 D user-142564747…" at bounding box center [796, 395] width 1030 height 222
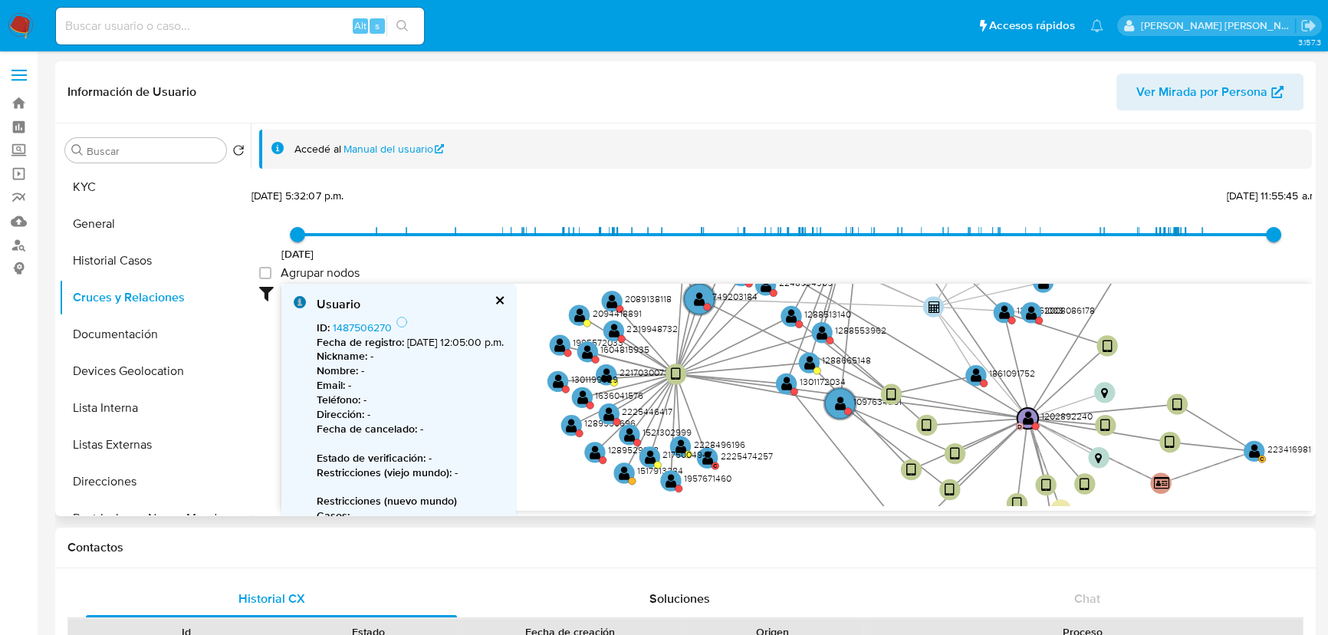
drag, startPoint x: 749, startPoint y: 416, endPoint x: 758, endPoint y: 321, distance: 95.5
click at [758, 320] on icon "device-64797afa08813b0018f2770d  user-1202892240  1202892240 D user-142564747…" at bounding box center [796, 395] width 1030 height 222
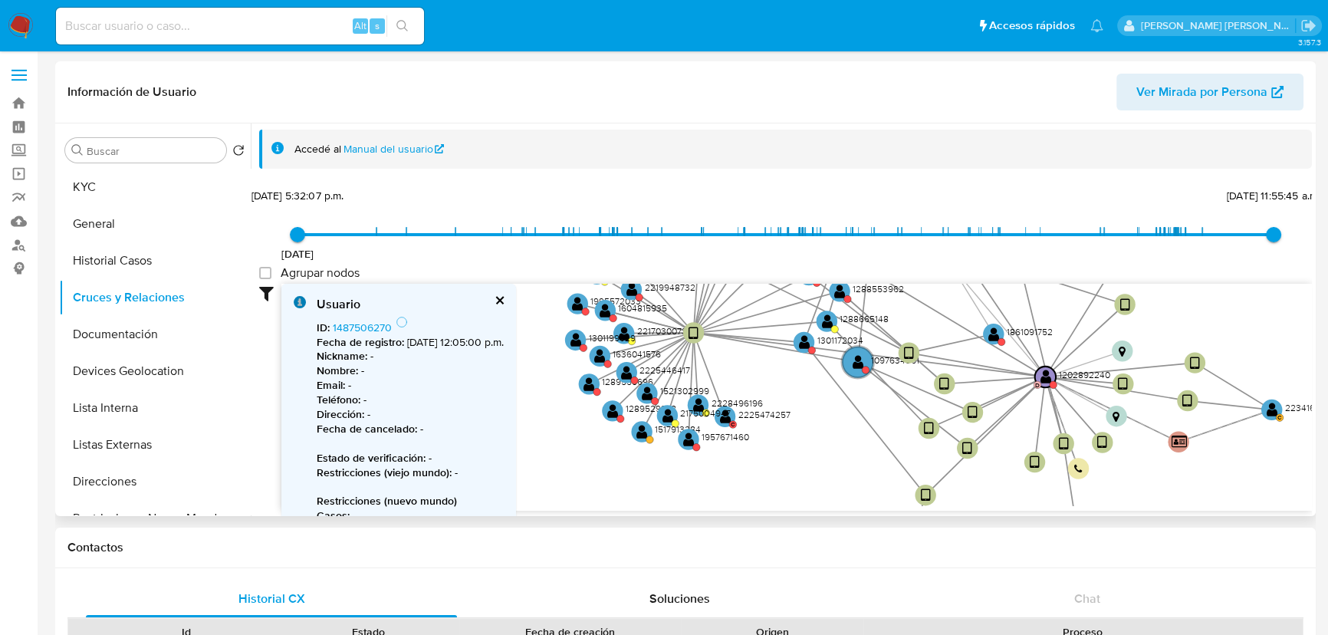
drag, startPoint x: 719, startPoint y: 400, endPoint x: 731, endPoint y: 376, distance: 26.4
click at [731, 376] on icon "device-64797afa08813b0018f2770d  user-1202892240  1202892240 D user-142564747…" at bounding box center [796, 395] width 1030 height 222
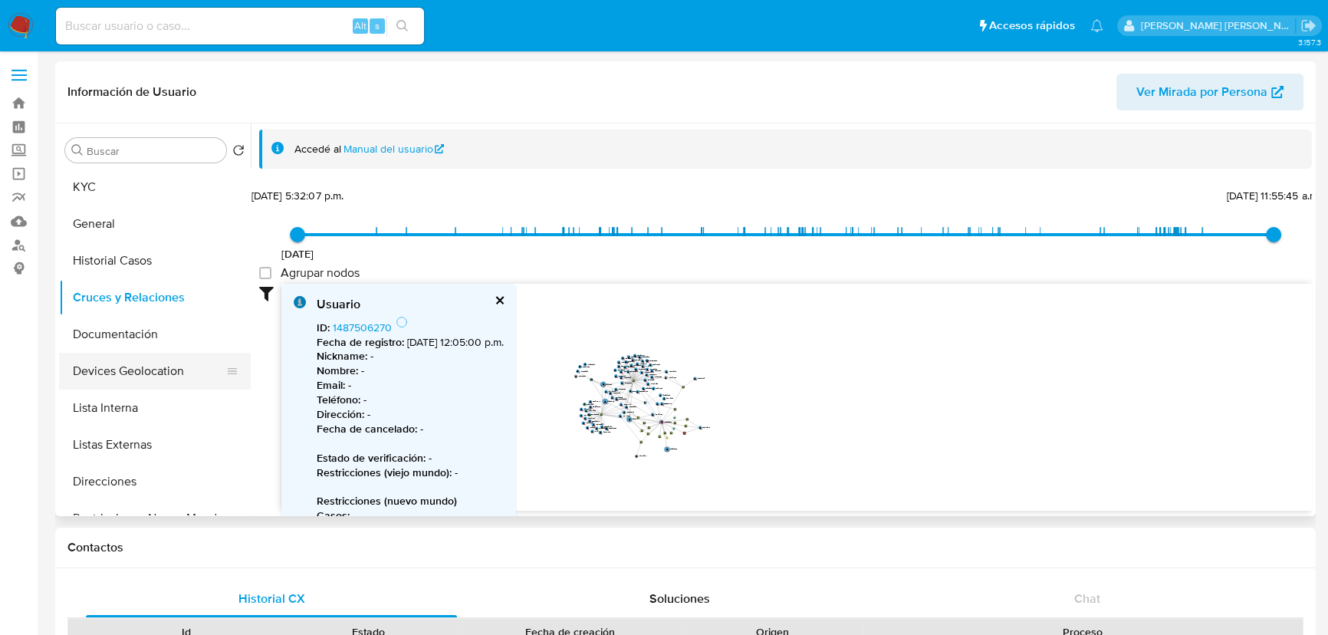
click at [179, 372] on button "Devices Geolocation" at bounding box center [148, 371] width 179 height 37
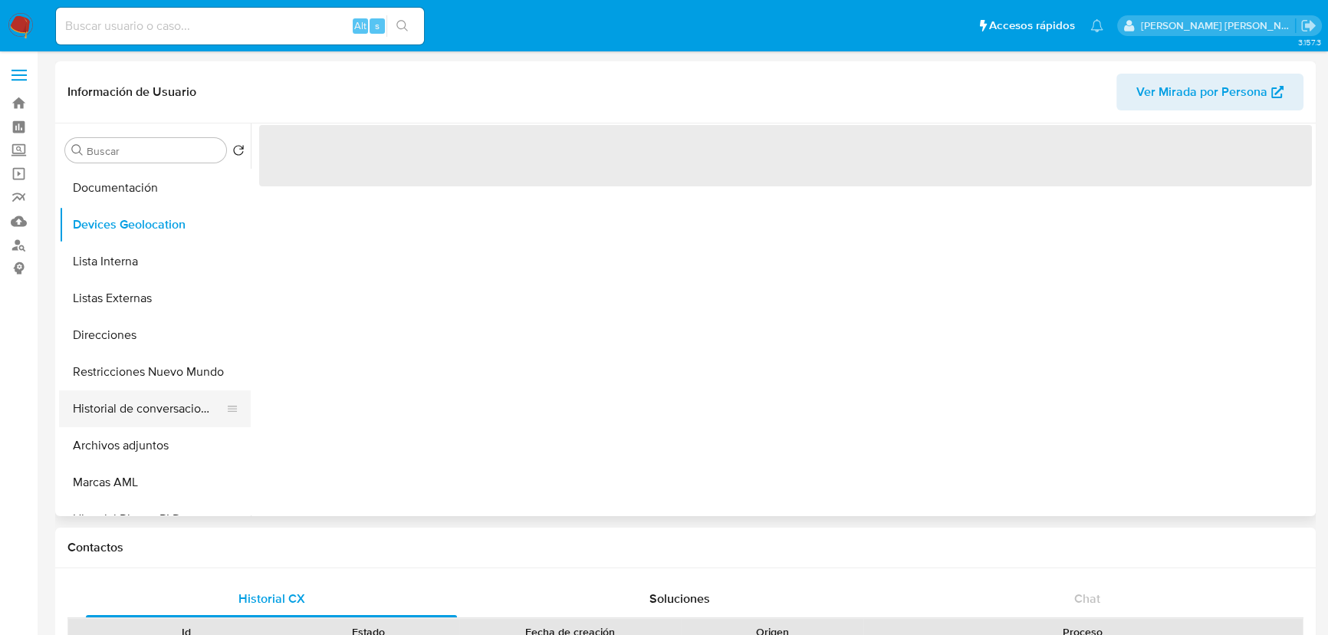
scroll to position [278, 0]
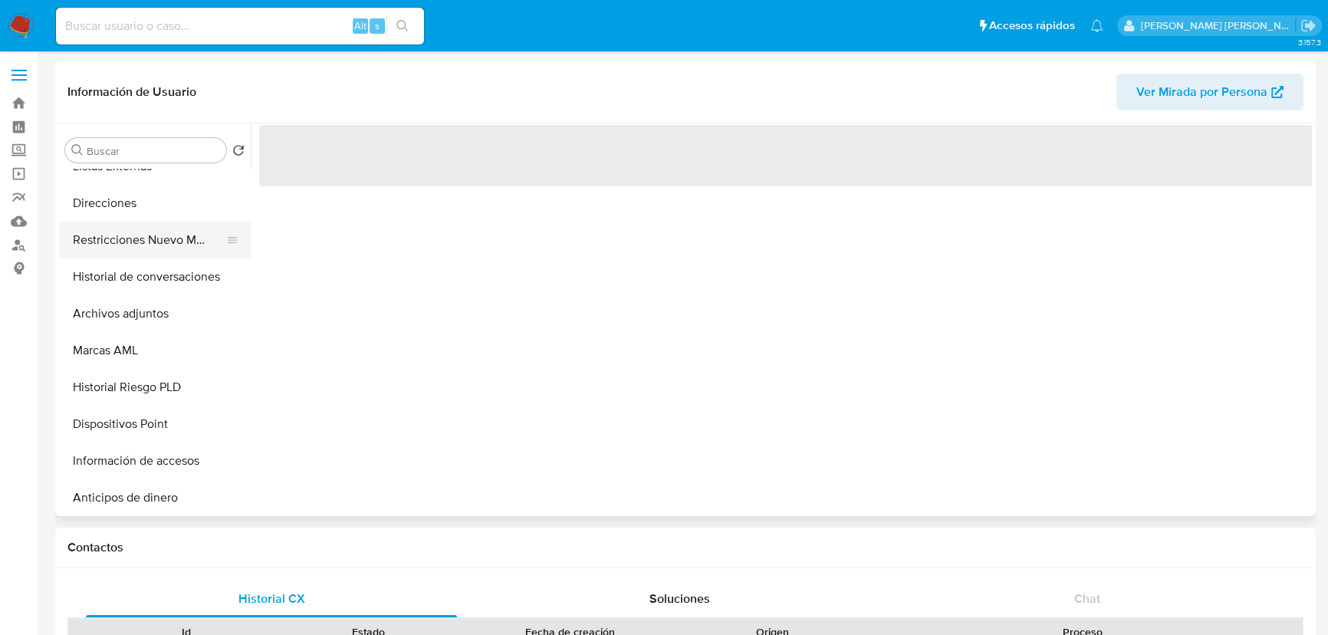
click at [158, 246] on button "Restricciones Nuevo Mundo" at bounding box center [148, 240] width 179 height 37
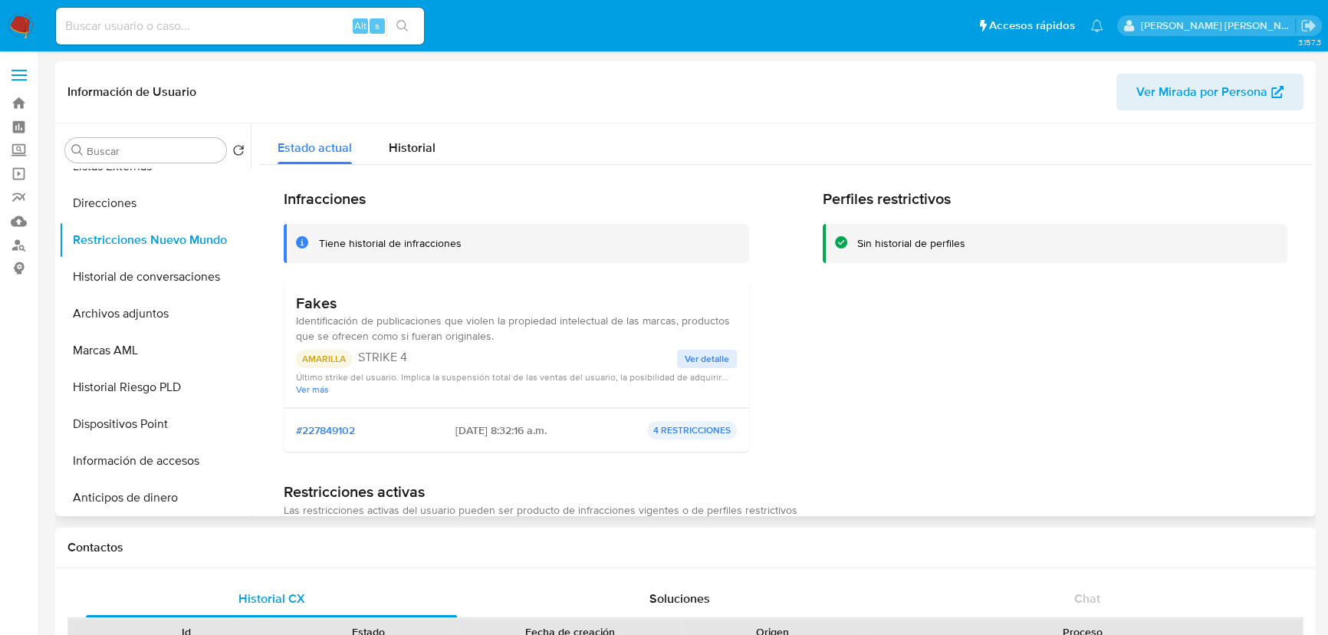
click at [729, 356] on button "Ver detalle" at bounding box center [707, 359] width 60 height 18
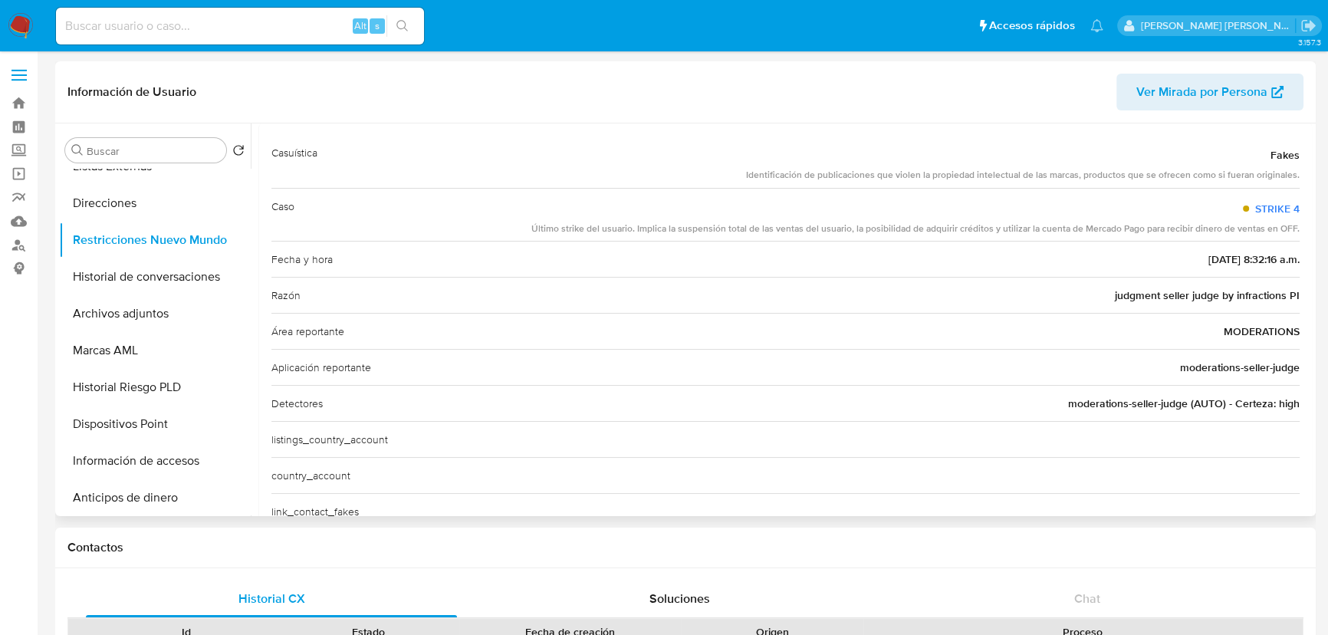
scroll to position [195, 0]
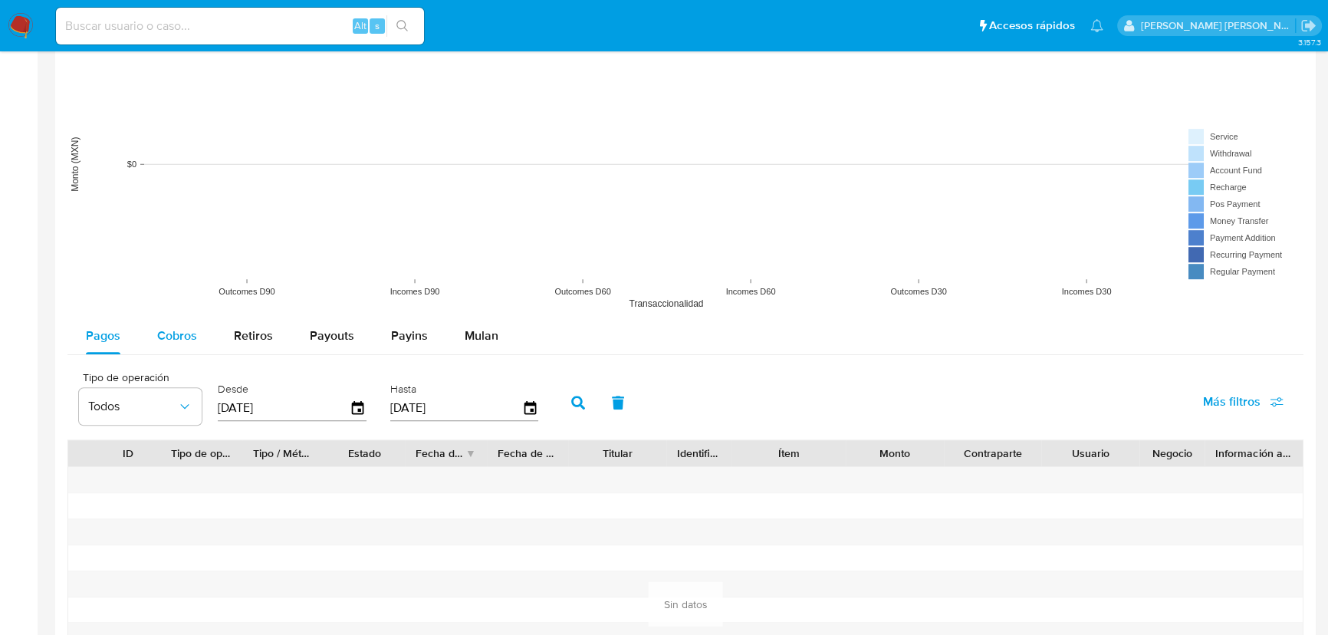
click at [154, 320] on button "Cobros" at bounding box center [177, 335] width 77 height 37
select select "10"
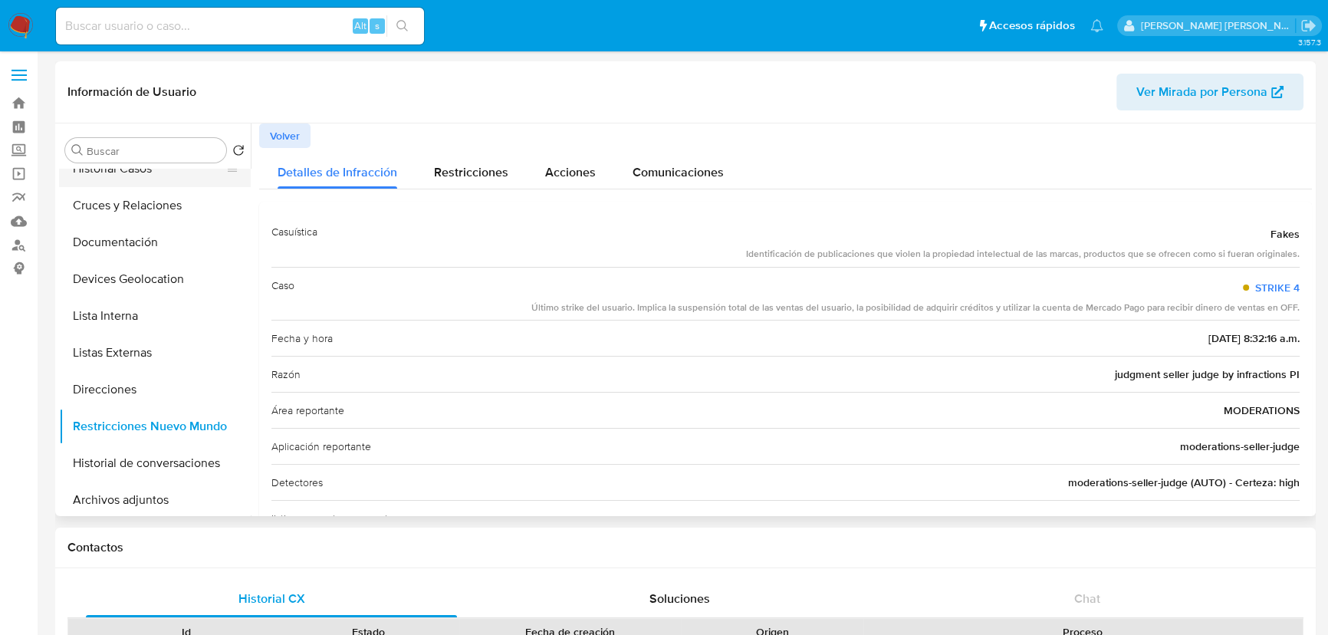
scroll to position [0, 0]
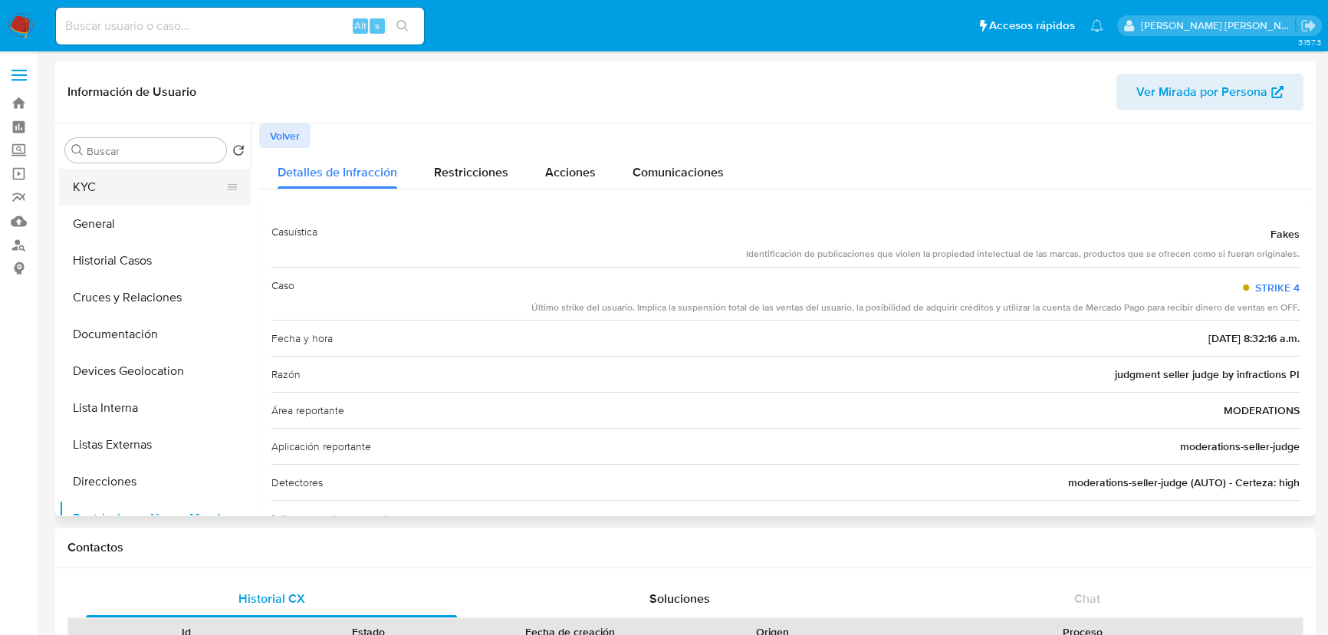
click at [120, 189] on button "KYC" at bounding box center [148, 187] width 179 height 37
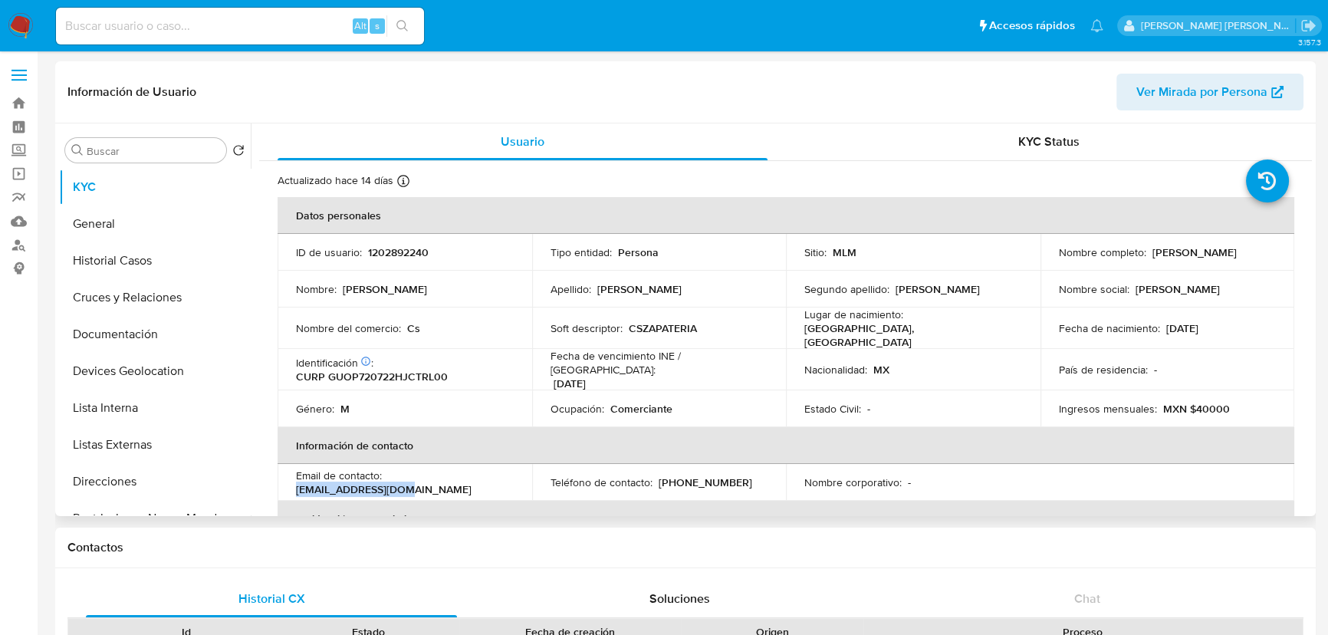
drag, startPoint x: 491, startPoint y: 481, endPoint x: 384, endPoint y: 474, distance: 106.8
click at [386, 475] on td "Email de contacto : gtzortiz@outlook.es" at bounding box center [405, 482] width 255 height 37
click at [131, 366] on button "Devices Geolocation" at bounding box center [148, 371] width 179 height 37
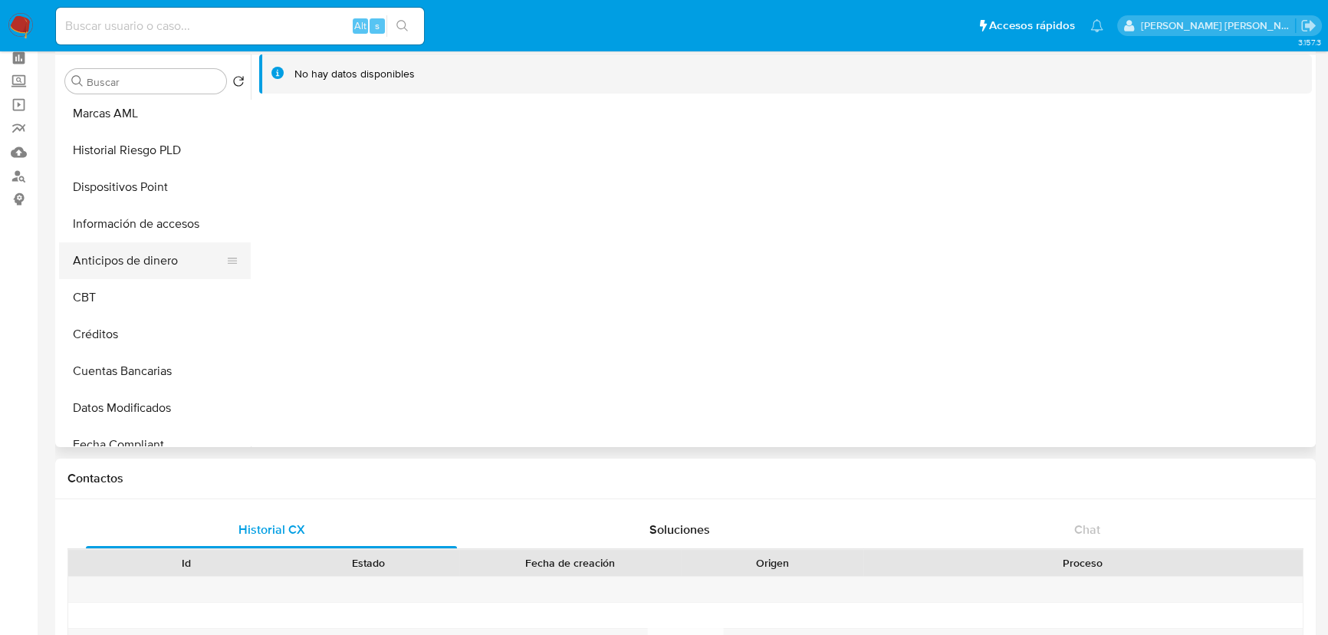
scroll to position [438, 0]
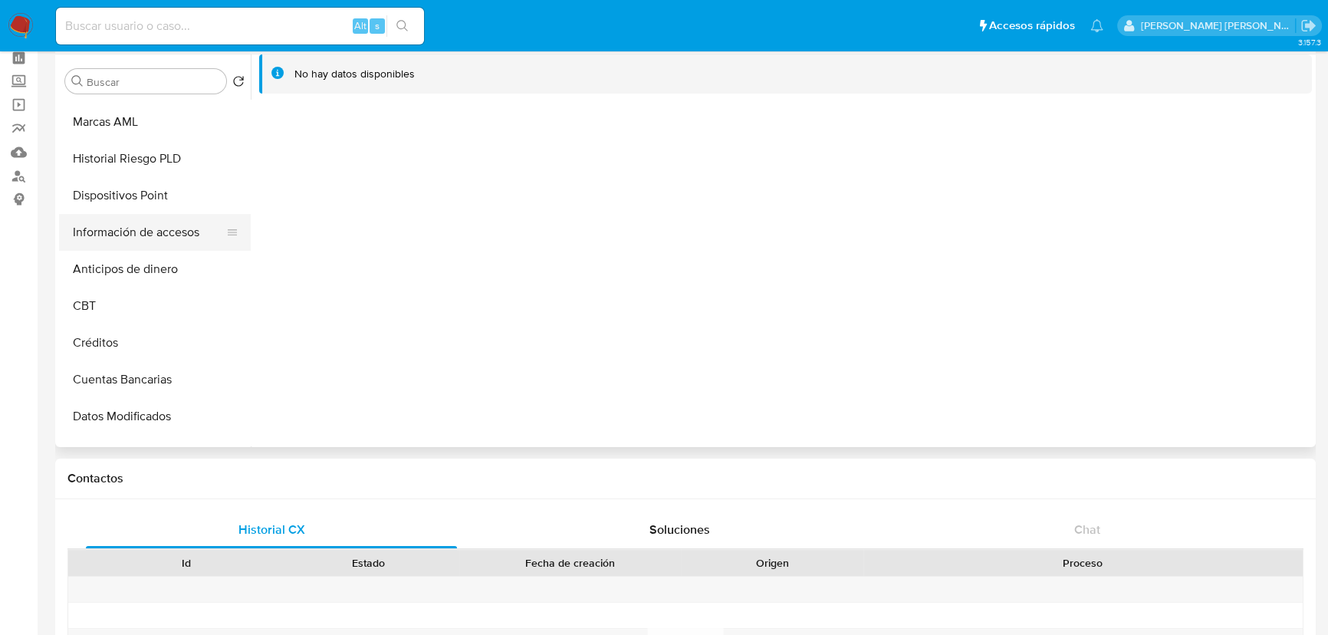
click at [145, 229] on button "Información de accesos" at bounding box center [148, 232] width 179 height 37
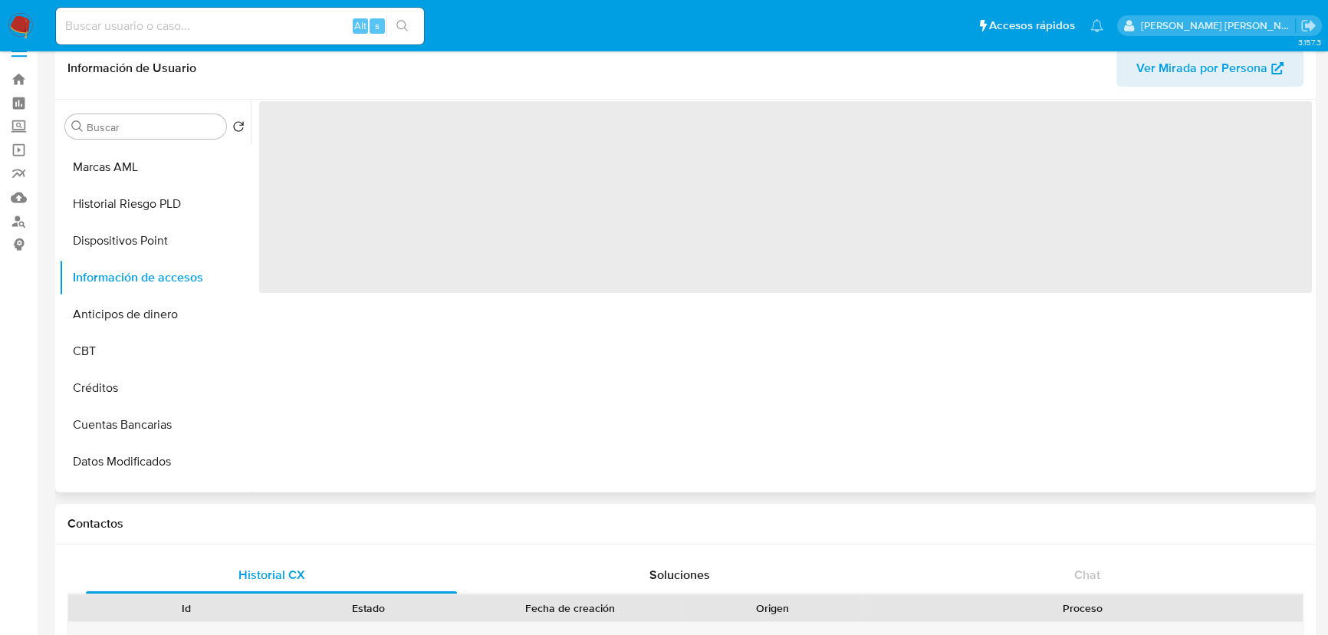
scroll to position [0, 0]
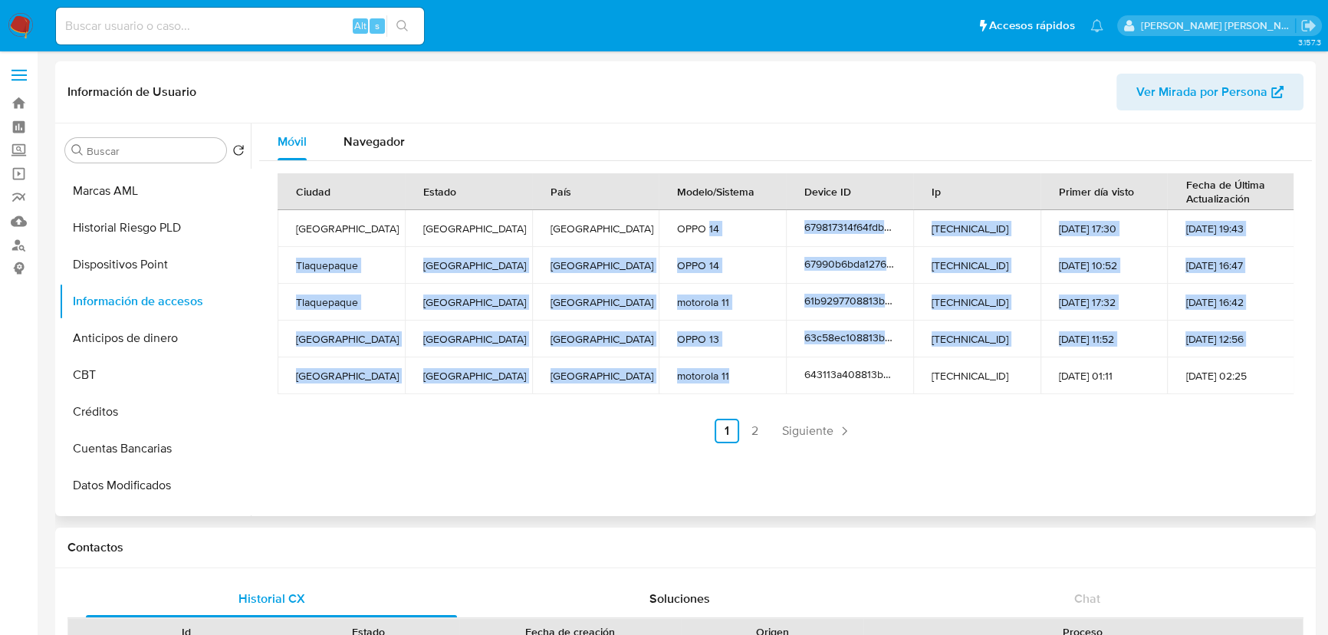
drag, startPoint x: 709, startPoint y: 232, endPoint x: 713, endPoint y: 402, distance: 170.2
click at [736, 380] on tbody "Guadalajara Jalisco Mexico OPPO 14 679817314f64fdb270e724e9 200.68.167.55 27-01…" at bounding box center [786, 302] width 1017 height 184
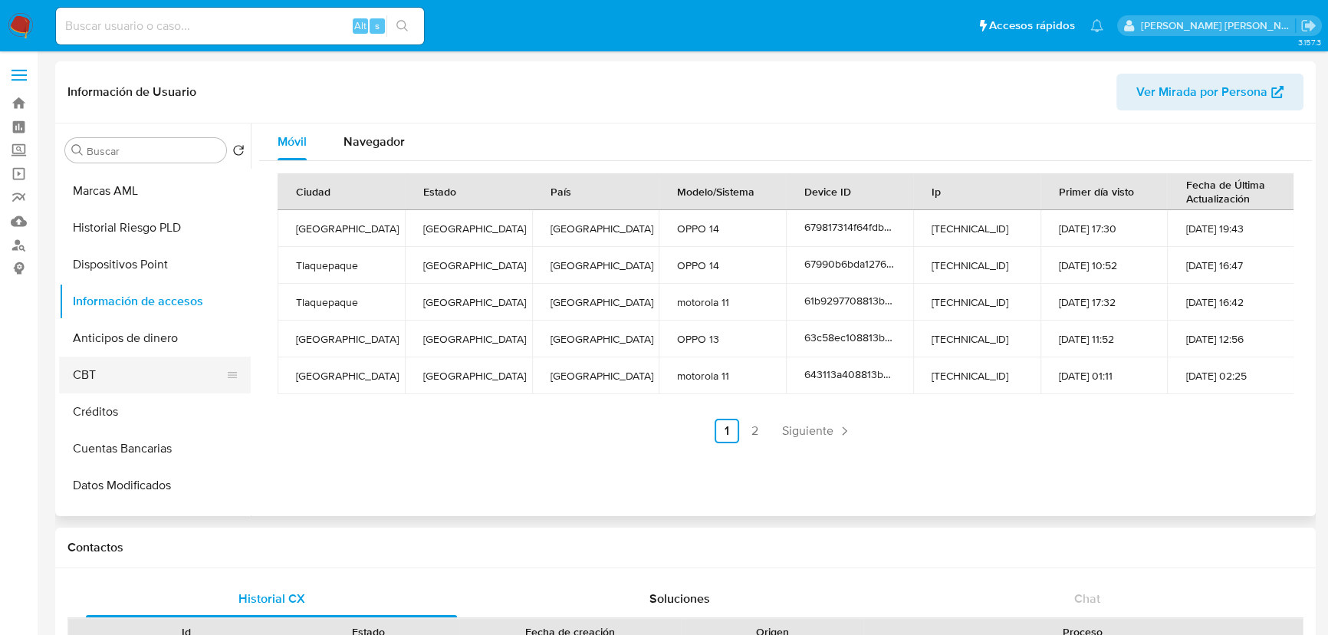
drag, startPoint x: 616, startPoint y: 452, endPoint x: 146, endPoint y: 373, distance: 476.7
click at [613, 452] on div "Ciudad Estado País Modelo/Sistema Device ID Ip Primer día visto Fecha de Última…" at bounding box center [785, 308] width 1053 height 294
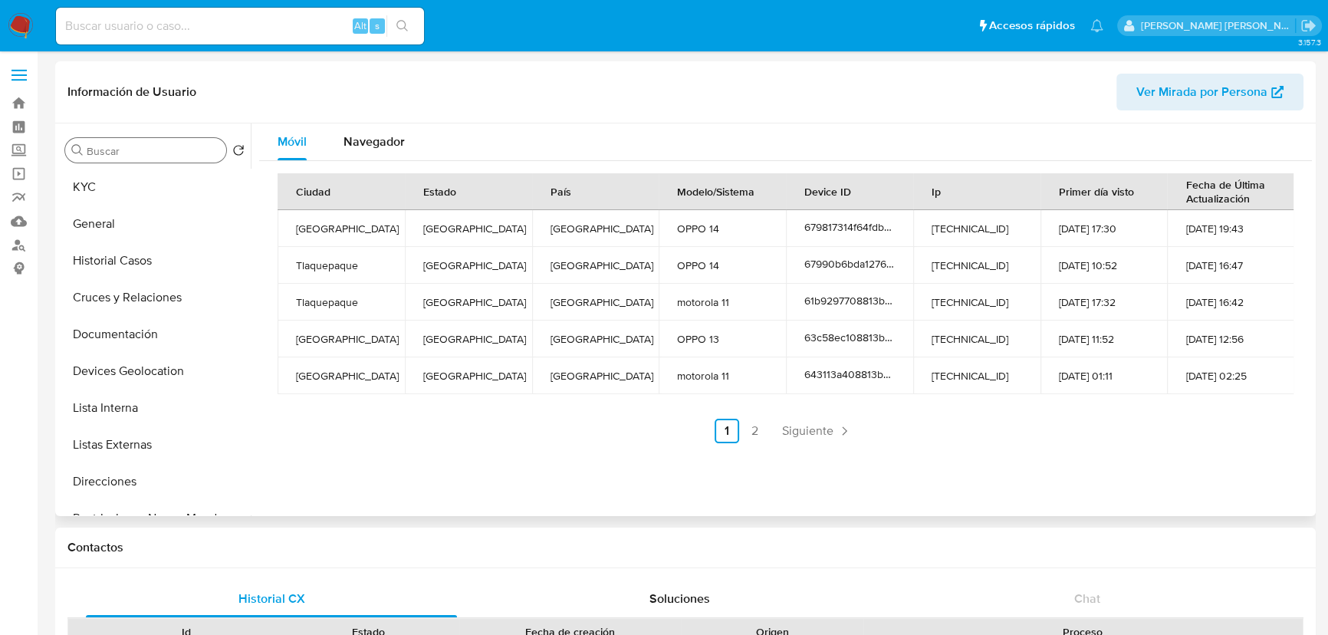
drag, startPoint x: 104, startPoint y: 195, endPoint x: 205, endPoint y: 143, distance: 113.8
click at [105, 195] on button "KYC" at bounding box center [155, 187] width 192 height 37
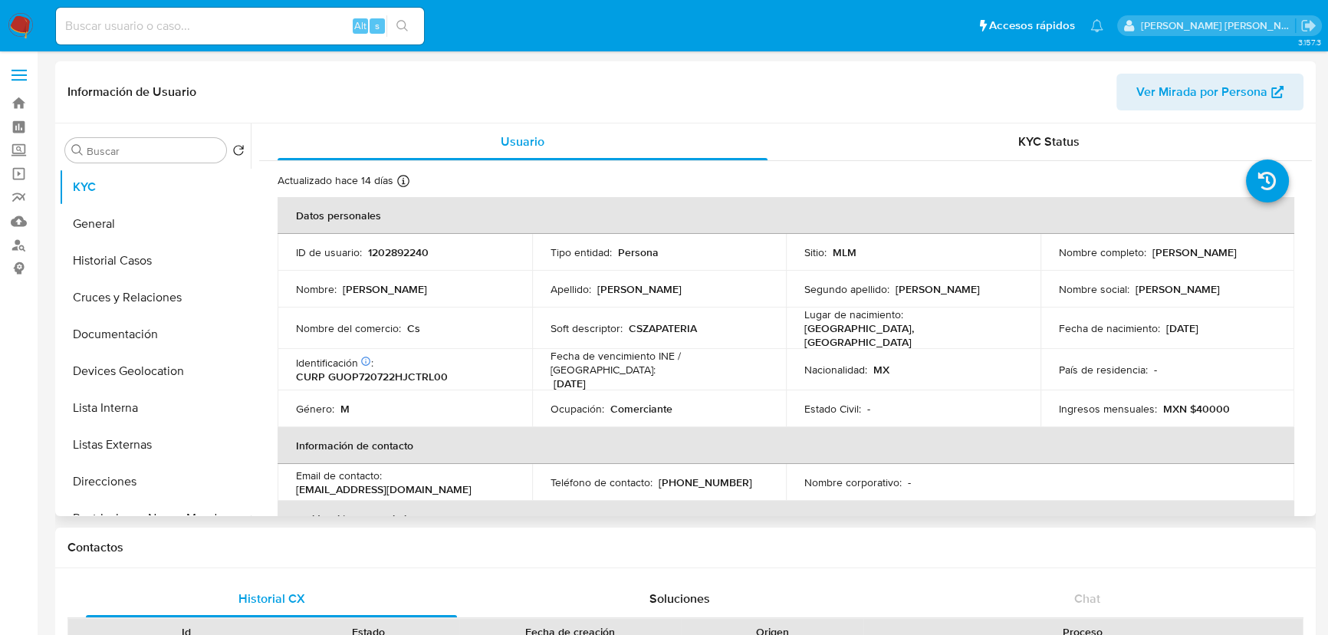
click at [691, 475] on p "(33) 14231587" at bounding box center [706, 482] width 94 height 14
copy p "14231587"
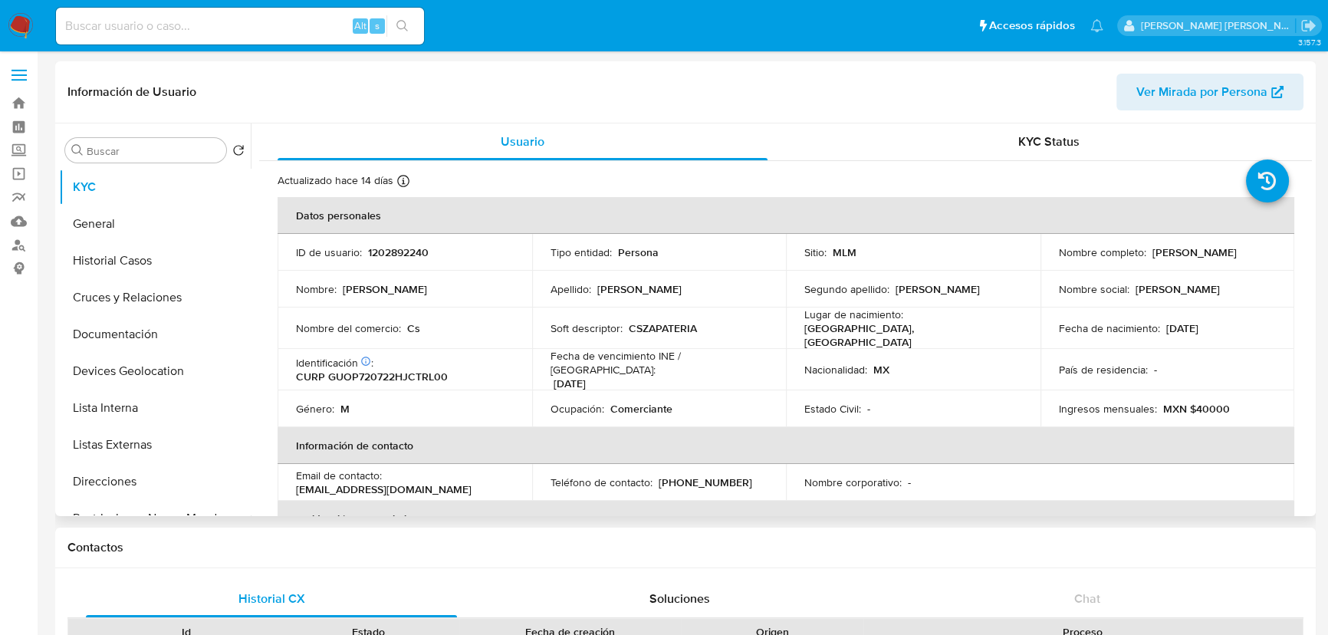
click at [397, 245] on p "1202892240" at bounding box center [398, 252] width 61 height 14
copy p "1202892240"
click at [409, 251] on p "1202892240" at bounding box center [398, 252] width 61 height 14
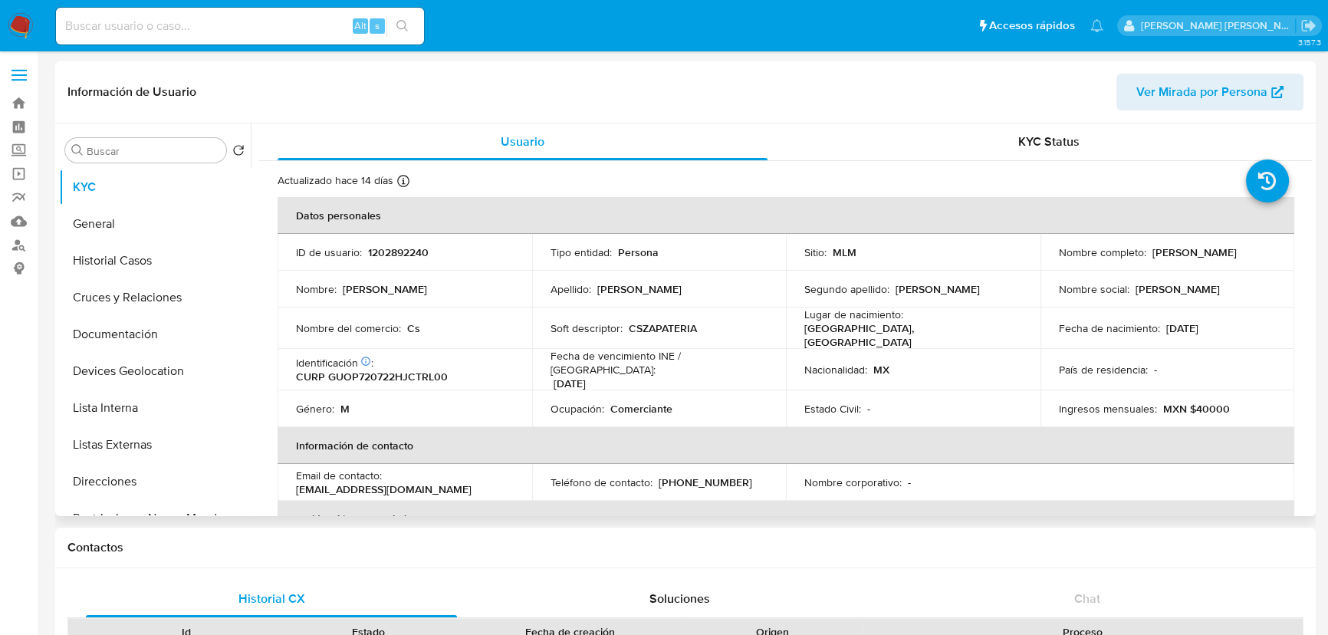
click at [576, 217] on th "Datos personales" at bounding box center [786, 215] width 1017 height 37
click at [417, 370] on p "CURP GUOP720722HJCTRL00" at bounding box center [372, 377] width 152 height 14
copy p "GUOP720722HJCTRL00"
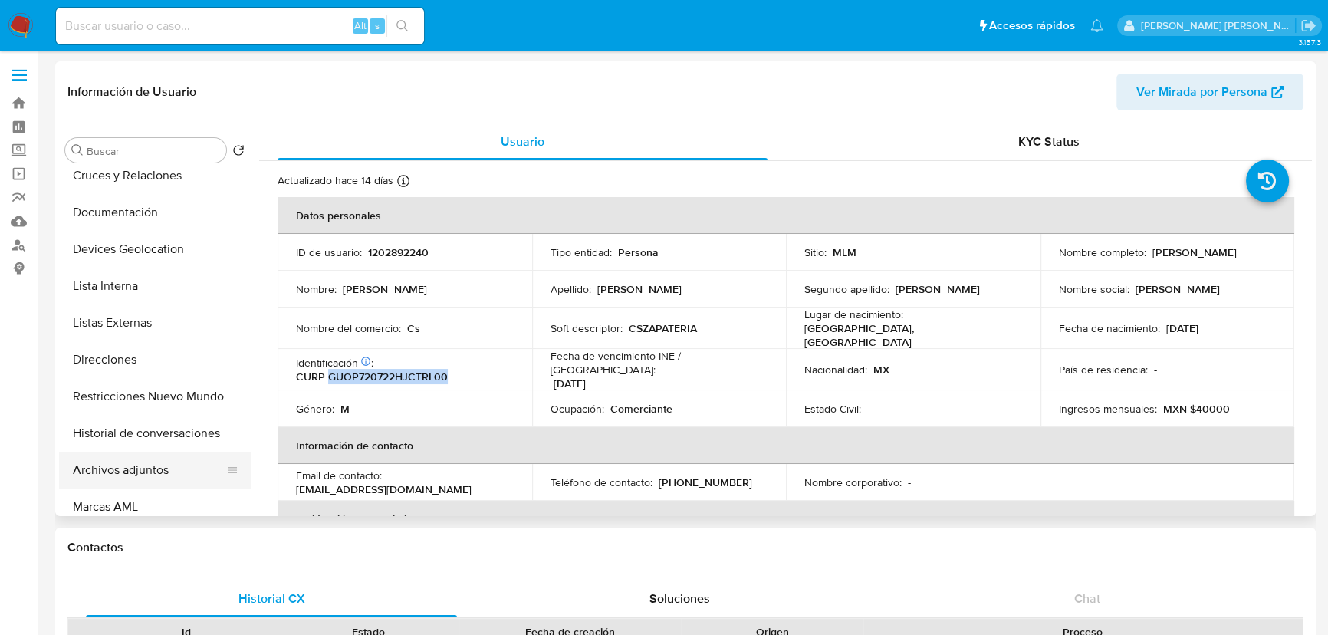
scroll to position [209, 0]
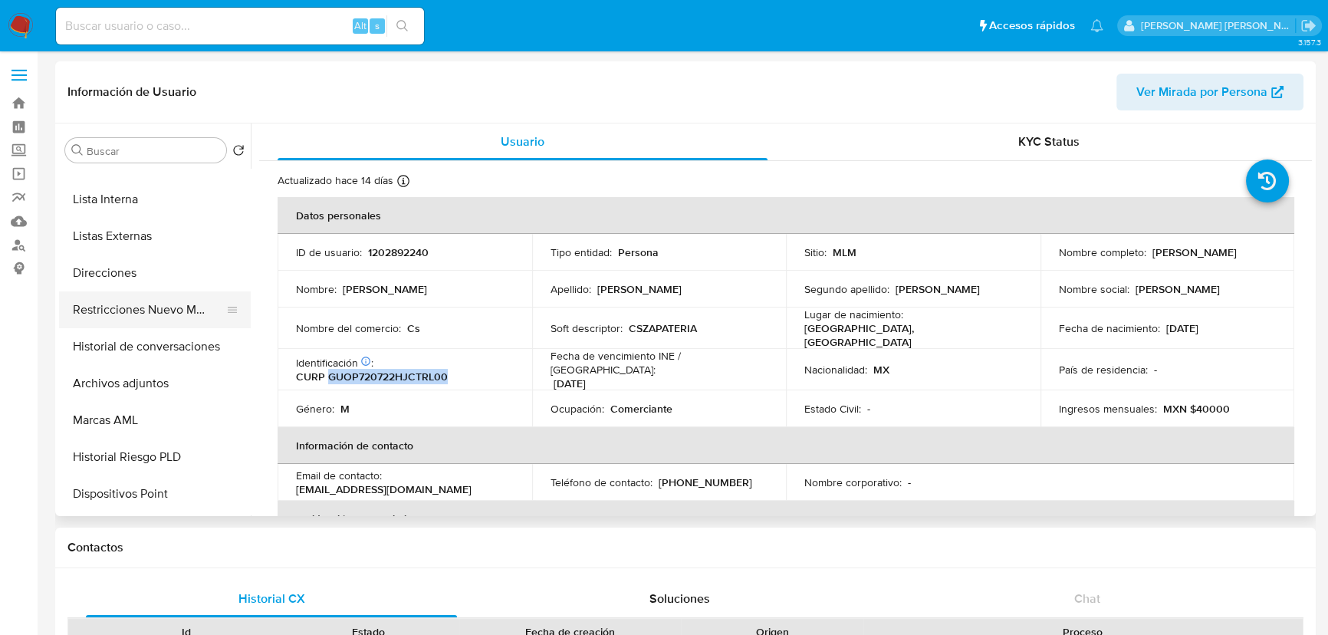
click at [188, 320] on button "Restricciones Nuevo Mundo" at bounding box center [148, 309] width 179 height 37
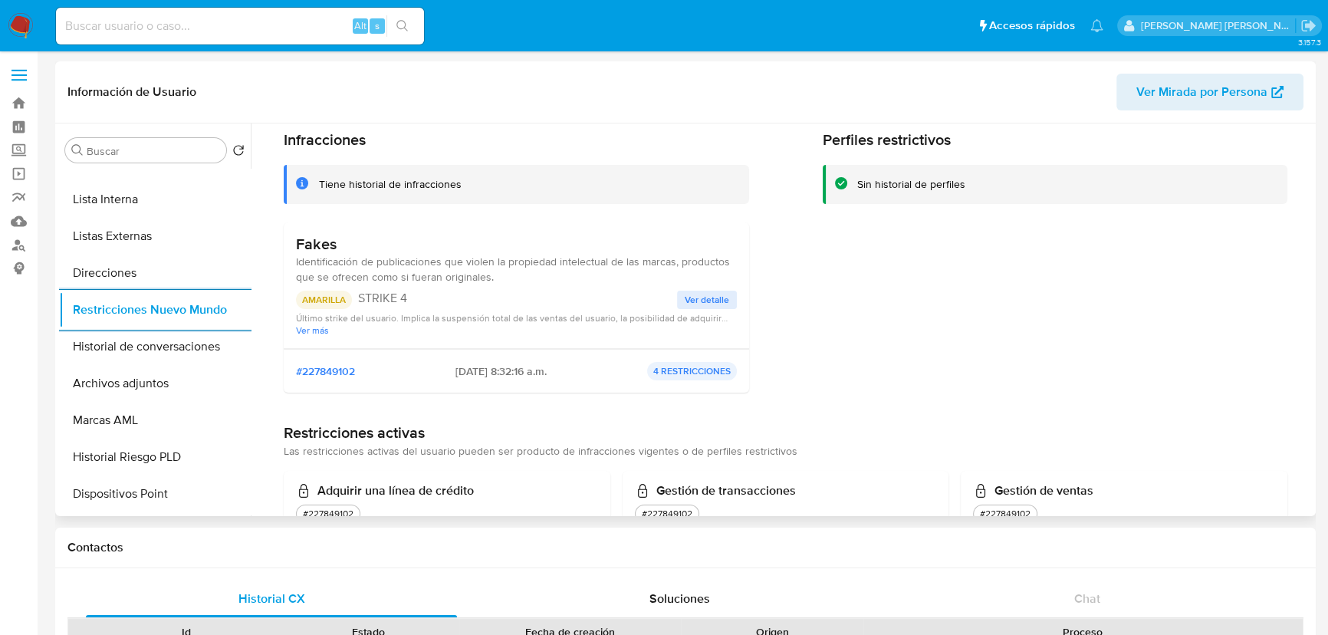
scroll to position [139, 0]
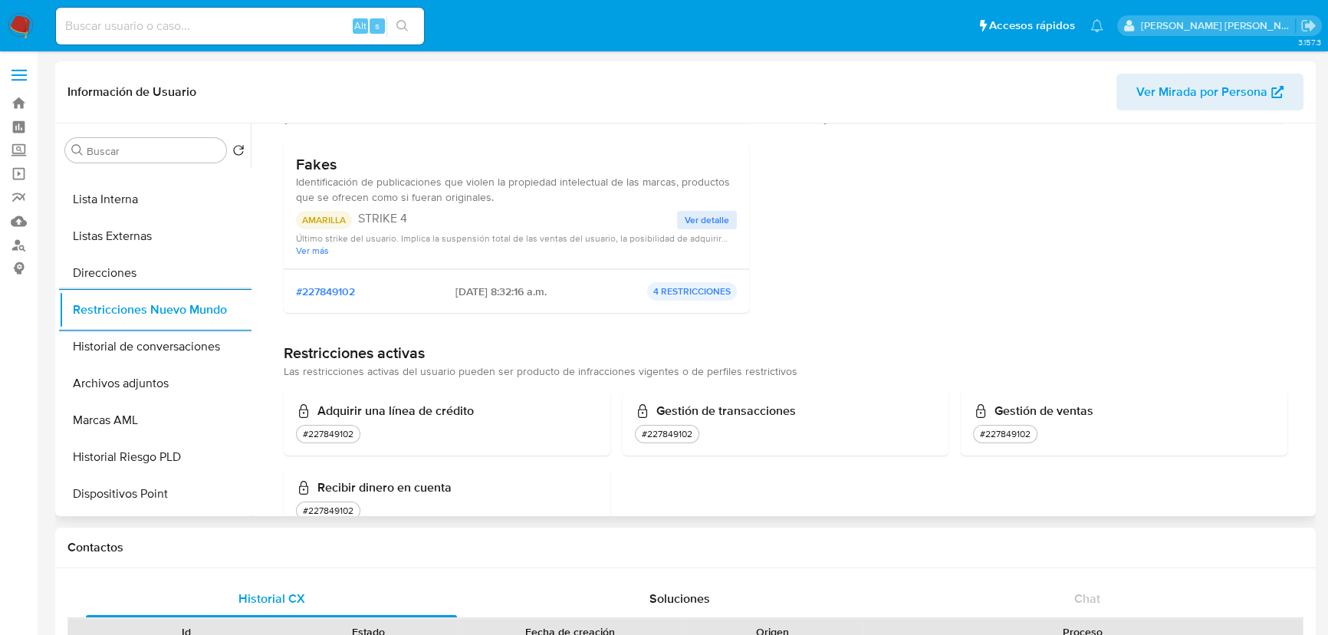
click at [695, 217] on span "Ver detalle" at bounding box center [707, 219] width 44 height 15
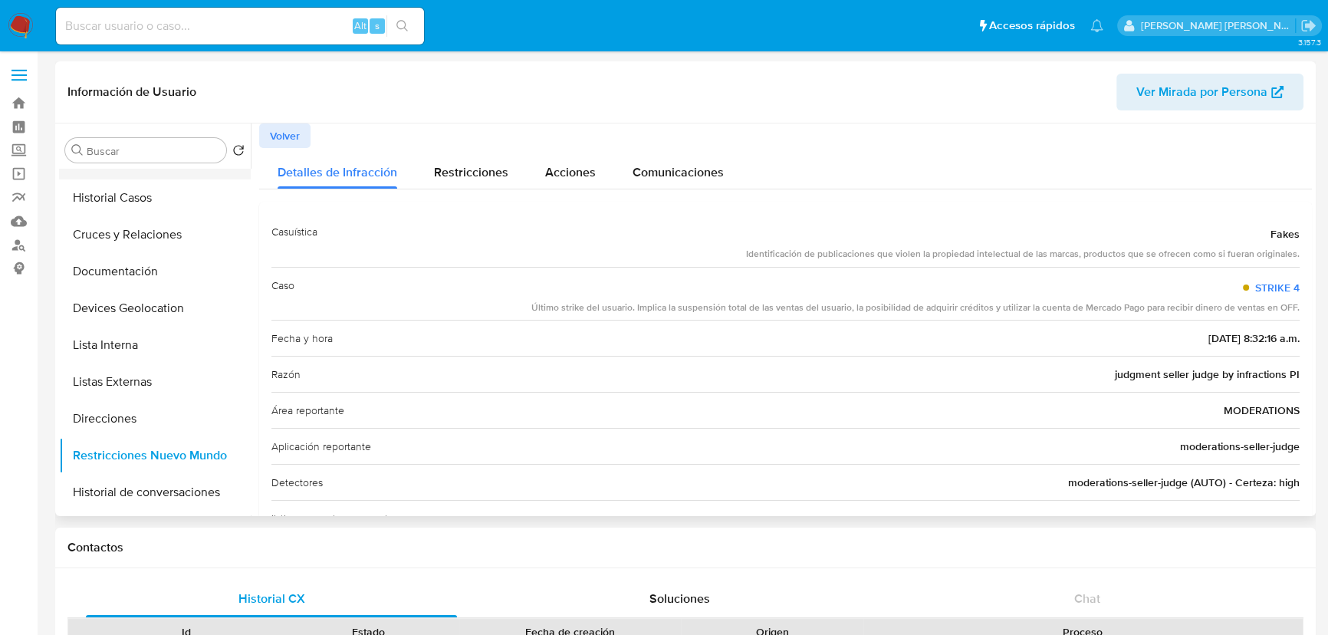
scroll to position [0, 0]
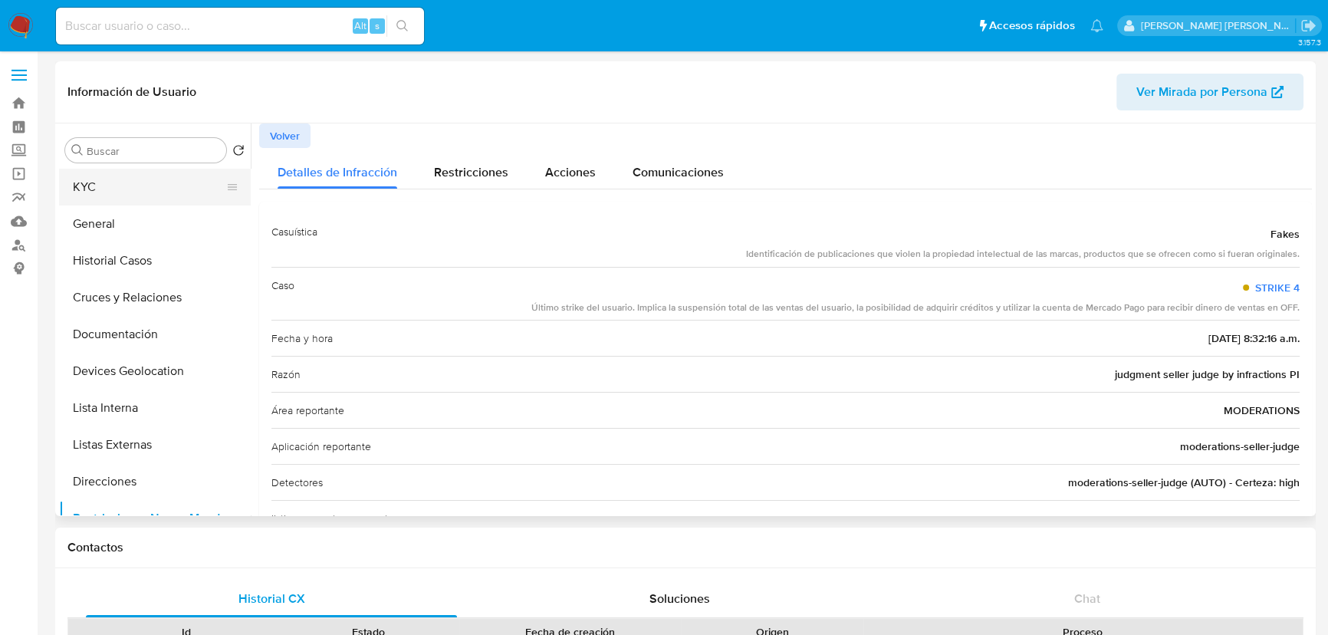
click at [99, 201] on button "KYC" at bounding box center [148, 187] width 179 height 37
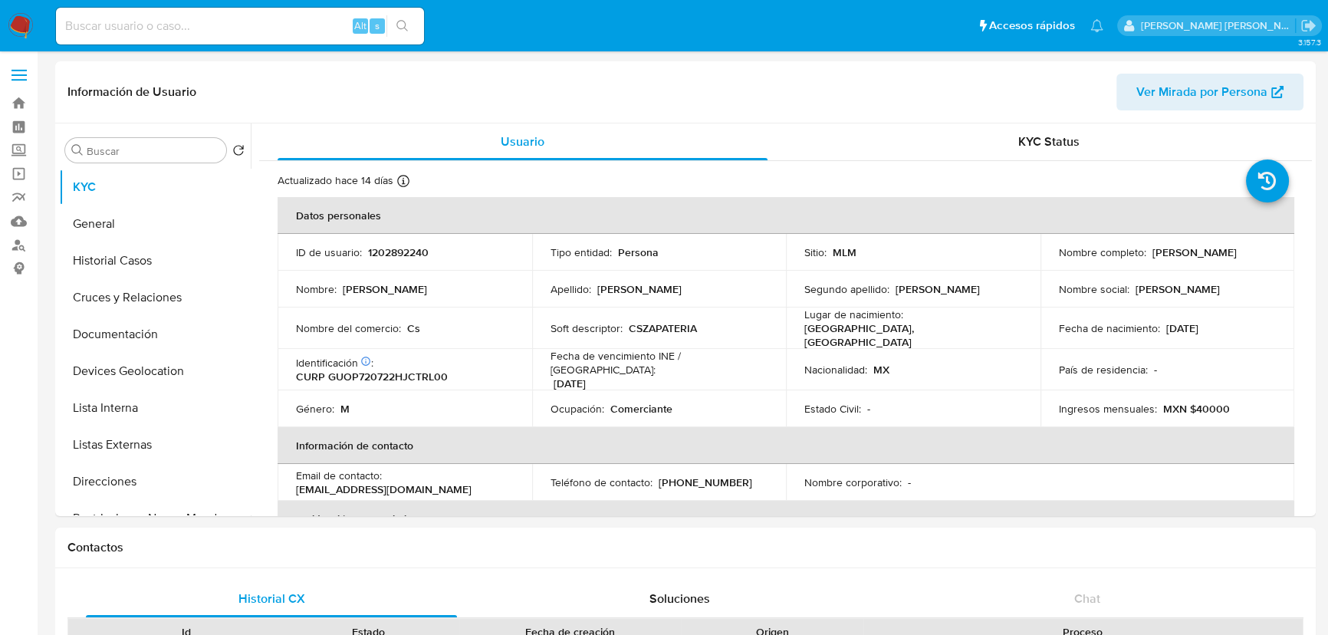
click at [462, 370] on div "Identificación : CURP GUOP720722HJCTRL00" at bounding box center [405, 370] width 218 height 28
click at [403, 370] on p "CURP GUOP720722HJCTRL00" at bounding box center [372, 377] width 152 height 14
copy p "GUOP720722HJCTRL00"
click at [1158, 314] on td "Fecha de nacimiento : 22/07/1972" at bounding box center [1167, 327] width 255 height 41
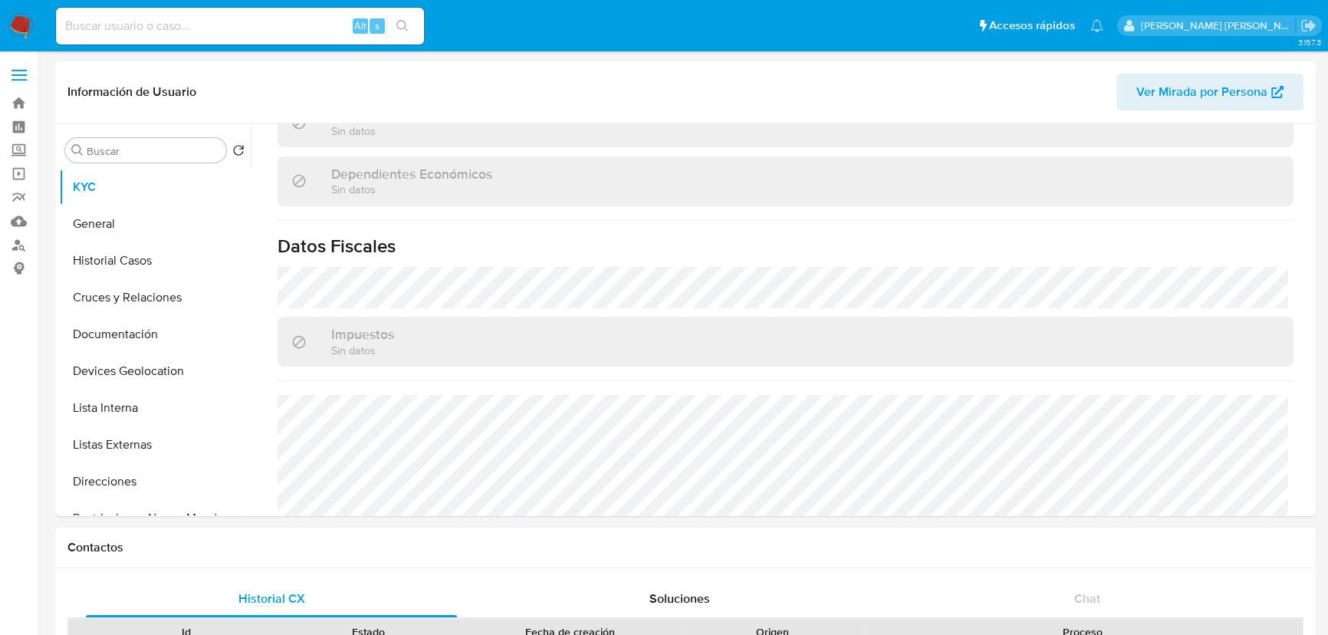
scroll to position [963, 0]
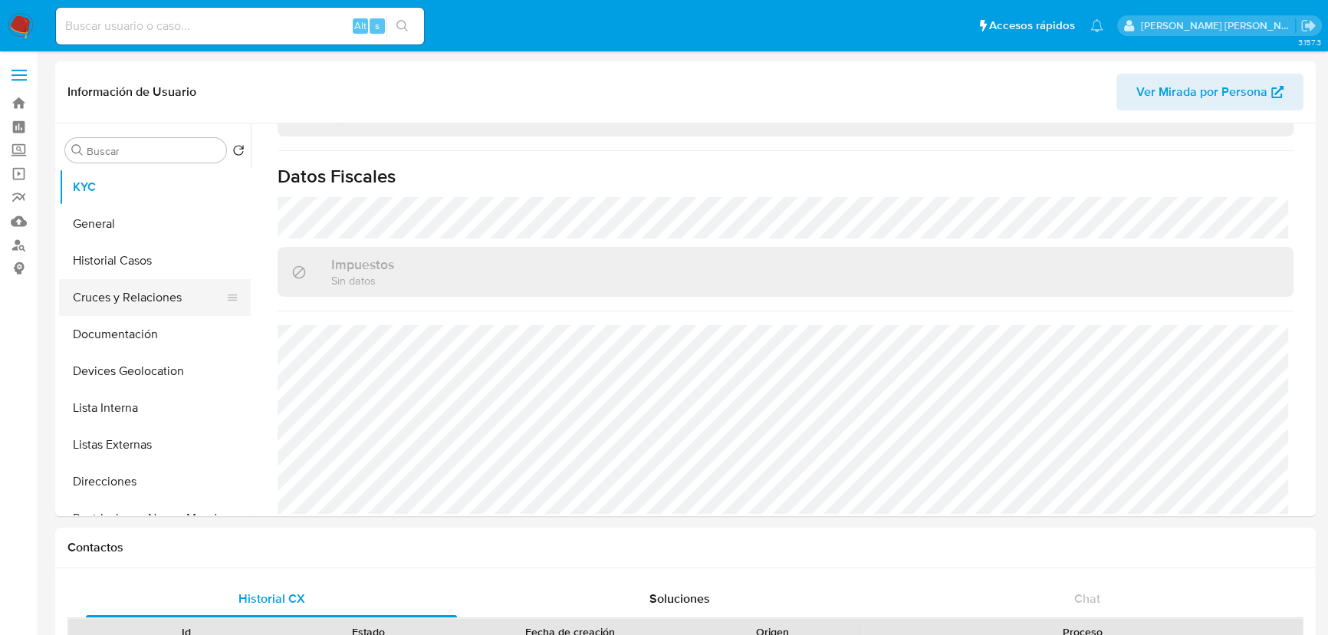
click at [74, 278] on ul "KYC General Historial Casos Cruces y Relaciones Documentación Devices Geolocati…" at bounding box center [155, 342] width 192 height 346
click at [107, 297] on button "Cruces y Relaciones" at bounding box center [148, 297] width 179 height 37
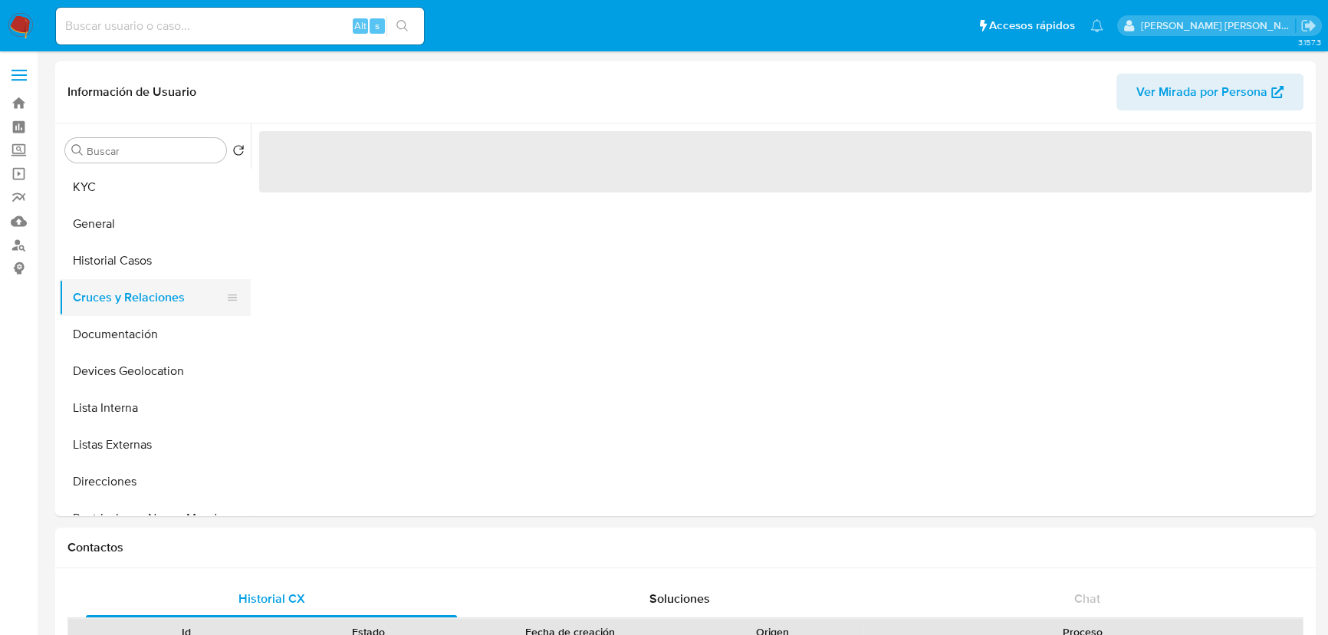
scroll to position [0, 0]
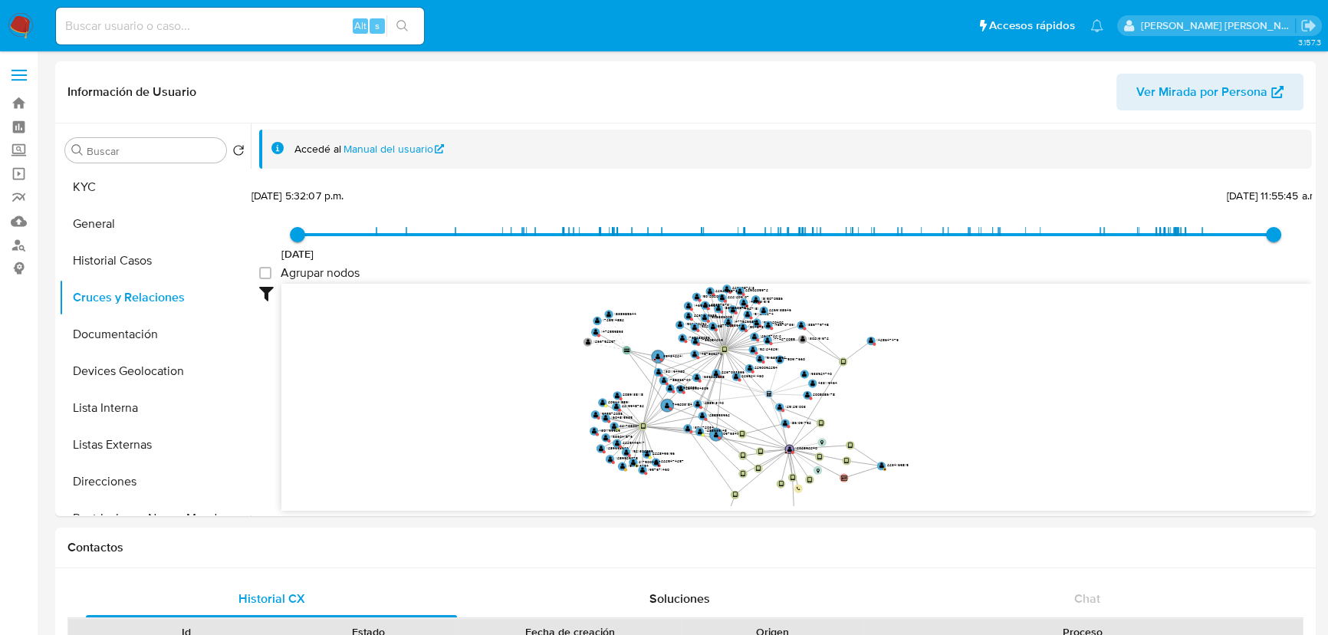
drag, startPoint x: 685, startPoint y: 359, endPoint x: 626, endPoint y: 343, distance: 61.9
click at [626, 343] on icon "device-64797afa08813b0018f2770d  user-1202892240  1202892240 D user-142564747…" at bounding box center [796, 395] width 1030 height 222
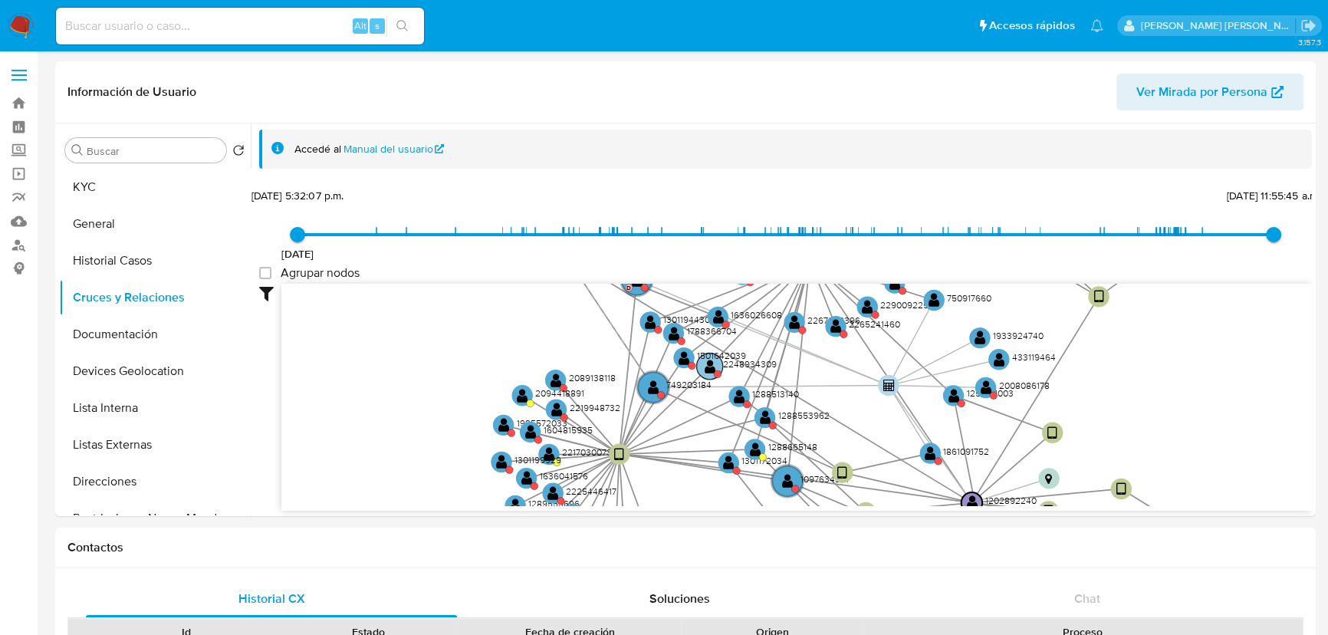
click at [702, 358] on text "1501642039" at bounding box center [721, 355] width 49 height 13
click at [705, 361] on text "" at bounding box center [710, 366] width 11 height 15
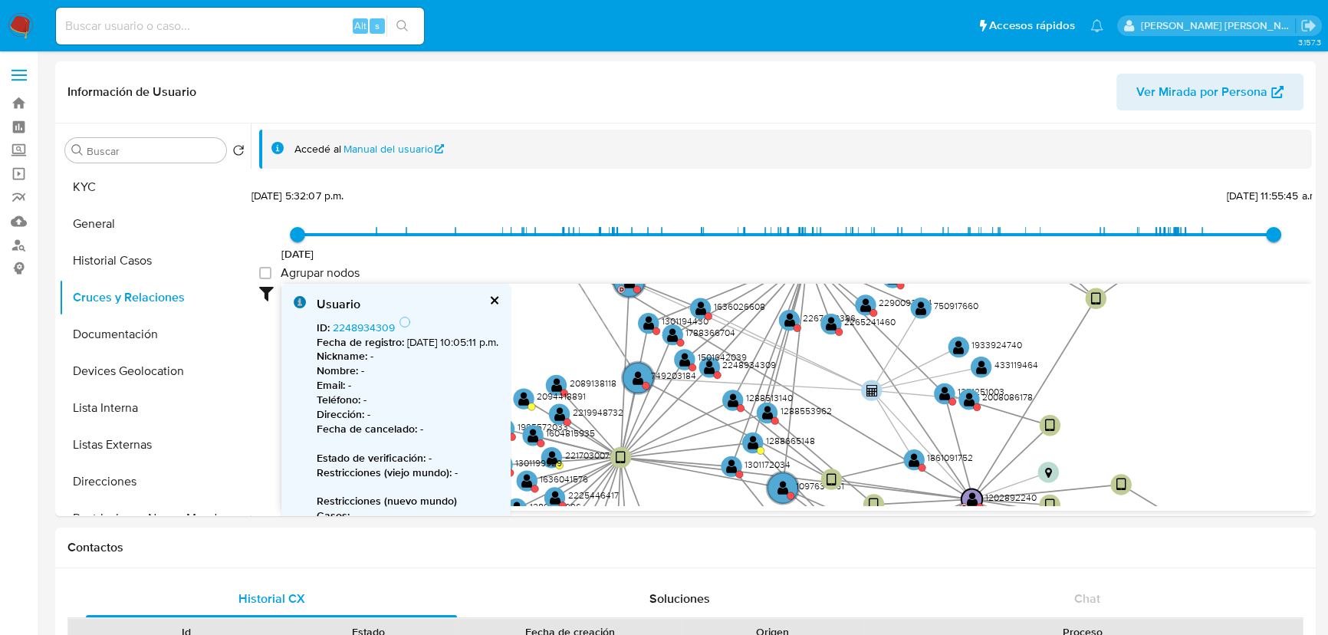
click at [367, 334] on b "Fecha de registro :" at bounding box center [360, 341] width 87 height 15
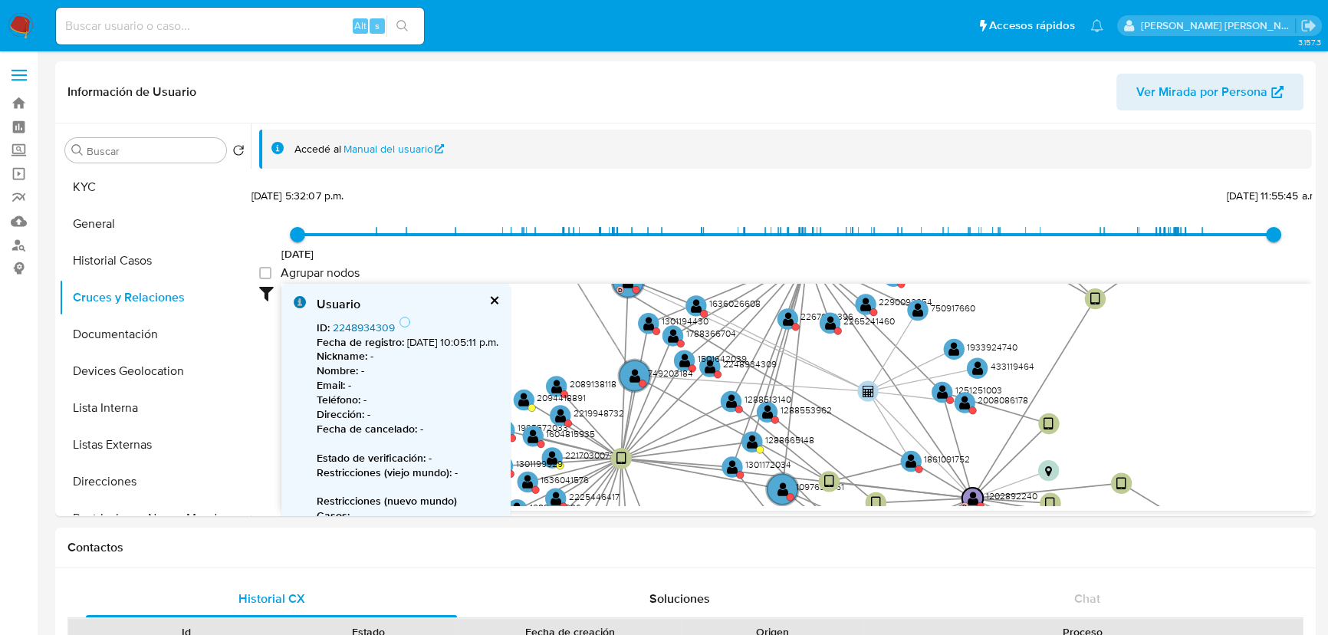
click at [368, 327] on link "2248934309" at bounding box center [364, 327] width 62 height 15
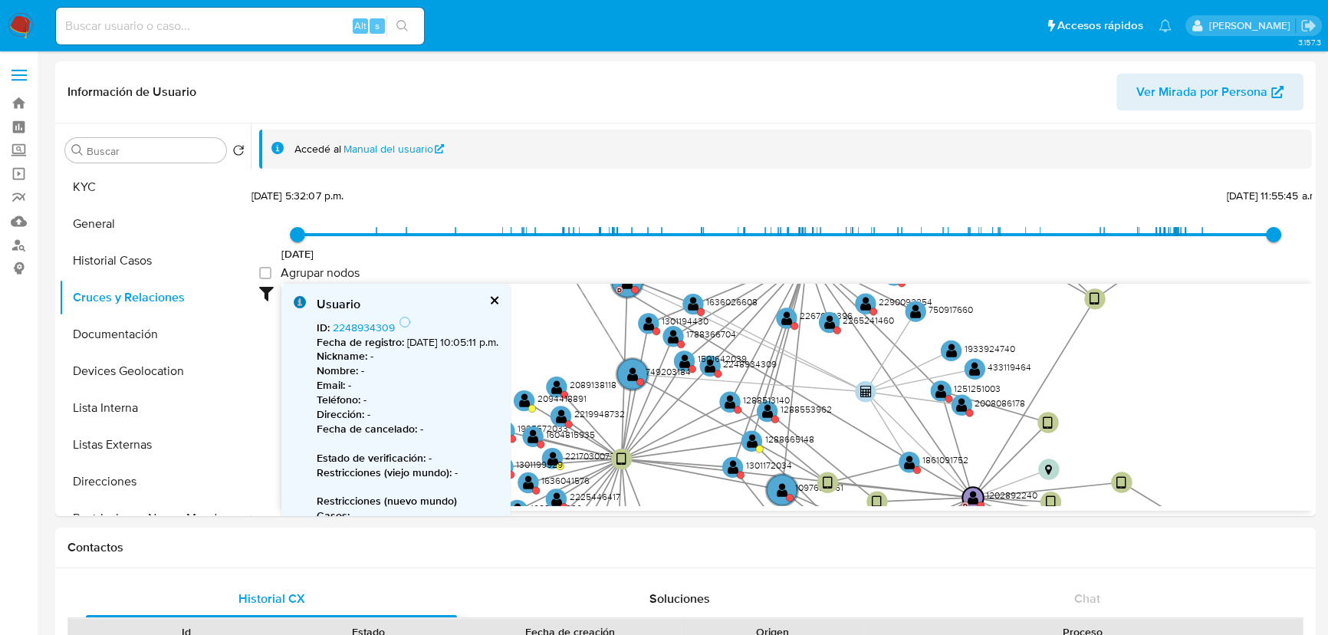
click at [819, 328] on icon "device-64797afa08813b0018f2770d  user-1202892240  1202892240 D user-142564747…" at bounding box center [796, 395] width 1030 height 222
click at [826, 322] on text "" at bounding box center [828, 321] width 11 height 15
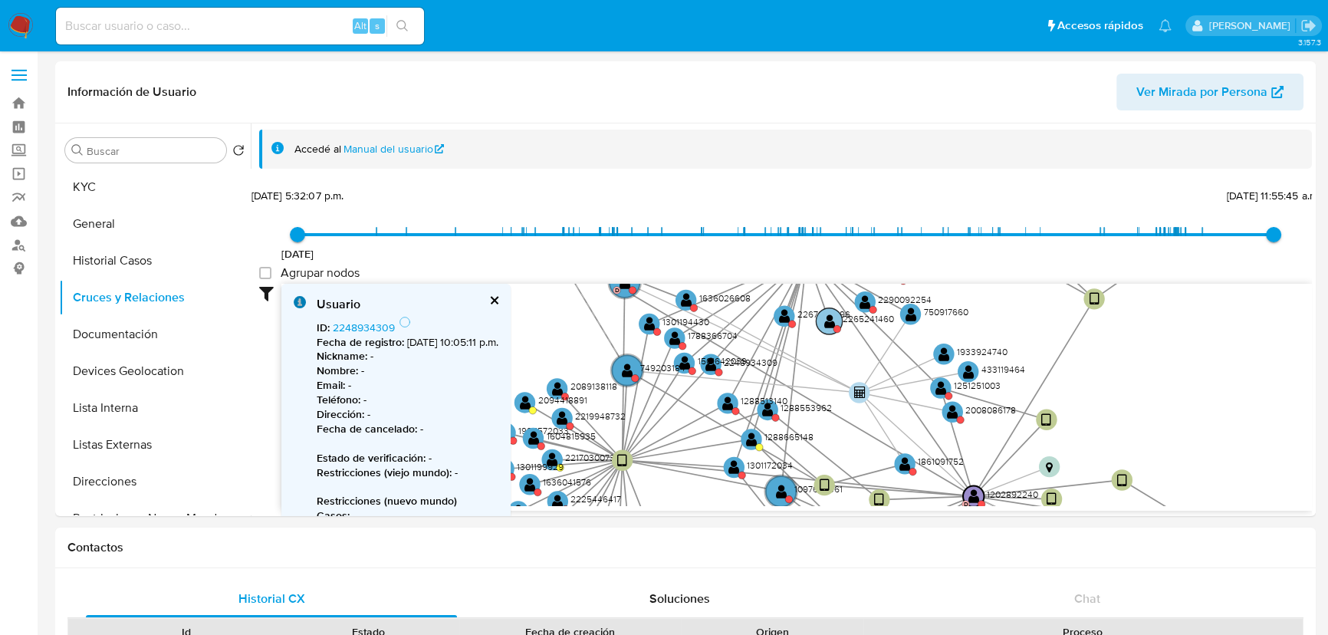
click at [827, 322] on text "" at bounding box center [829, 321] width 11 height 15
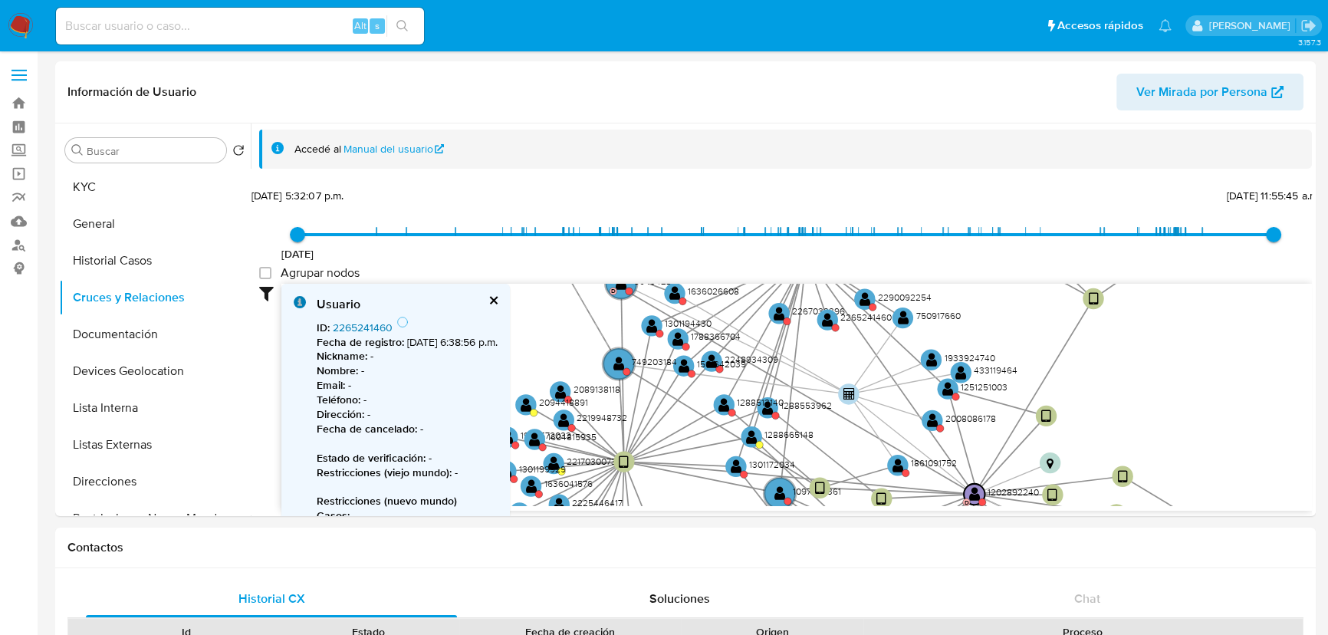
click at [373, 326] on link "2265241460" at bounding box center [363, 327] width 60 height 15
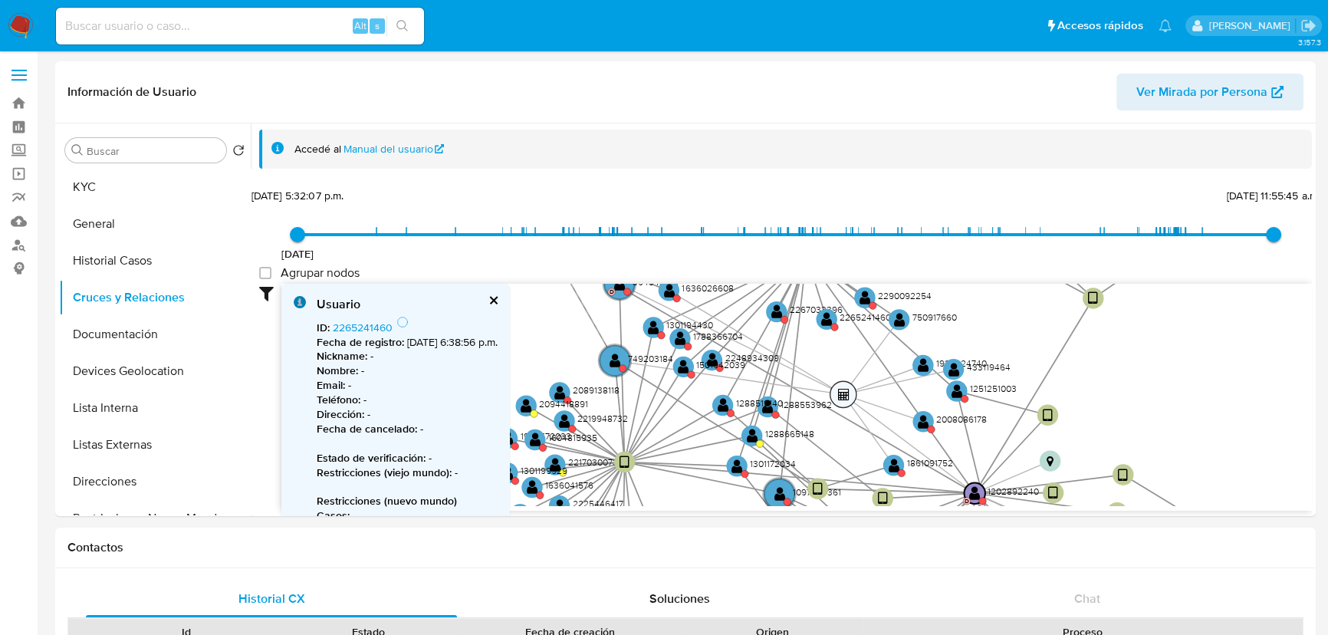
click at [843, 389] on text "" at bounding box center [843, 394] width 11 height 13
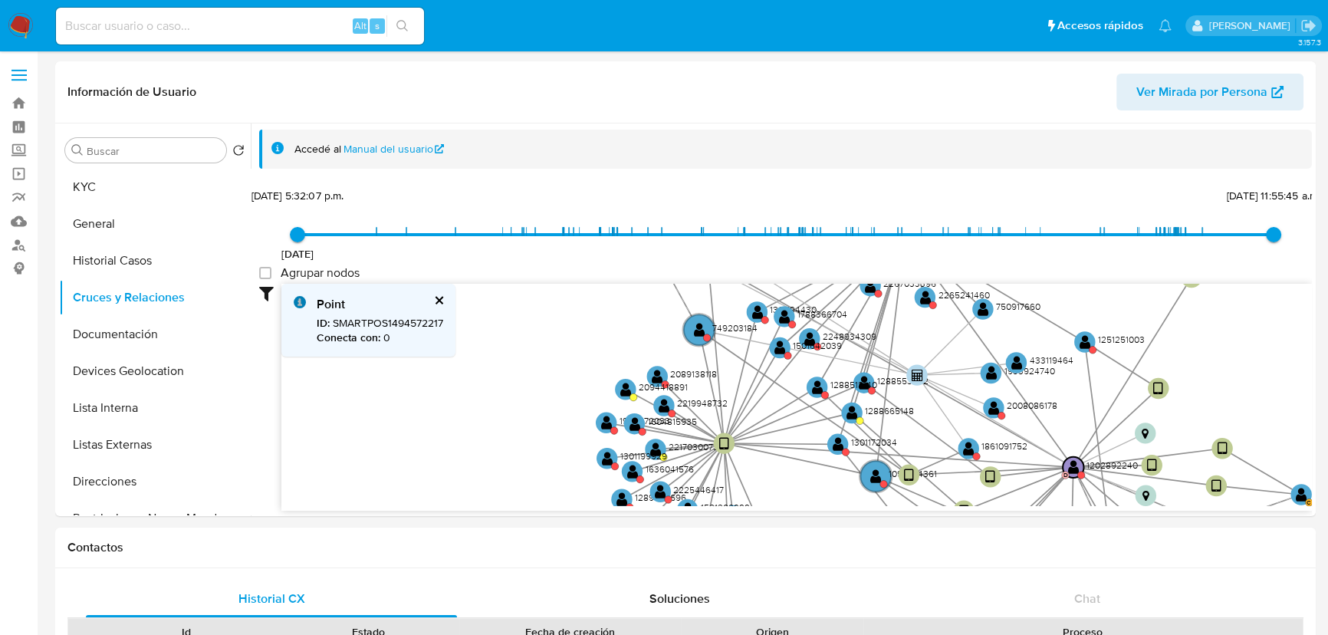
drag, startPoint x: 813, startPoint y: 365, endPoint x: 844, endPoint y: 383, distance: 35.4
click at [902, 372] on icon "device-64797afa08813b0018f2770d  user-1202892240  1202892240 D user-142564747…" at bounding box center [796, 395] width 1030 height 222
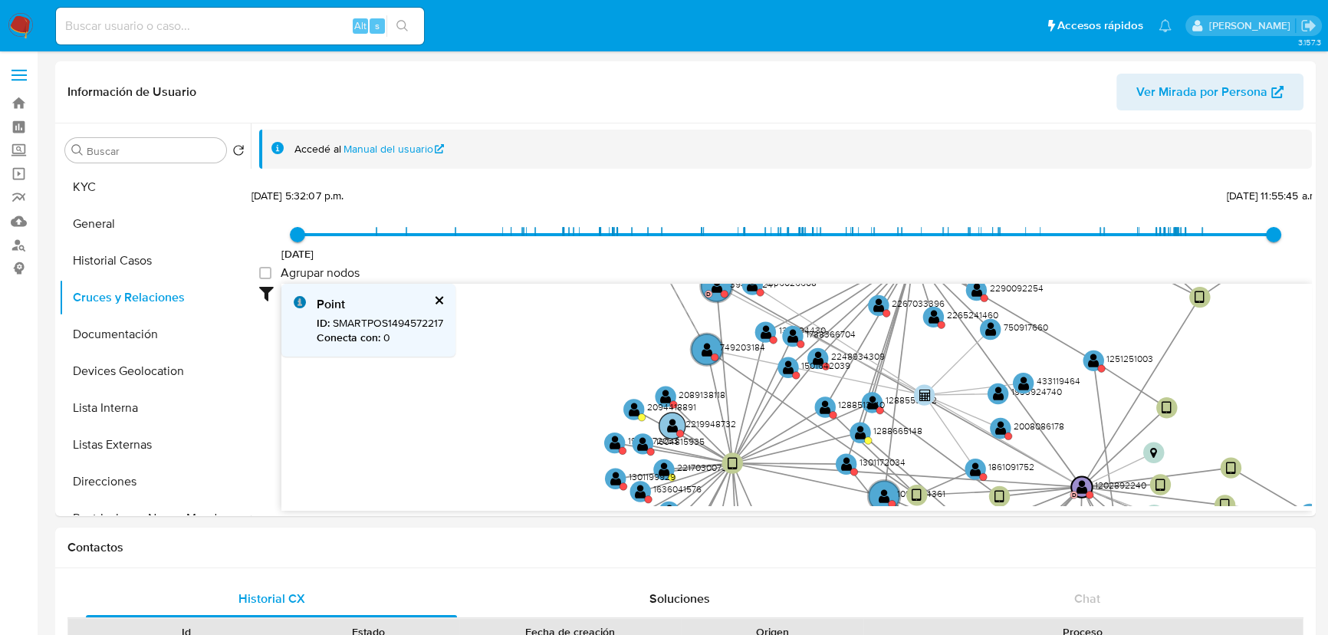
click at [678, 431] on circle at bounding box center [680, 434] width 8 height 8
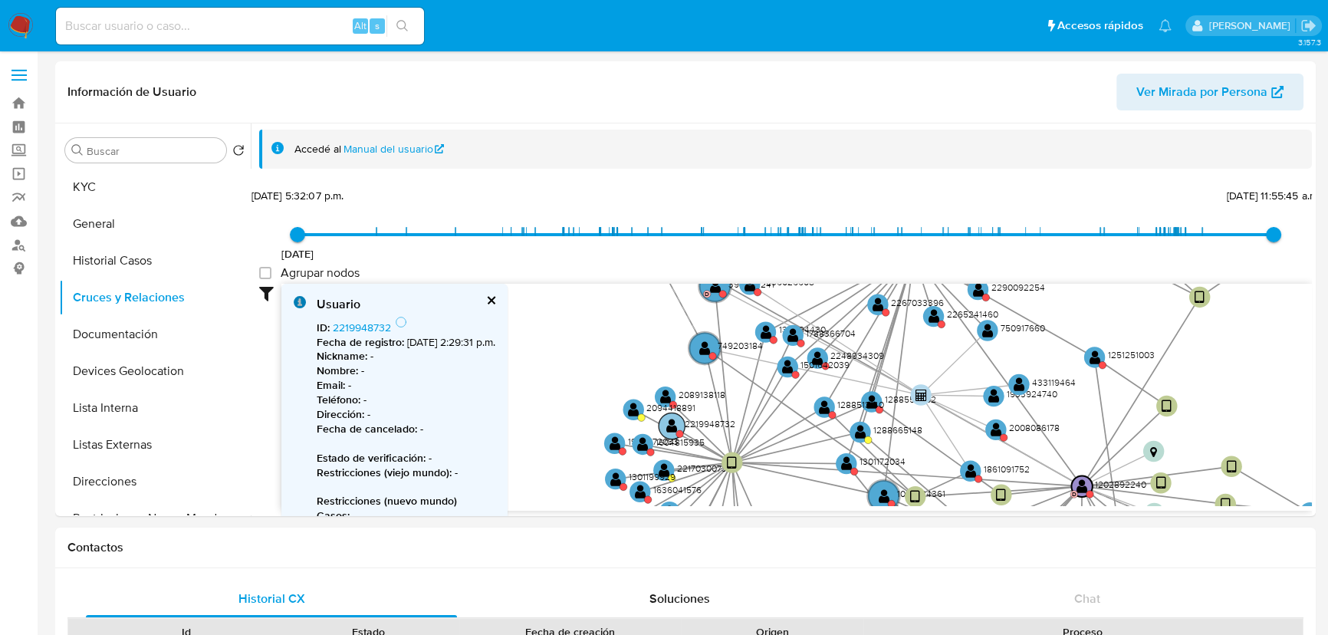
click at [674, 427] on text "" at bounding box center [671, 425] width 11 height 15
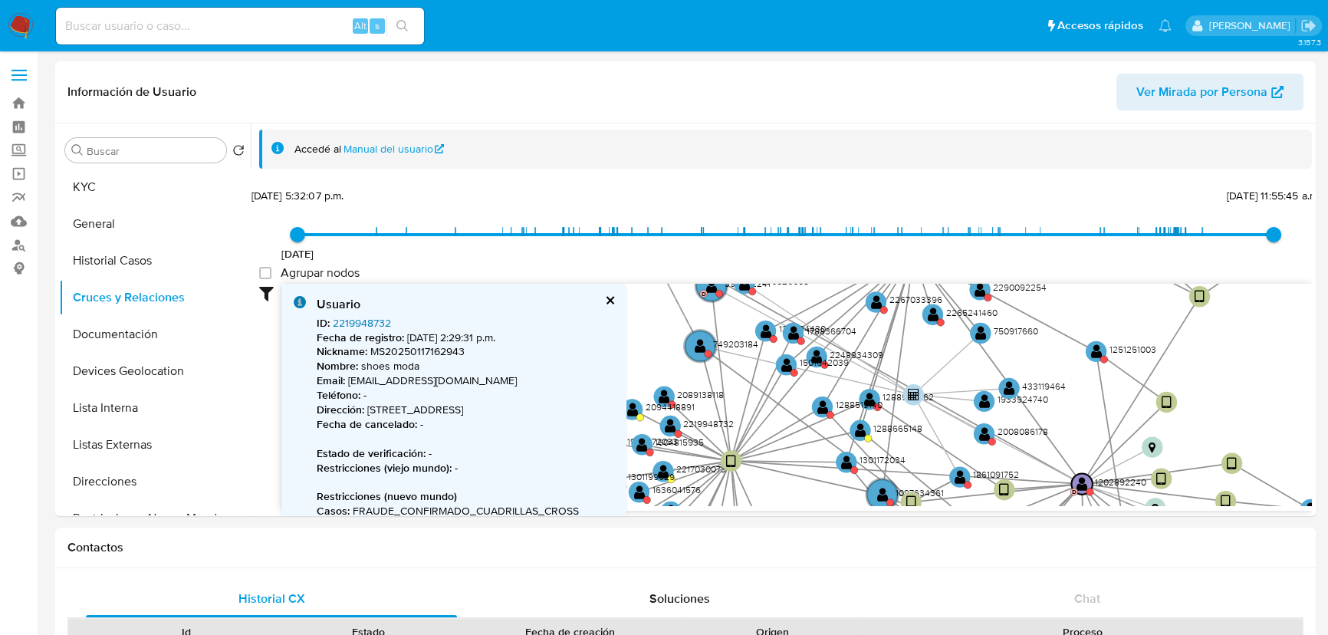
click at [372, 320] on link "2219948732" at bounding box center [362, 322] width 58 height 15
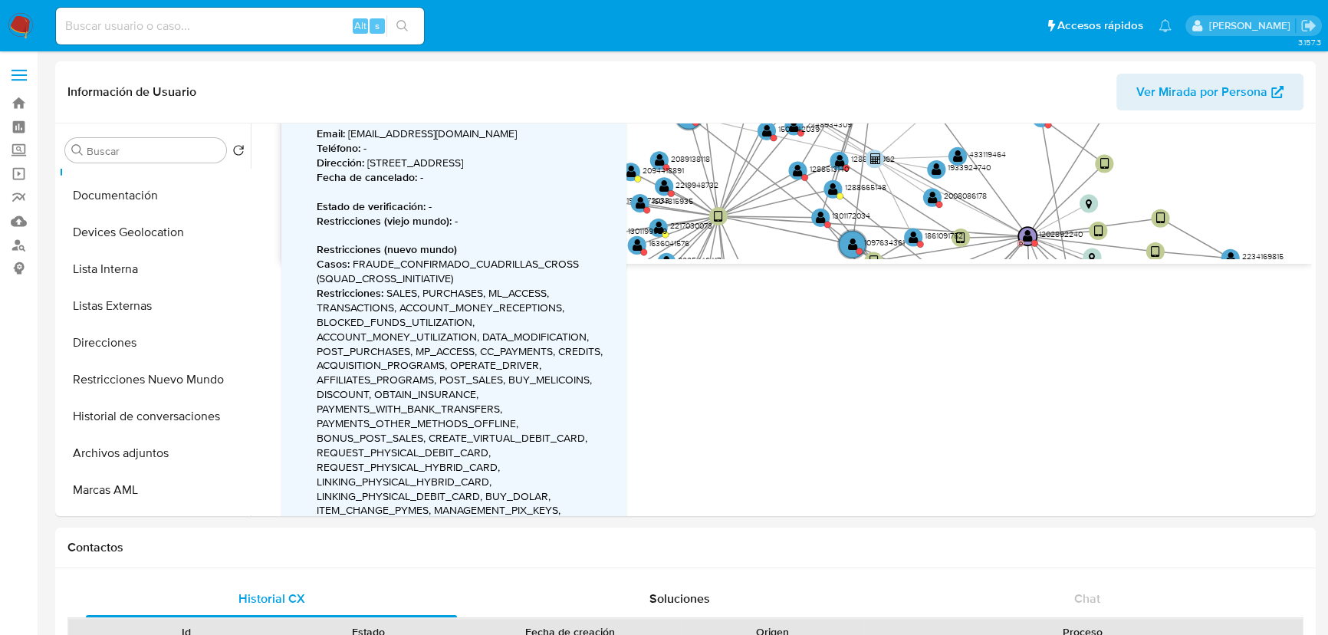
scroll to position [278, 0]
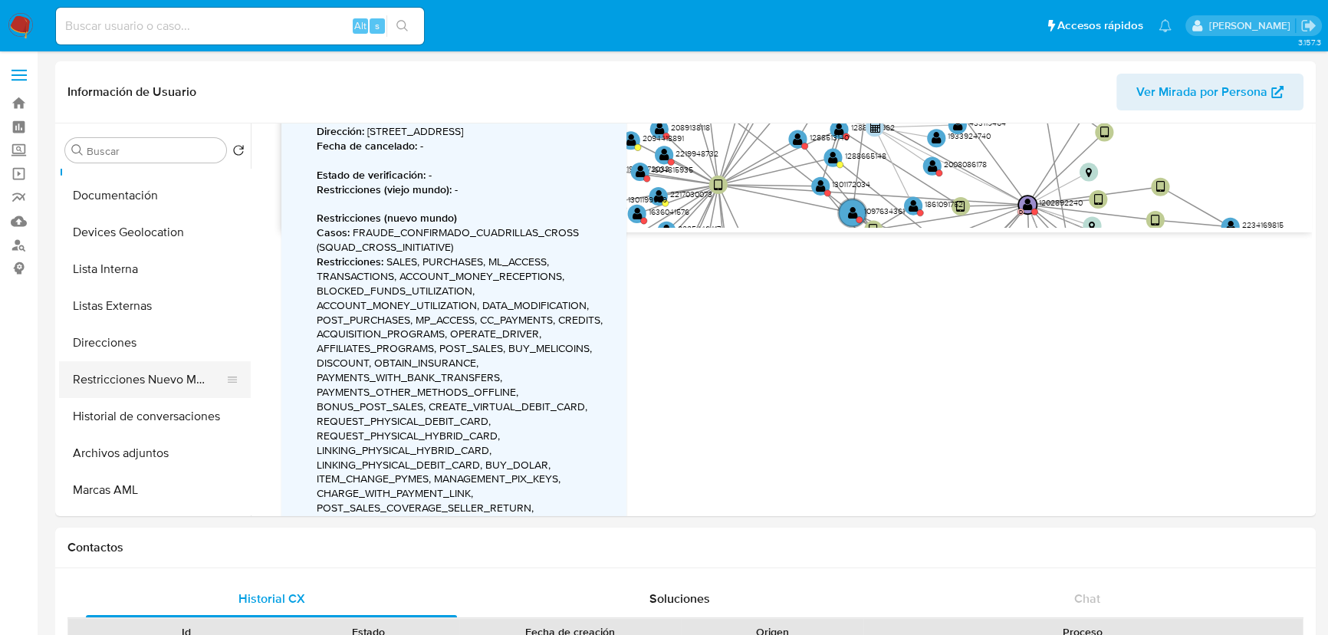
click at [185, 378] on button "Restricciones Nuevo Mundo" at bounding box center [148, 379] width 179 height 37
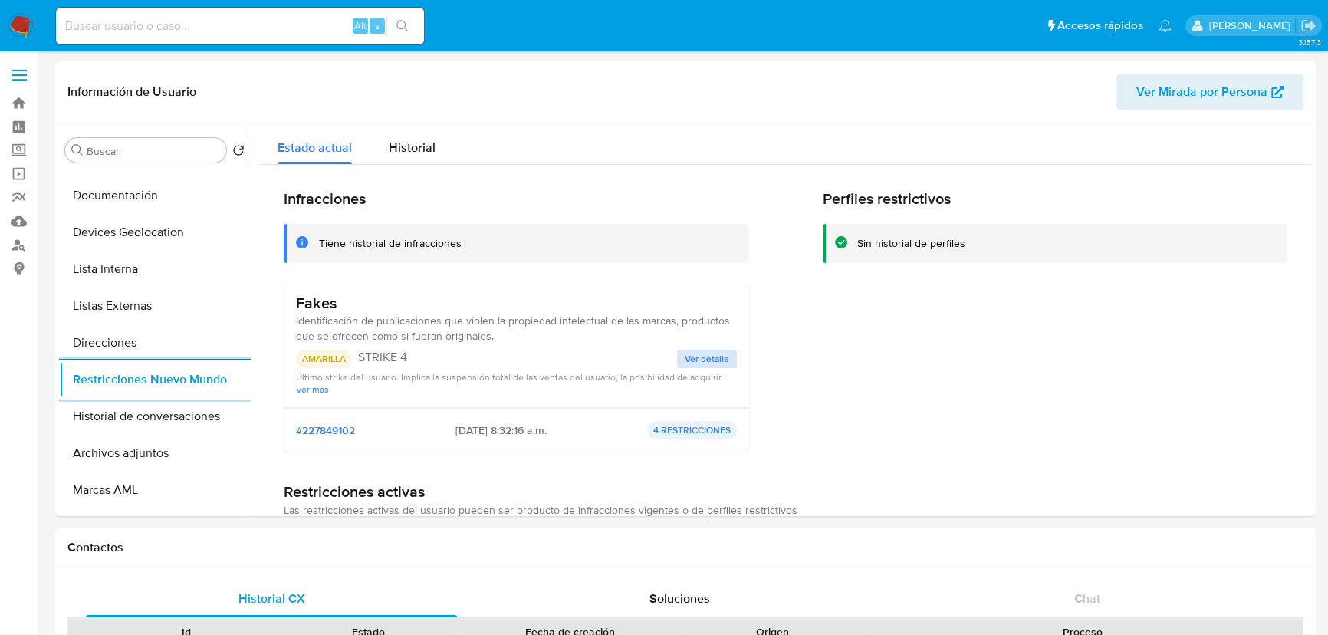
click at [675, 361] on div "AMARILLA STRIKE 4 Ver detalle Último strike del usuario. Implica la suspensión …" at bounding box center [516, 372] width 441 height 45
click at [685, 358] on span "Ver detalle" at bounding box center [707, 358] width 44 height 15
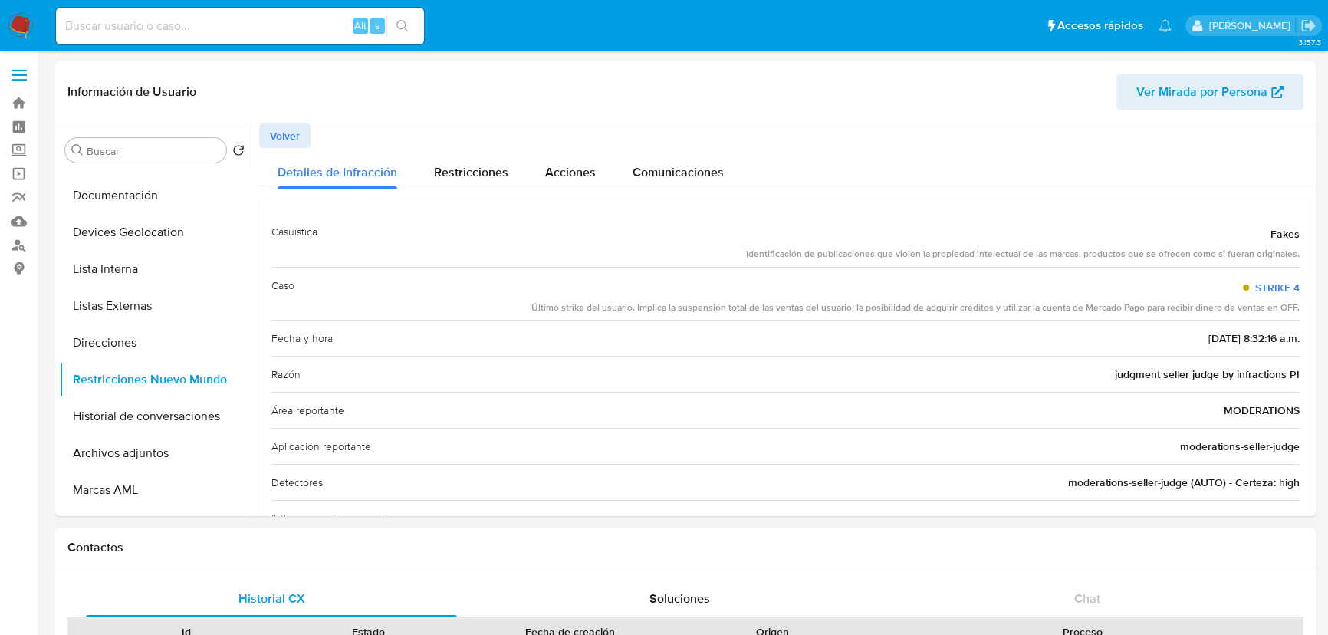
drag, startPoint x: 728, startPoint y: 256, endPoint x: 874, endPoint y: 251, distance: 146.5
click at [879, 256] on div "Casuística Fakes Identificación de publicaciones que violen la propiedad intele…" at bounding box center [785, 240] width 1028 height 53
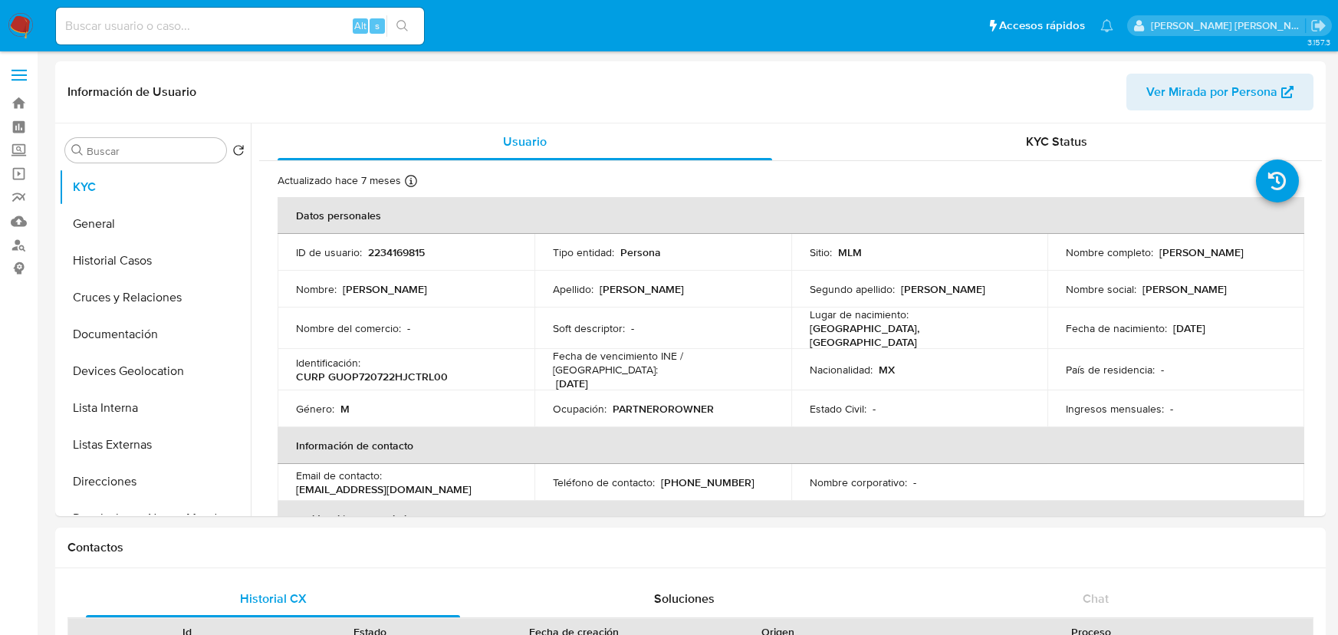
select select "10"
drag, startPoint x: 128, startPoint y: 254, endPoint x: 149, endPoint y: 270, distance: 26.8
click at [130, 255] on button "Historial Casos" at bounding box center [148, 260] width 179 height 37
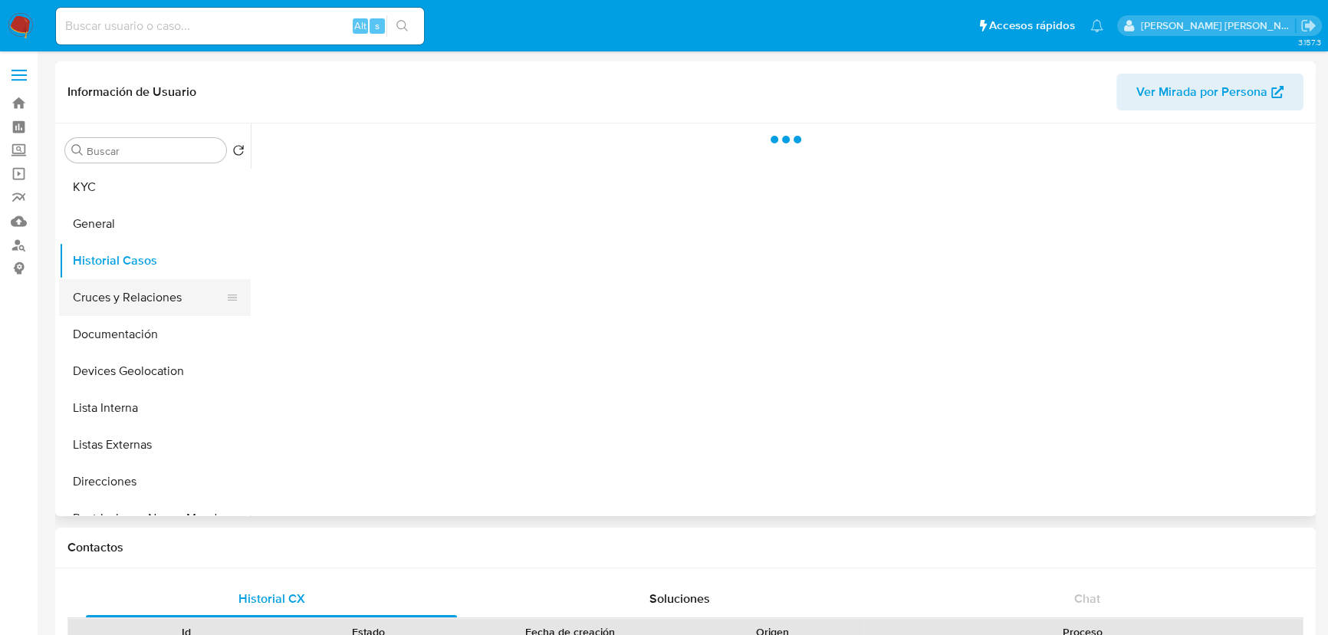
click at [146, 291] on button "Cruces y Relaciones" at bounding box center [148, 297] width 179 height 37
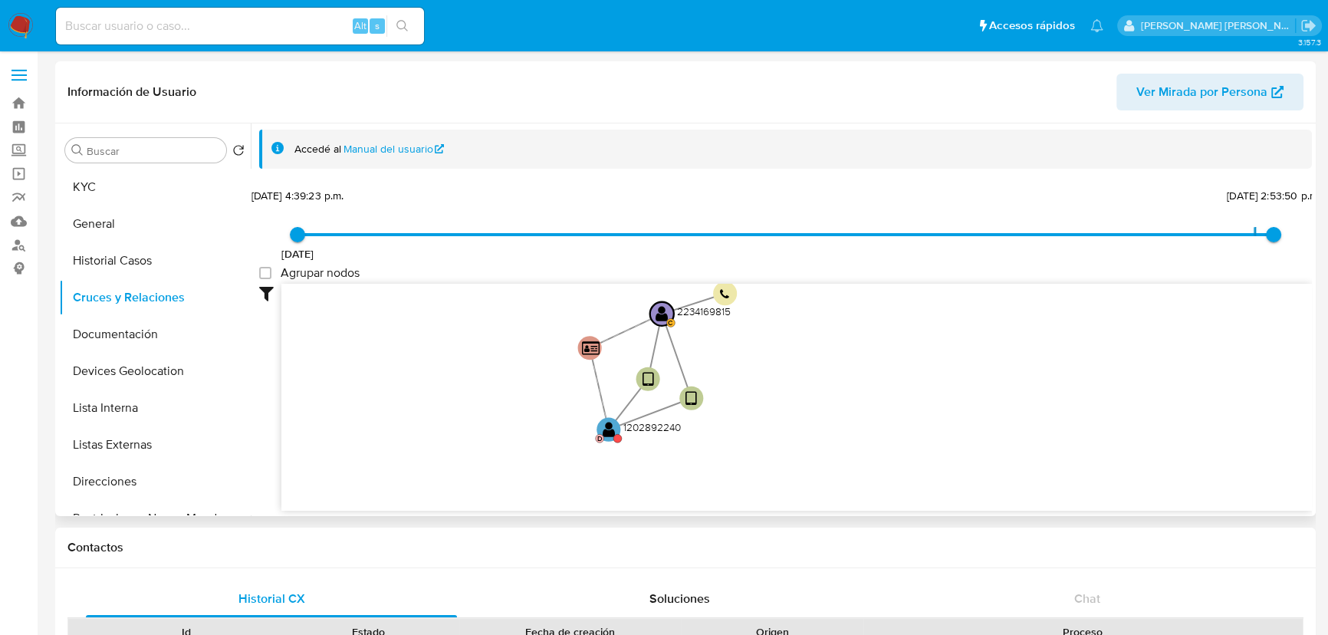
drag, startPoint x: 532, startPoint y: 414, endPoint x: 497, endPoint y: 389, distance: 43.0
click at [497, 389] on icon "device-679817314f64fdb270e724e9  user-1202892240  1202892240 D user-223416981…" at bounding box center [796, 395] width 1030 height 222
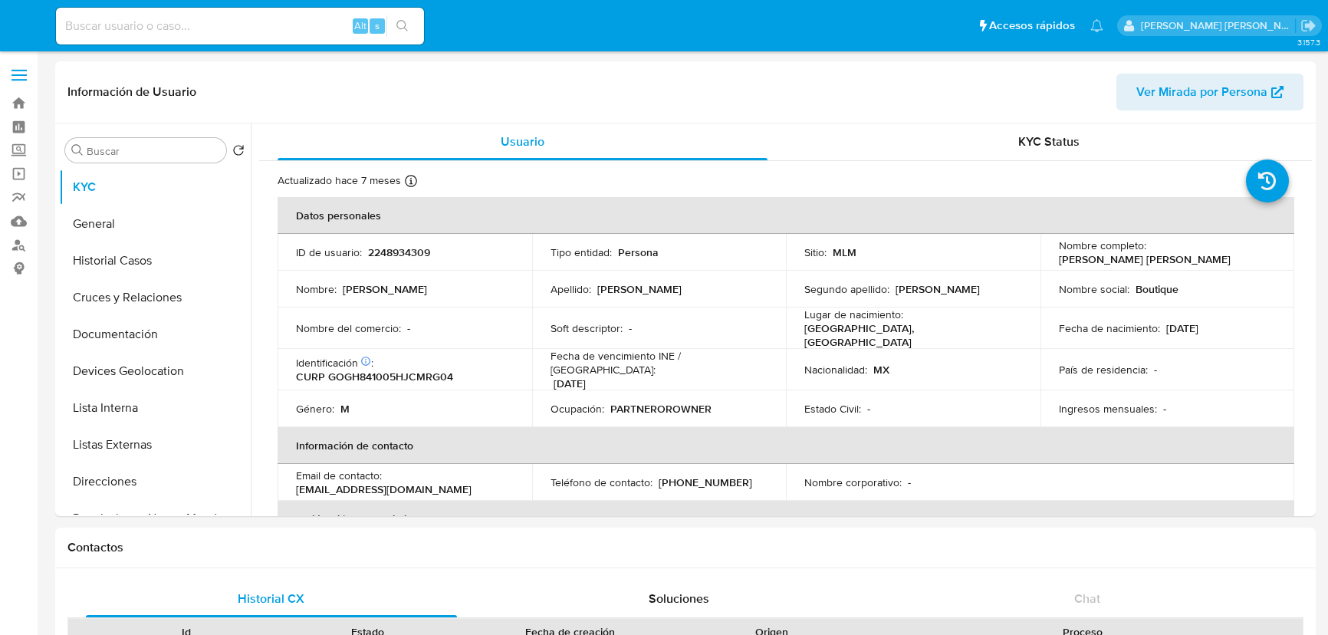
select select "10"
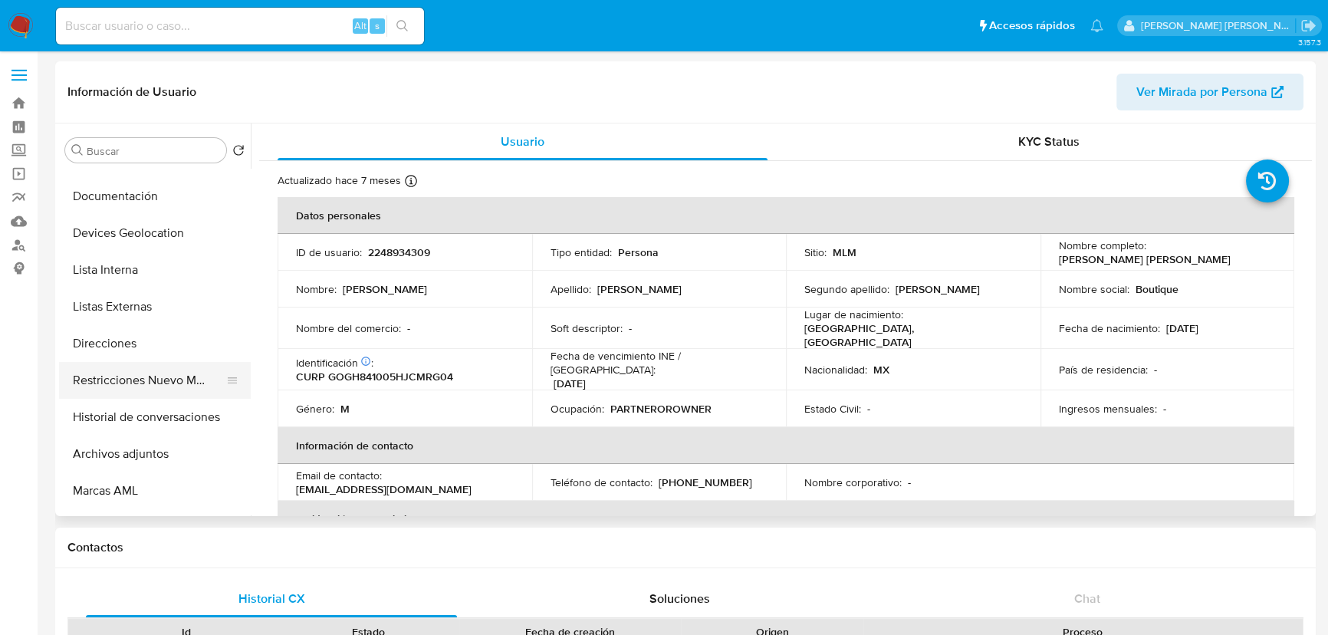
scroll to position [139, 0]
click at [150, 380] on button "Restricciones Nuevo Mundo" at bounding box center [148, 379] width 179 height 37
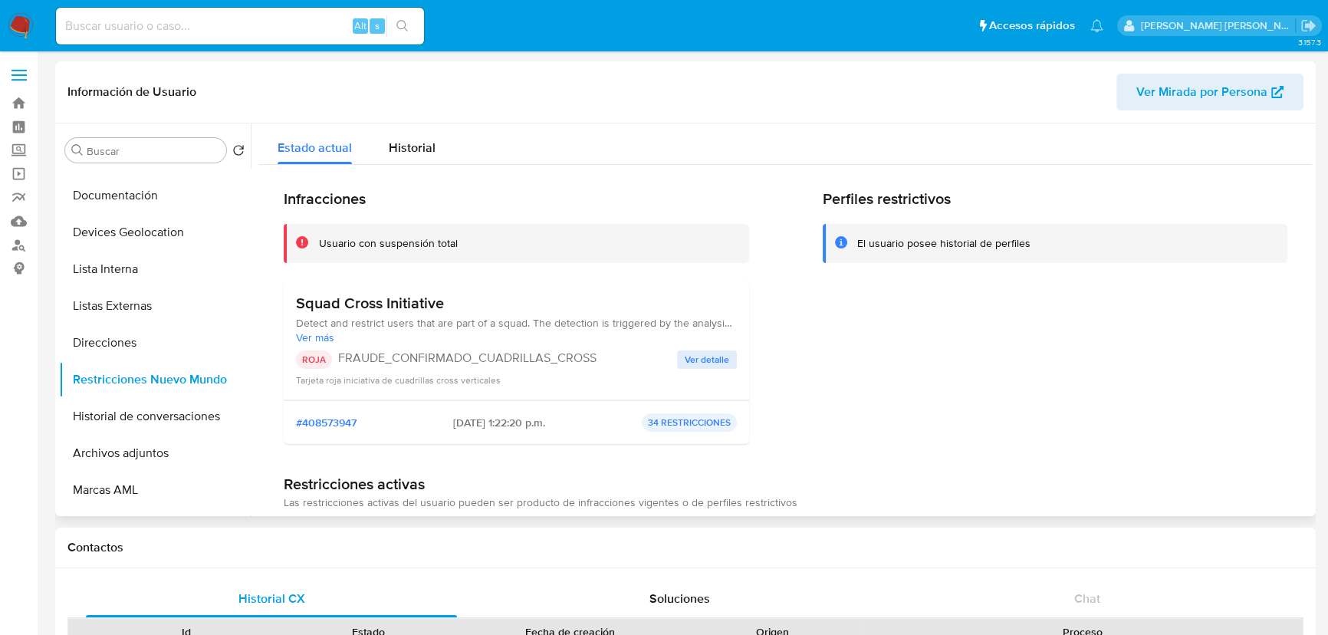
click at [732, 352] on button "Ver detalle" at bounding box center [707, 359] width 60 height 18
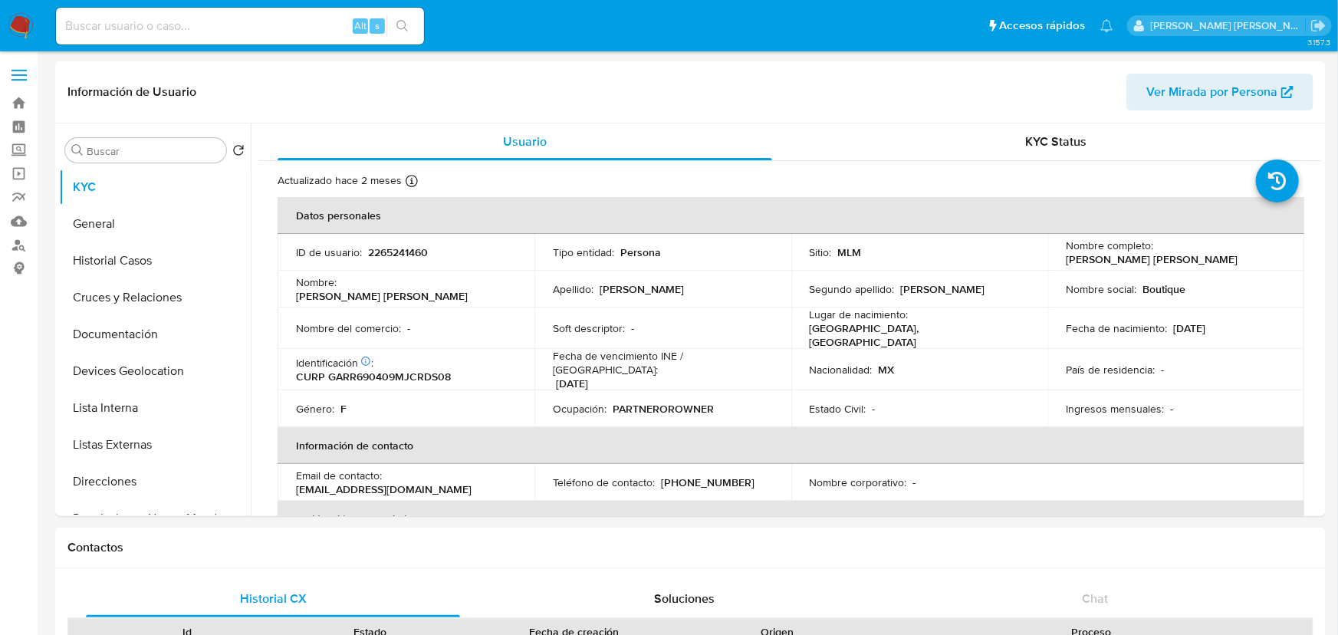
select select "10"
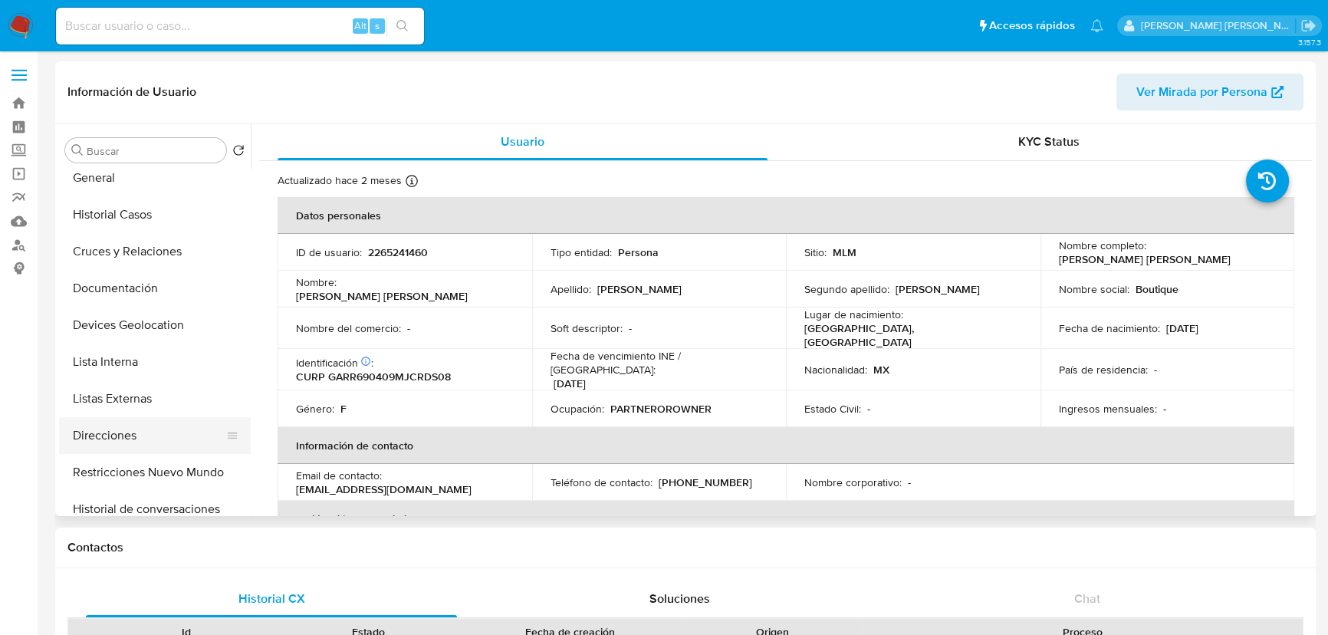
scroll to position [139, 0]
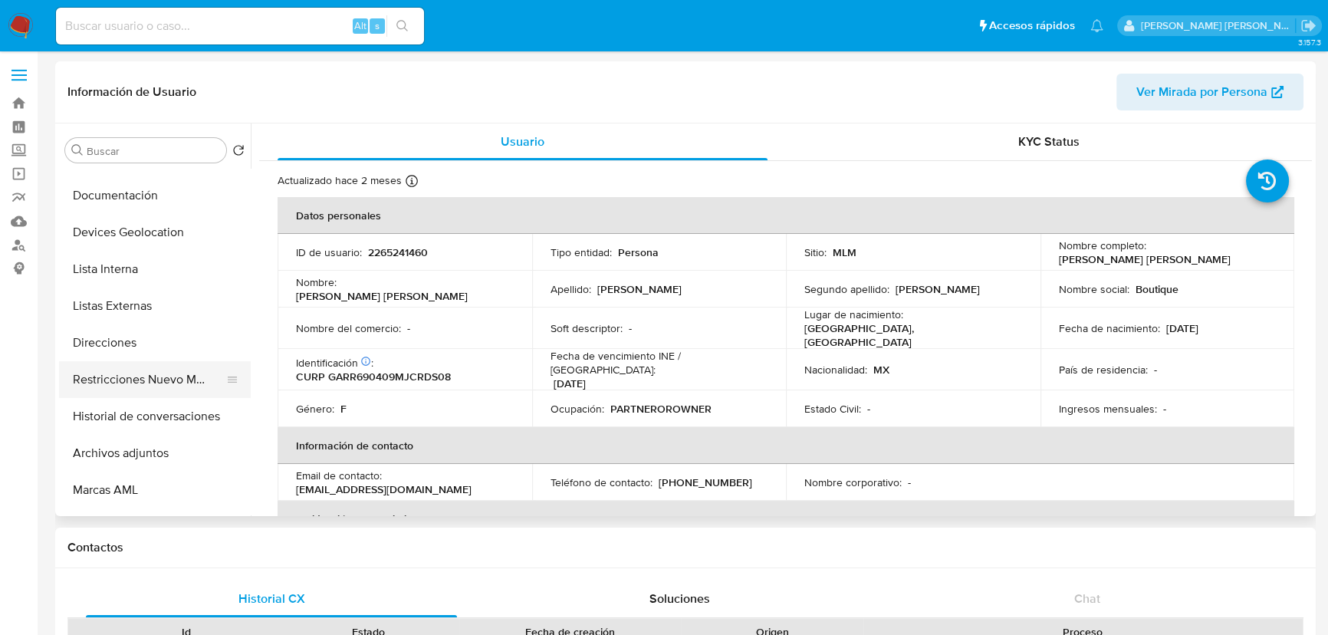
click at [179, 379] on button "Restricciones Nuevo Mundo" at bounding box center [148, 379] width 179 height 37
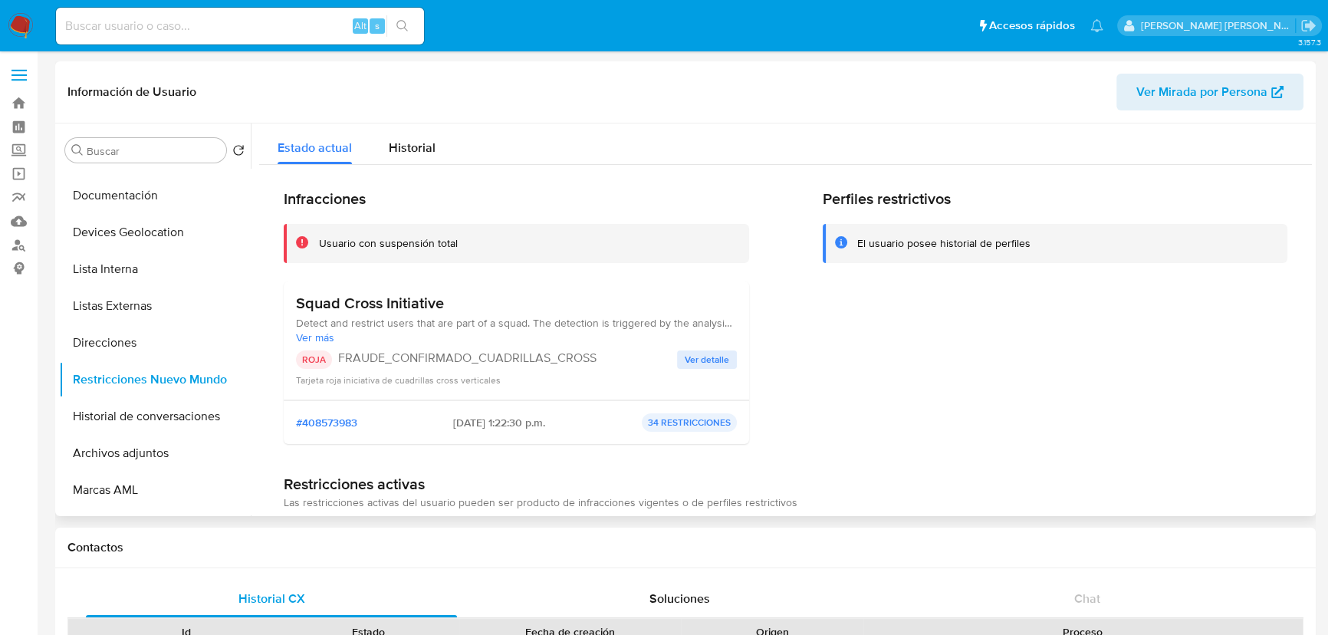
click at [731, 370] on div "ROJA FRAUDE_CONFIRMADO_CUADRILLAS_CROSS Ver detalle Tarjeta roja iniciativa de …" at bounding box center [516, 368] width 441 height 37
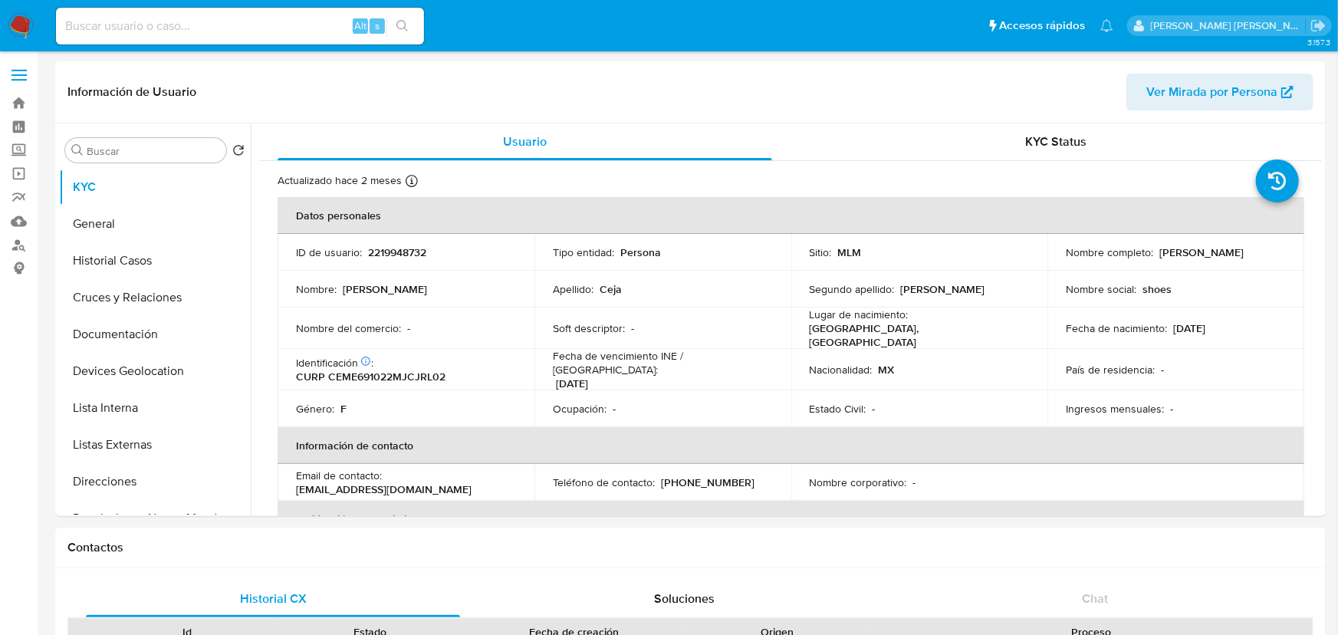
select select "10"
click at [151, 372] on button "Devices Geolocation" at bounding box center [148, 371] width 179 height 37
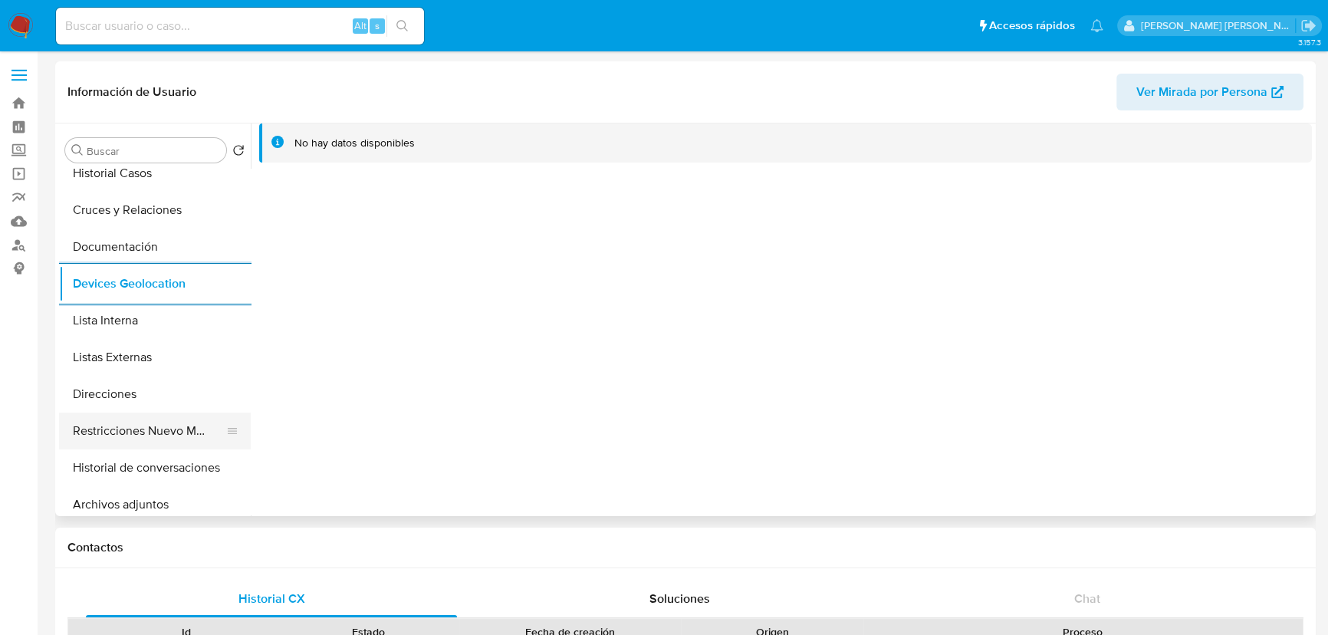
scroll to position [139, 0]
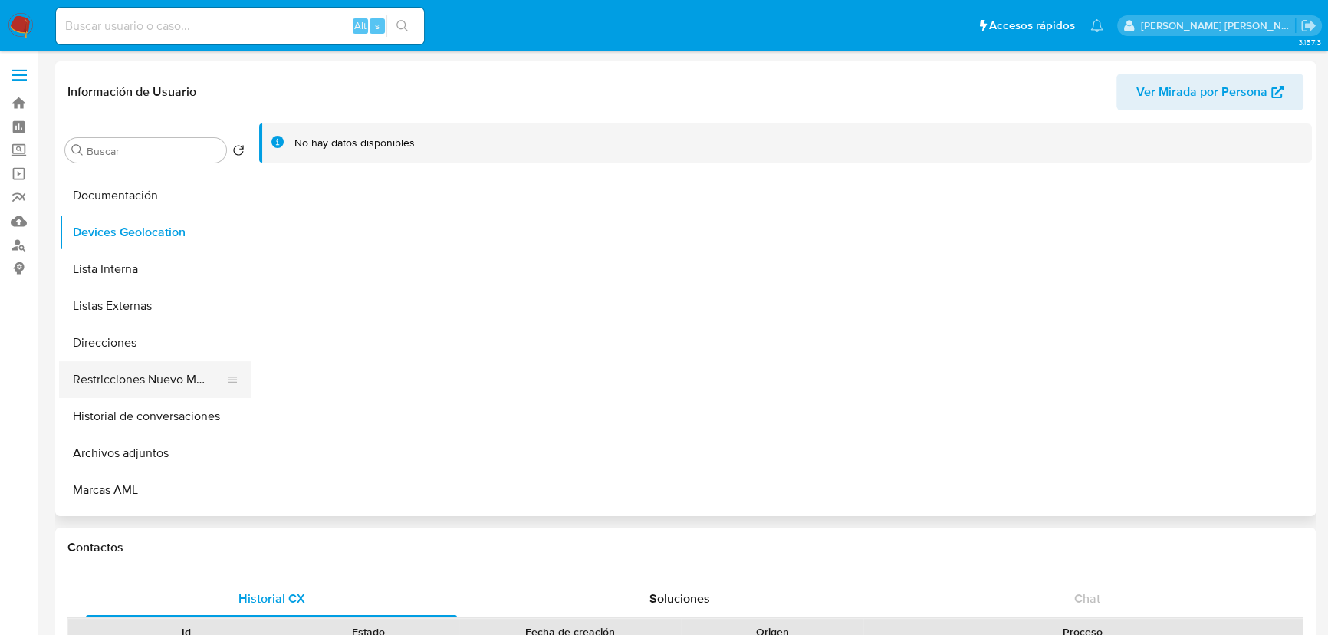
click at [180, 370] on button "Restricciones Nuevo Mundo" at bounding box center [148, 379] width 179 height 37
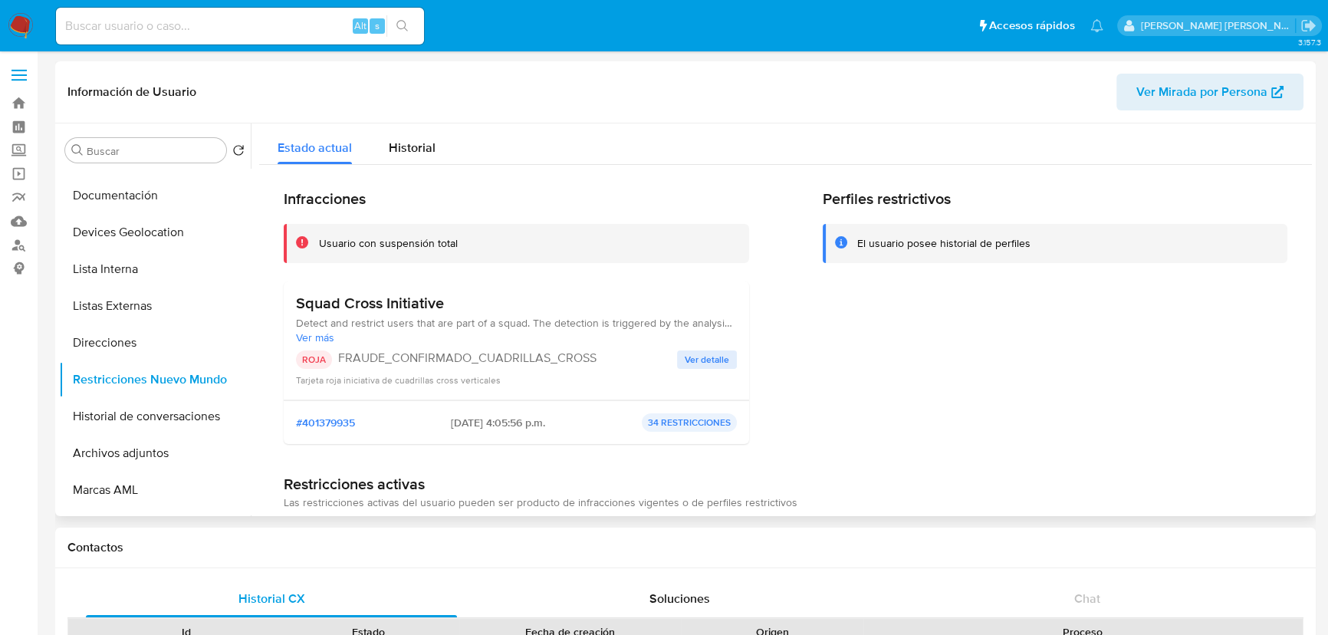
click at [705, 361] on span "Ver detalle" at bounding box center [707, 359] width 44 height 15
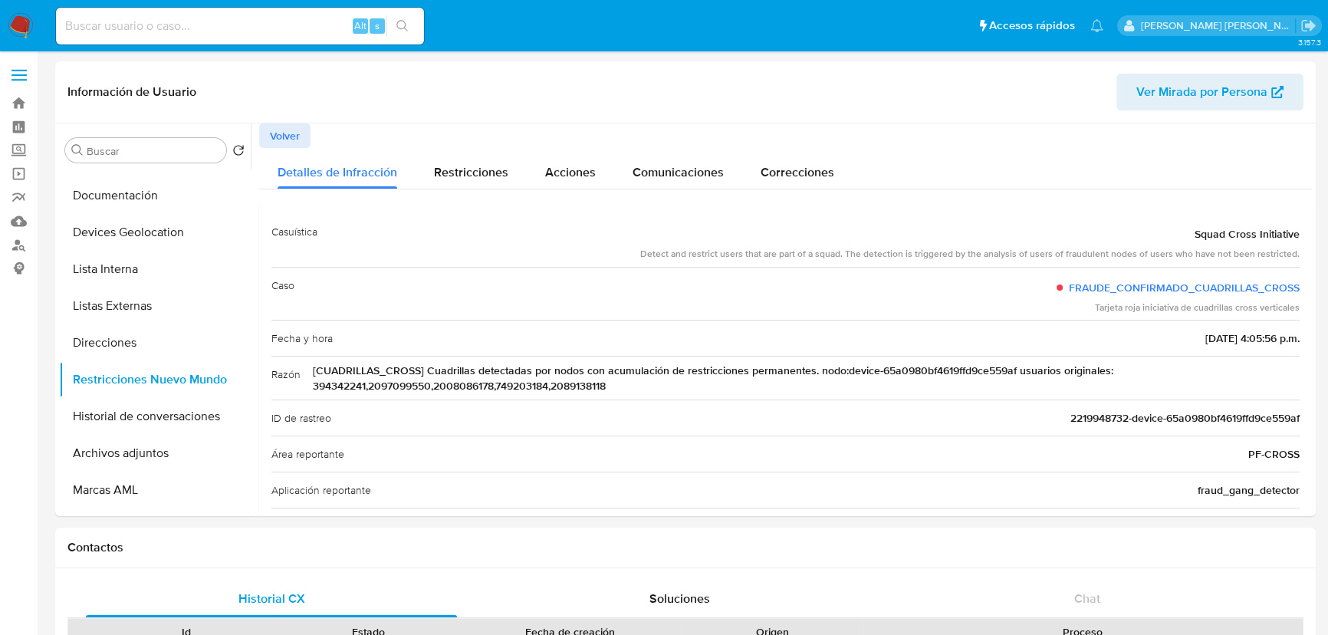
click at [215, 24] on input at bounding box center [240, 26] width 368 height 20
paste input "BxmzppHAbVHBjhETRgAdEFIt"
type input "BxmzppHAbVHBjhETRgAdEFIt"
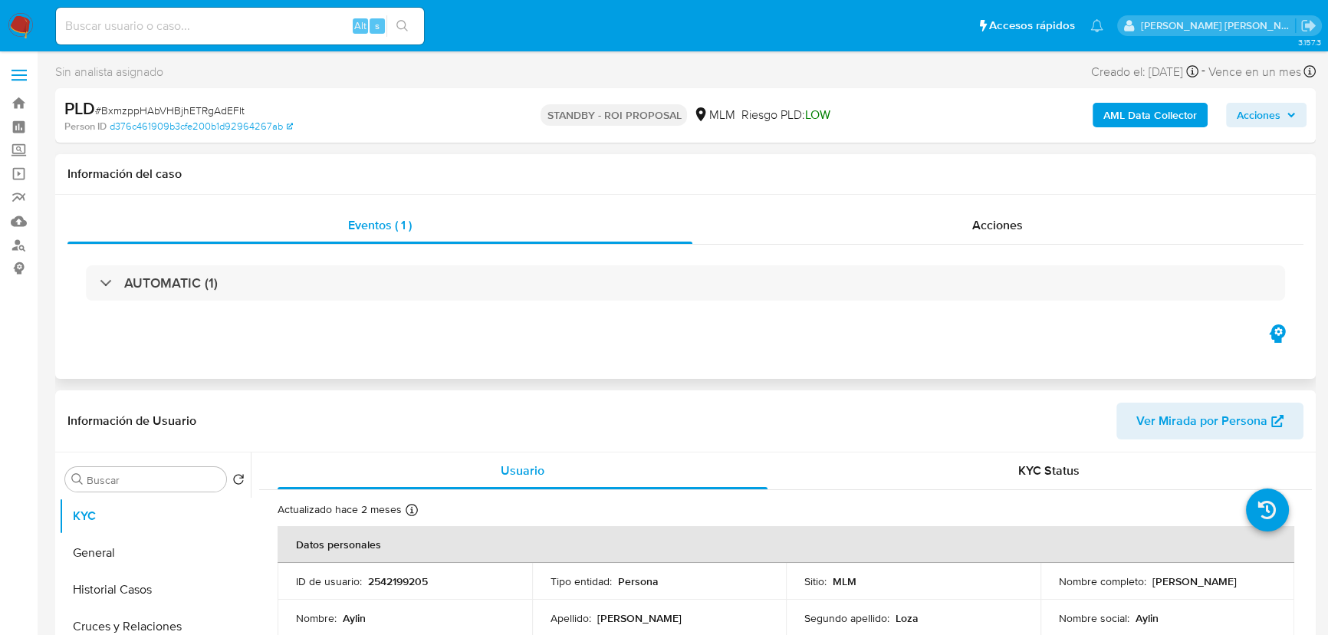
select select "10"
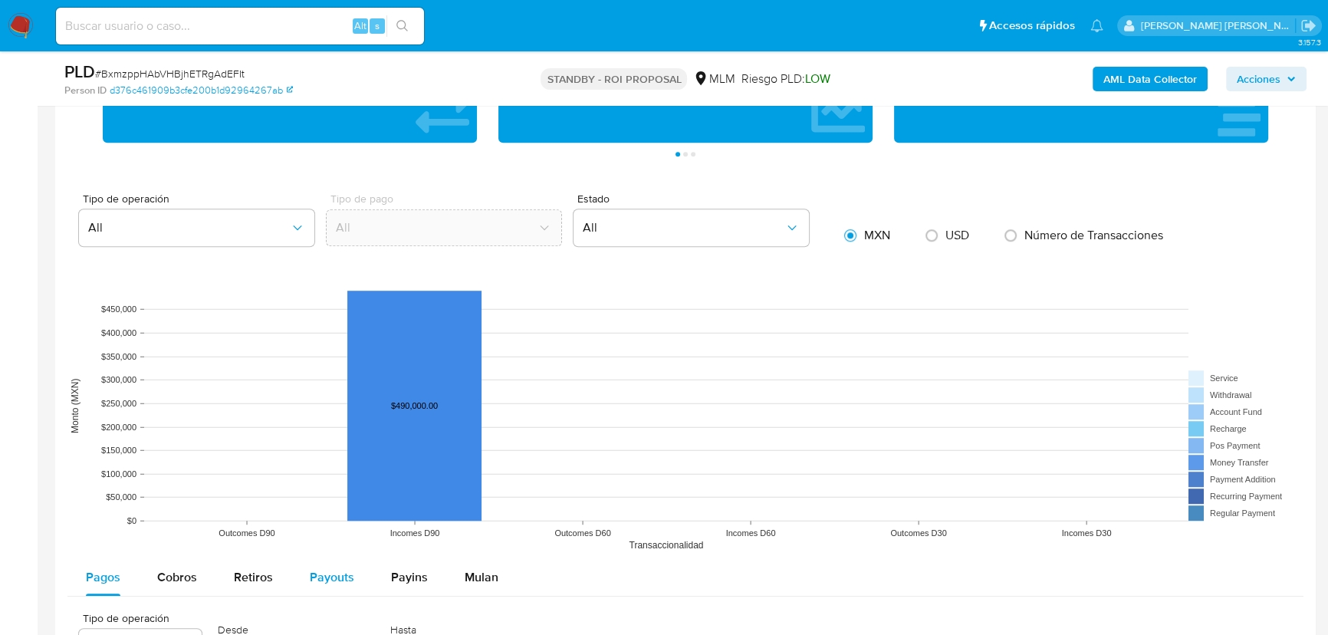
scroll to position [1394, 0]
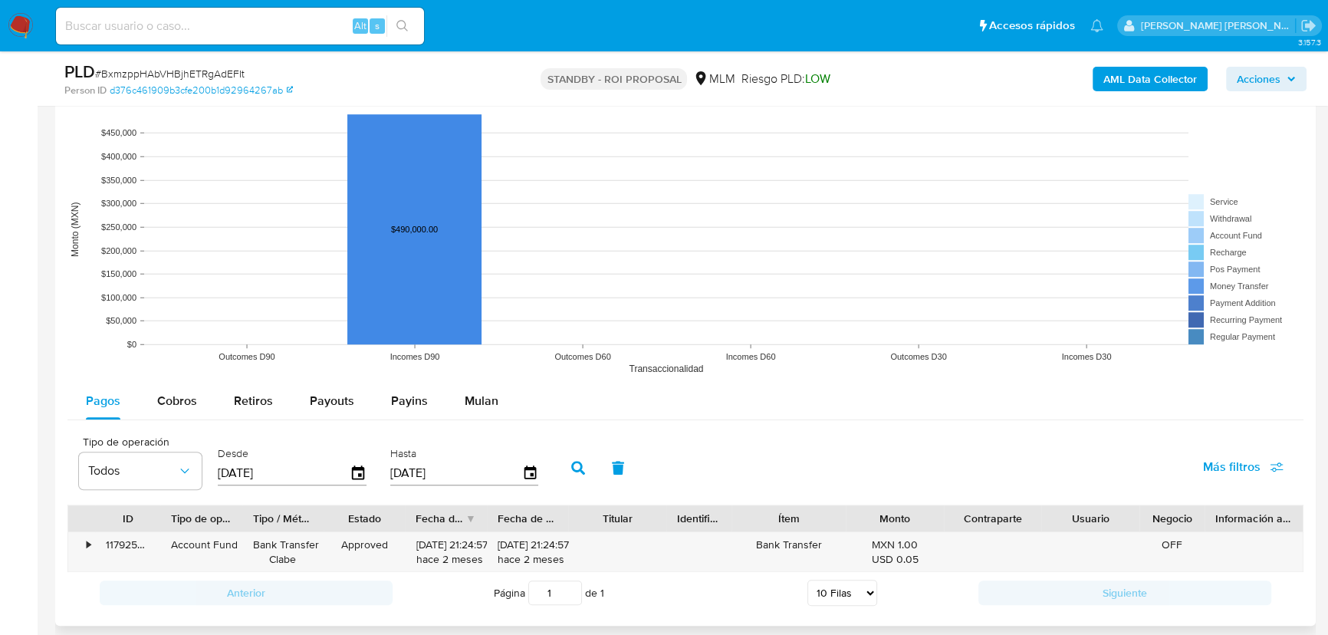
click at [168, 377] on rect at bounding box center [685, 229] width 1236 height 307
click at [166, 399] on span "Cobros" at bounding box center [177, 401] width 40 height 18
select select "10"
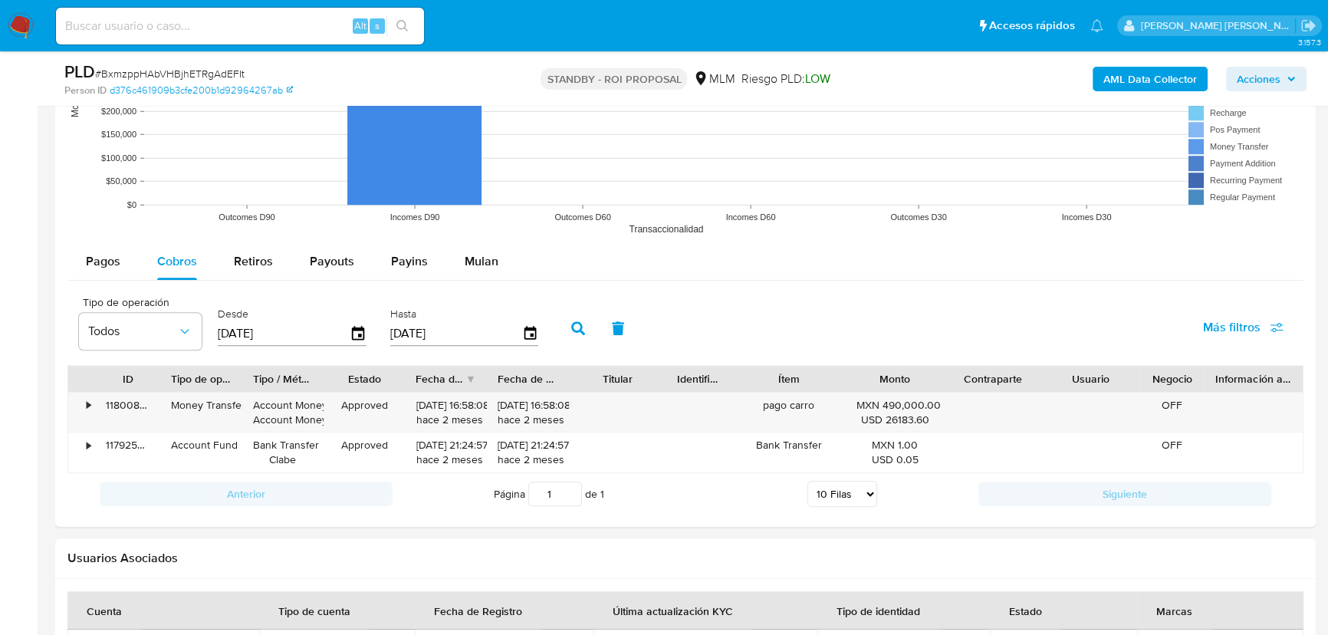
scroll to position [1324, 0]
